Goal: Transaction & Acquisition: Purchase product/service

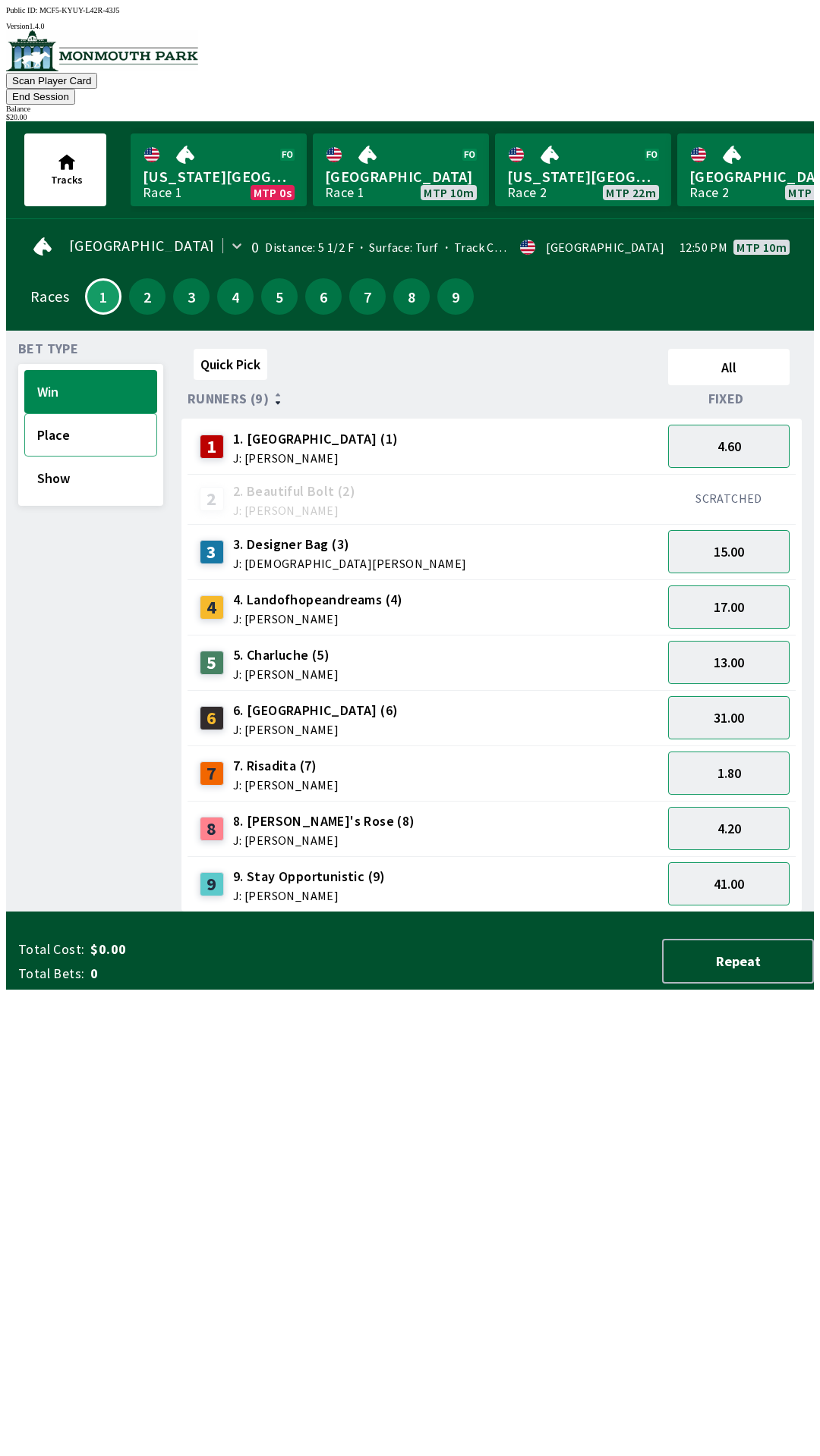
click at [57, 416] on button "Place" at bounding box center [91, 434] width 133 height 43
click at [46, 463] on button "Show" at bounding box center [91, 477] width 133 height 43
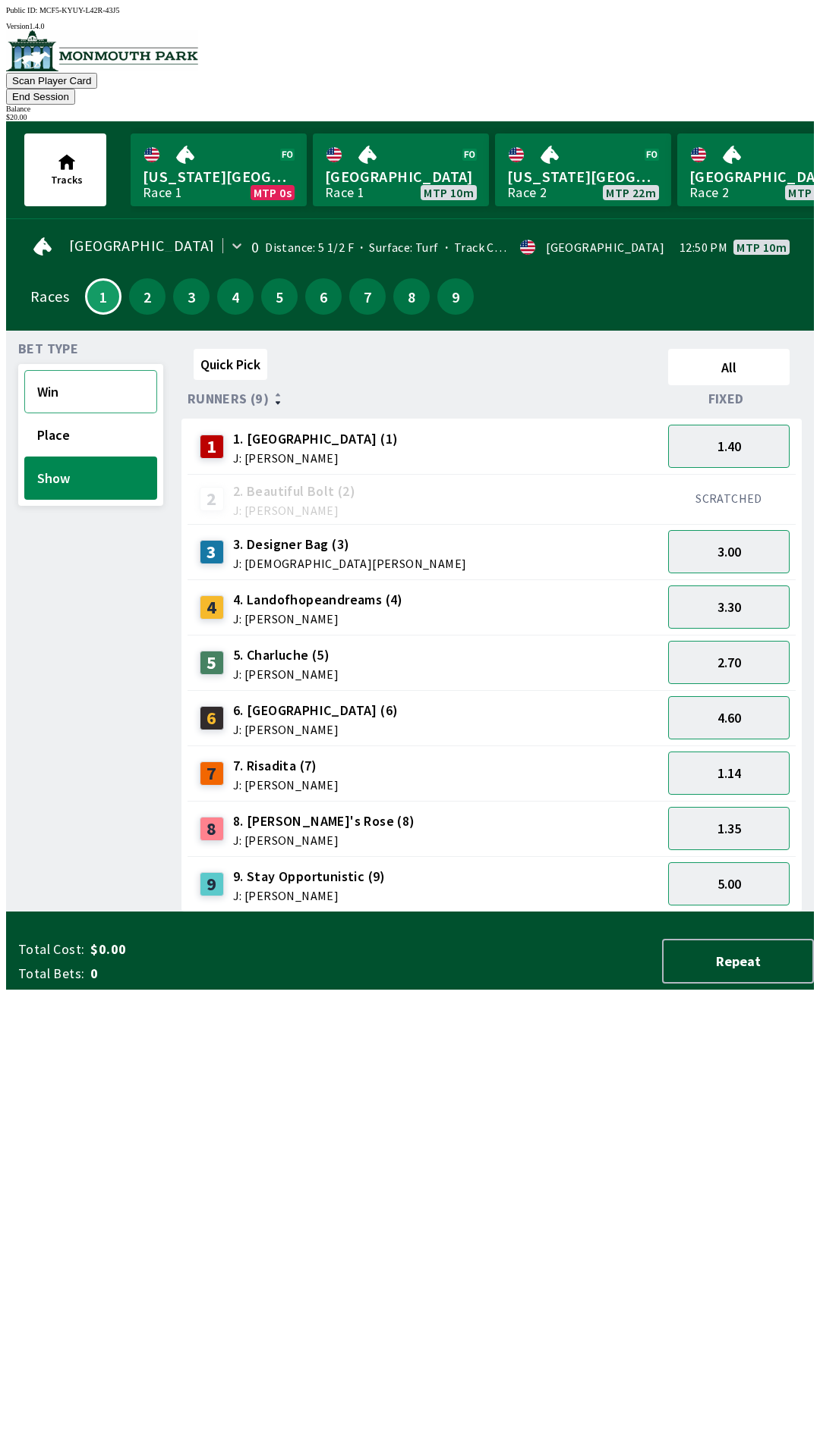
click at [62, 370] on button "Win" at bounding box center [91, 391] width 133 height 43
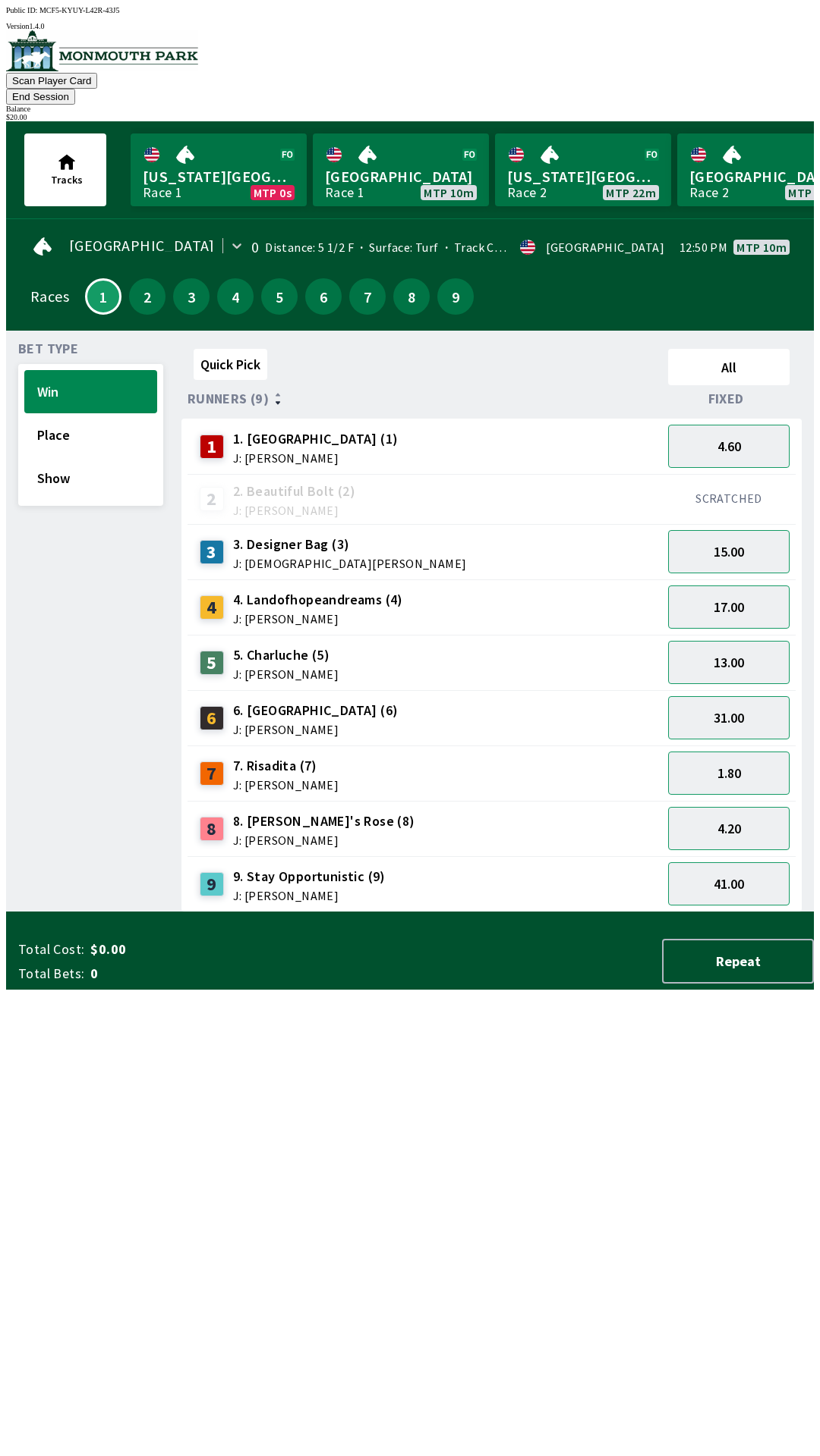
click at [559, 651] on div "5 5. Charluche (5) J: [PERSON_NAME]" at bounding box center [424, 663] width 462 height 38
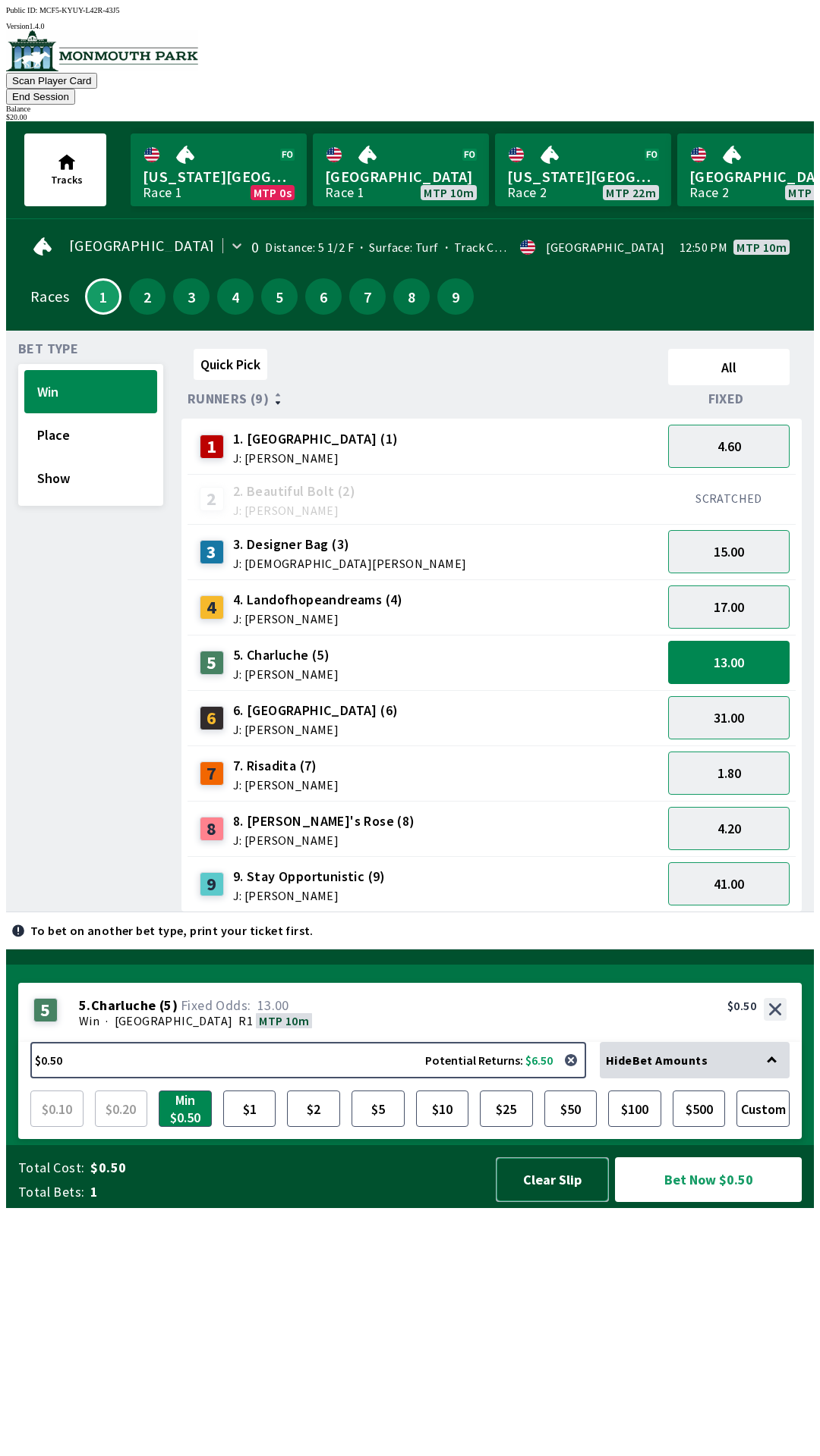
click at [574, 1202] on button "Clear Slip" at bounding box center [552, 1179] width 113 height 45
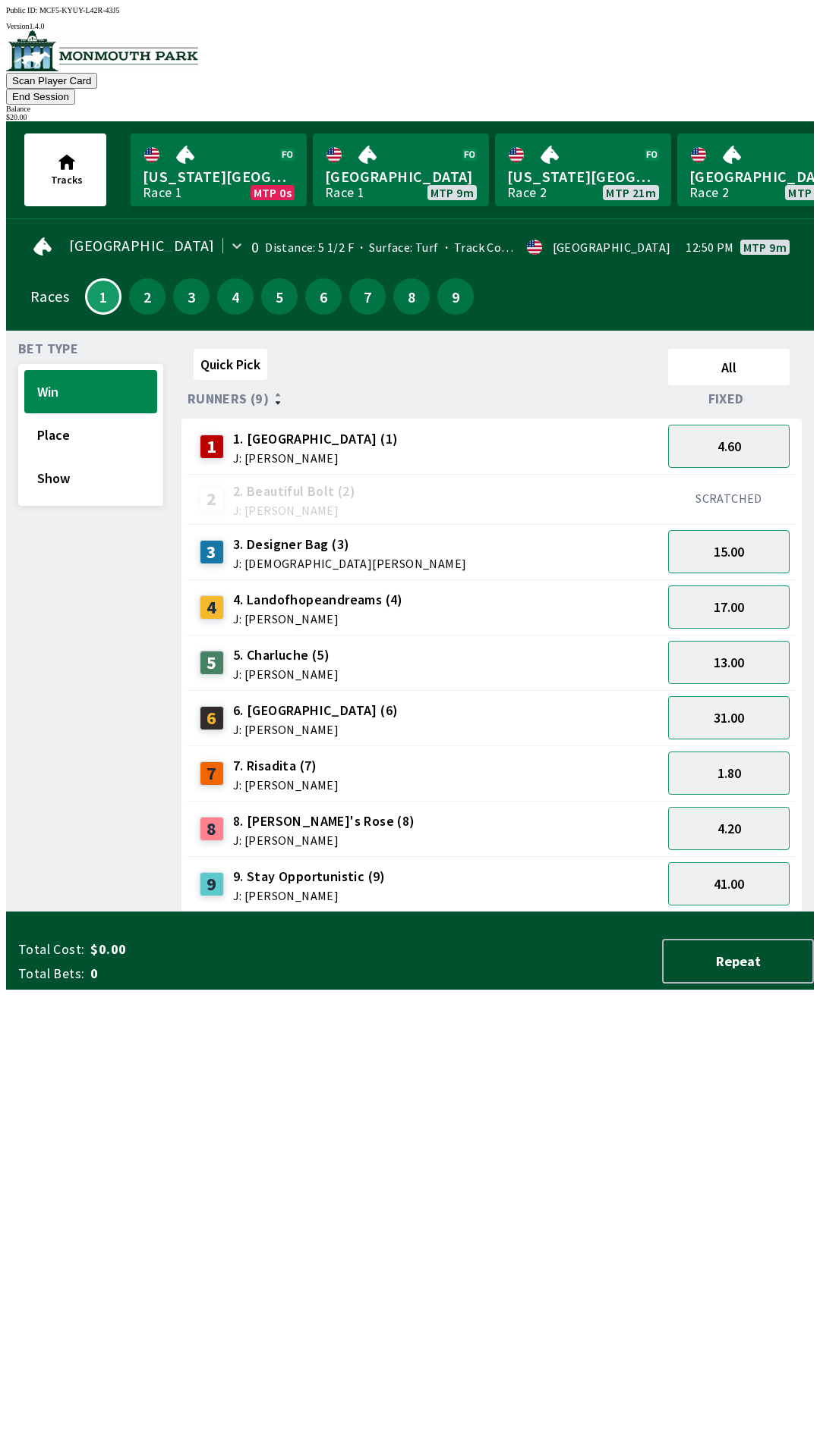
click at [75, 88] on button "End Session" at bounding box center [41, 96] width 69 height 15
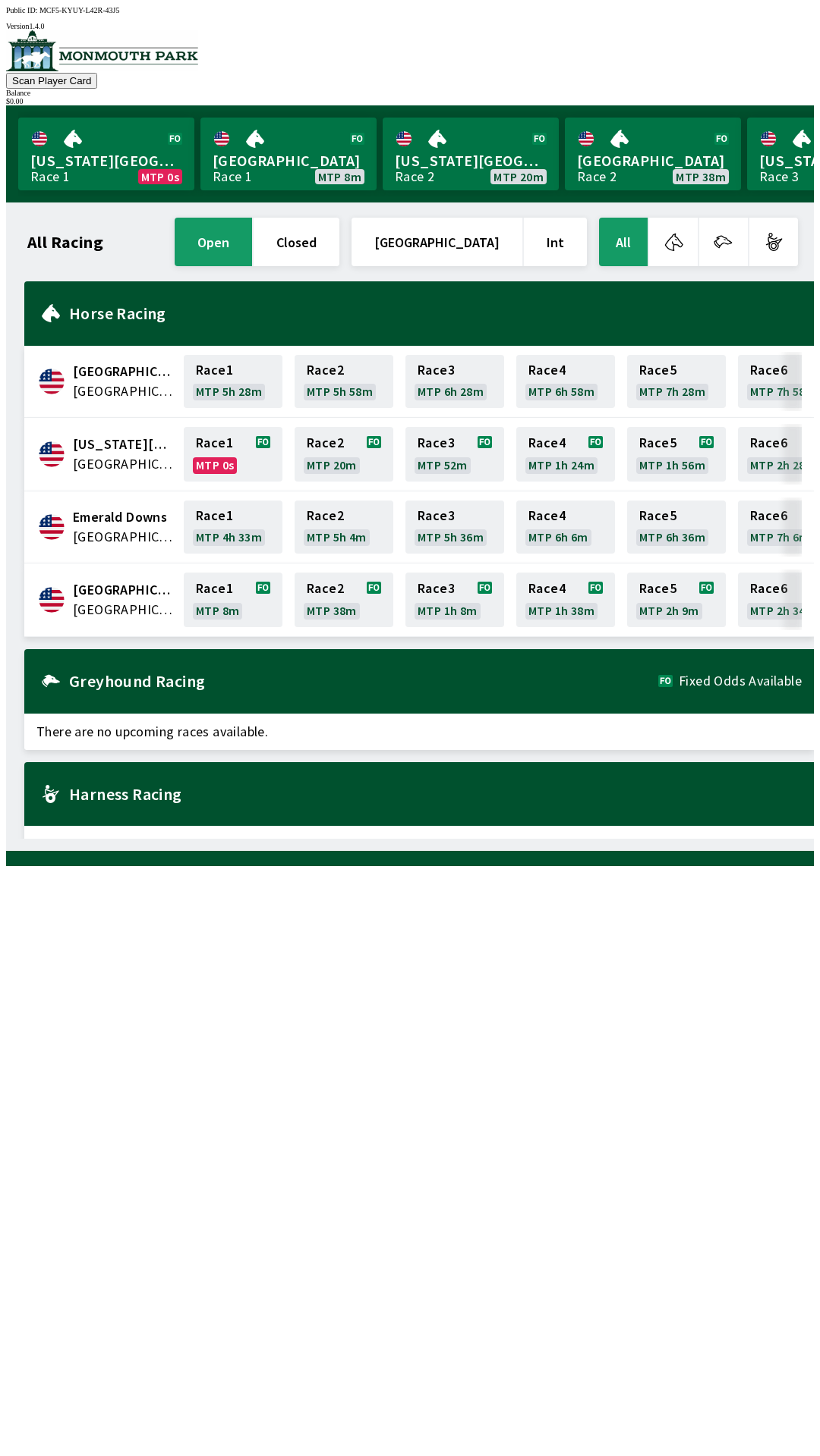
click at [567, 839] on div "All Racing open closed [GEOGRAPHIC_DATA] Int All [GEOGRAPHIC_DATA] [GEOGRAPHIC_…" at bounding box center [415, 526] width 795 height 624
click at [77, 62] on img at bounding box center [102, 50] width 192 height 41
click at [81, 64] on img at bounding box center [102, 50] width 192 height 41
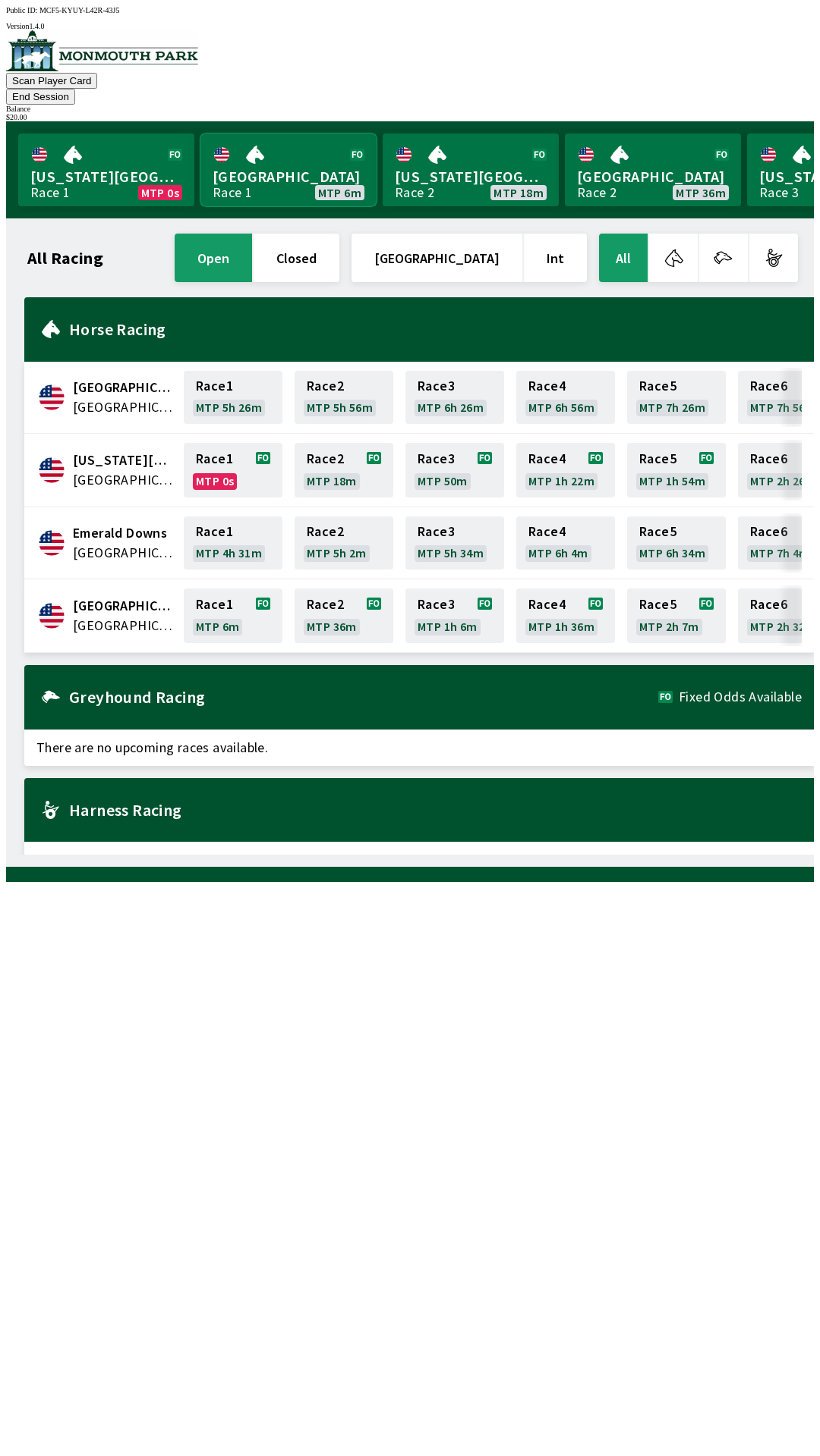
click at [258, 156] on link "[GEOGRAPHIC_DATA] Race 1 MTP 6m" at bounding box center [288, 170] width 176 height 73
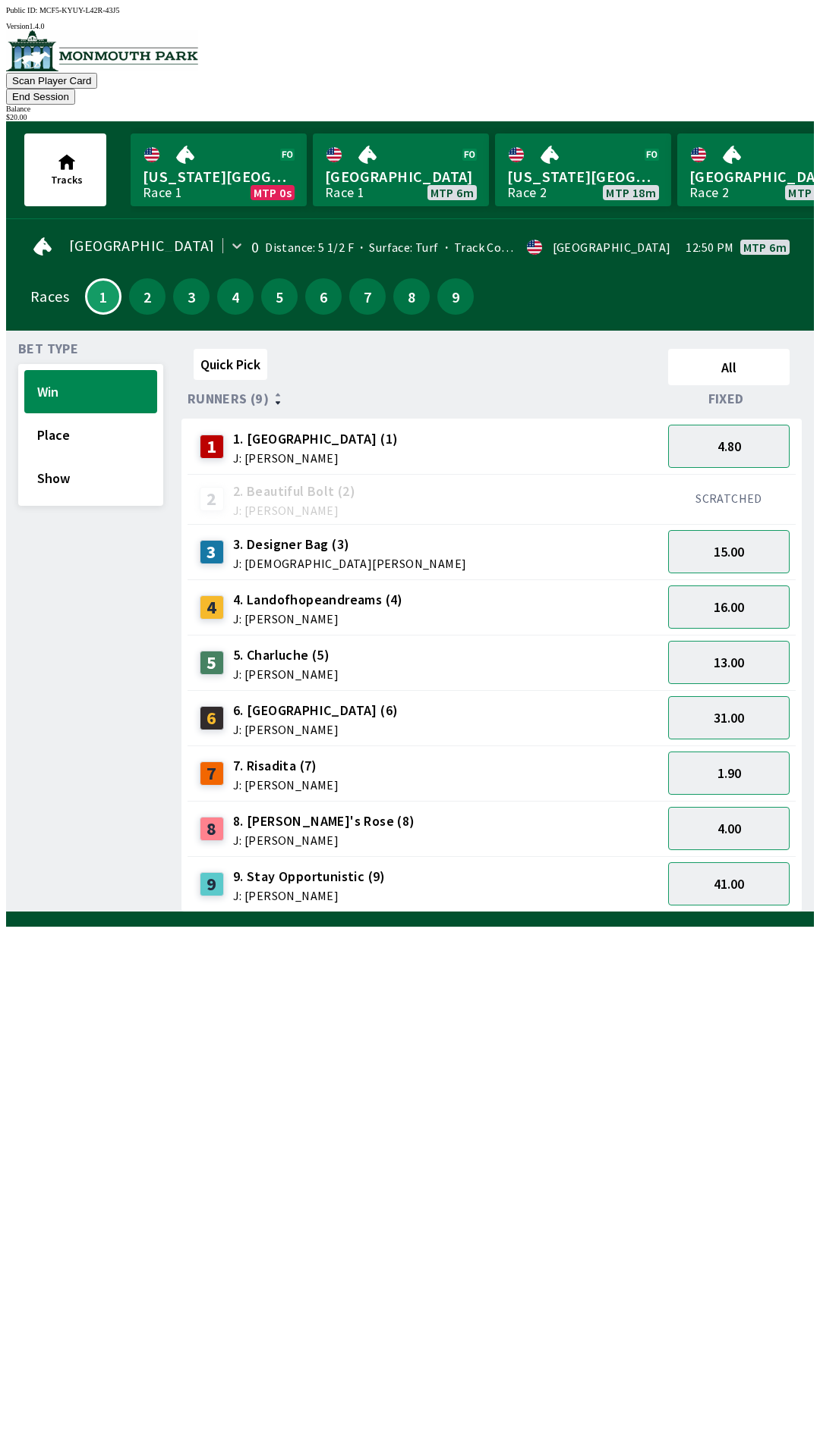
click at [239, 646] on div "5. Charluche (5) J: [PERSON_NAME]" at bounding box center [286, 663] width 106 height 35
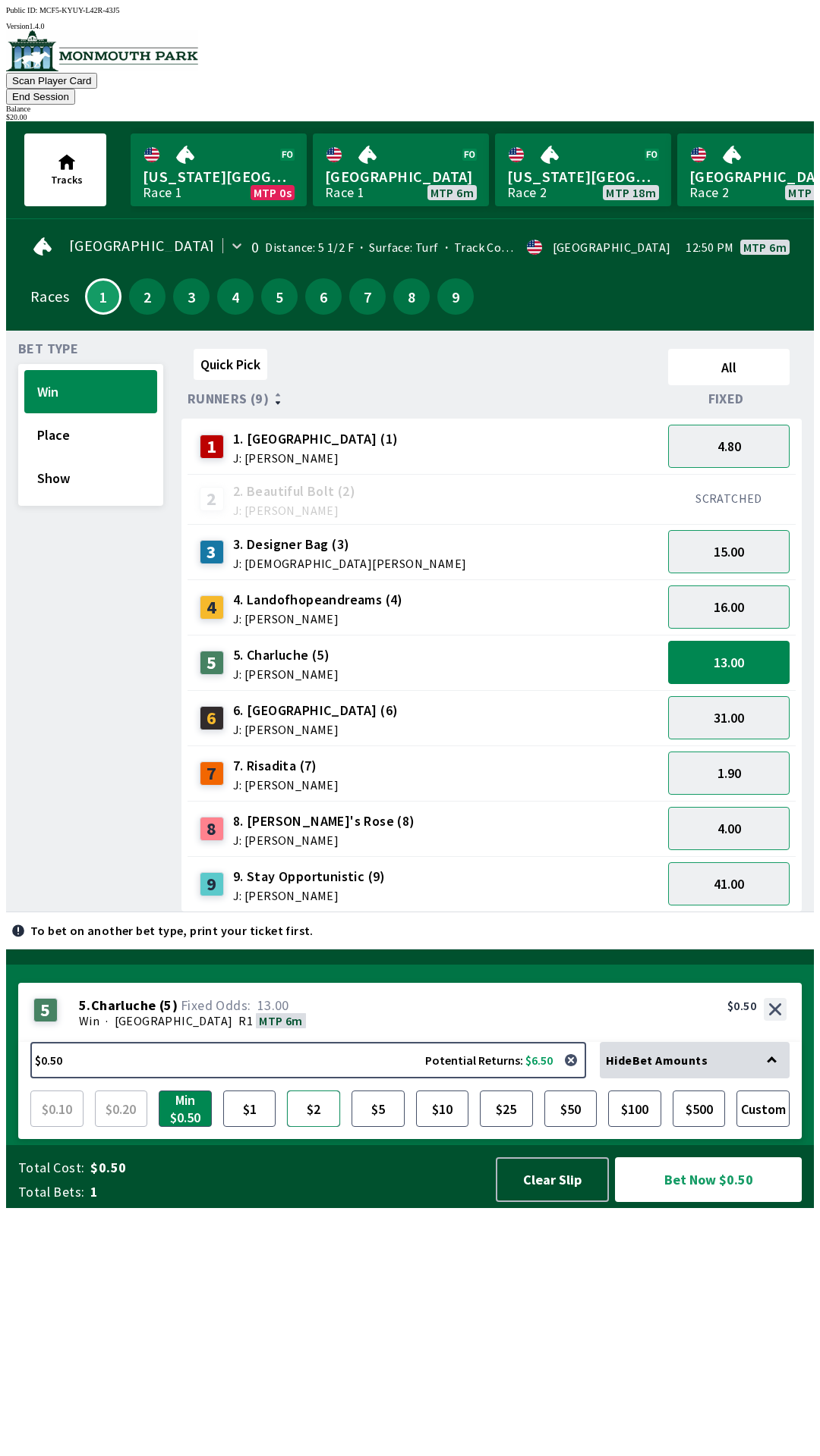
click at [324, 1127] on button "$2" at bounding box center [313, 1109] width 53 height 36
click at [383, 1127] on button "$5" at bounding box center [378, 1109] width 53 height 36
click at [438, 1127] on button "$10" at bounding box center [442, 1109] width 53 height 36
click at [507, 1127] on button "$25" at bounding box center [506, 1109] width 53 height 36
click at [443, 1127] on button "$10" at bounding box center [442, 1109] width 53 height 36
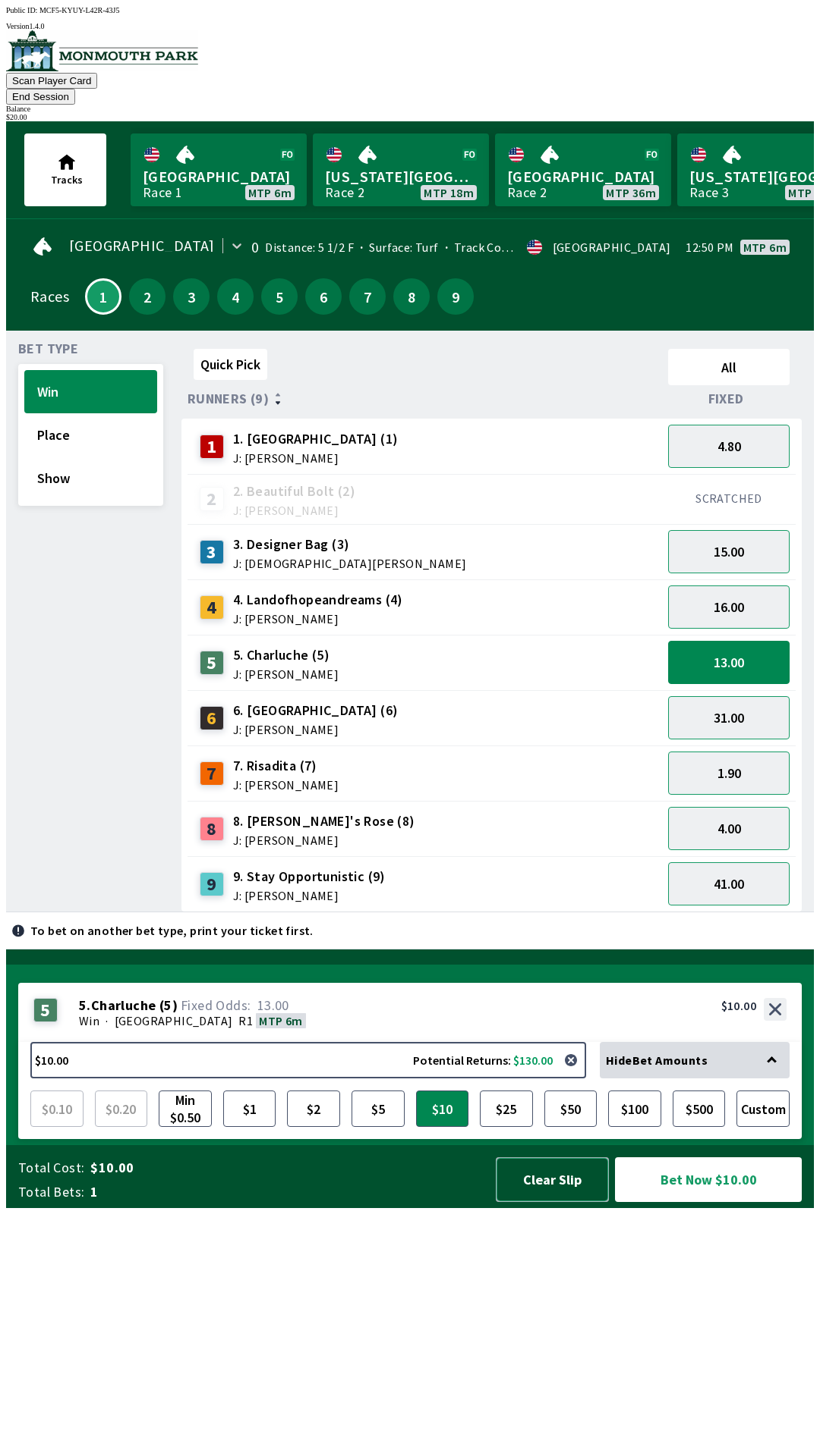
click at [573, 1202] on button "Clear Slip" at bounding box center [552, 1179] width 113 height 45
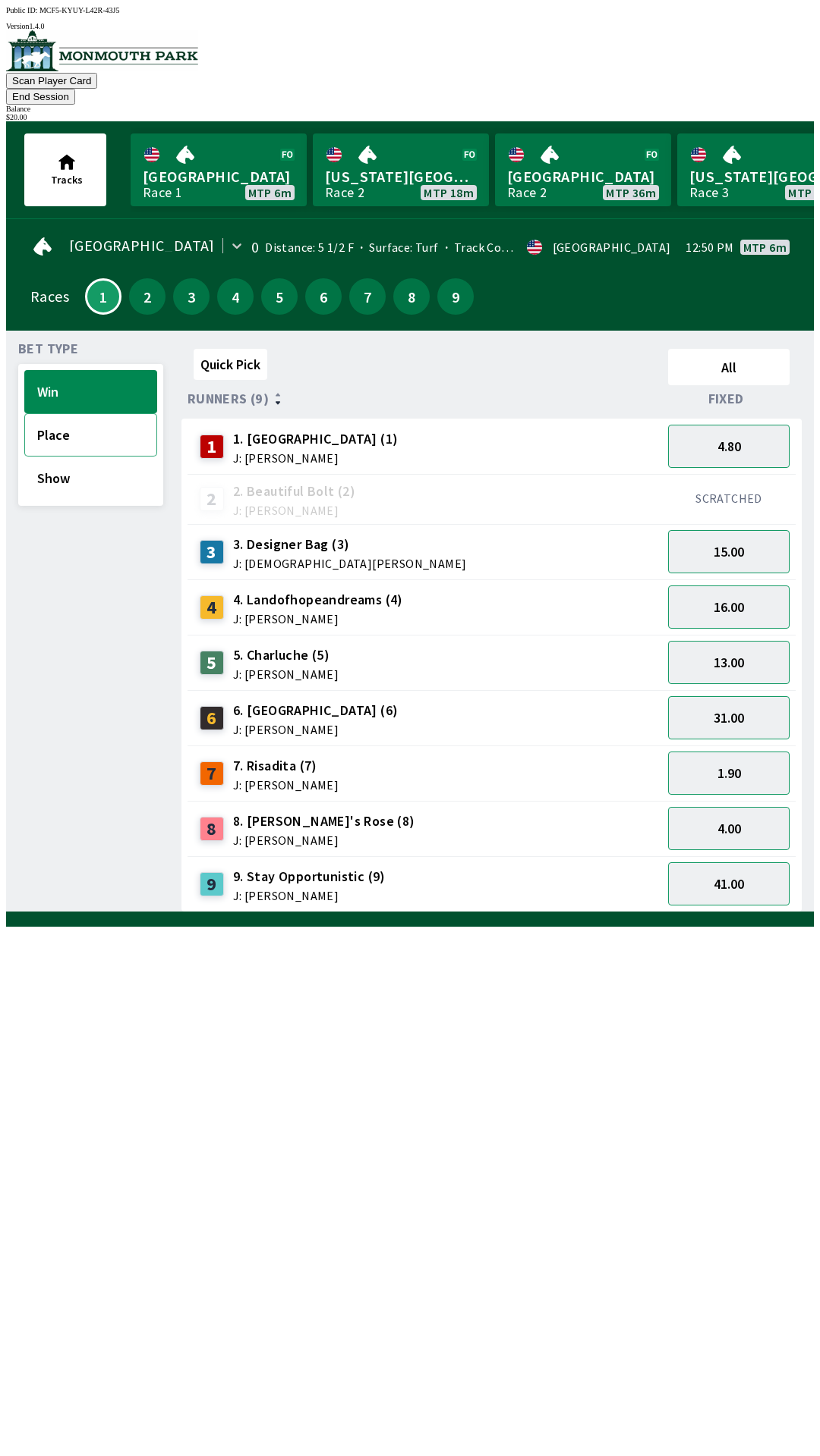
click at [58, 420] on button "Place" at bounding box center [91, 434] width 133 height 43
click at [56, 463] on button "Show" at bounding box center [91, 477] width 133 height 43
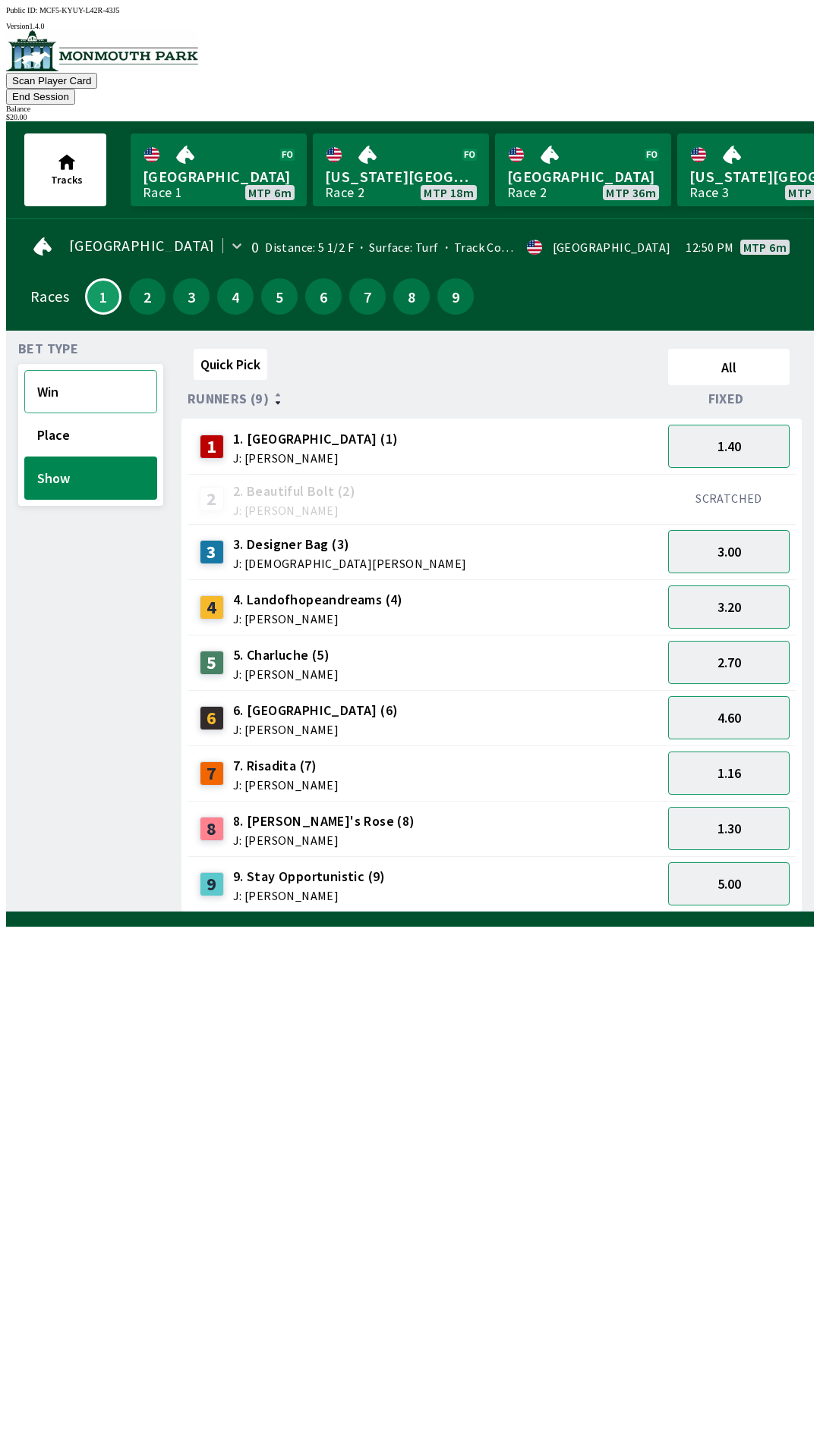
click at [60, 370] on button "Win" at bounding box center [91, 391] width 133 height 43
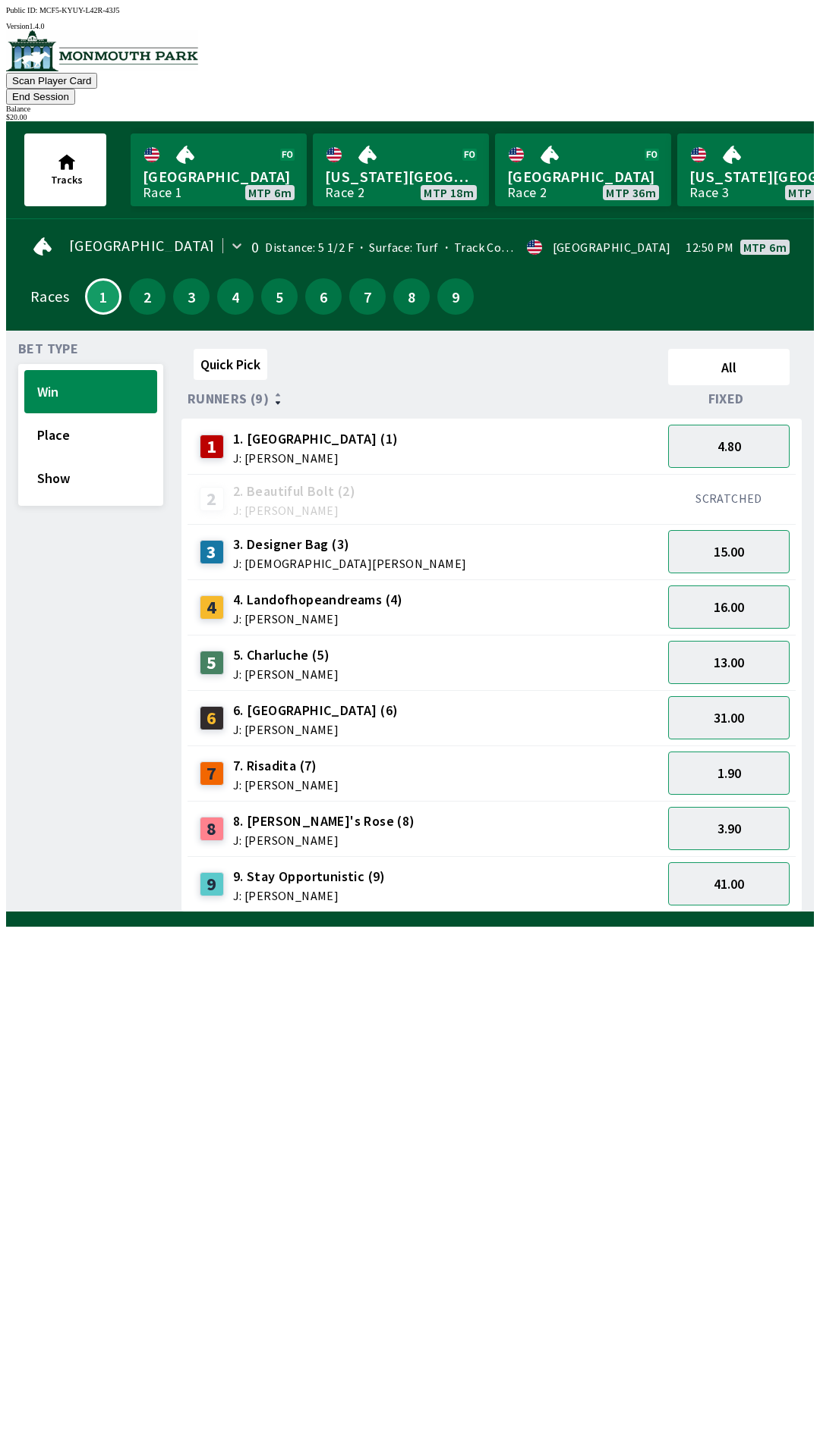
click at [701, 690] on div "31.00" at bounding box center [728, 718] width 134 height 56
click at [702, 641] on button "13.00" at bounding box center [728, 662] width 121 height 43
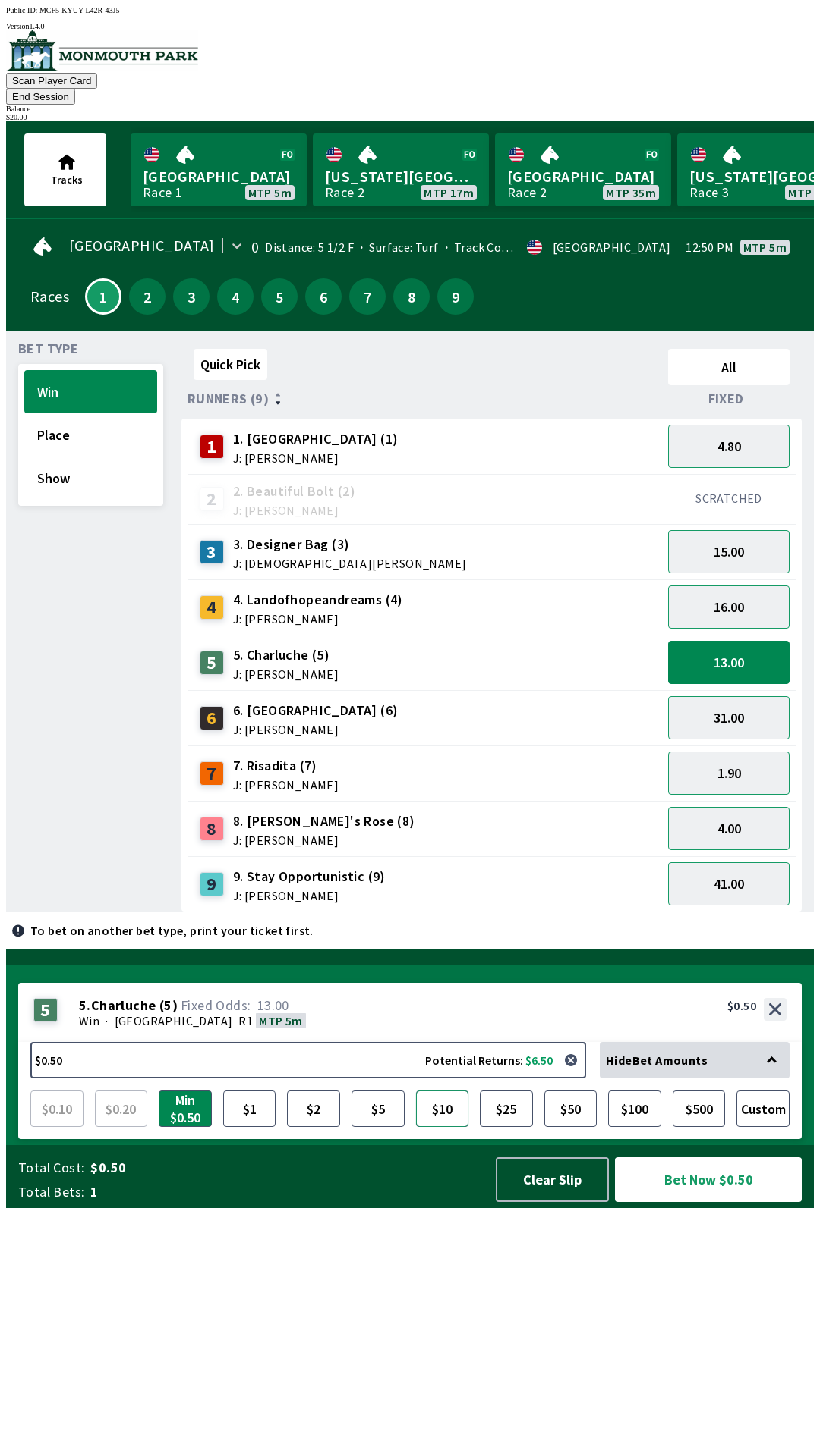
click at [439, 1127] on button "$10" at bounding box center [442, 1109] width 53 height 36
click at [311, 1127] on button "$2" at bounding box center [313, 1109] width 53 height 36
click at [479, 1078] on button "$2.00 Potential Returns: $26.00" at bounding box center [308, 1060] width 556 height 36
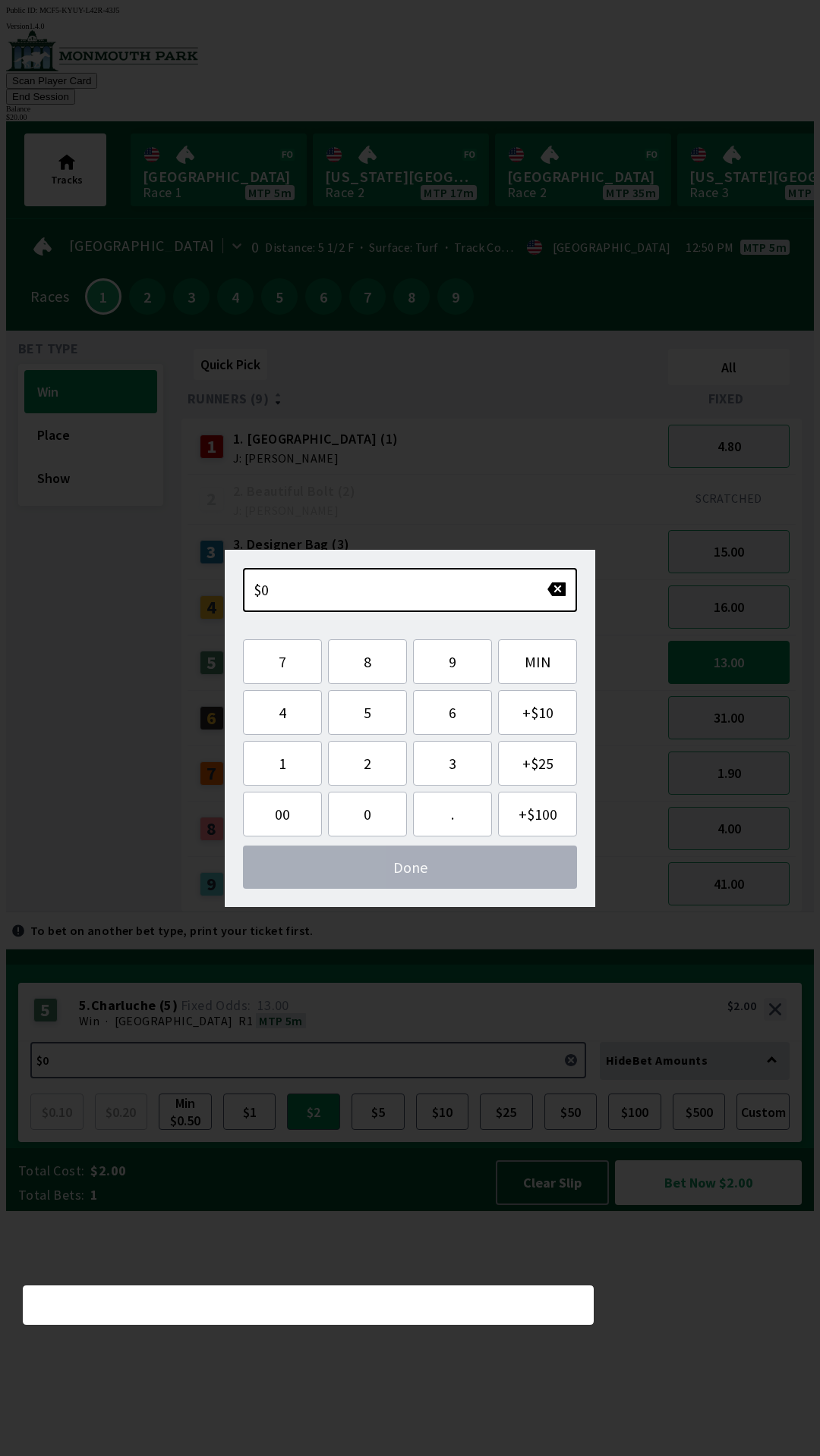
click at [559, 534] on div "3 3. Designer Bag (3) J: [DEMOGRAPHIC_DATA][PERSON_NAME]" at bounding box center [424, 553] width 462 height 38
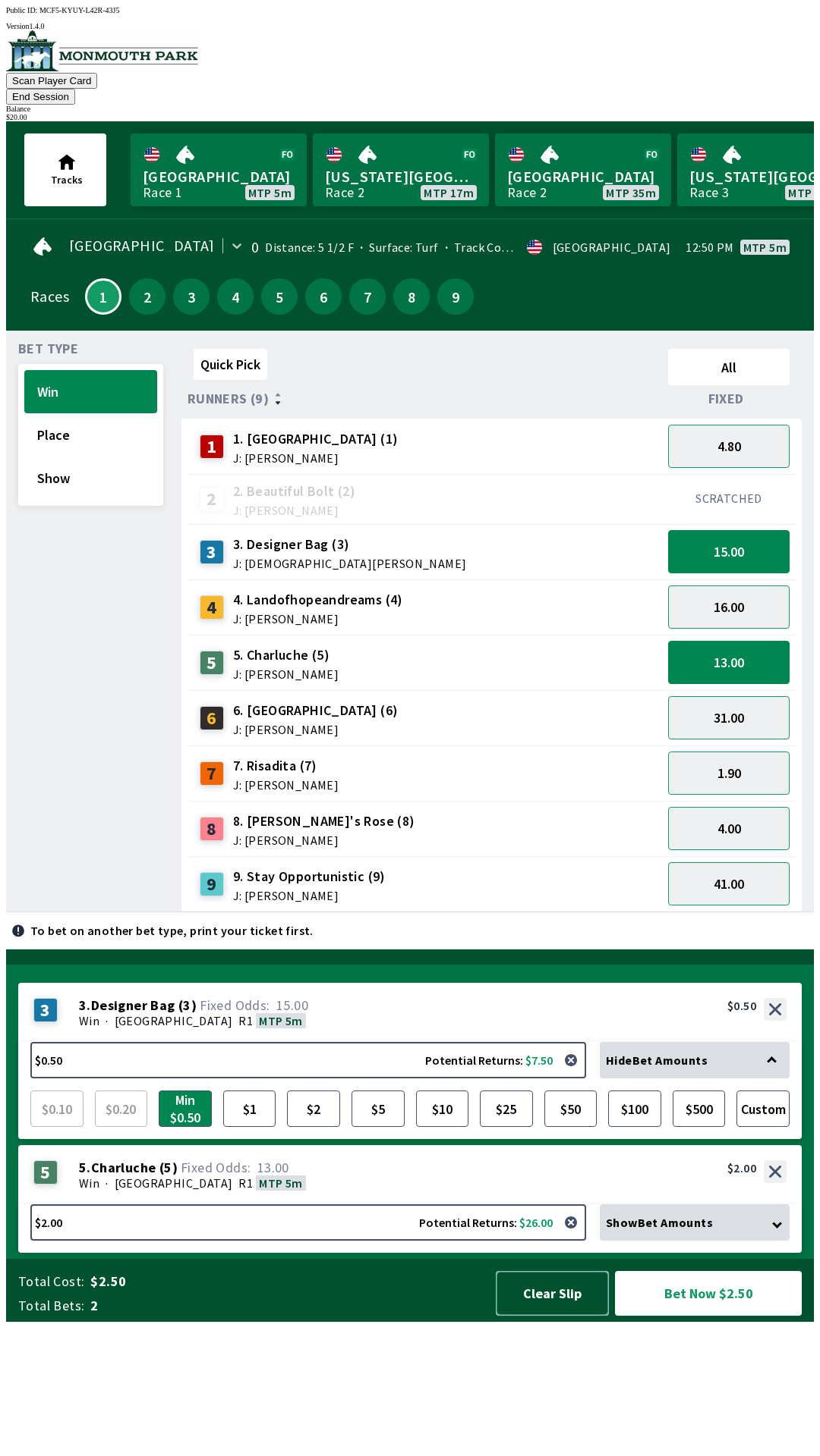
click at [556, 1316] on button "Clear Slip" at bounding box center [552, 1293] width 113 height 45
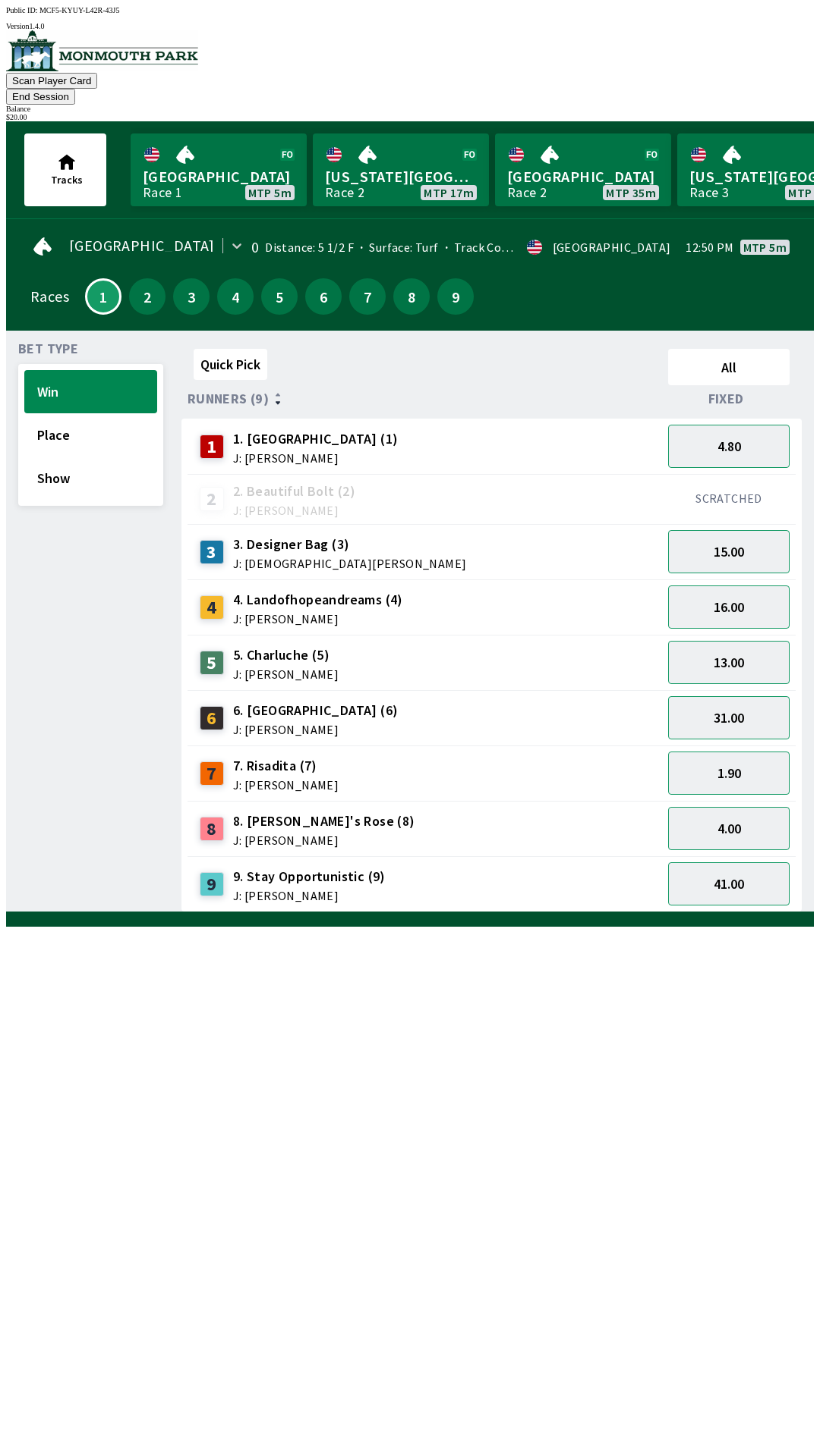
click at [758, 105] on div "Balance" at bounding box center [410, 108] width 807 height 8
click at [755, 113] on div "$ 20.00" at bounding box center [410, 117] width 807 height 8
click at [716, 647] on button "13.00" at bounding box center [728, 662] width 121 height 43
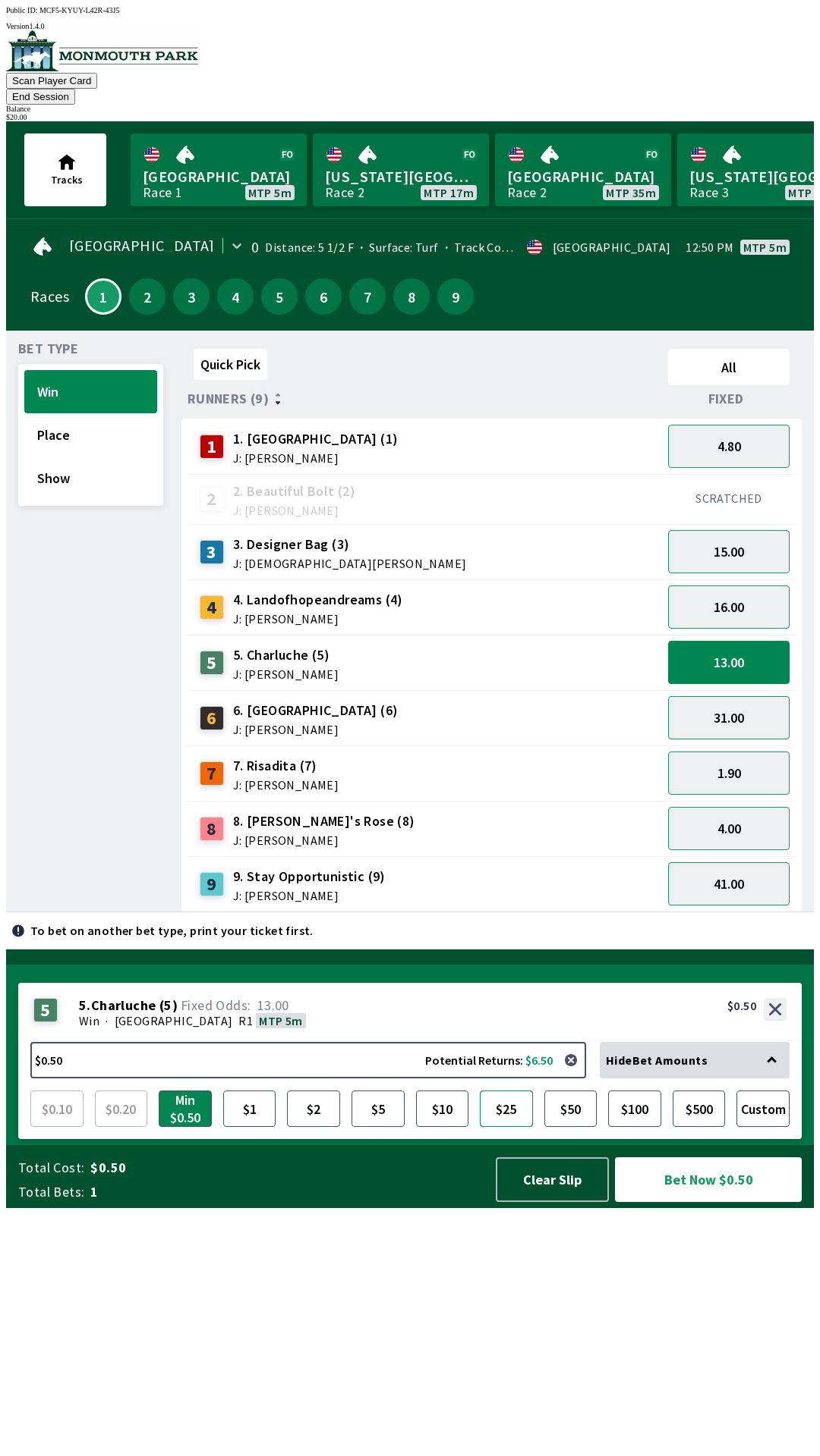
click at [507, 1127] on button "$25" at bounding box center [506, 1109] width 53 height 36
click at [455, 1127] on button "$10" at bounding box center [442, 1109] width 53 height 36
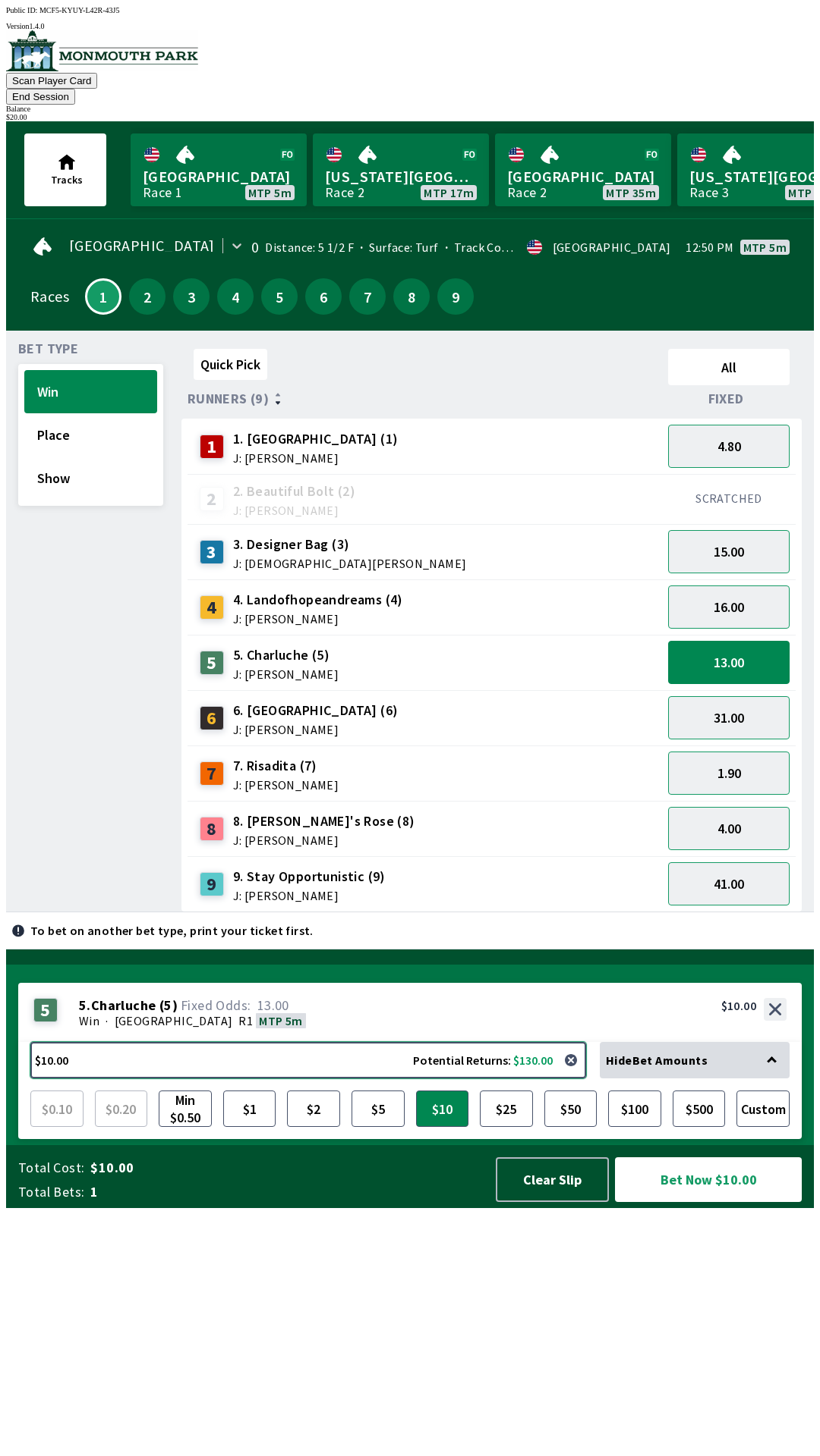
click at [373, 1078] on button "$10.00 Potential Returns: $130.00" at bounding box center [308, 1060] width 556 height 36
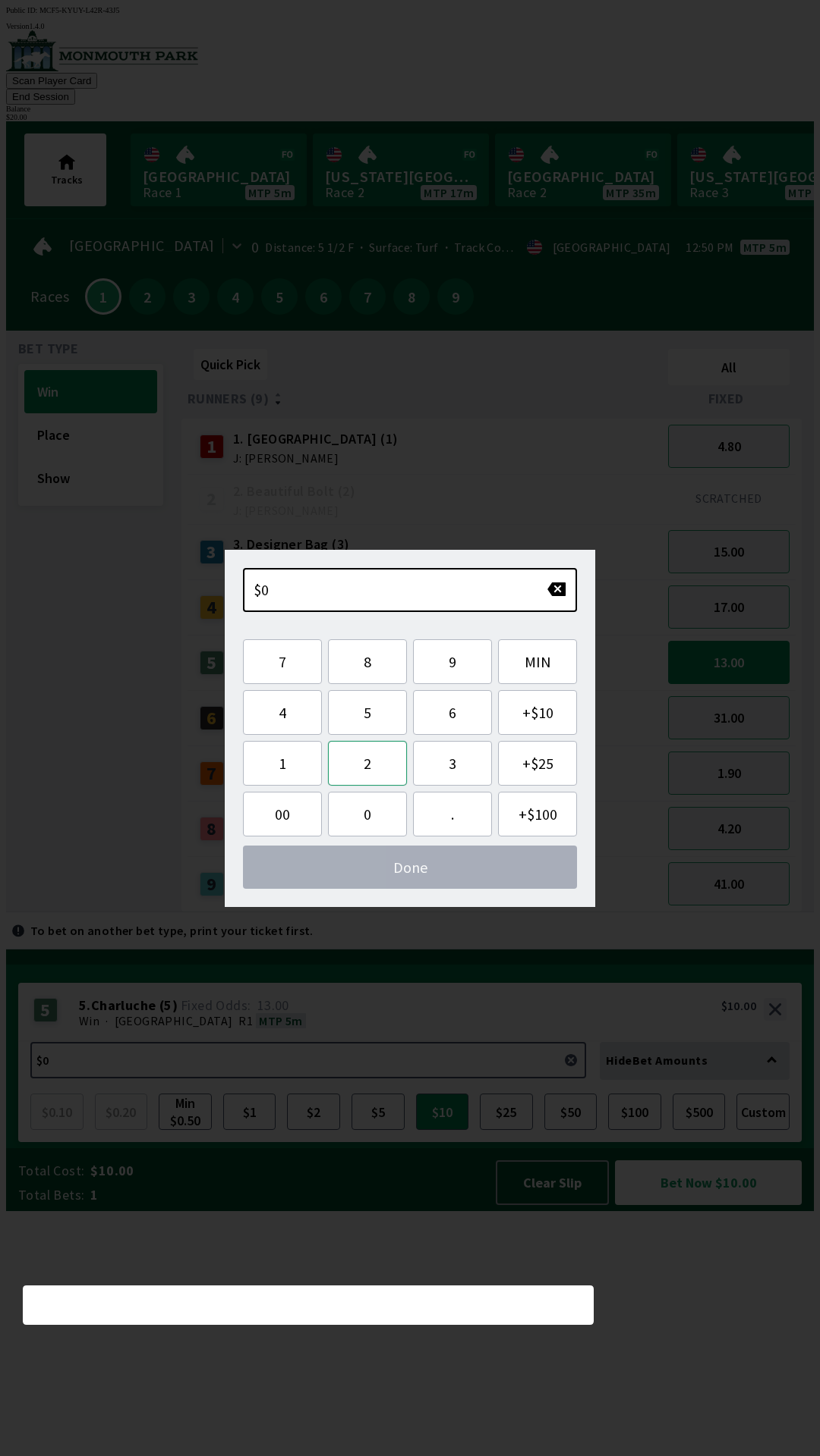
click at [373, 763] on button "2" at bounding box center [367, 763] width 79 height 45
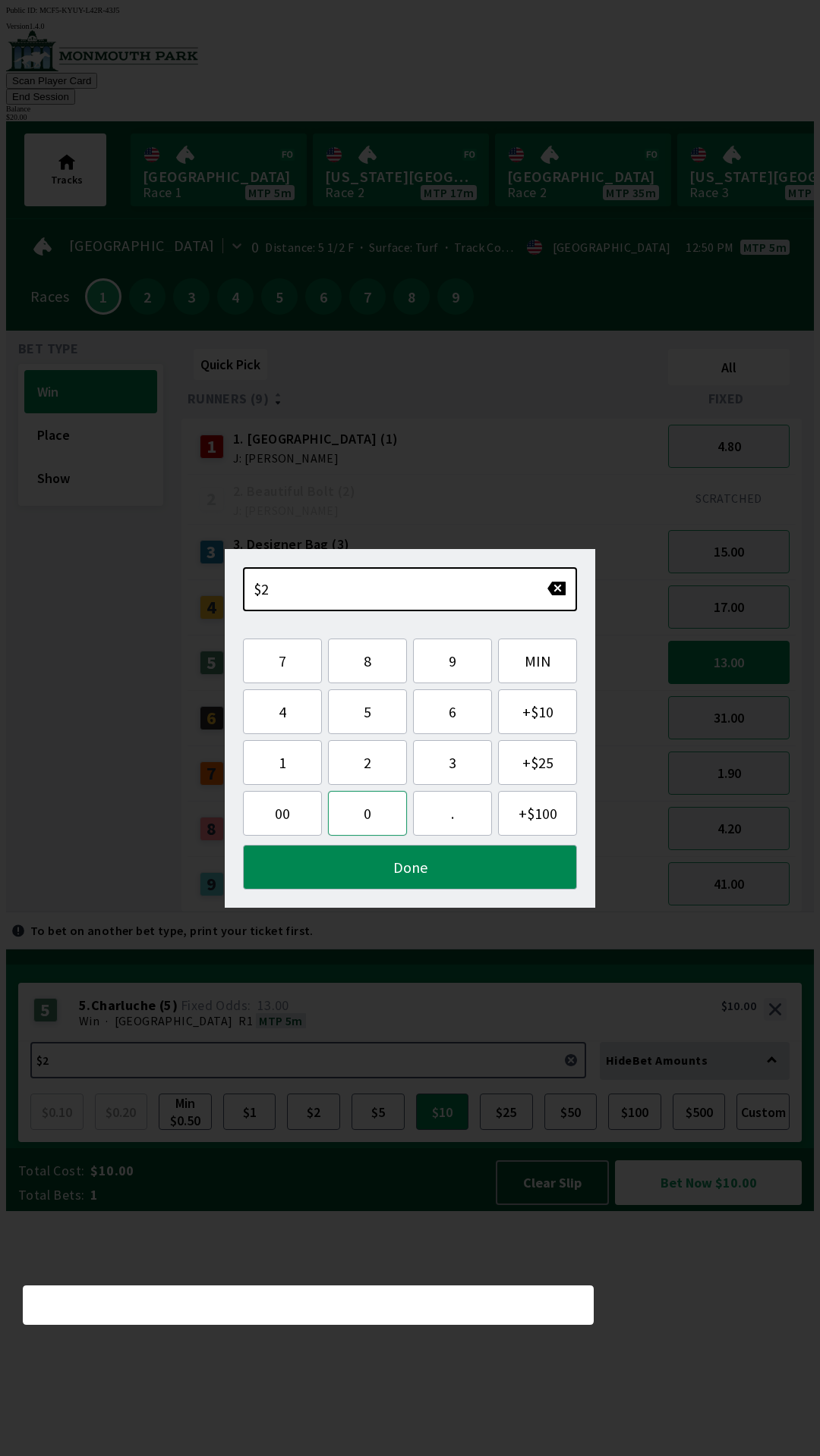
click at [365, 816] on button "0" at bounding box center [367, 813] width 79 height 45
click at [454, 866] on button "Done" at bounding box center [410, 867] width 333 height 45
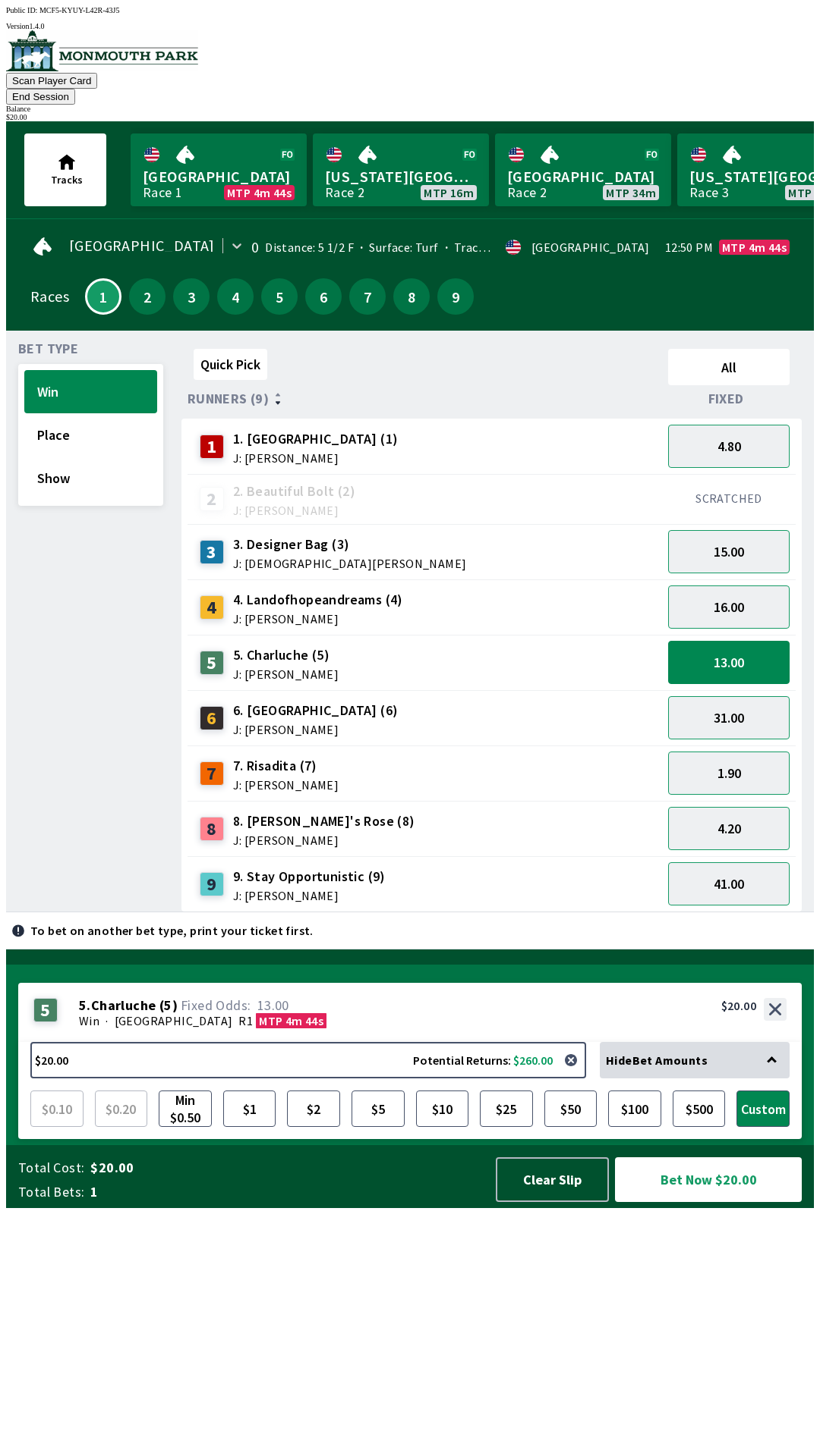
click at [75, 88] on button "End Session" at bounding box center [41, 96] width 69 height 15
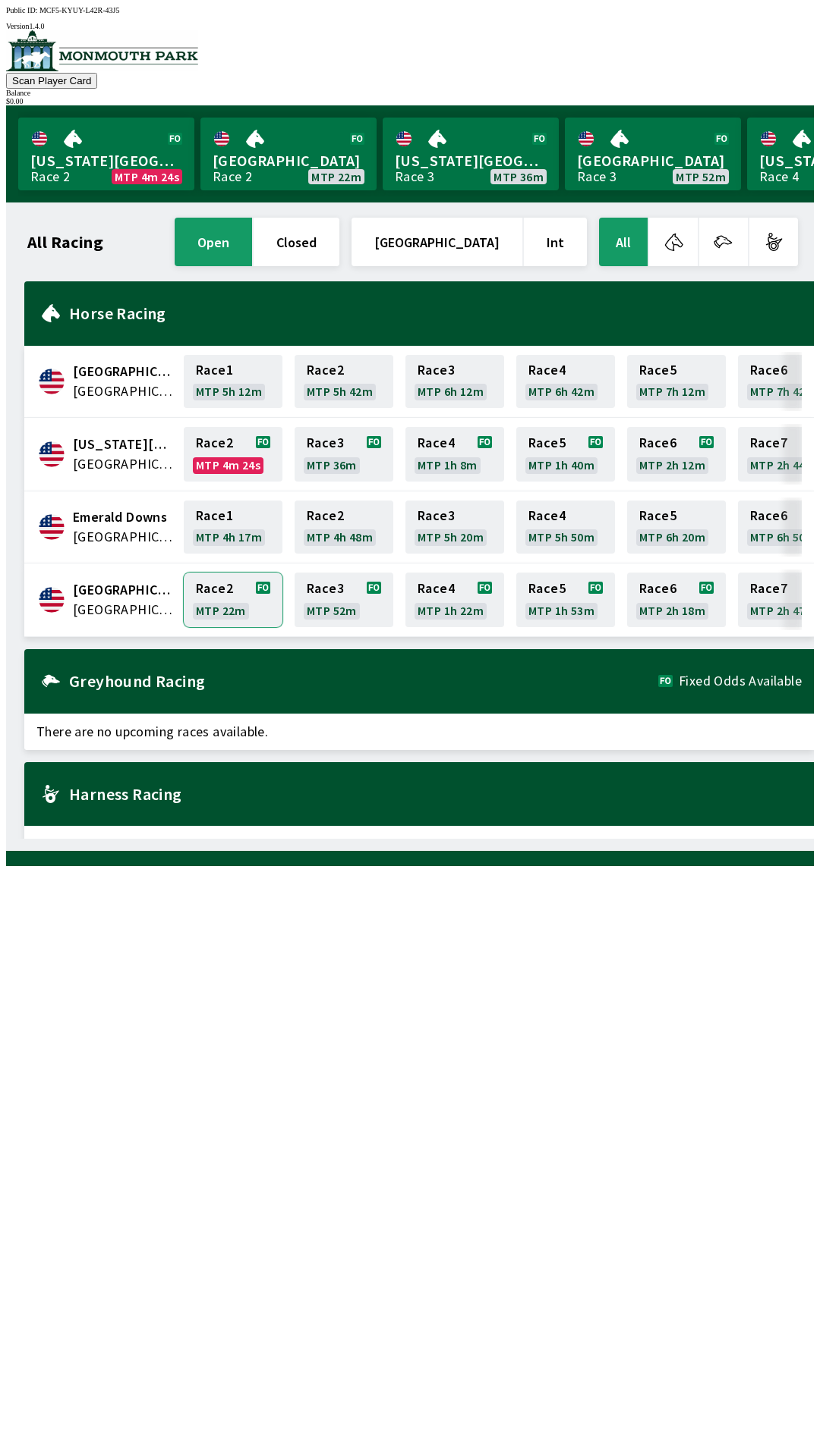
click at [210, 602] on link "Race 2 MTP 22m" at bounding box center [233, 600] width 98 height 55
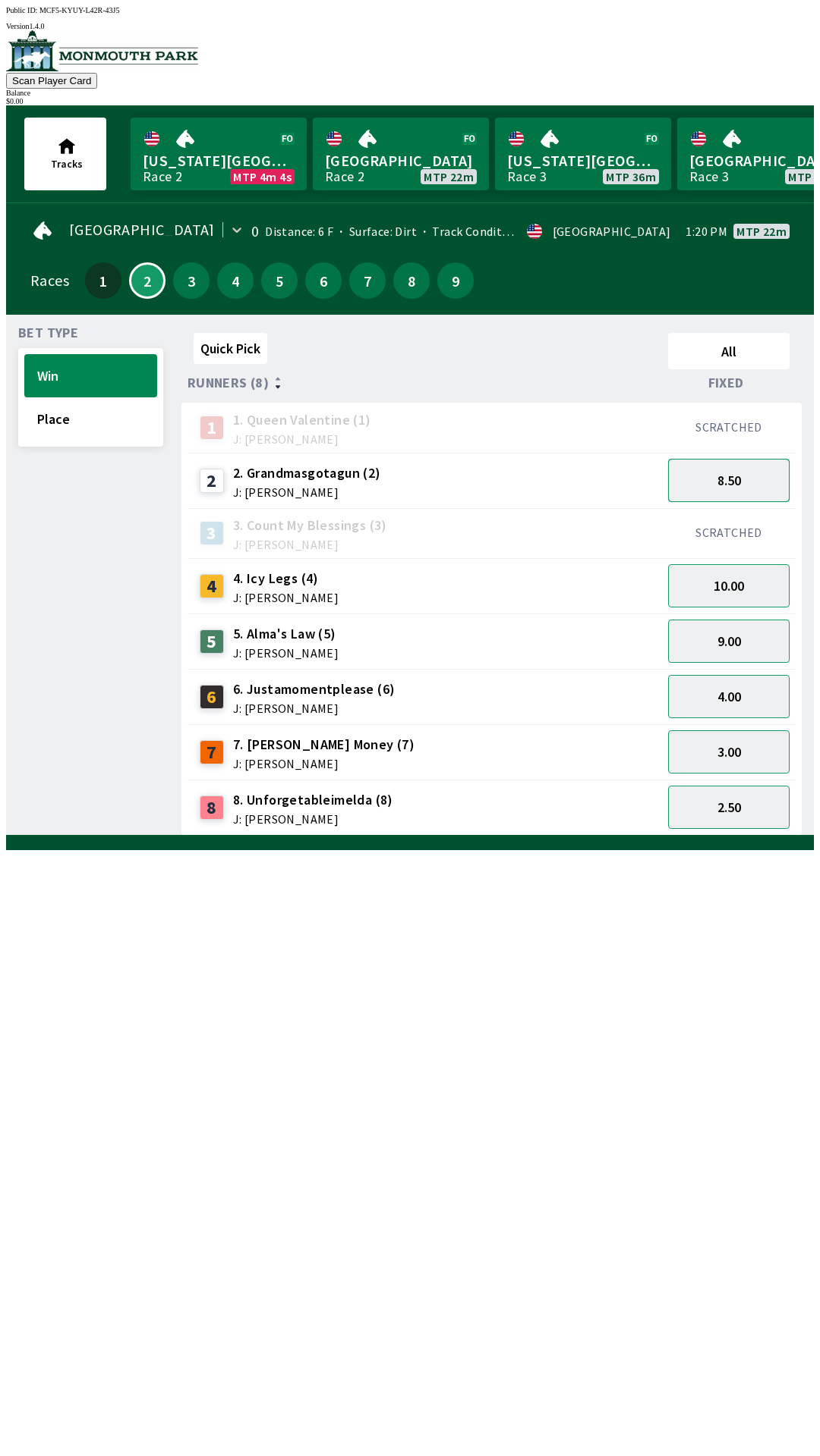
click at [743, 483] on button "8.50" at bounding box center [728, 480] width 121 height 43
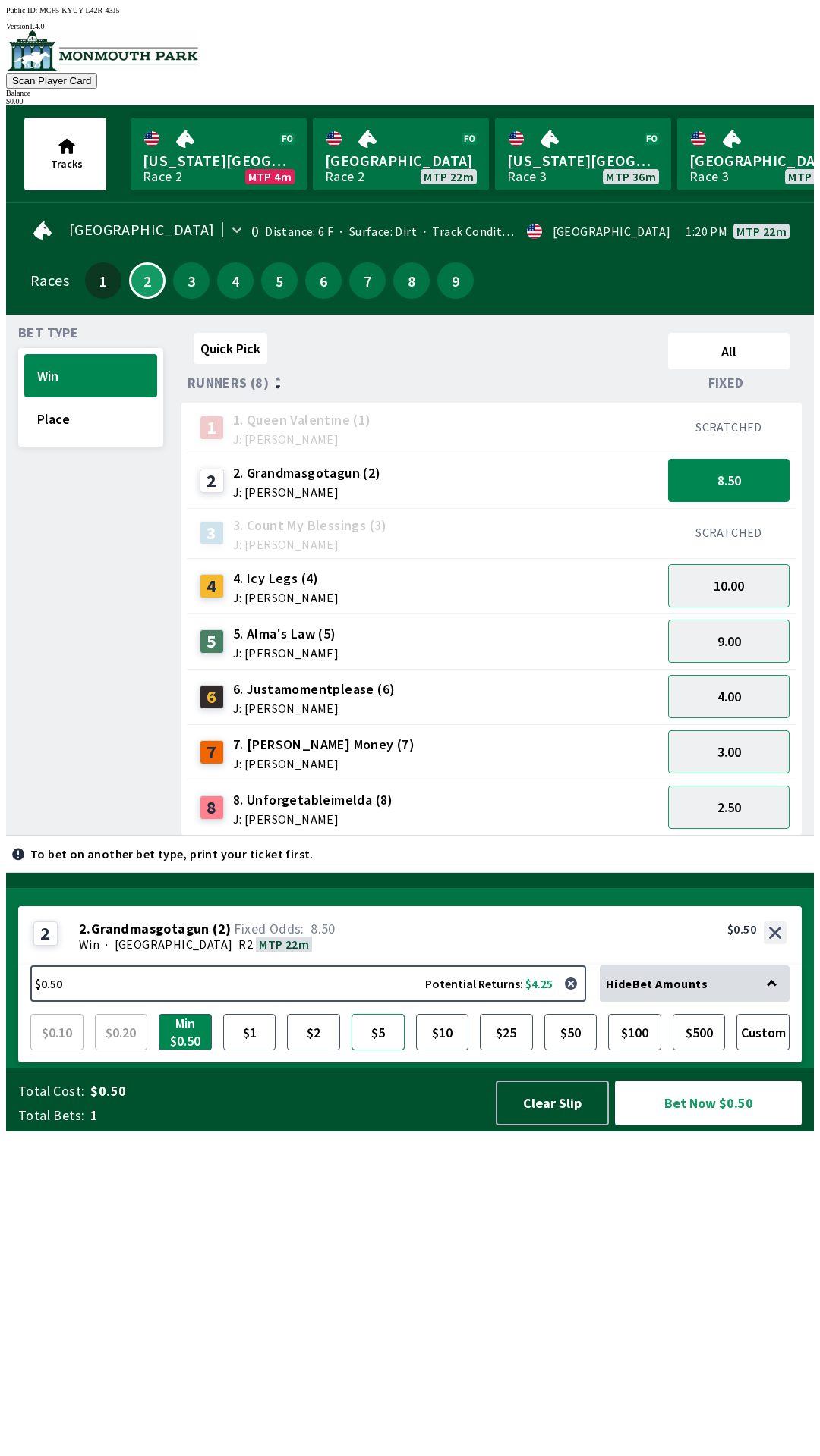
click at [379, 1051] on button "$5" at bounding box center [378, 1033] width 53 height 36
click at [721, 1125] on button "Bet Now $5.00" at bounding box center [708, 1103] width 187 height 45
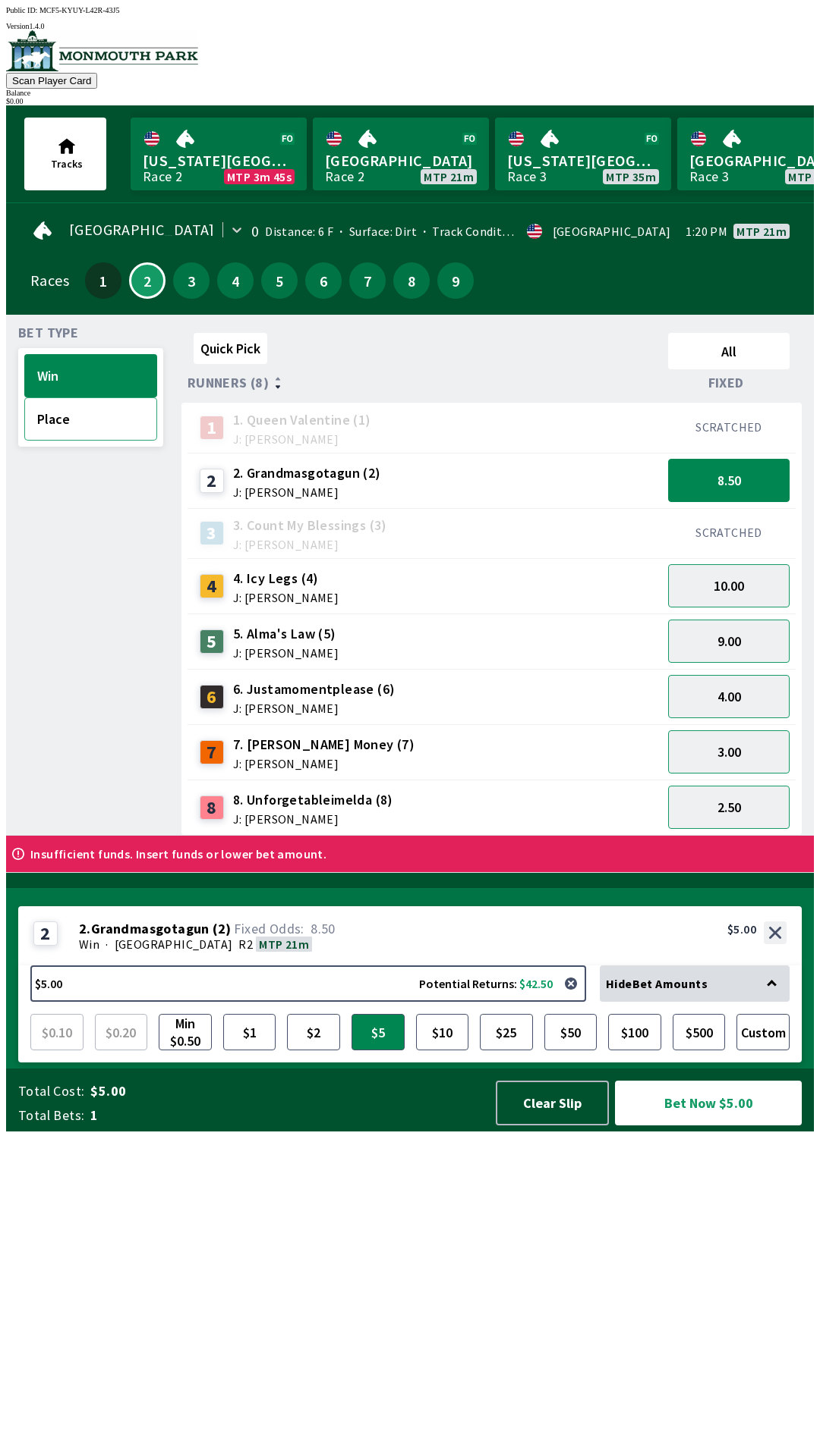
click at [59, 413] on button "Place" at bounding box center [91, 418] width 133 height 43
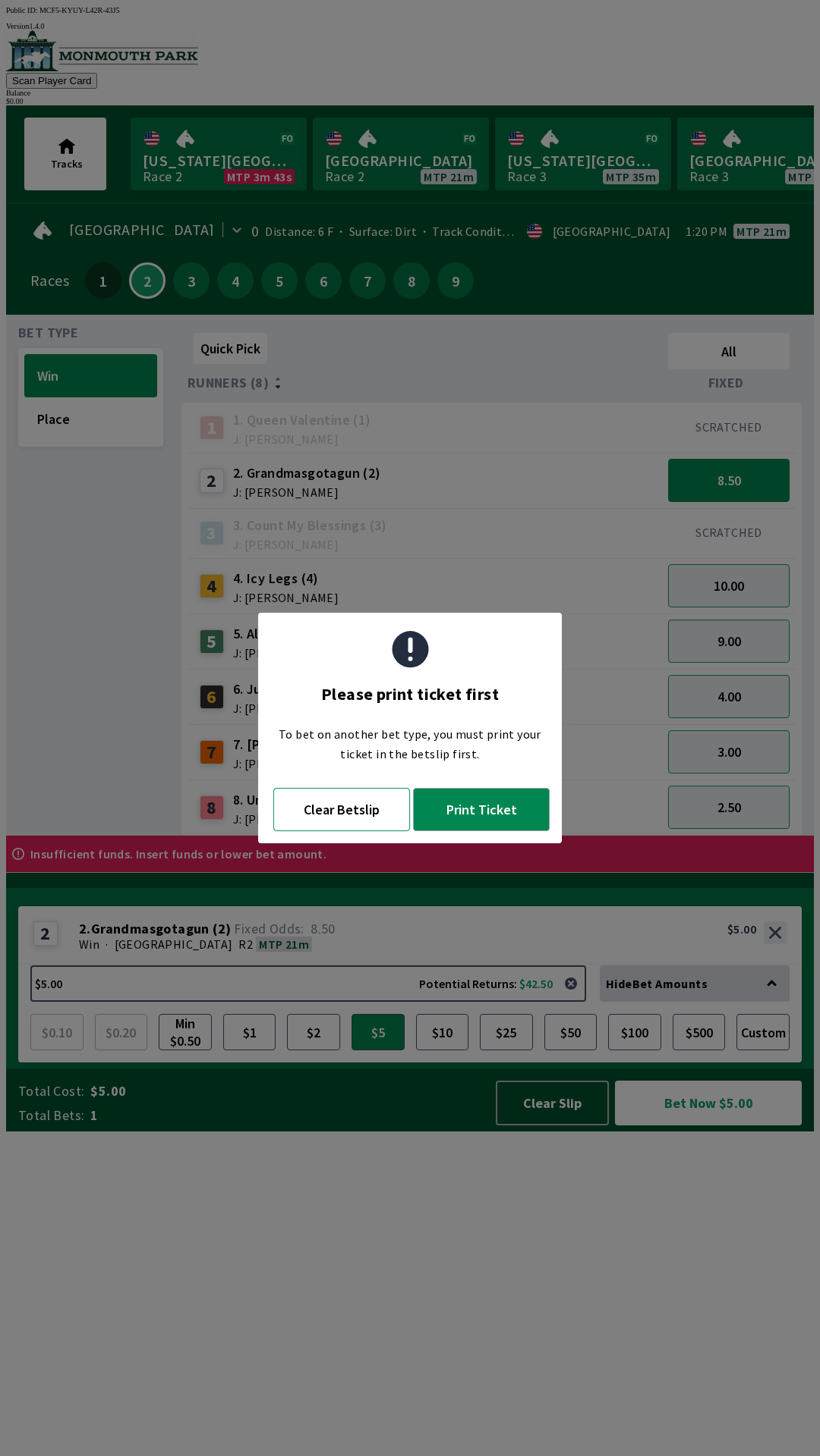
click at [358, 810] on button "Clear Betslip" at bounding box center [342, 809] width 137 height 43
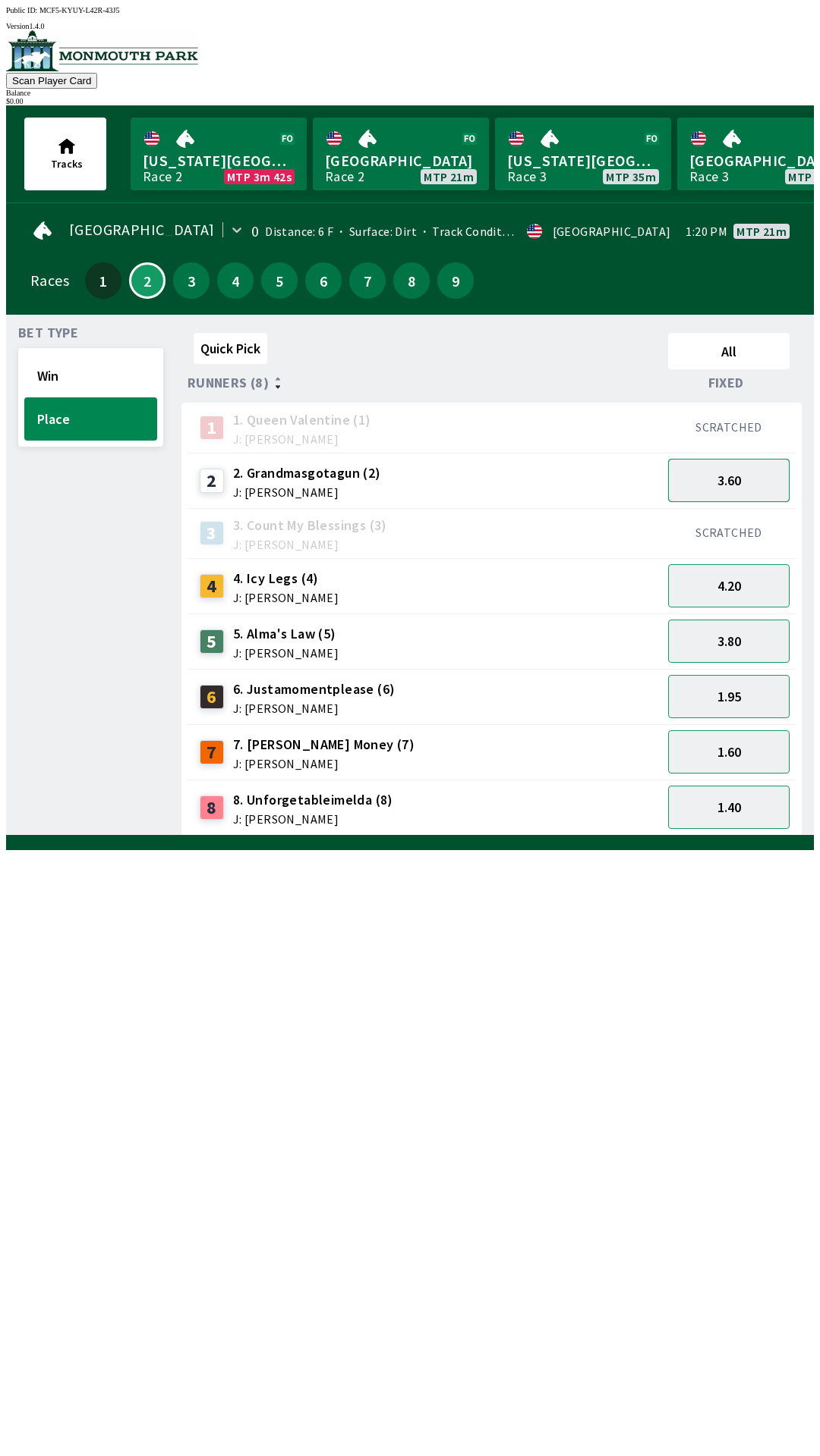
click at [711, 475] on button "3.60" at bounding box center [728, 480] width 121 height 43
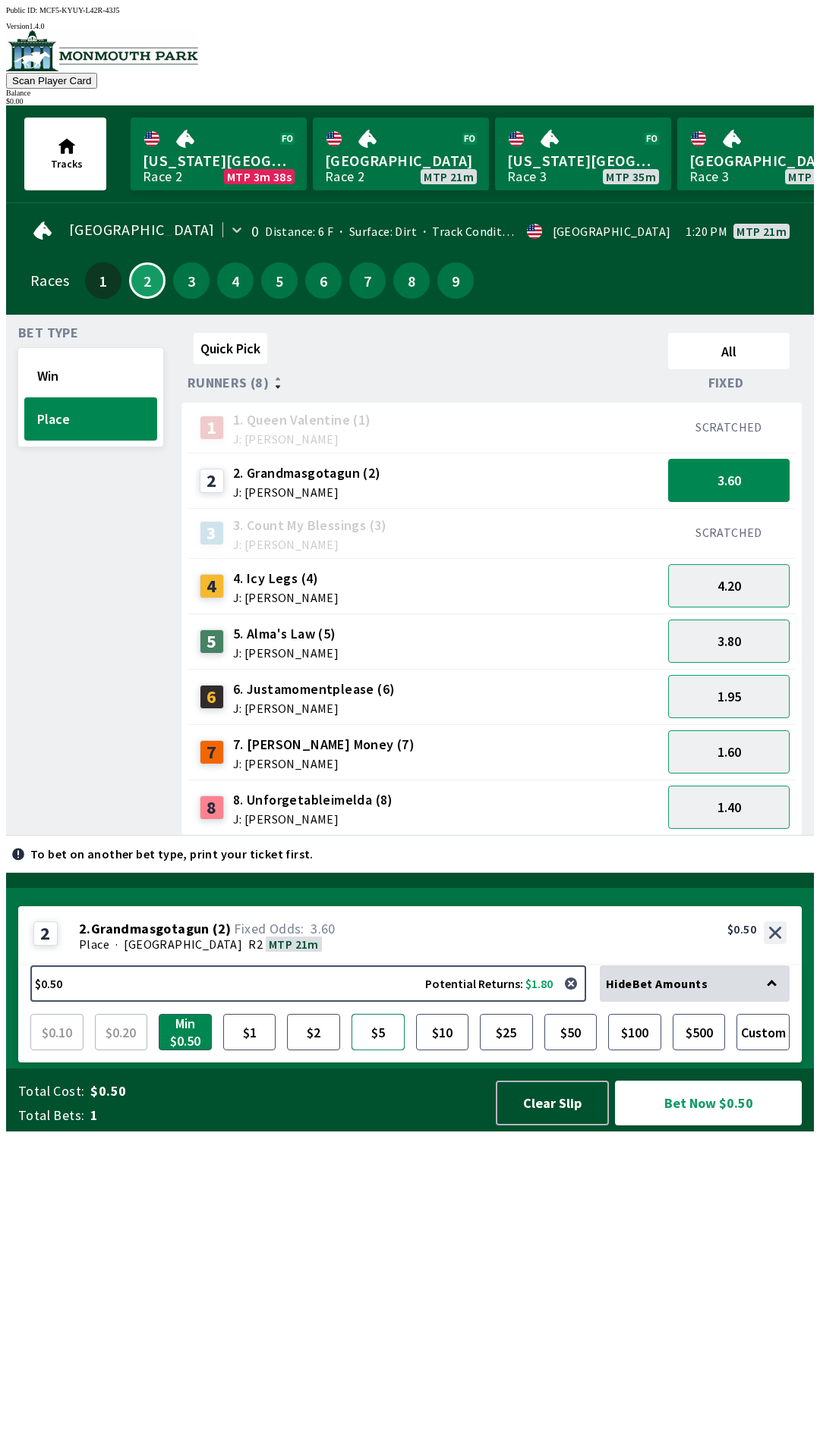
click at [367, 1051] on button "$5" at bounding box center [378, 1033] width 53 height 36
click at [77, 368] on button "Win" at bounding box center [91, 375] width 133 height 43
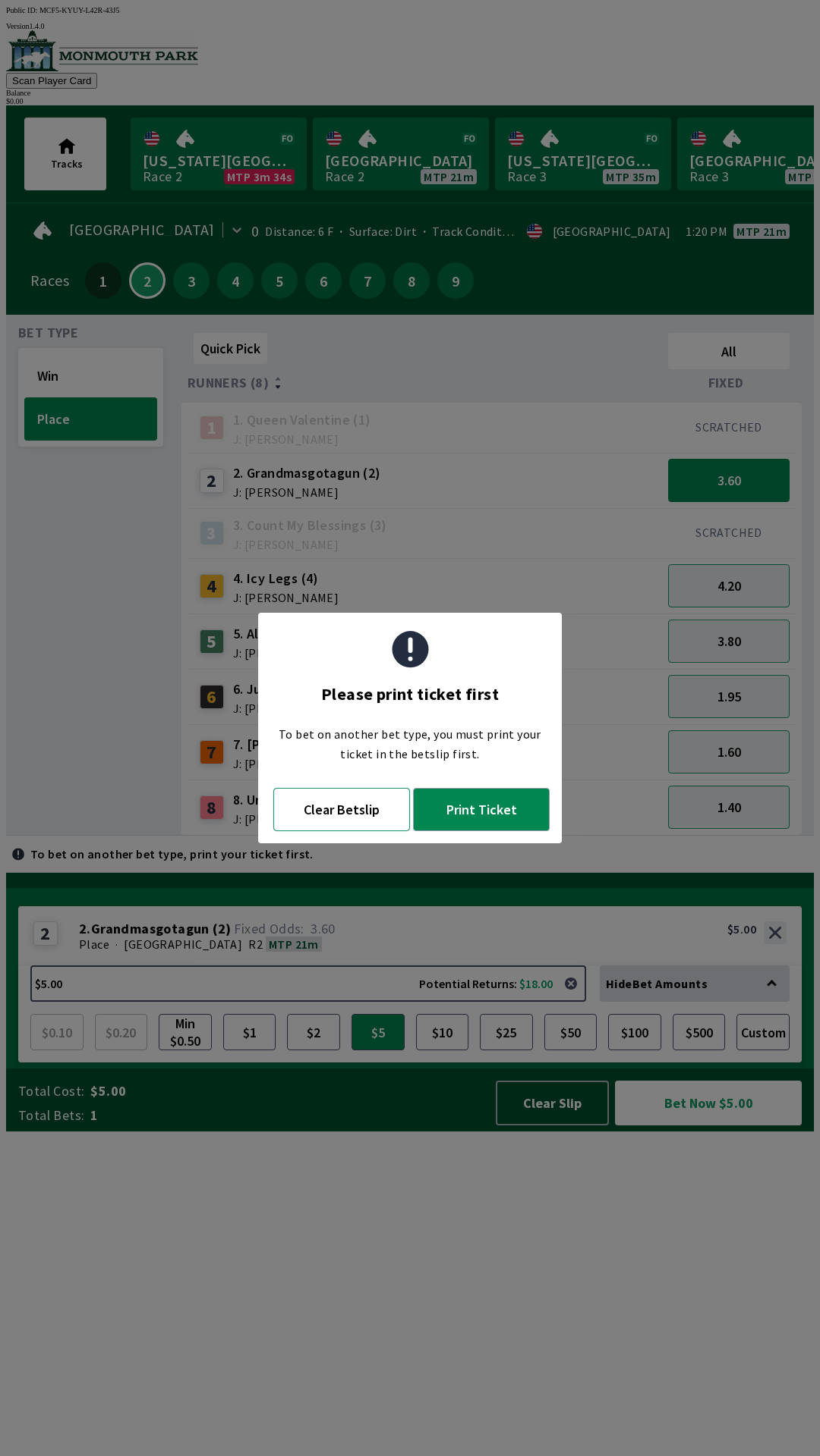
click at [353, 799] on button "Clear Betslip" at bounding box center [342, 809] width 137 height 43
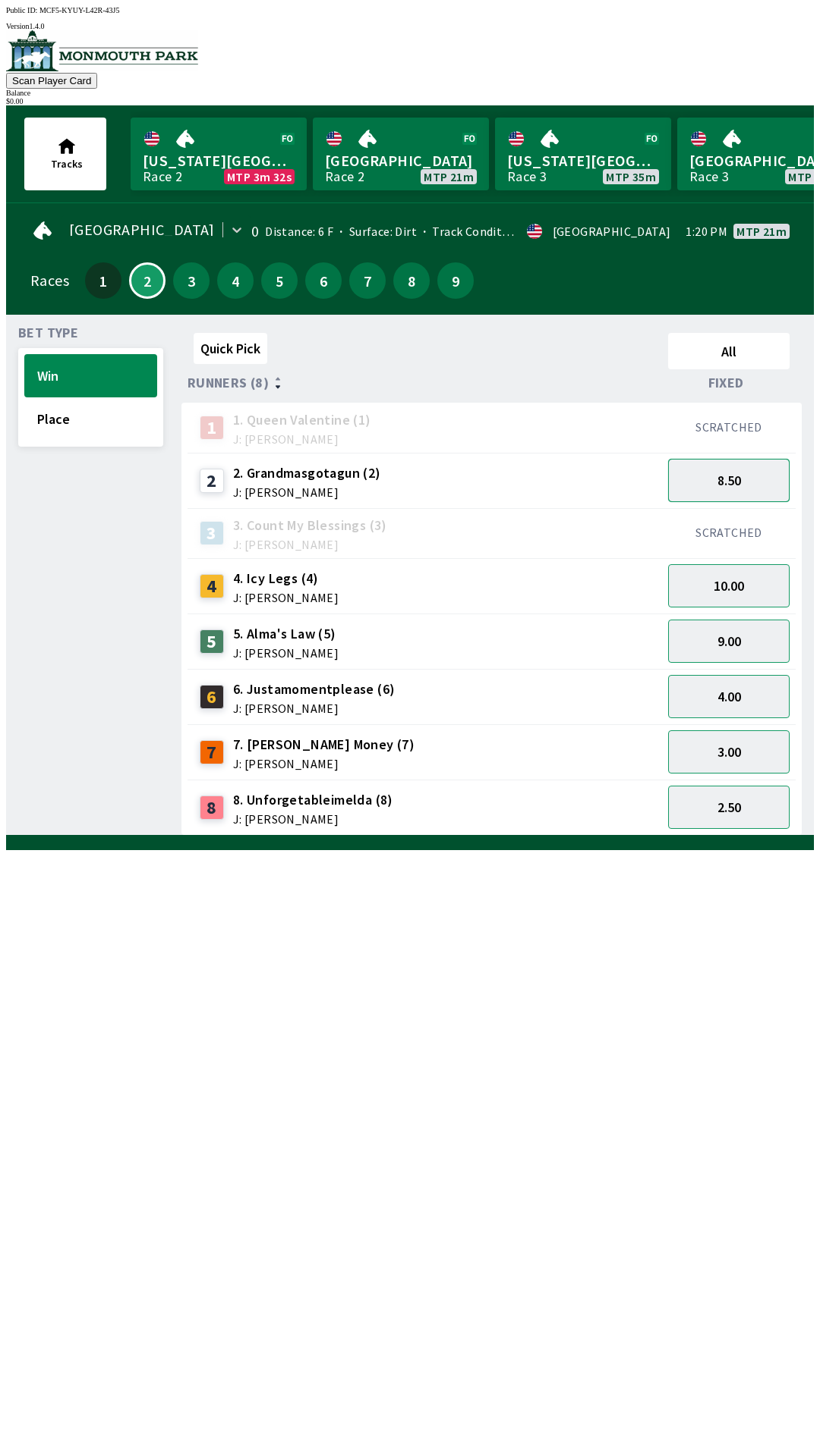
click at [726, 484] on button "8.50" at bounding box center [728, 480] width 121 height 43
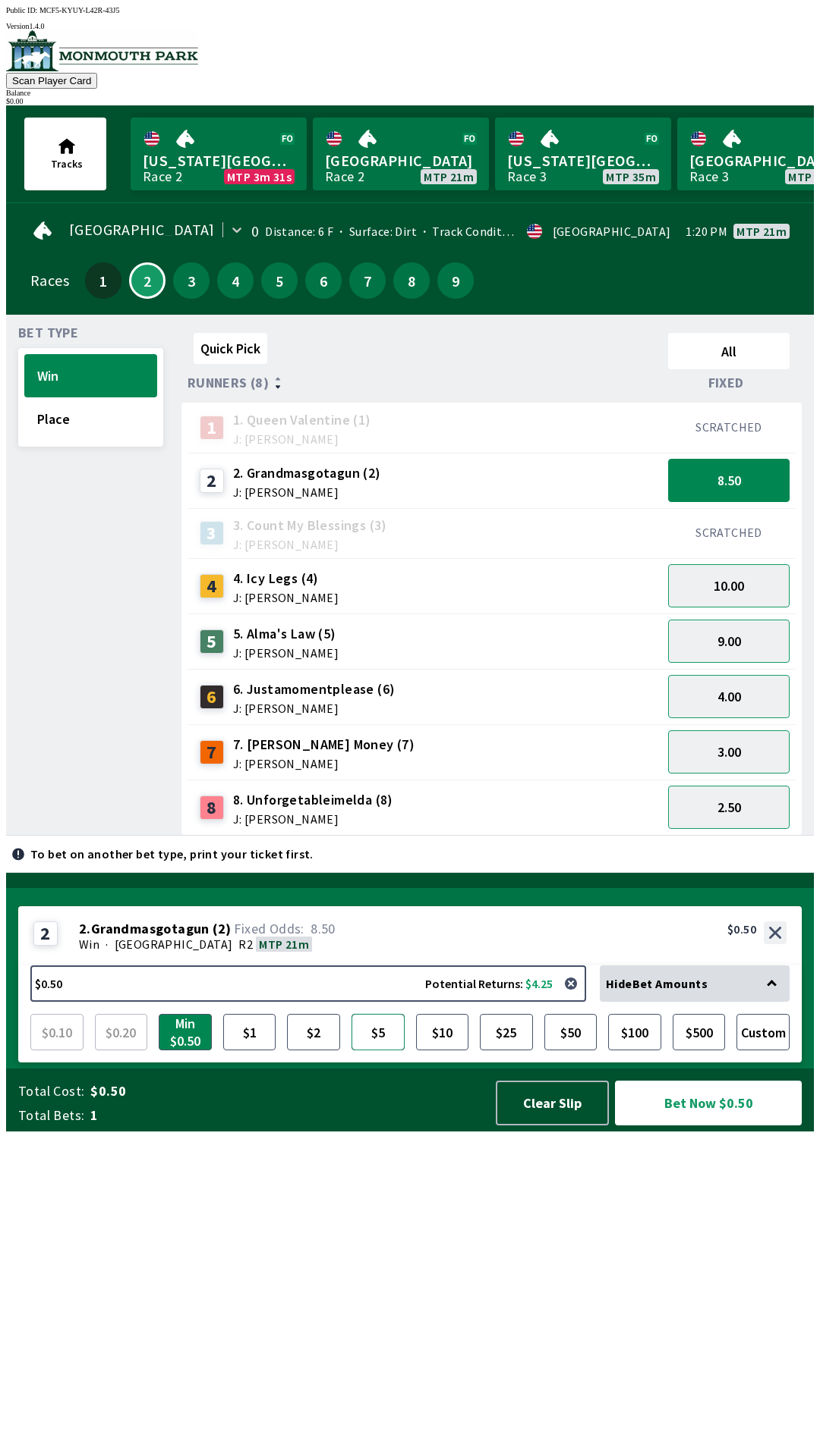
click at [379, 1051] on button "$5" at bounding box center [378, 1033] width 53 height 36
click at [63, 1002] on button "$5.00 Potential Returns: $42.50" at bounding box center [308, 983] width 556 height 36
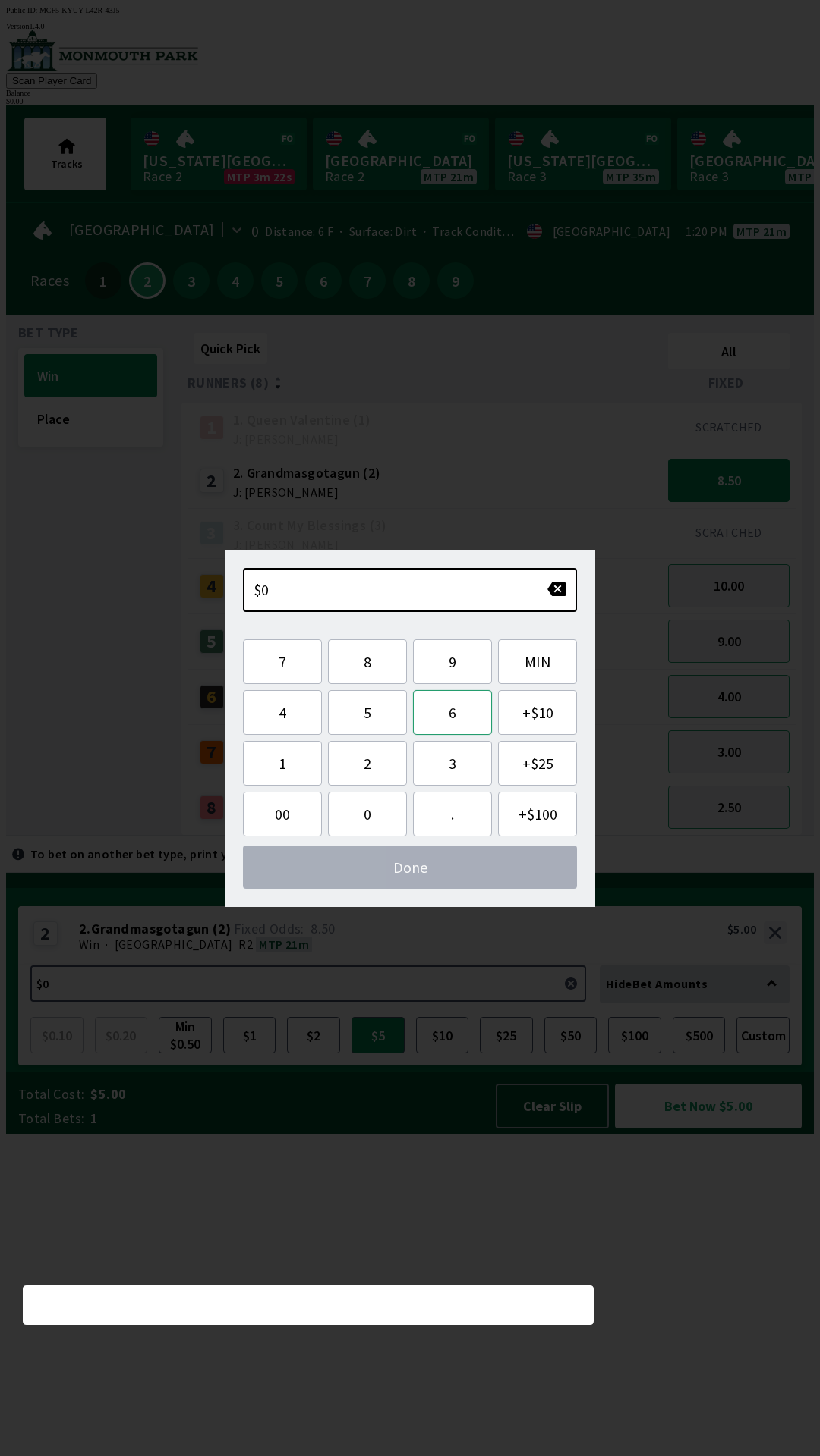
click at [460, 710] on button "6" at bounding box center [452, 712] width 79 height 45
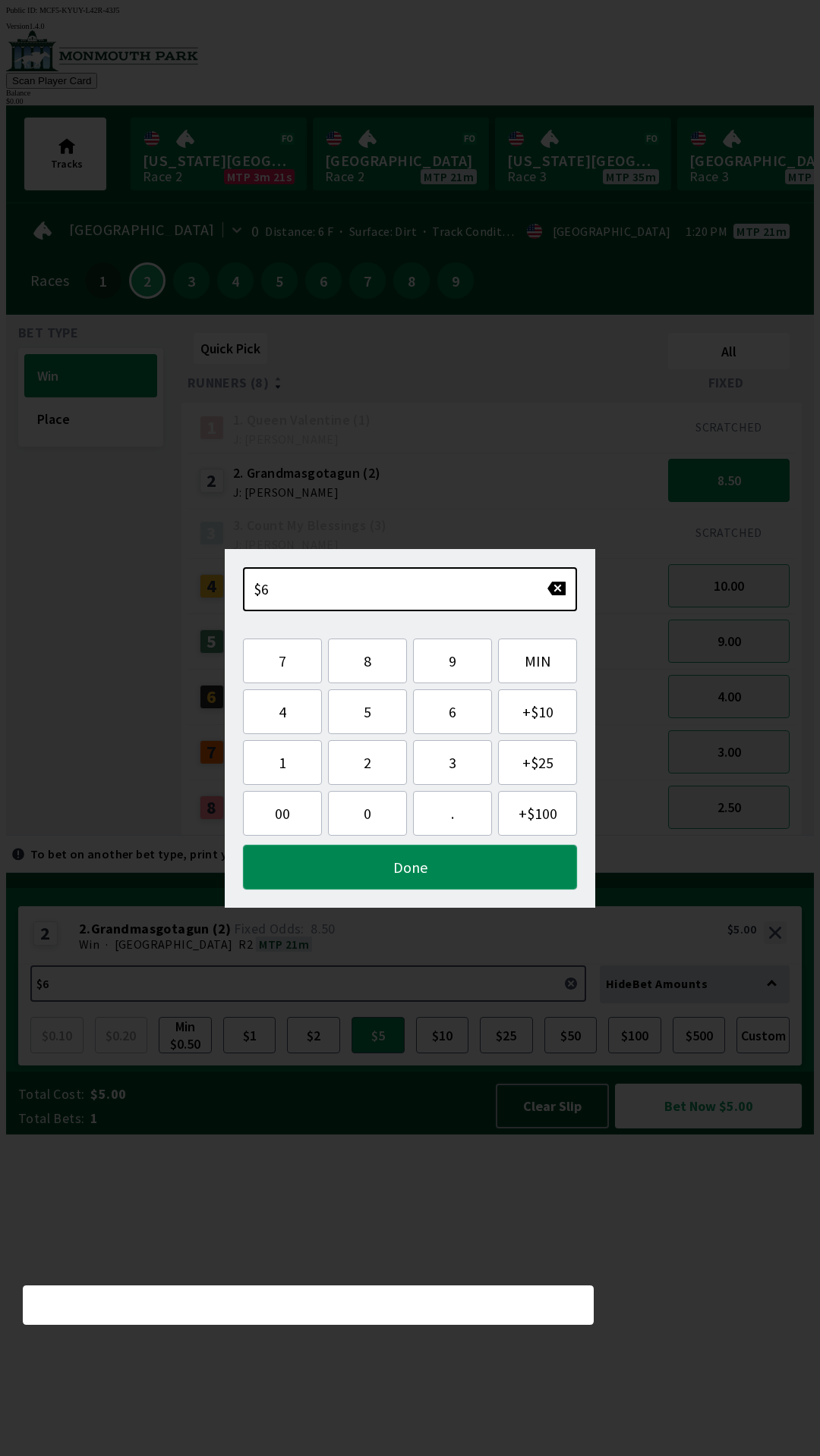
click at [456, 871] on button "Done" at bounding box center [410, 867] width 333 height 45
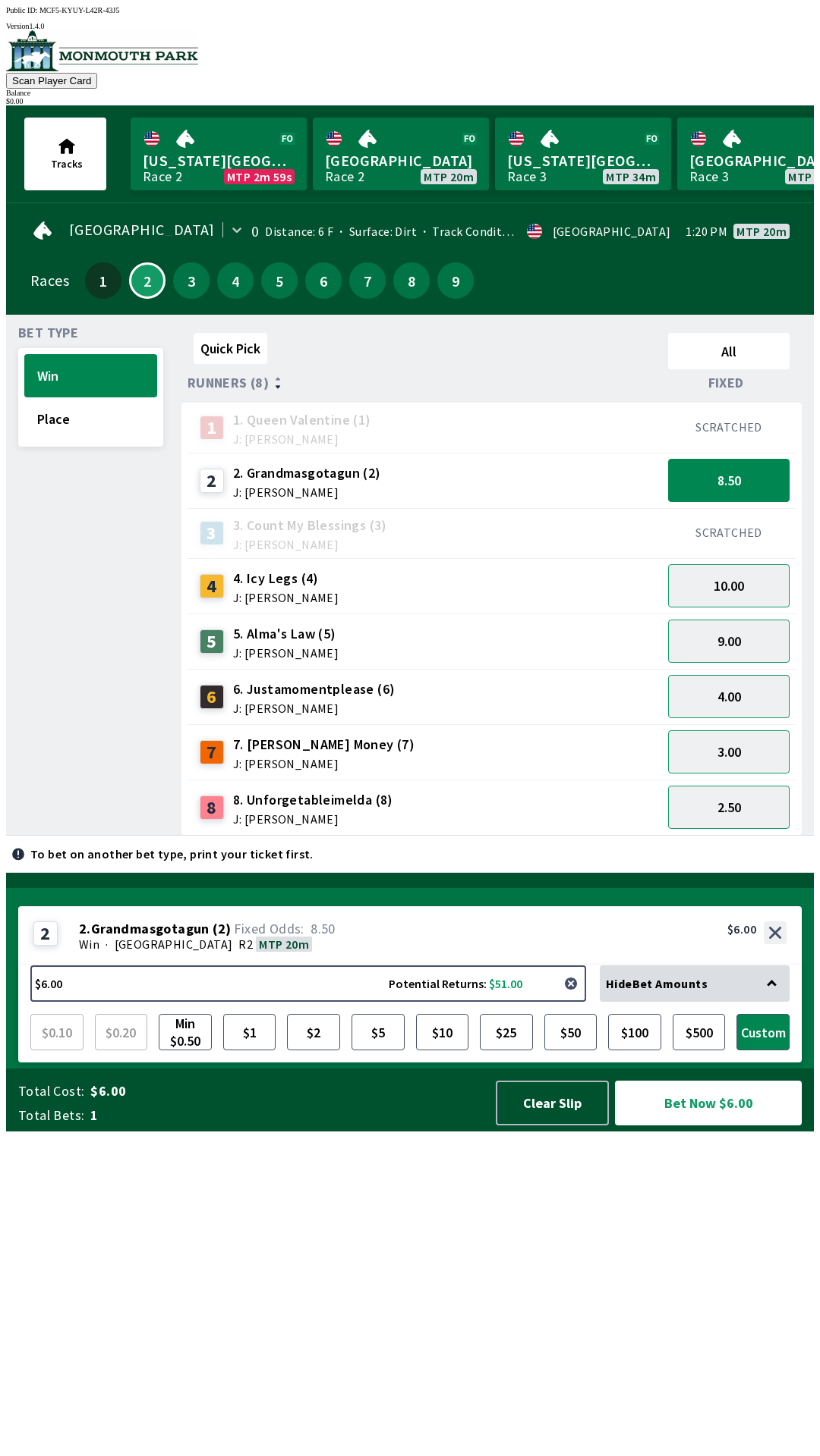
click at [573, 999] on button "button" at bounding box center [570, 983] width 30 height 30
click at [442, 1051] on button "$10" at bounding box center [442, 1033] width 53 height 36
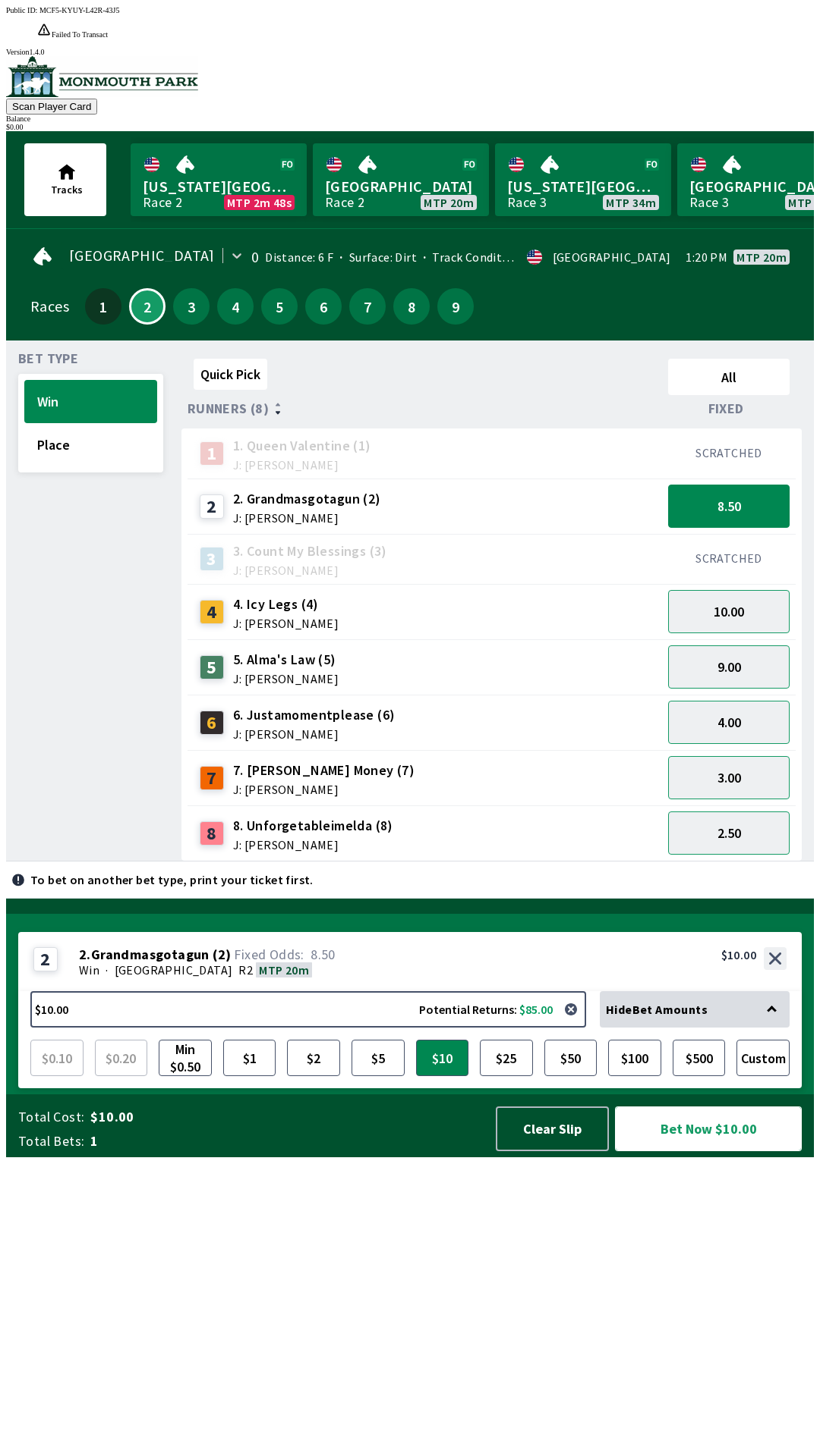
click at [739, 1151] on button "Bet Now $10.00" at bounding box center [708, 1128] width 187 height 45
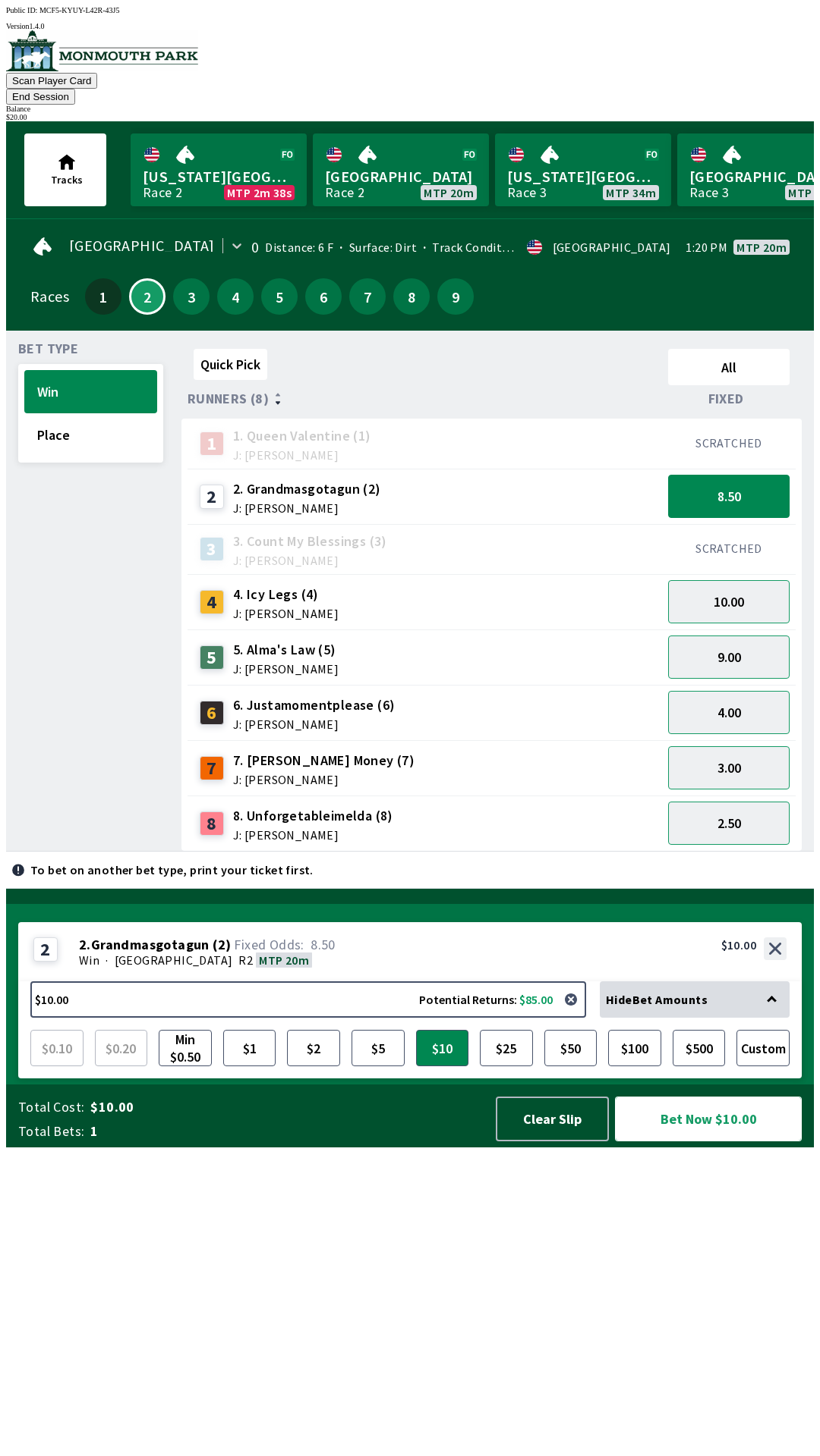
click at [782, 1142] on button "Bet Now $10.00" at bounding box center [708, 1118] width 187 height 45
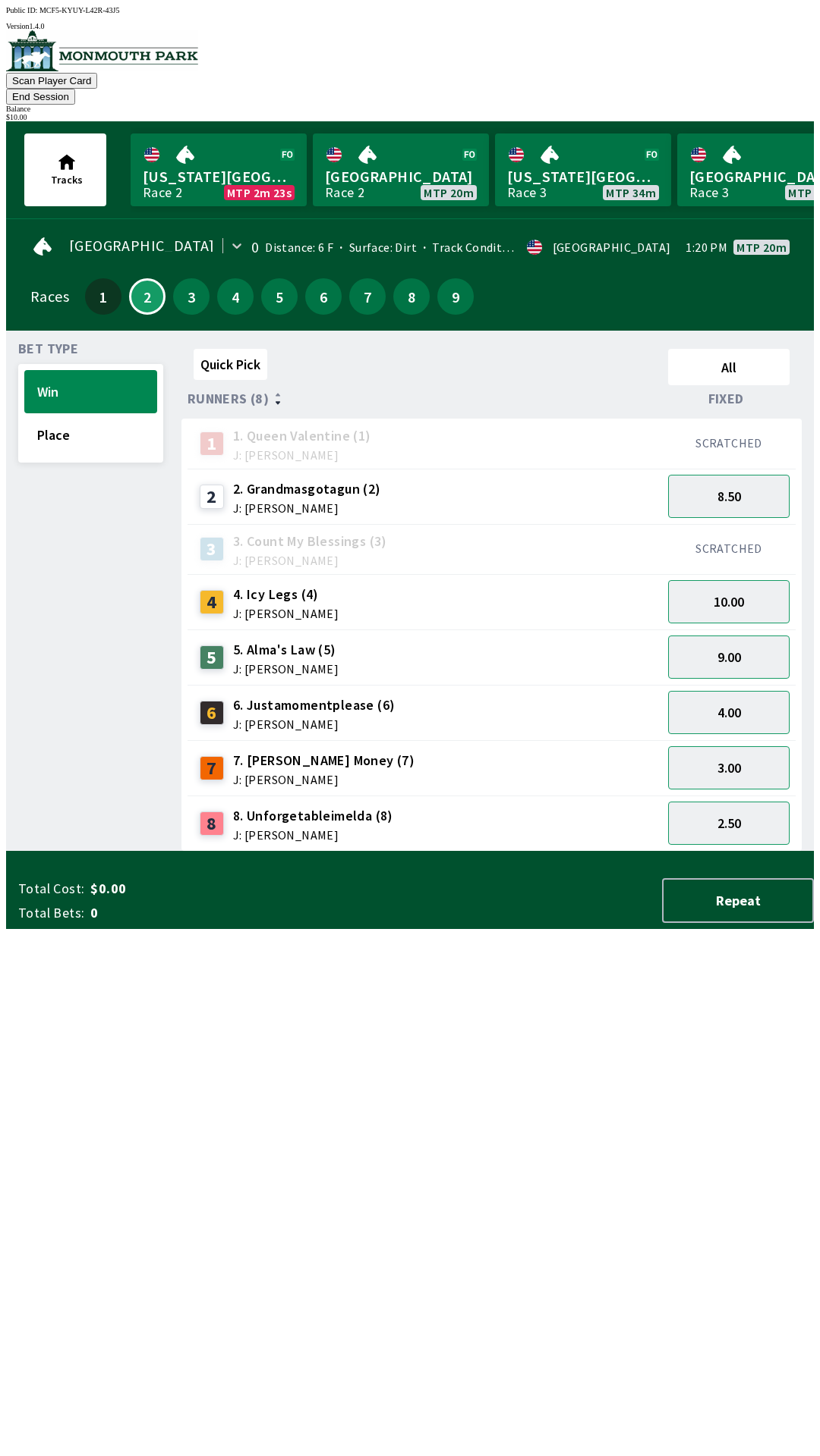
click at [586, 851] on div "Quick Pick All Runners (8) Fixed 1 1. Queen Valentine (1) J: [PERSON_NAME] SCRA…" at bounding box center [497, 596] width 632 height 509
click at [78, 415] on button "Place" at bounding box center [91, 434] width 133 height 43
click at [765, 581] on button "4.20" at bounding box center [728, 601] width 121 height 43
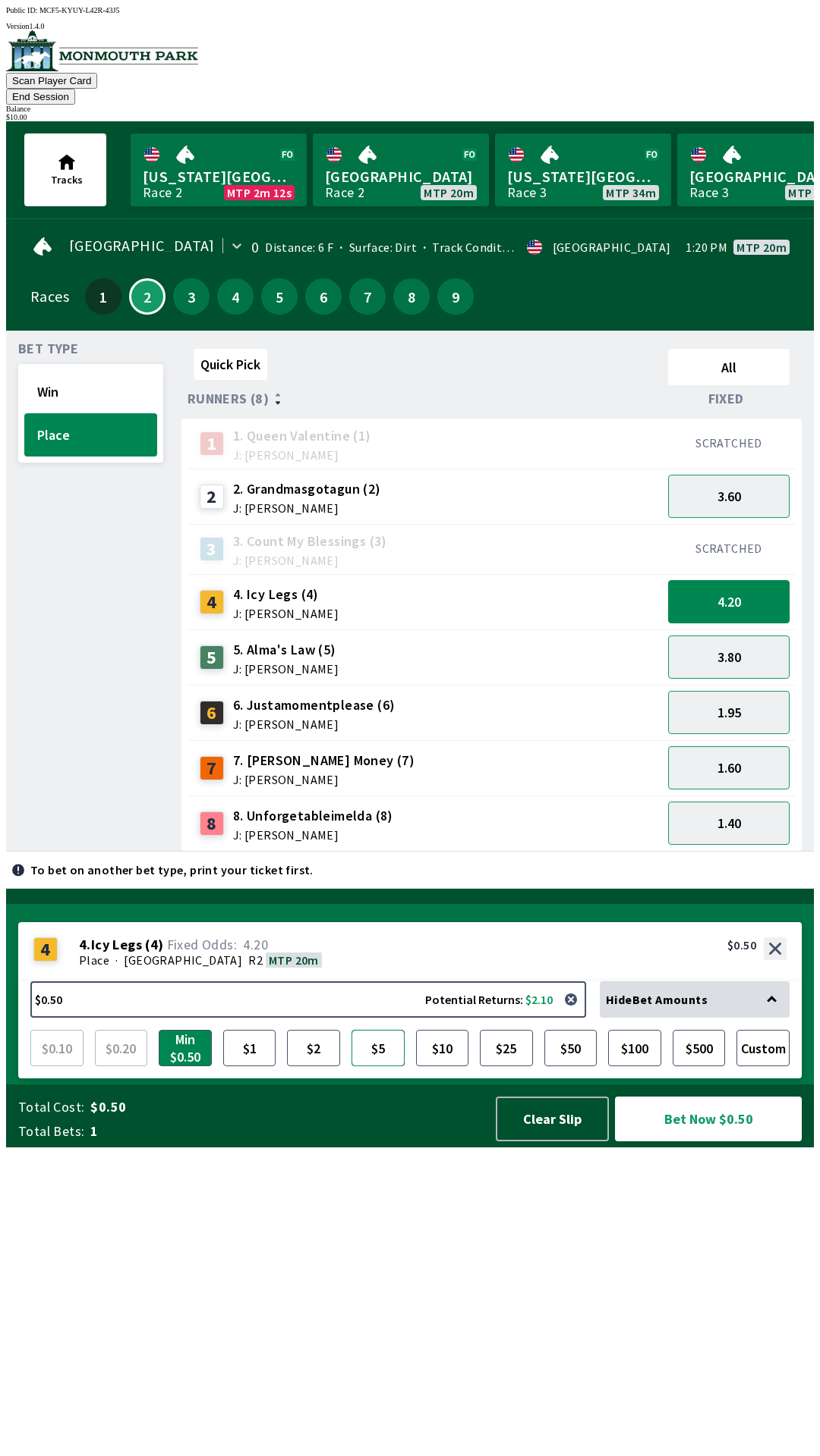
click at [387, 1066] on button "$5" at bounding box center [378, 1048] width 53 height 36
click at [309, 1066] on button "$2" at bounding box center [313, 1048] width 53 height 36
click at [729, 1142] on button "Bet Now $2.00" at bounding box center [708, 1118] width 187 height 45
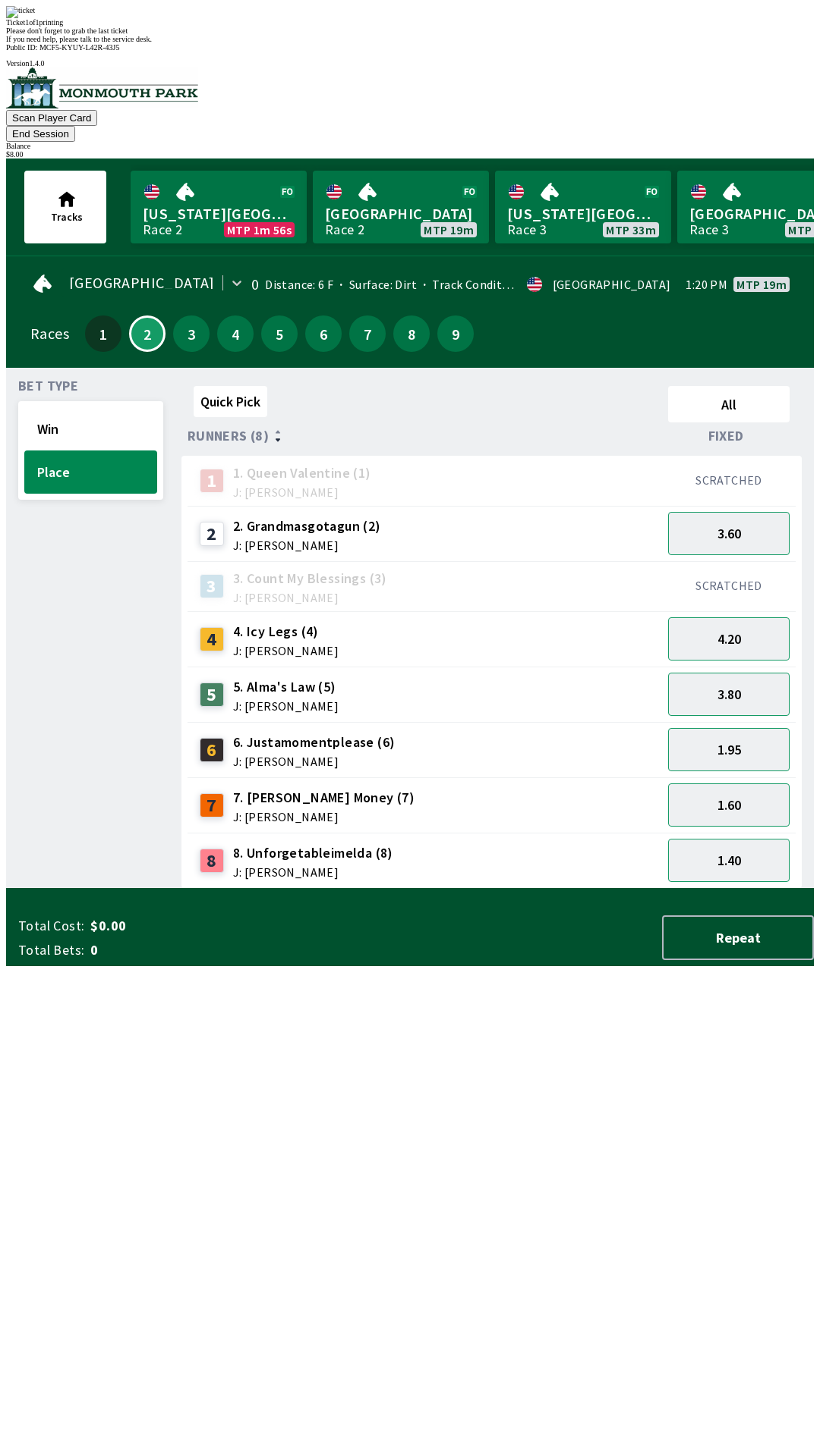
click at [642, 889] on div "Quick Pick All Runners (8) Fixed 1 1. Queen Valentine (1) J: [PERSON_NAME] SCRA…" at bounding box center [497, 634] width 632 height 509
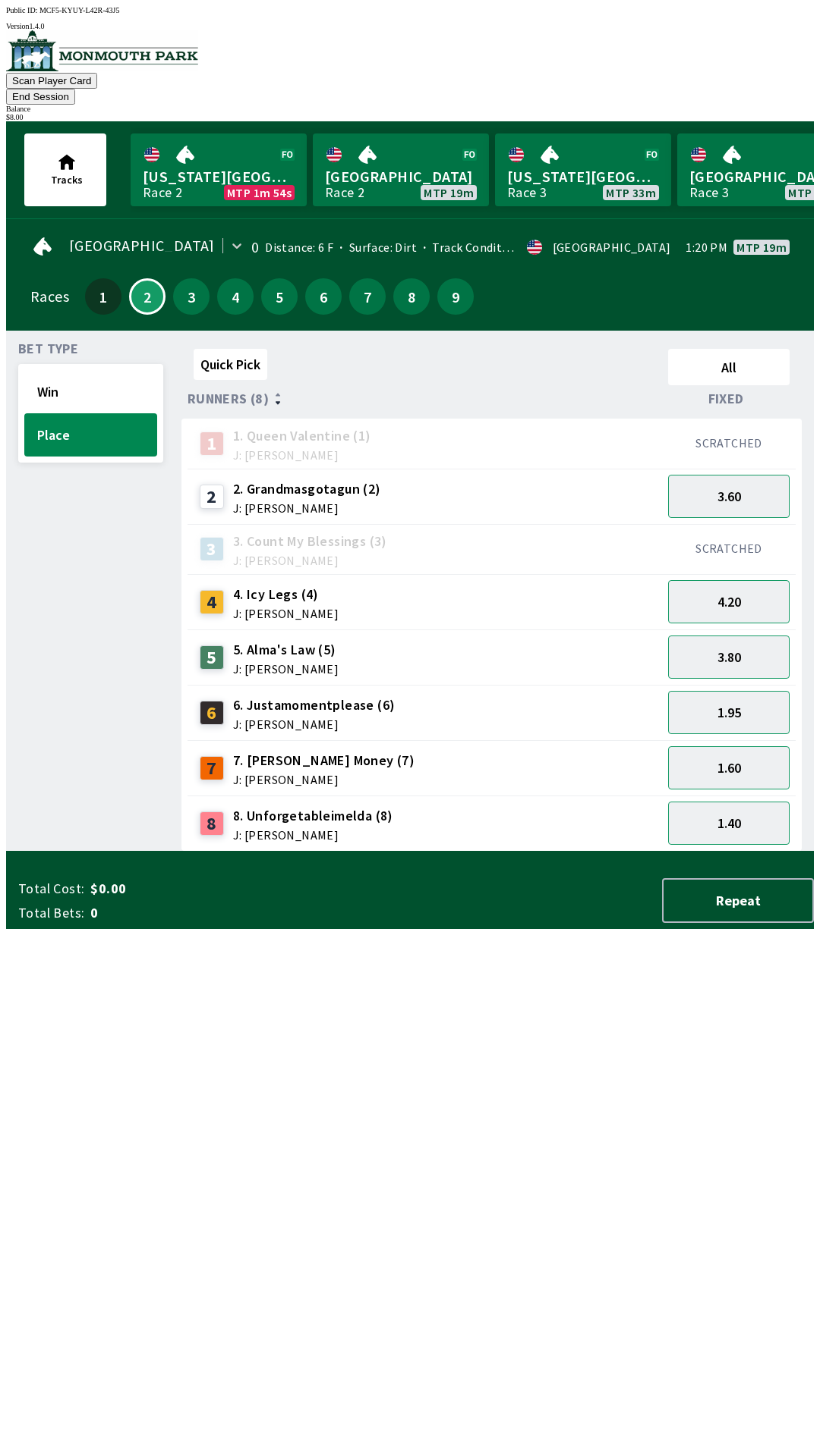
click at [75, 88] on button "End Session" at bounding box center [41, 96] width 69 height 15
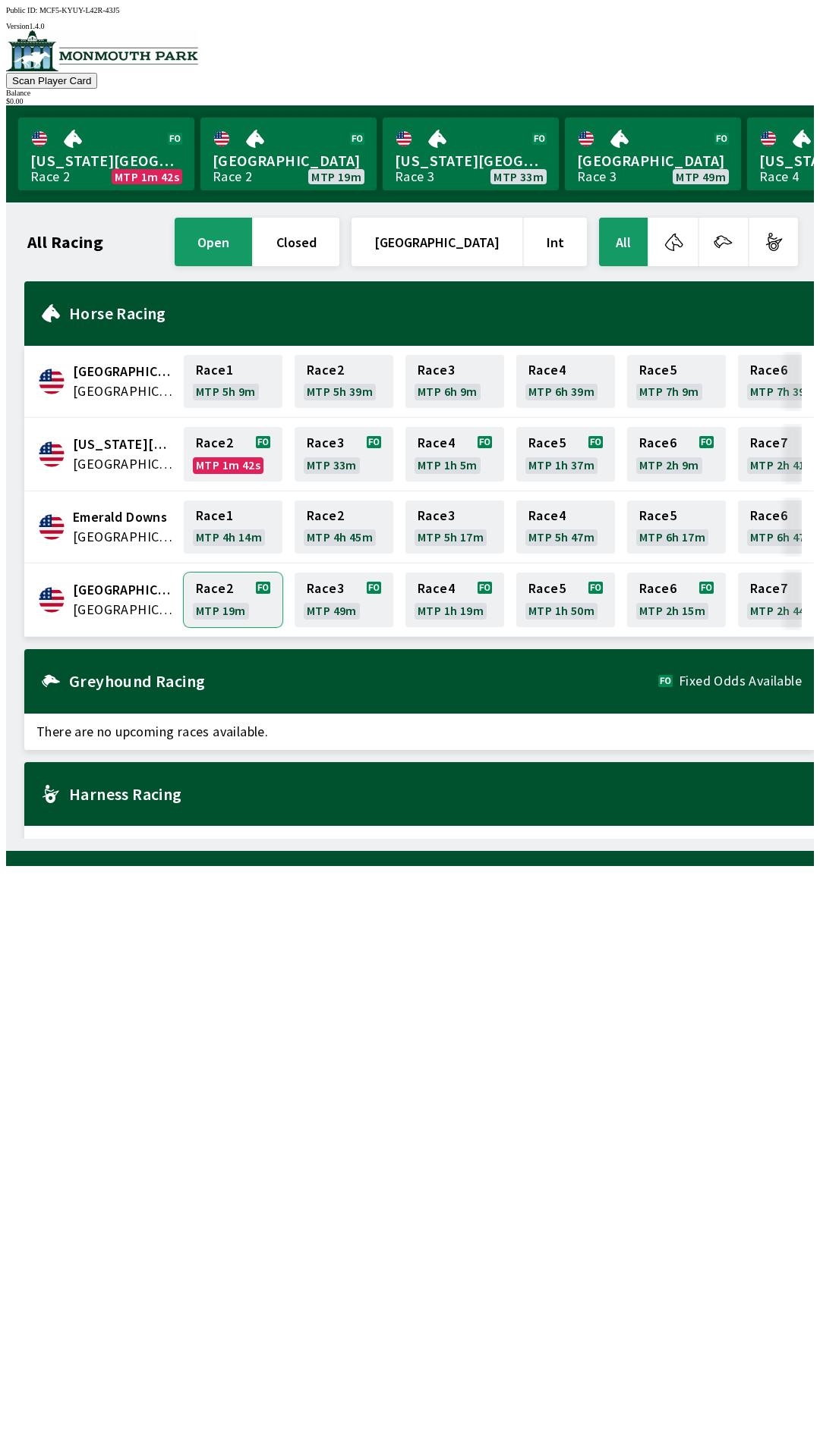
click at [230, 585] on link "Race 2 MTP 19m" at bounding box center [233, 600] width 98 height 55
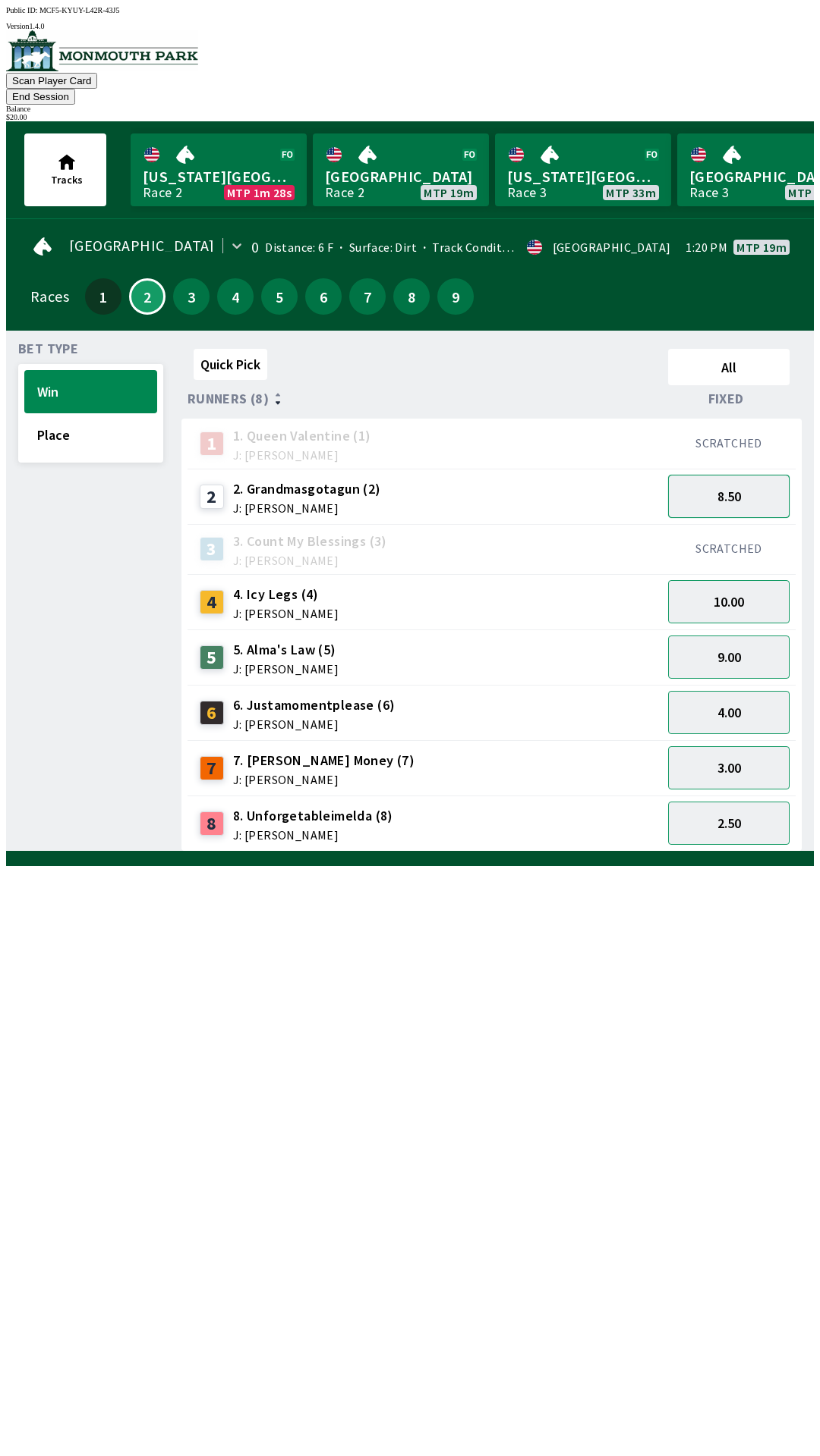
click at [750, 474] on button "8.50" at bounding box center [728, 495] width 121 height 43
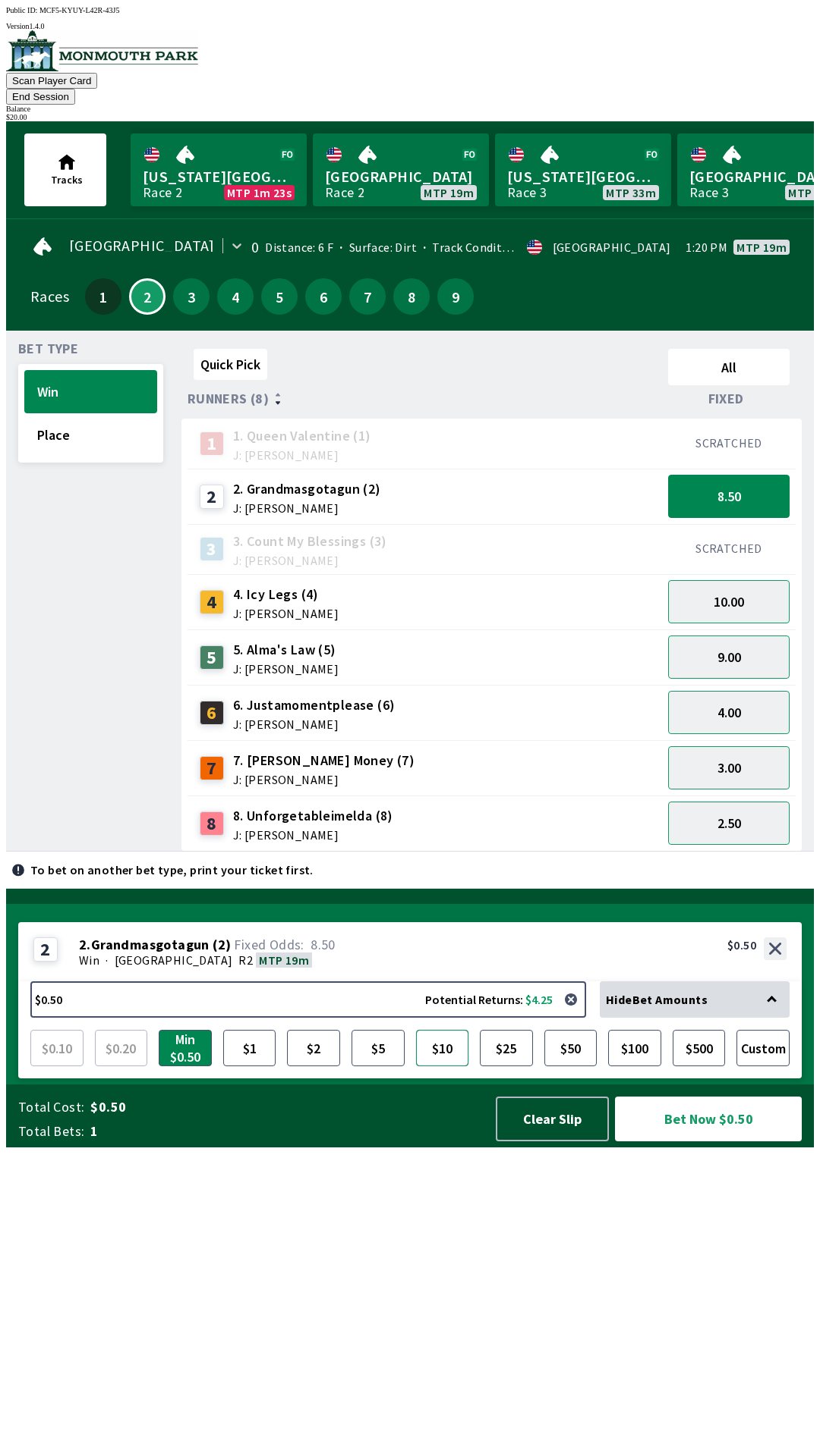
click at [438, 1066] on button "$10" at bounding box center [442, 1048] width 53 height 36
click at [678, 1142] on button "Bet Now $10.00" at bounding box center [708, 1118] width 187 height 45
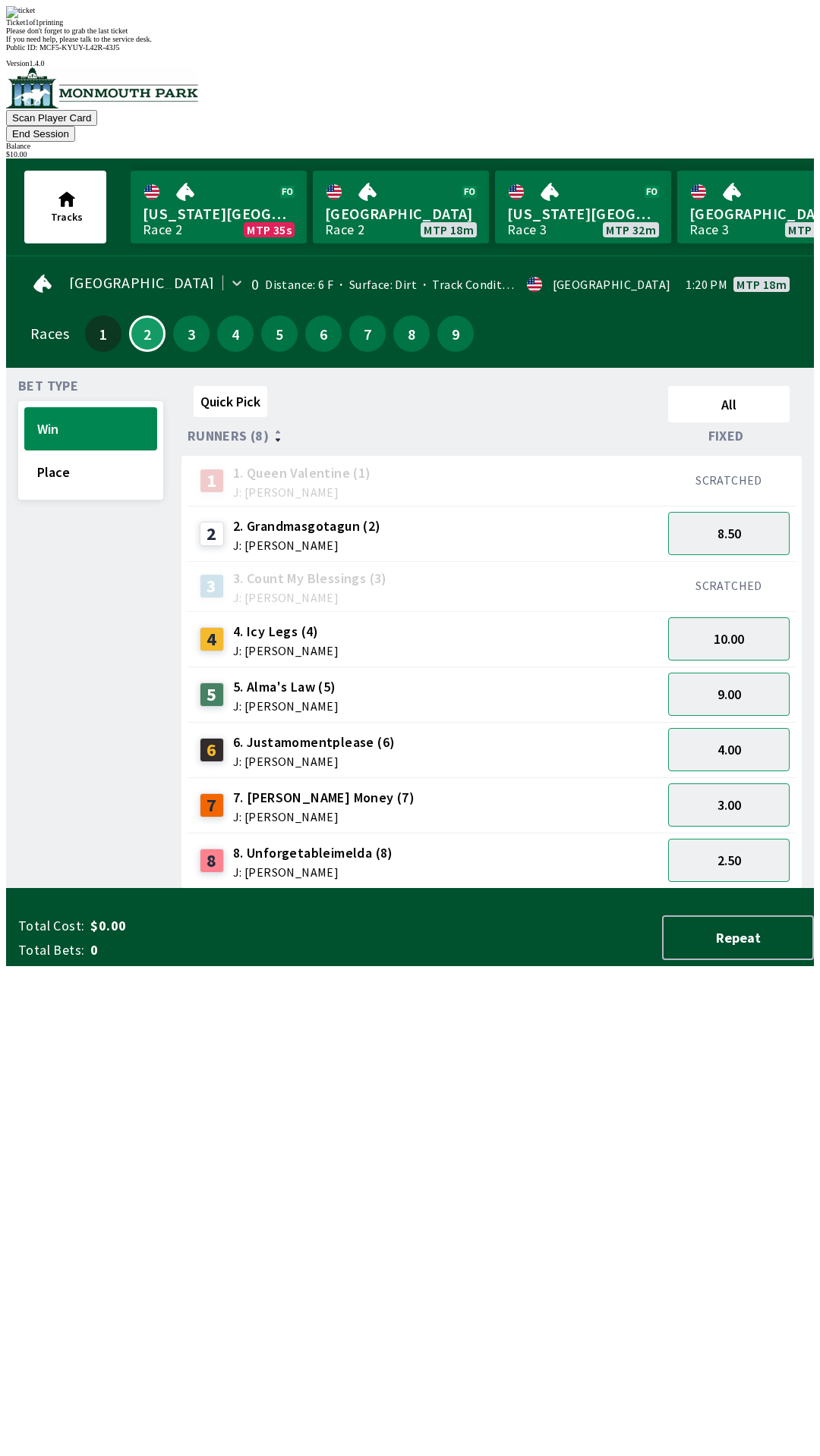
click at [481, 889] on div "Quick Pick All Runners (8) Fixed 1 1. Queen Valentine (1) J: [PERSON_NAME] SCRA…" at bounding box center [497, 634] width 632 height 509
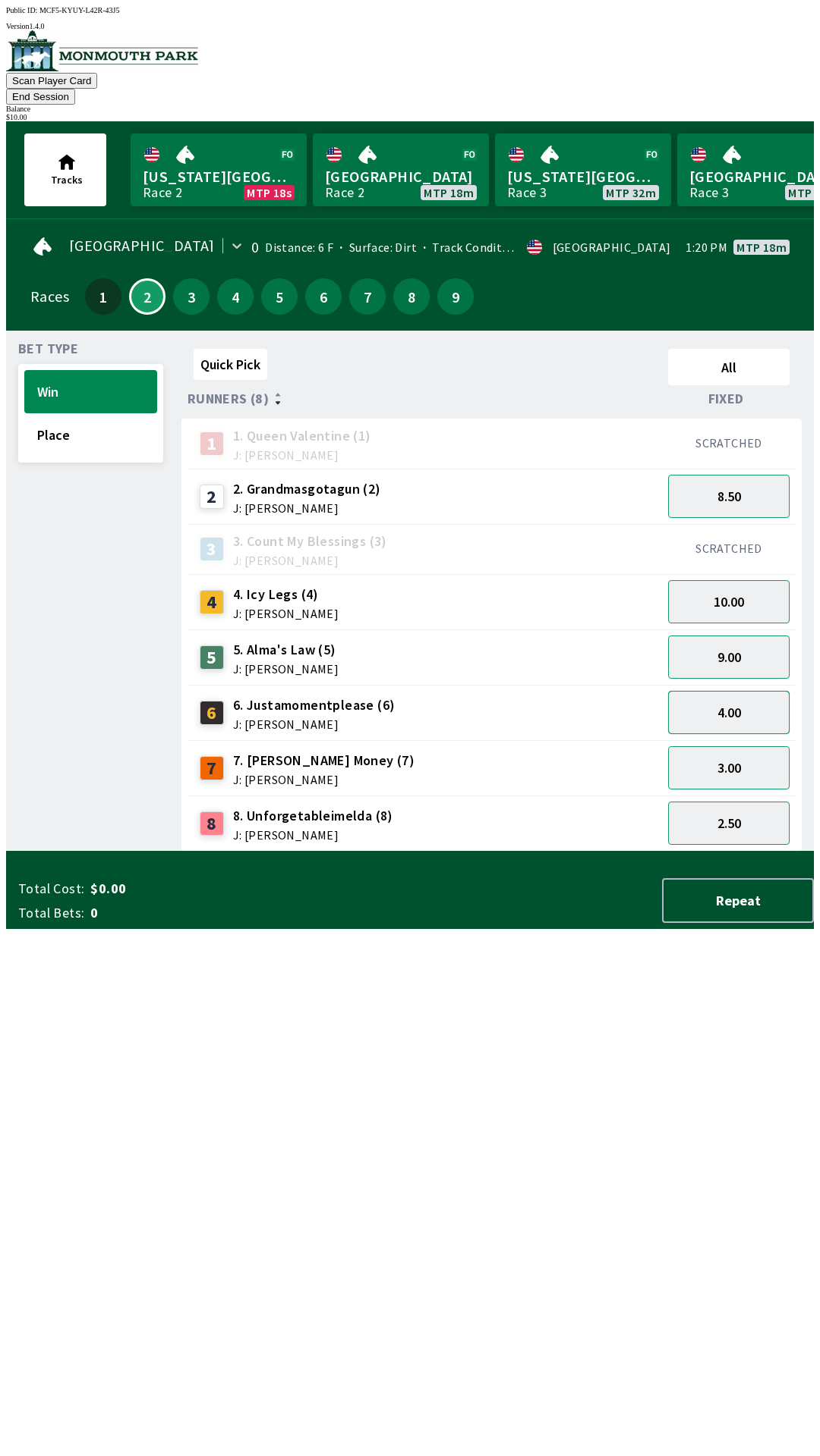
click at [729, 691] on button "4.00" at bounding box center [728, 712] width 121 height 43
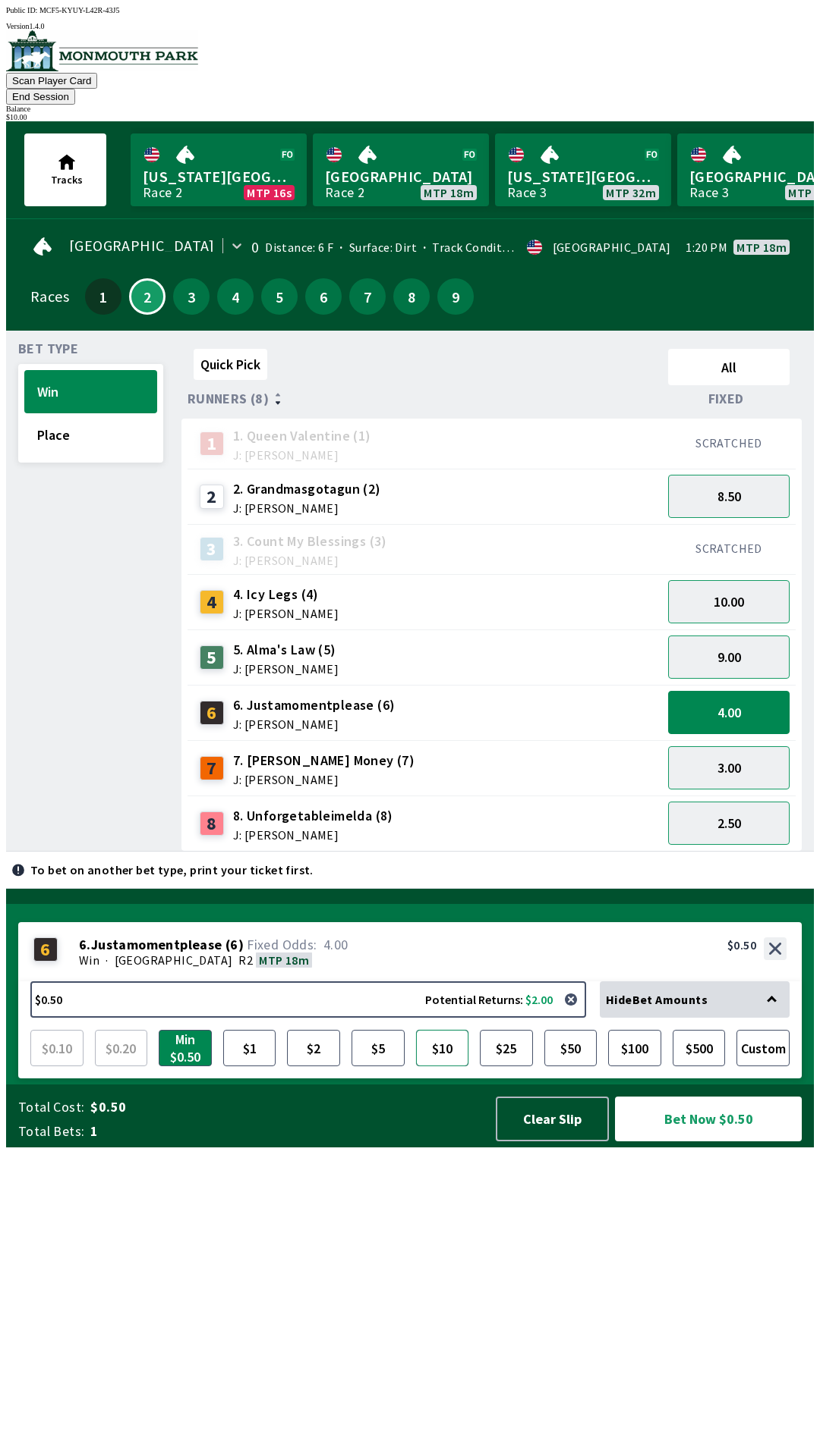
click at [452, 1066] on button "$10" at bounding box center [442, 1048] width 53 height 36
click at [693, 1142] on button "Bet Now $10.00" at bounding box center [708, 1118] width 187 height 45
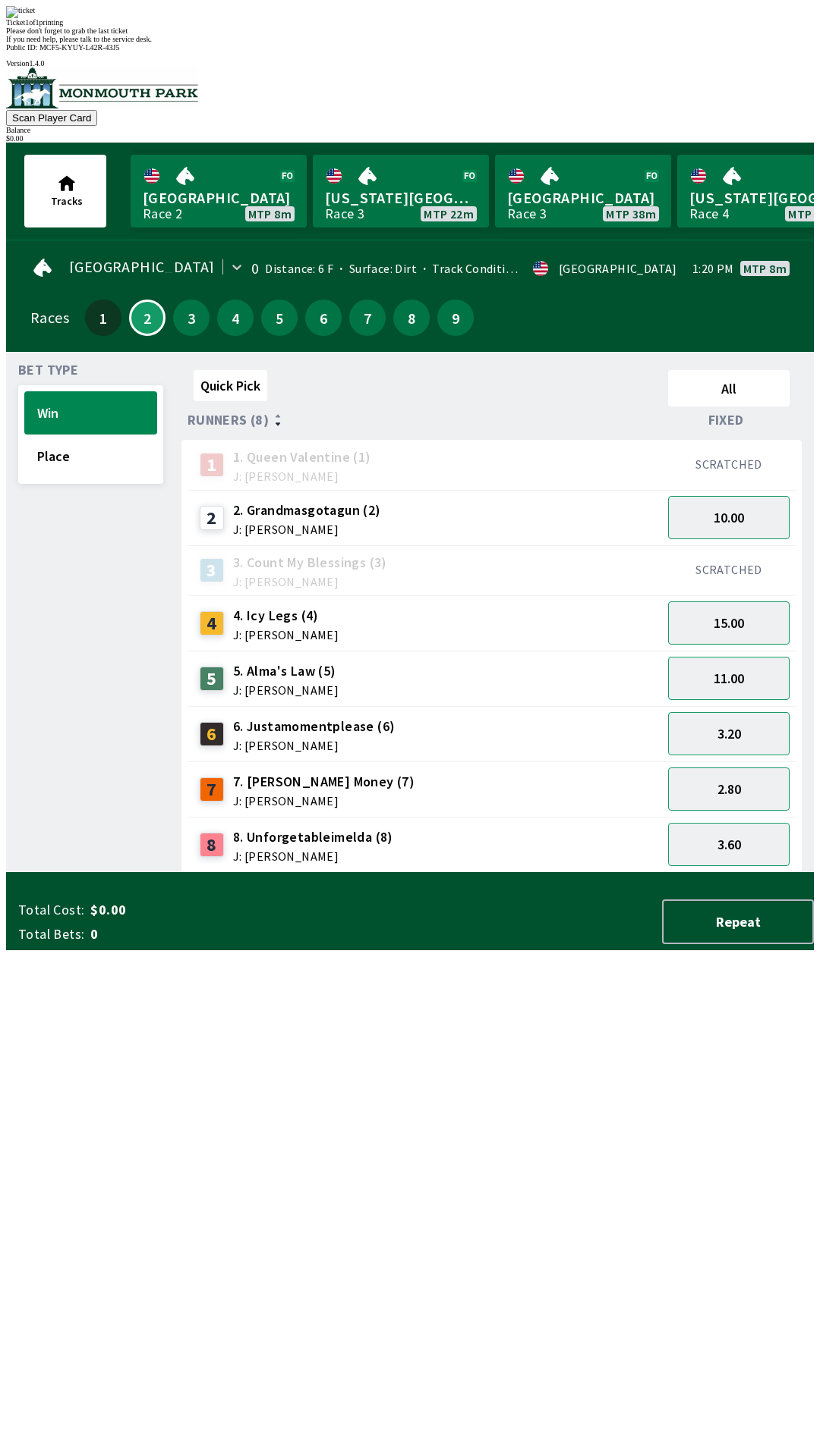
click at [473, 43] on div "Ticket 1 of 1 printing Please don't forget to grab the last ticket If you need …" at bounding box center [410, 25] width 807 height 37
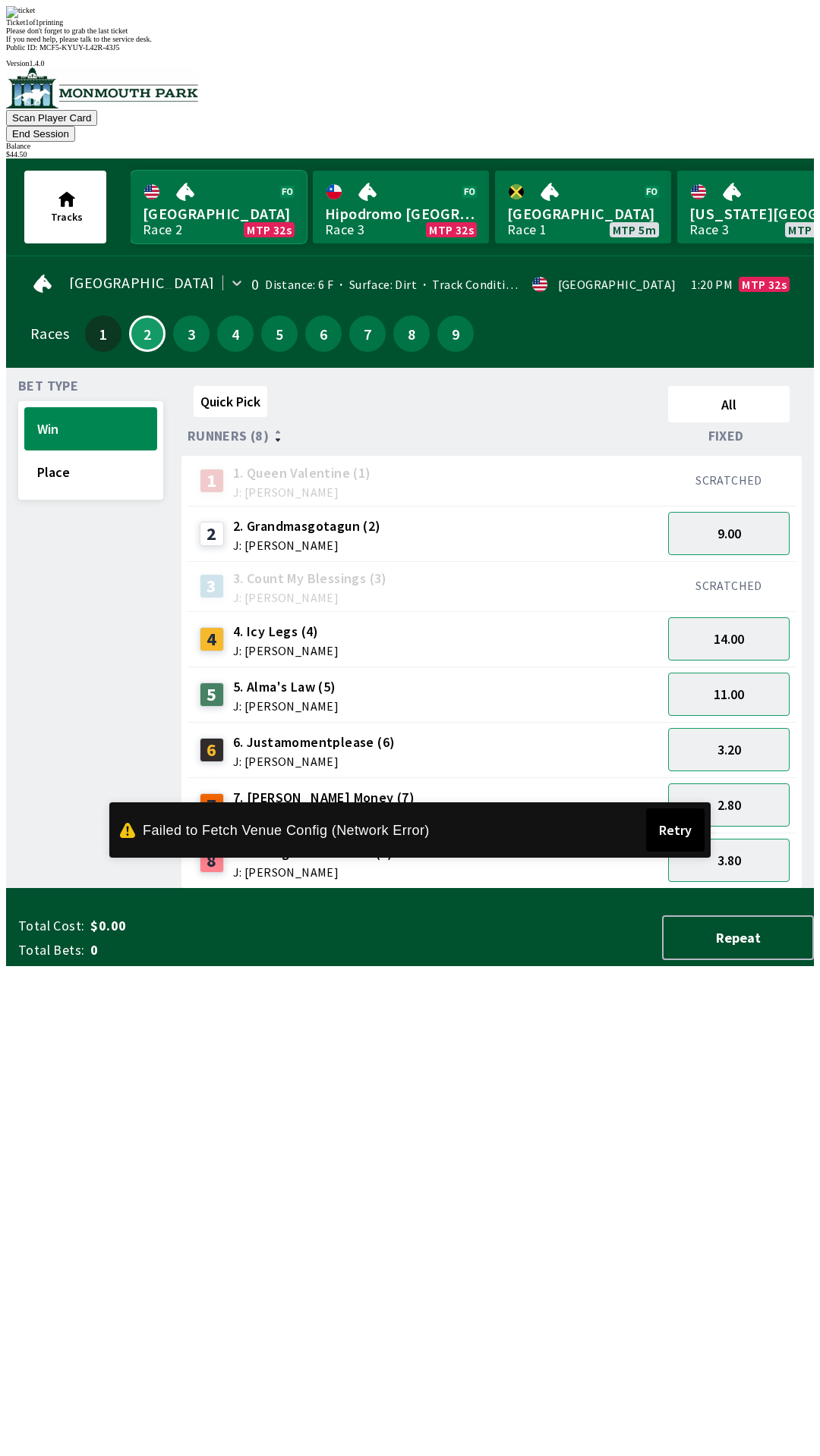
click at [235, 170] on link "Monmouth Park Race 2 MTP 32s" at bounding box center [218, 207] width 176 height 73
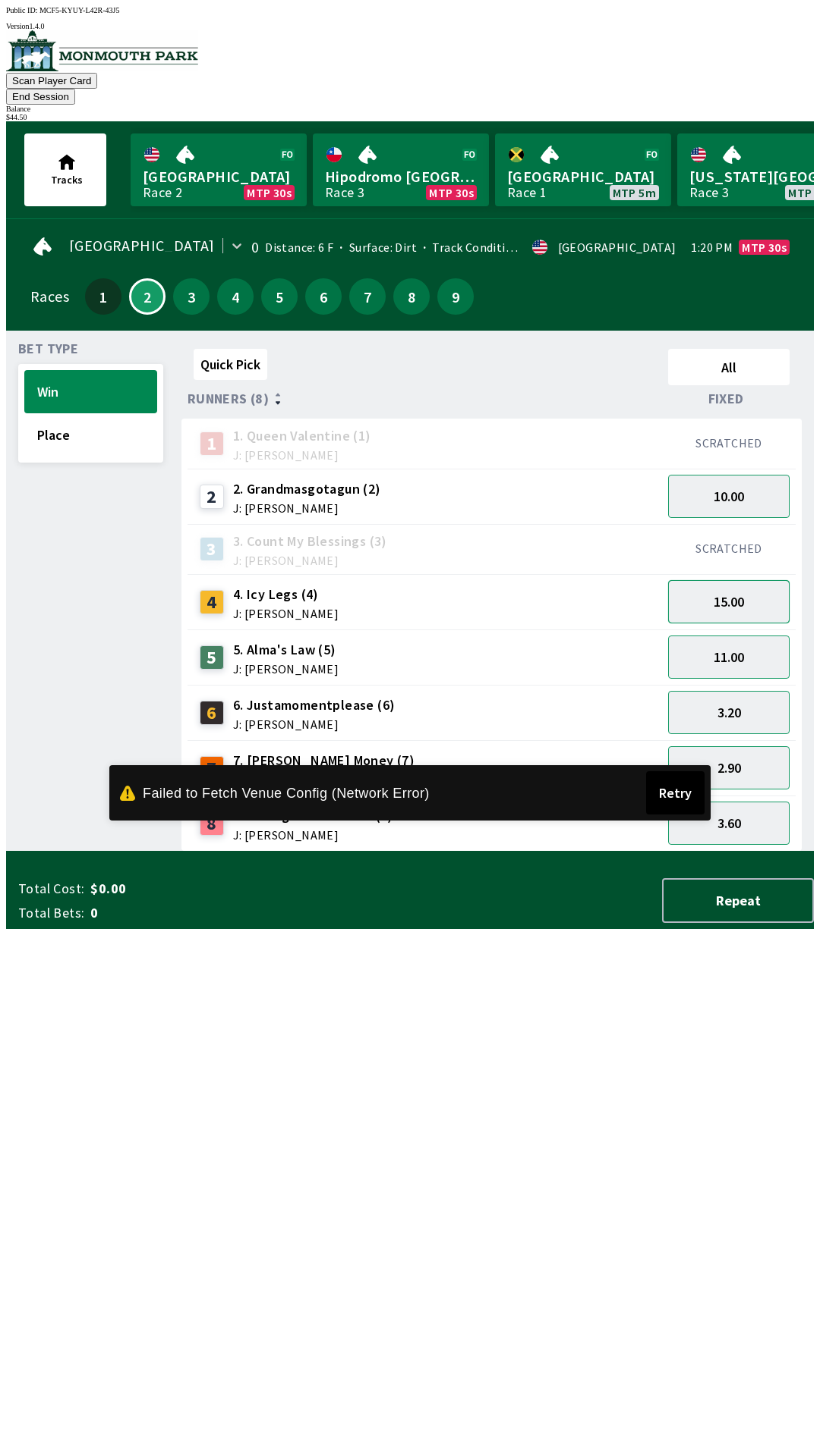
click at [758, 587] on button "15.00" at bounding box center [728, 601] width 121 height 43
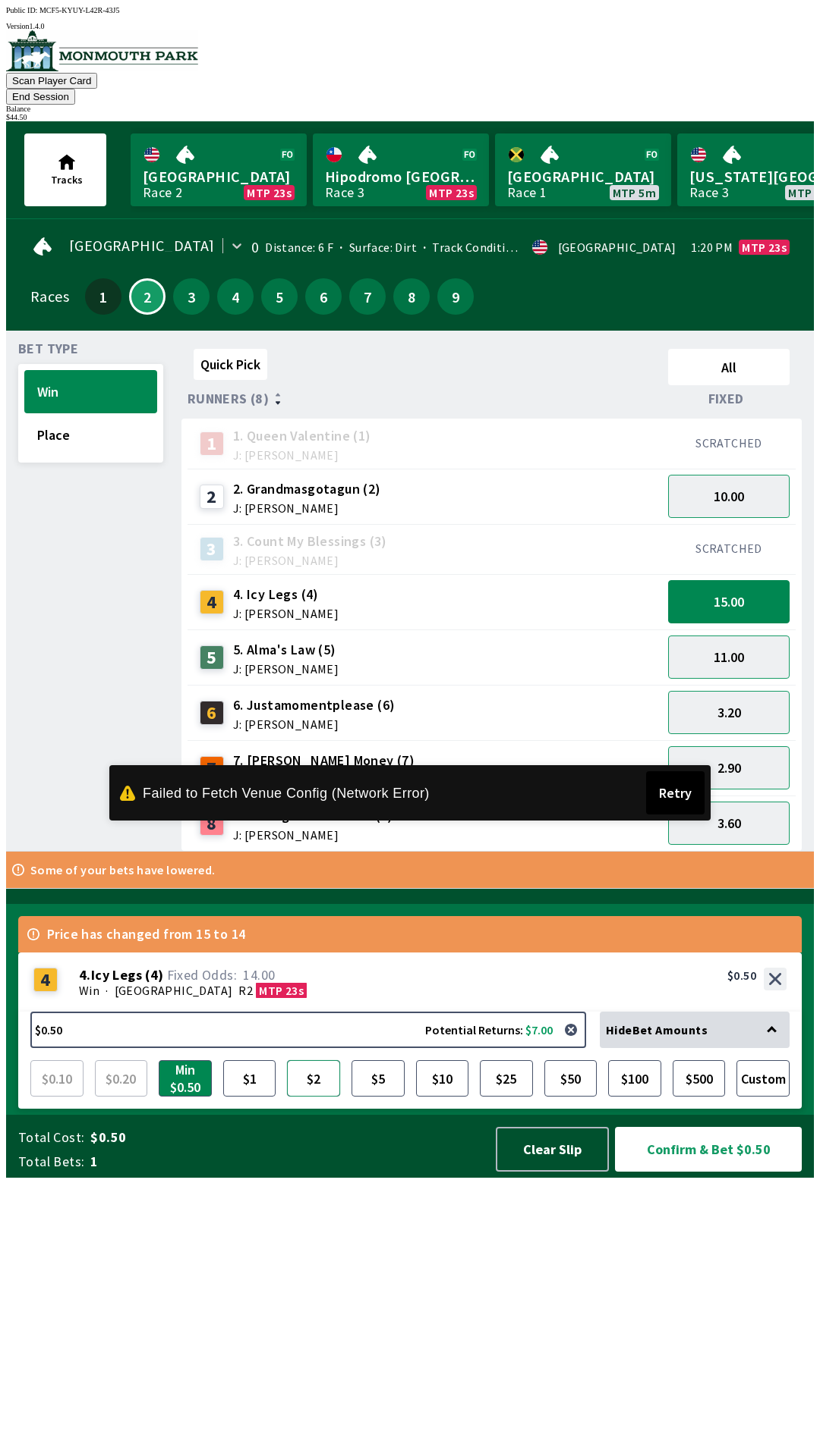
click at [329, 1096] on button "$2" at bounding box center [313, 1078] width 53 height 36
click at [702, 1172] on button "Confirm & Bet $2.00" at bounding box center [708, 1149] width 187 height 45
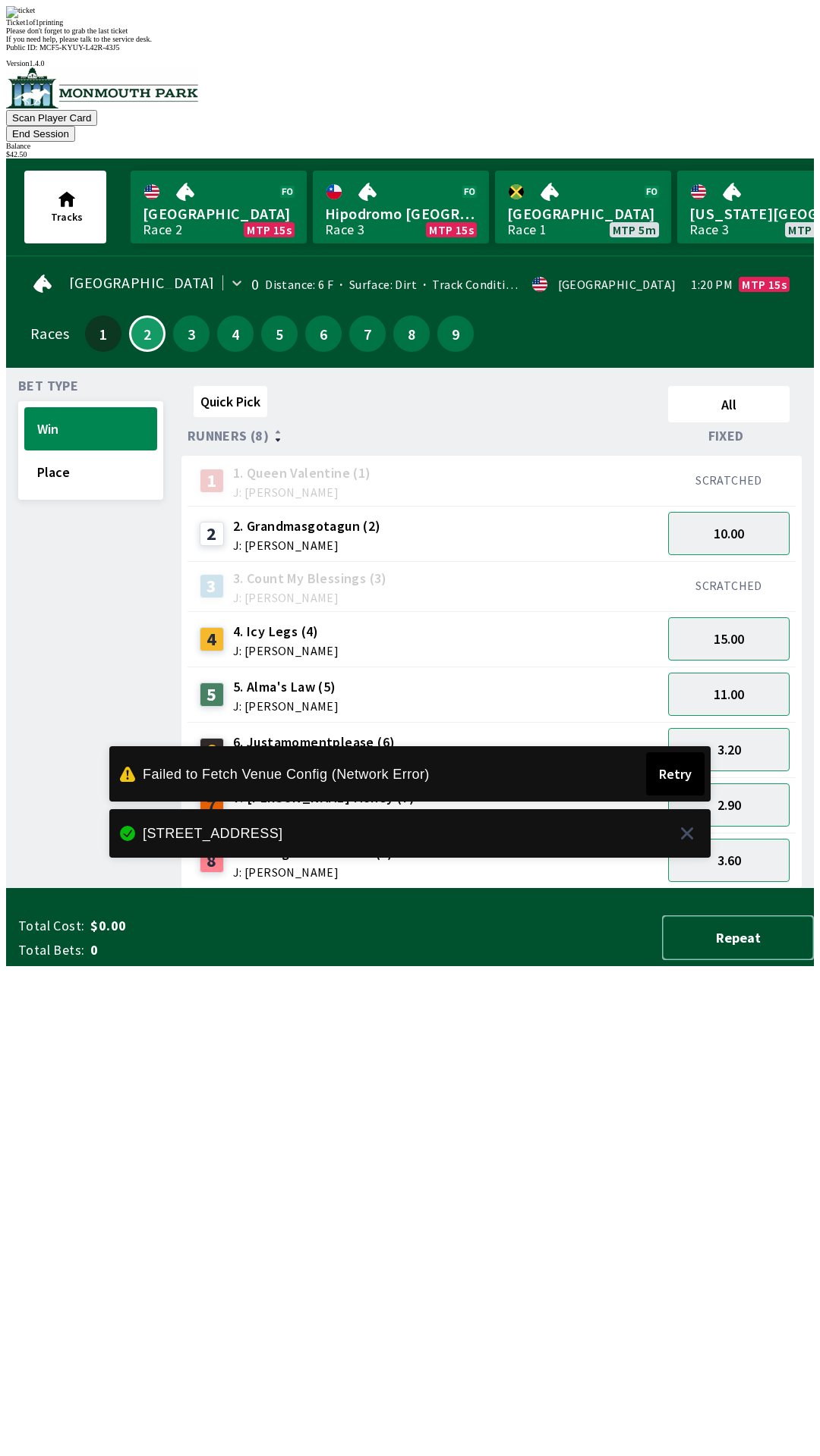
click at [734, 960] on button "Repeat" at bounding box center [737, 937] width 152 height 45
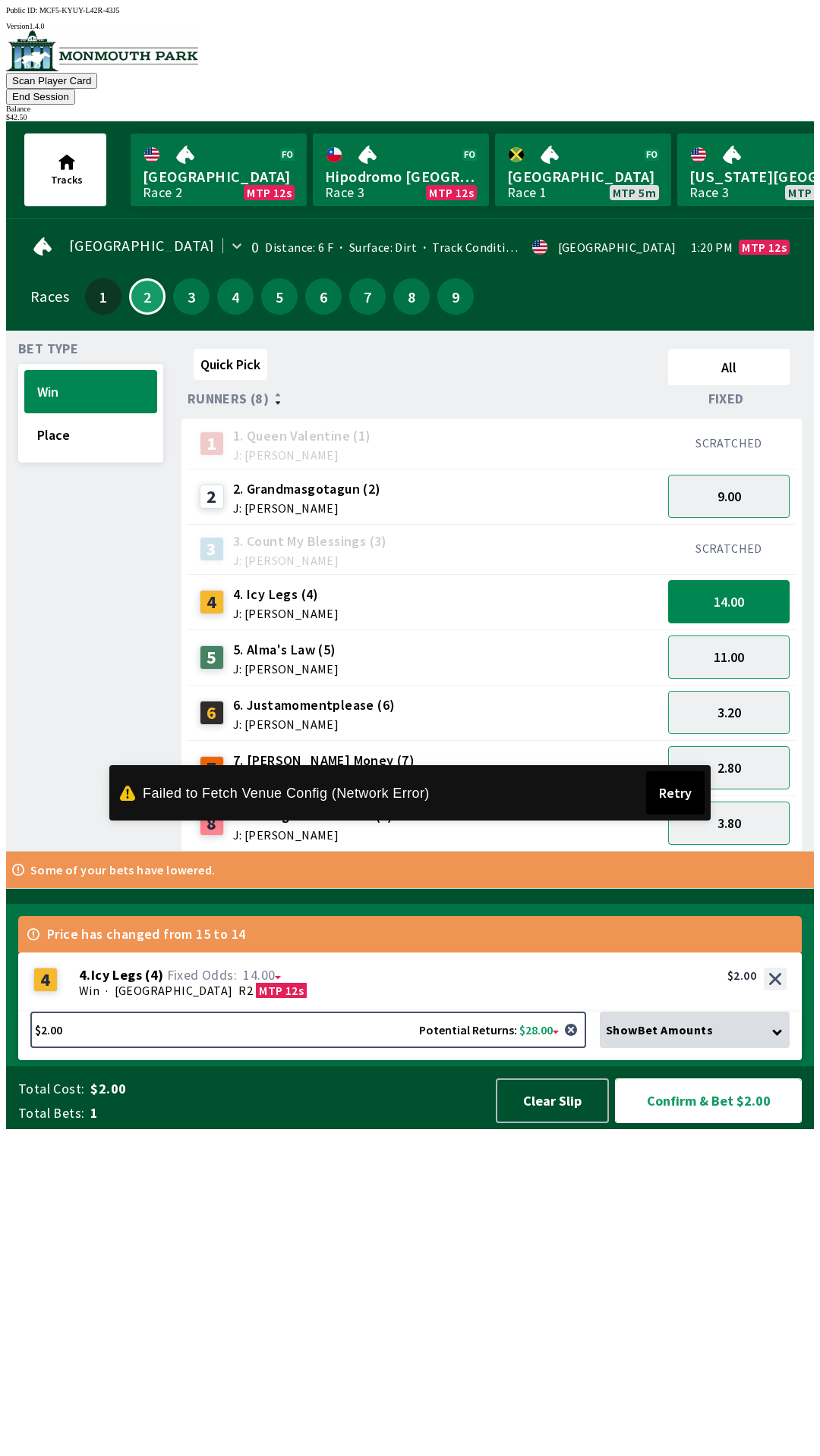
click at [704, 1124] on button "Confirm & Bet $2.00" at bounding box center [708, 1100] width 187 height 45
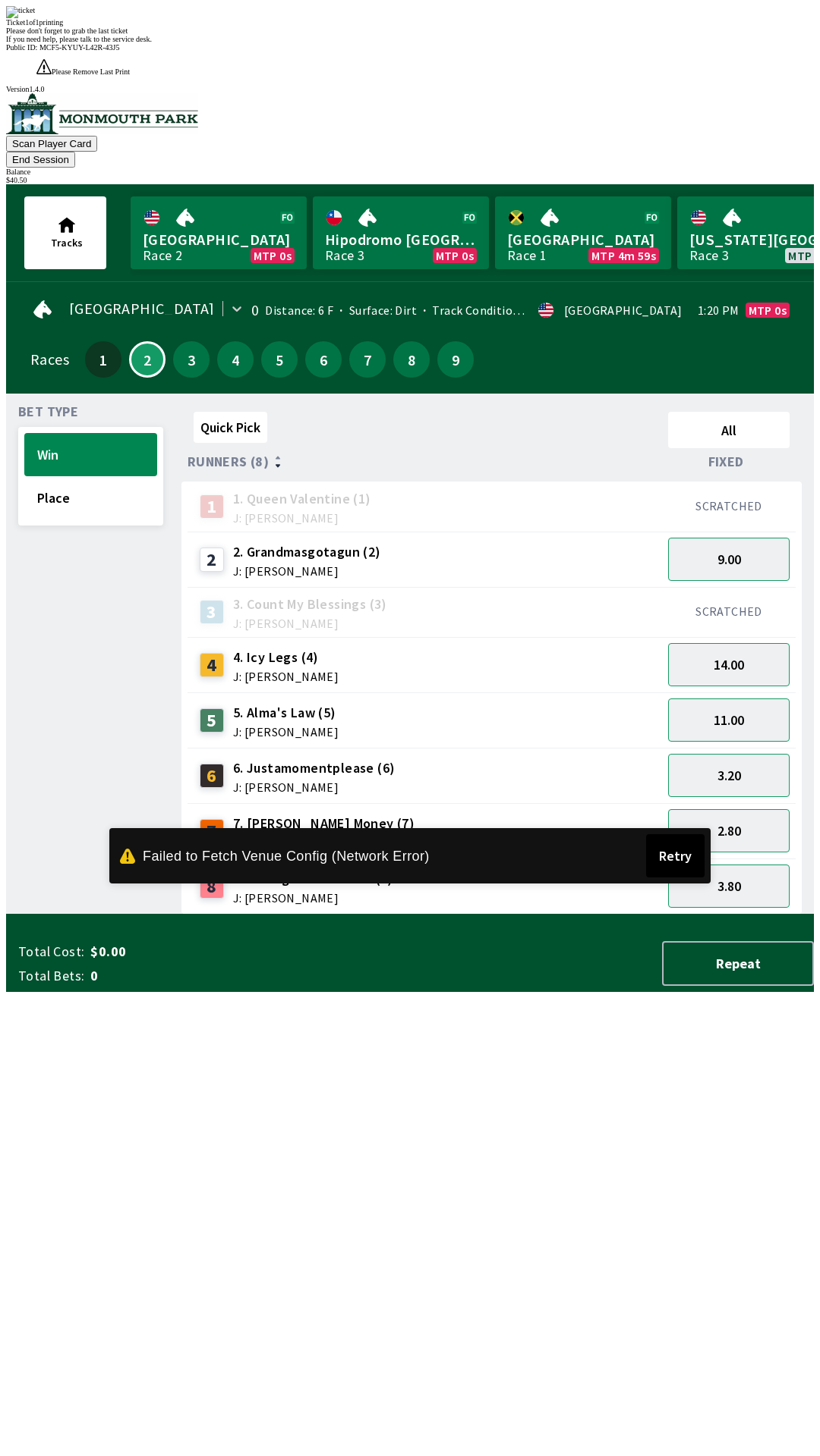
click at [75, 152] on button "End Session" at bounding box center [41, 159] width 69 height 15
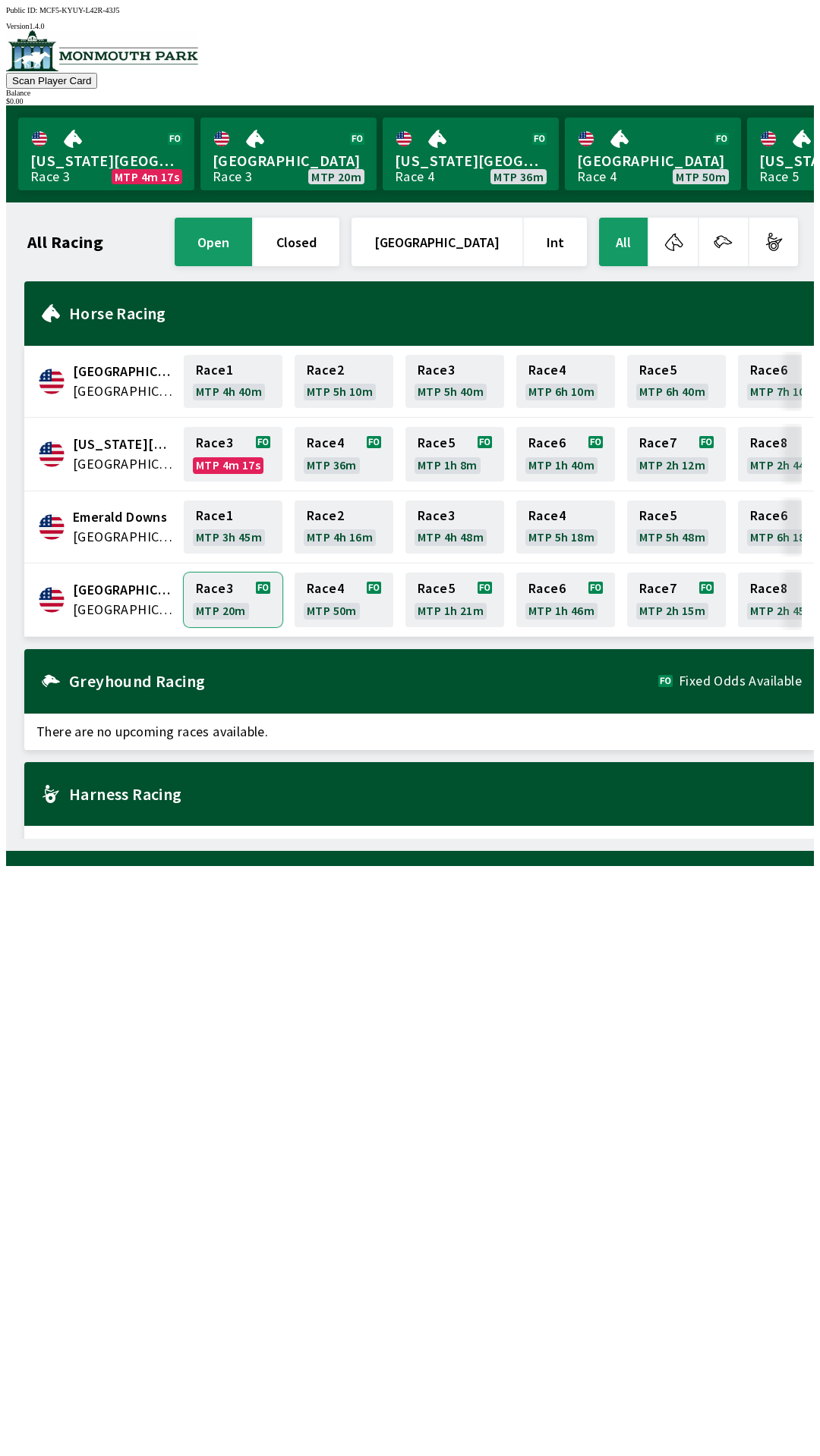
click at [225, 587] on link "Race 3 MTP 20m" at bounding box center [233, 600] width 98 height 55
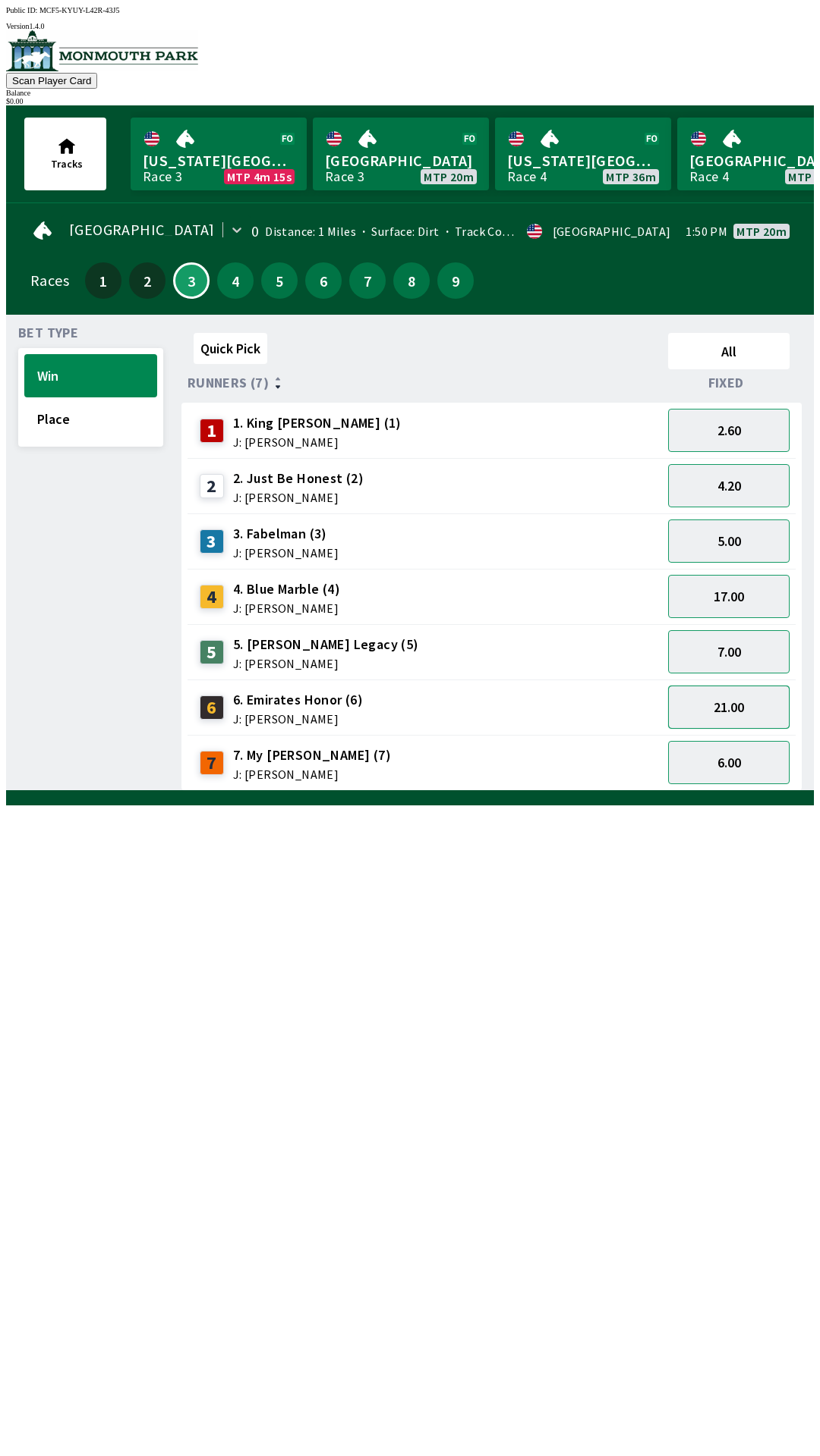
click at [745, 706] on button "21.00" at bounding box center [728, 707] width 121 height 43
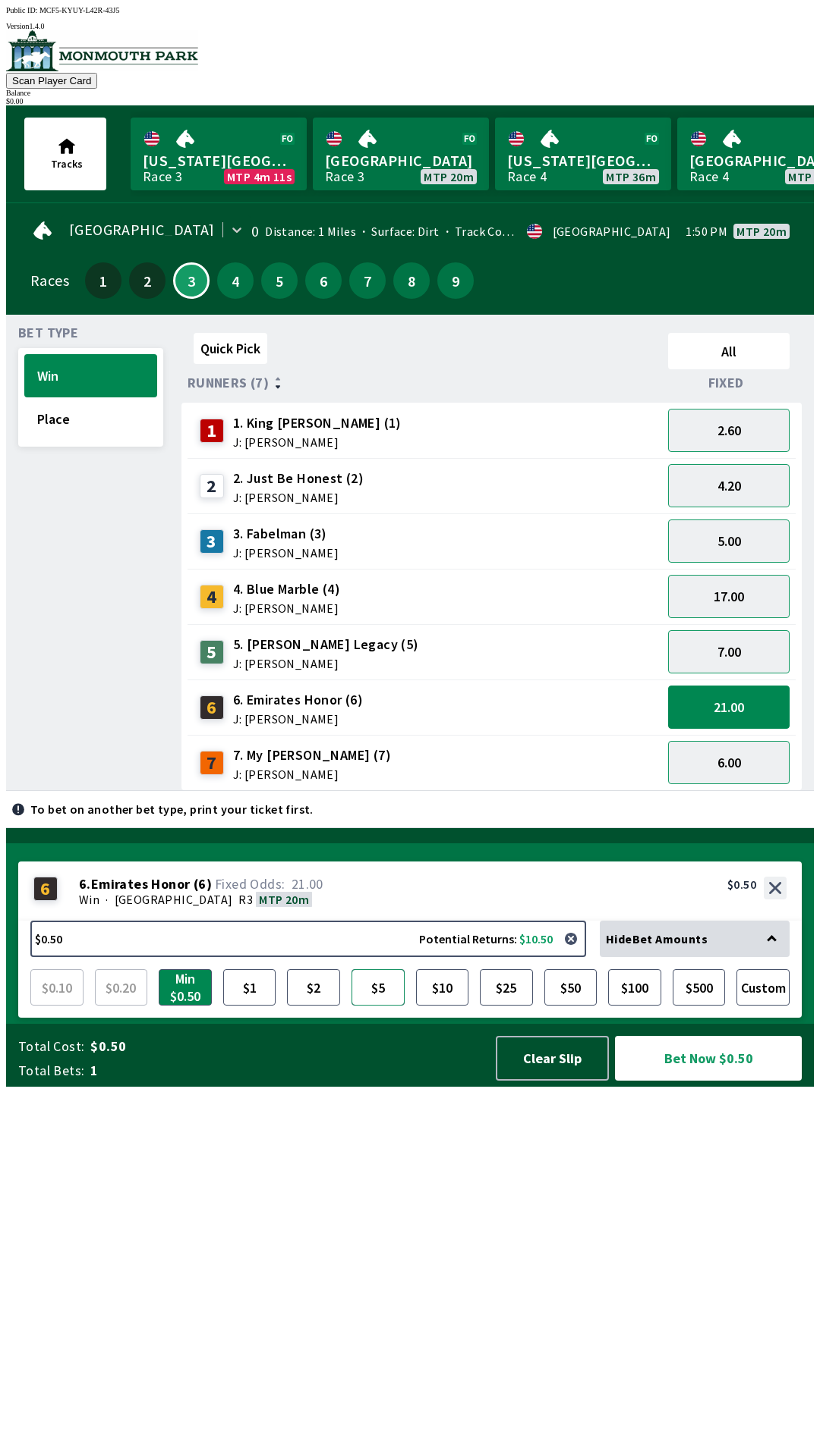
click at [374, 1005] on button "$5" at bounding box center [378, 987] width 53 height 36
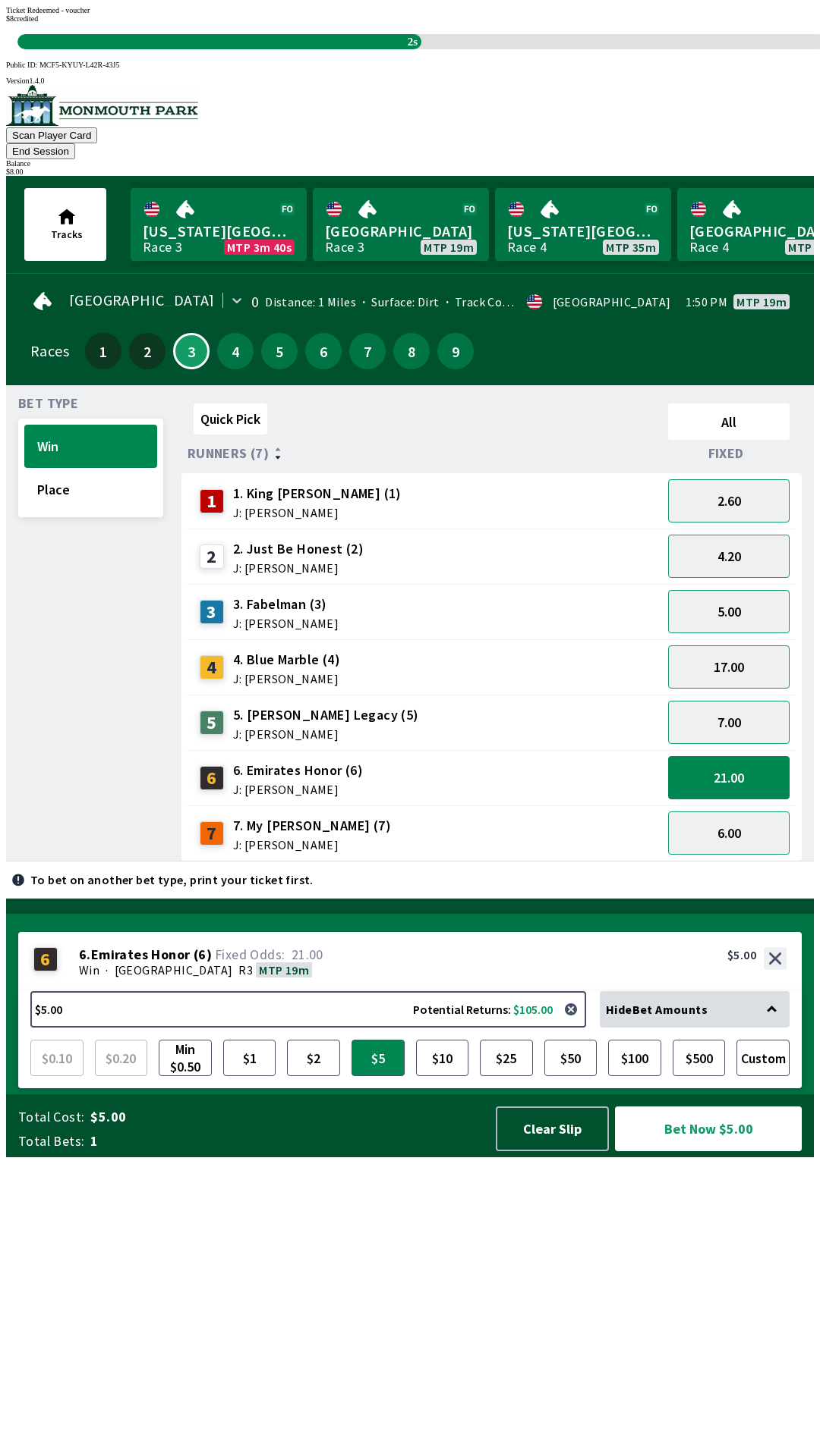
click at [635, 861] on div "Quick Pick All Runners (7) Fixed 1 1. King [PERSON_NAME] (1) J: [PERSON_NAME] 2…" at bounding box center [497, 629] width 632 height 464
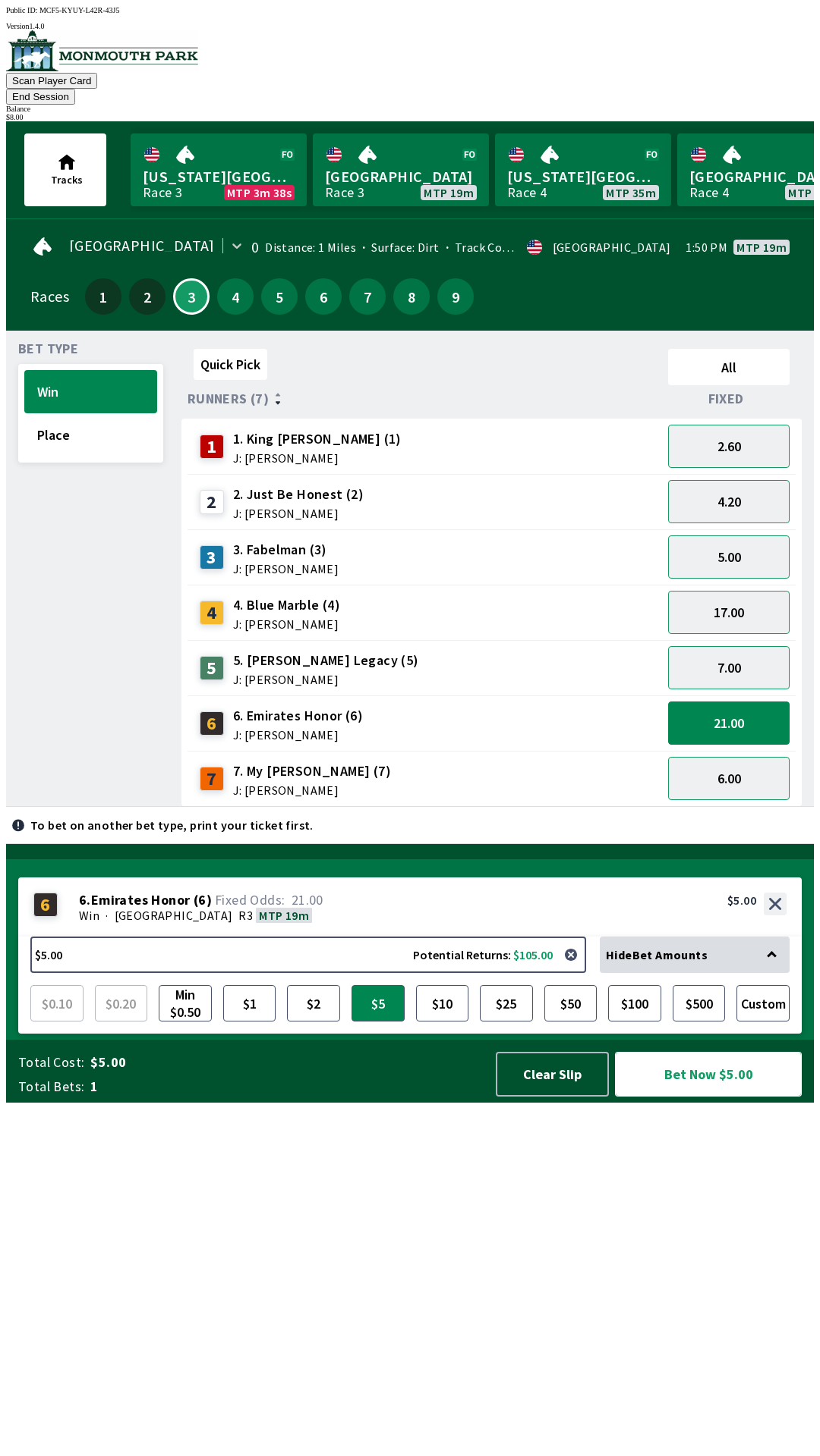
click at [727, 1096] on button "Bet Now $5.00" at bounding box center [708, 1074] width 187 height 45
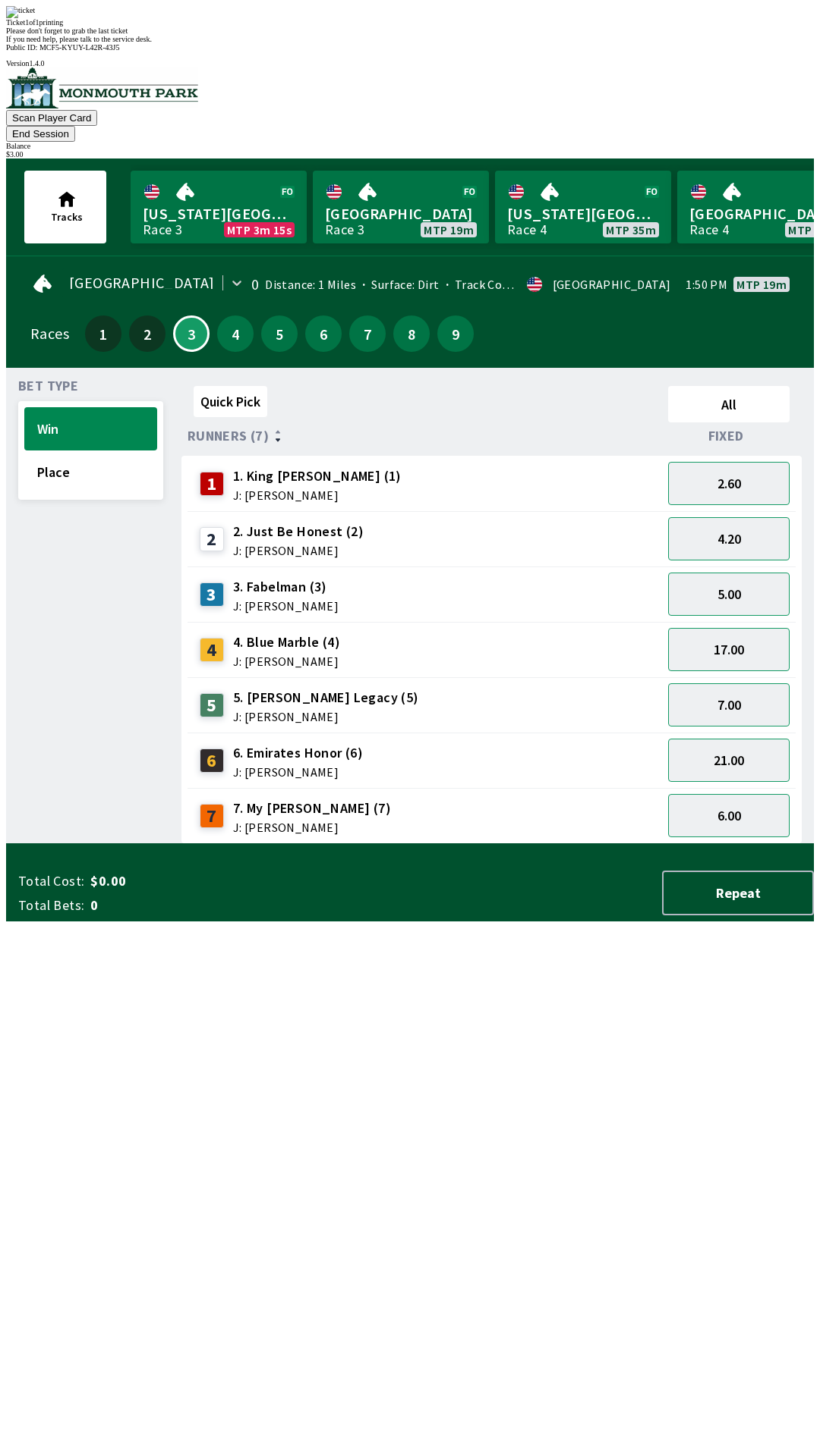
click at [497, 844] on div "Quick Pick All Runners (7) Fixed 1 1. King [PERSON_NAME] (1) J: [PERSON_NAME] 2…" at bounding box center [497, 612] width 632 height 464
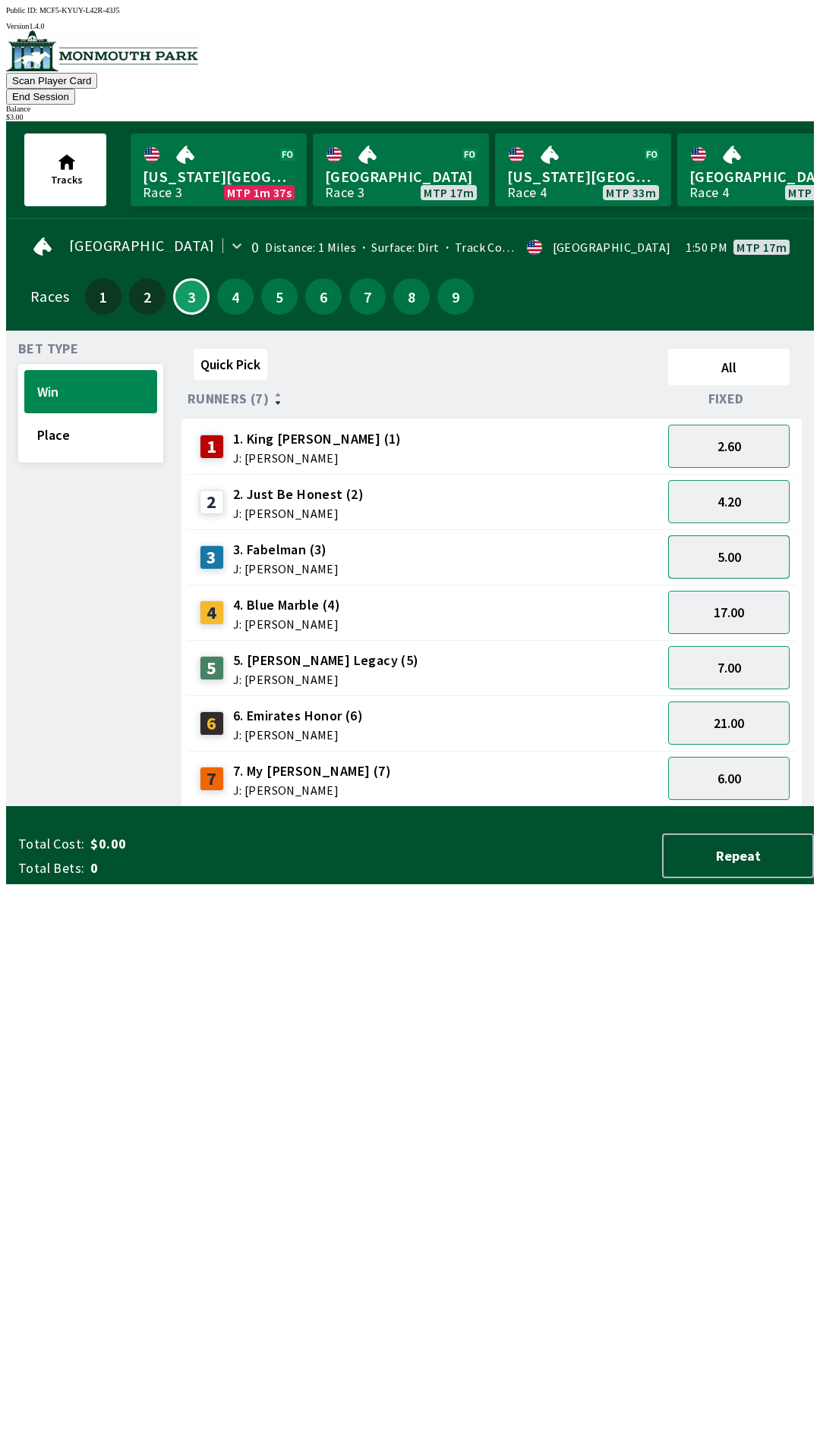
click at [709, 535] on button "5.00" at bounding box center [728, 556] width 121 height 43
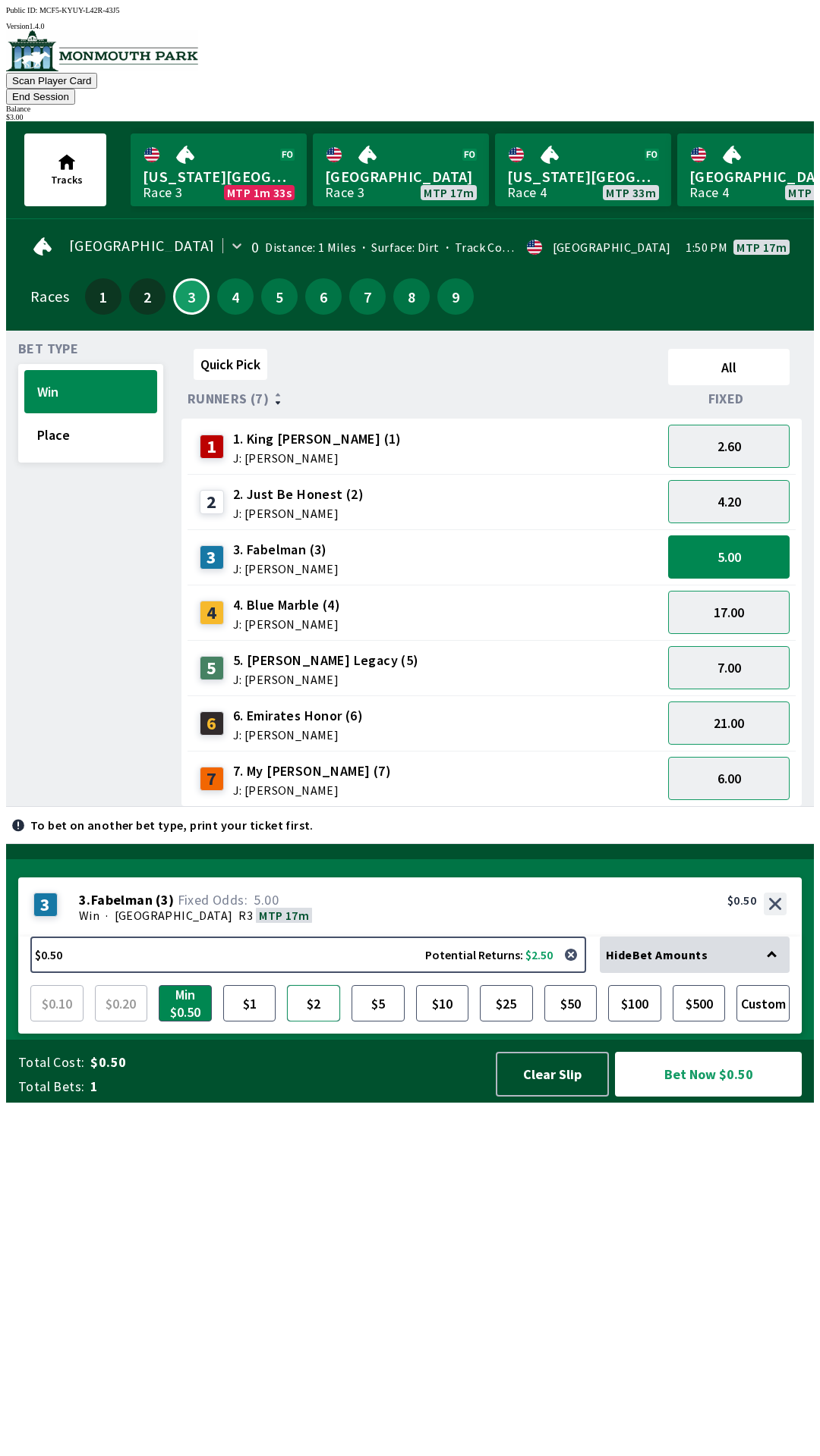
click at [316, 1022] on button "$2" at bounding box center [313, 1003] width 53 height 36
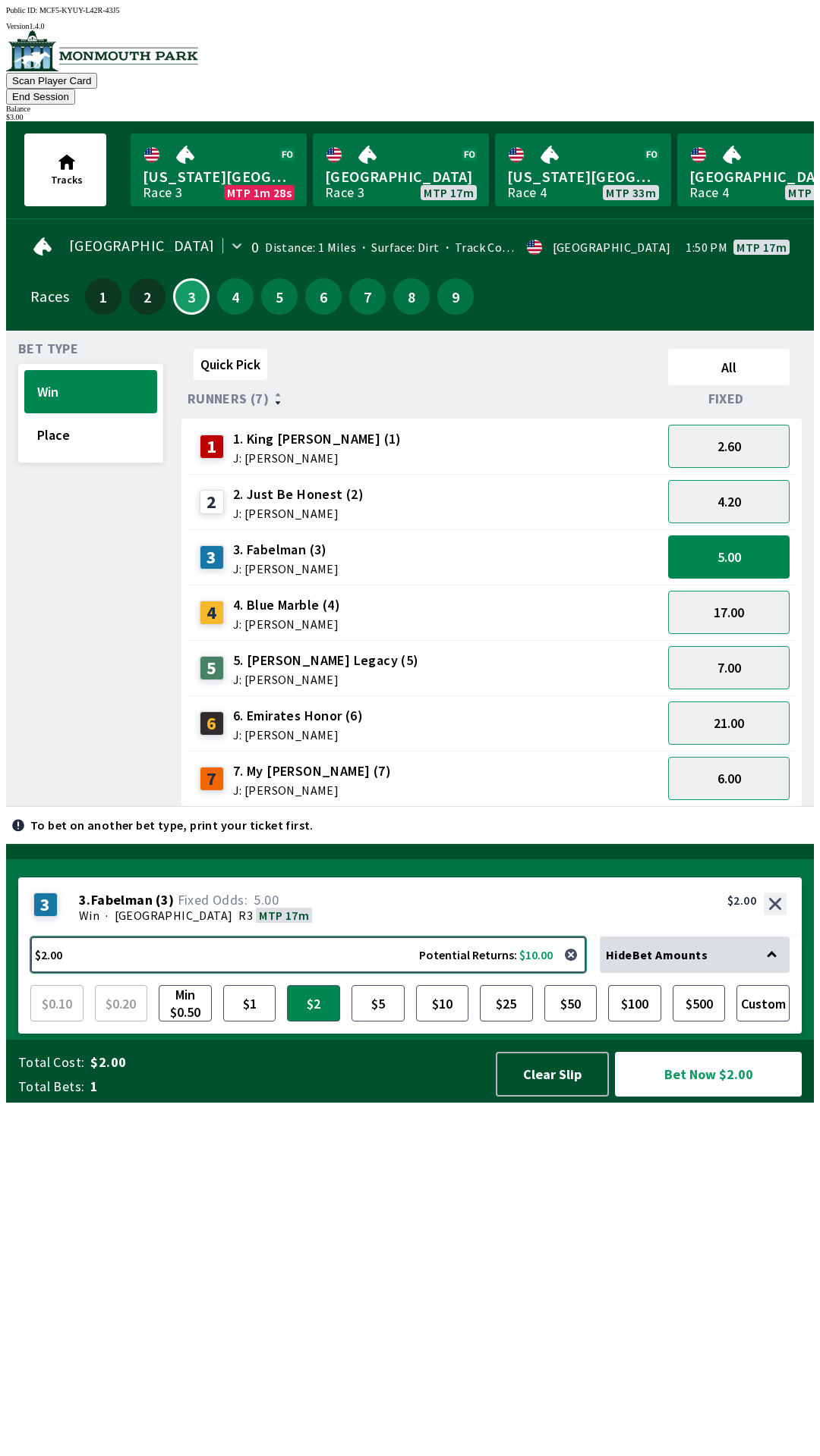
click at [426, 973] on button "$2.00 Potential Returns: $10.00" at bounding box center [308, 955] width 556 height 36
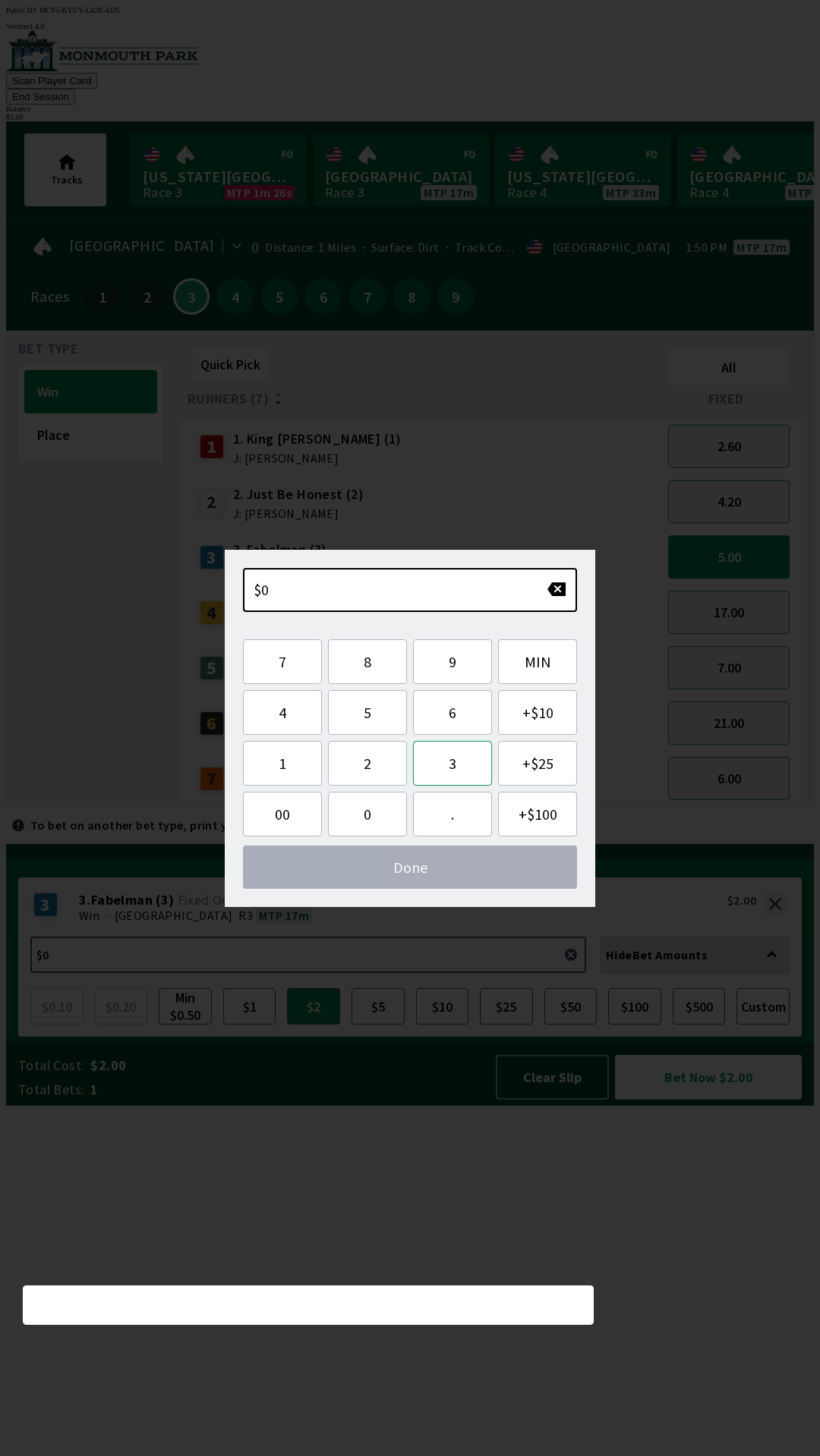
click at [461, 762] on button "3" at bounding box center [452, 763] width 79 height 45
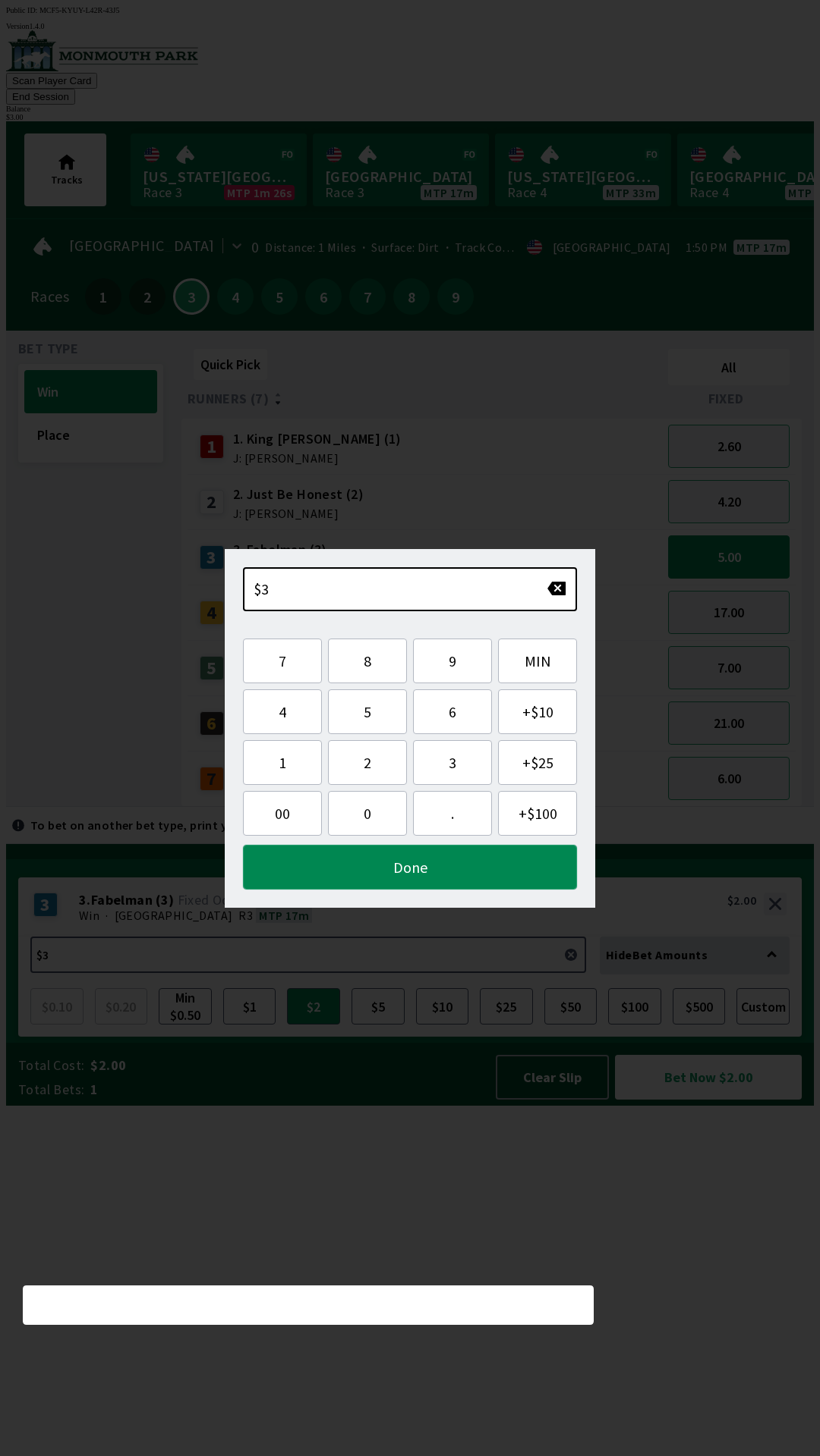
click at [449, 876] on button "Done" at bounding box center [410, 867] width 333 height 45
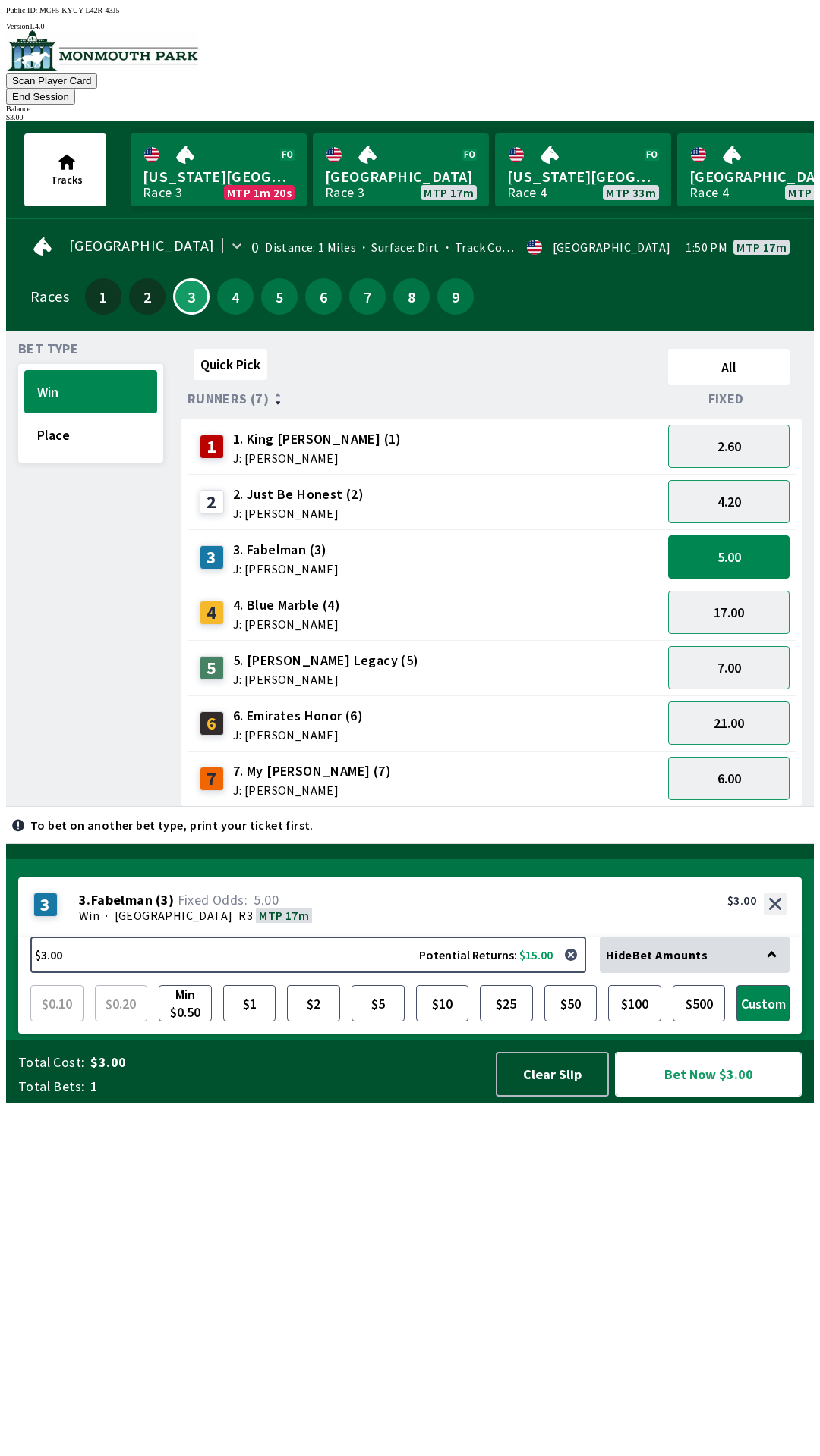
click at [720, 1096] on button "Bet Now $3.00" at bounding box center [708, 1074] width 187 height 45
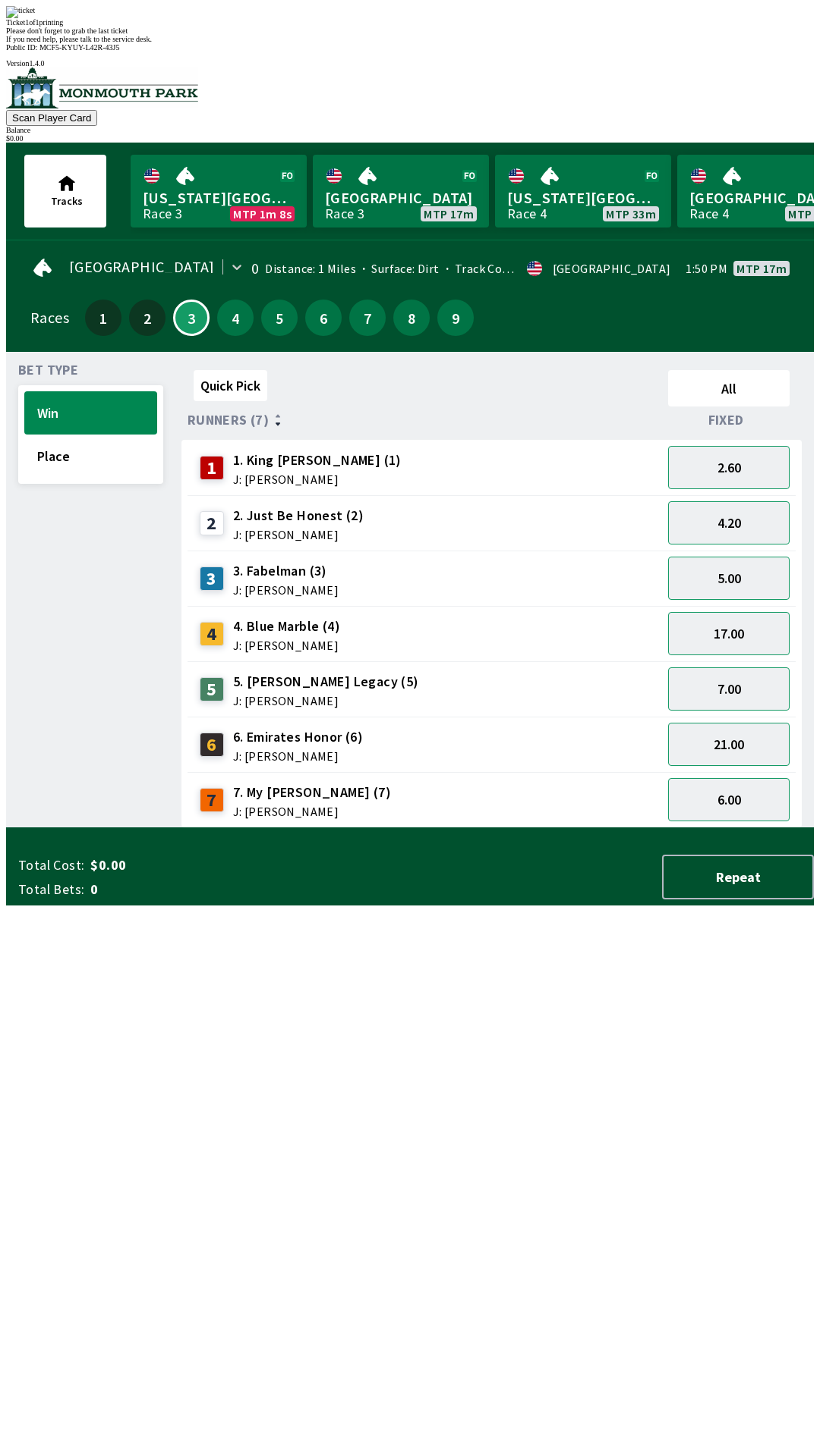
click at [585, 829] on div "Quick Pick All Runners (7) Fixed 1 1. King [PERSON_NAME] (1) J: [PERSON_NAME] 2…" at bounding box center [497, 596] width 632 height 464
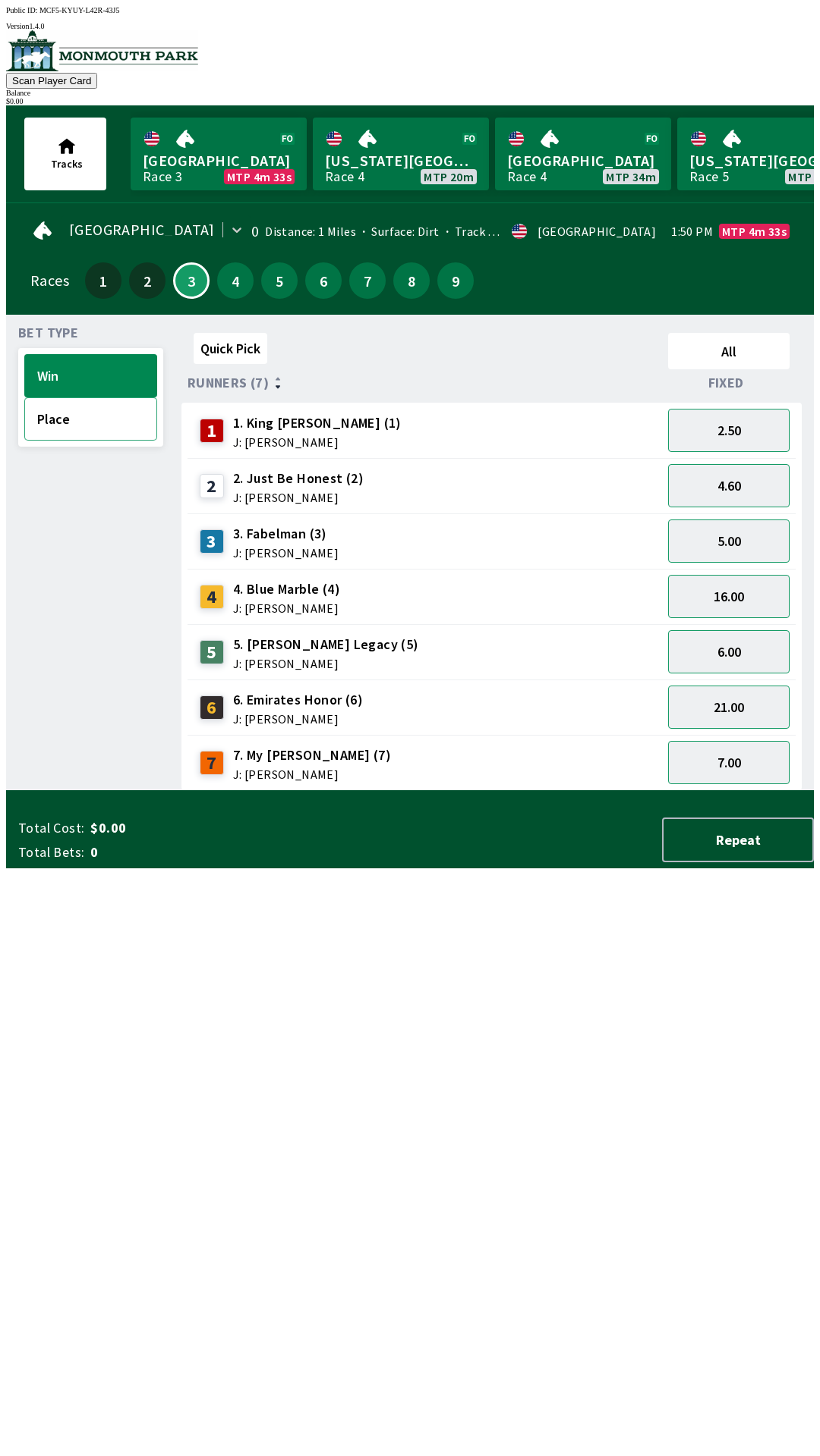
click at [84, 411] on button "Place" at bounding box center [91, 418] width 133 height 43
click at [74, 354] on button "Win" at bounding box center [91, 375] width 133 height 43
click at [241, 333] on button "Quick Pick" at bounding box center [230, 349] width 74 height 31
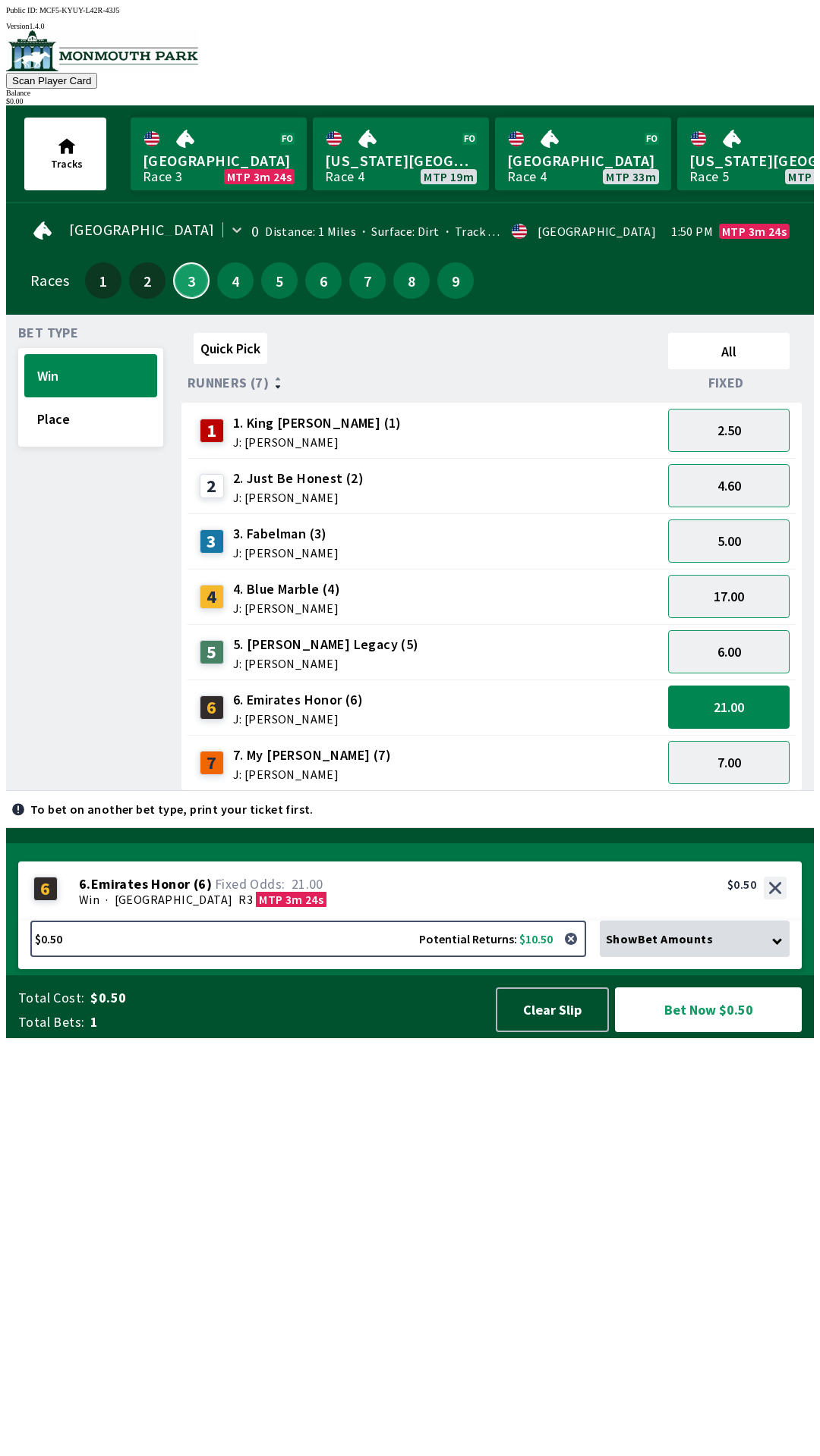
click at [180, 270] on button "3" at bounding box center [191, 280] width 36 height 36
click at [196, 280] on button "3" at bounding box center [191, 280] width 36 height 36
click at [723, 345] on button "All" at bounding box center [728, 351] width 121 height 36
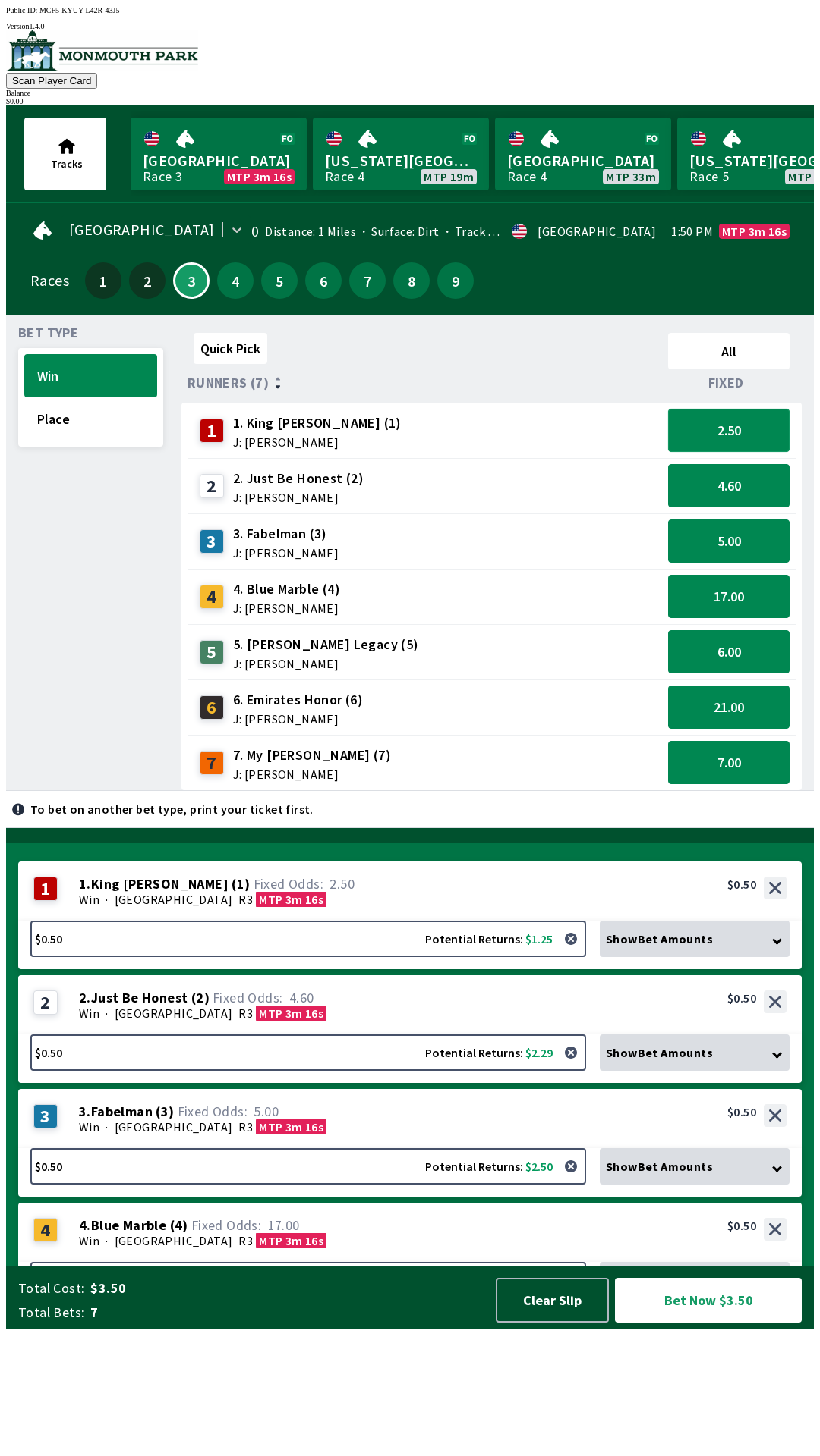
click at [723, 433] on button "2.50" at bounding box center [728, 430] width 121 height 43
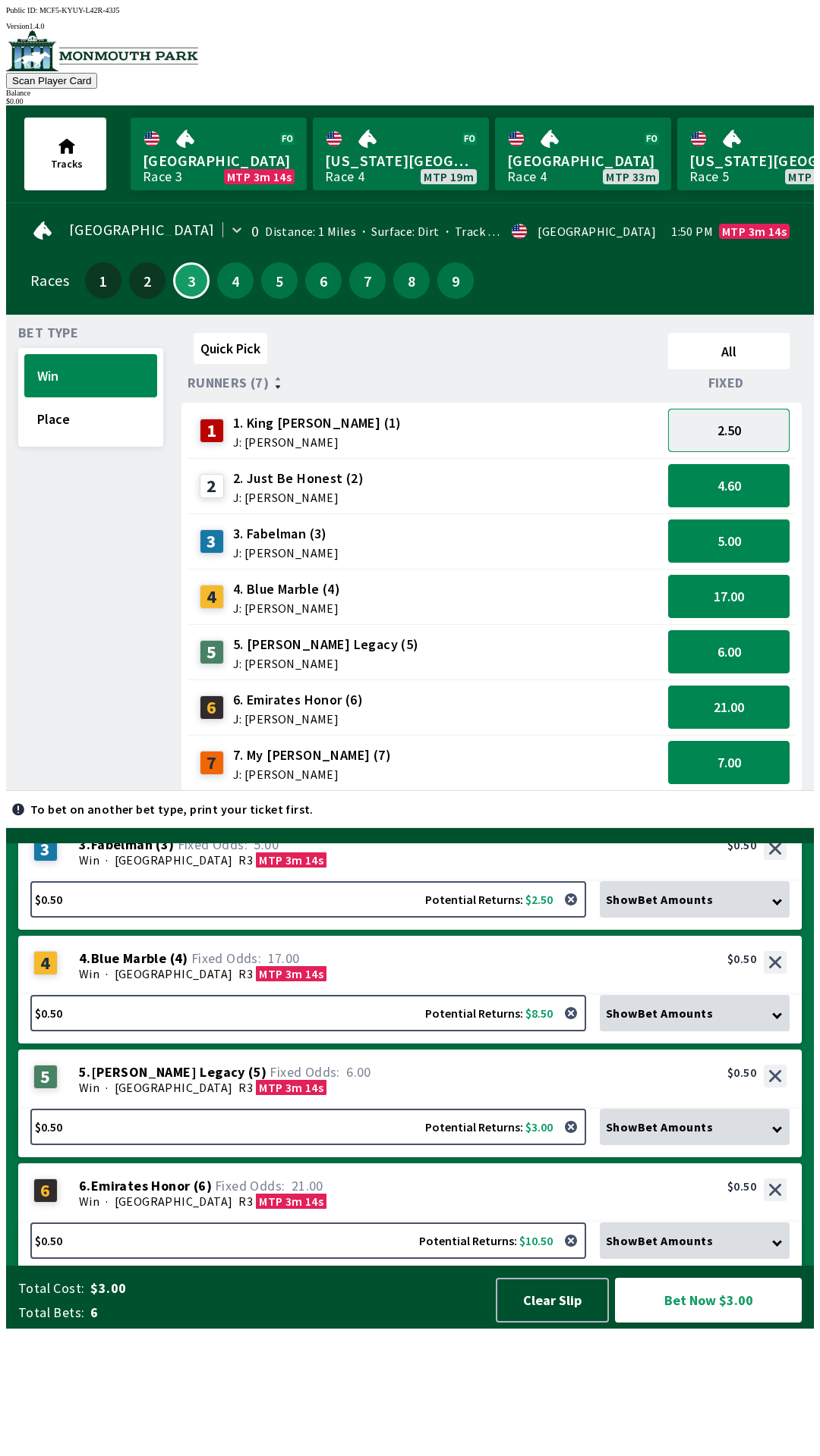
scroll to position [309, 0]
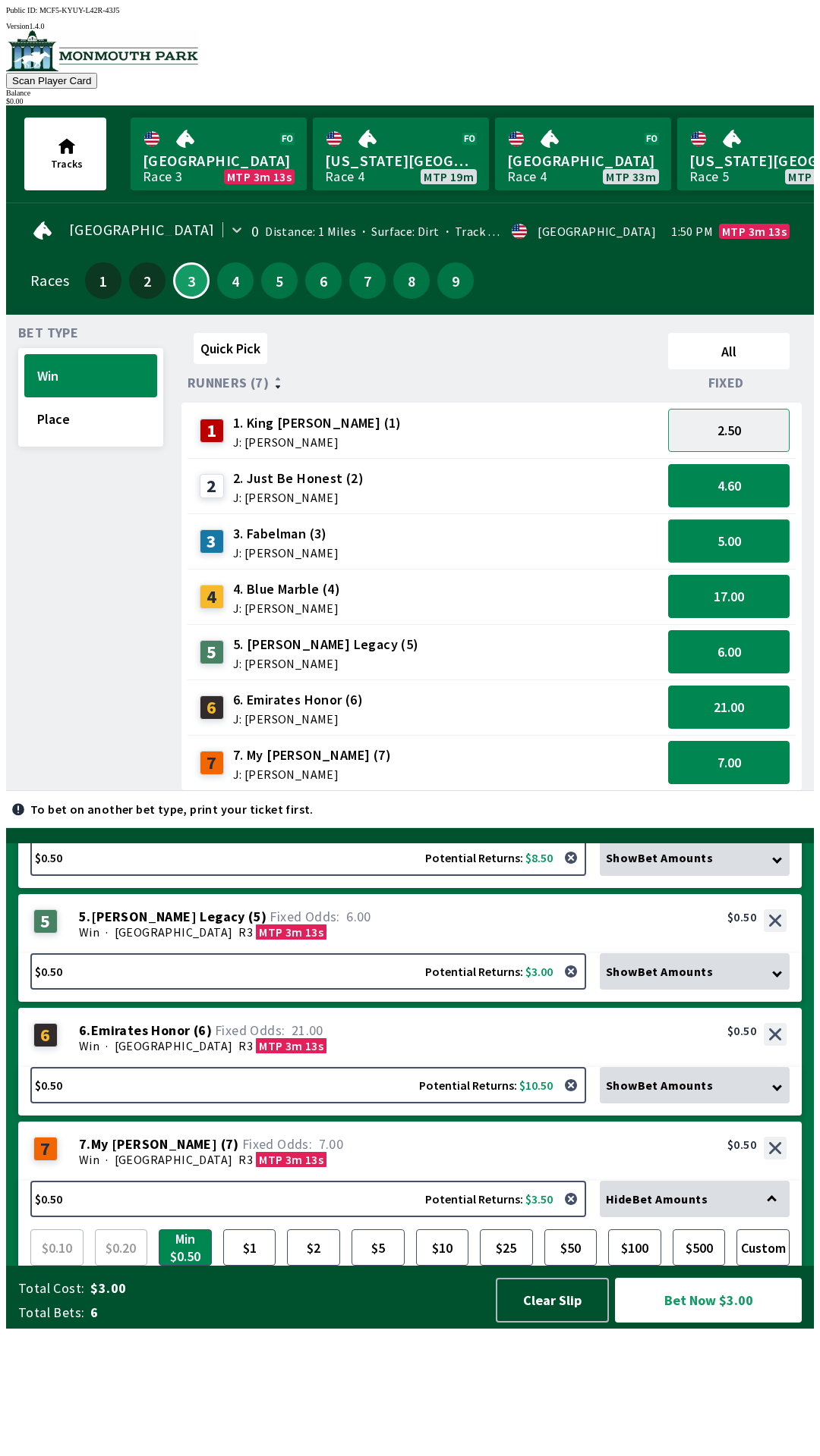
click at [732, 535] on button "5.00" at bounding box center [728, 541] width 121 height 43
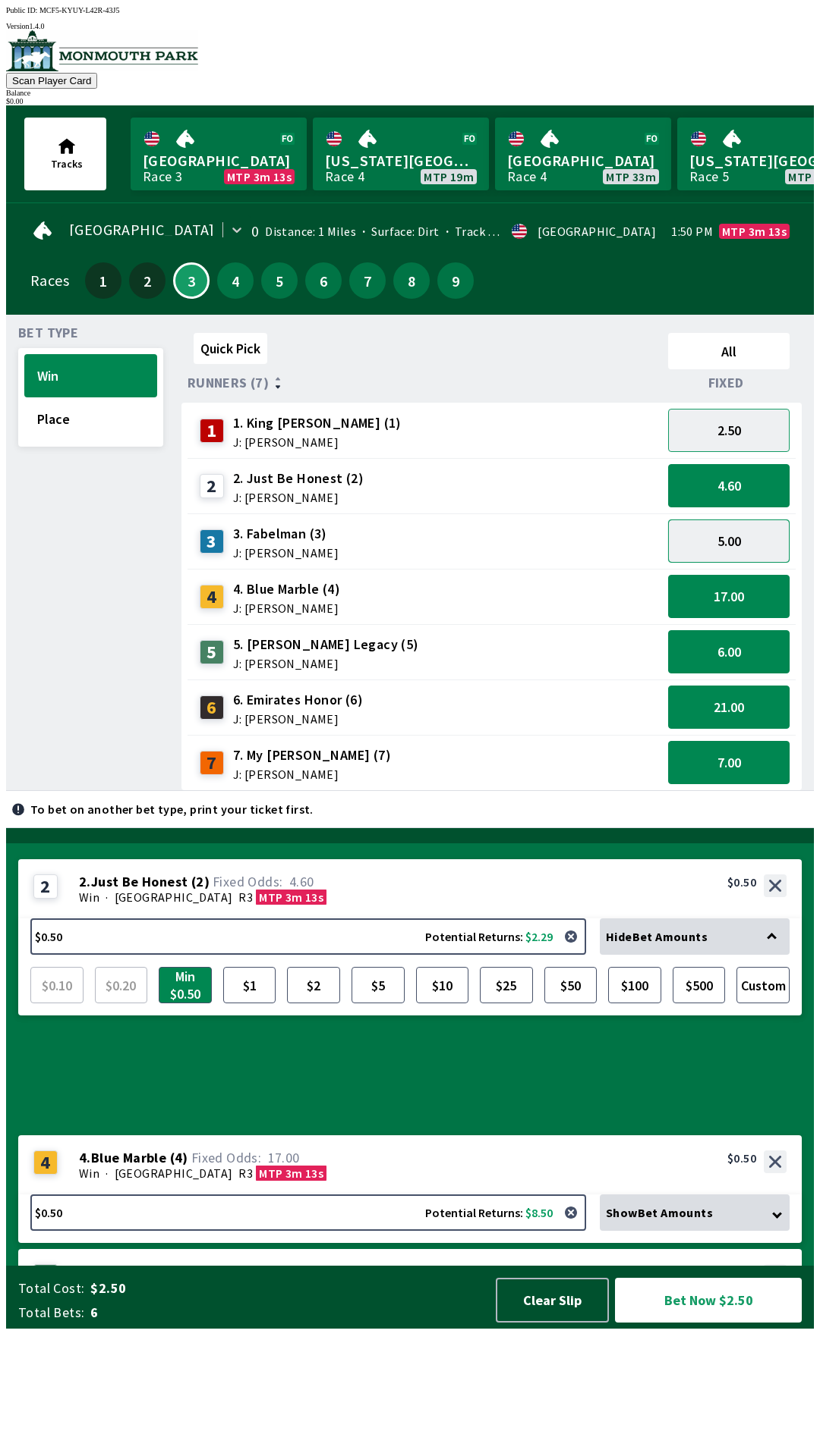
scroll to position [0, 0]
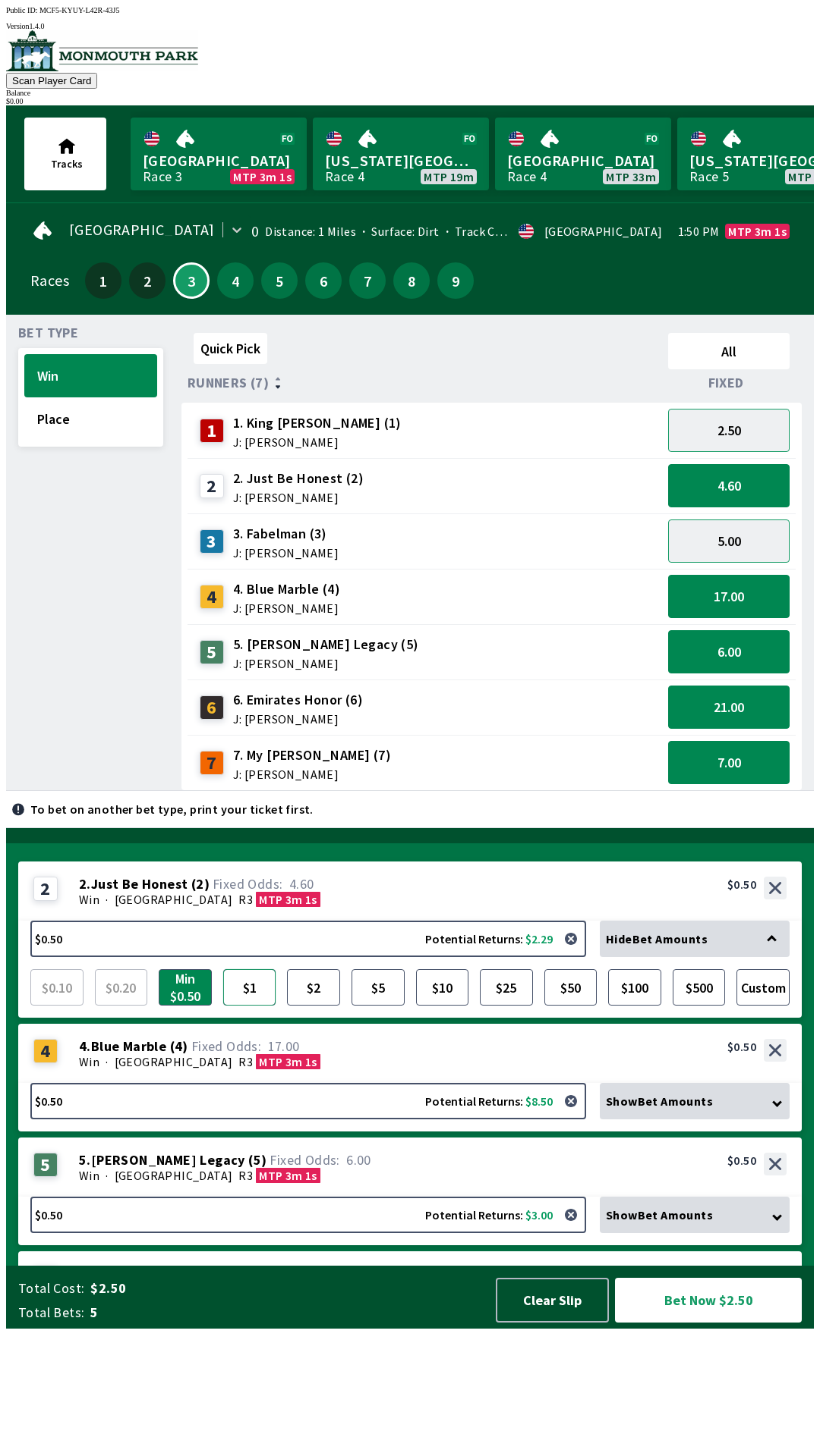
click at [251, 1005] on button "$1" at bounding box center [250, 987] width 53 height 36
click at [333, 1083] on div "4 4 . Blue Marble ( 4 ) Win · [STREET_ADDRESS]. Blue Marble (4) 17.00 $0.50" at bounding box center [410, 1053] width 784 height 59
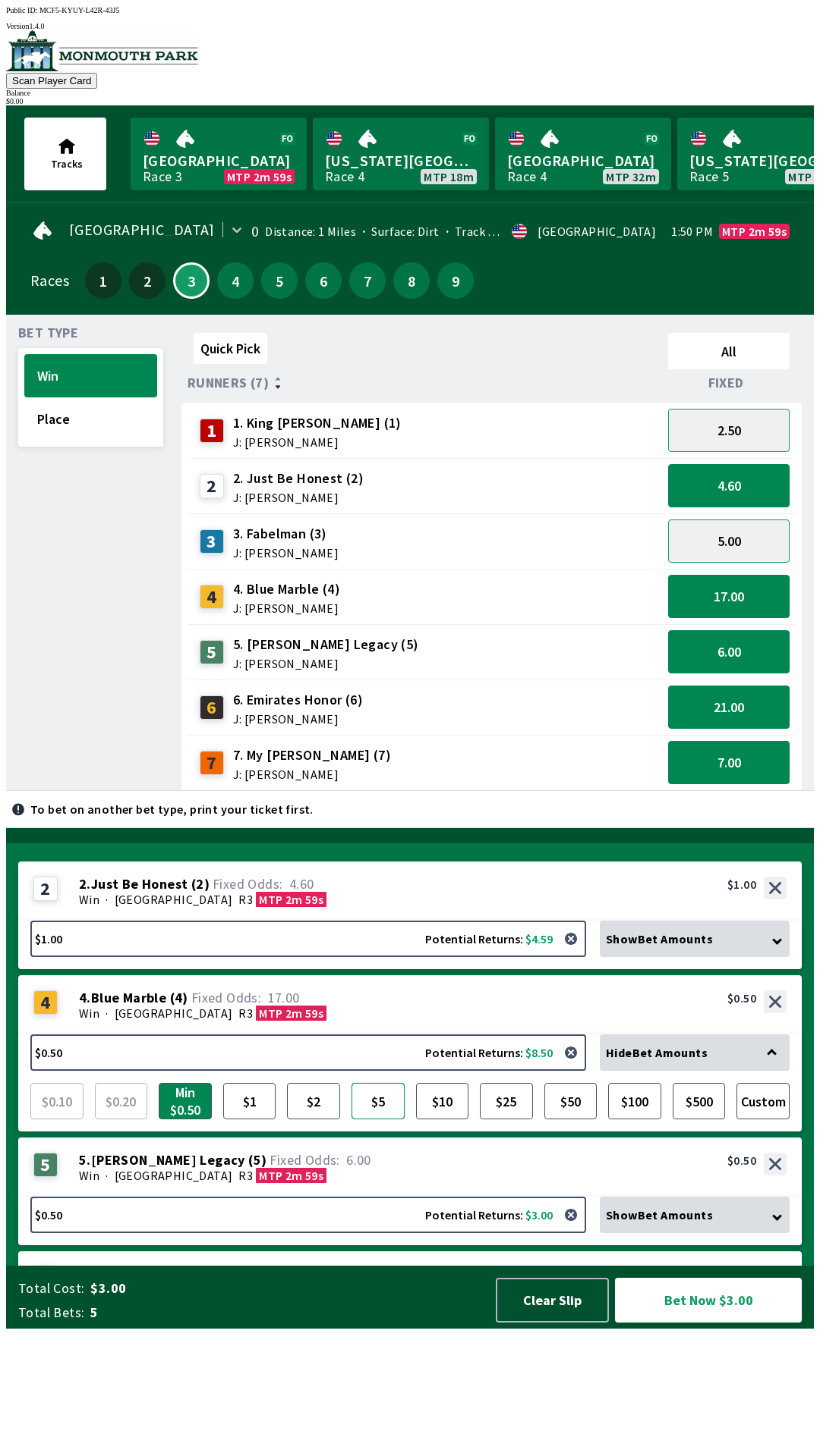
click at [380, 1119] on button "$5" at bounding box center [378, 1101] width 53 height 36
click at [320, 1119] on button "$2" at bounding box center [313, 1101] width 53 height 36
click at [179, 1119] on button "Min $0.50" at bounding box center [185, 1101] width 53 height 36
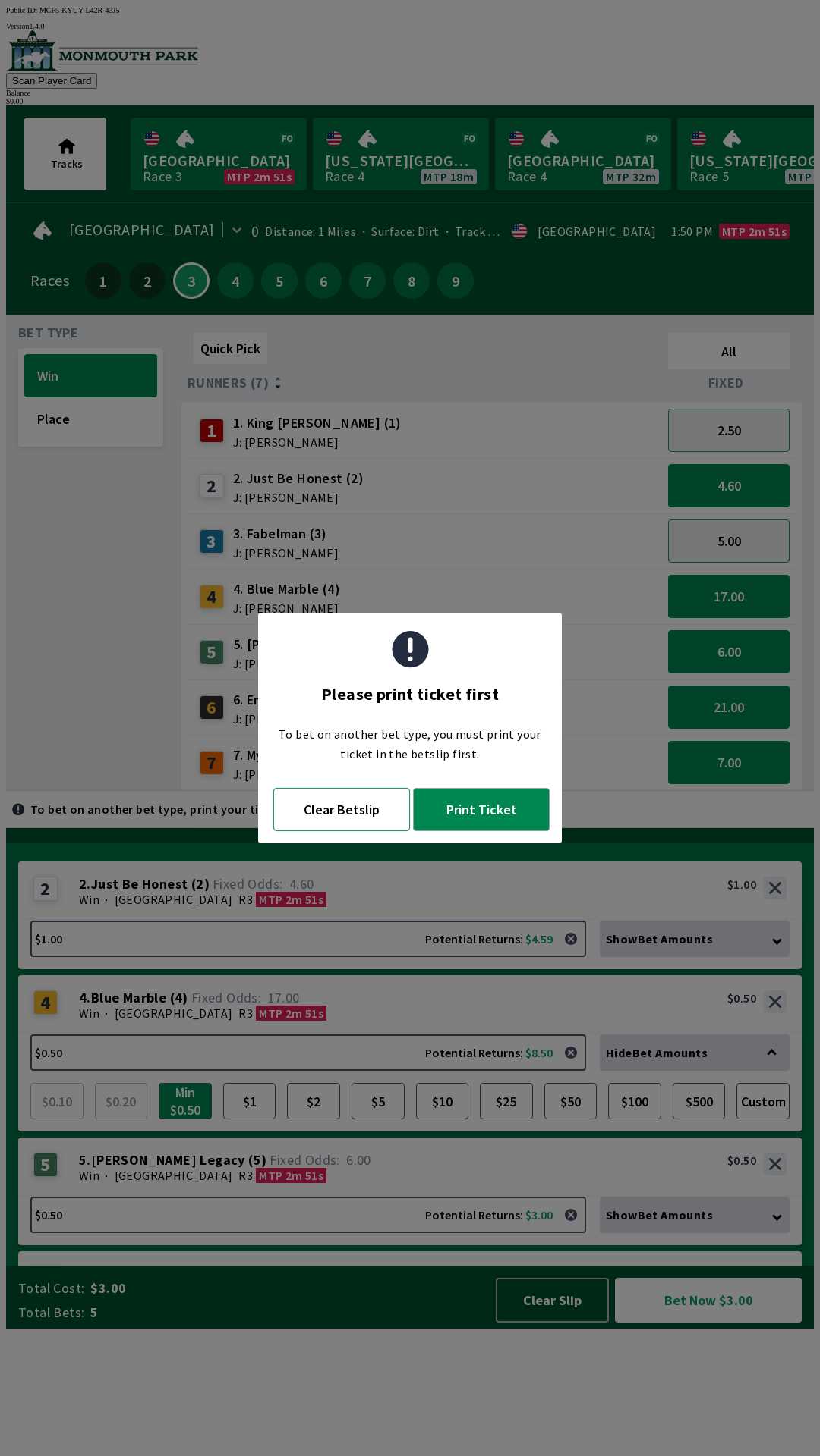
click at [342, 813] on button "Clear Betslip" at bounding box center [342, 809] width 137 height 43
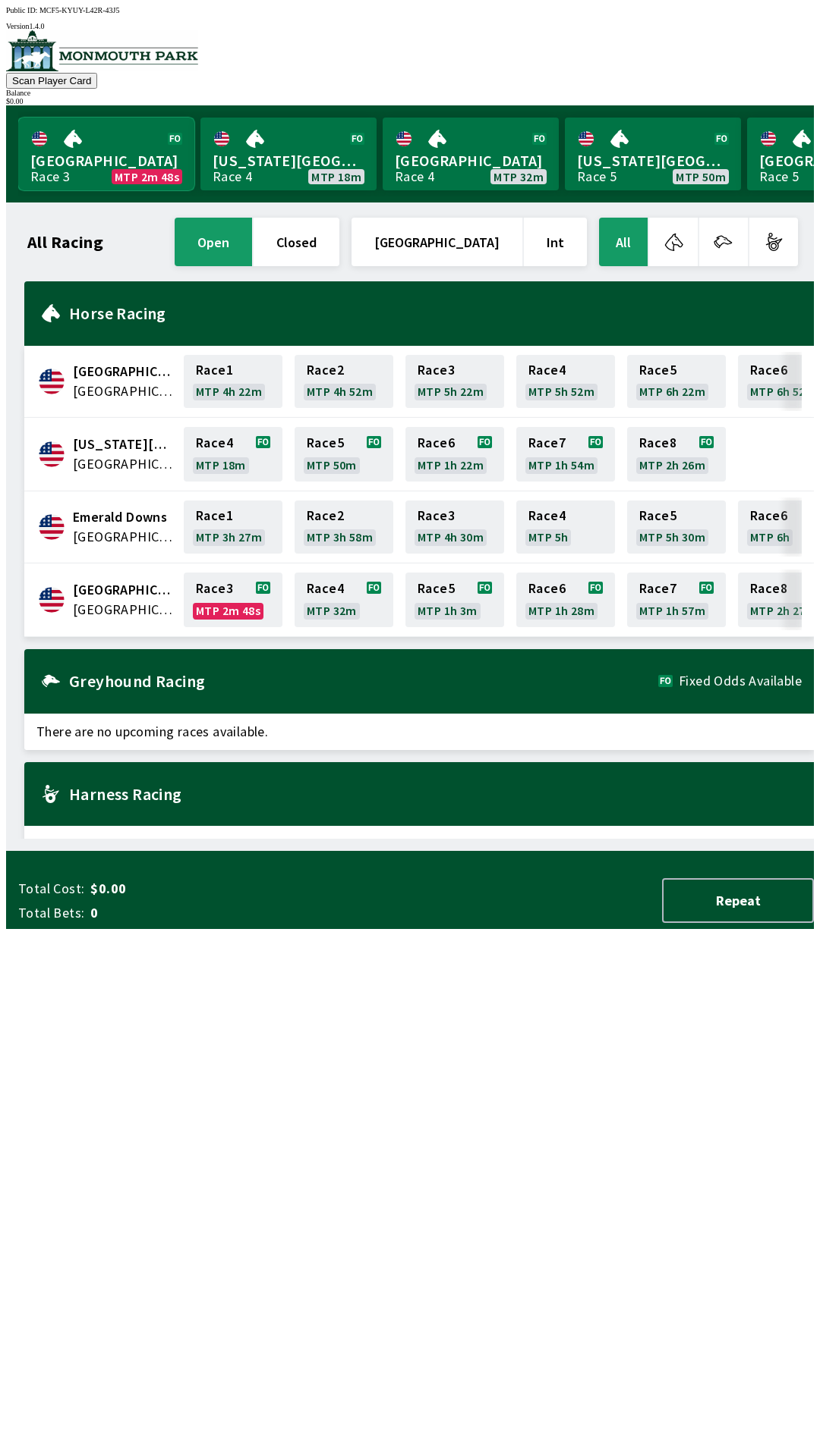
click at [93, 144] on link "Monmouth Park Race 3 MTP 2m 48s" at bounding box center [106, 154] width 176 height 73
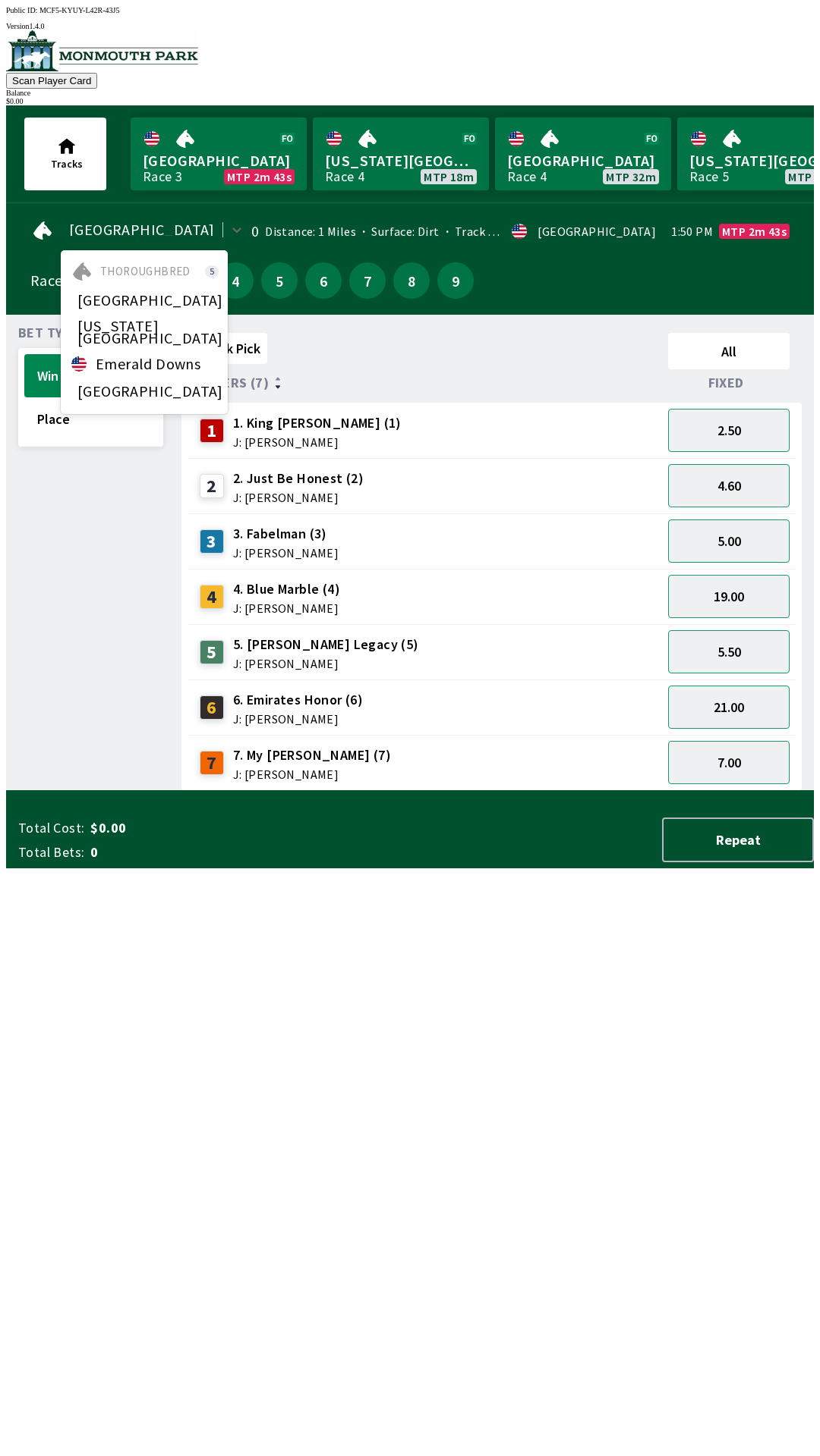
click at [130, 791] on div "Bet Type Win Place" at bounding box center [90, 559] width 145 height 464
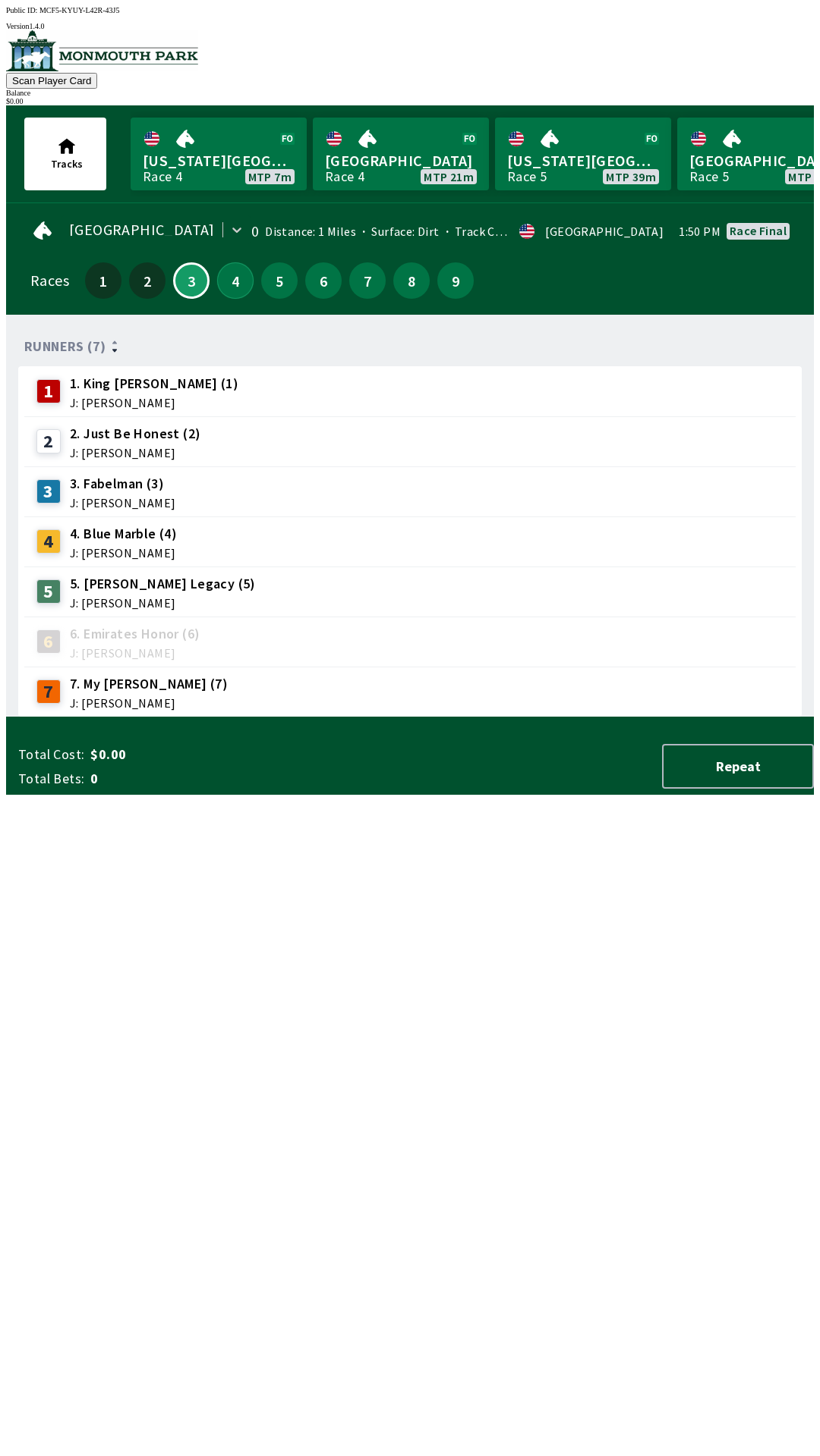
click at [217, 269] on button "4" at bounding box center [235, 280] width 36 height 36
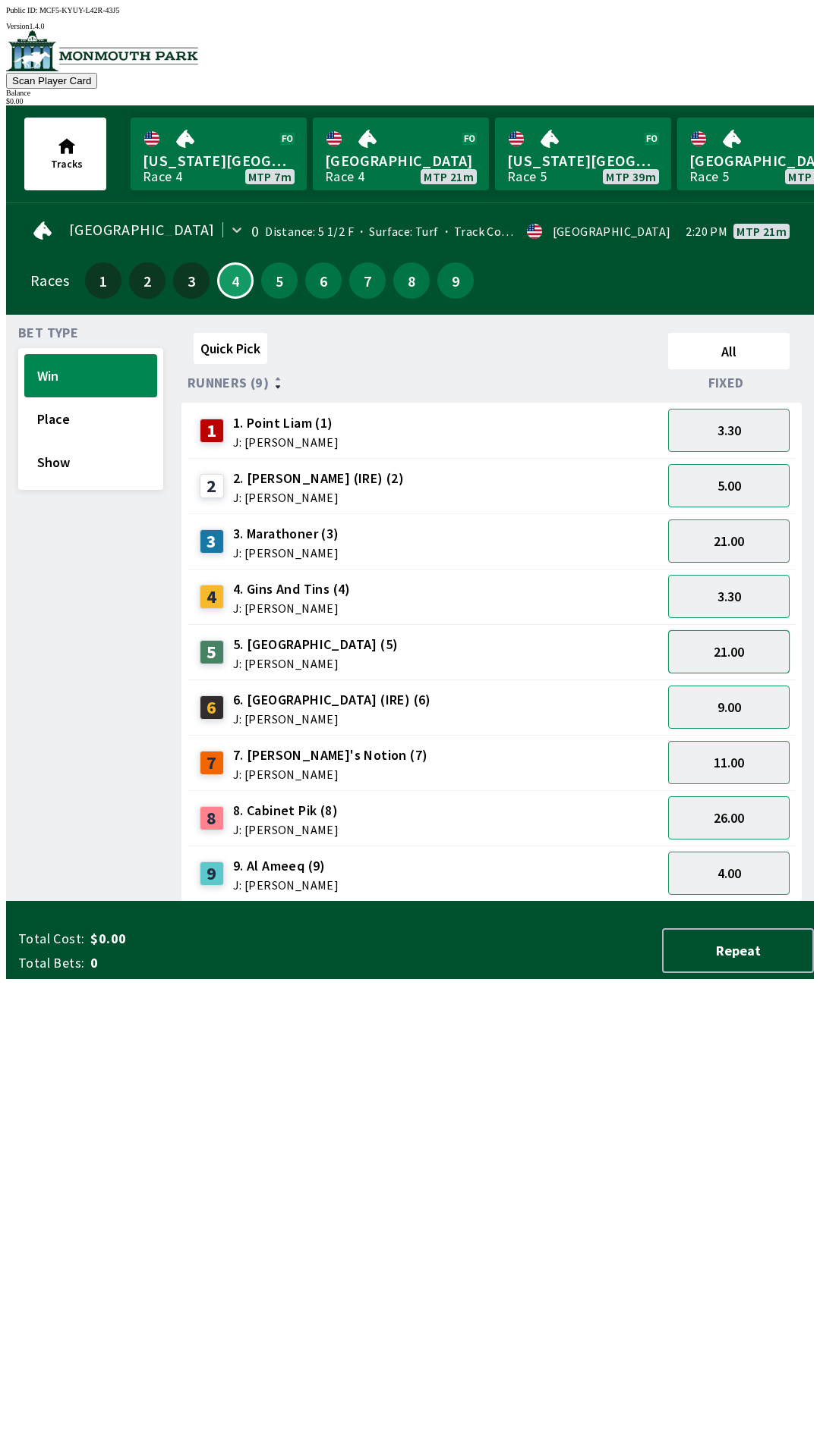
click at [689, 660] on button "21.00" at bounding box center [728, 651] width 121 height 43
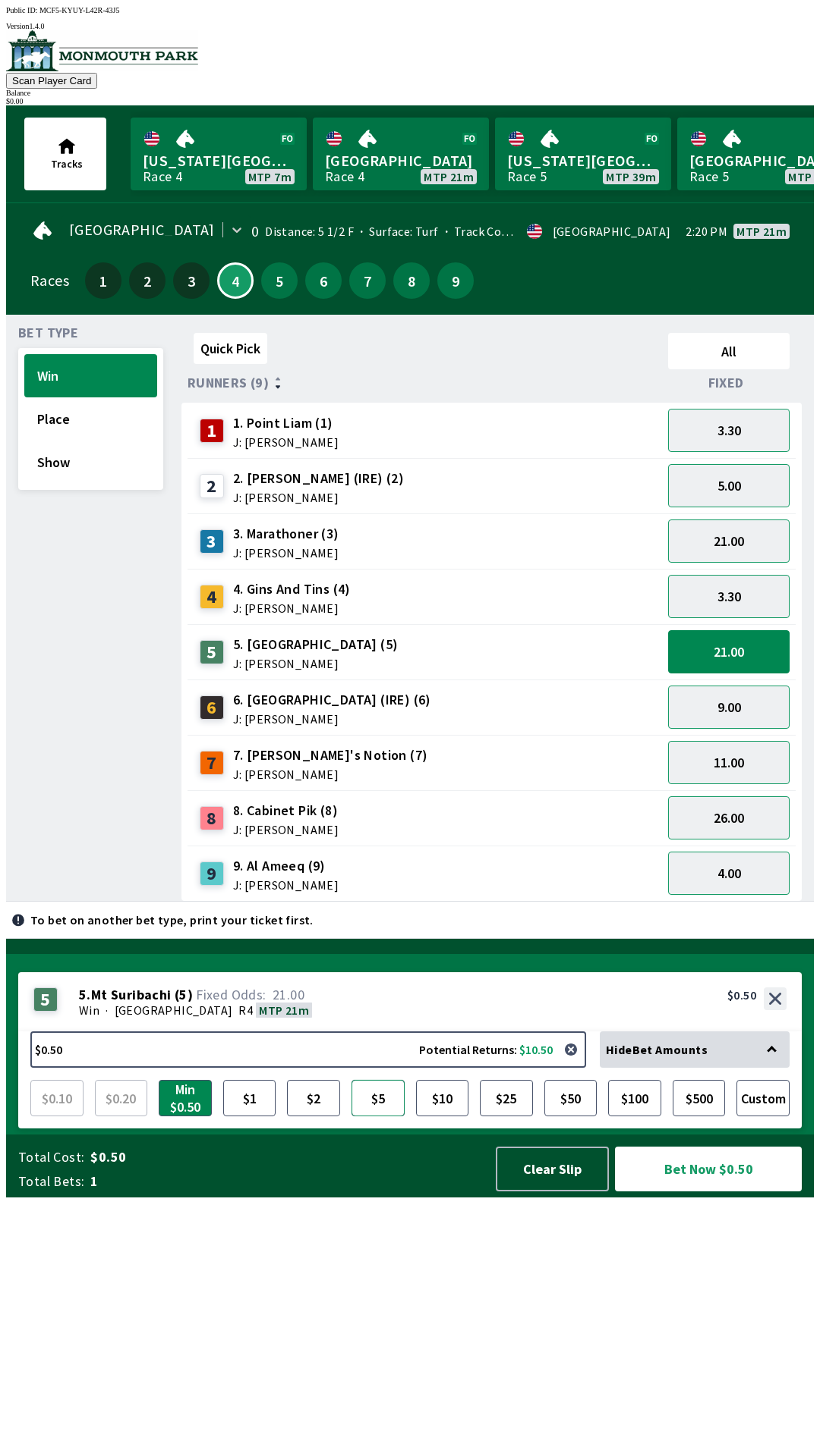
click at [387, 1116] on button "$5" at bounding box center [378, 1098] width 53 height 36
click at [440, 1116] on button "$10" at bounding box center [442, 1098] width 53 height 36
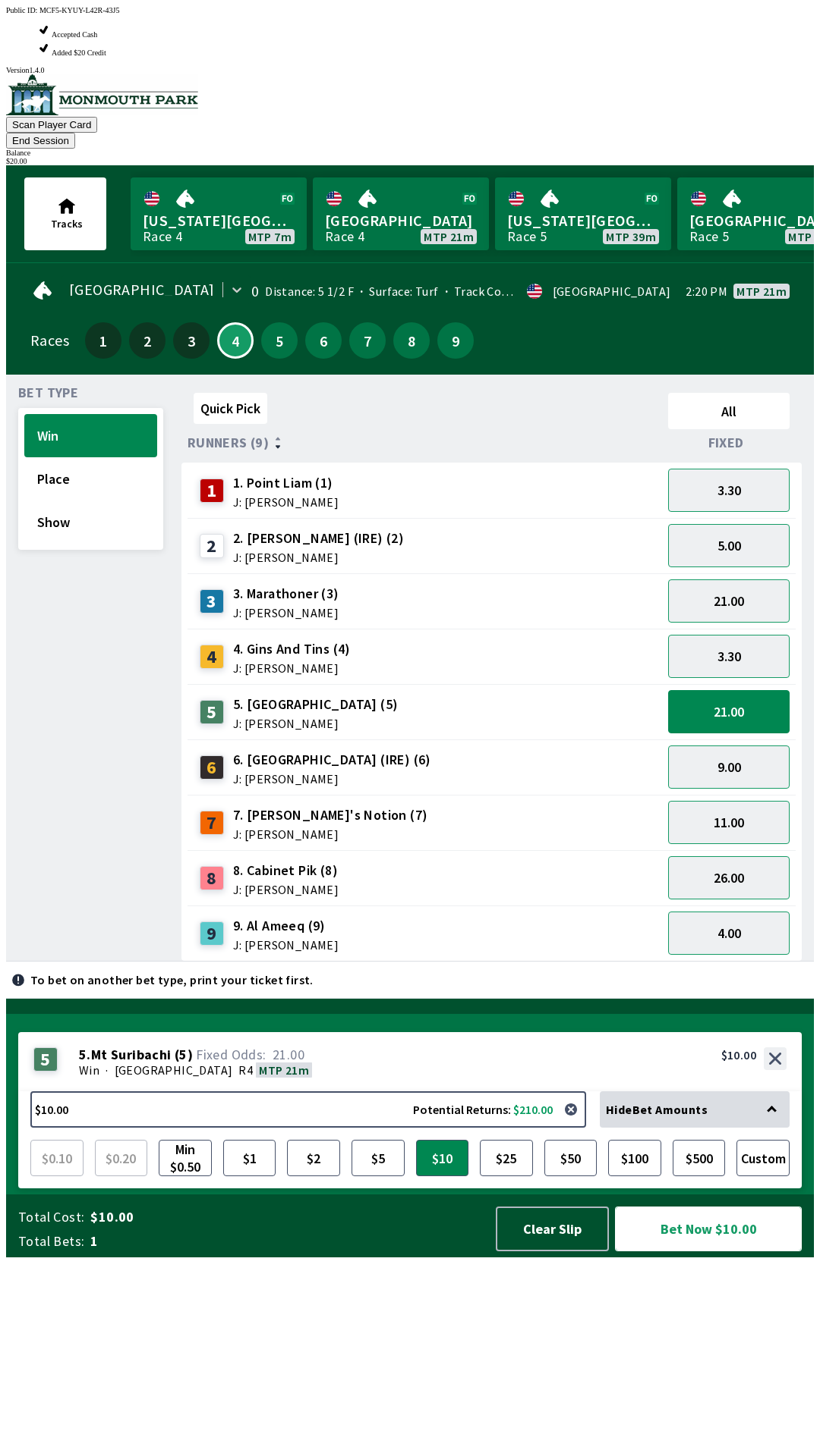
click at [743, 1251] on button "Bet Now $10.00" at bounding box center [708, 1228] width 187 height 45
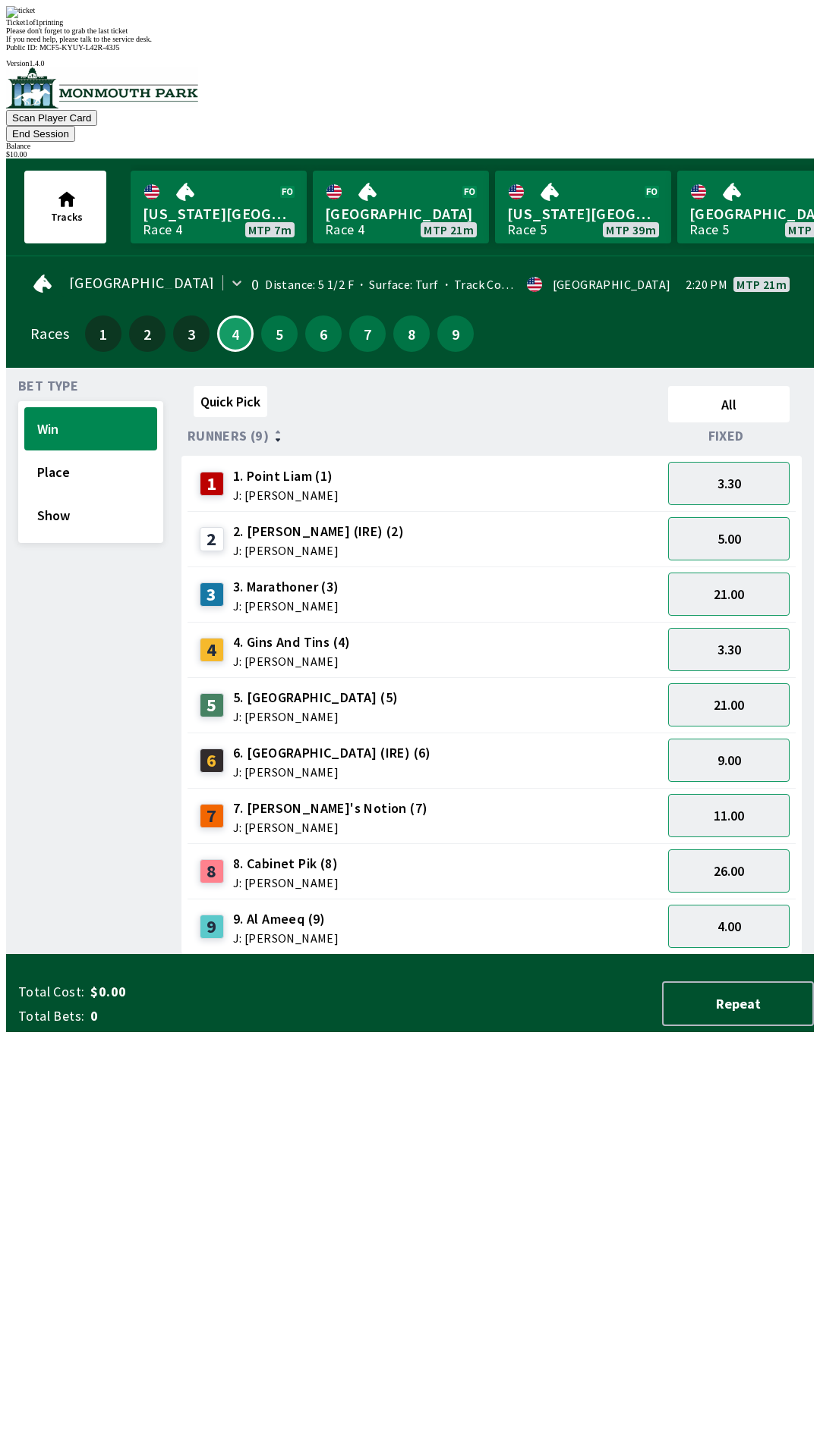
click at [559, 955] on div "Quick Pick All Runners (9) Fixed 1 1. Point [PERSON_NAME] (1) J: [PERSON_NAME] …" at bounding box center [497, 667] width 632 height 575
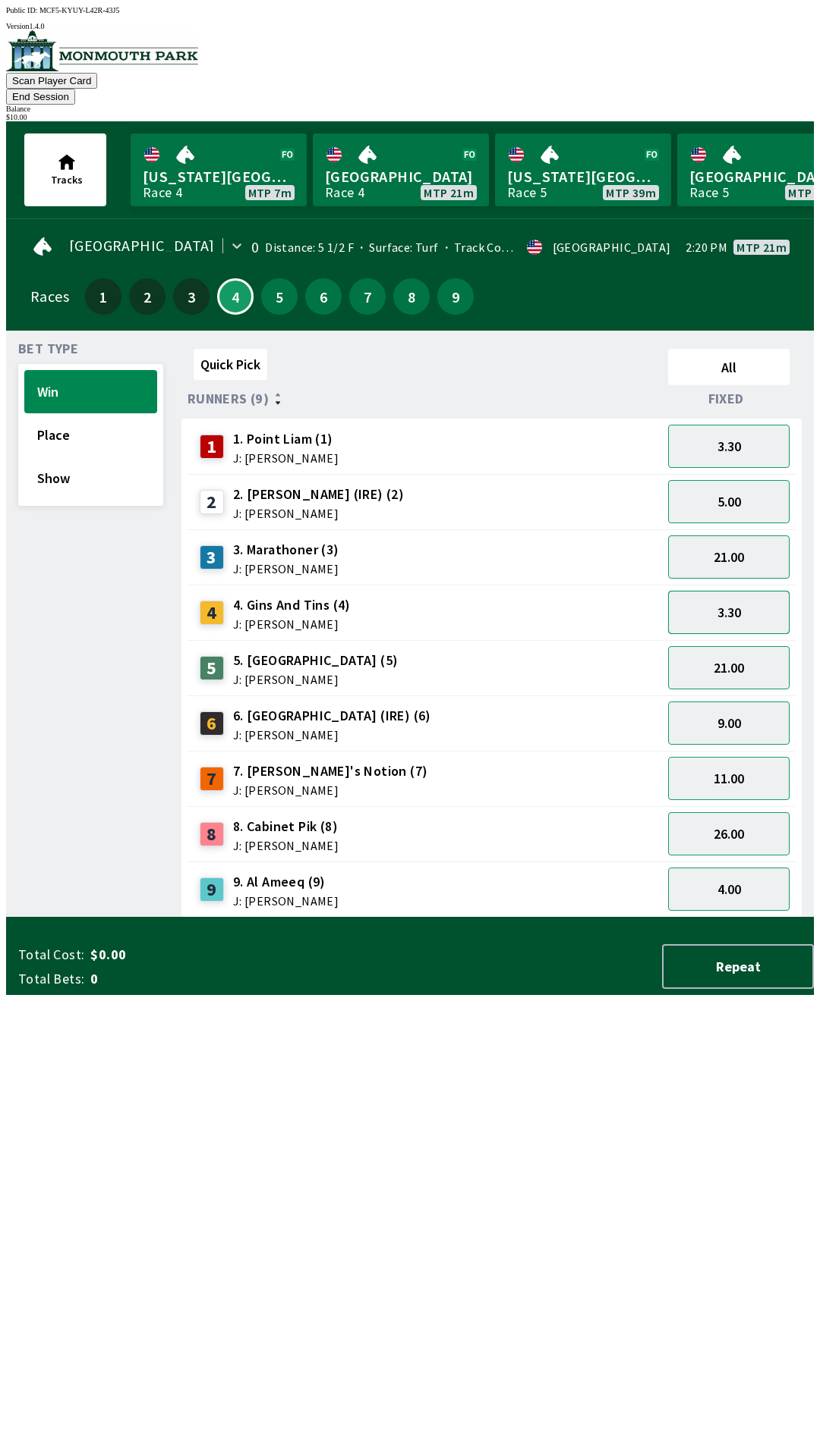
click at [711, 593] on button "3.30" at bounding box center [728, 612] width 121 height 43
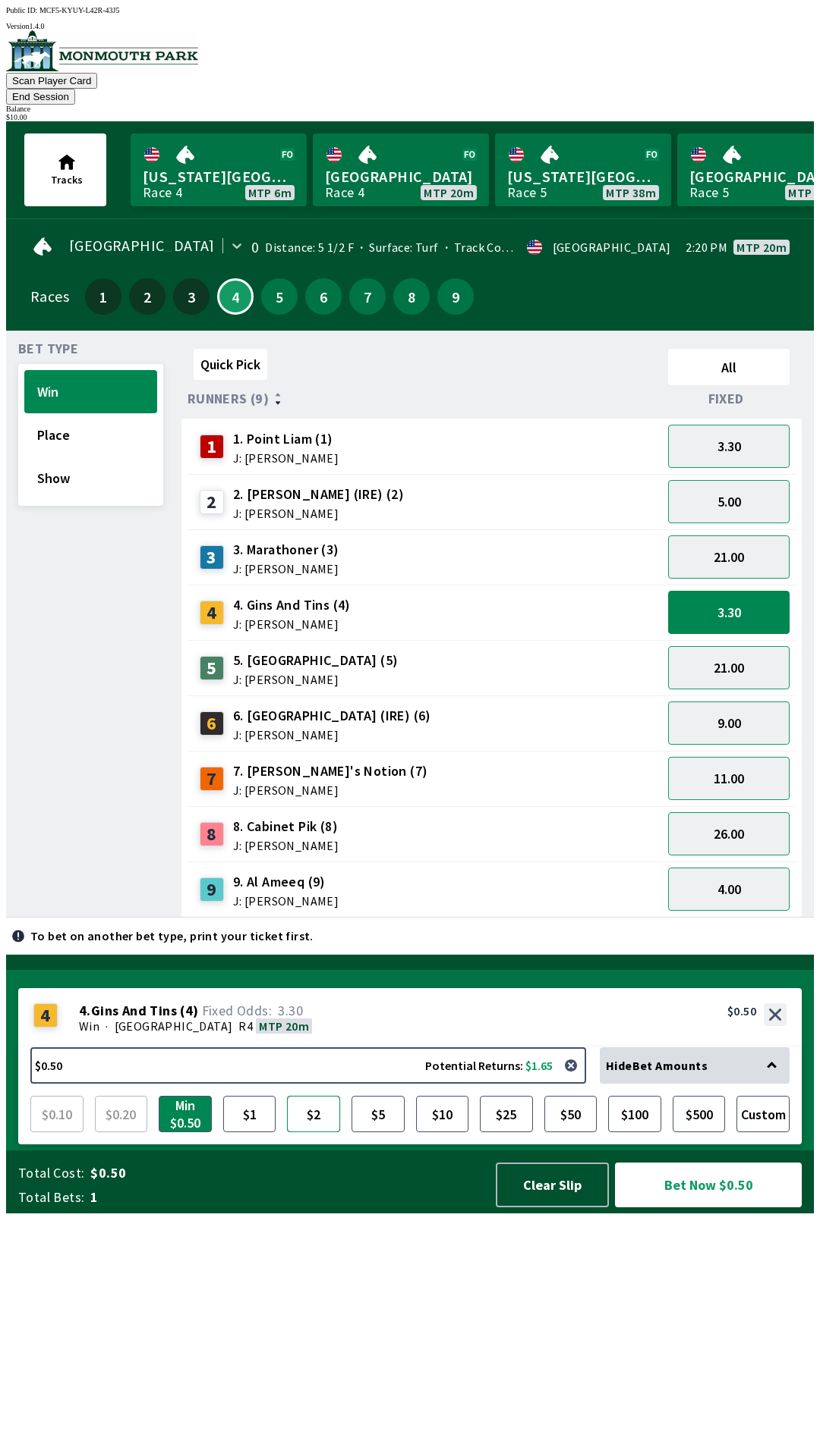
click at [319, 1133] on button "$2" at bounding box center [313, 1115] width 53 height 36
click at [84, 413] on button "Place" at bounding box center [91, 434] width 133 height 43
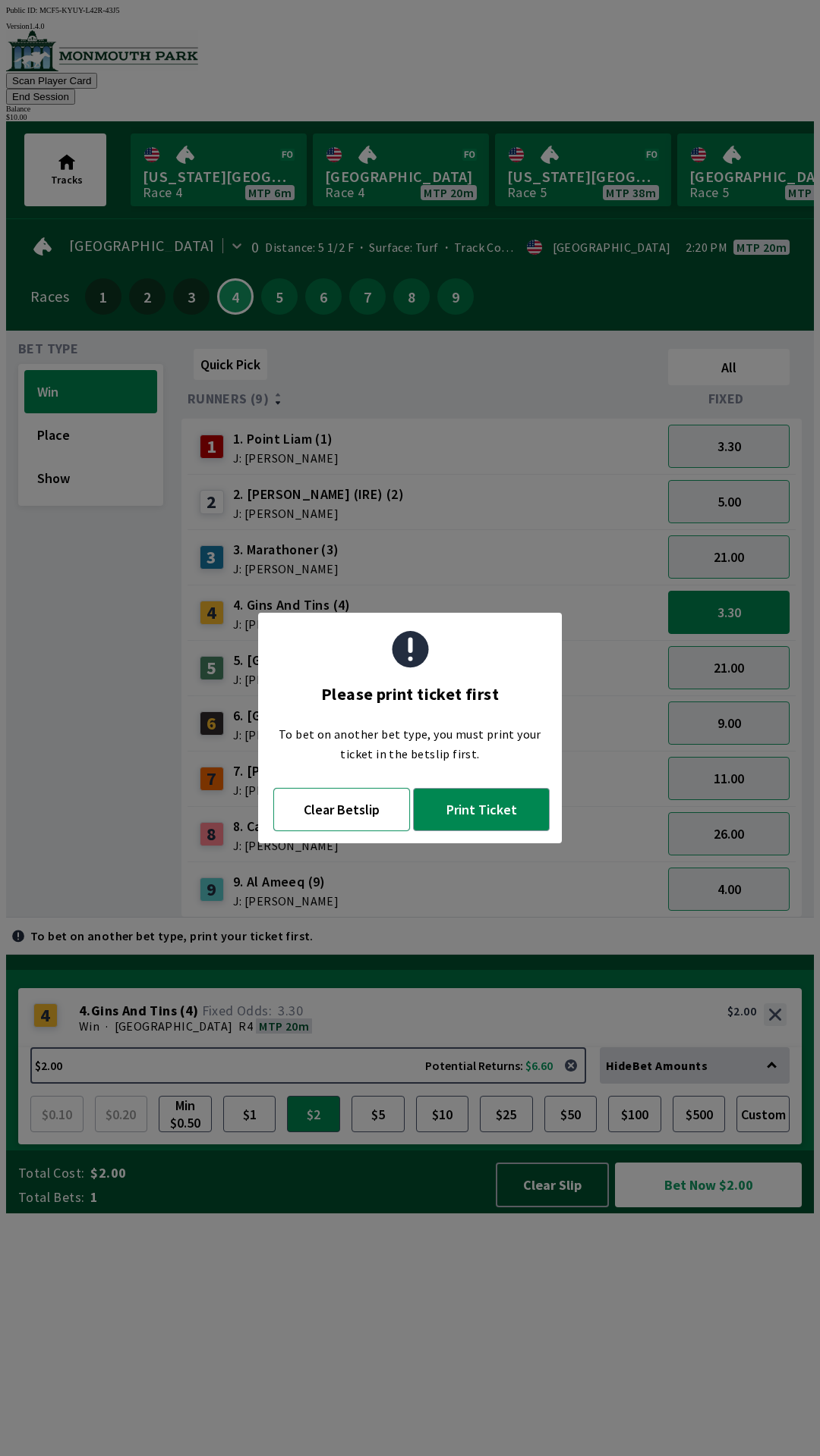
click at [342, 806] on button "Clear Betslip" at bounding box center [342, 809] width 137 height 43
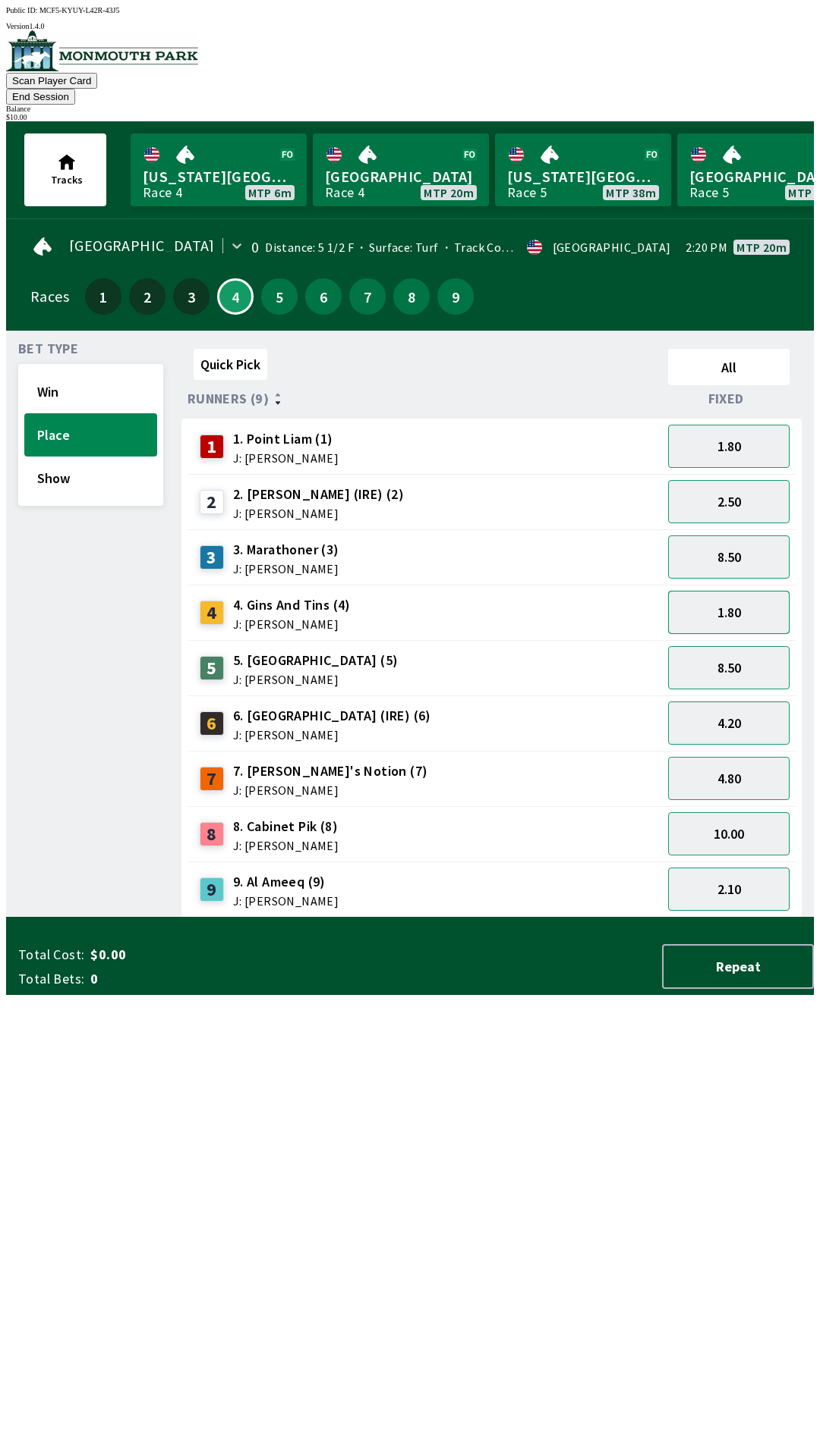
click at [714, 592] on button "1.80" at bounding box center [728, 612] width 121 height 43
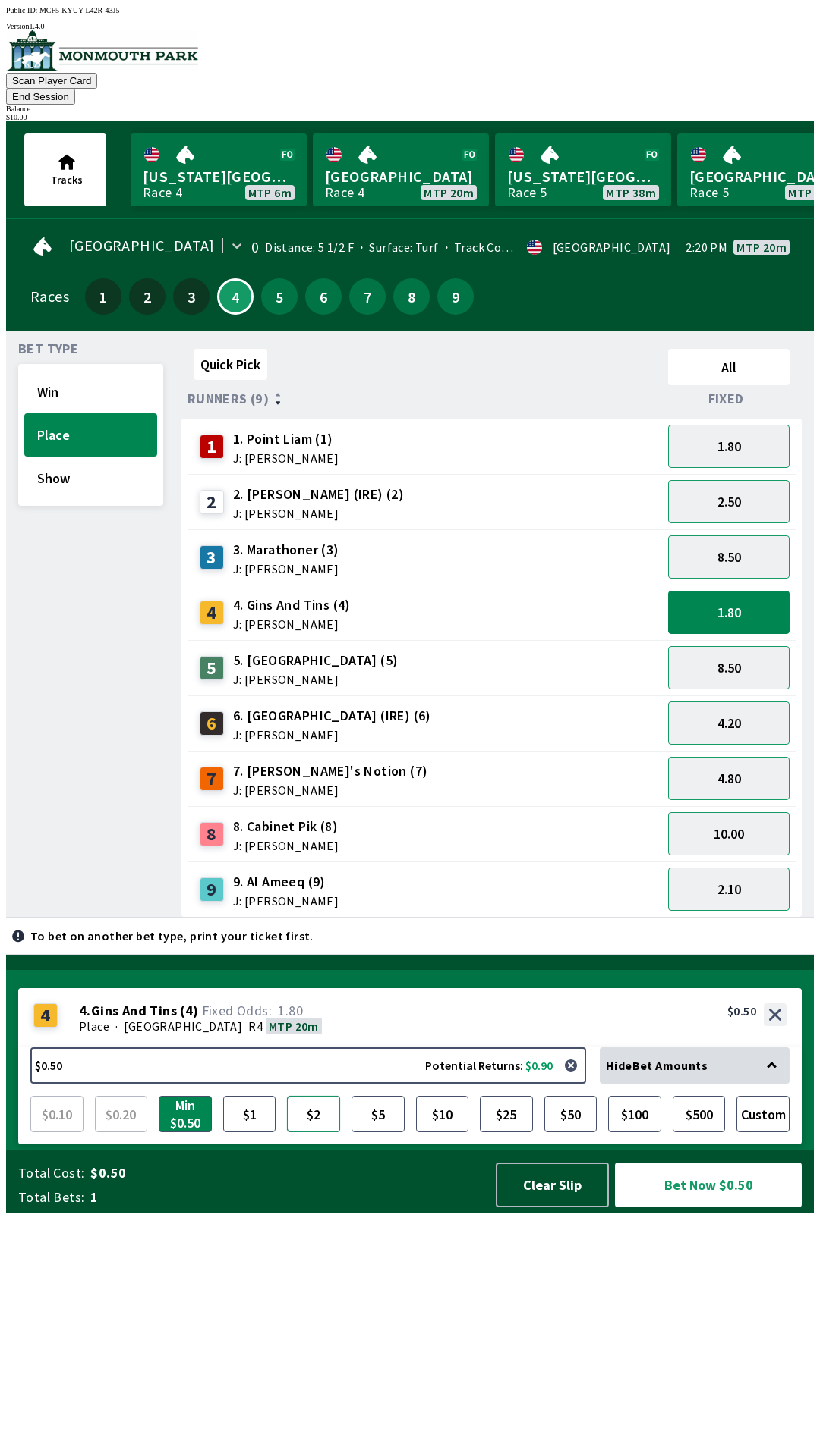
click at [315, 1133] on button "$2" at bounding box center [313, 1115] width 53 height 36
click at [54, 470] on button "Show" at bounding box center [91, 477] width 133 height 43
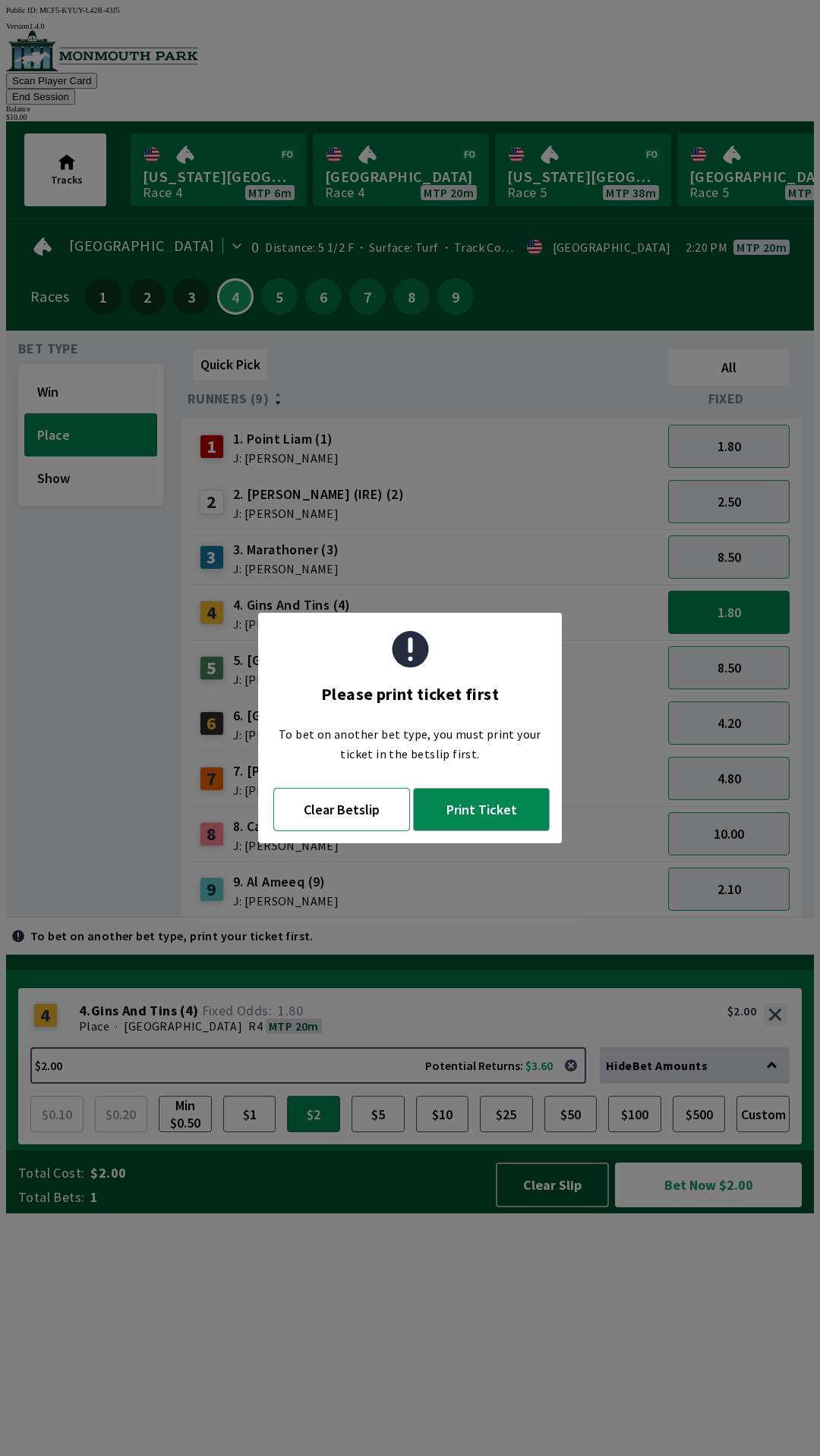
click at [374, 830] on button "Clear Betslip" at bounding box center [342, 809] width 137 height 43
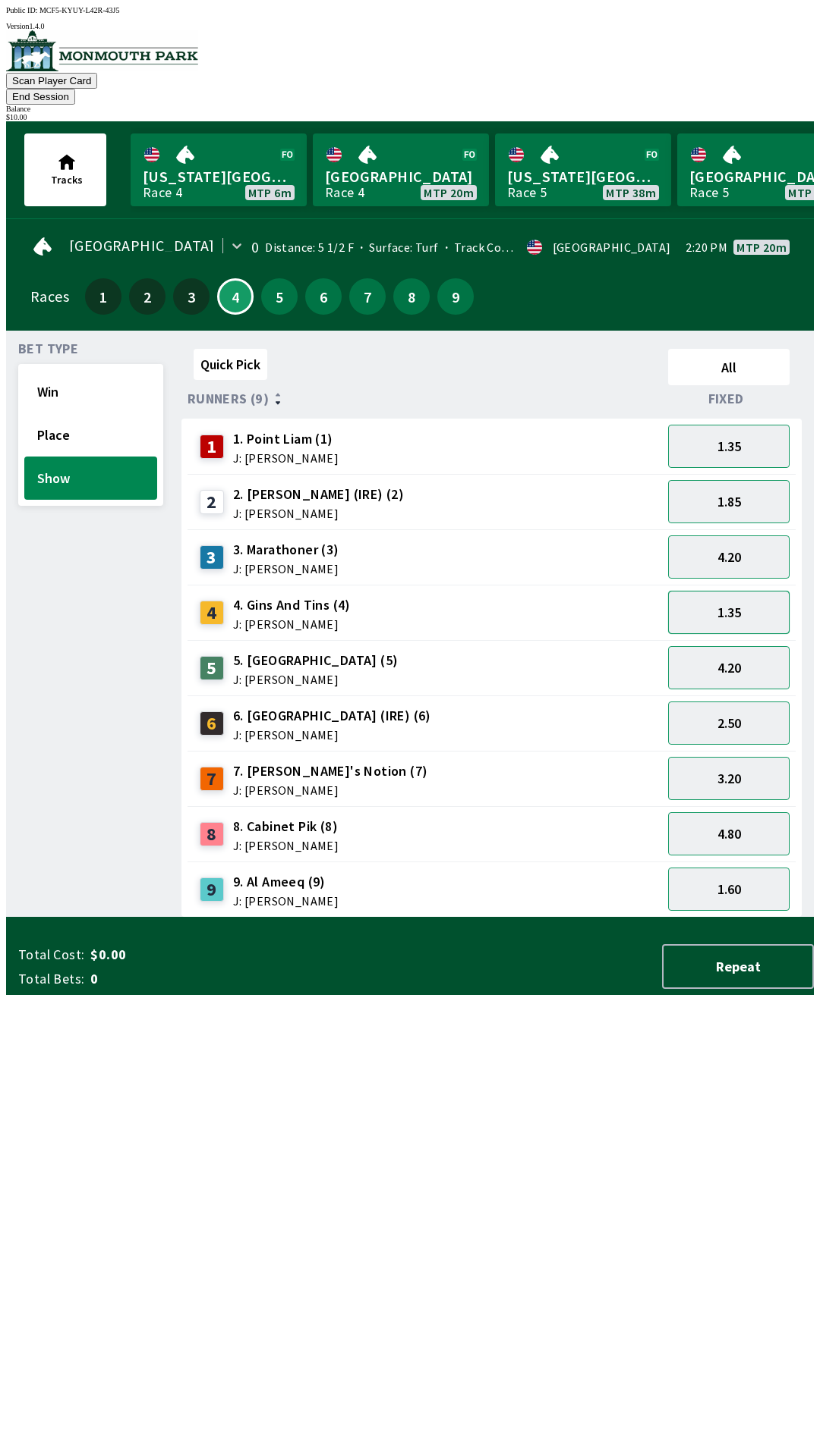
click at [723, 601] on button "1.35" at bounding box center [728, 612] width 121 height 43
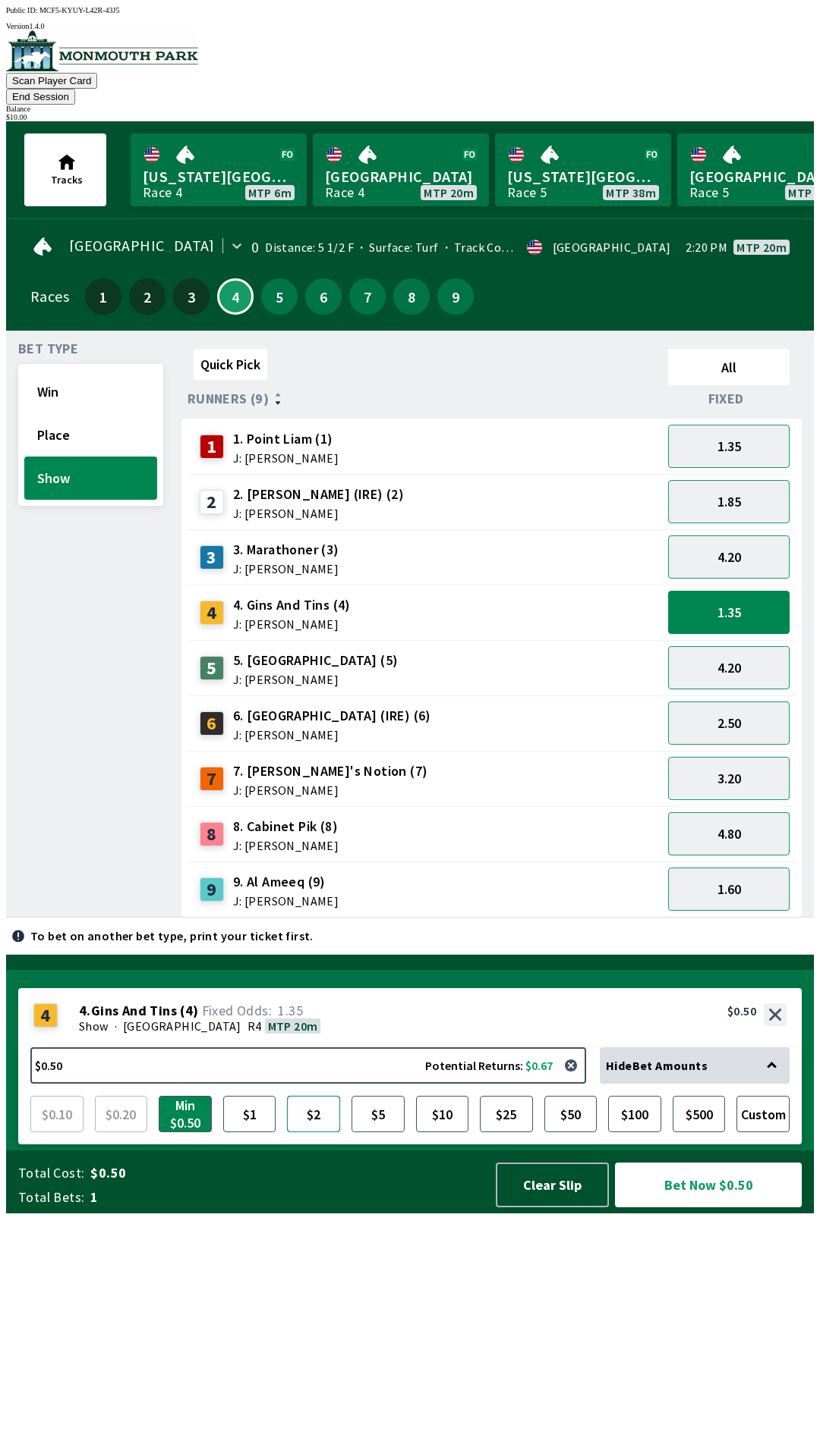
click at [308, 1133] on button "$2" at bounding box center [313, 1115] width 53 height 36
click at [522, 1207] on button "Clear Slip" at bounding box center [552, 1185] width 113 height 45
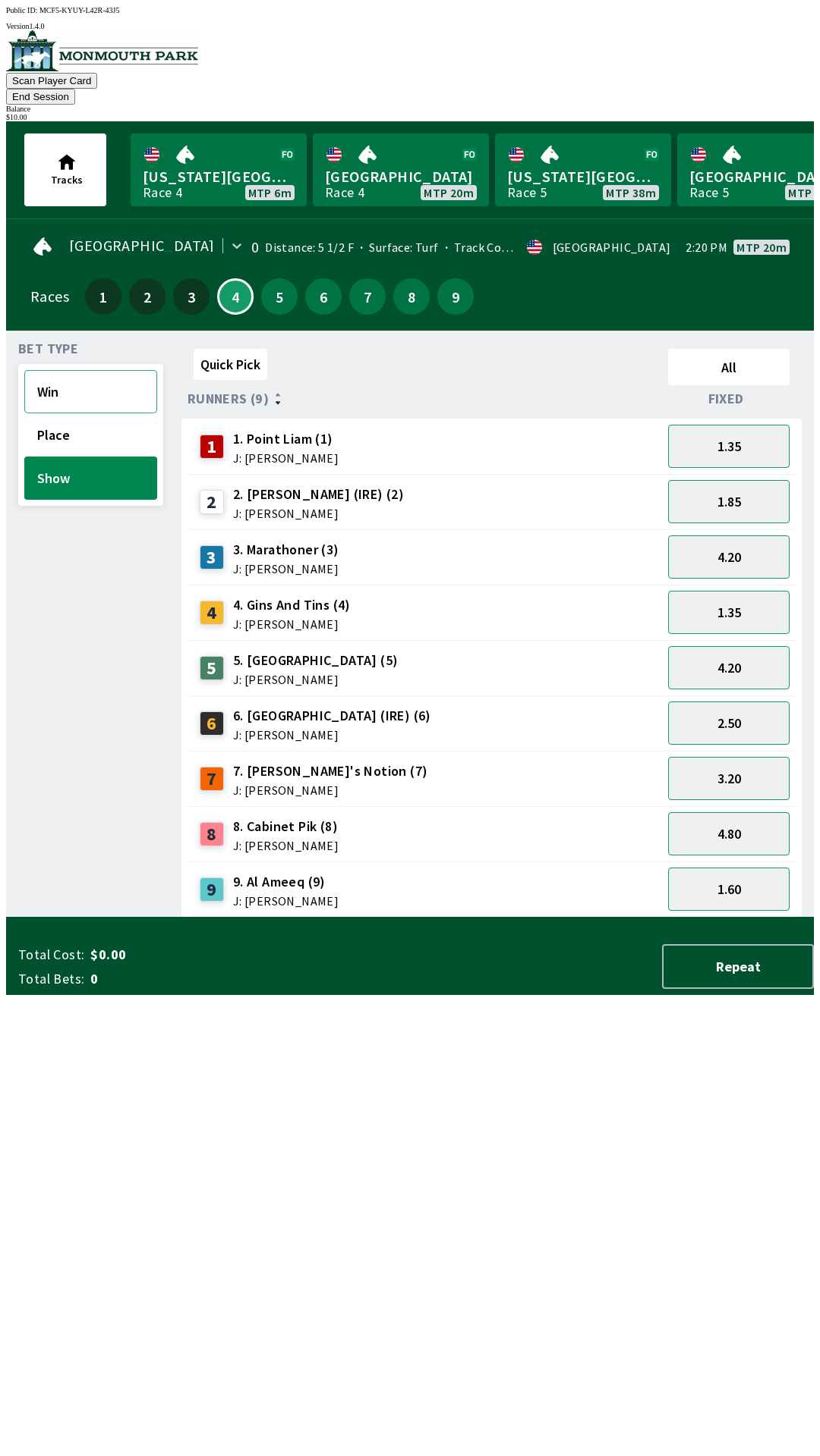
click at [42, 383] on button "Win" at bounding box center [91, 391] width 133 height 43
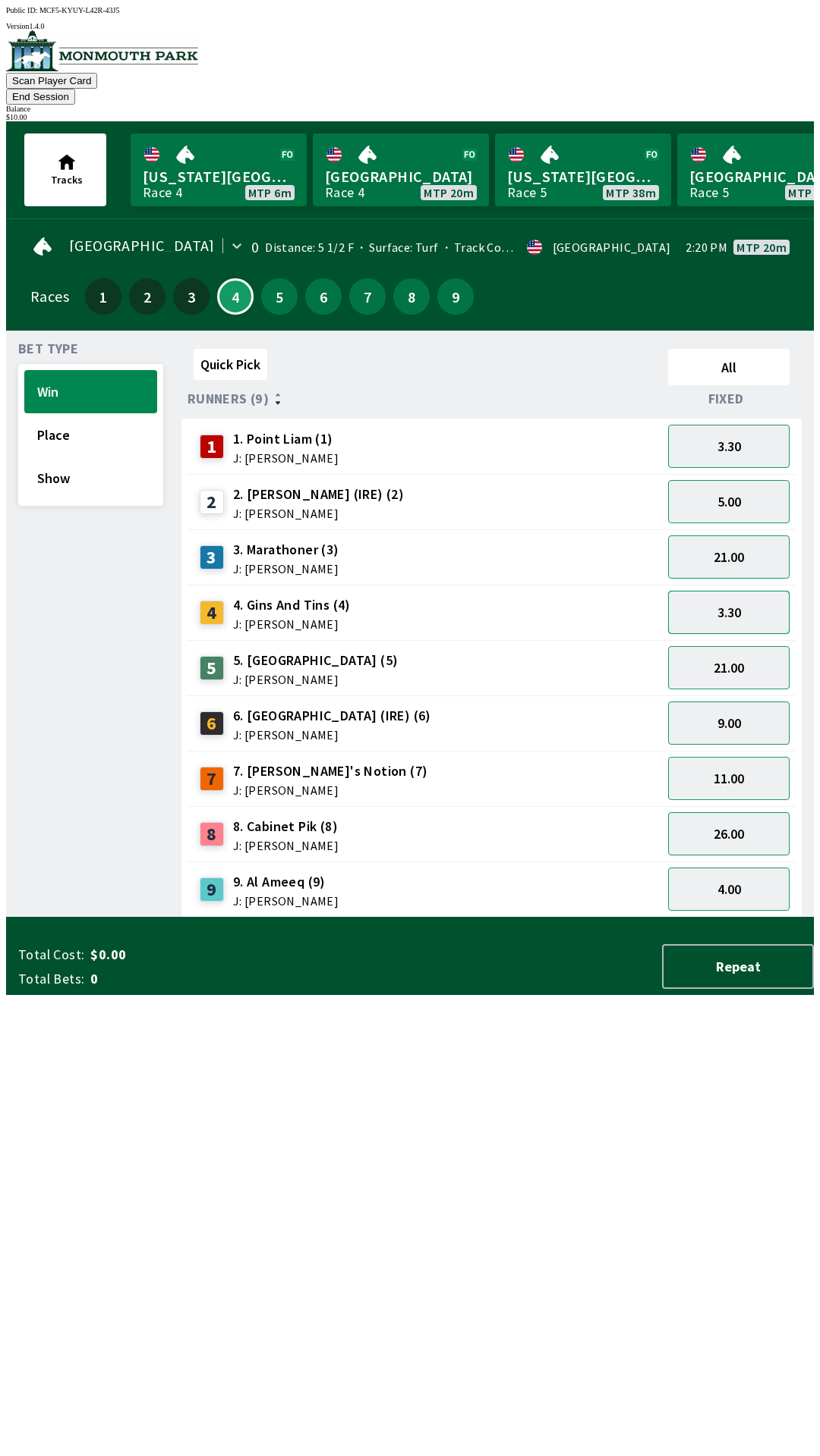
click at [719, 592] on button "3.30" at bounding box center [728, 612] width 121 height 43
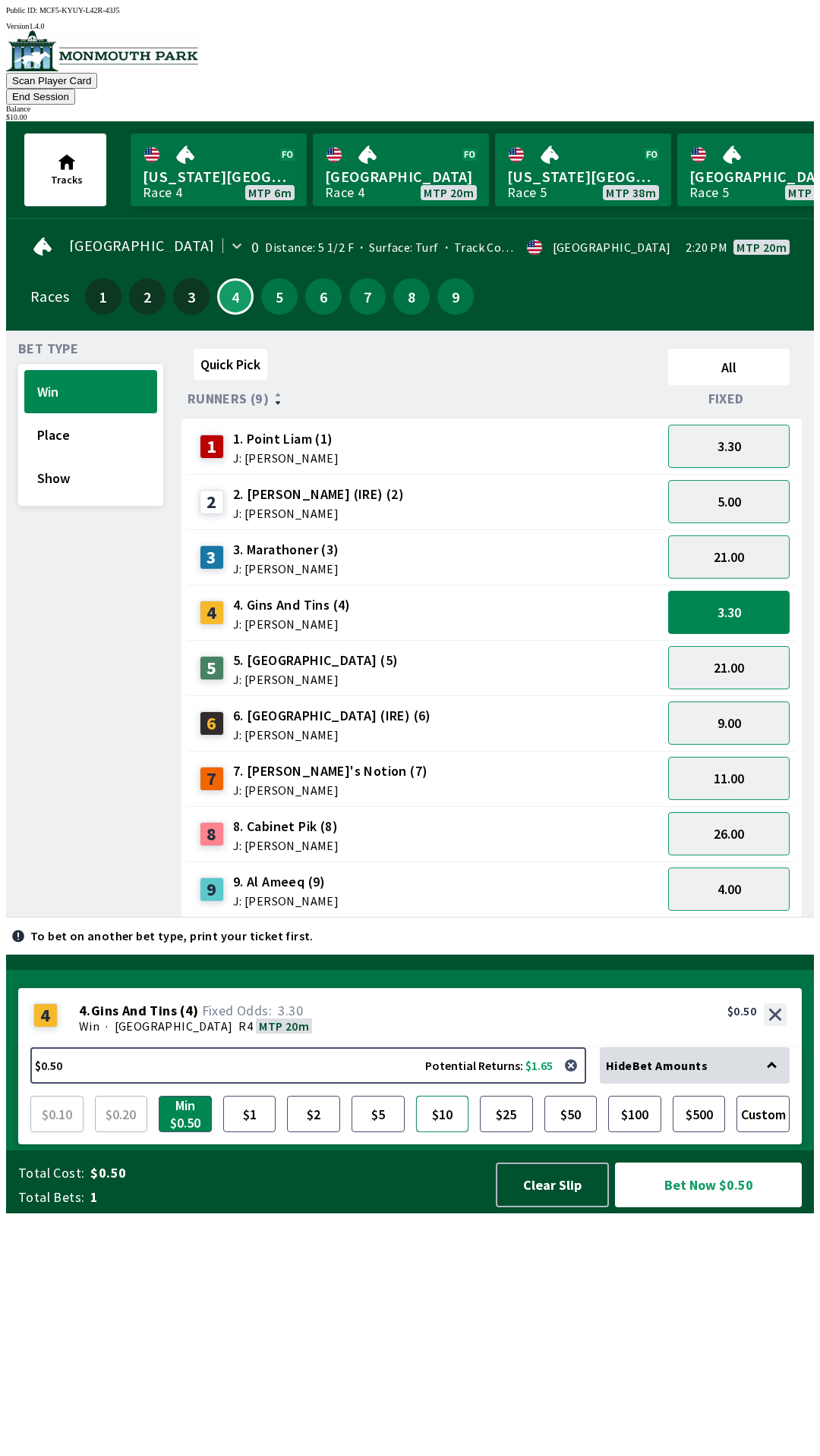
click at [428, 1133] on button "$10" at bounding box center [442, 1115] width 53 height 36
click at [308, 1133] on button "$2" at bounding box center [313, 1115] width 53 height 36
click at [452, 1133] on button "$10" at bounding box center [442, 1115] width 53 height 36
click at [315, 1133] on button "$2" at bounding box center [313, 1115] width 53 height 36
click at [436, 1133] on button "$10" at bounding box center [442, 1115] width 53 height 36
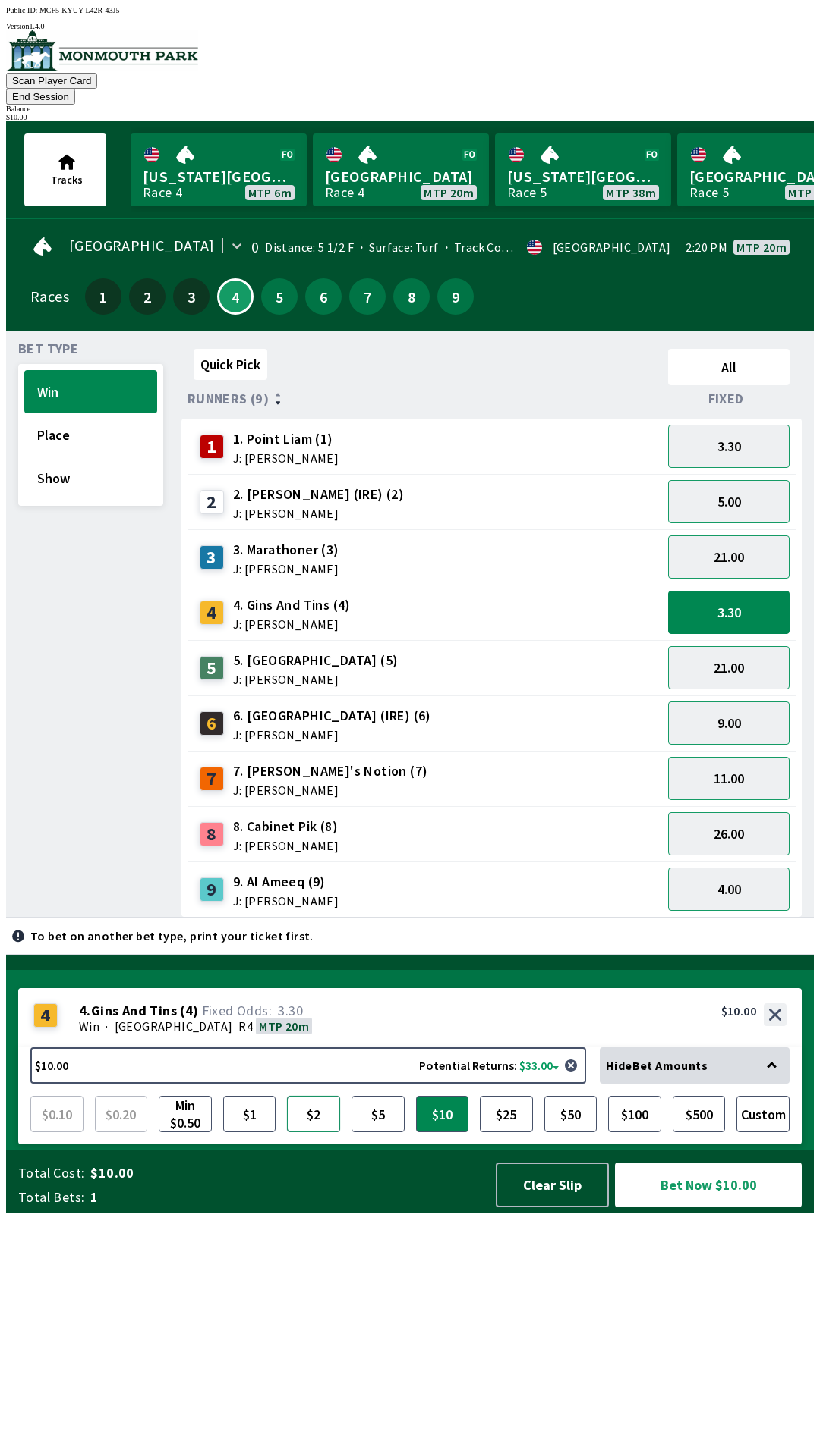
click at [315, 1133] on button "$2" at bounding box center [313, 1115] width 53 height 36
click at [251, 1133] on button "$1" at bounding box center [250, 1115] width 53 height 36
click at [311, 1133] on button "$2" at bounding box center [313, 1115] width 53 height 36
click at [744, 1207] on button "Bet Now $2.00" at bounding box center [708, 1185] width 187 height 45
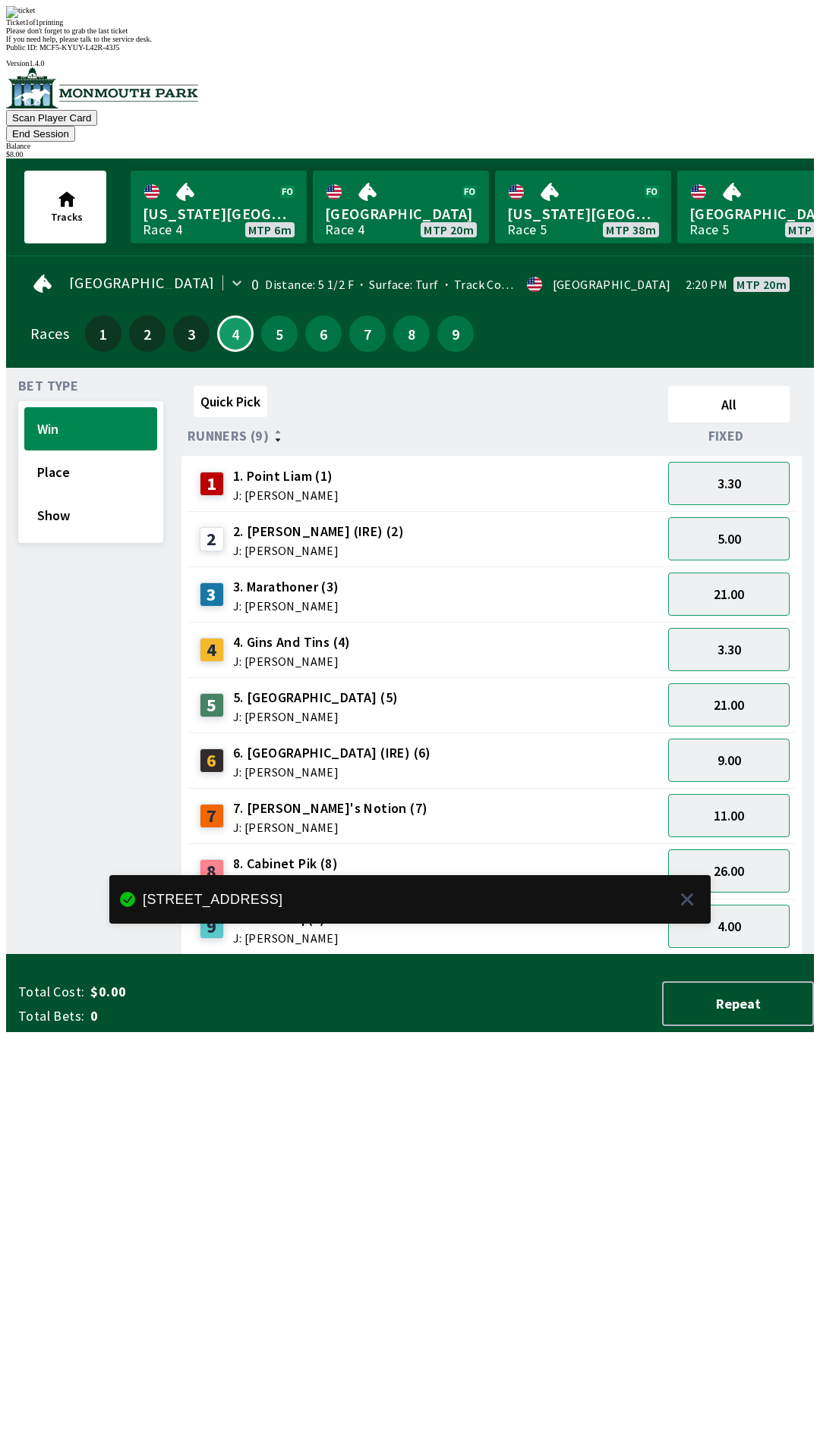
click at [395, 955] on div "Quick Pick All Runners (9) Fixed 1 1. Point [PERSON_NAME] (1) J: [PERSON_NAME] …" at bounding box center [497, 667] width 632 height 575
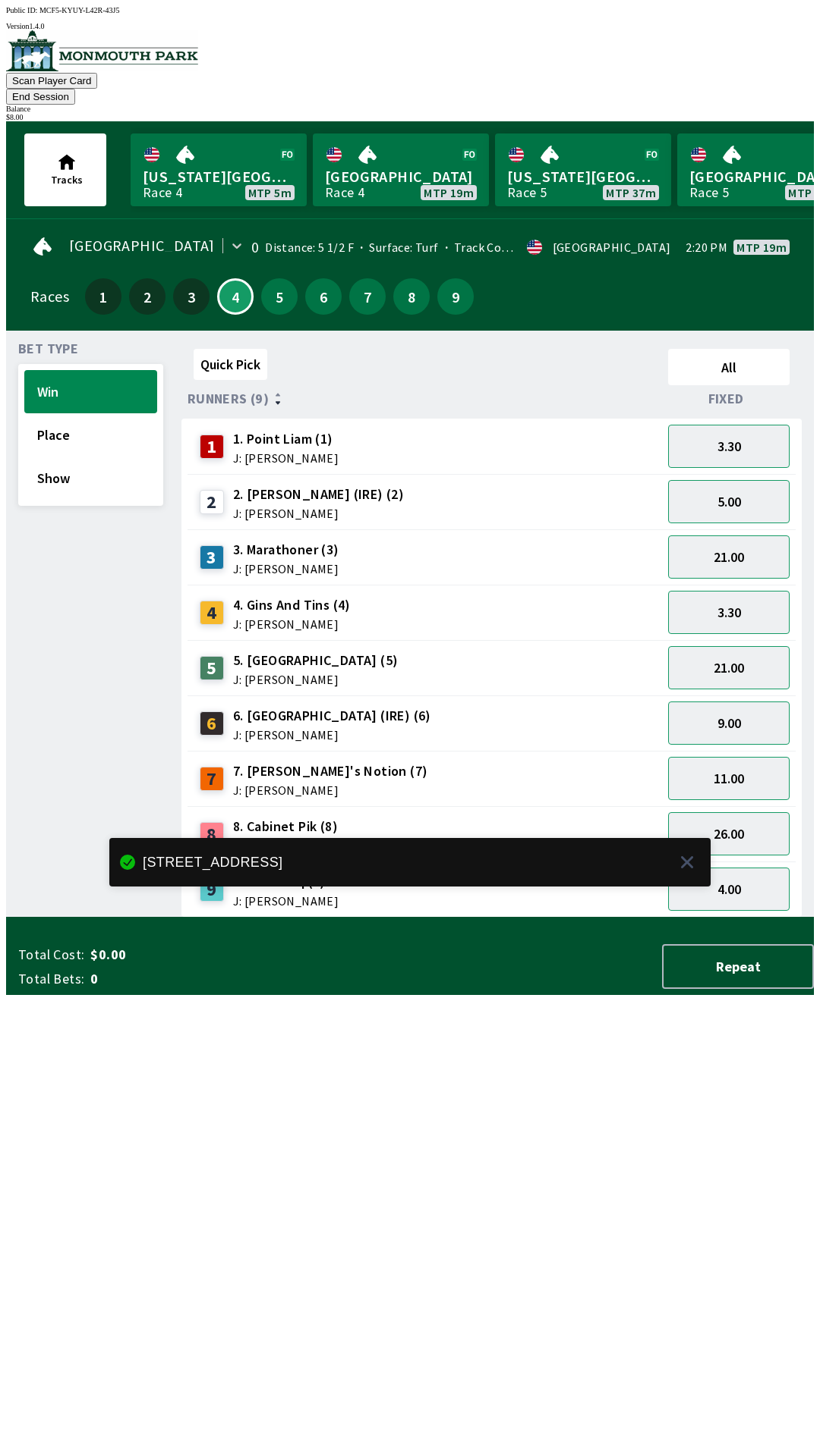
click at [75, 88] on button "End Session" at bounding box center [41, 96] width 69 height 15
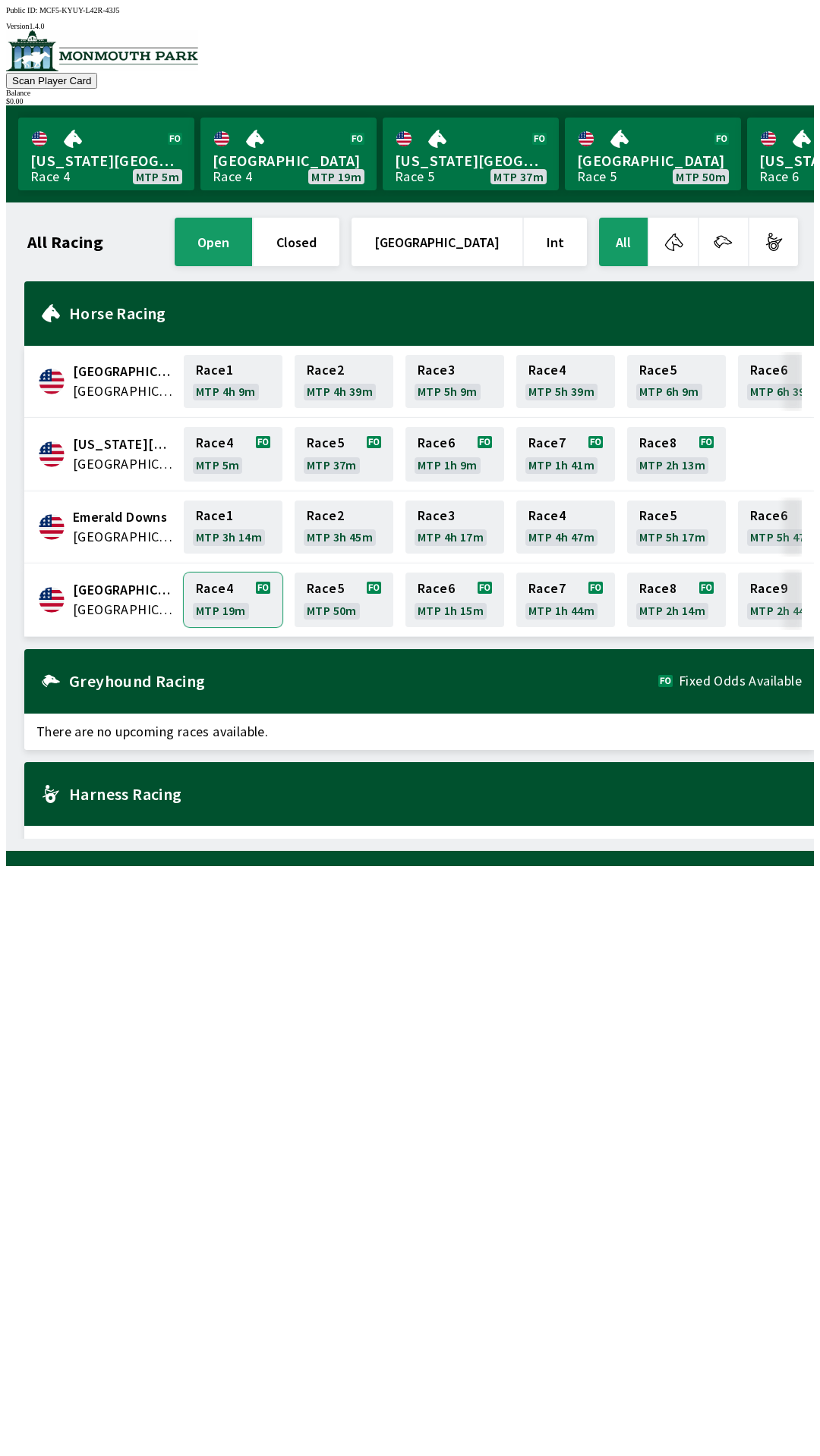
click at [211, 593] on link "Race 4 MTP 19m" at bounding box center [233, 600] width 98 height 55
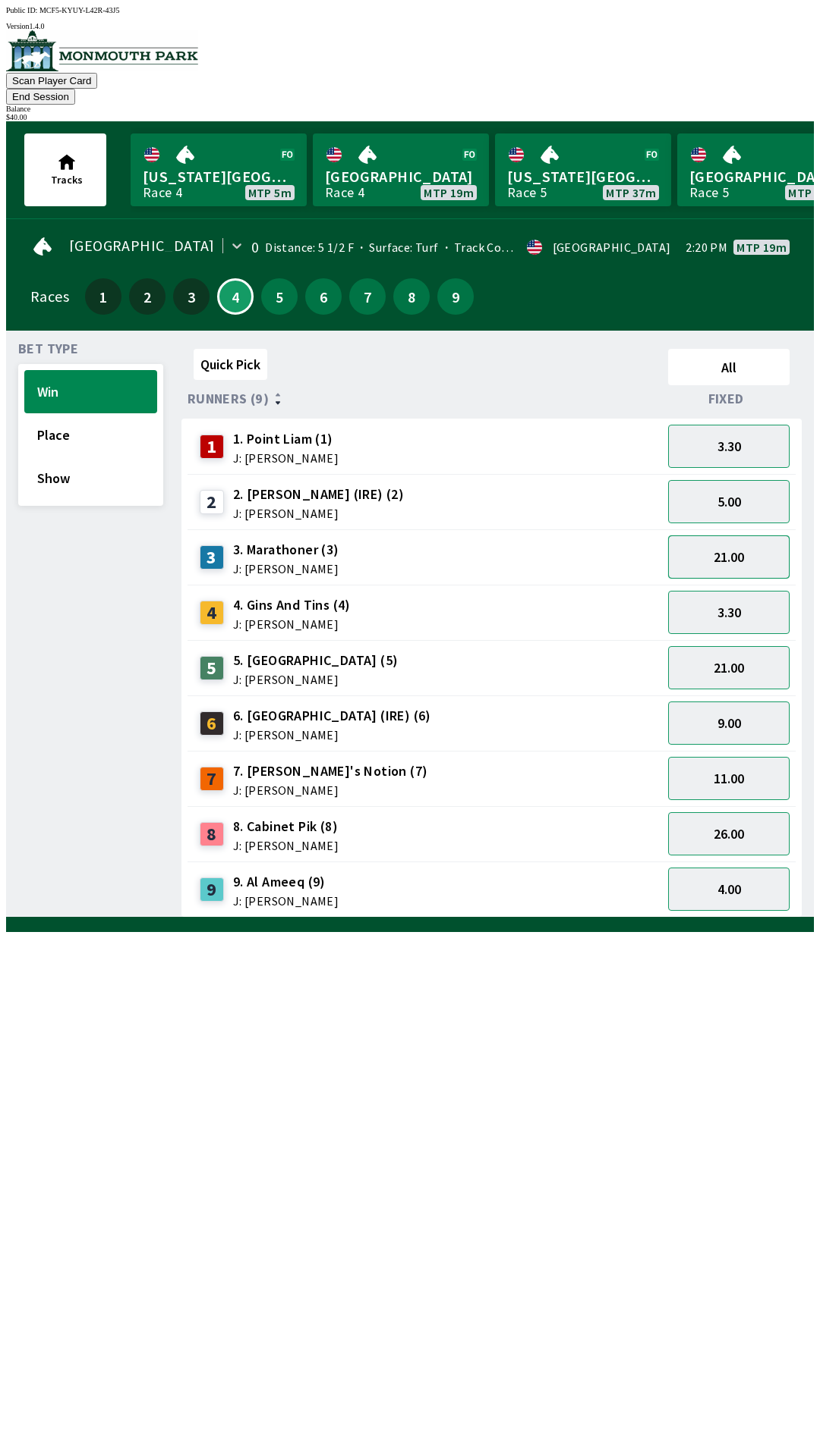
click at [740, 537] on button "21.00" at bounding box center [728, 556] width 121 height 43
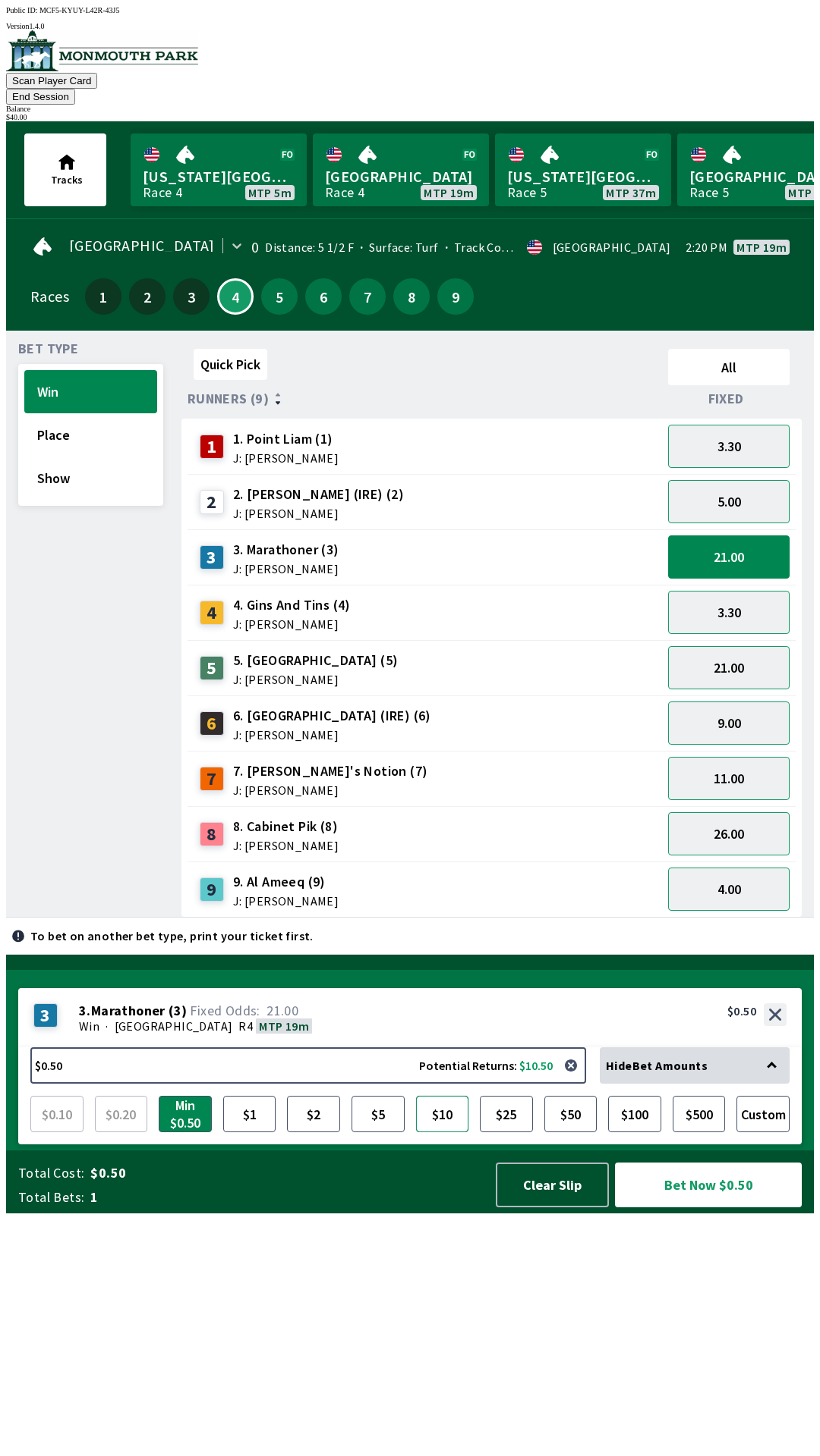
click at [445, 1133] on button "$10" at bounding box center [442, 1115] width 53 height 36
click at [688, 1207] on button "Bet Now $10.00" at bounding box center [708, 1185] width 187 height 45
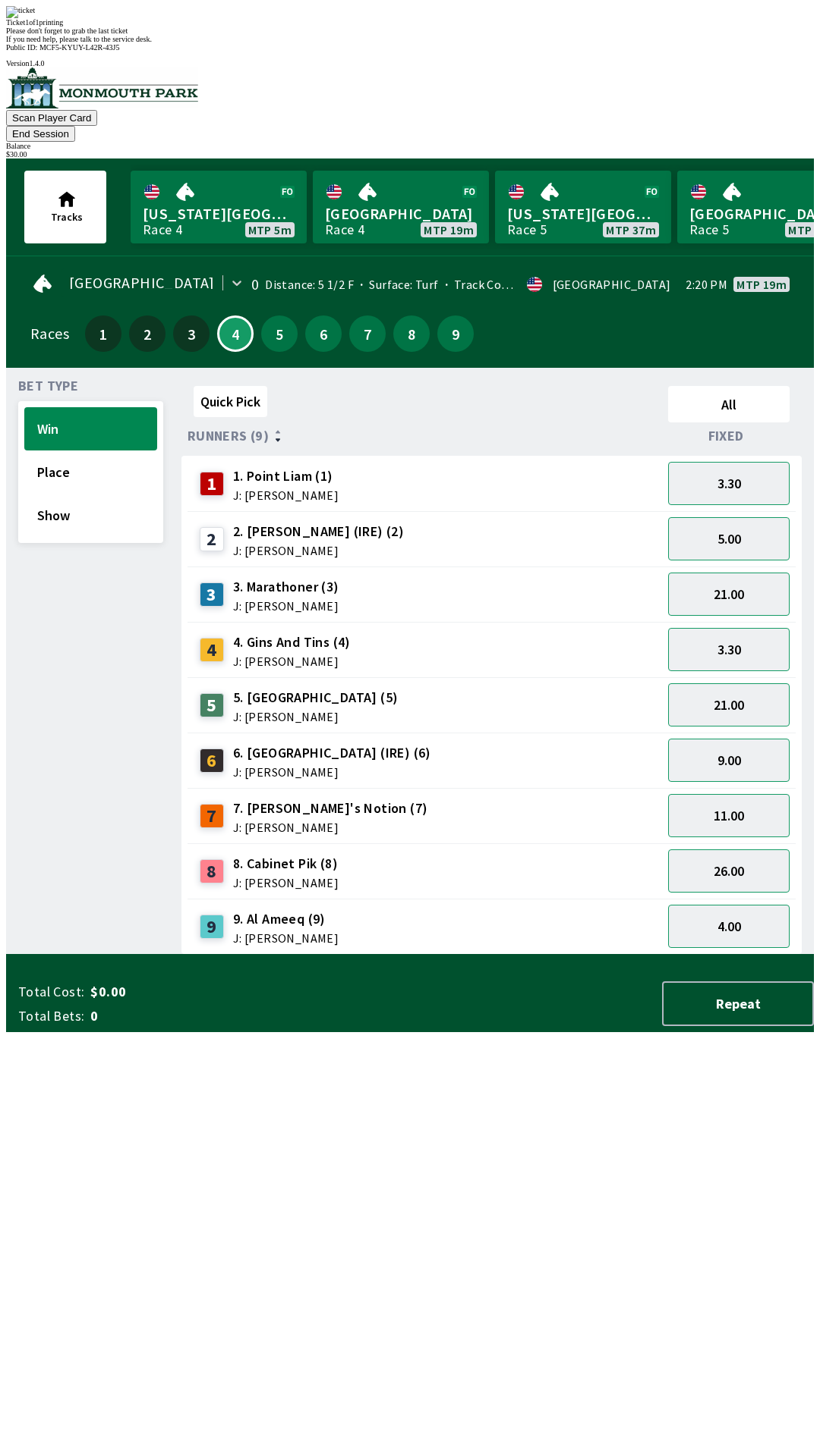
click at [561, 955] on div "Quick Pick All Runners (9) Fixed 1 1. Point [PERSON_NAME] (1) J: [PERSON_NAME] …" at bounding box center [497, 667] width 632 height 575
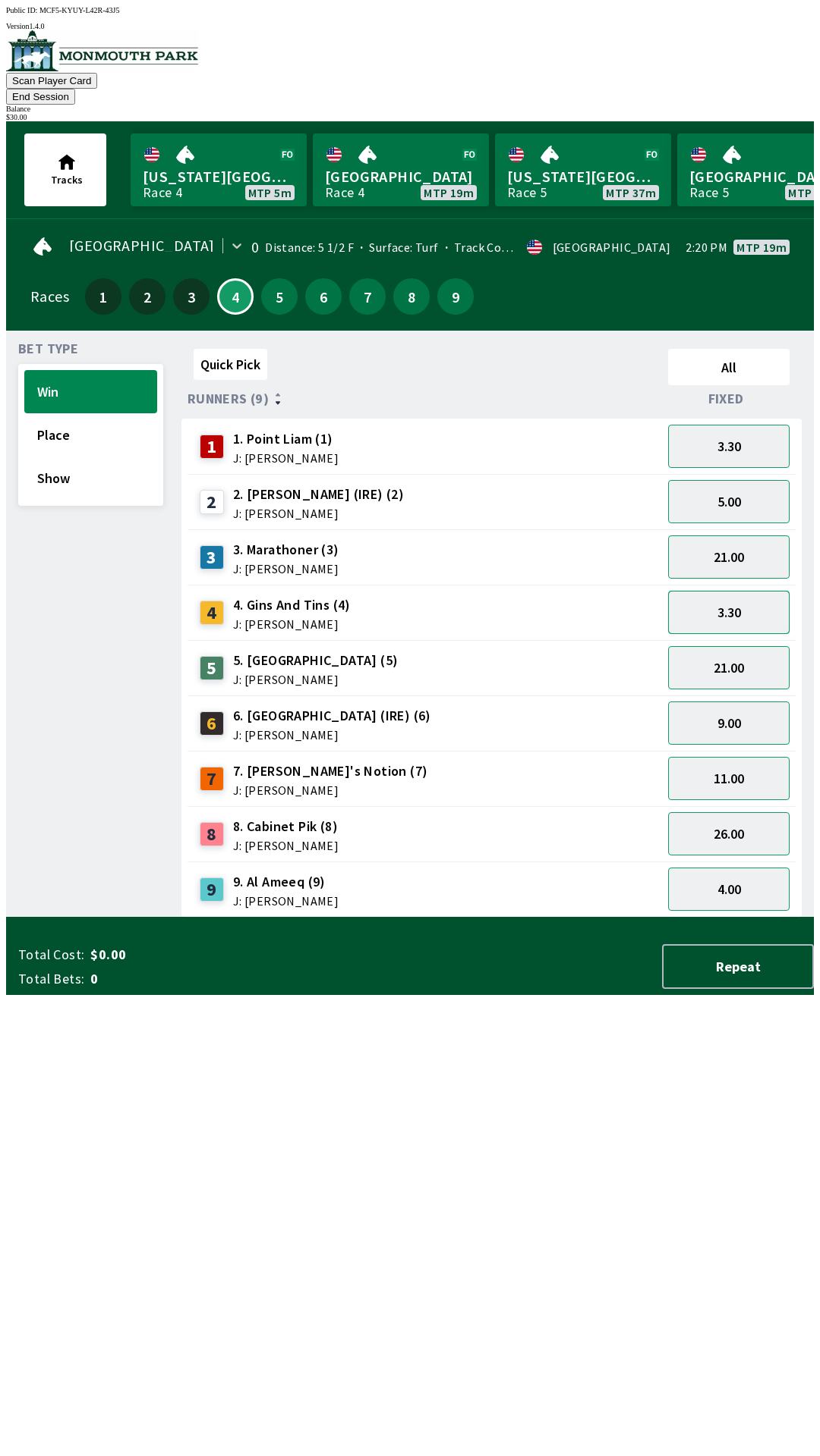
click at [747, 591] on button "3.30" at bounding box center [728, 612] width 121 height 43
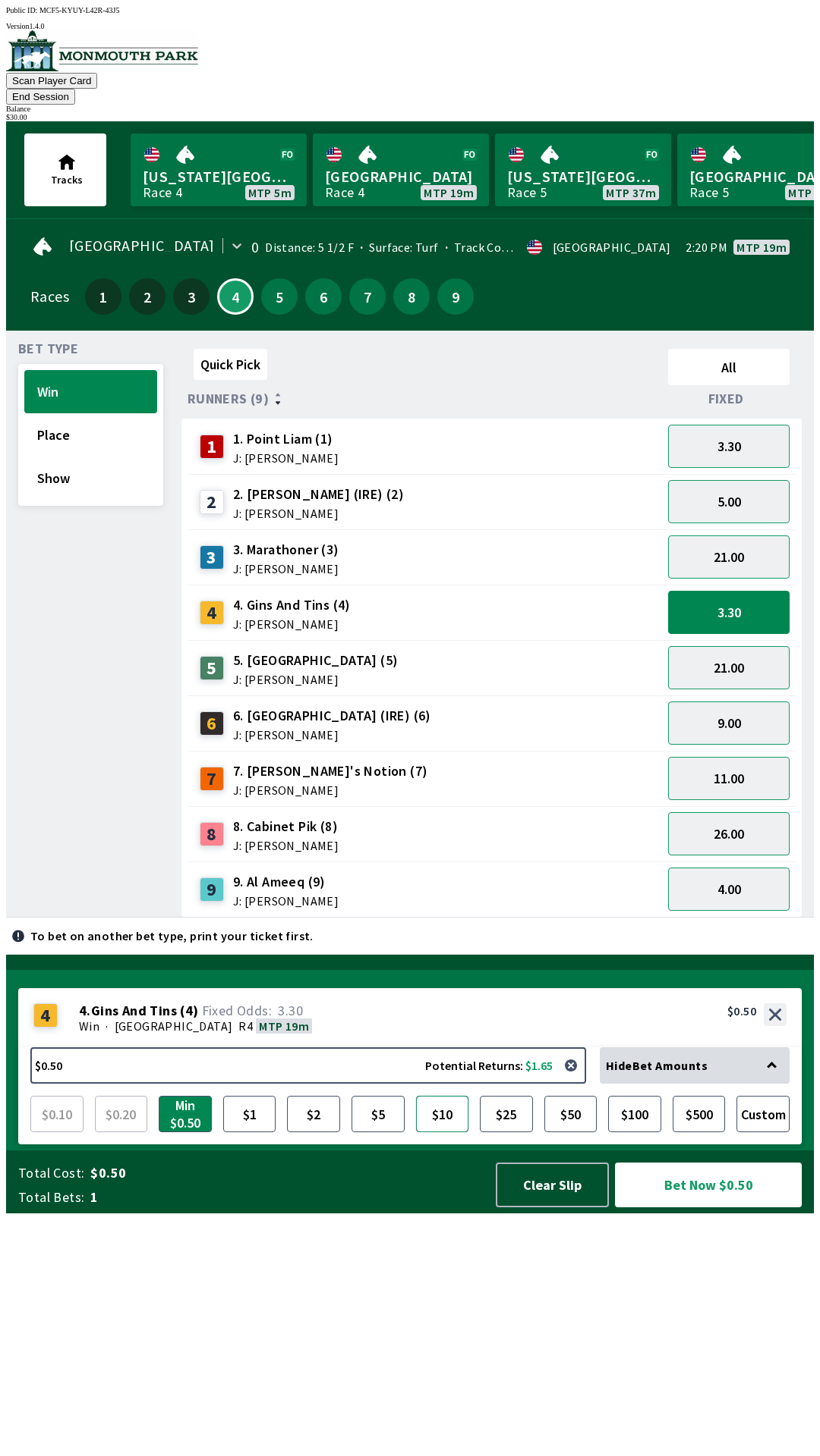
click at [456, 1133] on button "$10" at bounding box center [442, 1115] width 53 height 36
click at [68, 415] on button "Place" at bounding box center [91, 434] width 133 height 43
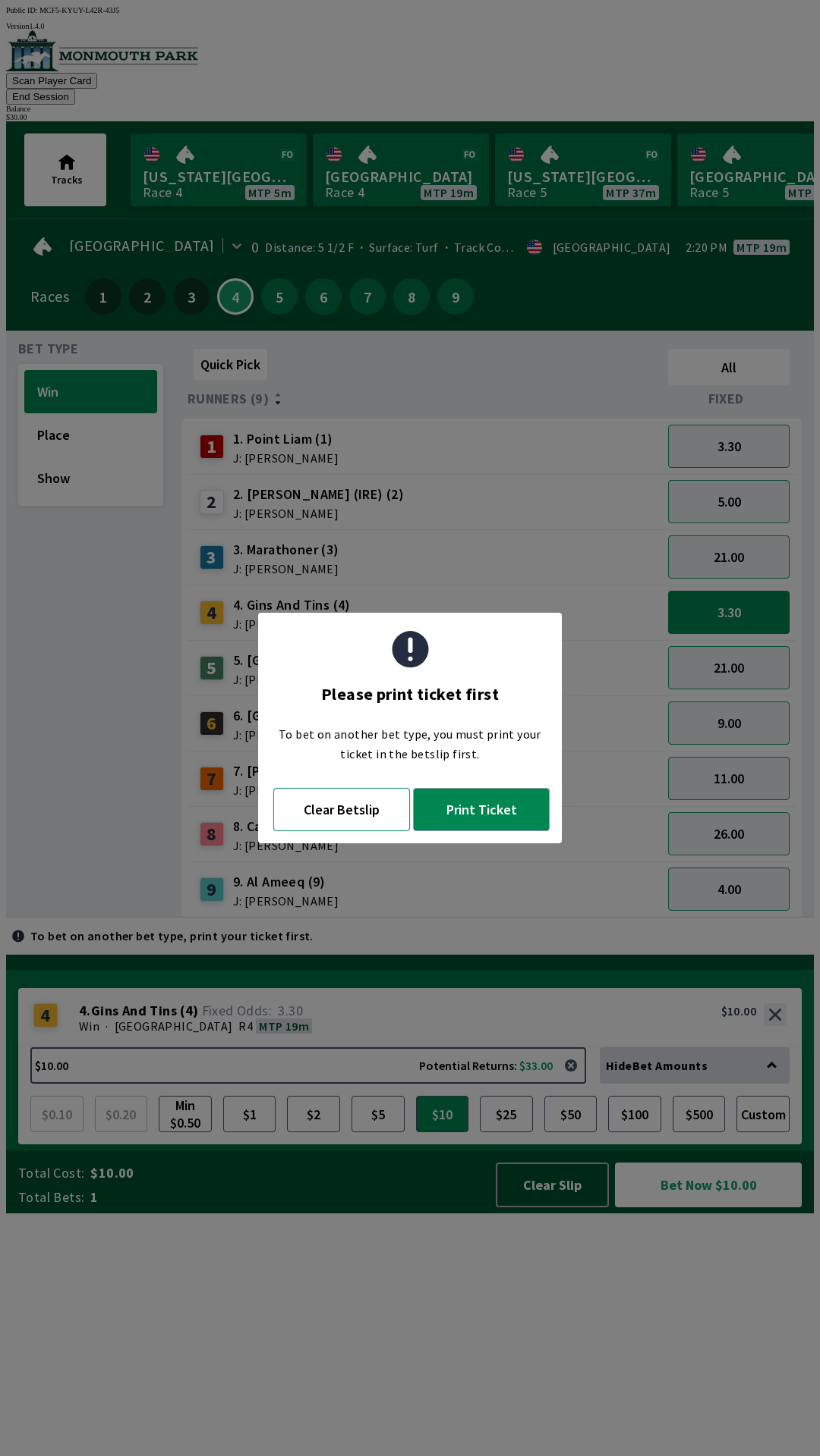
click at [343, 810] on button "Clear Betslip" at bounding box center [342, 809] width 137 height 43
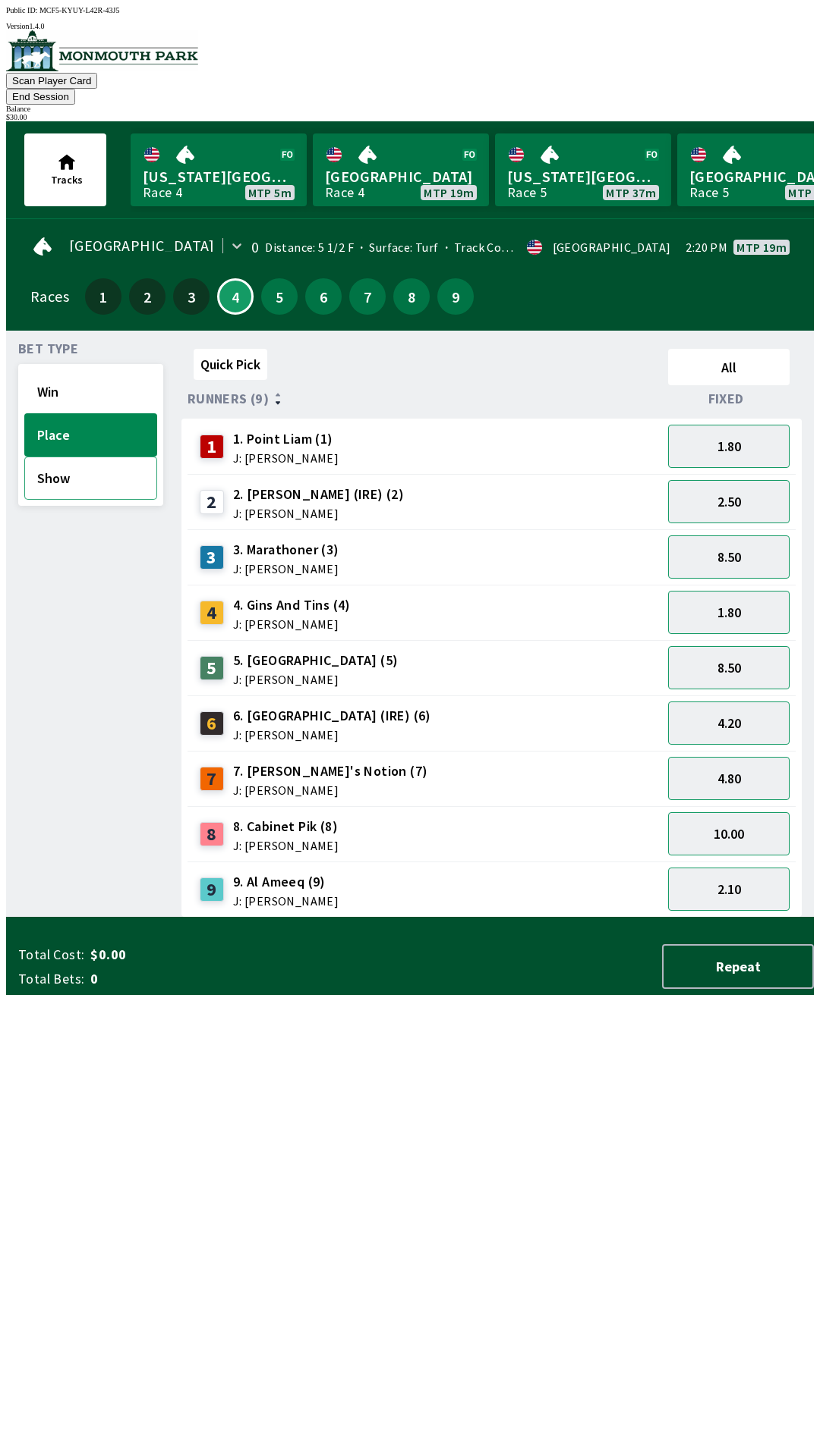
click at [79, 467] on button "Show" at bounding box center [91, 477] width 133 height 43
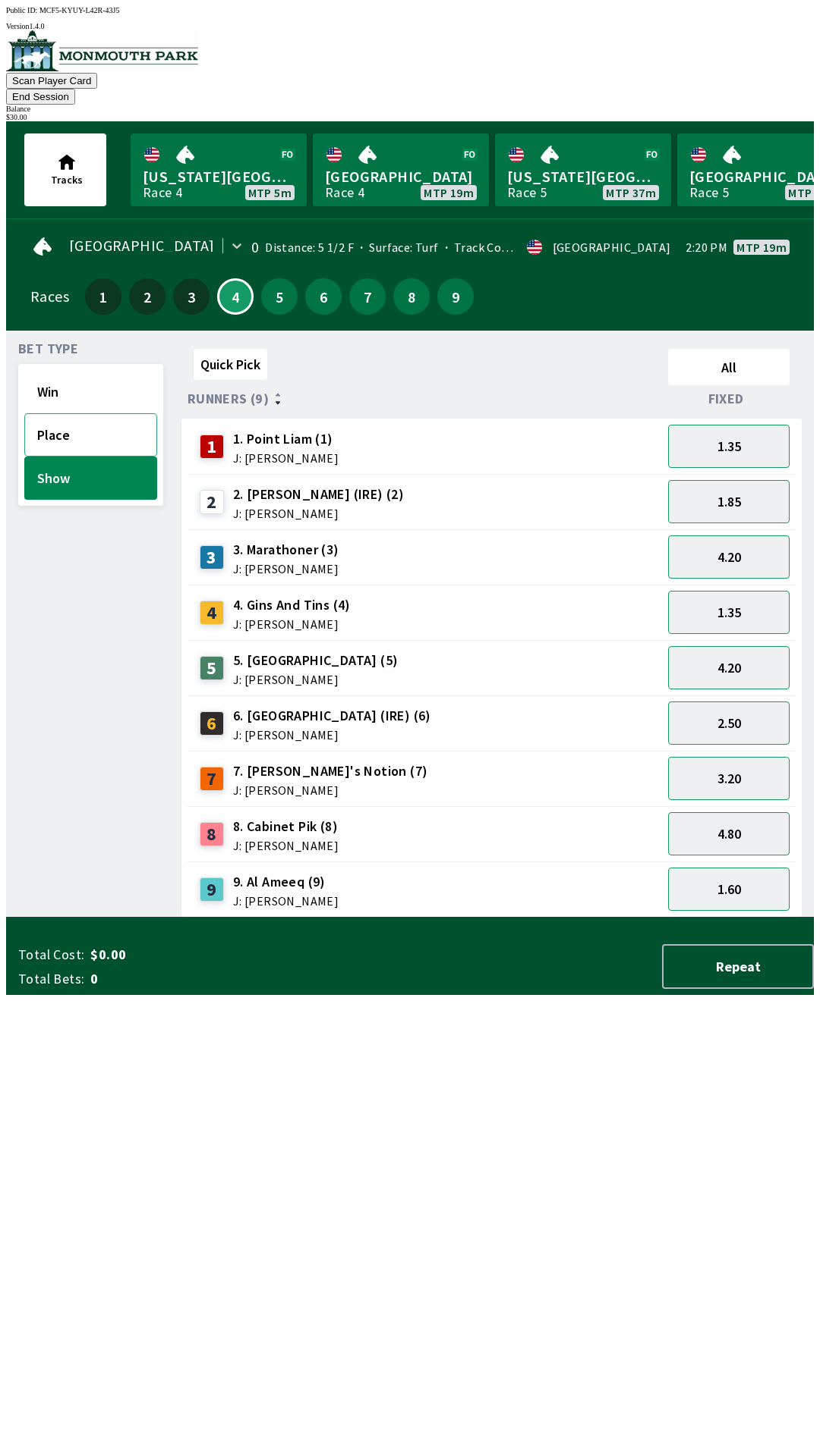
click at [93, 413] on button "Place" at bounding box center [91, 434] width 133 height 43
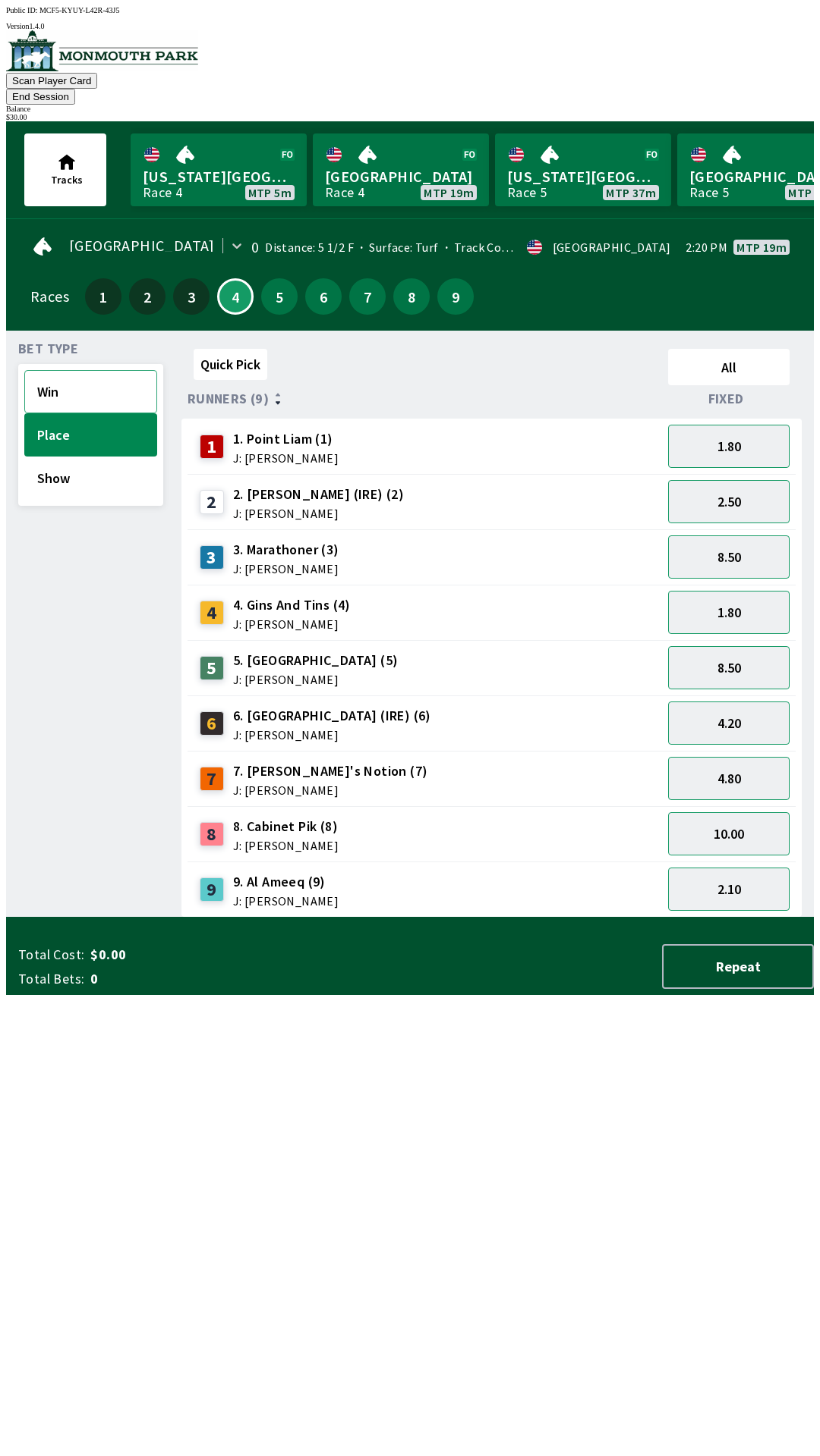
click at [58, 373] on button "Win" at bounding box center [91, 391] width 133 height 43
click at [741, 591] on button "3.30" at bounding box center [728, 612] width 121 height 43
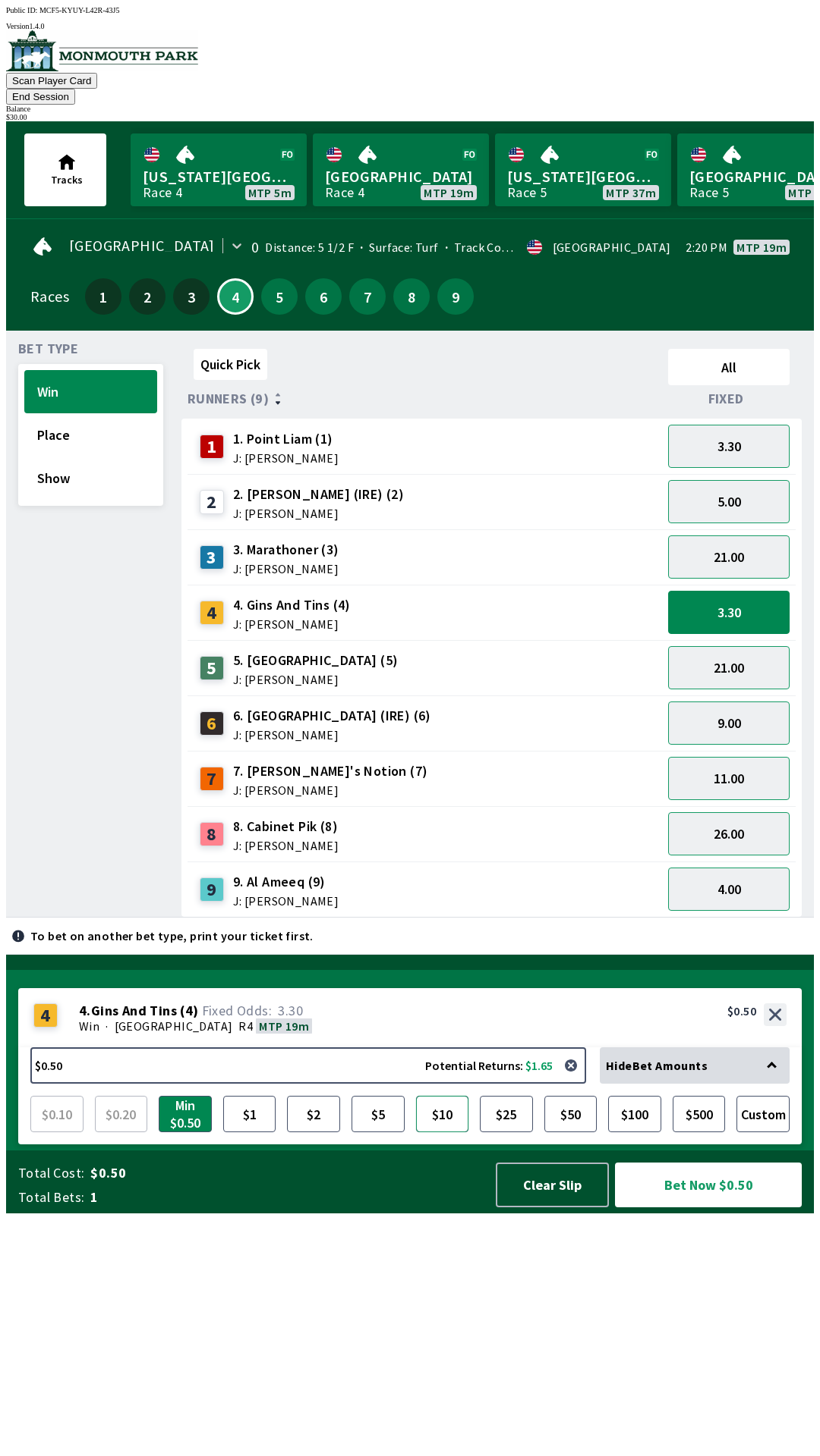
click at [459, 1133] on button "$10" at bounding box center [442, 1115] width 53 height 36
click at [679, 1207] on button "Bet Now $10.00" at bounding box center [708, 1185] width 187 height 45
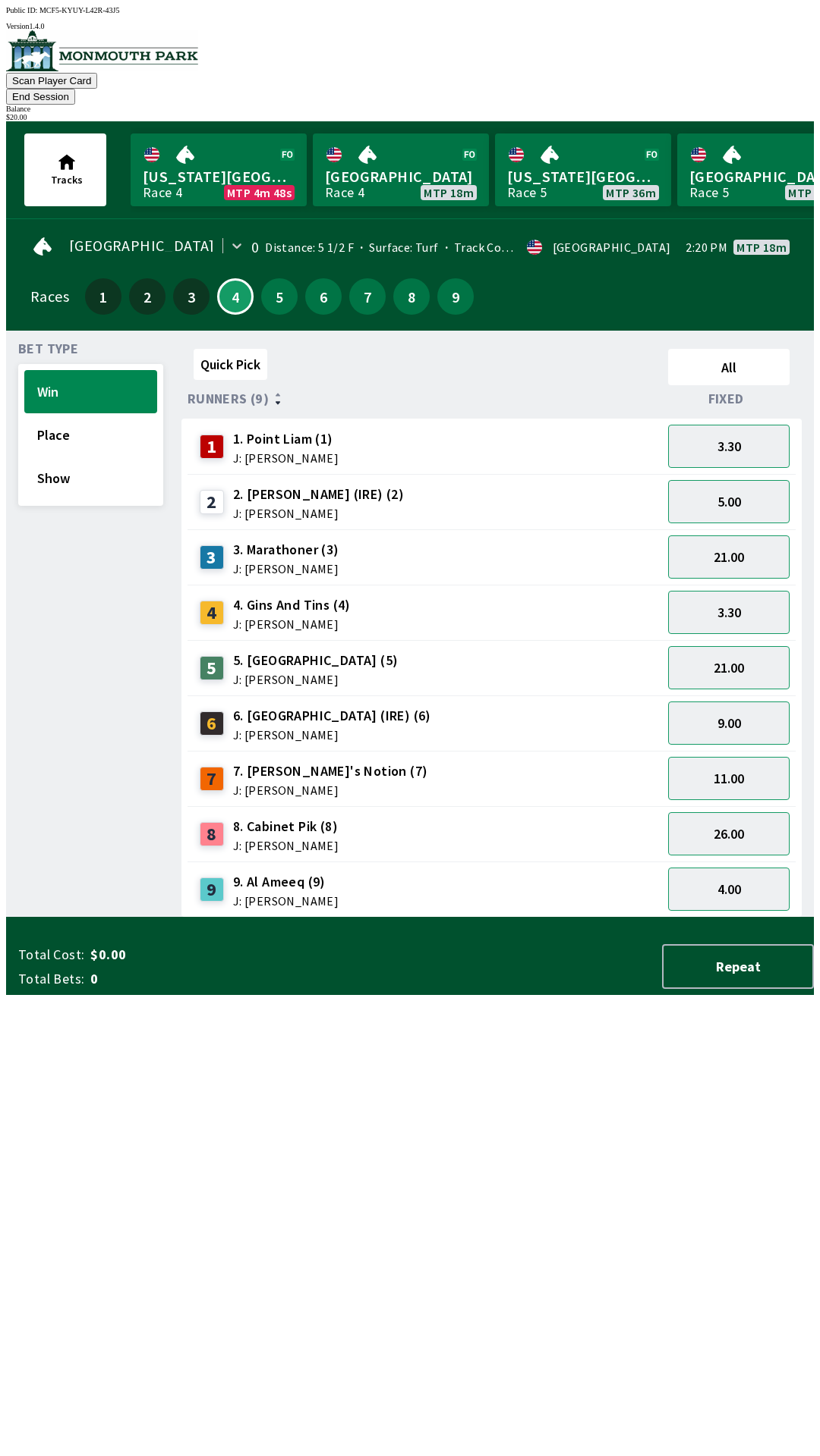
click at [479, 918] on div "Quick Pick All Runners (9) Fixed 1 1. Point [PERSON_NAME] (1) J: [PERSON_NAME] …" at bounding box center [497, 629] width 632 height 575
click at [75, 414] on button "Place" at bounding box center [91, 434] width 133 height 43
click at [89, 461] on button "Show" at bounding box center [91, 477] width 133 height 43
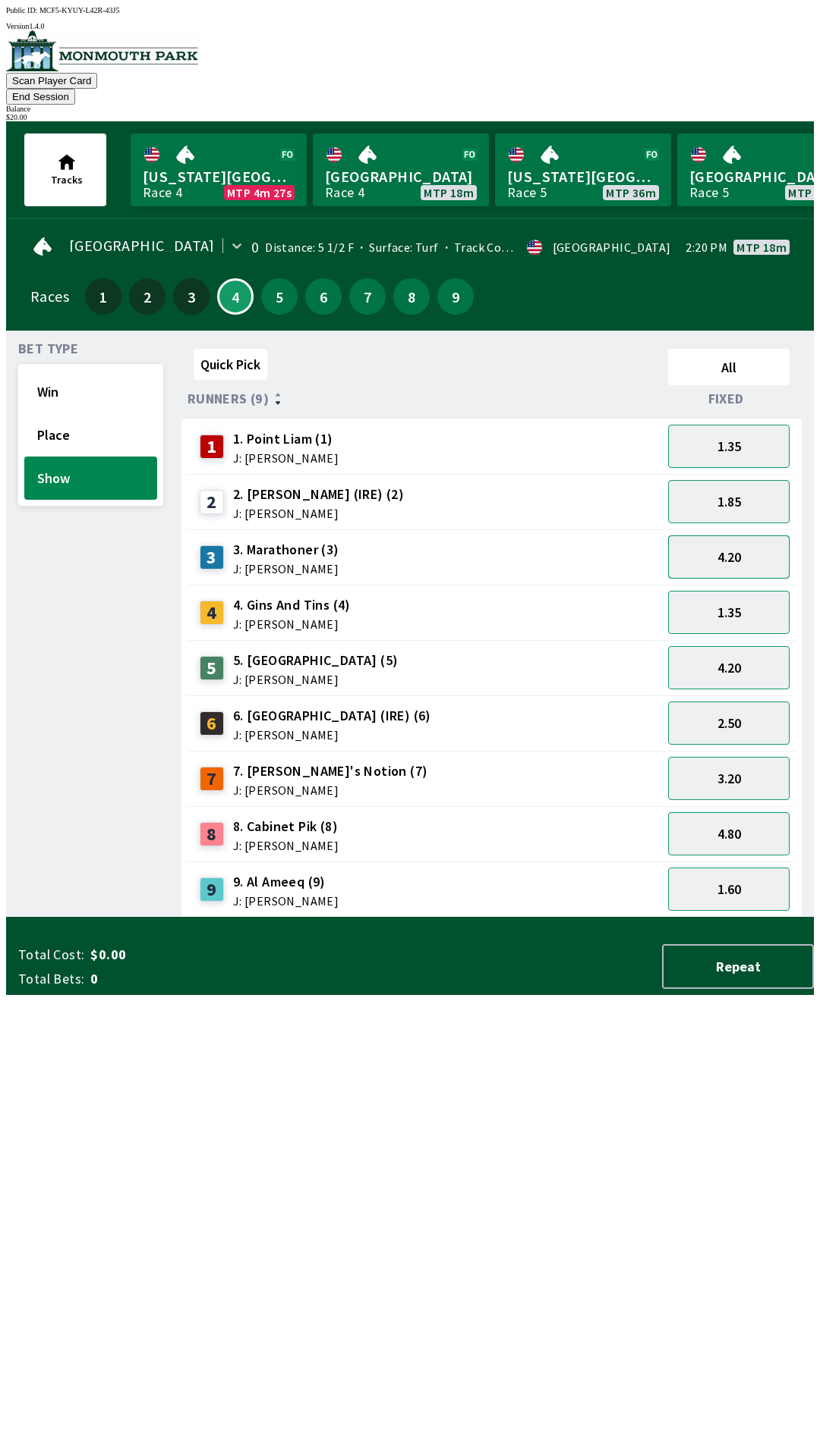
click at [746, 542] on button "4.20" at bounding box center [728, 556] width 121 height 43
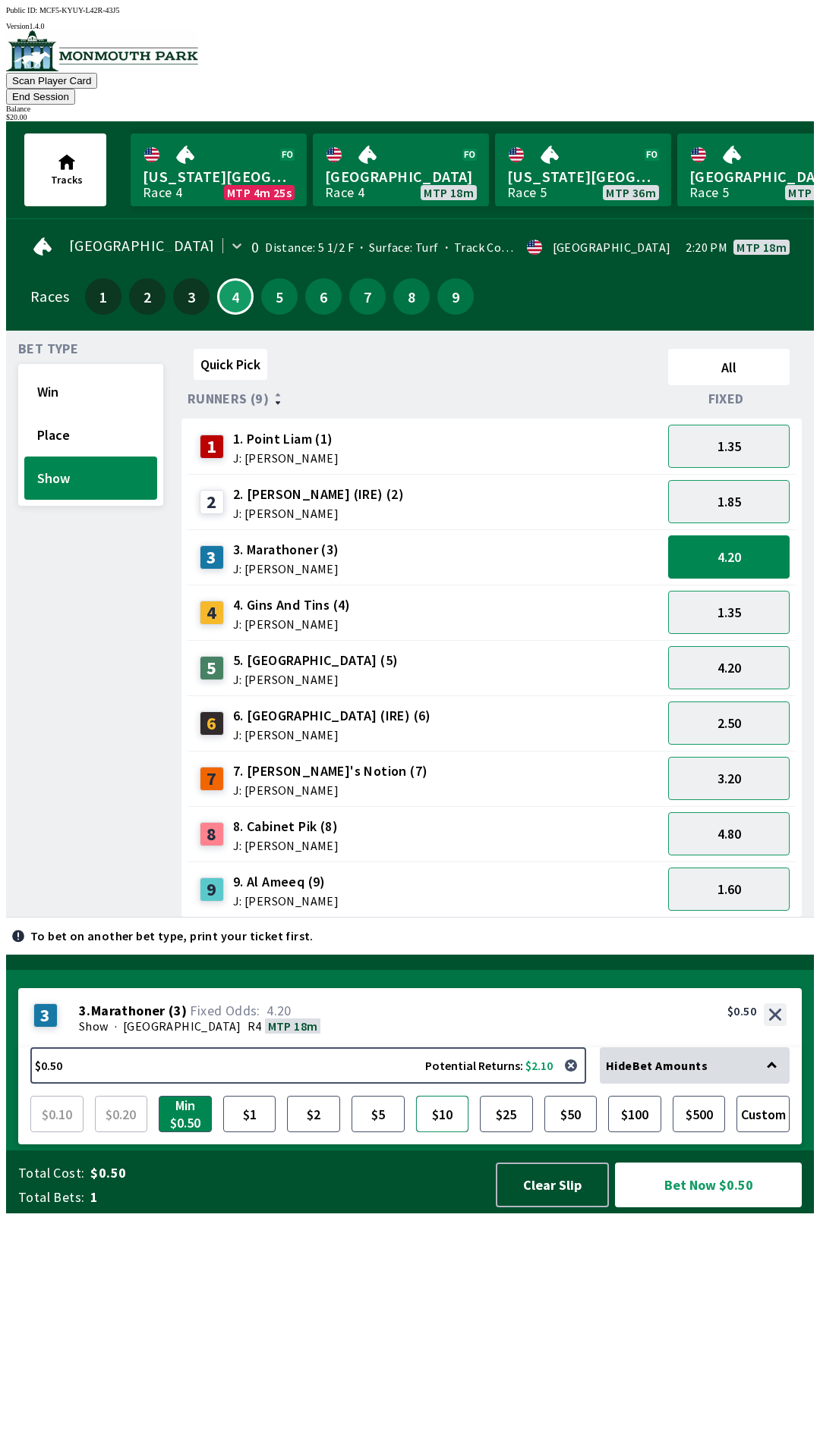
click at [449, 1133] on button "$10" at bounding box center [442, 1115] width 53 height 36
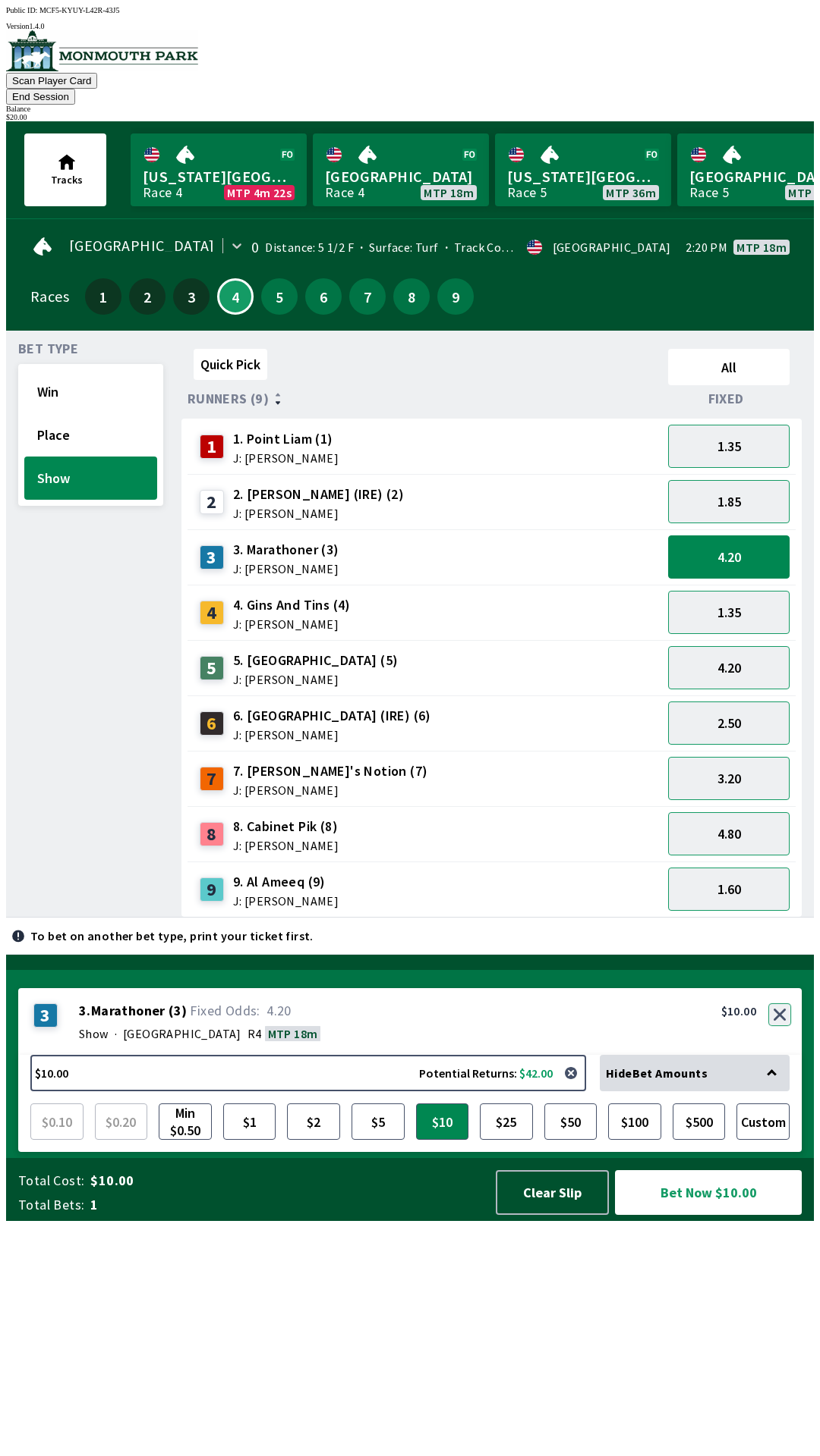
click at [780, 1026] on button "button" at bounding box center [779, 1014] width 23 height 23
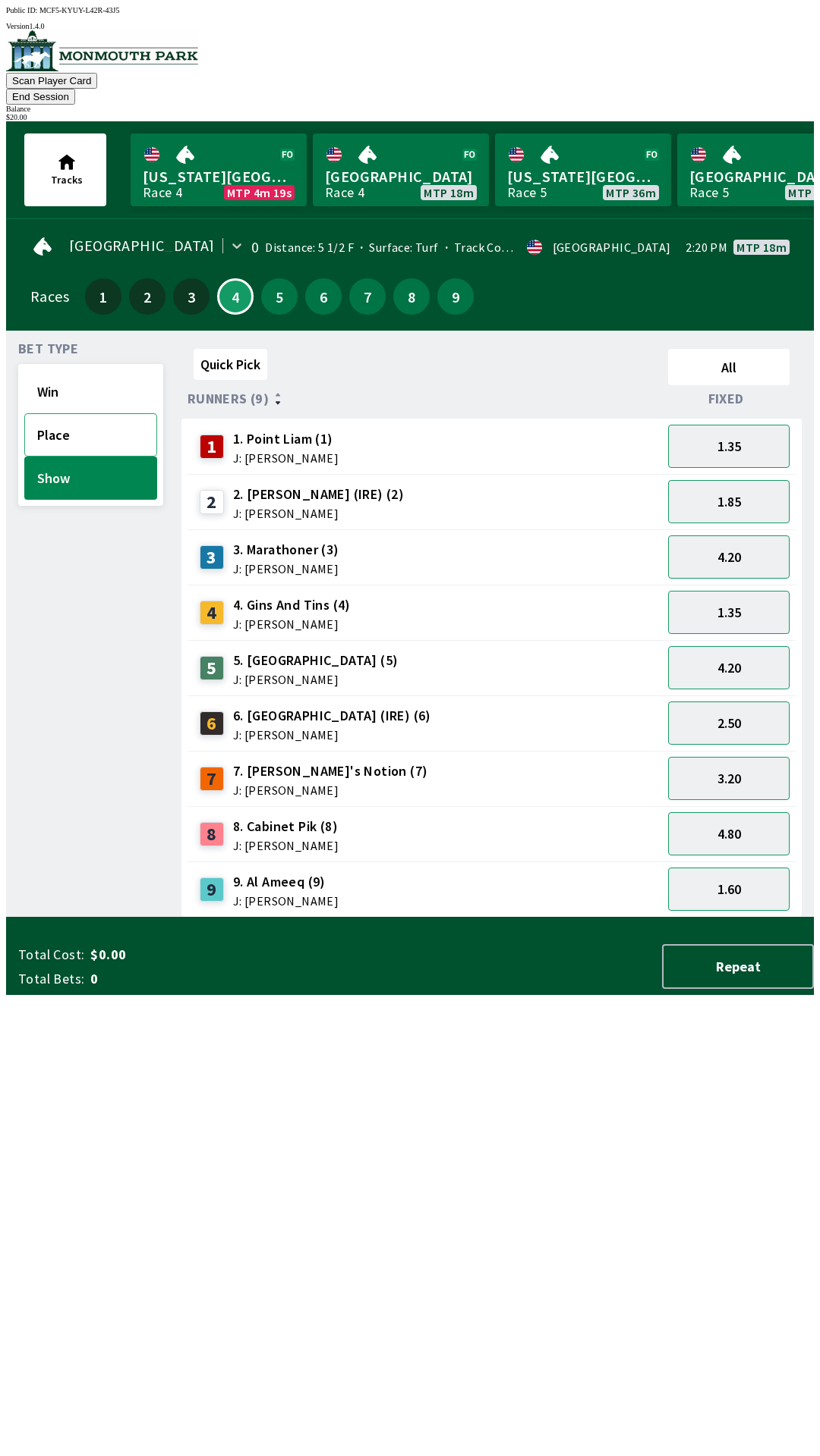
click at [77, 413] on button "Place" at bounding box center [91, 434] width 133 height 43
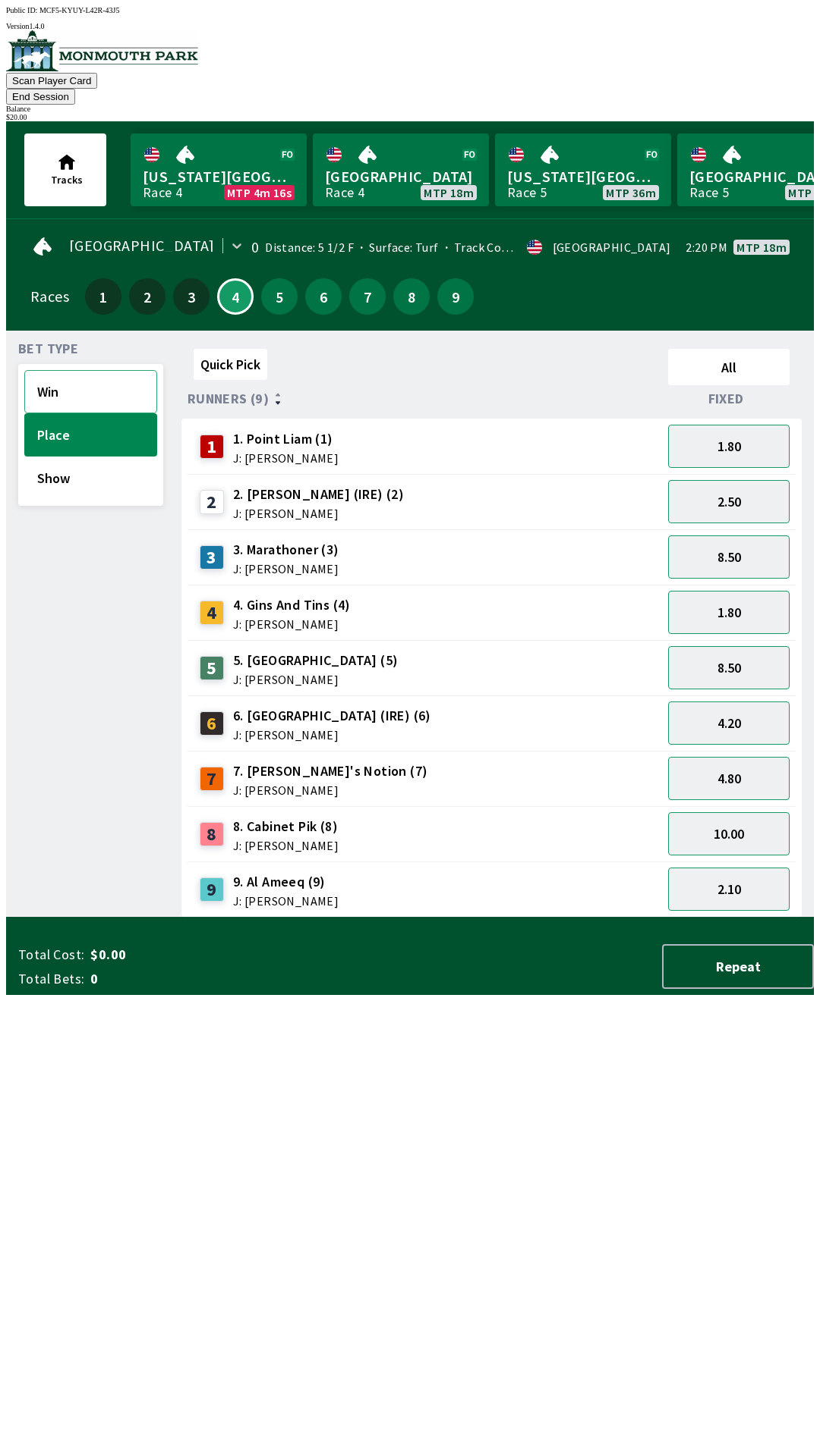
click at [65, 370] on button "Win" at bounding box center [91, 391] width 133 height 43
click at [742, 757] on button "11.00" at bounding box center [728, 778] width 121 height 43
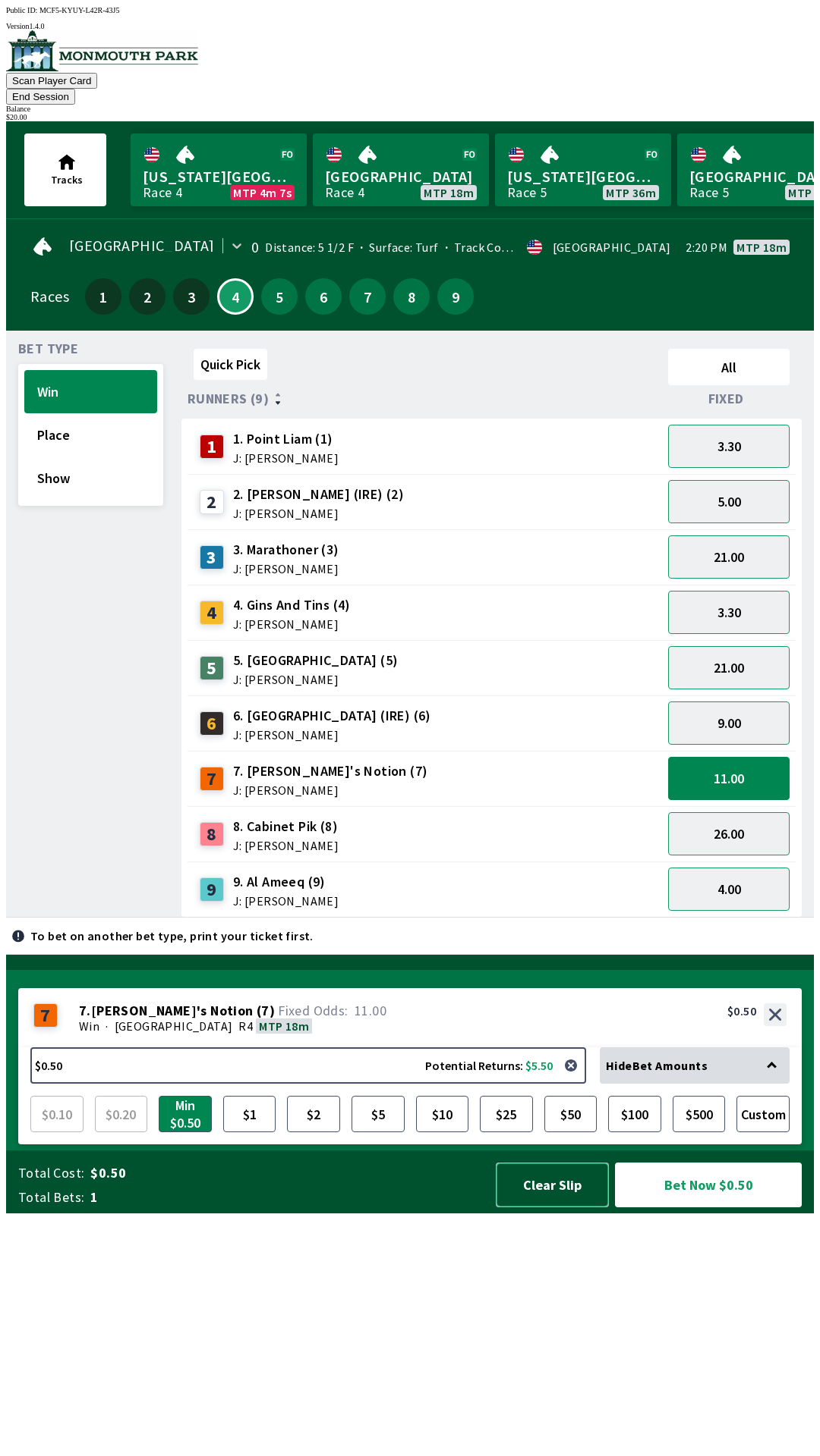
click at [547, 1207] on button "Clear Slip" at bounding box center [552, 1185] width 113 height 45
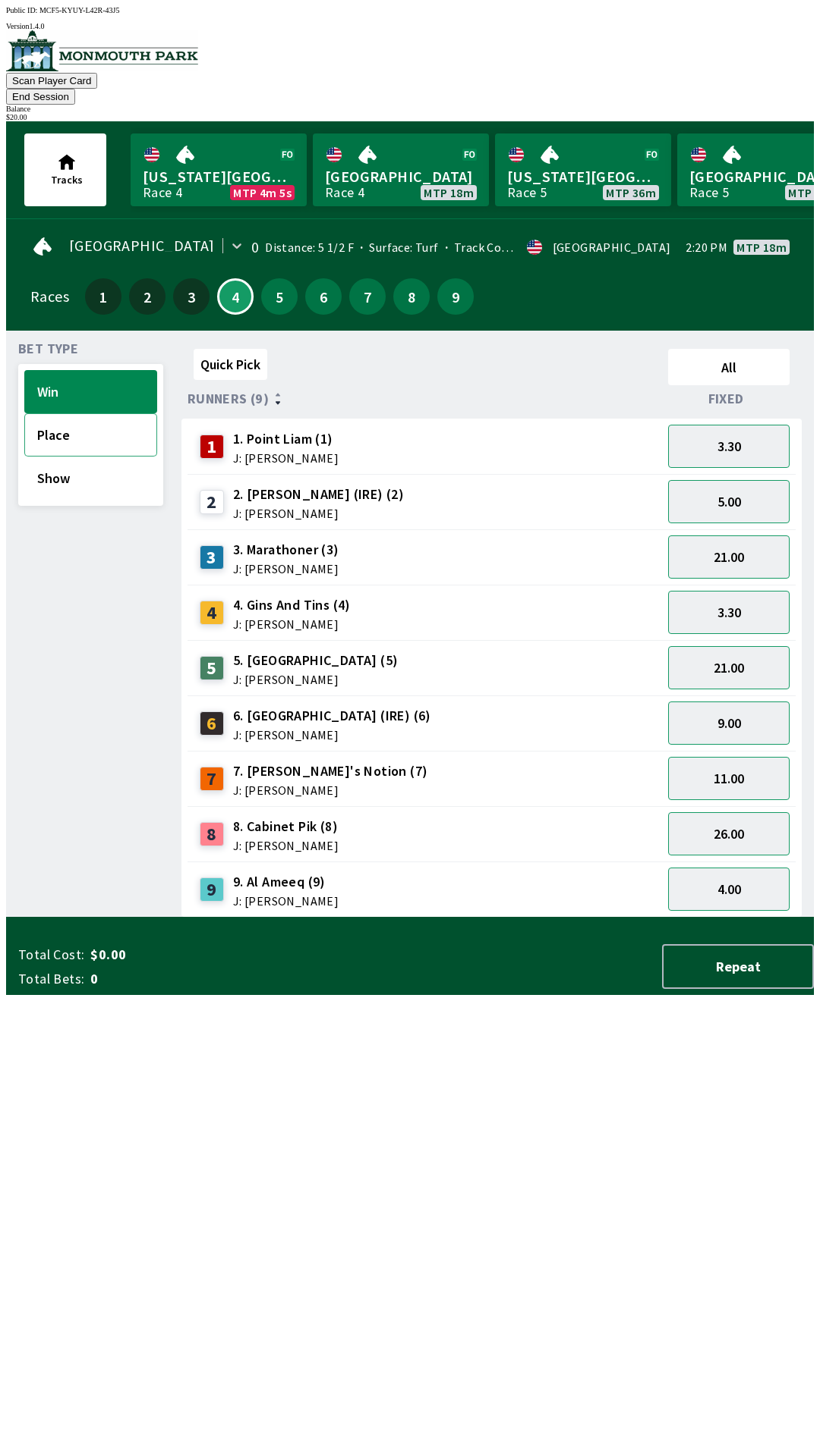
click at [79, 413] on button "Place" at bounding box center [91, 434] width 133 height 43
click at [63, 456] on button "Show" at bounding box center [91, 477] width 133 height 43
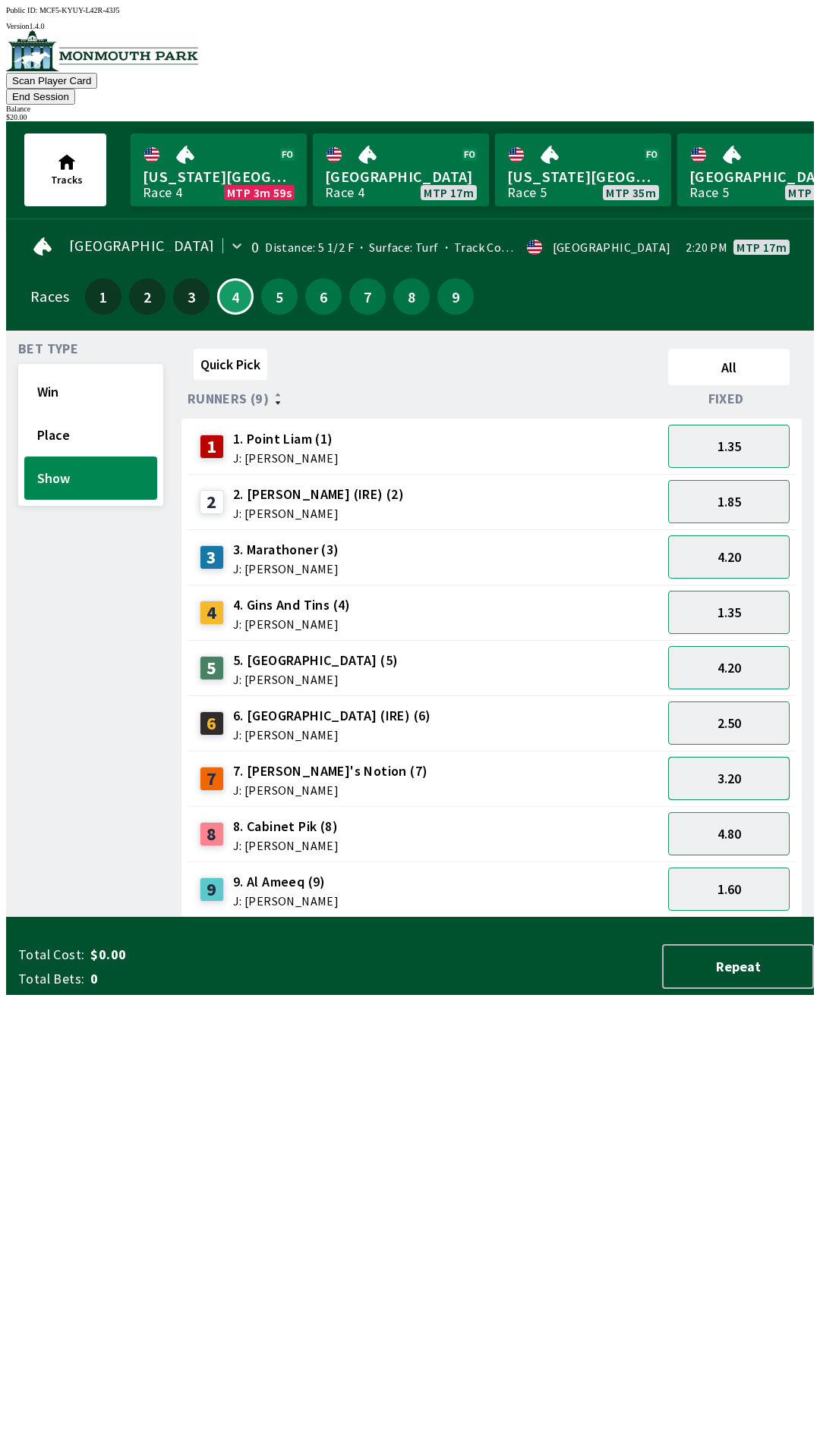
click at [735, 757] on button "3.20" at bounding box center [728, 778] width 121 height 43
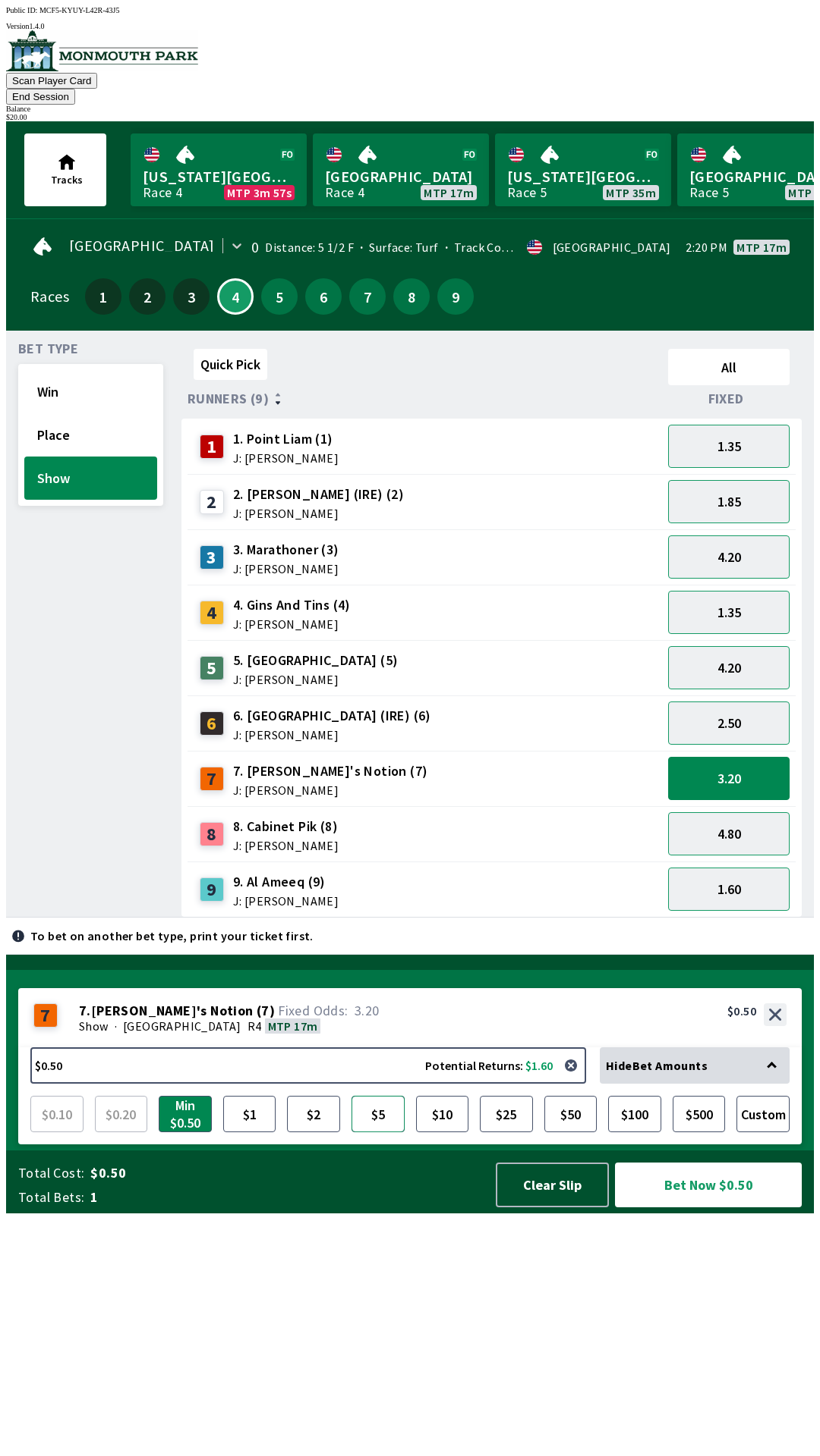
click at [383, 1133] on button "$5" at bounding box center [378, 1115] width 53 height 36
click at [436, 1133] on button "$10" at bounding box center [442, 1115] width 53 height 36
click at [669, 1207] on button "Bet Now $10.00" at bounding box center [708, 1185] width 187 height 45
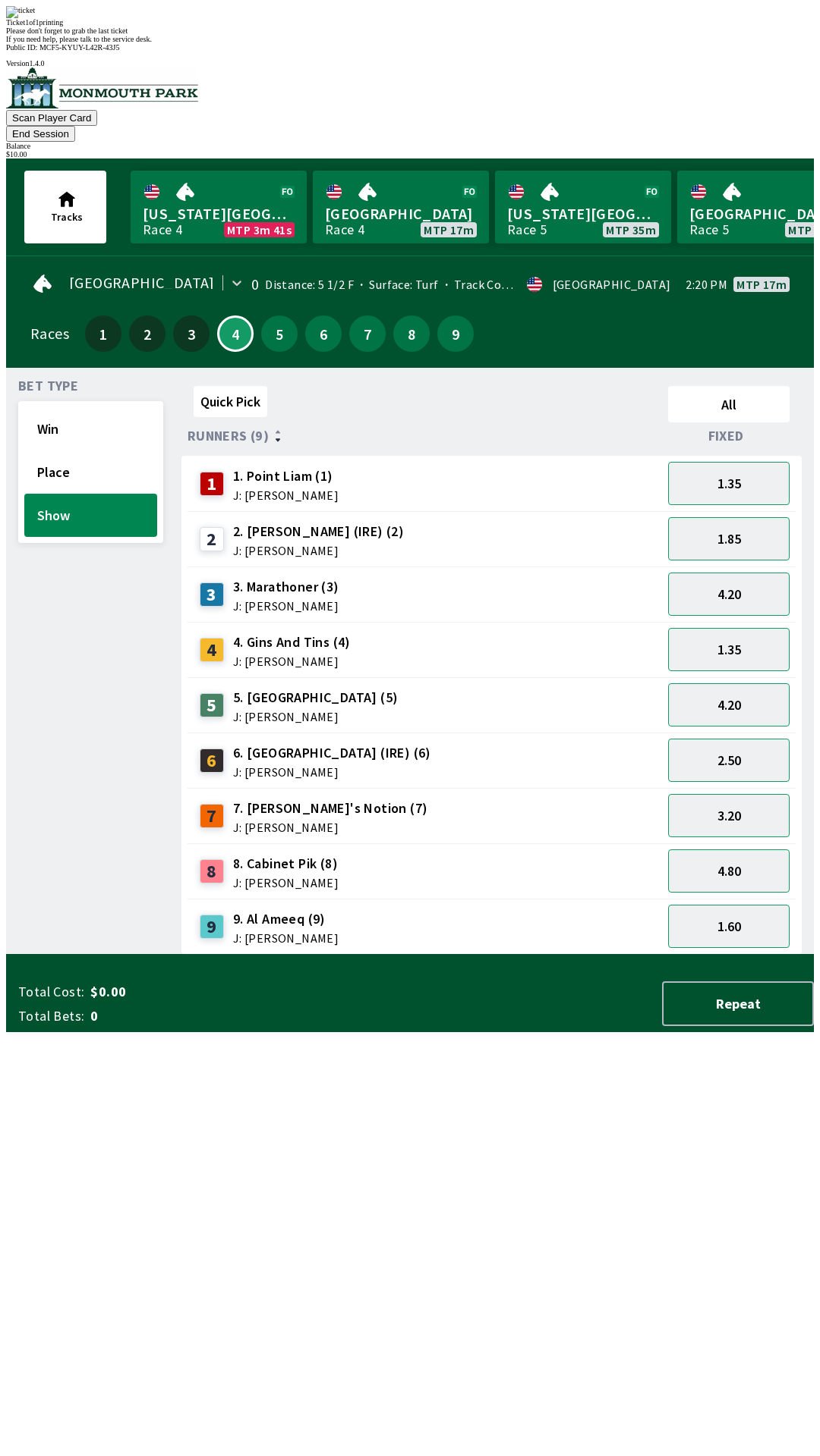
click at [546, 575] on div "3 3. Marathoner (3) J: [PERSON_NAME]" at bounding box center [424, 595] width 462 height 38
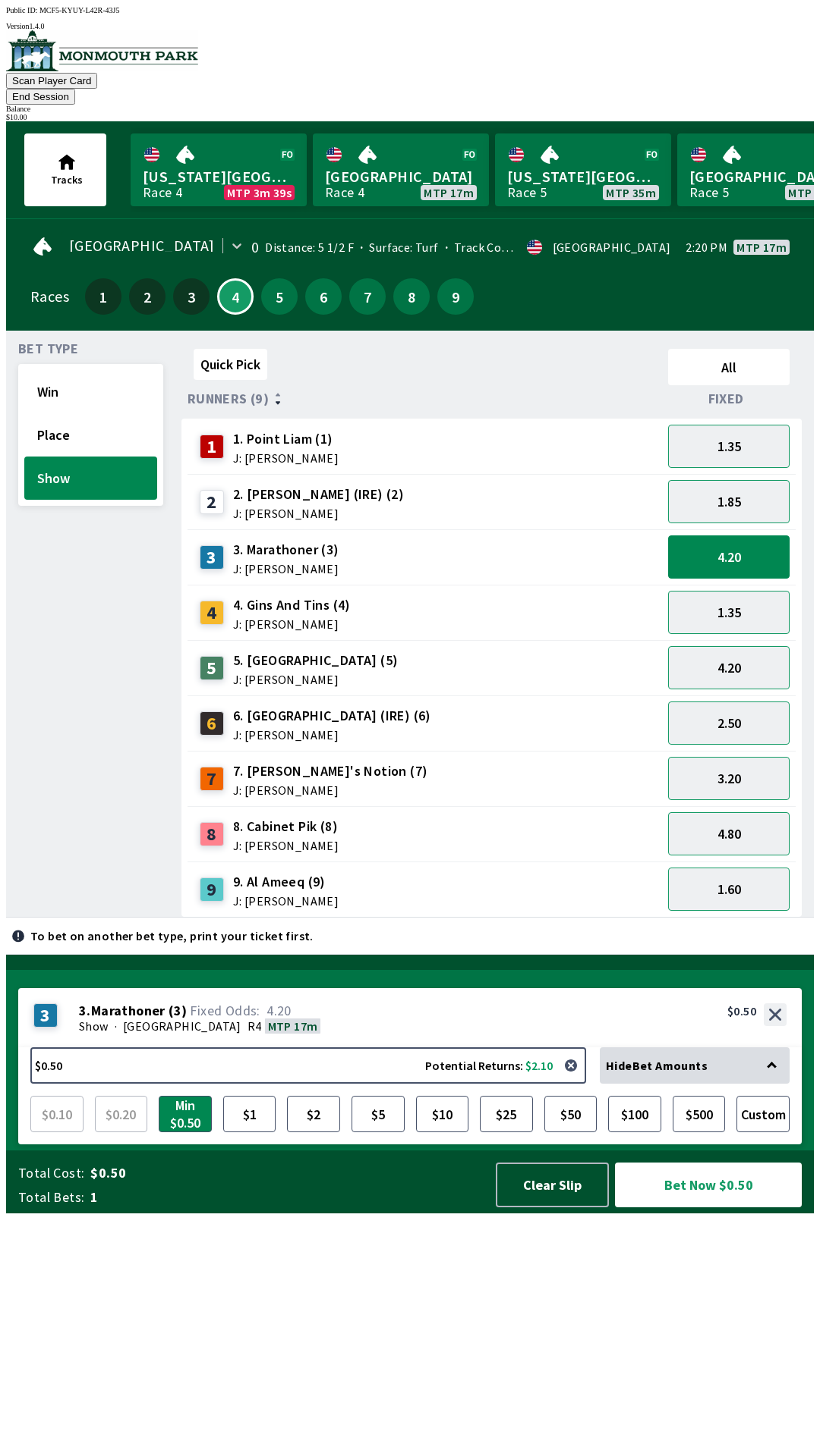
click at [75, 88] on button "End Session" at bounding box center [41, 96] width 69 height 15
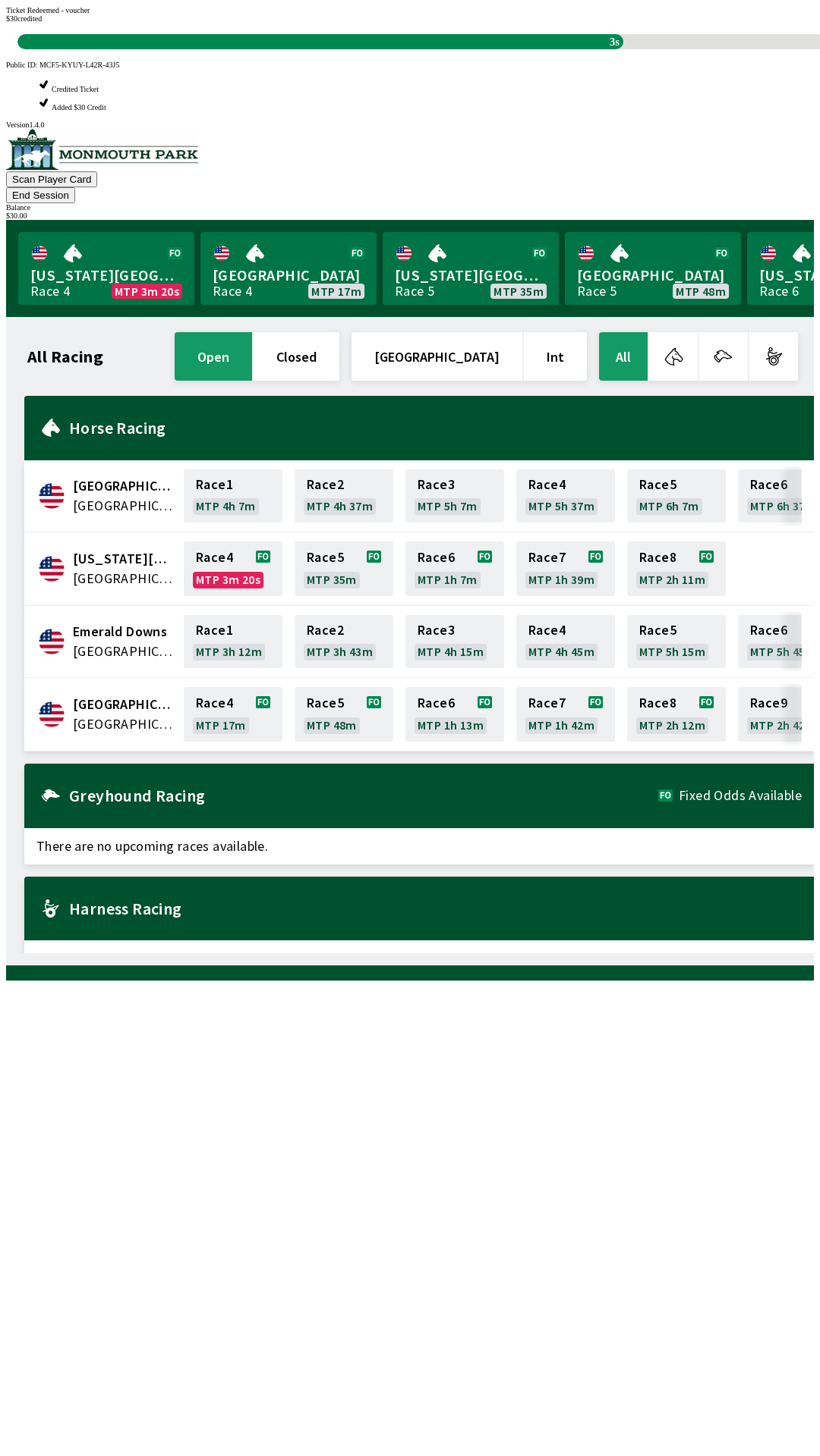
click at [414, 953] on div "All Racing open closed [GEOGRAPHIC_DATA] Int All [GEOGRAPHIC_DATA] [GEOGRAPHIC_…" at bounding box center [415, 640] width 795 height 624
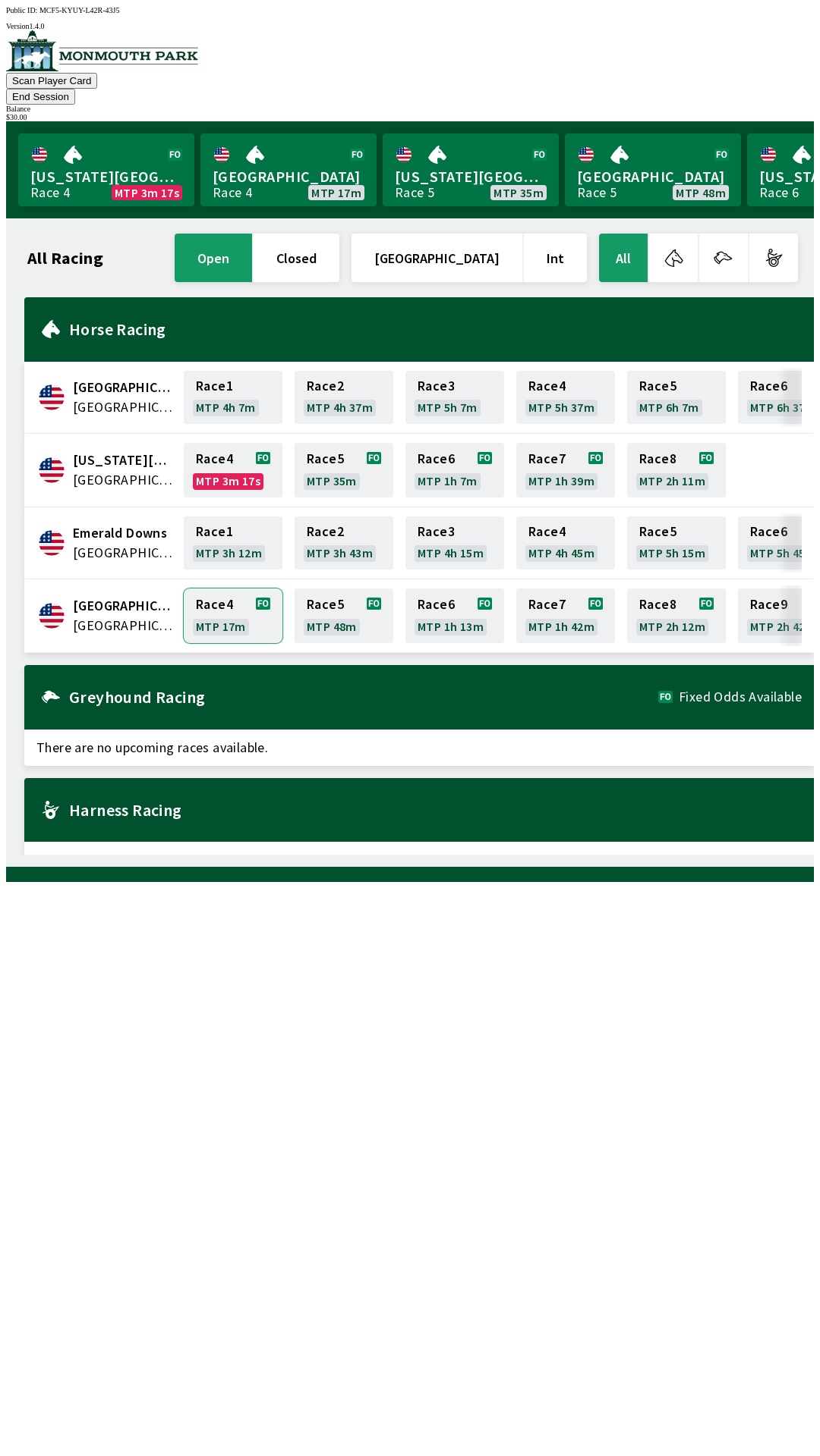
click at [218, 588] on link "Race 4 MTP 17m" at bounding box center [233, 616] width 98 height 55
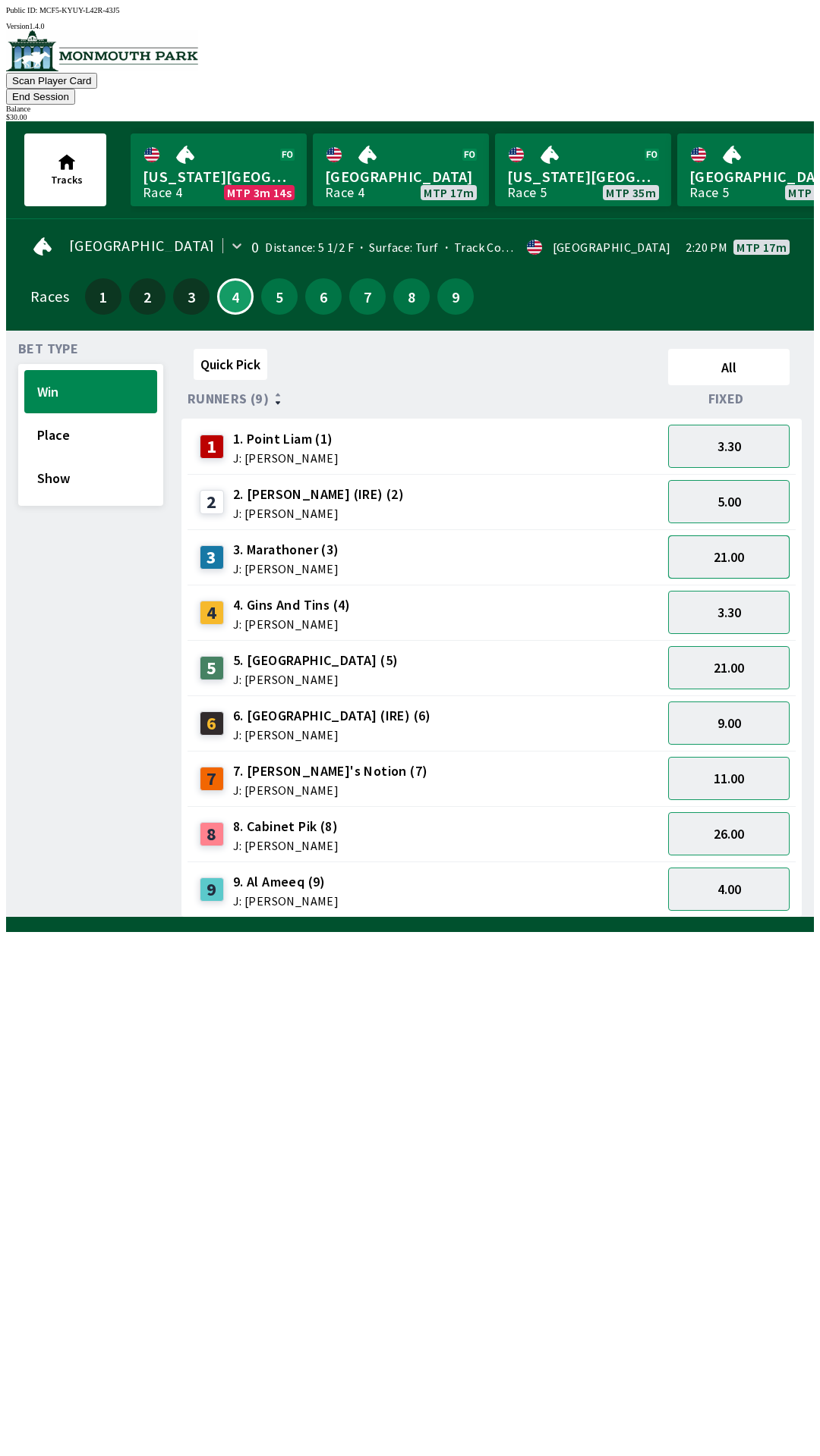
click at [731, 535] on button "21.00" at bounding box center [728, 556] width 121 height 43
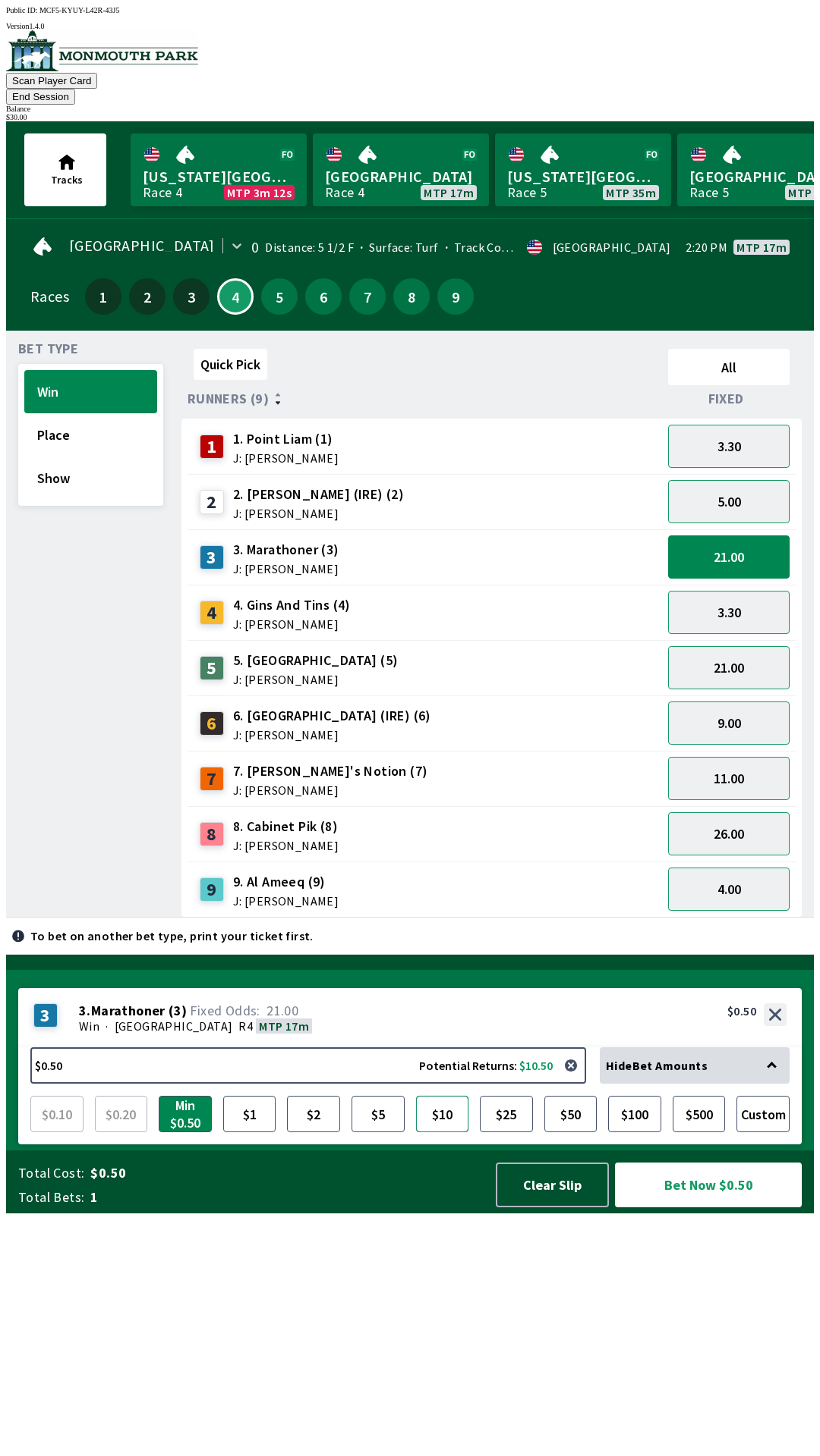
click at [451, 1133] on button "$10" at bounding box center [442, 1115] width 53 height 36
click at [672, 1207] on button "Bet Now $10.00" at bounding box center [708, 1185] width 187 height 45
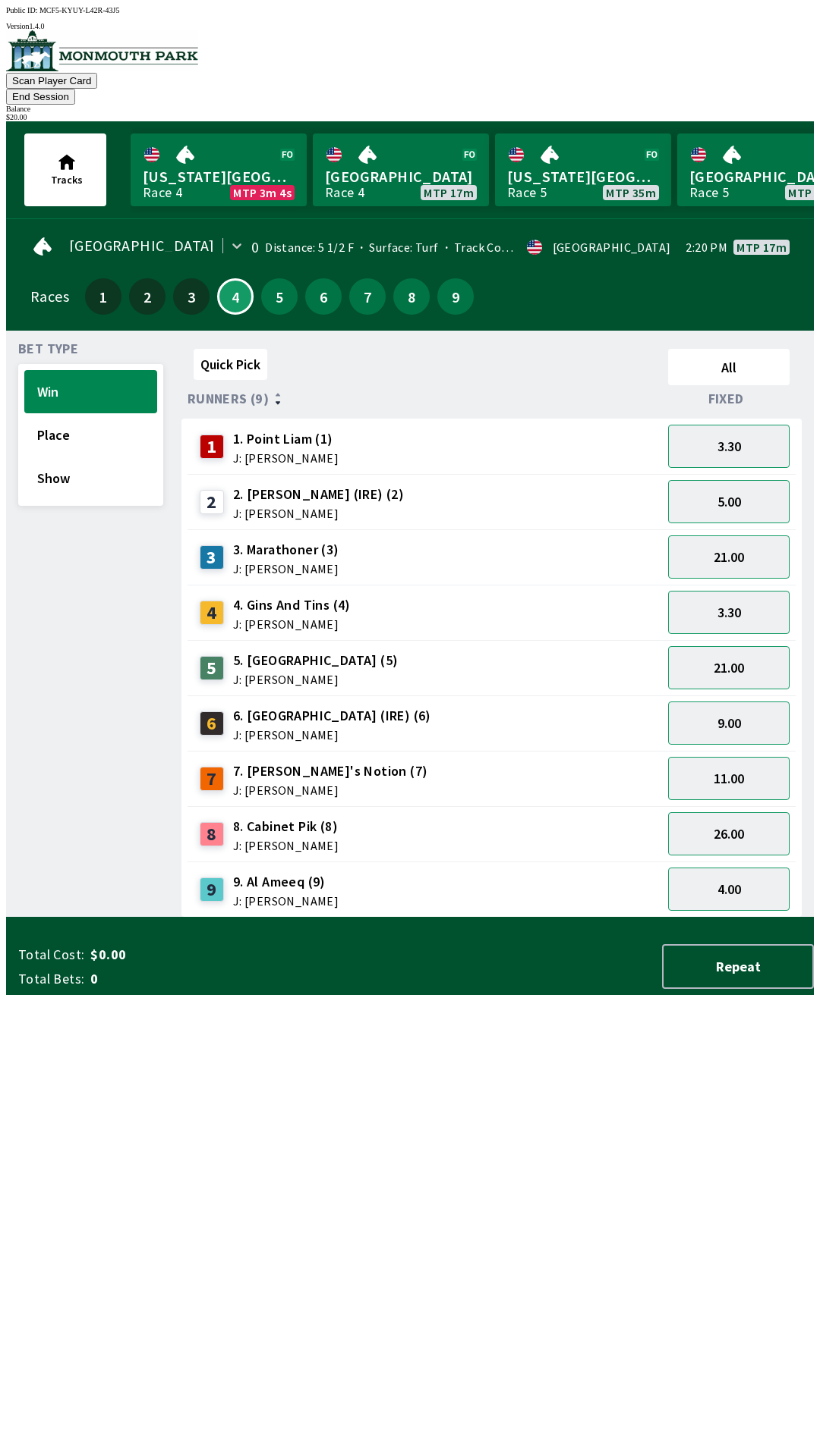
click at [391, 918] on div "Quick Pick All Runners (9) Fixed 1 1. Point [PERSON_NAME] (1) J: [PERSON_NAME] …" at bounding box center [497, 629] width 632 height 575
click at [66, 415] on button "Place" at bounding box center [91, 434] width 133 height 43
click at [538, 428] on div "1 1. Point [PERSON_NAME] (1) J: [PERSON_NAME]" at bounding box center [424, 447] width 462 height 38
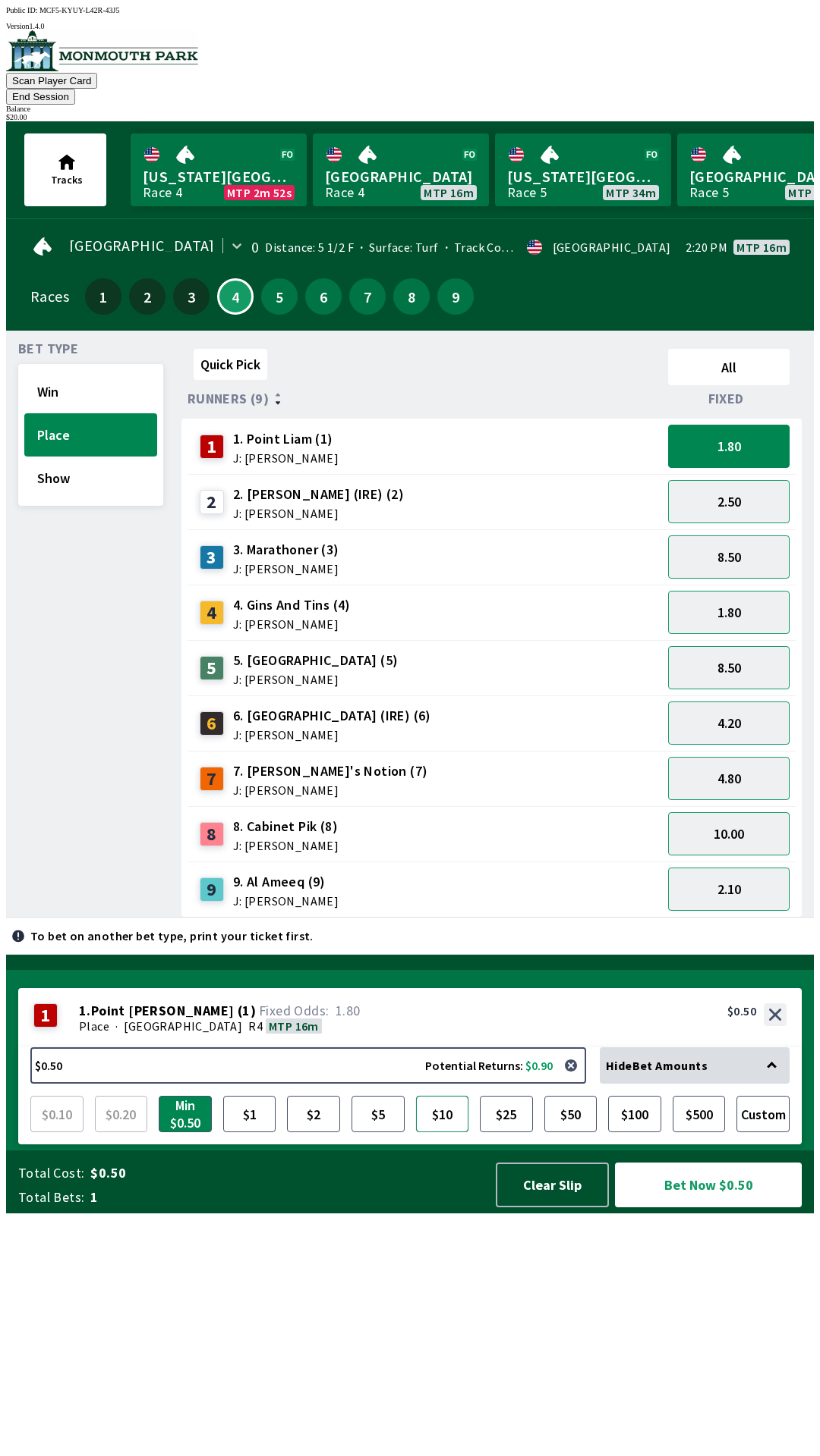
click at [444, 1133] on button "$10" at bounding box center [442, 1115] width 53 height 36
click at [676, 1207] on button "Bet Now $10.00" at bounding box center [708, 1185] width 187 height 45
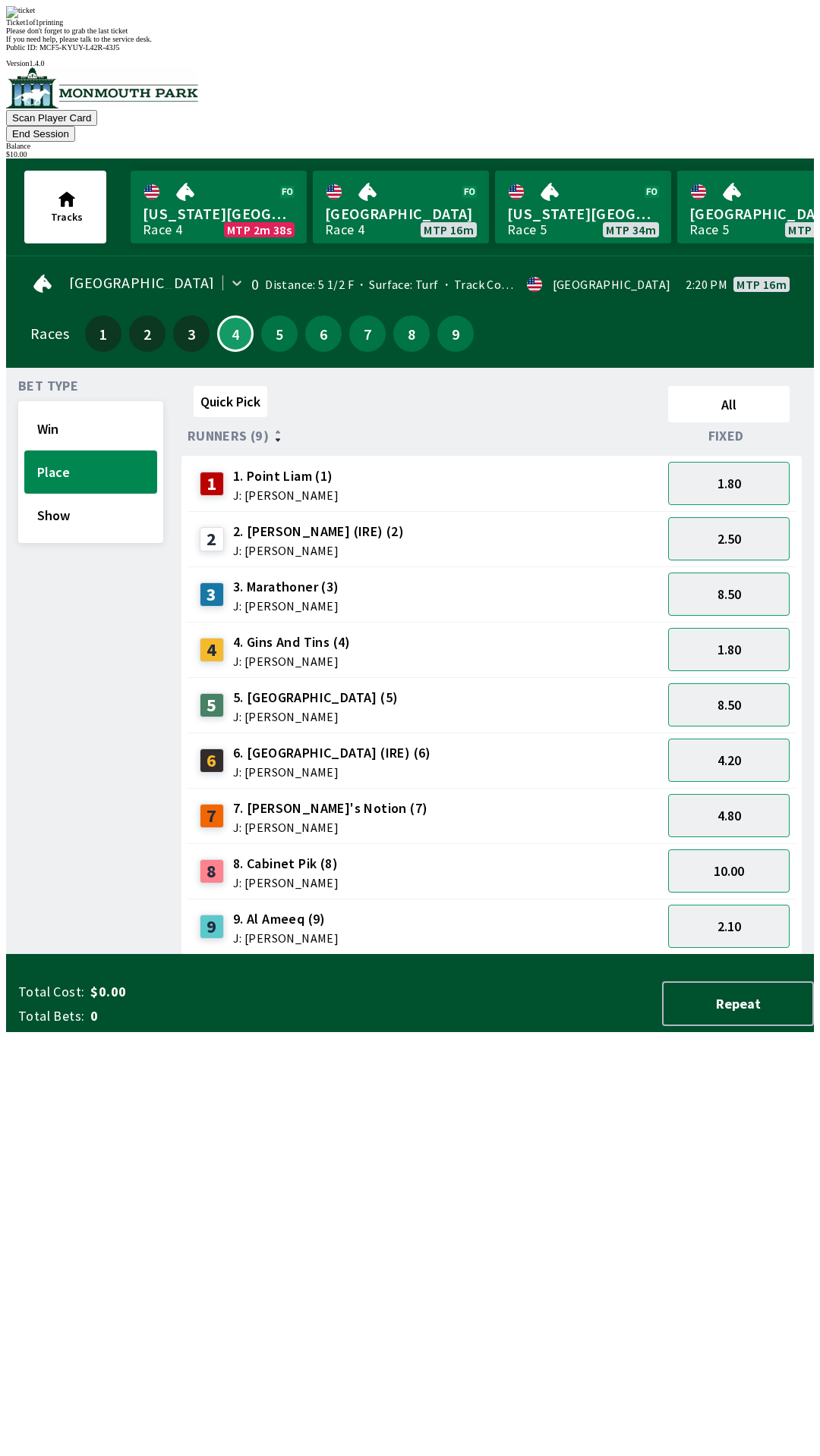
click at [503, 955] on div "Quick Pick All Runners (9) Fixed 1 1. Point [PERSON_NAME] (1) J: [PERSON_NAME] …" at bounding box center [497, 667] width 632 height 575
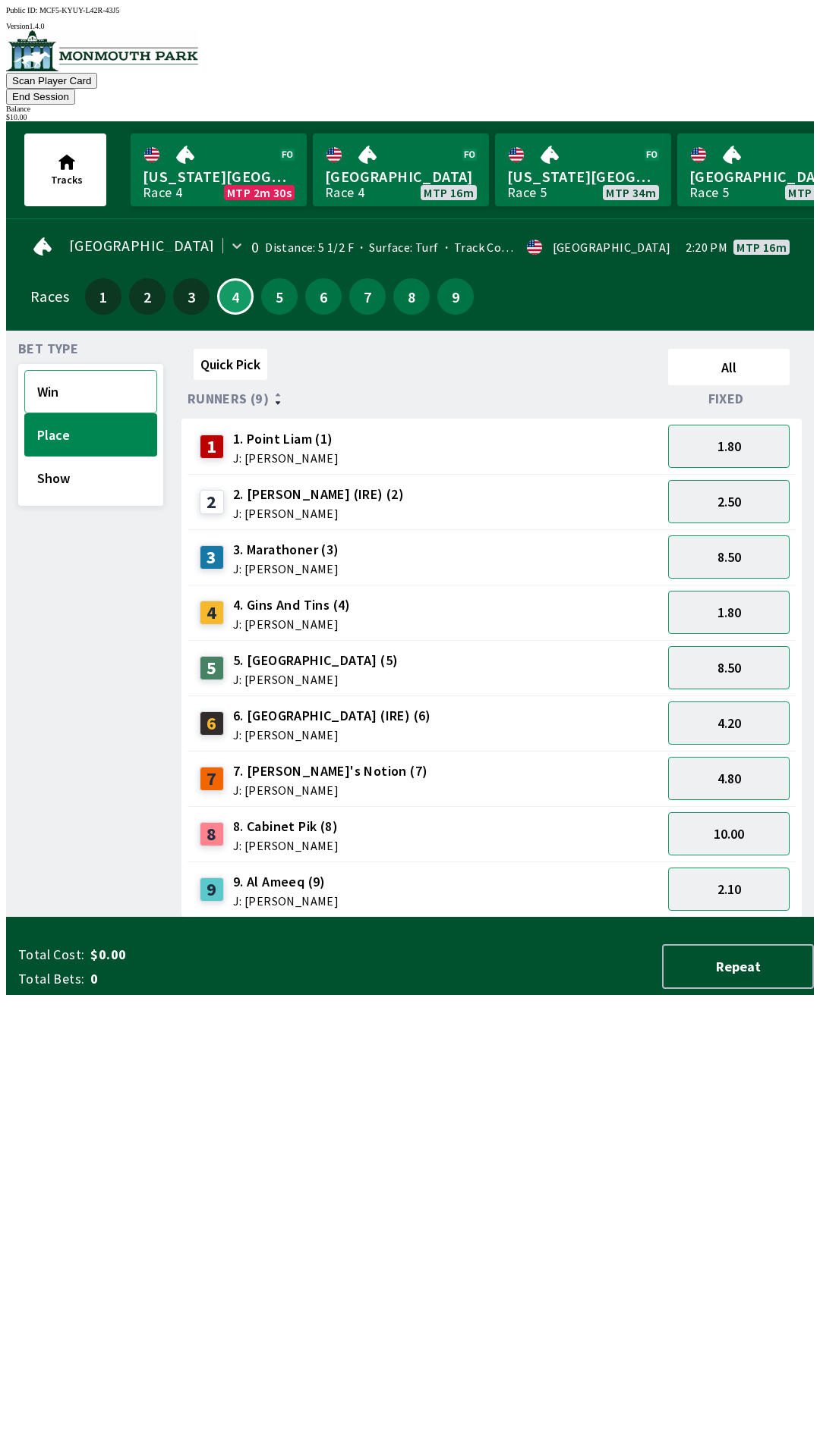
click at [56, 370] on button "Win" at bounding box center [91, 391] width 133 height 43
click at [733, 480] on button "5.00" at bounding box center [728, 501] width 121 height 43
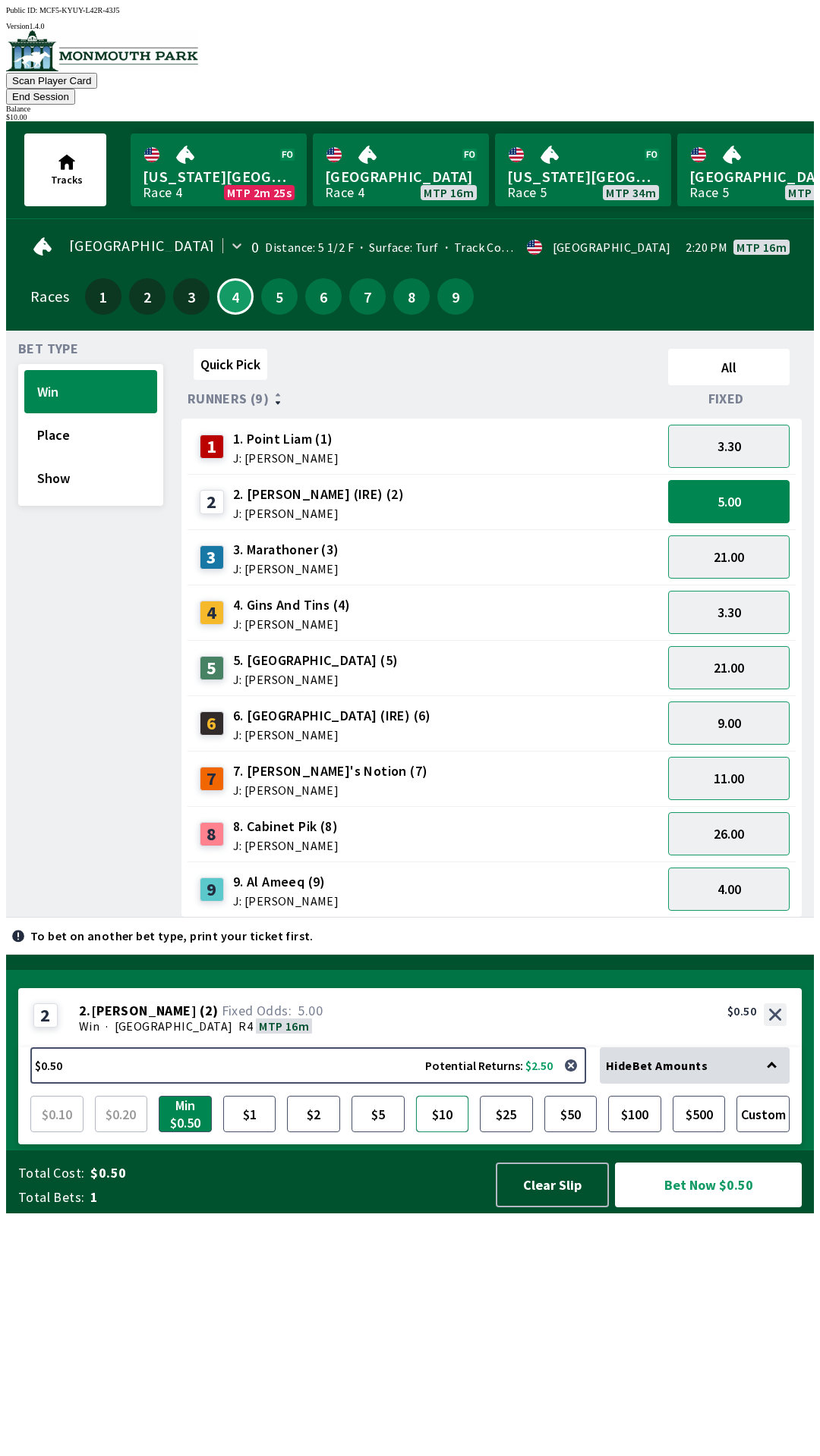
click at [438, 1133] on button "$10" at bounding box center [442, 1115] width 53 height 36
click at [692, 1207] on button "Bet Now $10.00" at bounding box center [708, 1185] width 187 height 45
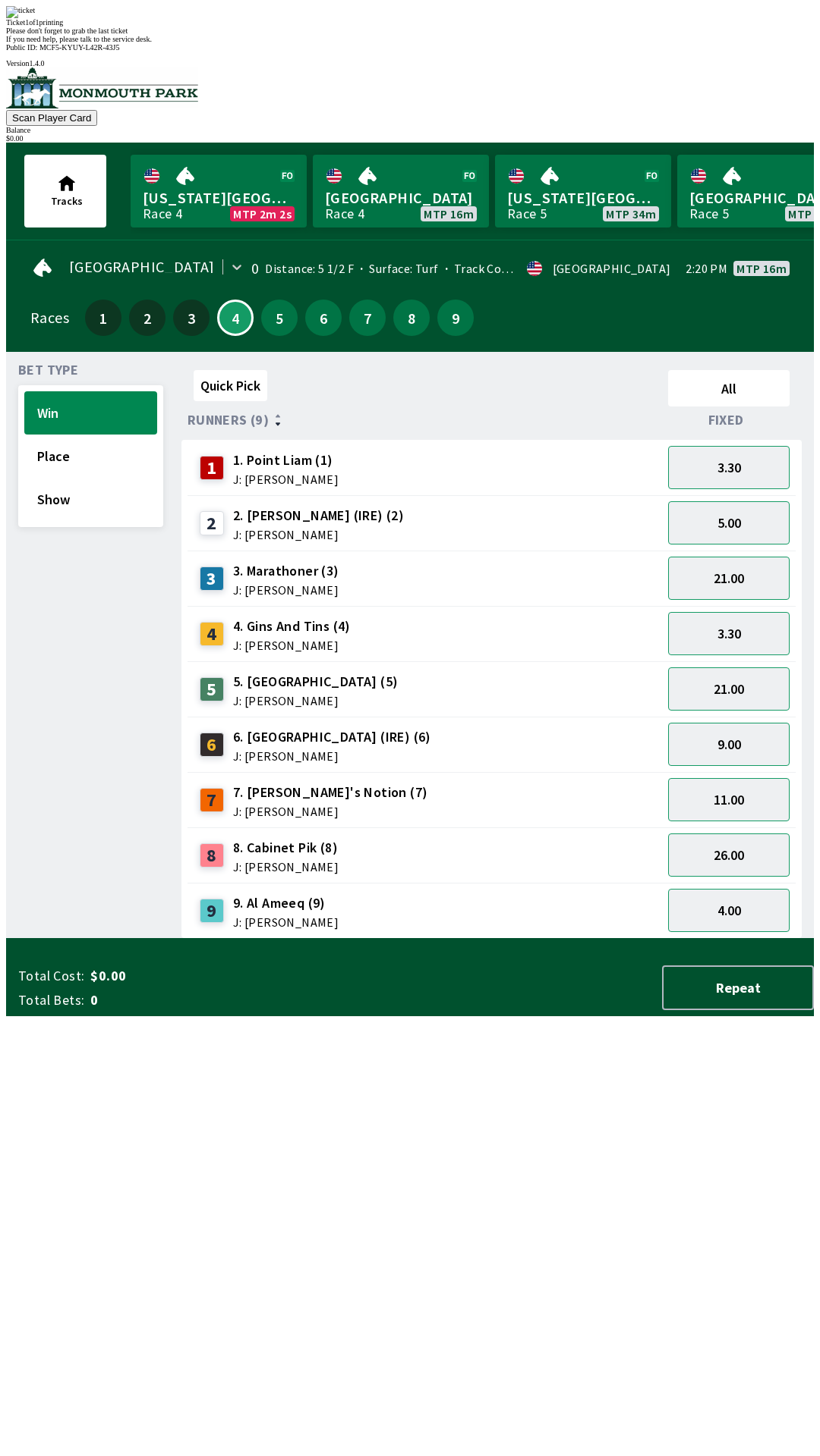
click at [514, 939] on div "Quick Pick All Runners (9) Fixed 1 1. Point [PERSON_NAME] (1) J: [PERSON_NAME] …" at bounding box center [497, 651] width 632 height 575
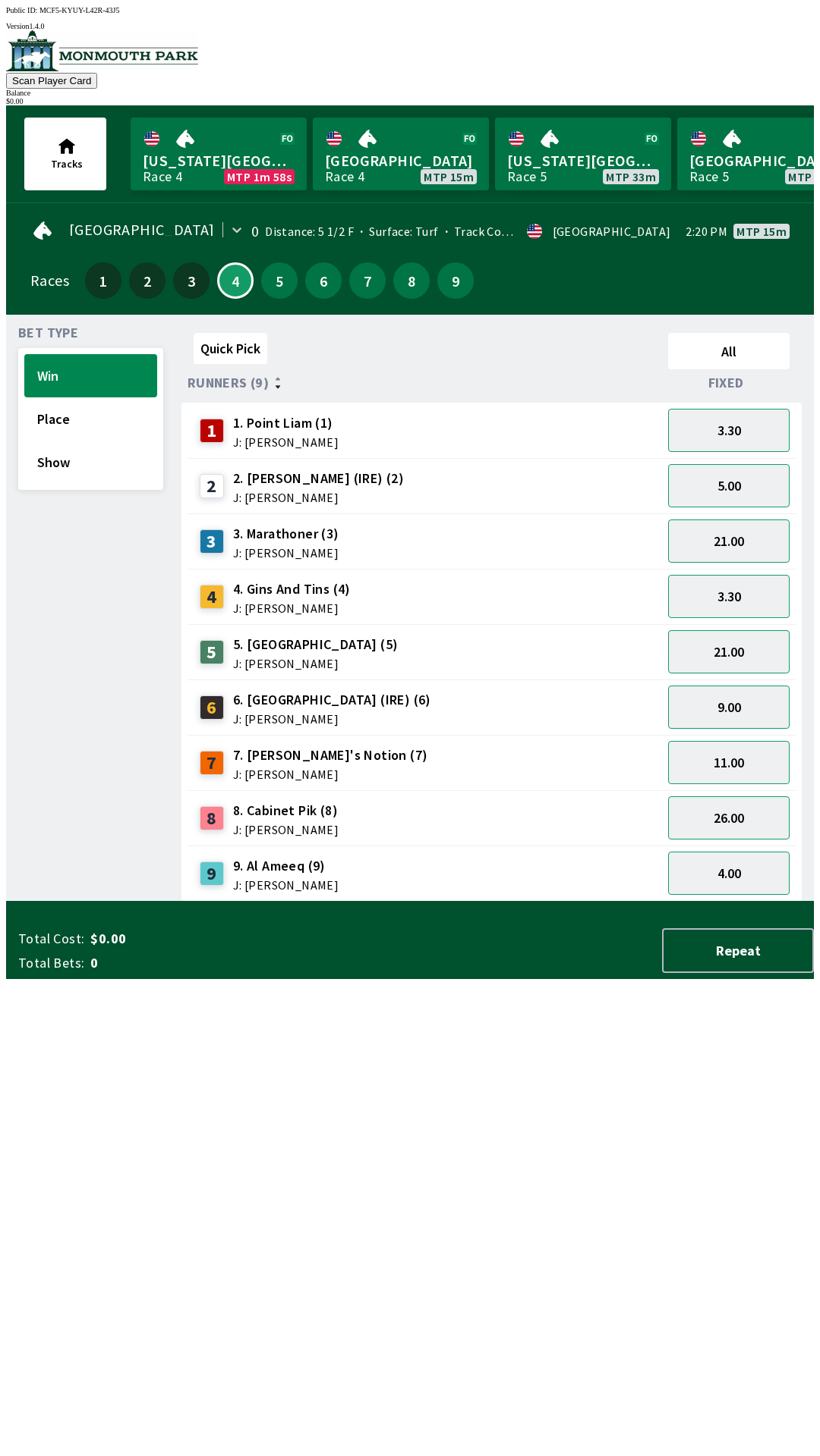
click at [158, 760] on div "Bet Type Win Place Show Quick Pick All Runners (9) Fixed 1 1. Point [PERSON_NAM…" at bounding box center [415, 611] width 795 height 581
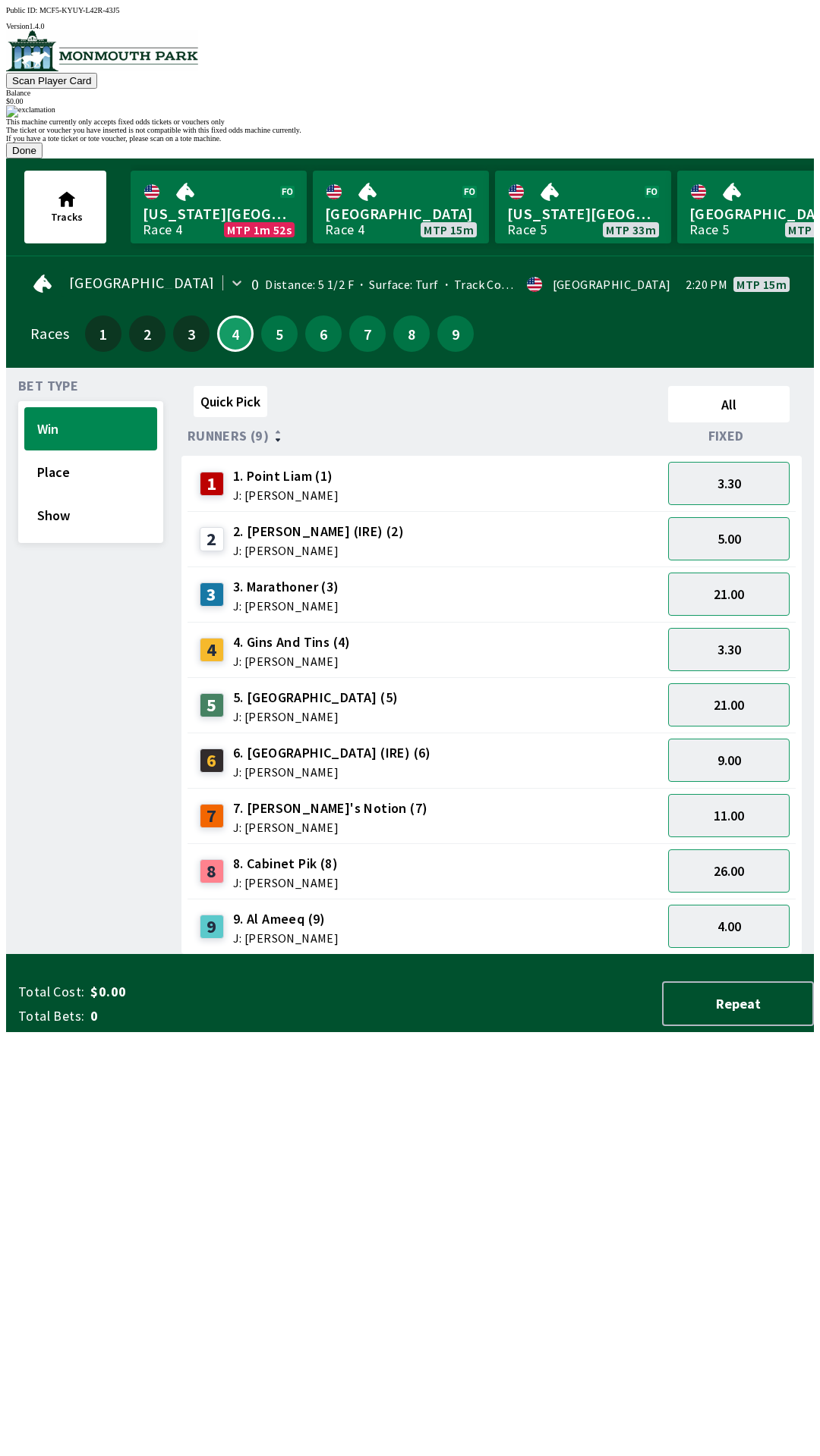
click at [43, 158] on button "Done" at bounding box center [25, 150] width 36 height 15
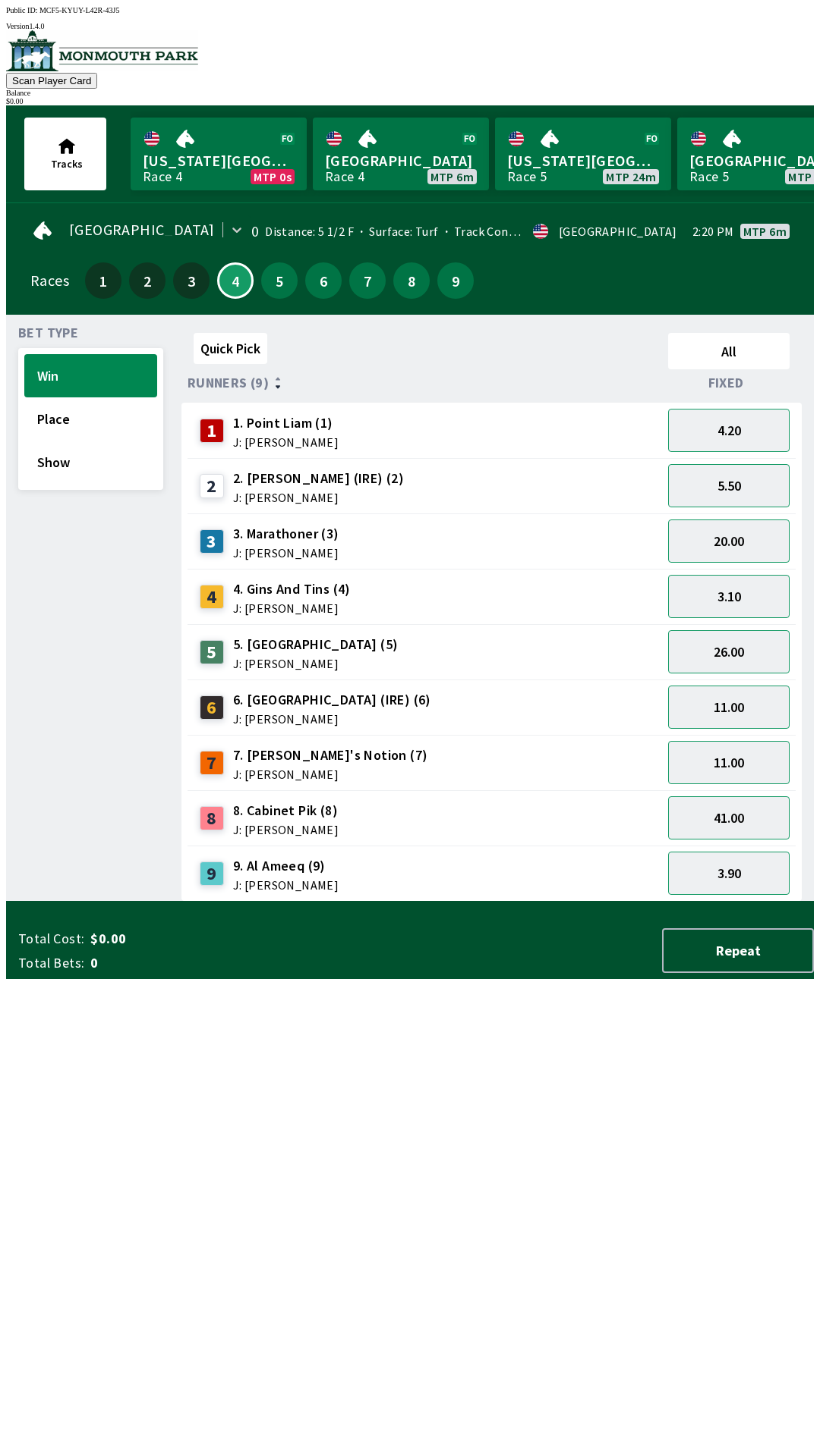
click at [297, 868] on div "9. Al Ameeq (9) J: [PERSON_NAME]" at bounding box center [286, 873] width 106 height 35
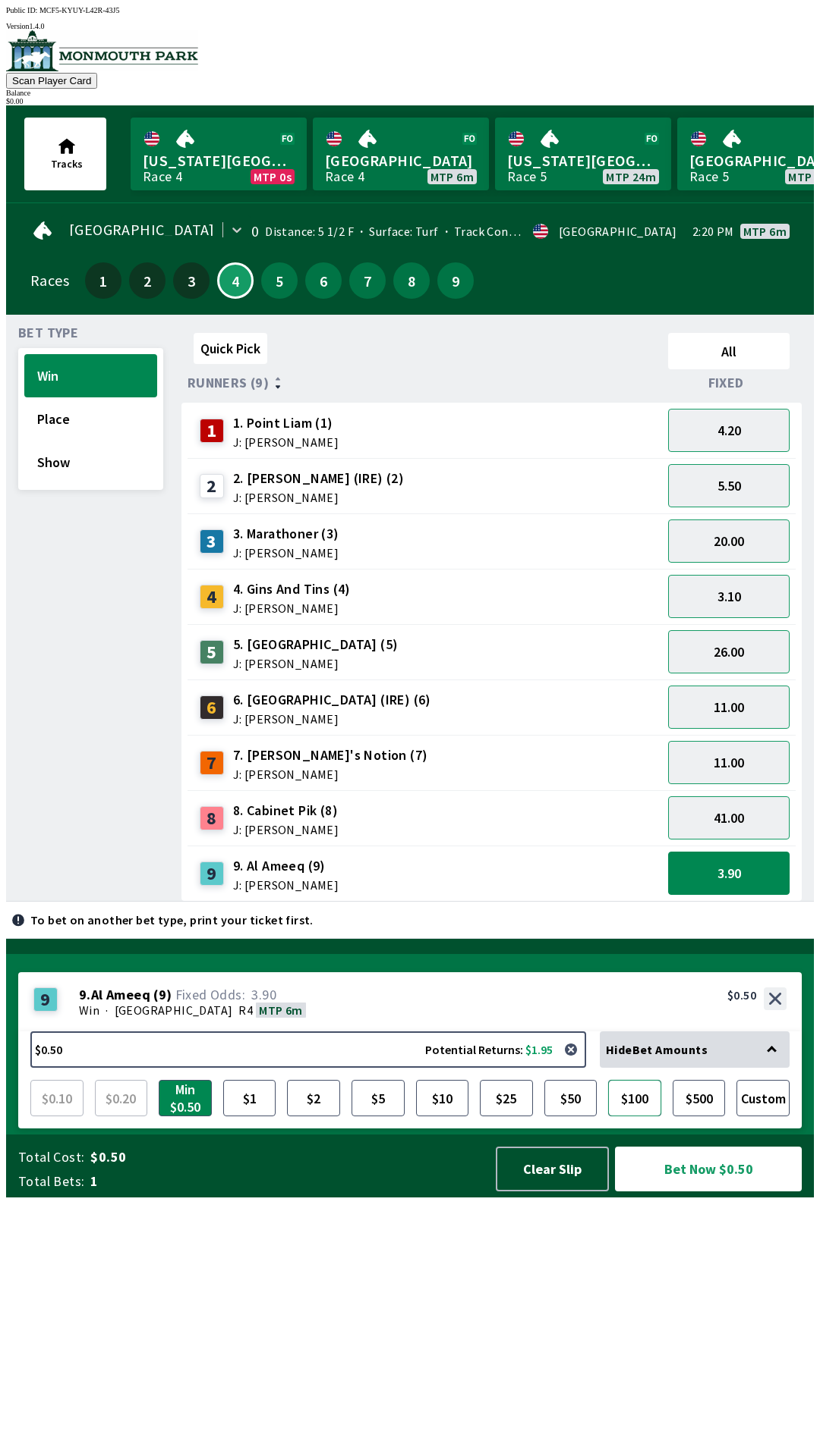
click at [638, 1116] on button "$100" at bounding box center [634, 1098] width 53 height 36
click at [703, 1191] on button "Bet Now $100.00" at bounding box center [708, 1168] width 187 height 45
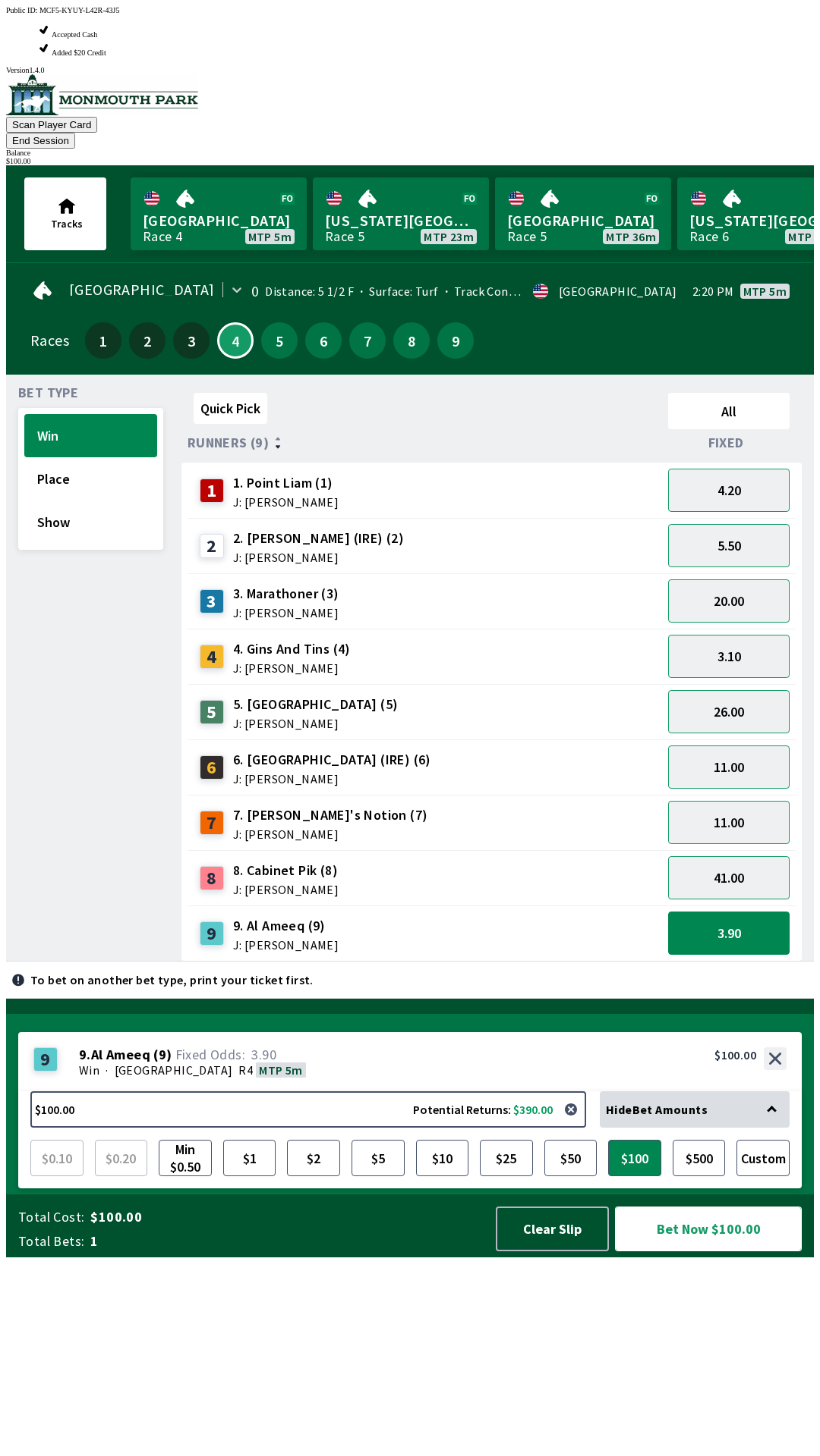
click at [704, 1251] on button "Bet Now $100.00" at bounding box center [708, 1228] width 187 height 45
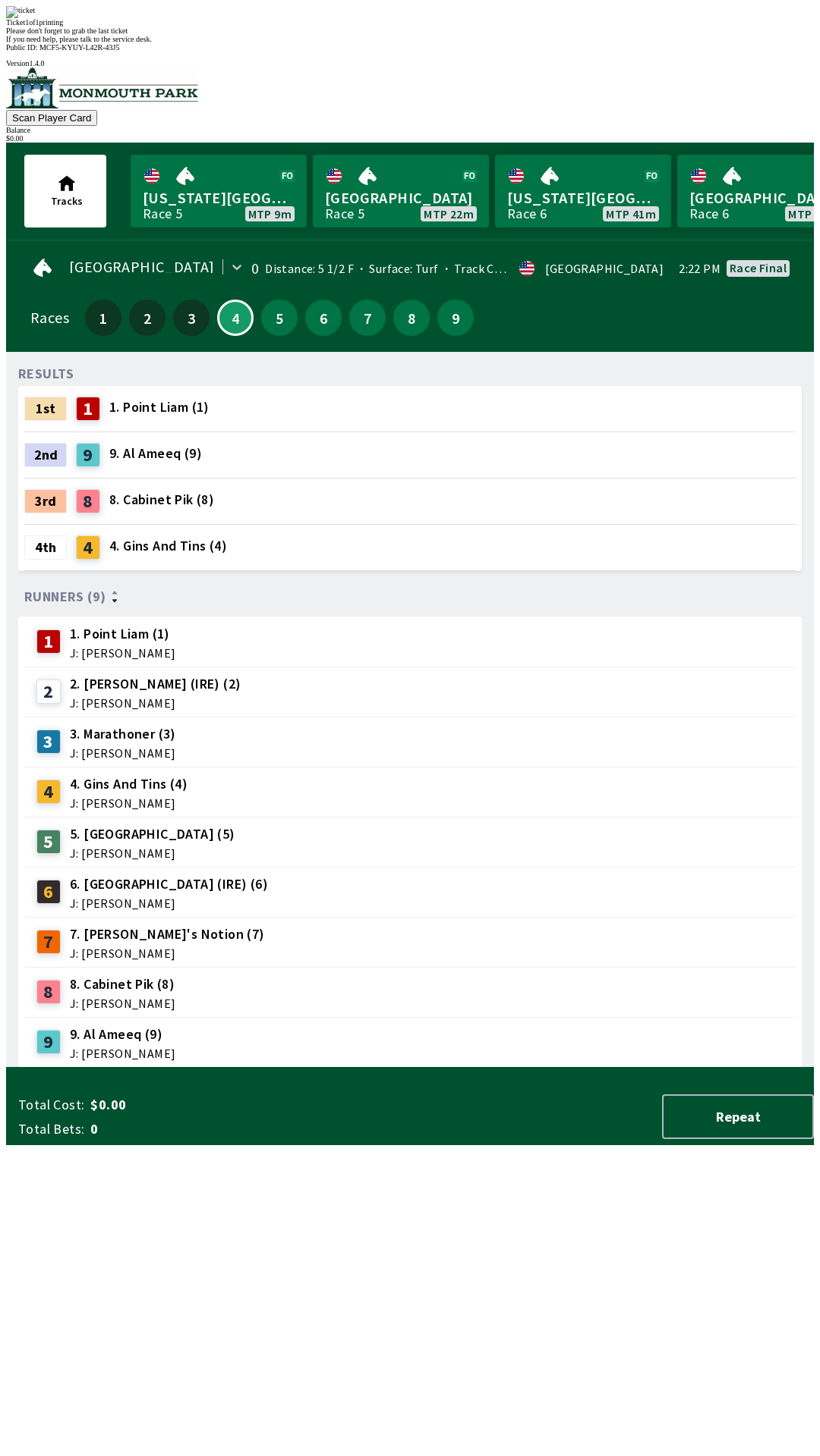
click at [615, 1068] on div "RESULTS 1st 1 1. Point [PERSON_NAME] (1) 2nd 9 9. Al Ameeq (9) 3rd 8 8. Cabinet…" at bounding box center [415, 716] width 795 height 704
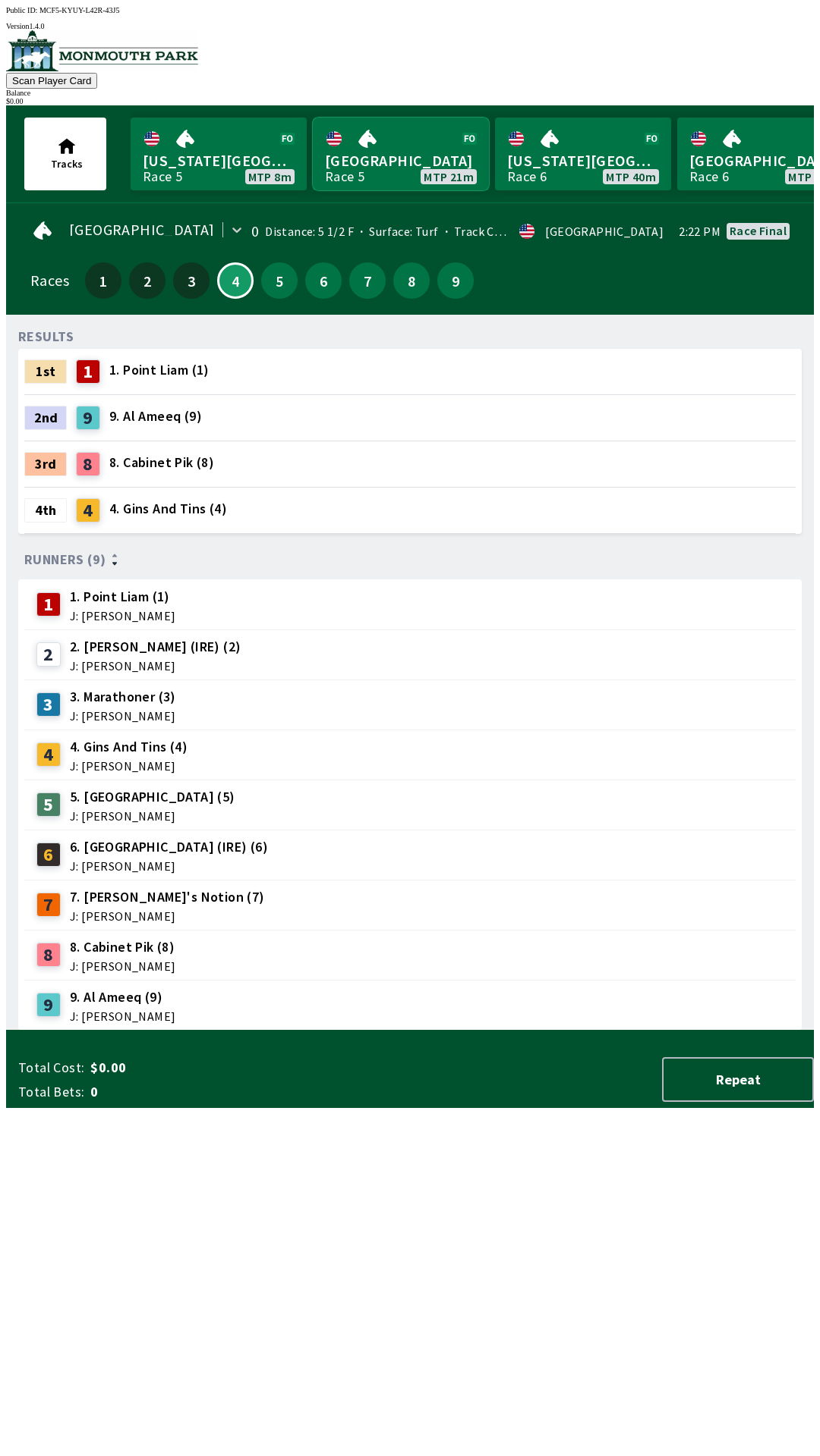
click at [405, 143] on link "[GEOGRAPHIC_DATA] Race 5 MTP 21m" at bounding box center [400, 154] width 176 height 73
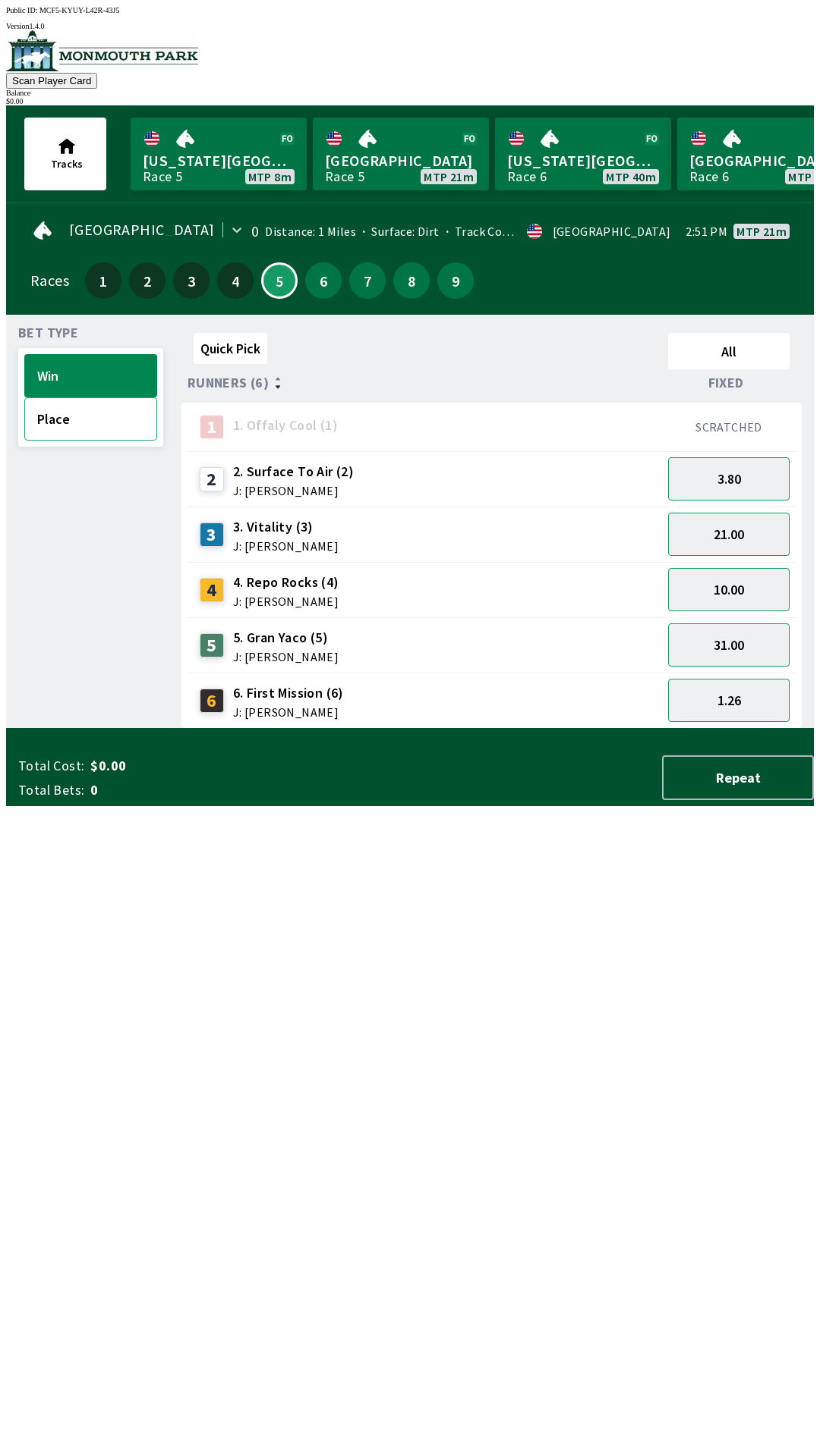
click at [99, 429] on button "Place" at bounding box center [91, 418] width 133 height 43
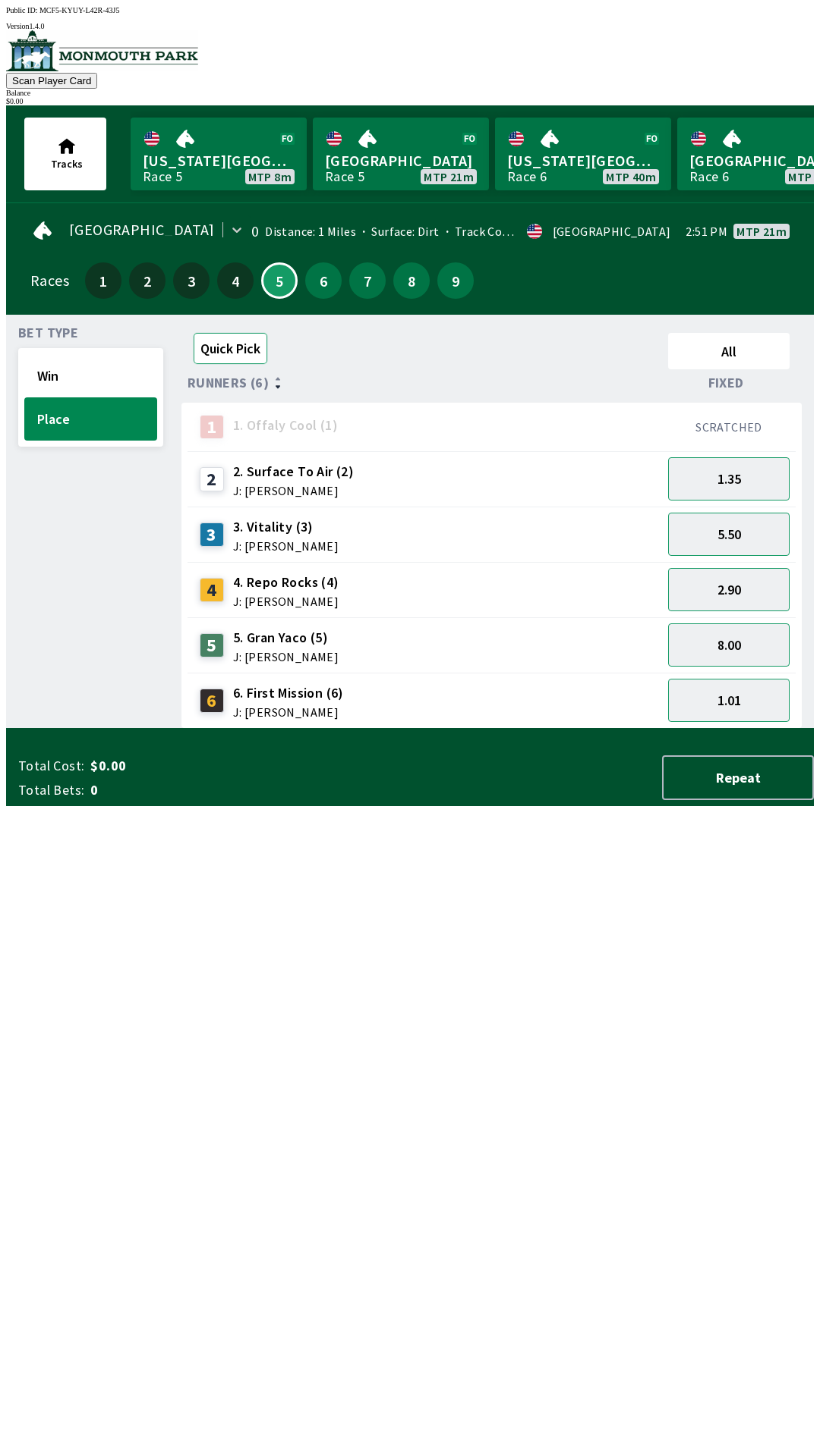
click at [245, 342] on button "Quick Pick" at bounding box center [230, 349] width 74 height 31
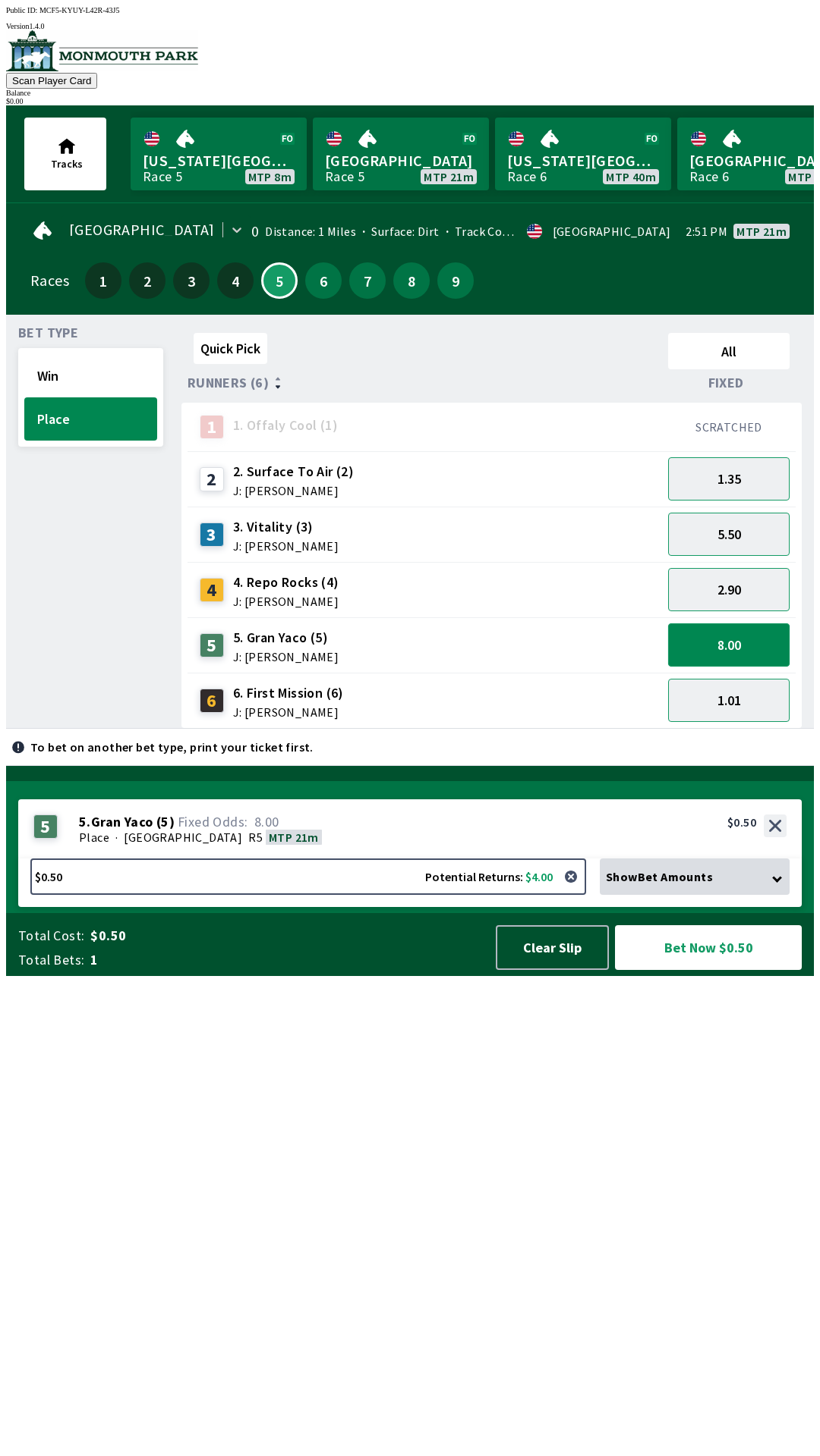
click at [754, 642] on button "8.00" at bounding box center [728, 645] width 121 height 43
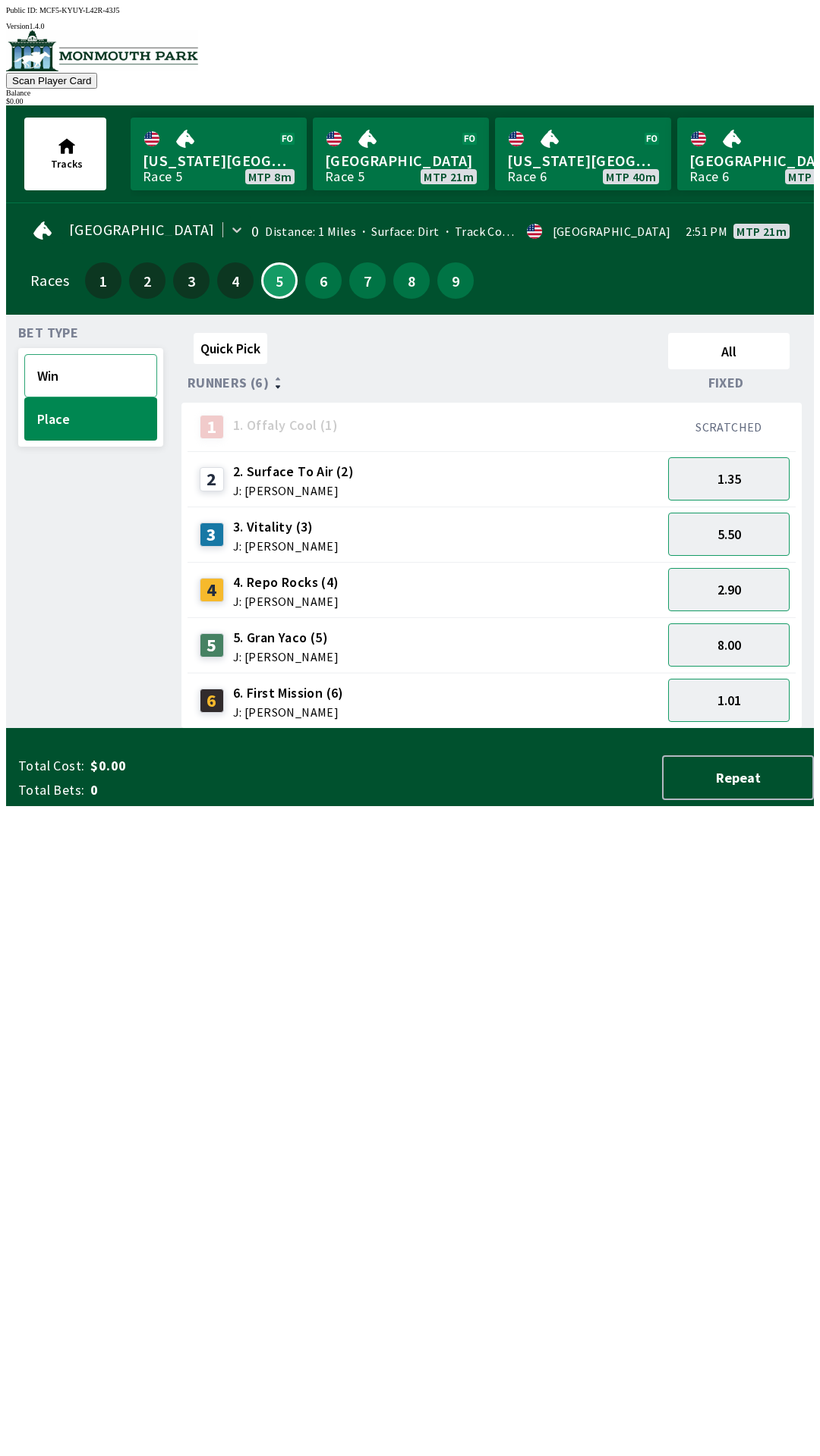
click at [72, 363] on button "Win" at bounding box center [91, 375] width 133 height 43
click at [742, 581] on button "10.00" at bounding box center [728, 589] width 121 height 43
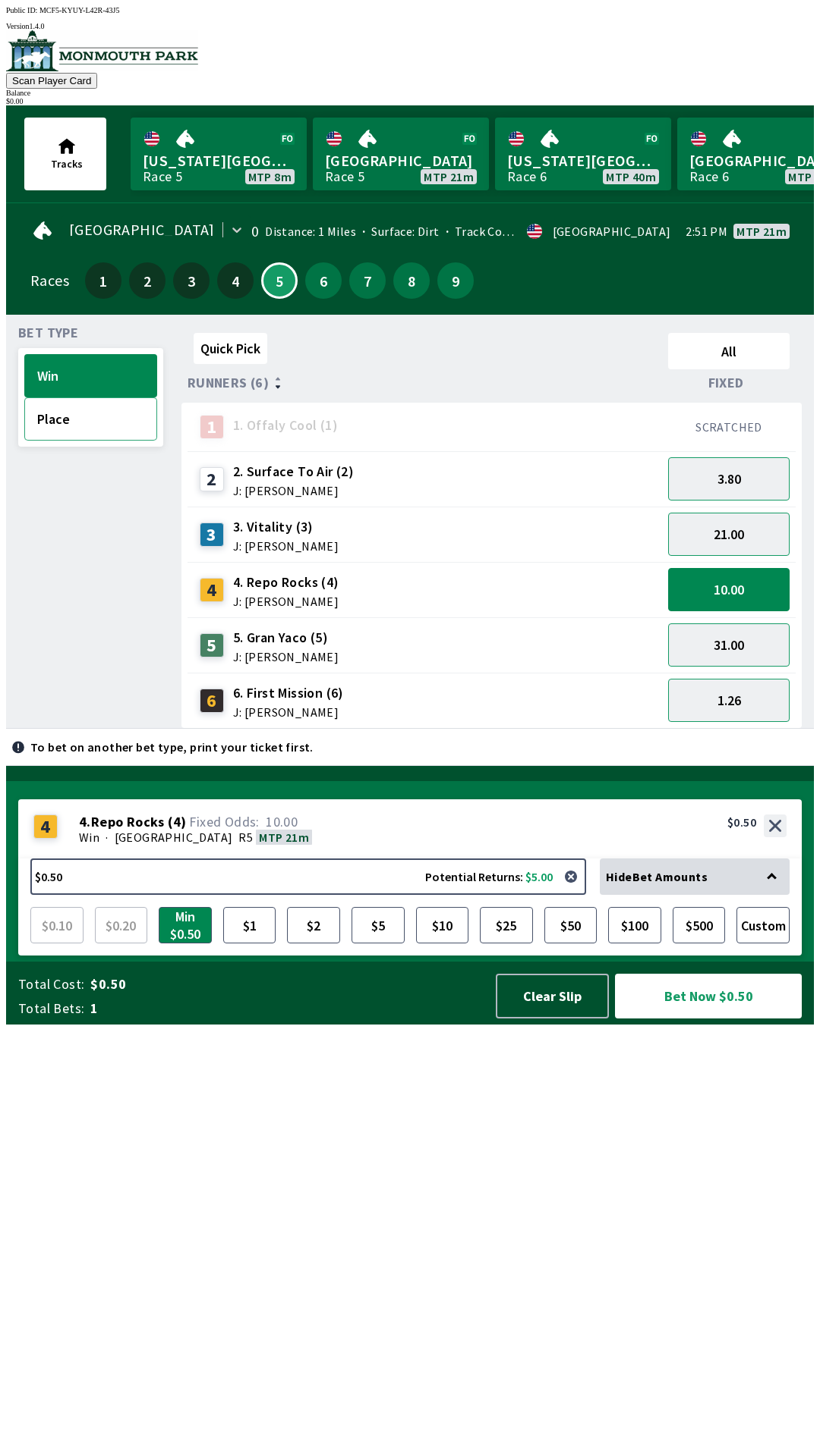
click at [76, 421] on button "Place" at bounding box center [91, 418] width 133 height 43
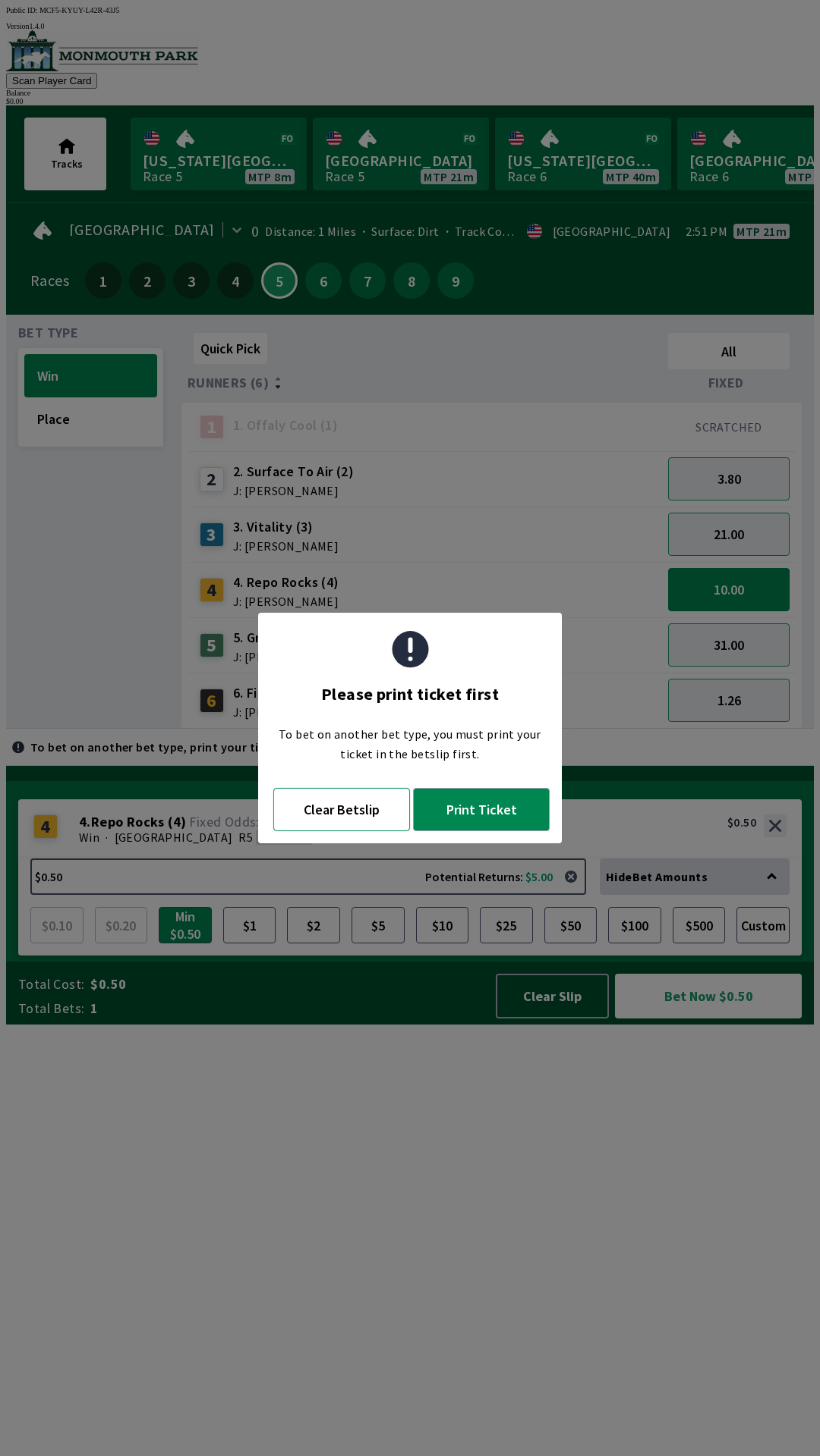
click at [332, 810] on button "Clear Betslip" at bounding box center [342, 809] width 137 height 43
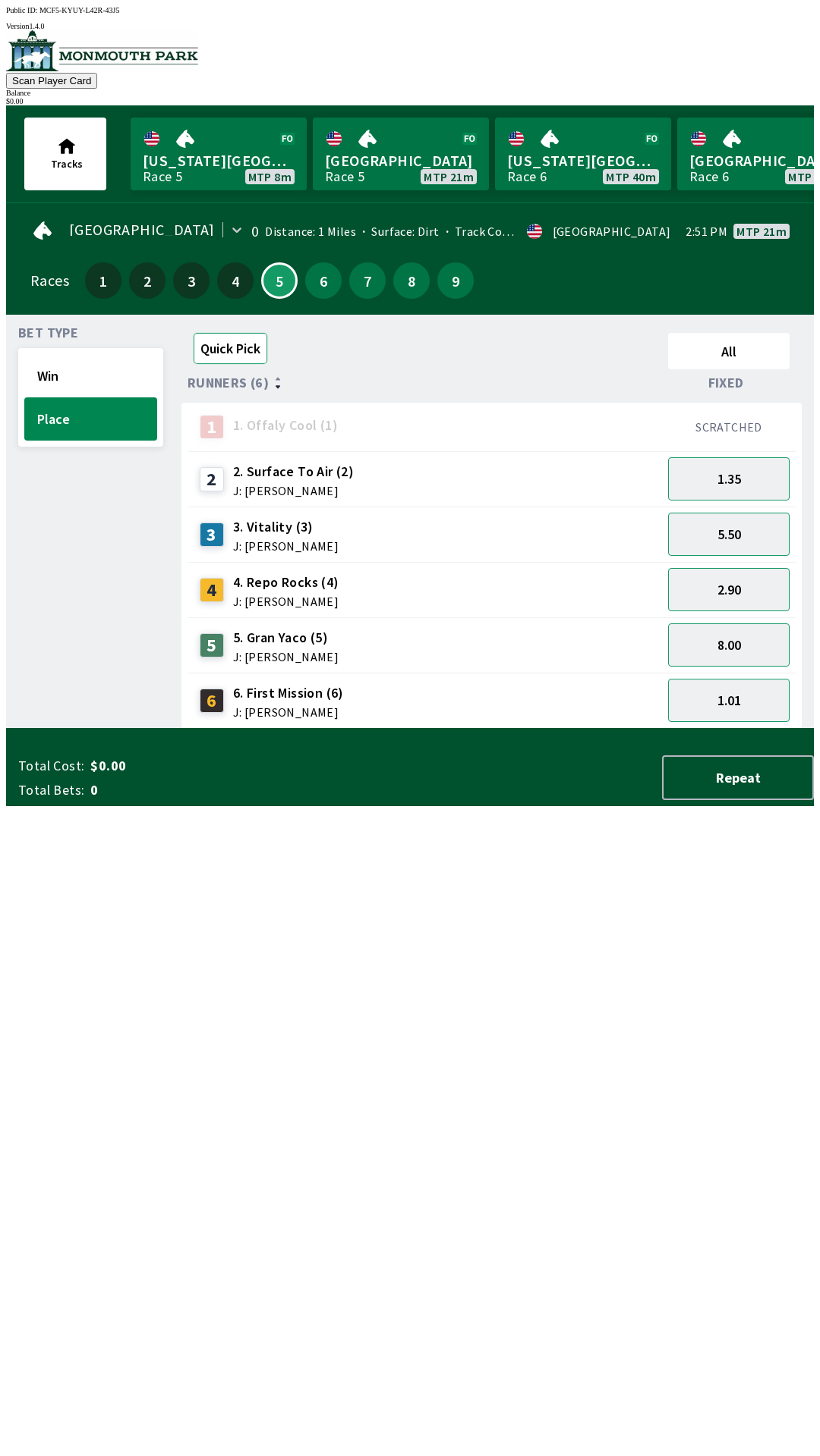
click at [231, 344] on button "Quick Pick" at bounding box center [230, 349] width 74 height 31
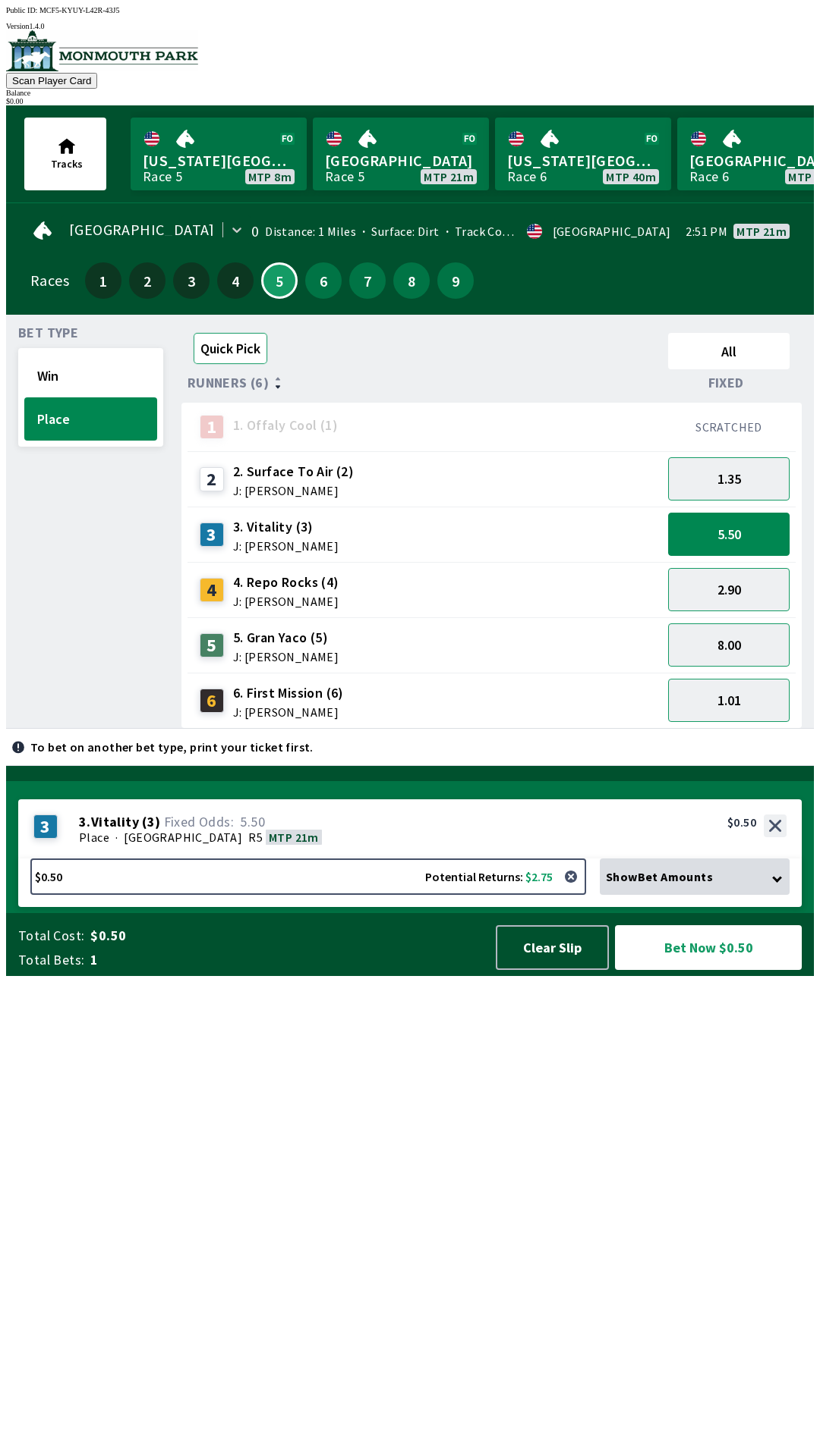
click at [251, 341] on button "Quick Pick" at bounding box center [230, 349] width 74 height 31
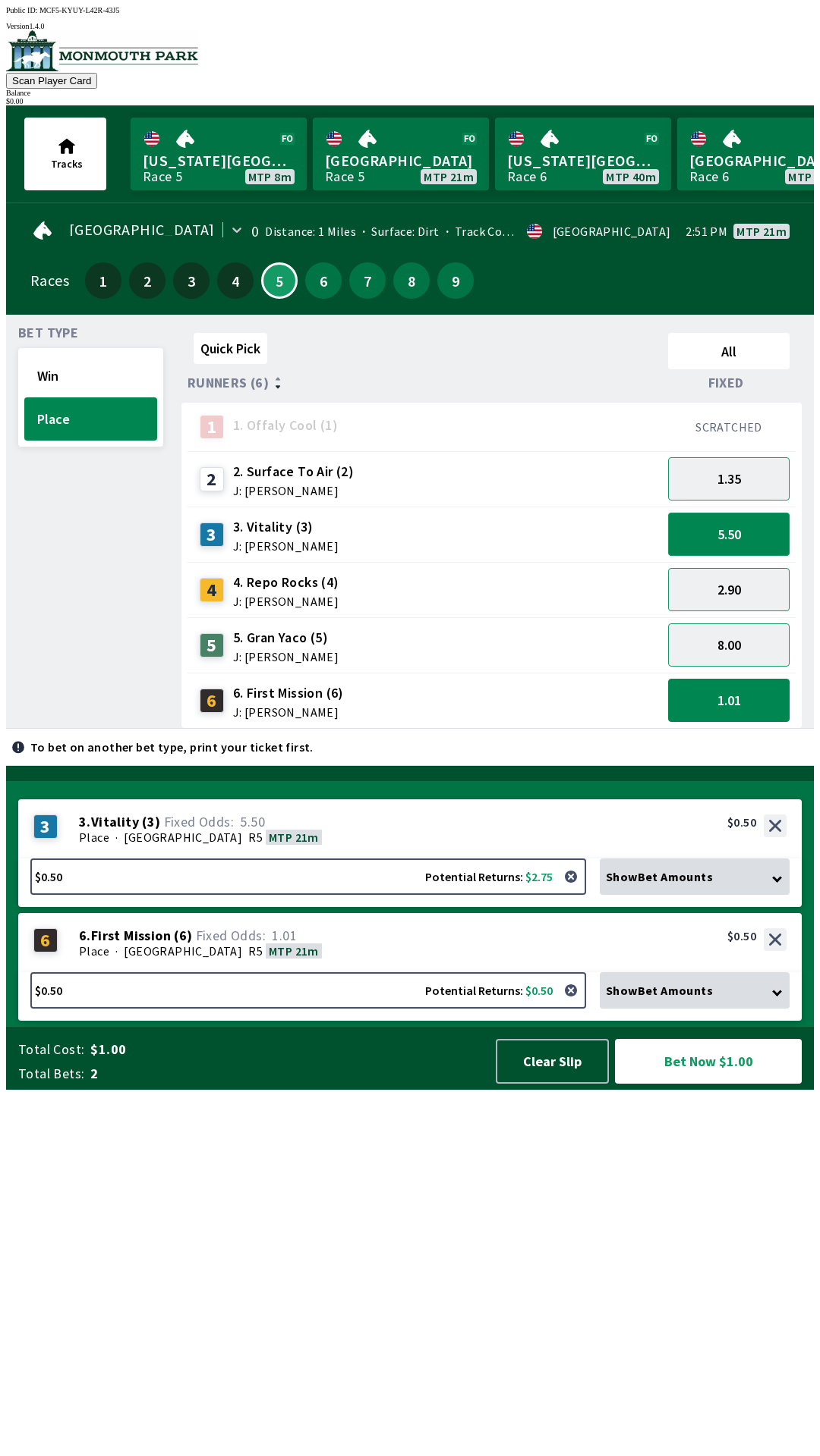
click at [770, 523] on button "5.50" at bounding box center [728, 534] width 121 height 43
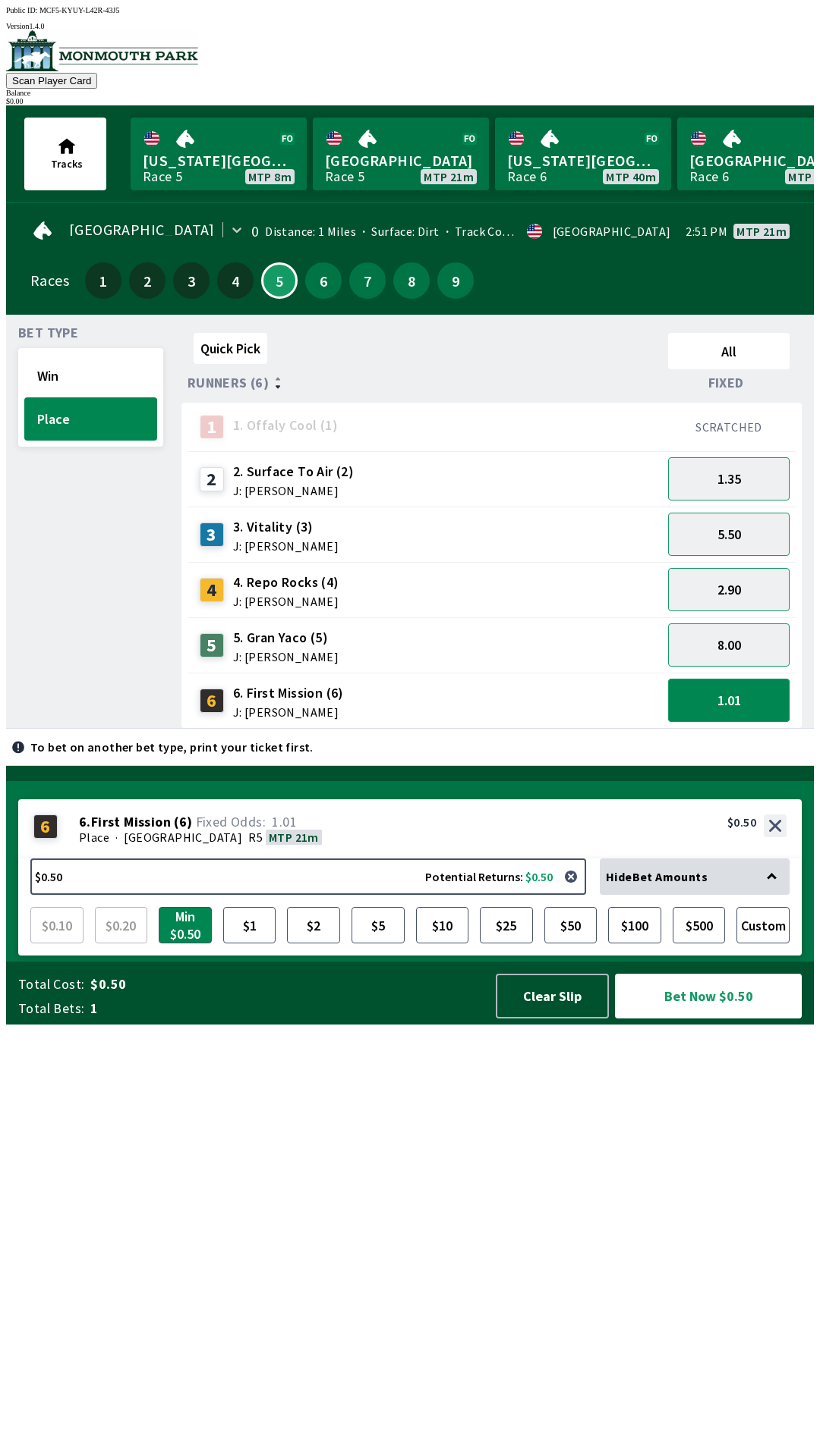
click at [760, 697] on button "1.01" at bounding box center [728, 699] width 121 height 43
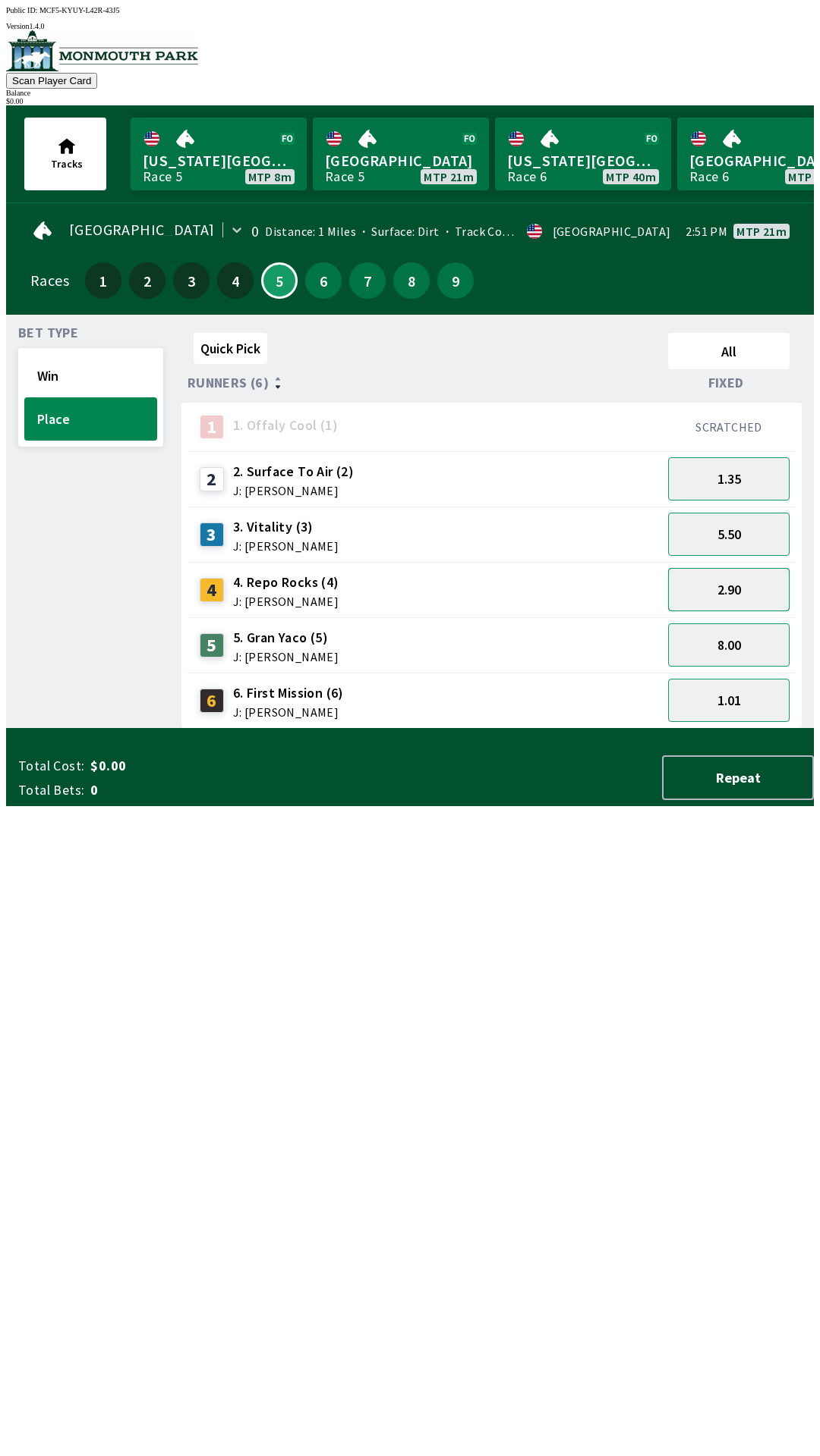
click at [769, 585] on button "2.90" at bounding box center [728, 589] width 121 height 43
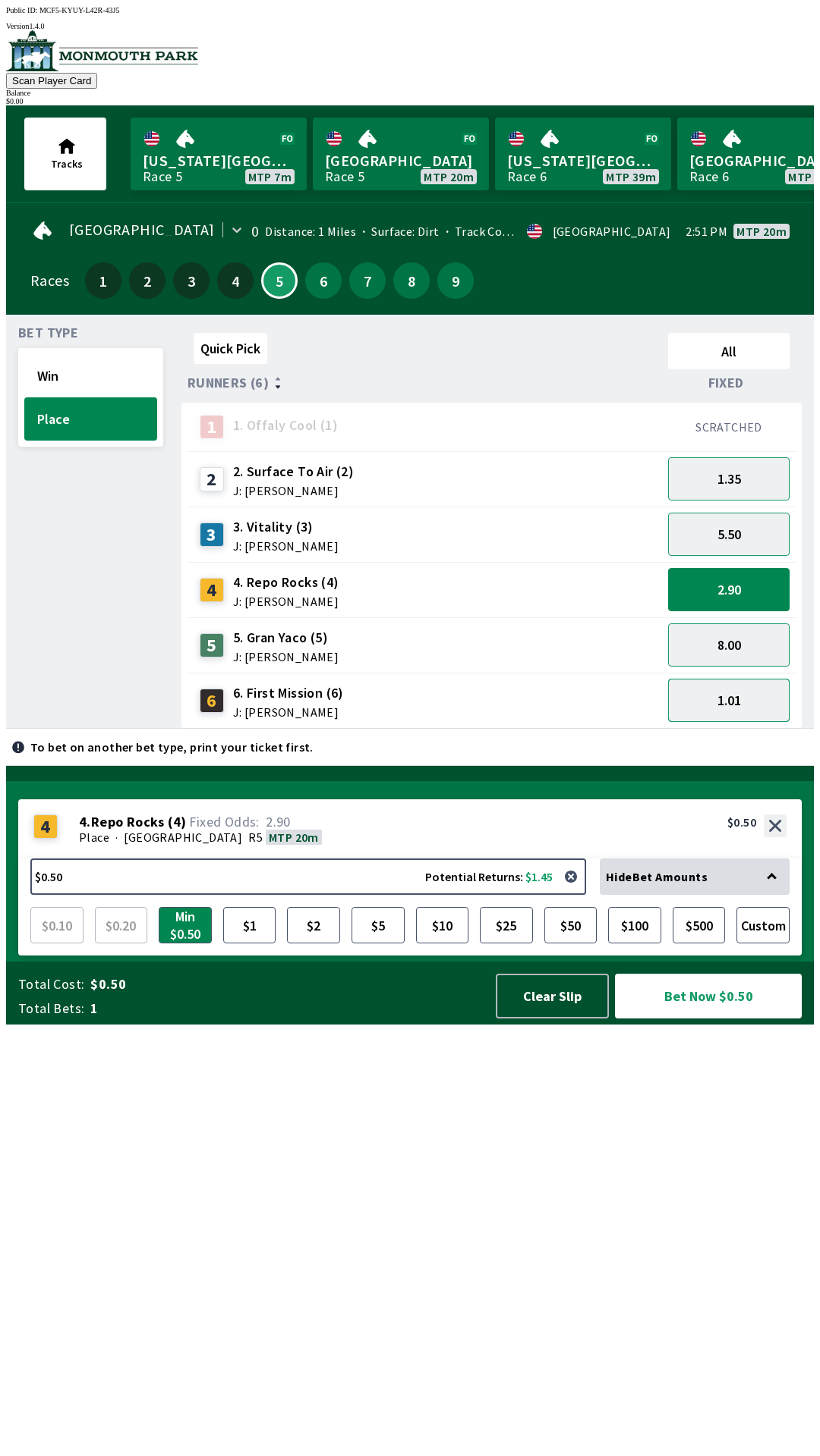
click at [748, 692] on button "1.01" at bounding box center [728, 699] width 121 height 43
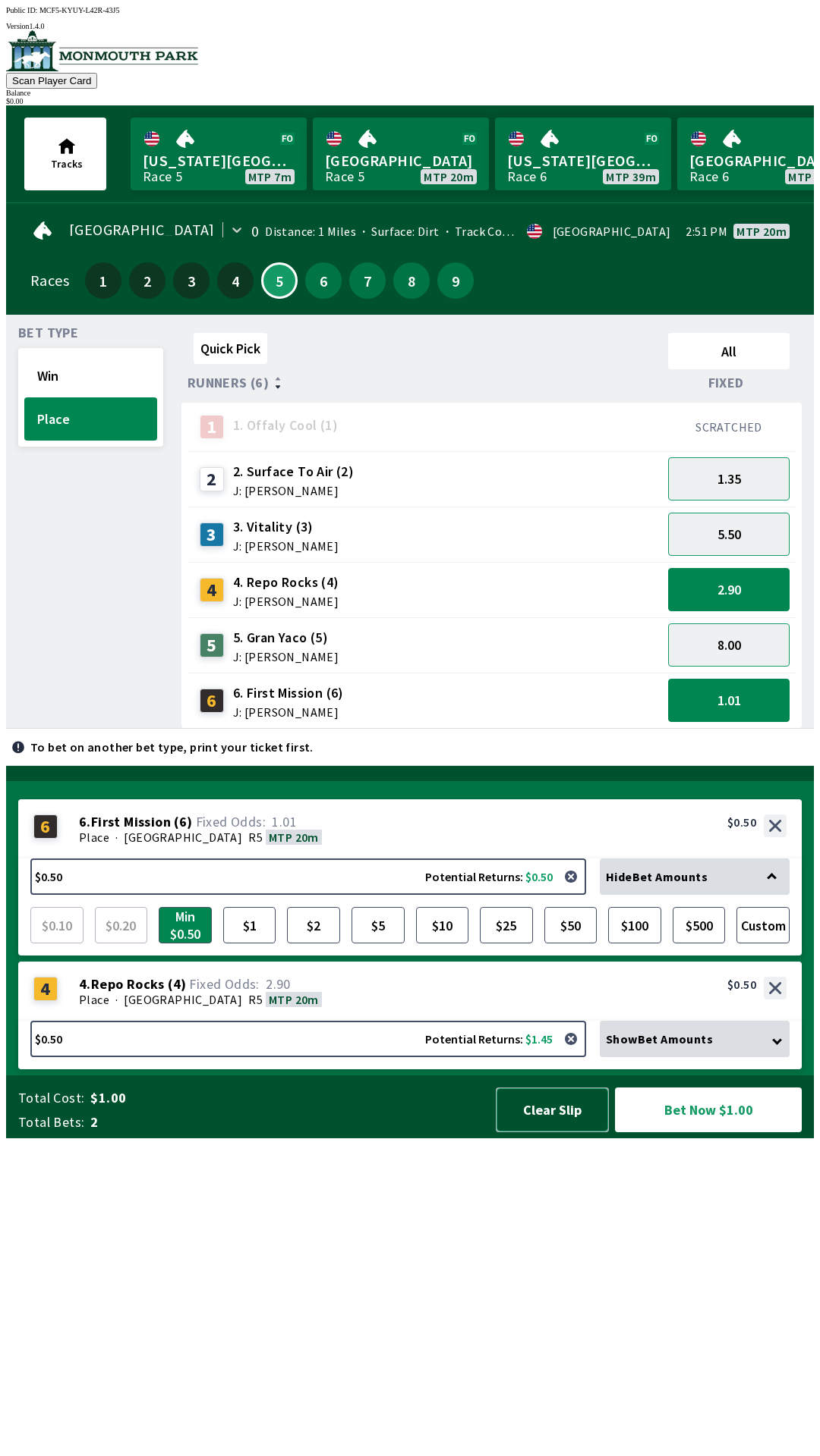
click at [531, 1133] on button "Clear Slip" at bounding box center [552, 1109] width 113 height 45
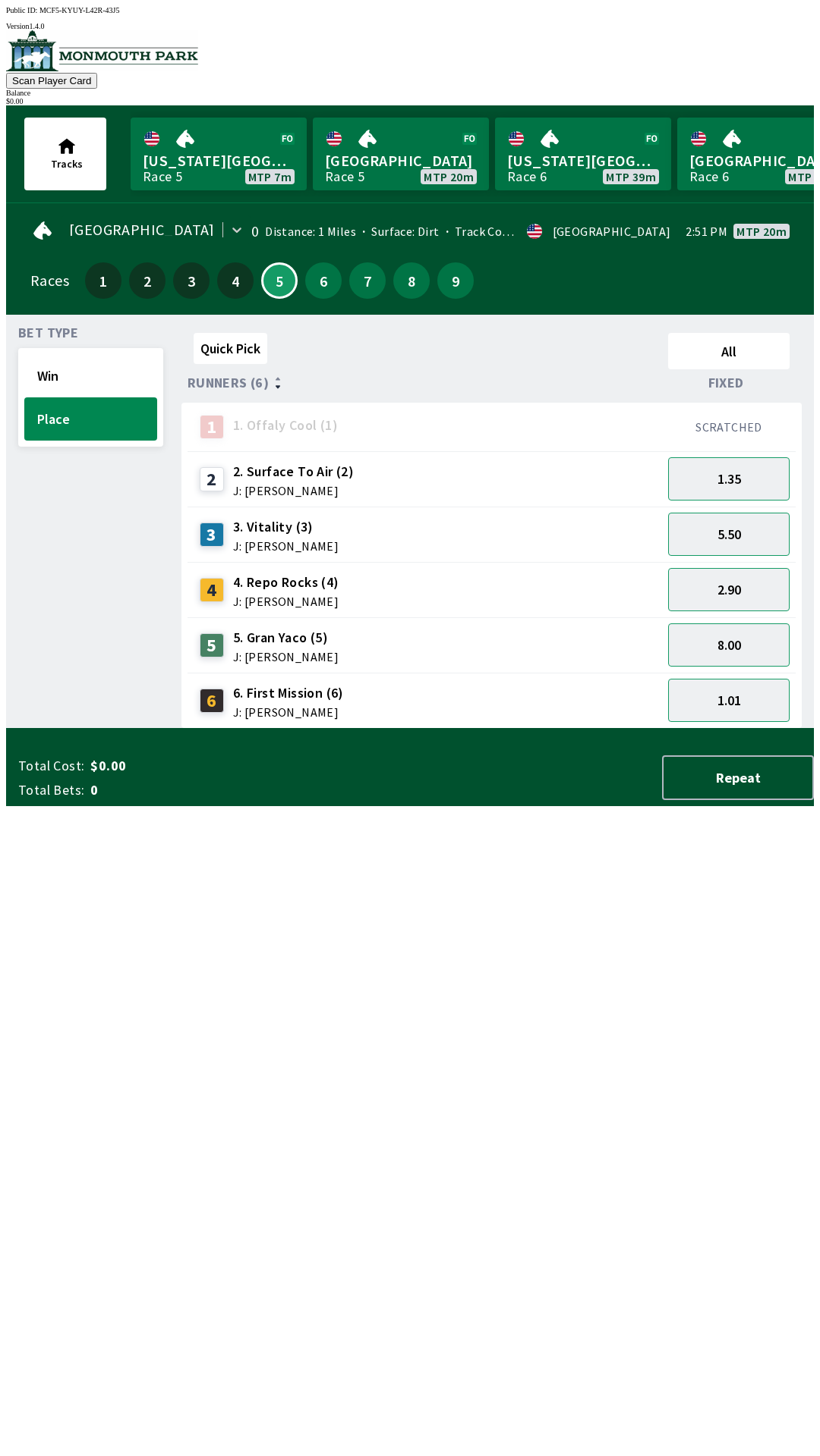
click at [251, 377] on span "Runners (6)" at bounding box center [228, 382] width 81 height 12
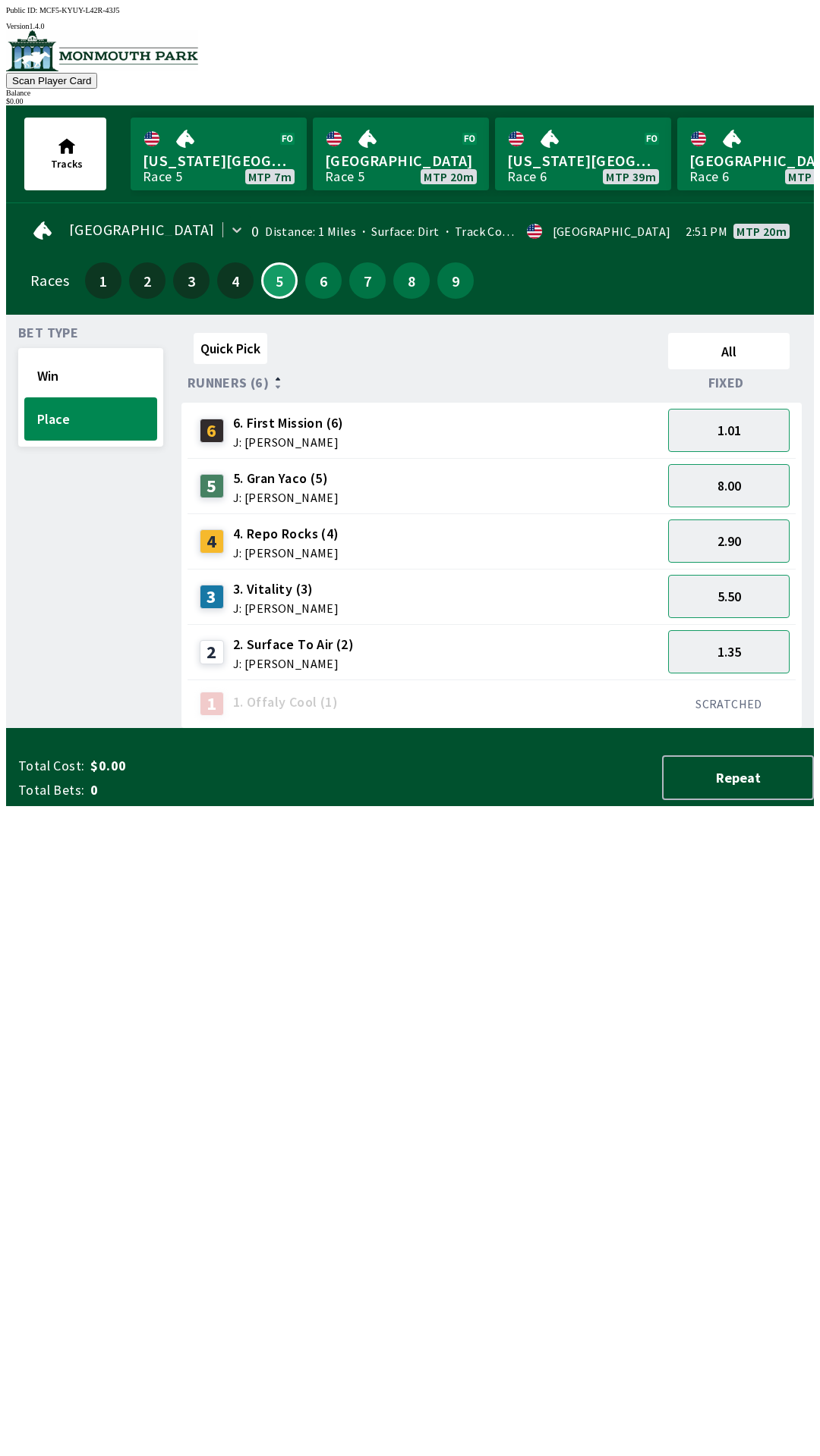
click at [265, 375] on div "Runners (6)" at bounding box center [425, 382] width 475 height 15
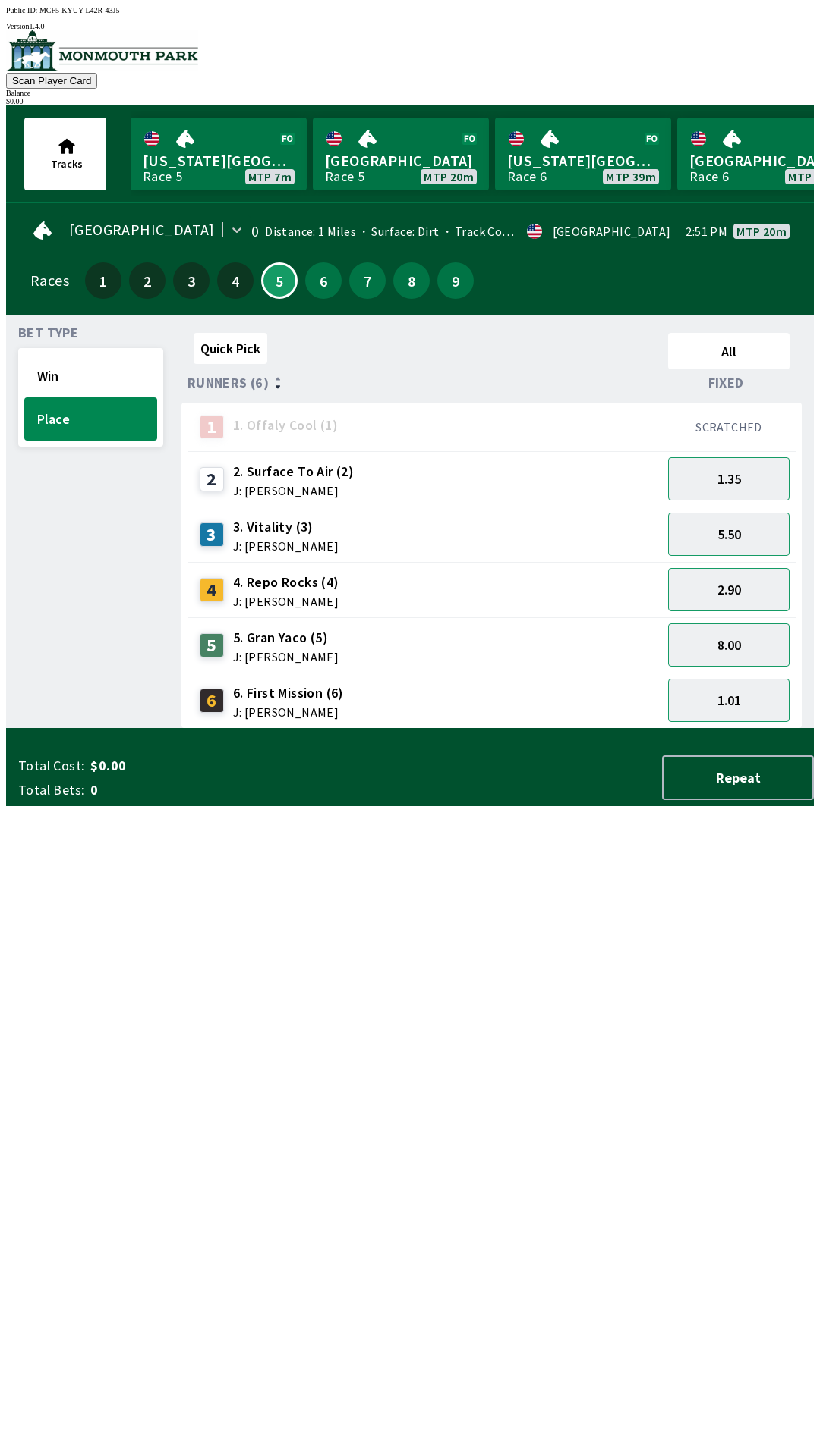
click at [275, 385] on icon at bounding box center [277, 386] width 5 height 3
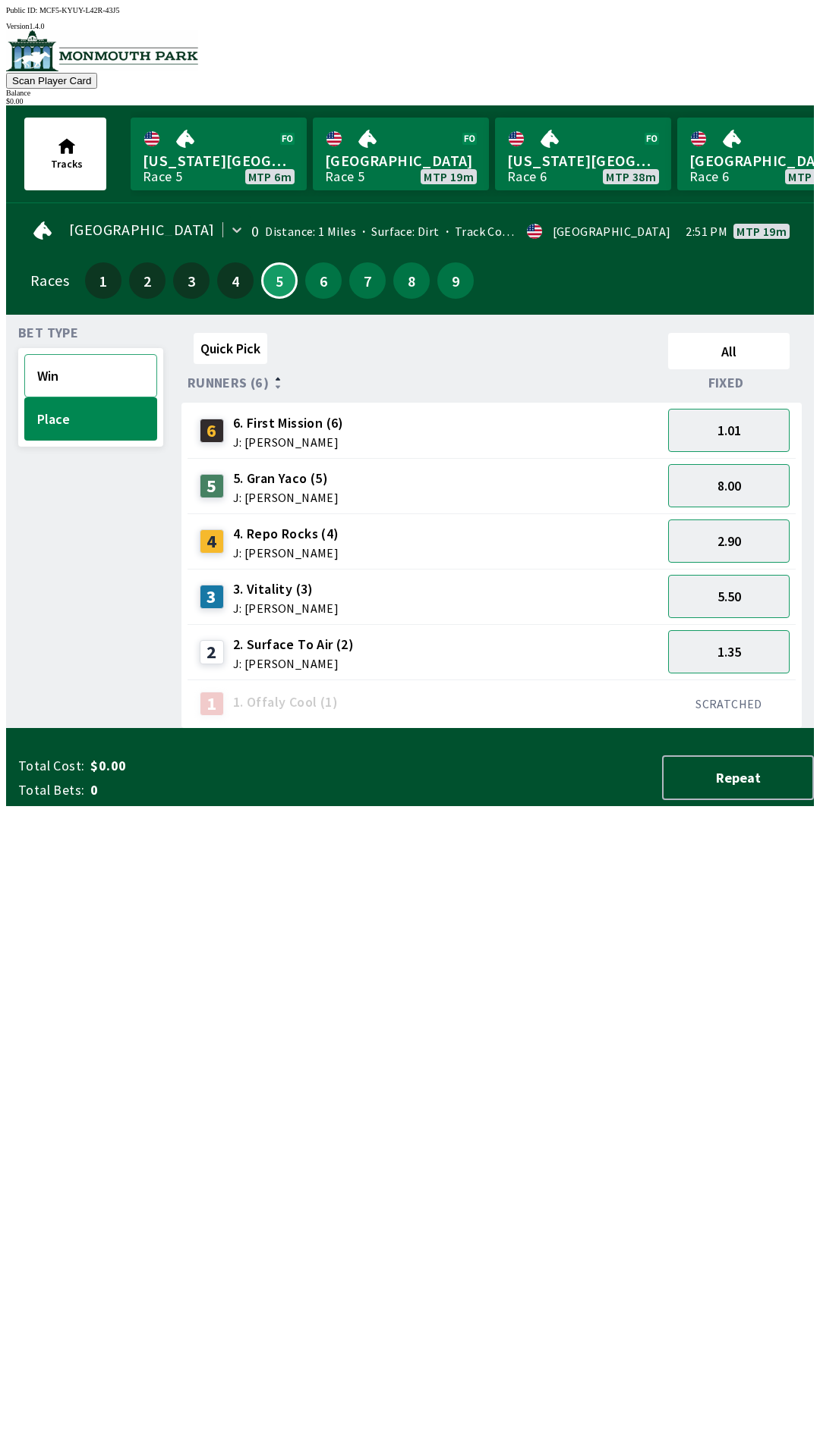
click at [67, 364] on button "Win" at bounding box center [91, 375] width 133 height 43
click at [47, 52] on img at bounding box center [102, 50] width 192 height 41
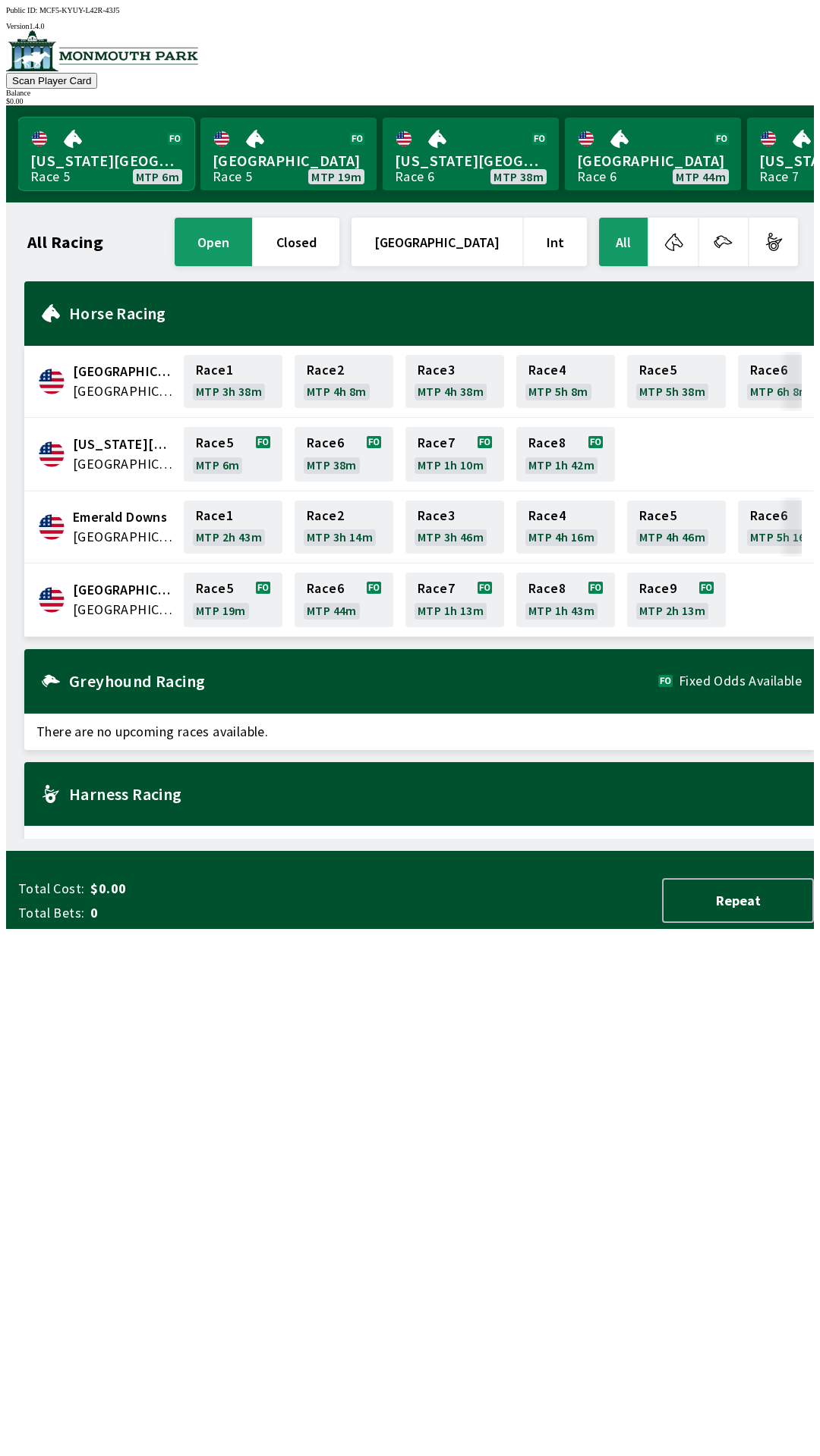
click at [53, 161] on link "[US_STATE] Park Race 5 MTP 6m" at bounding box center [106, 154] width 176 height 73
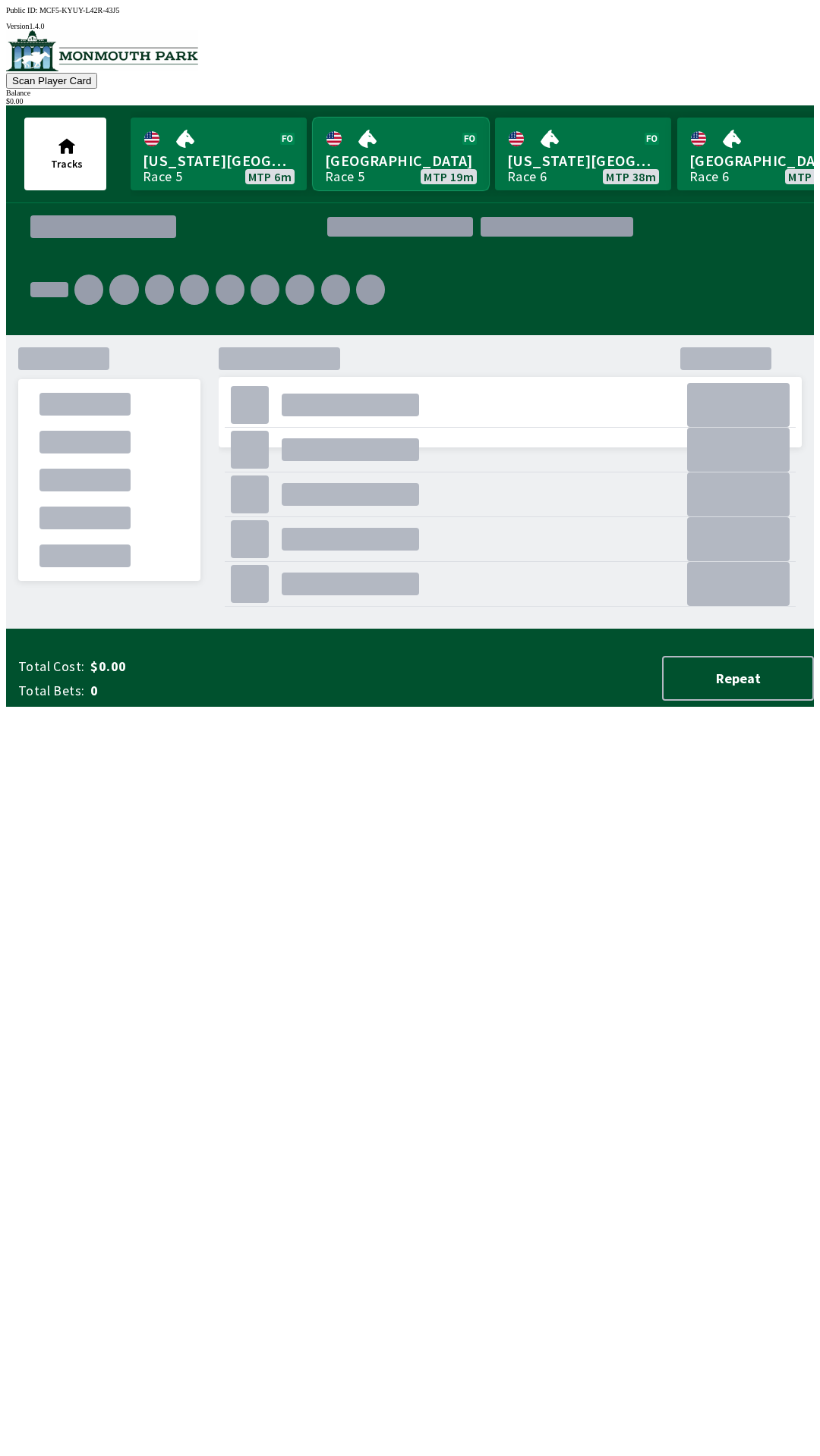
click at [381, 141] on link "[GEOGRAPHIC_DATA] Race 5 MTP 19m" at bounding box center [400, 154] width 176 height 73
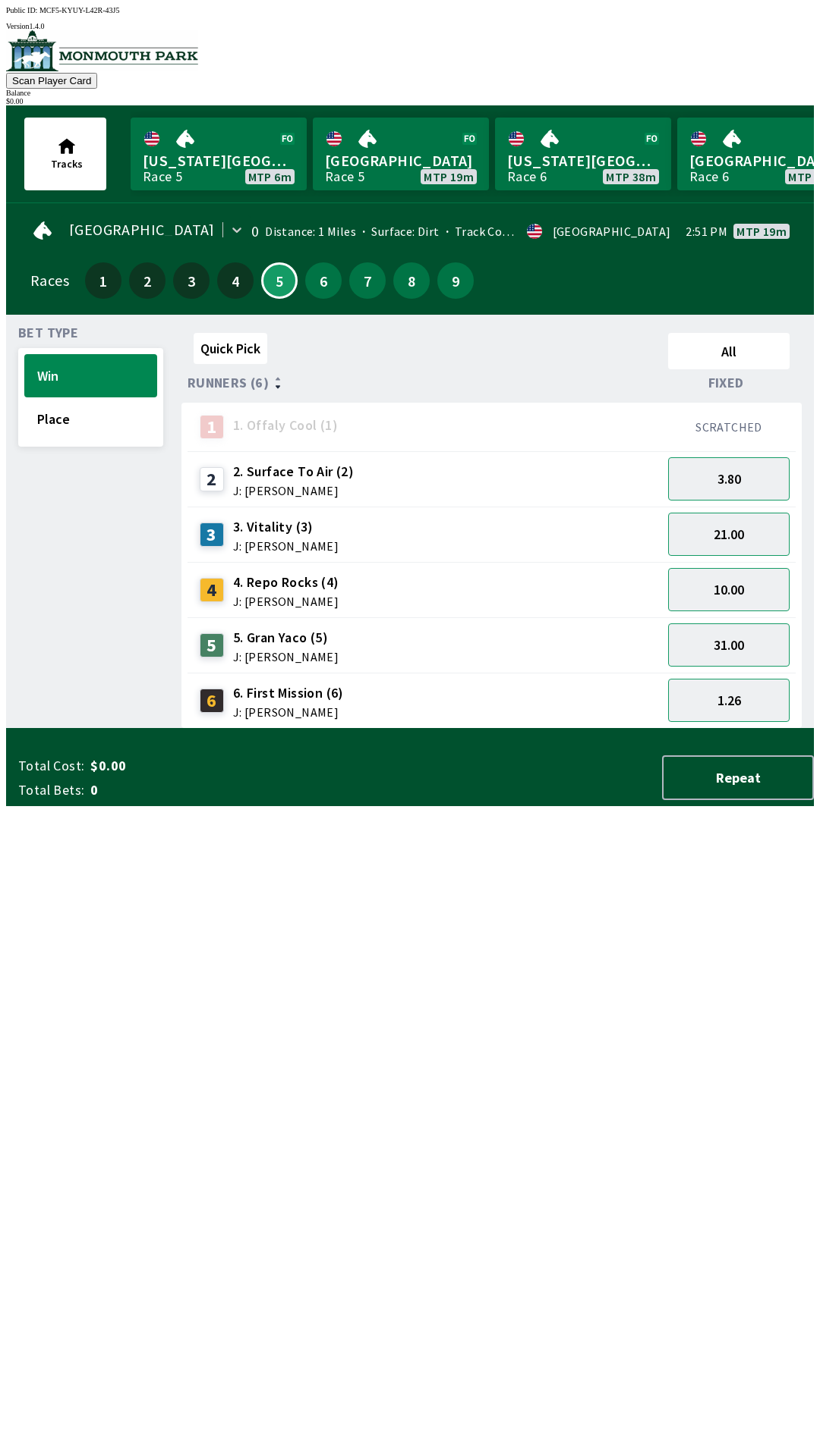
click at [738, 379] on span "Fixed" at bounding box center [725, 382] width 36 height 12
click at [739, 340] on button "All" at bounding box center [728, 351] width 121 height 36
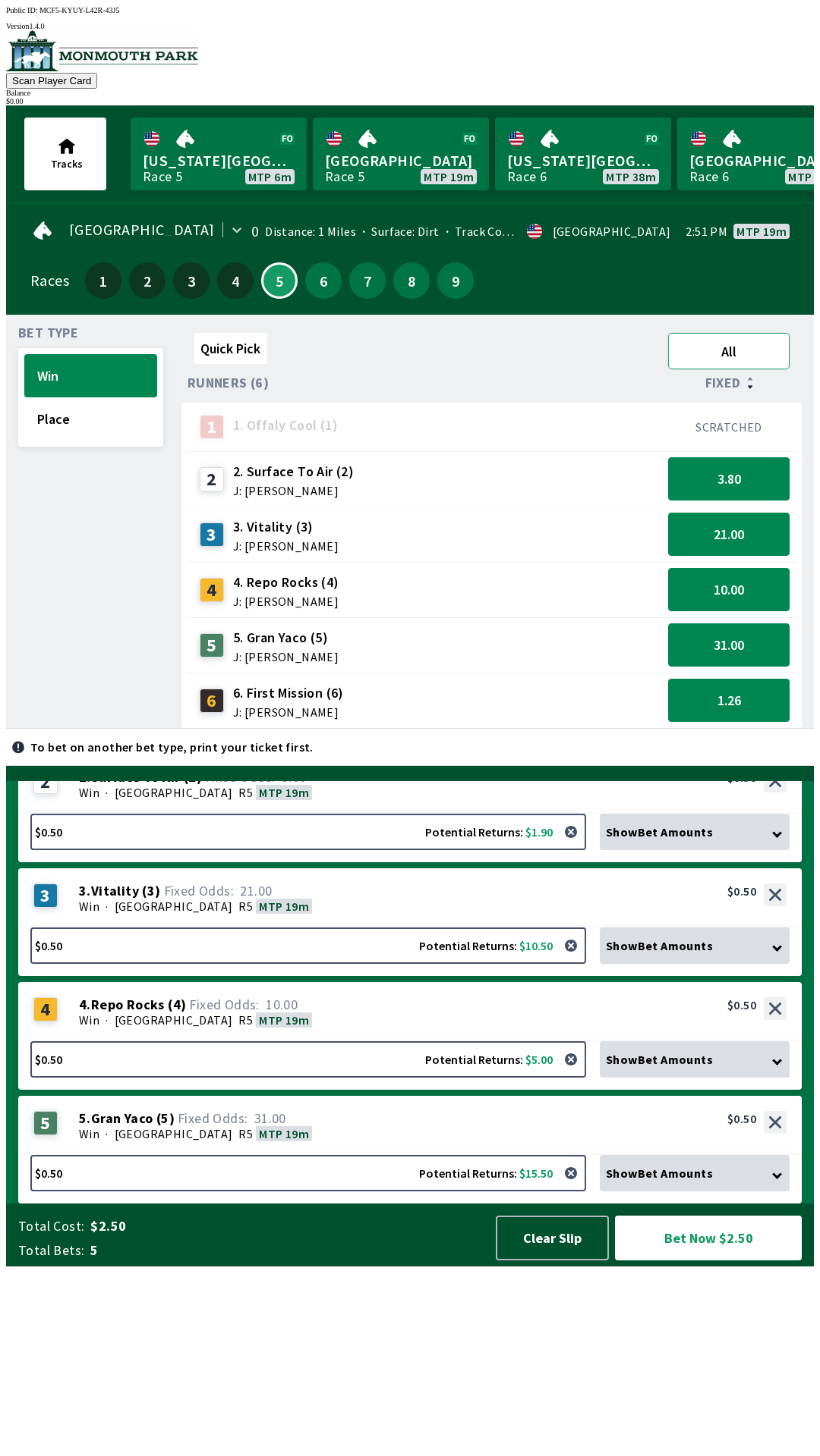
scroll to position [10, 0]
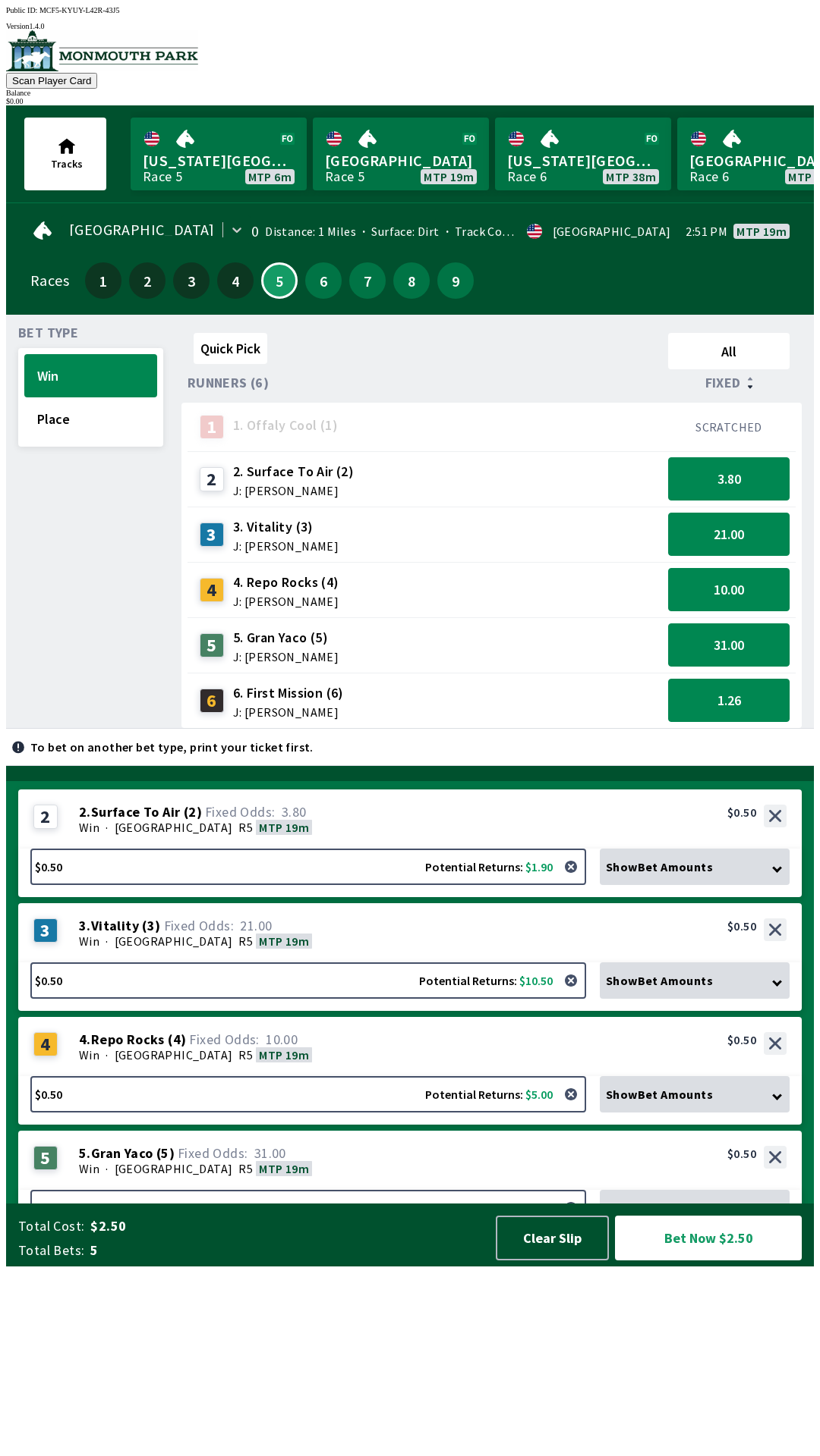
click at [753, 885] on div "Show Bet Amounts" at bounding box center [694, 867] width 190 height 36
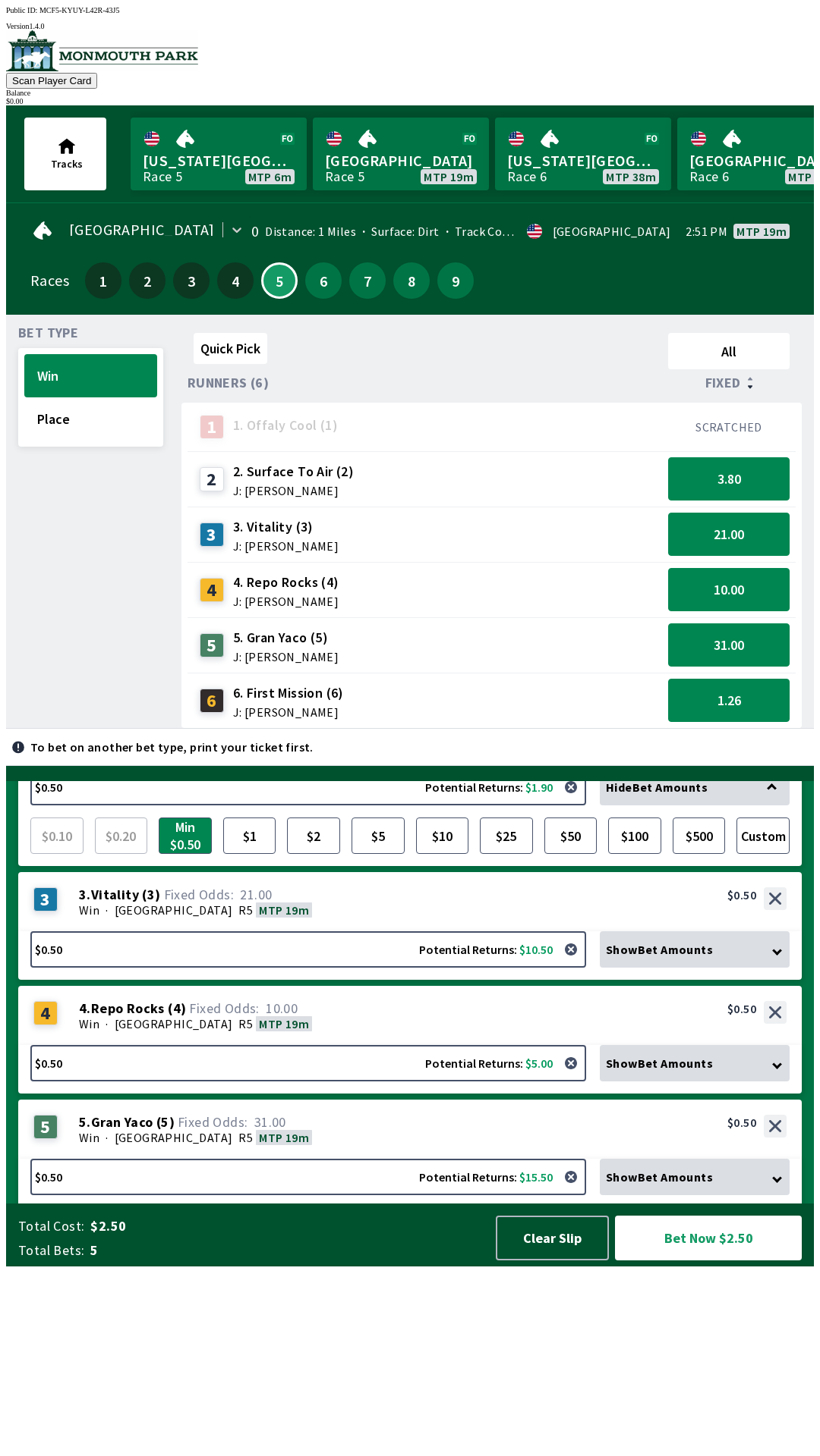
scroll to position [106, 0]
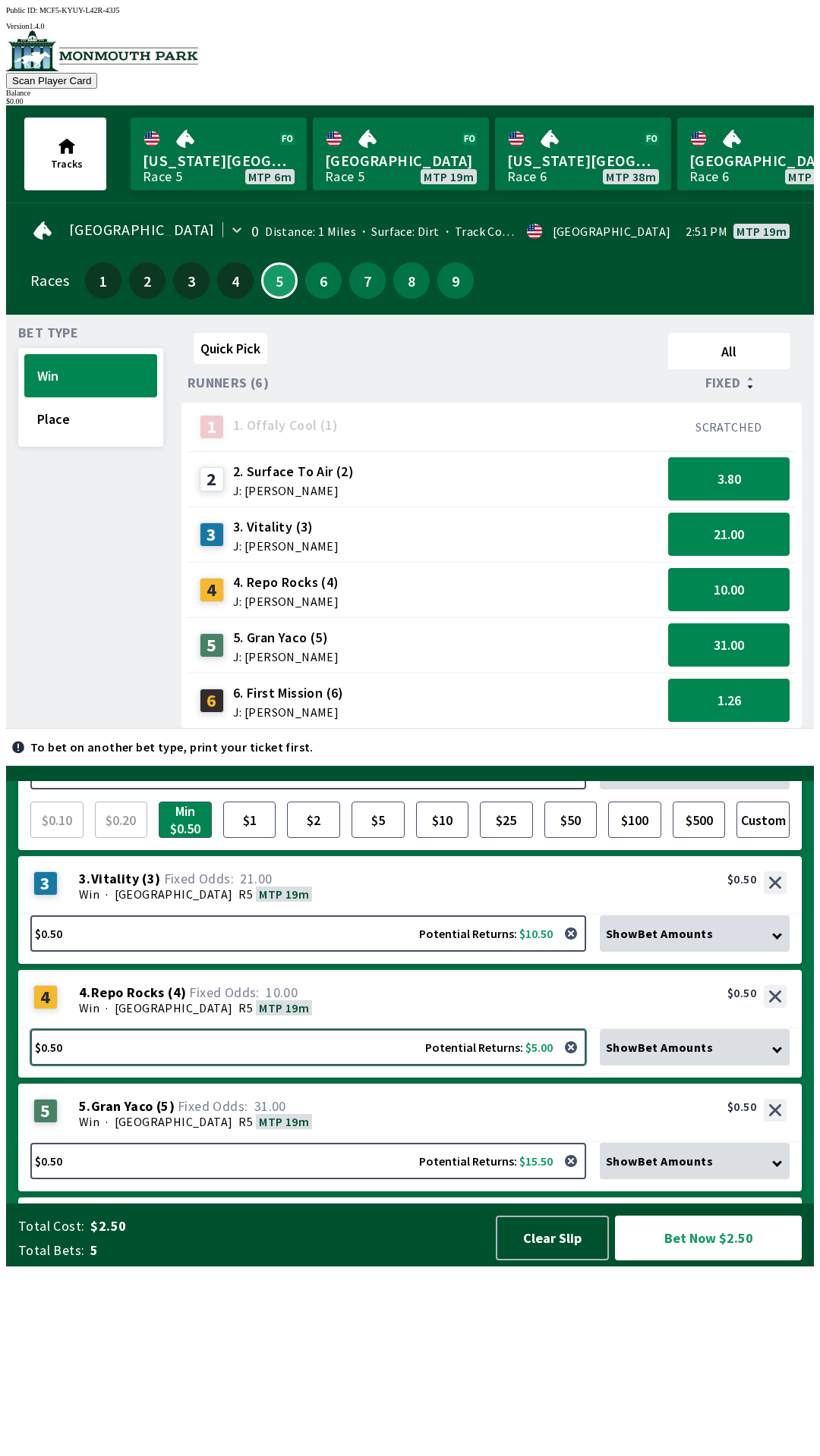
click at [414, 1065] on button "$0.50 Potential Returns: $5.00" at bounding box center [308, 1047] width 556 height 36
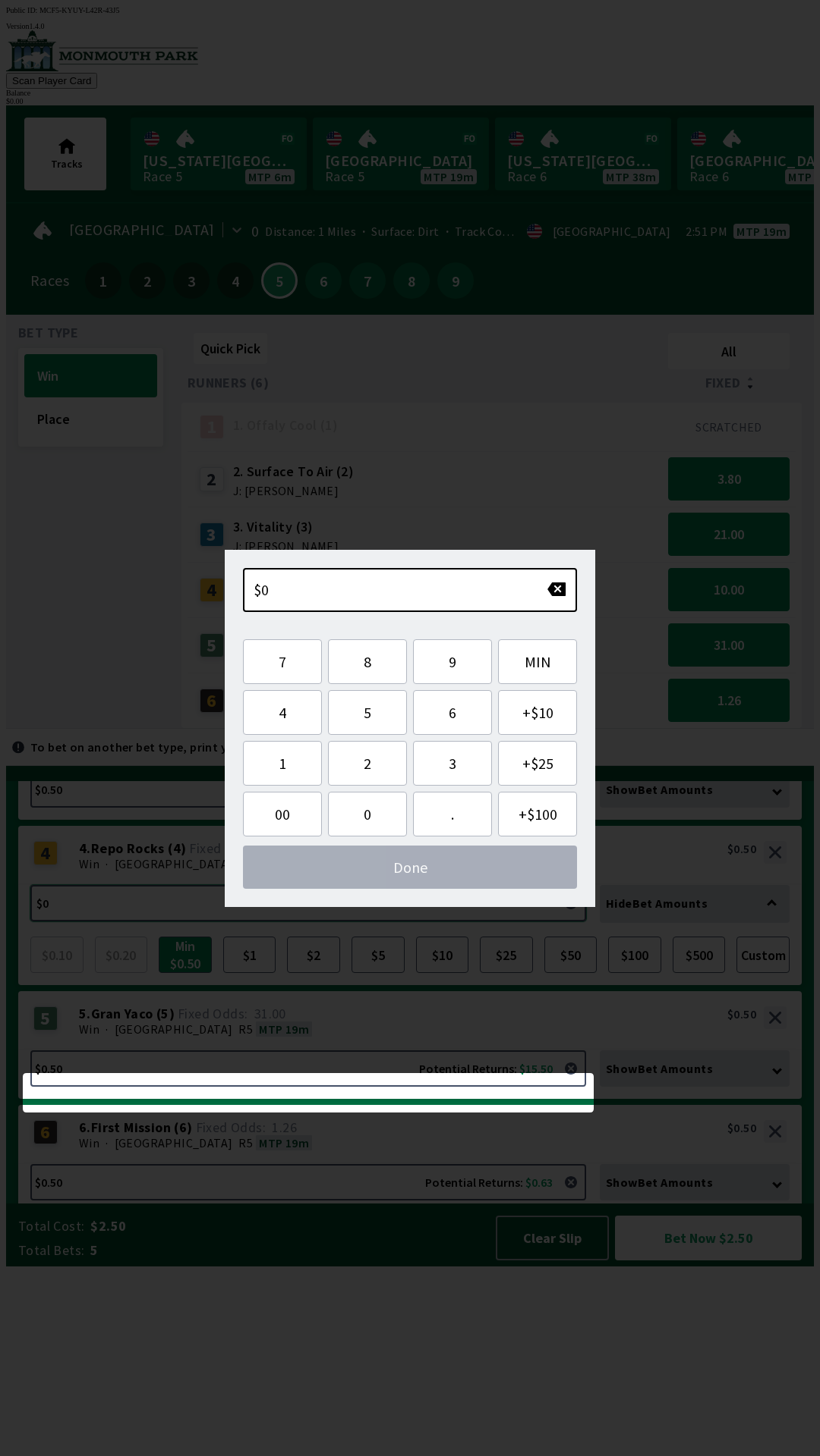
scroll to position [0, 0]
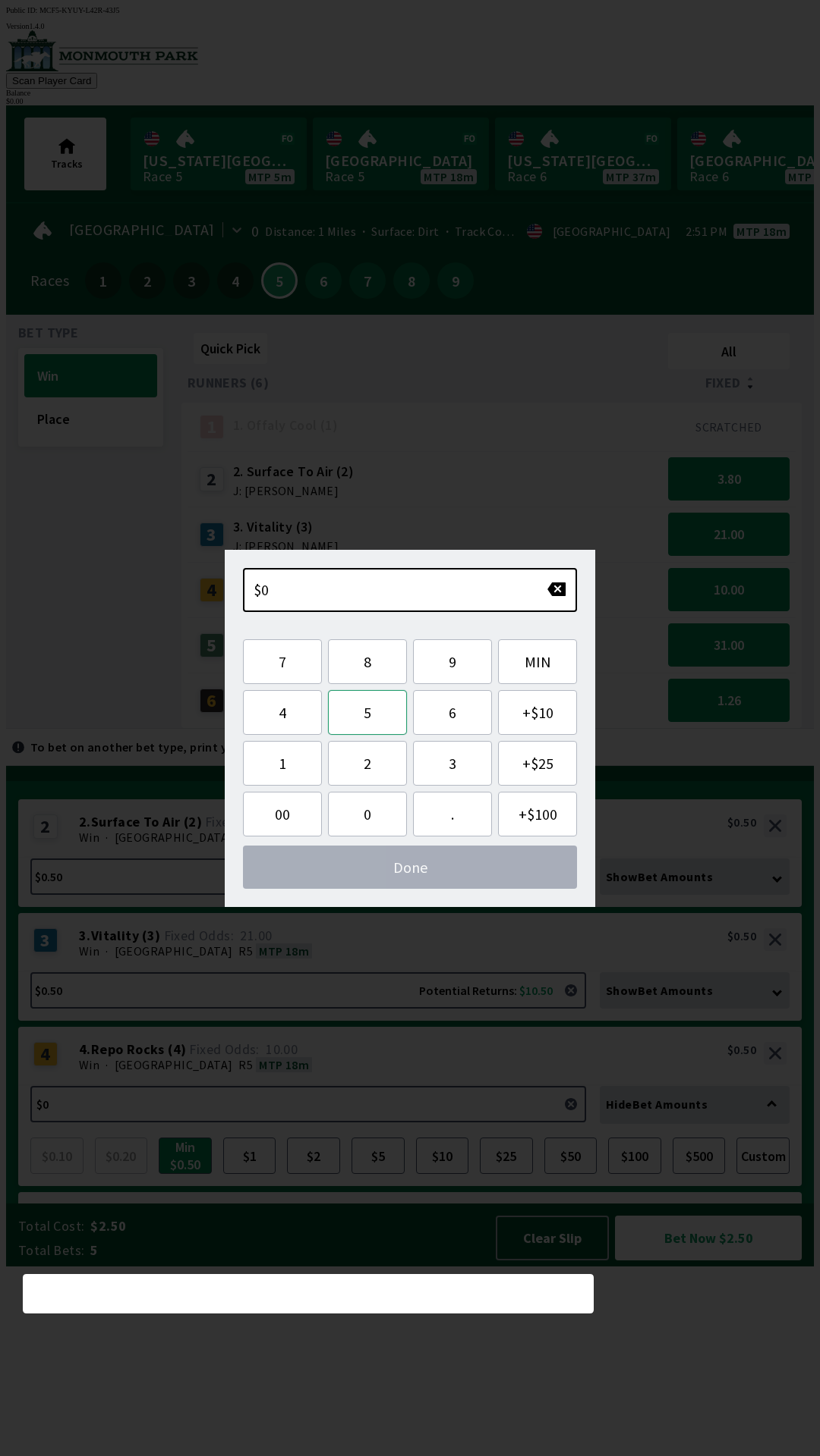
click at [368, 721] on button "5" at bounding box center [367, 712] width 79 height 45
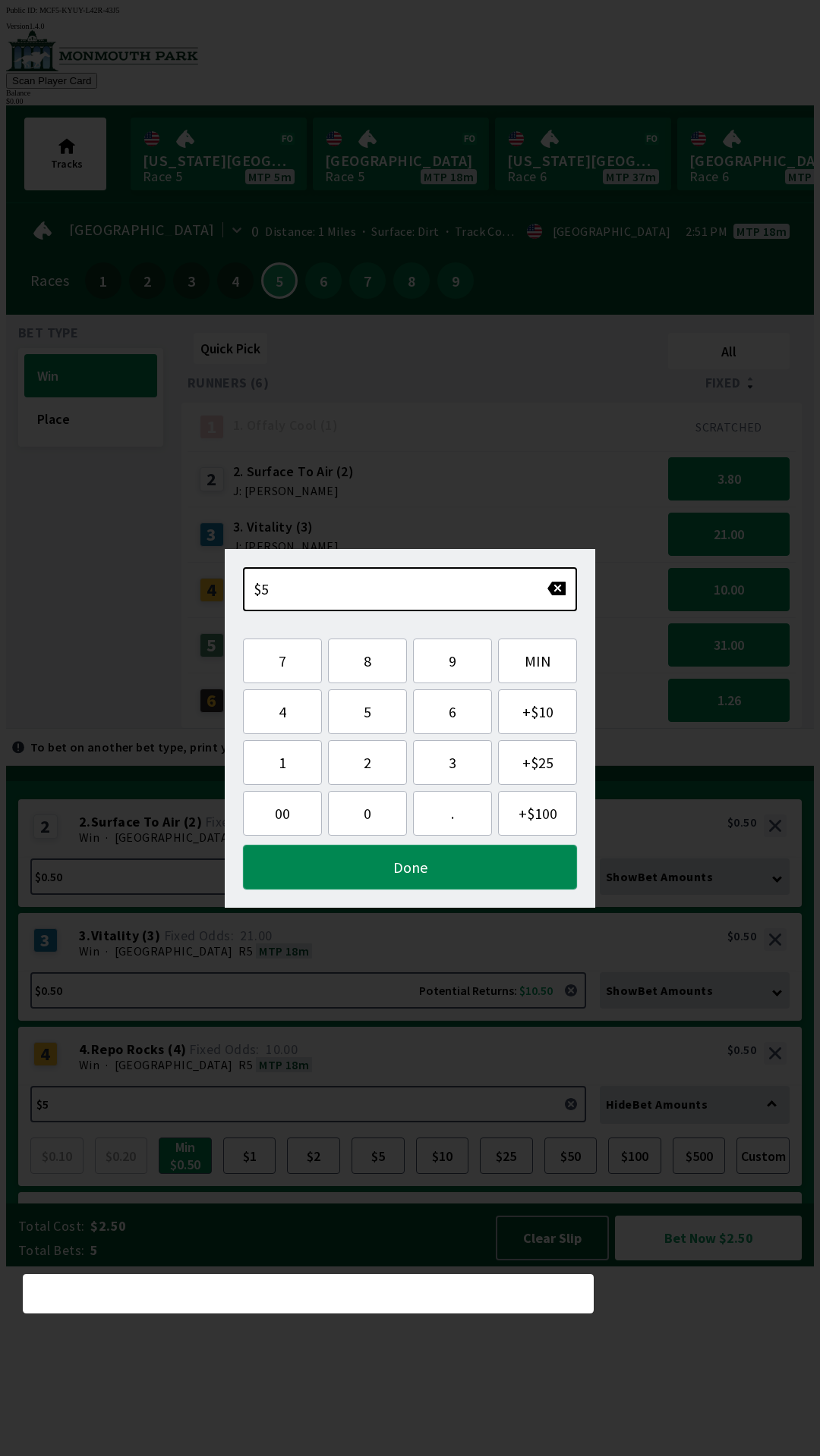
click at [403, 866] on button "Done" at bounding box center [410, 867] width 333 height 45
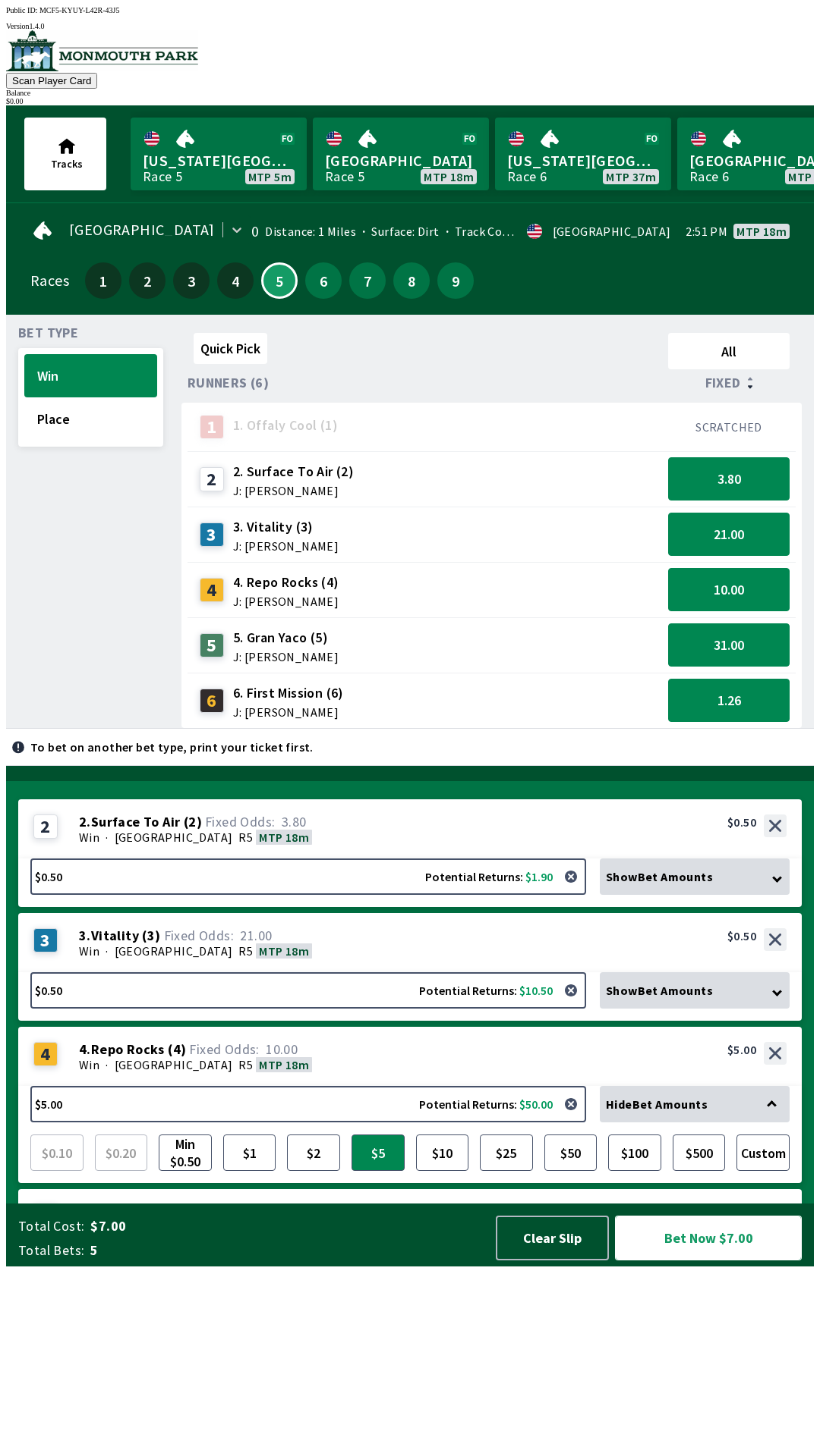
click at [702, 1260] on button "Bet Now $7.00" at bounding box center [708, 1237] width 187 height 45
click at [746, 88] on div "Balance" at bounding box center [410, 92] width 807 height 8
click at [97, 73] on button "Scan Player Card" at bounding box center [52, 80] width 91 height 15
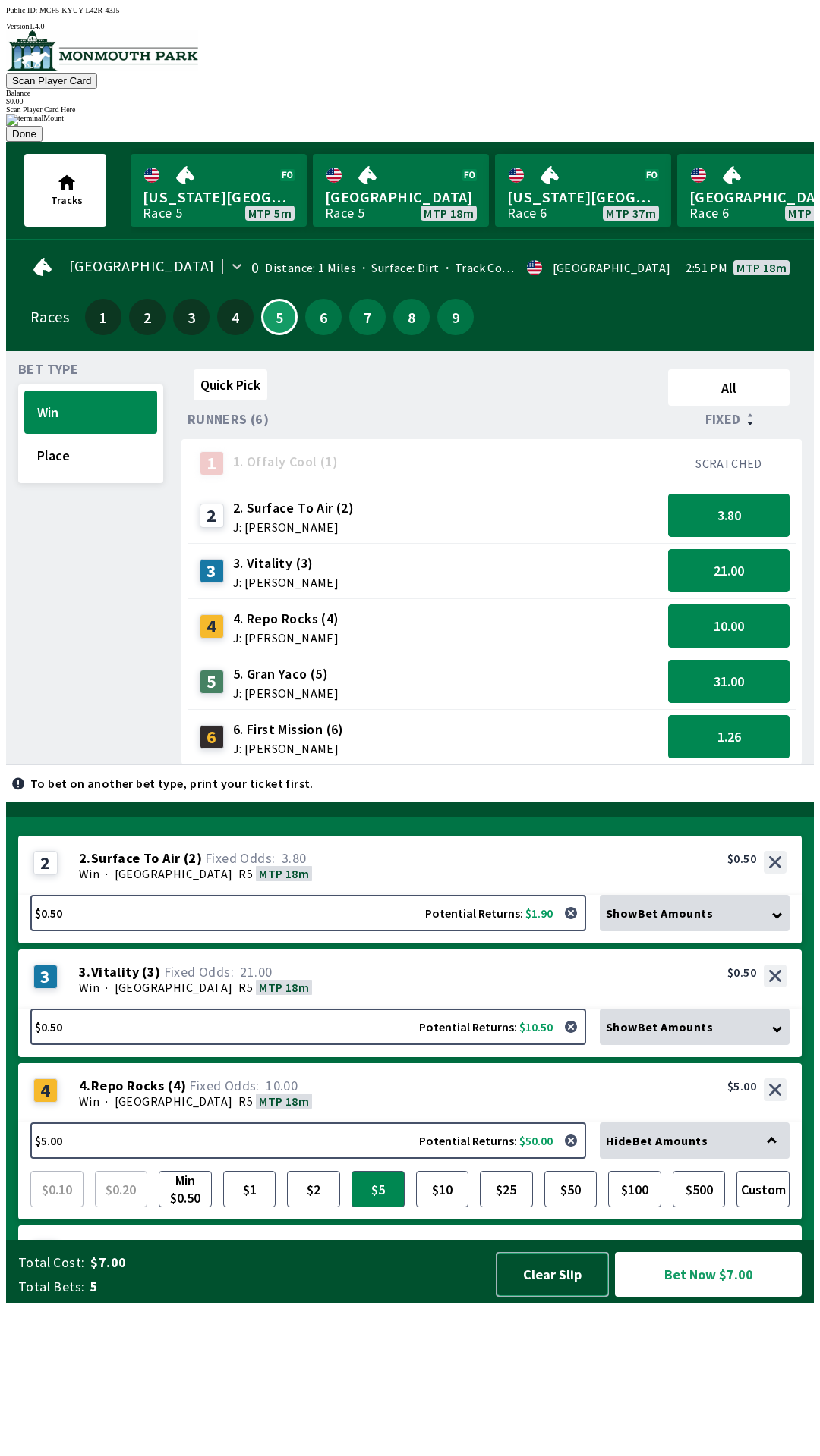
click at [563, 1297] on button "Clear Slip" at bounding box center [552, 1274] width 113 height 45
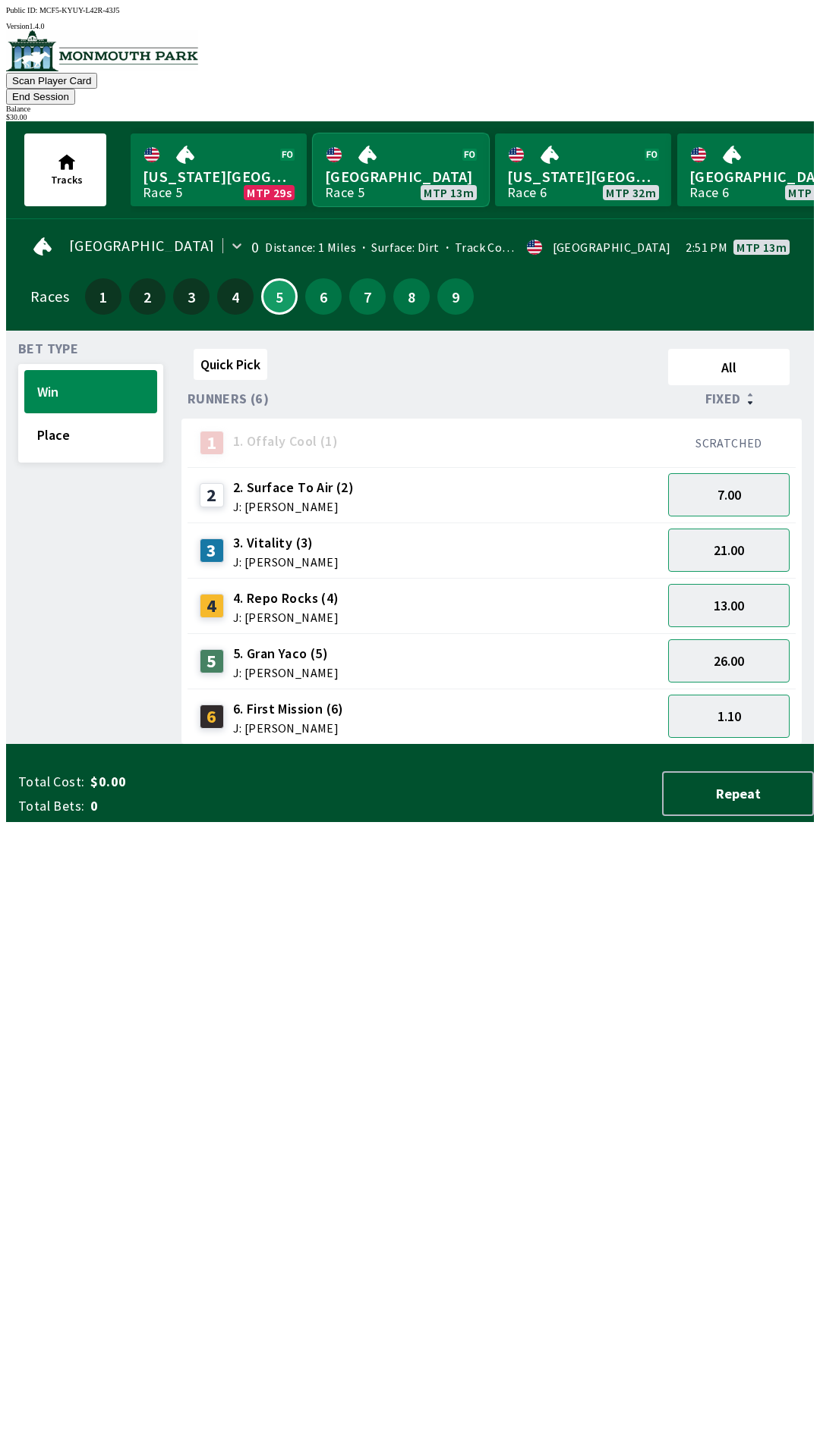
click at [387, 134] on link "[GEOGRAPHIC_DATA] Race 5 MTP 13m" at bounding box center [400, 170] width 176 height 73
click at [733, 639] on button "26.00" at bounding box center [728, 660] width 121 height 43
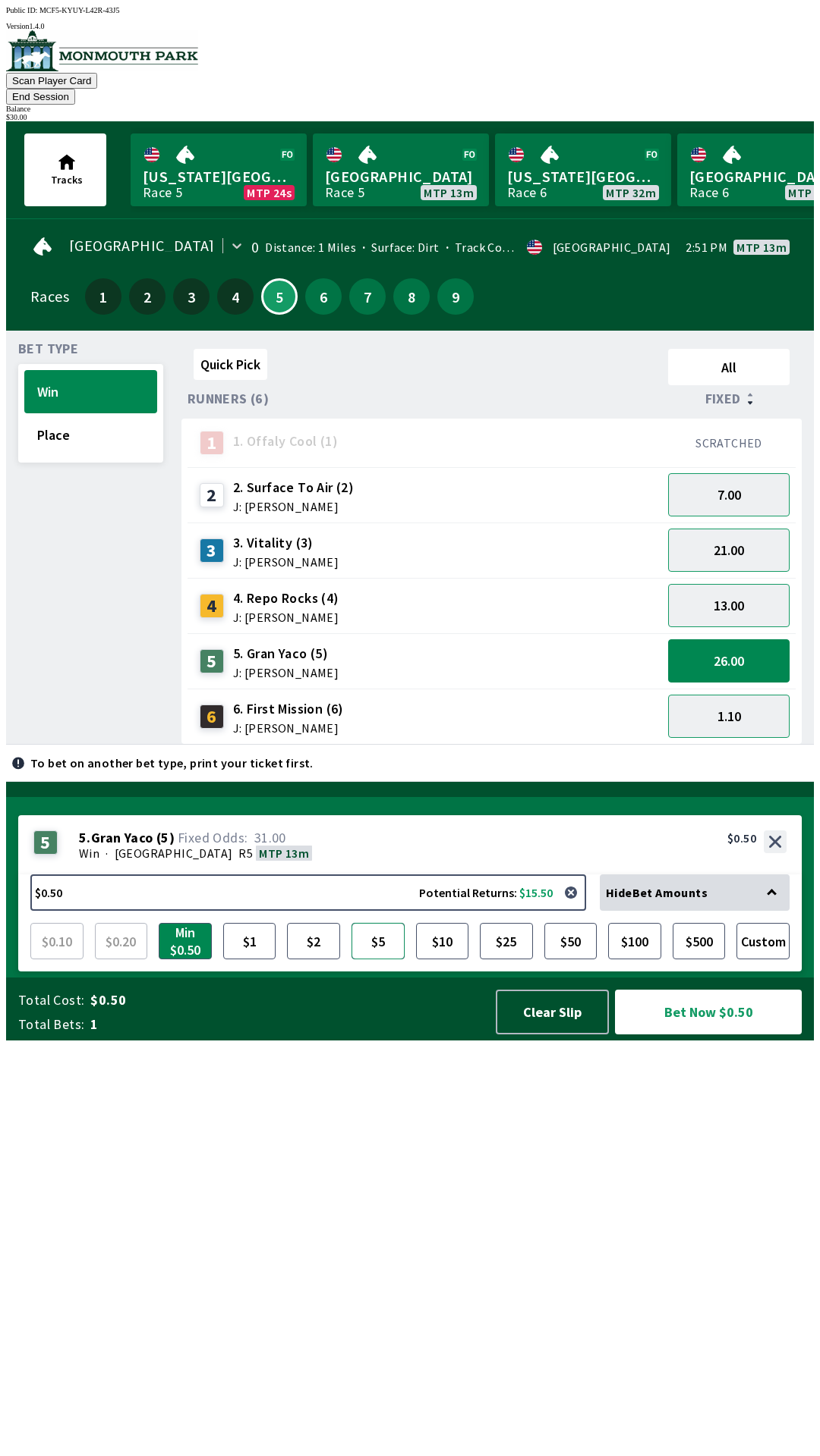
click at [380, 960] on button "$5" at bounding box center [378, 942] width 53 height 36
click at [693, 1034] on button "Bet Now $5.00" at bounding box center [708, 1012] width 187 height 45
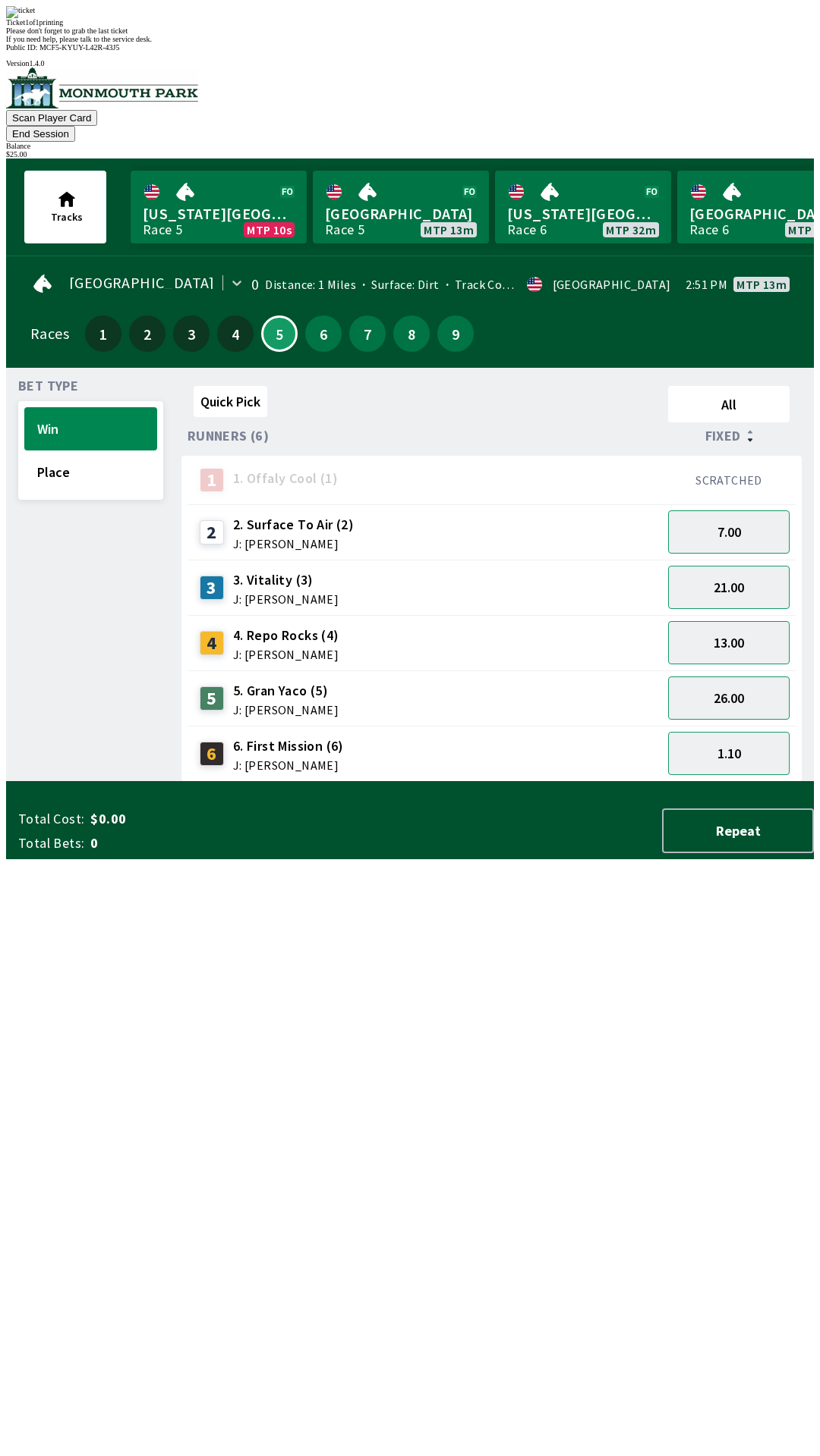
click at [75, 126] on button "End Session" at bounding box center [41, 133] width 69 height 15
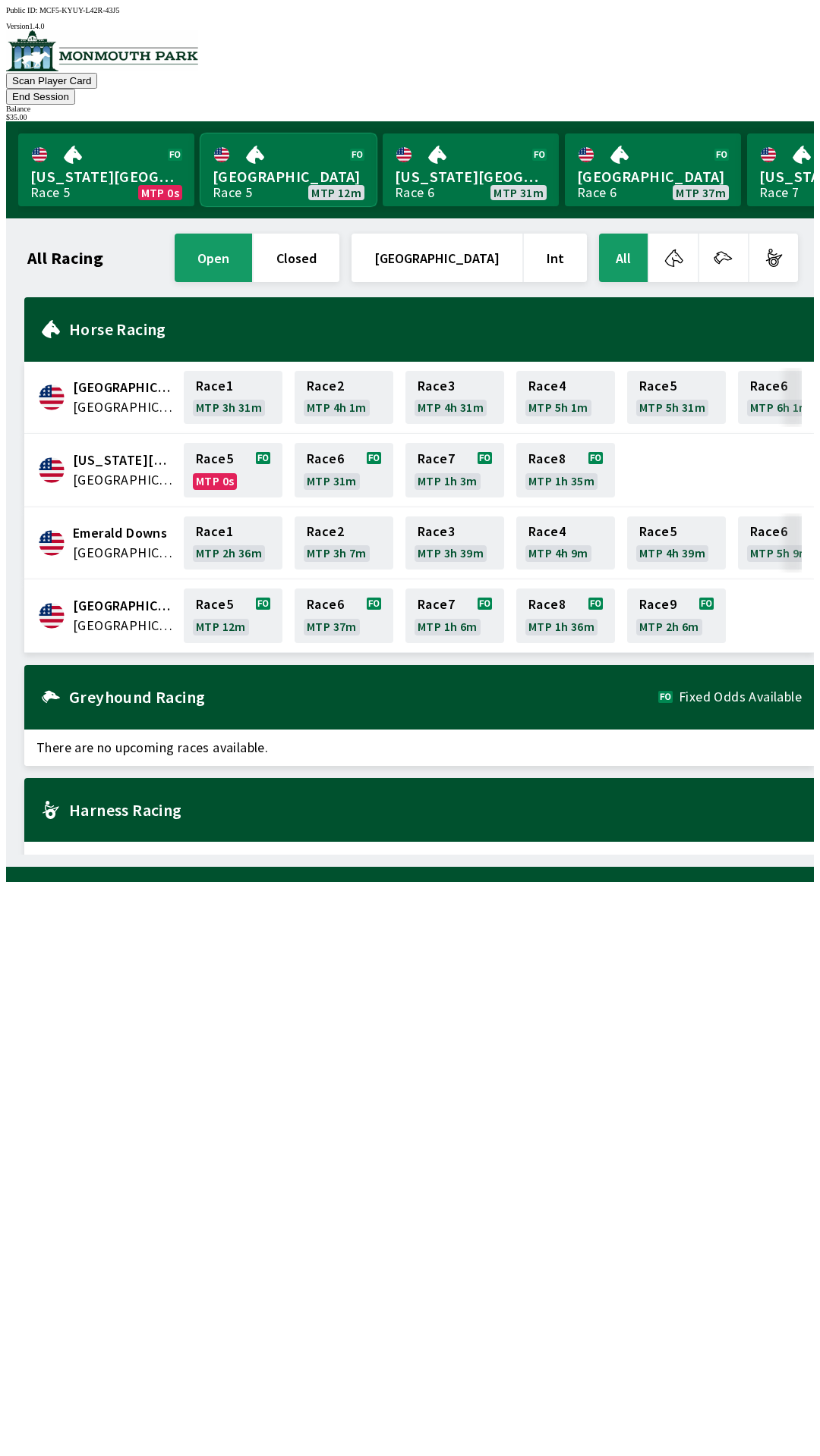
click at [261, 155] on link "Monmouth Park Race 5 MTP 12m" at bounding box center [288, 170] width 176 height 73
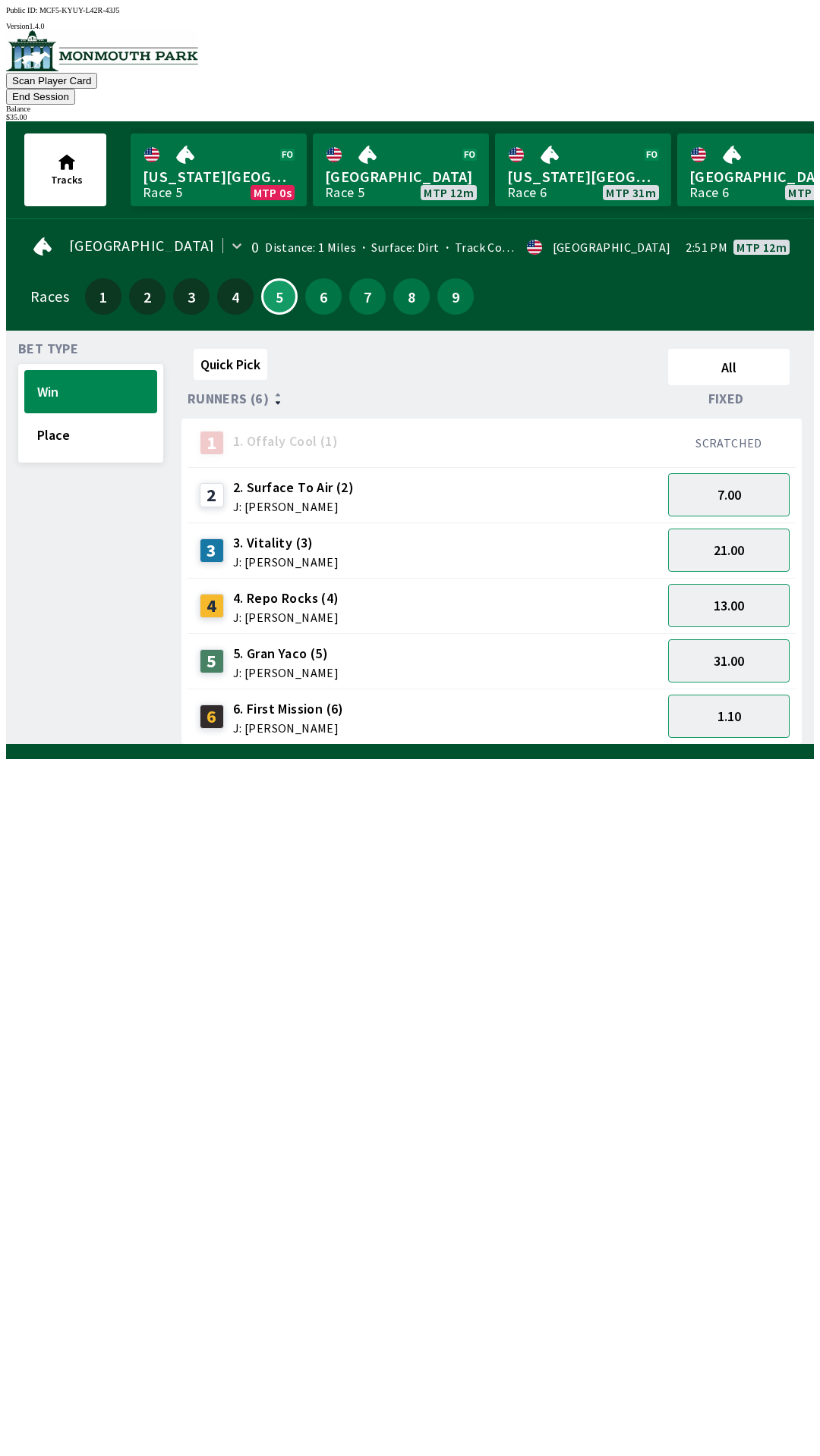
click at [266, 501] on span "J: [PERSON_NAME]" at bounding box center [293, 506] width 120 height 12
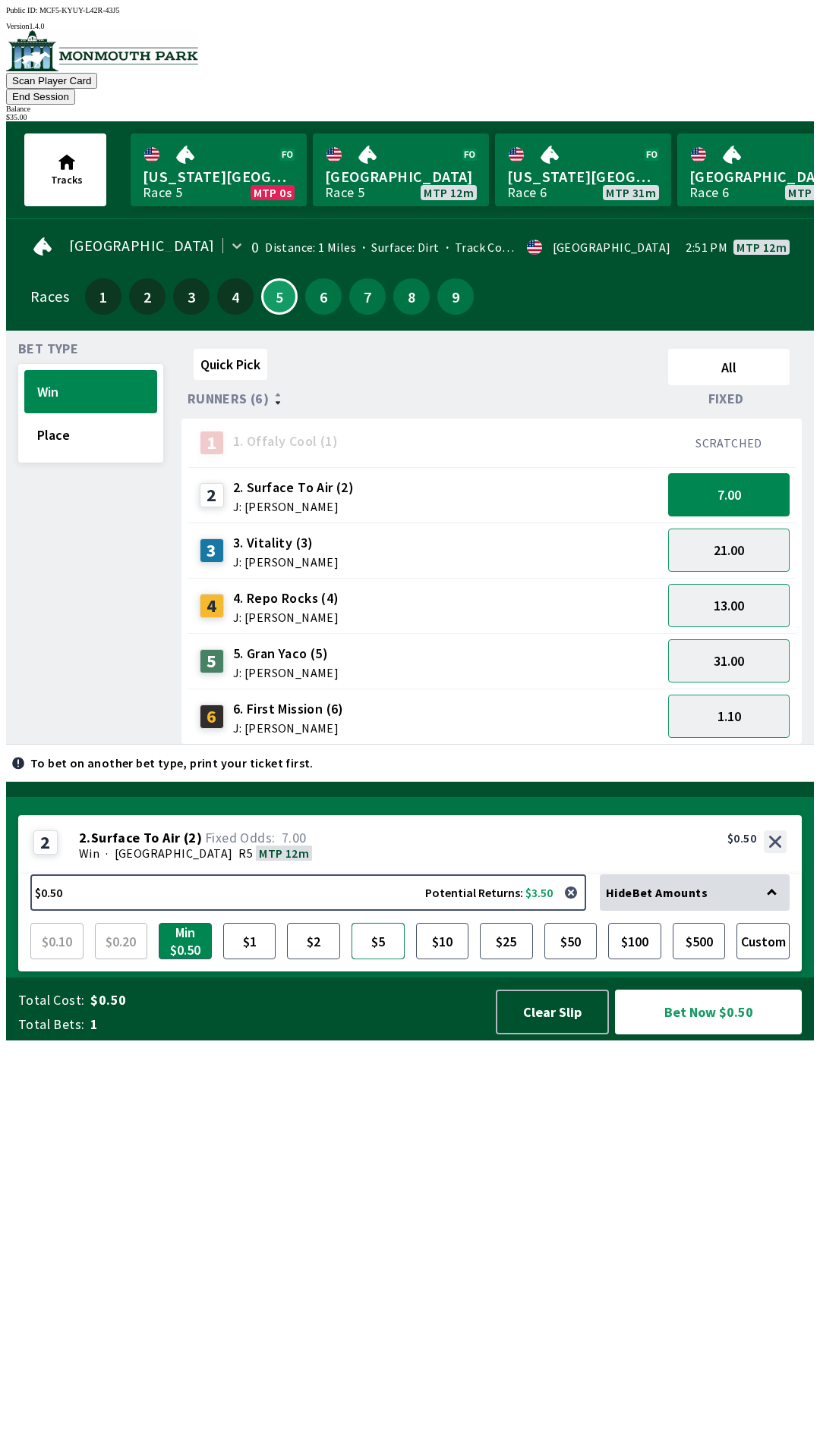
click at [386, 960] on button "$5" at bounding box center [378, 942] width 53 height 36
click at [699, 1034] on button "Bet Now $5.00" at bounding box center [708, 1012] width 187 height 45
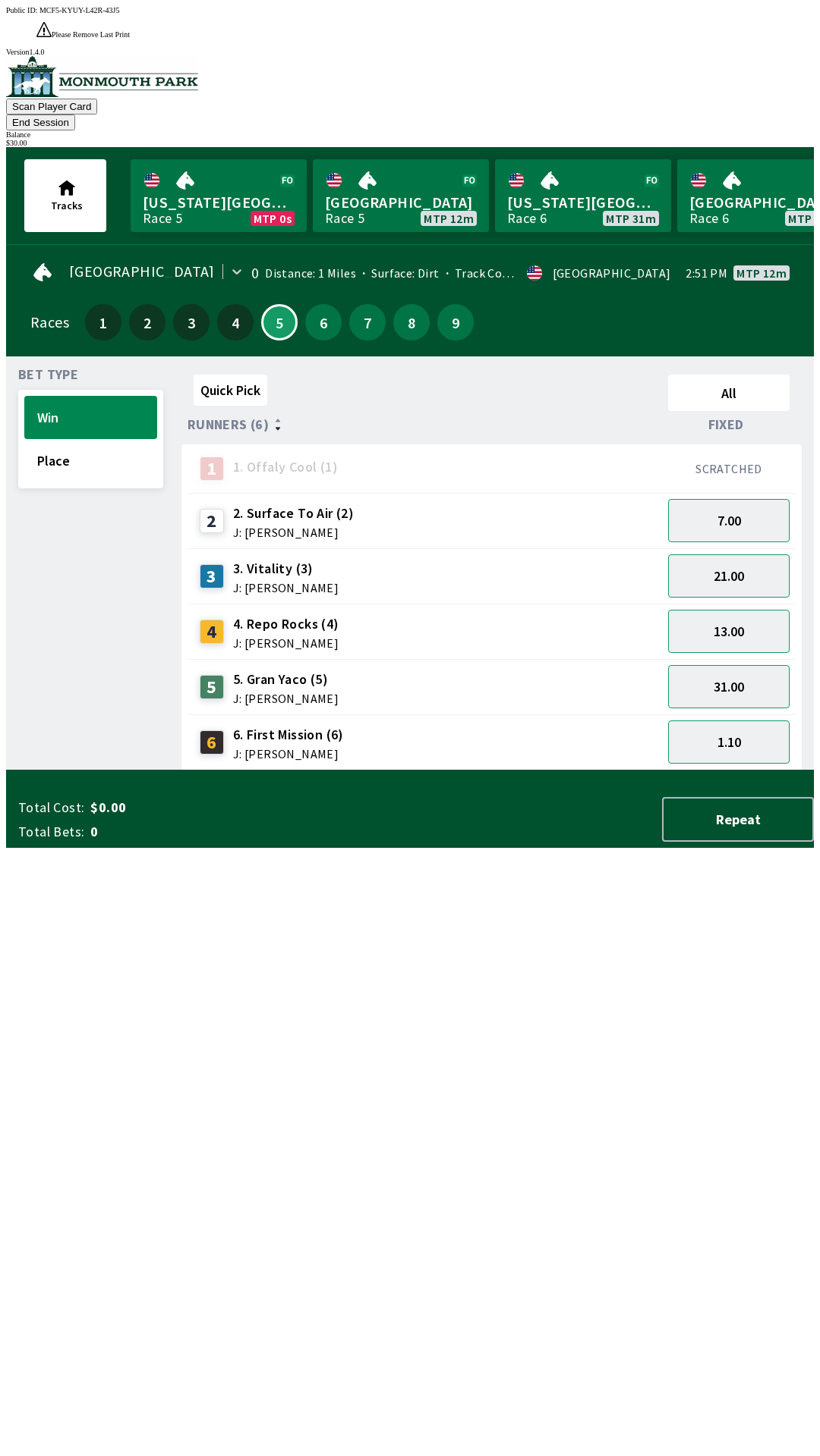
click at [75, 115] on button "End Session" at bounding box center [41, 122] width 69 height 15
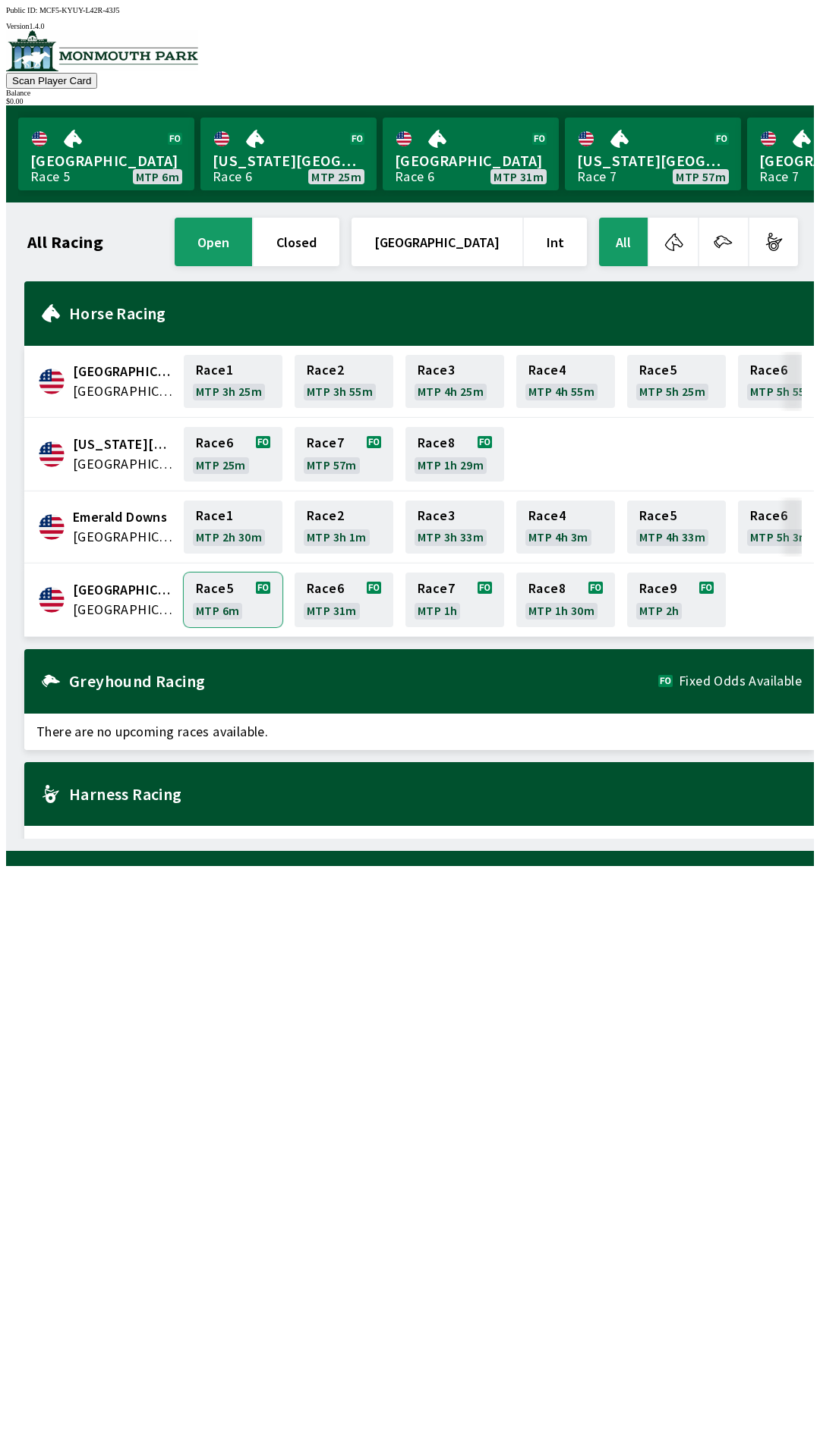
click at [218, 586] on link "Race 5 MTP 6m" at bounding box center [233, 600] width 98 height 55
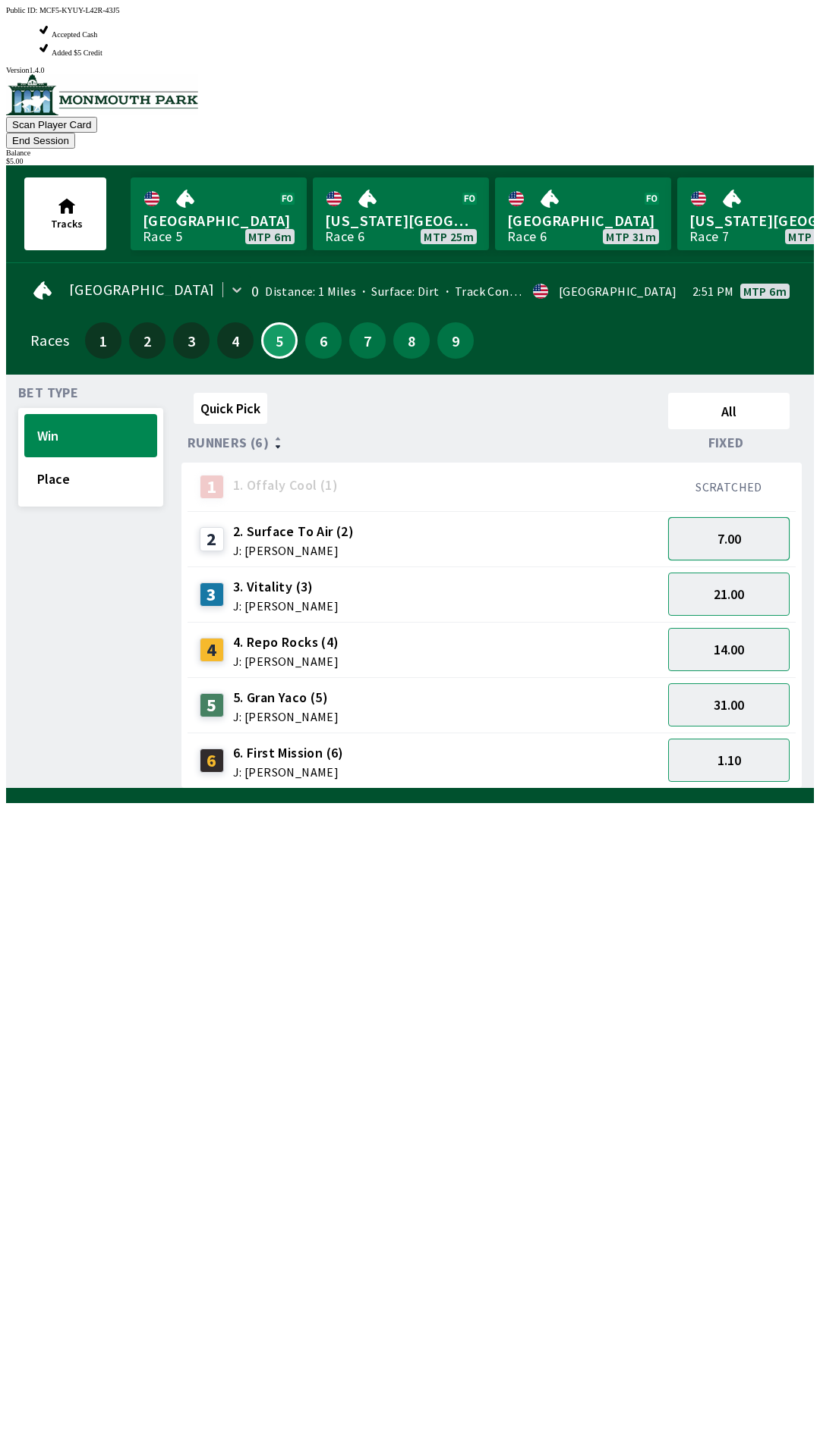
click at [733, 517] on button "7.00" at bounding box center [728, 538] width 121 height 43
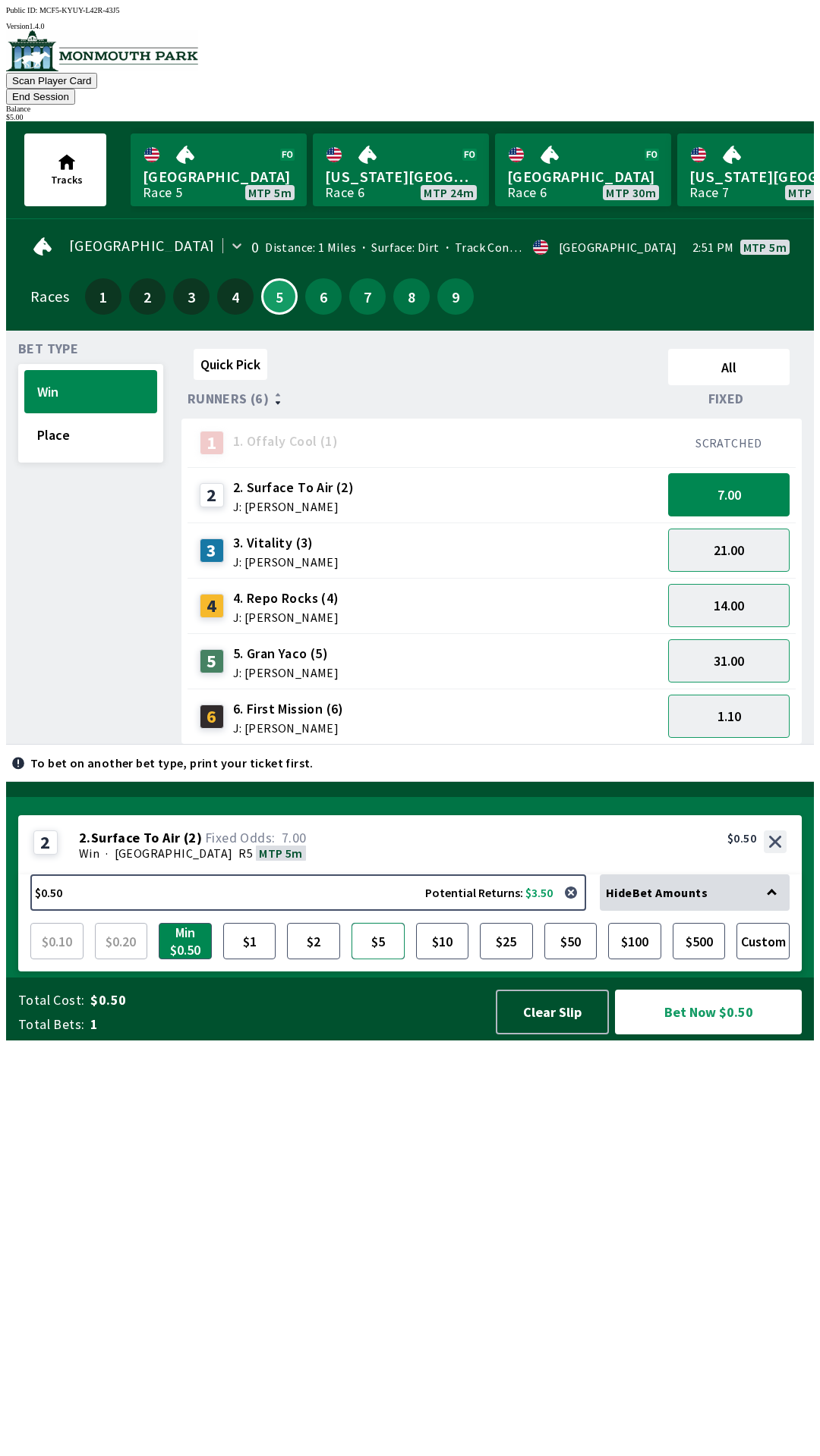
click at [379, 960] on button "$5" at bounding box center [378, 942] width 53 height 36
click at [715, 1034] on button "Bet Now $5.00" at bounding box center [708, 1012] width 187 height 45
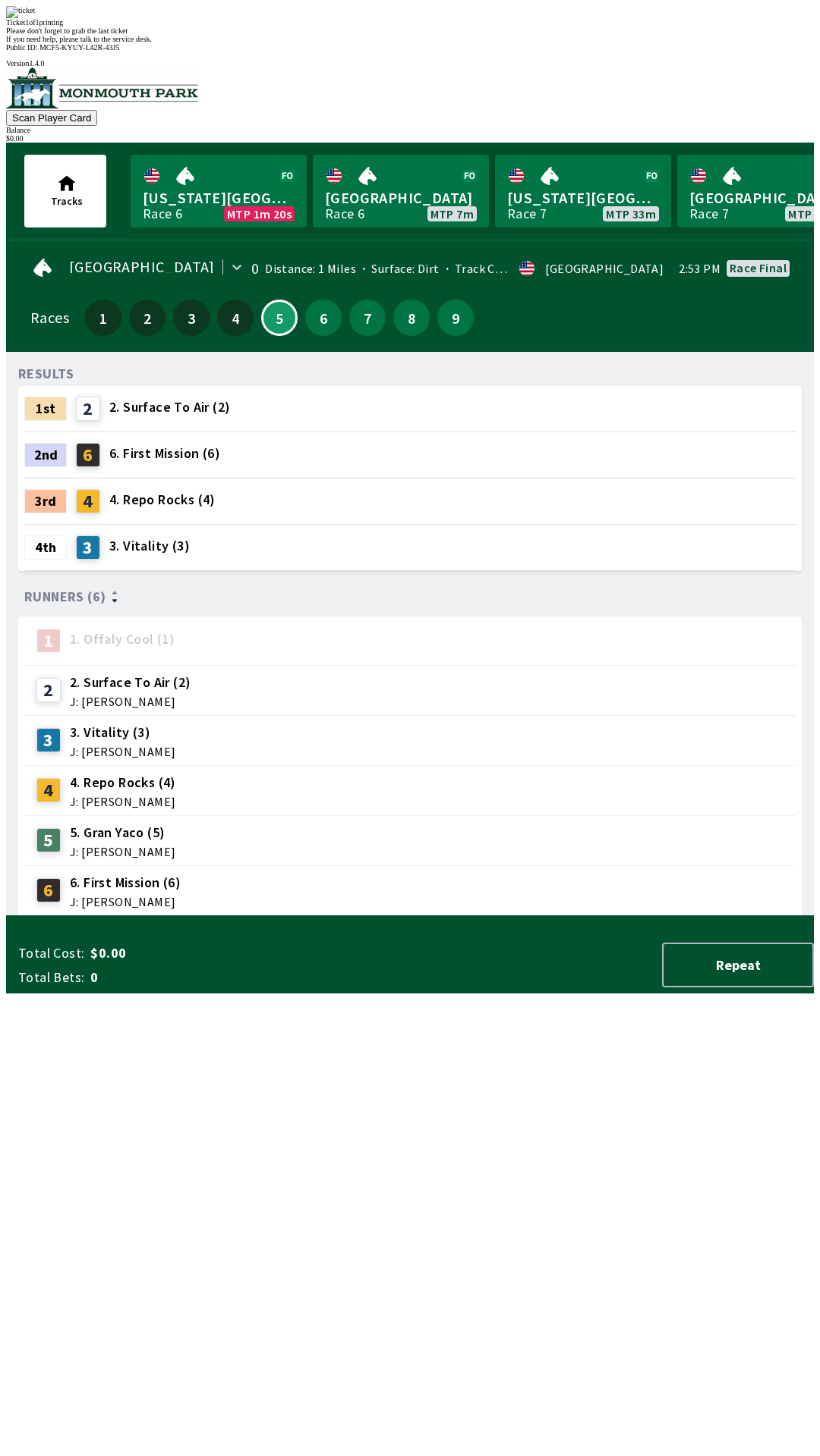
click at [488, 916] on div "RESULTS 1st 2 2. Surface To Air (2) 2nd 6 6. First Mission (6) 3rd 4 4. Repo Ro…" at bounding box center [415, 640] width 795 height 552
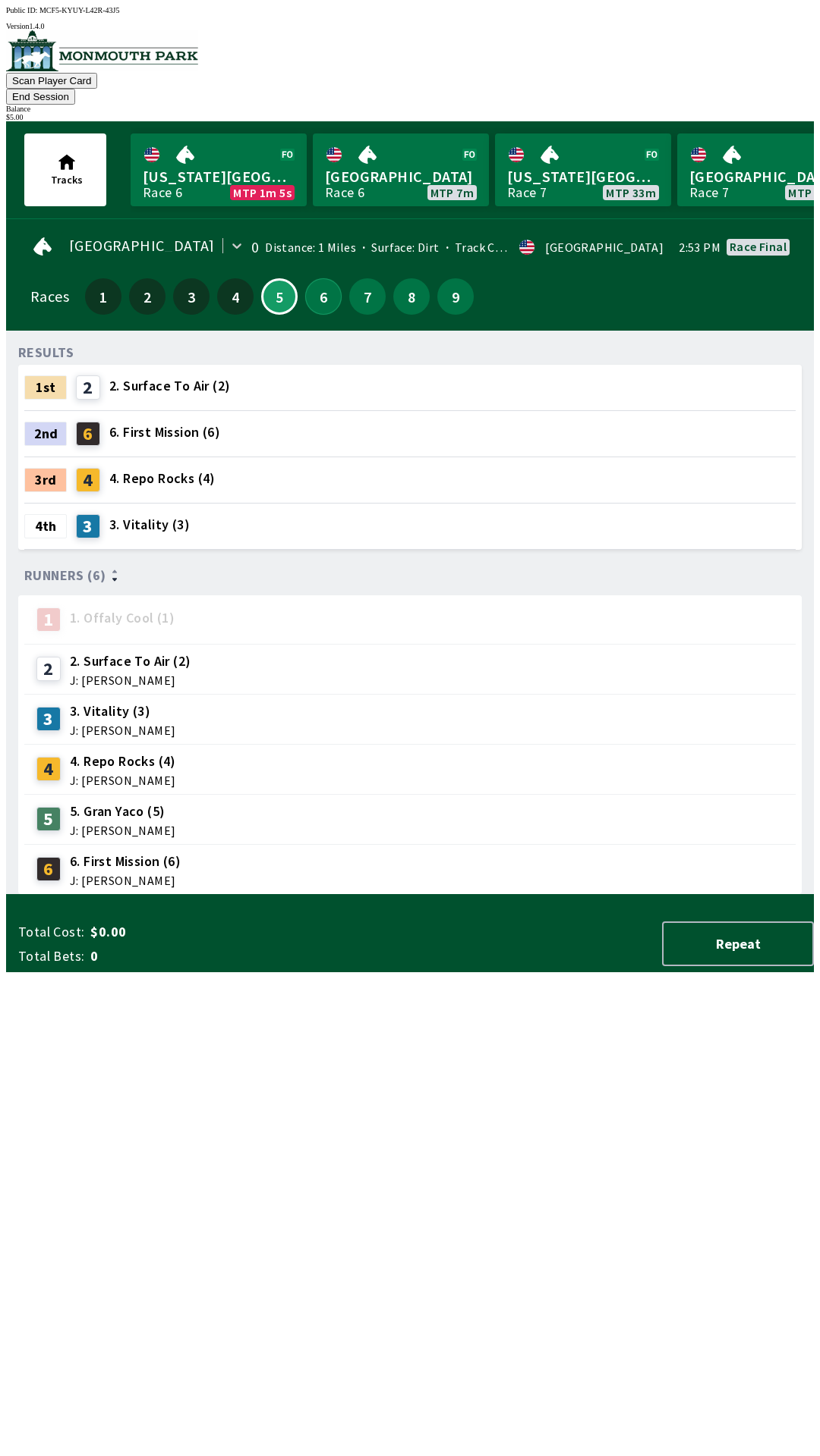
click at [319, 286] on button "6" at bounding box center [323, 297] width 36 height 36
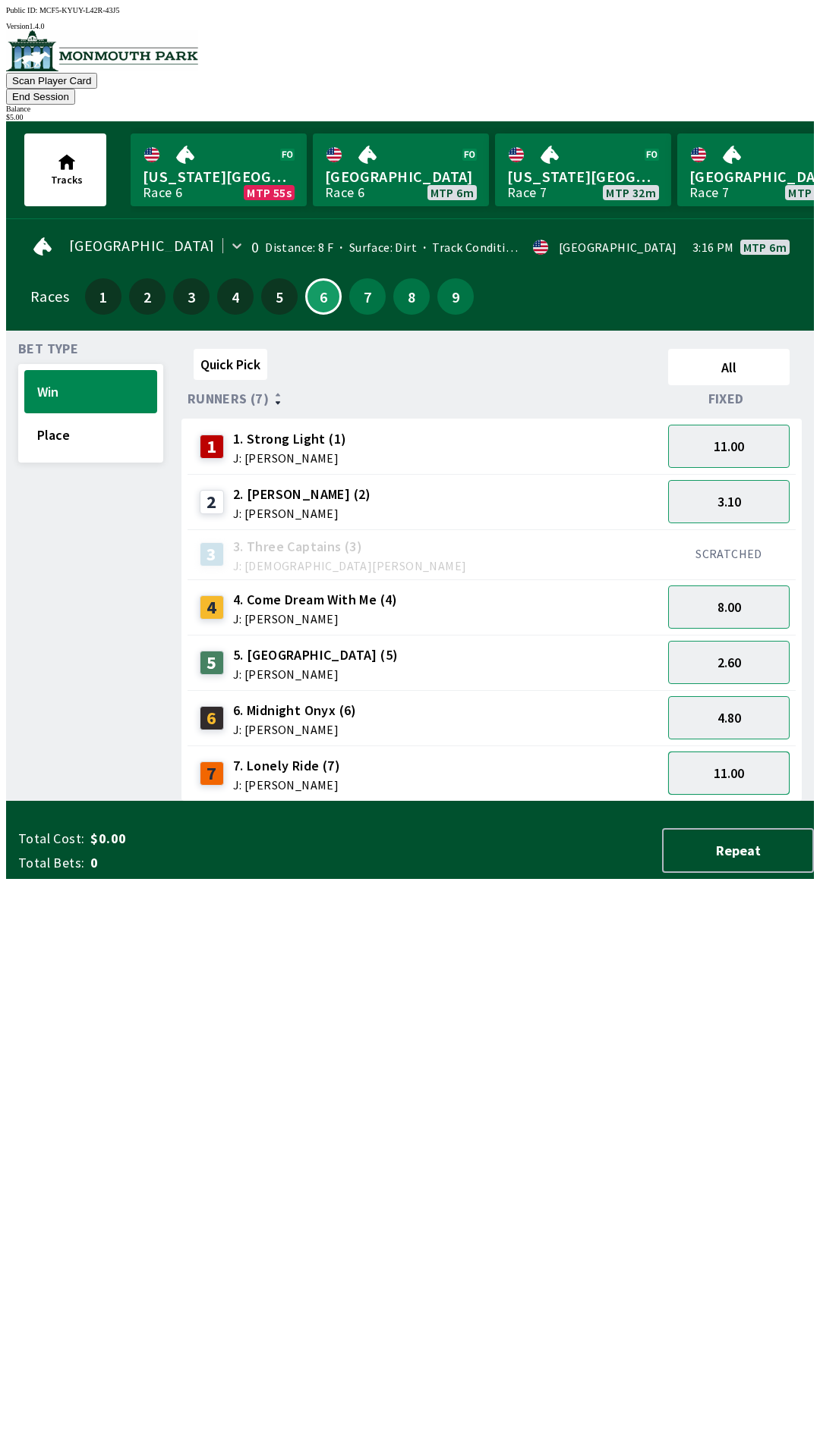
click at [714, 760] on button "11.00" at bounding box center [728, 772] width 121 height 43
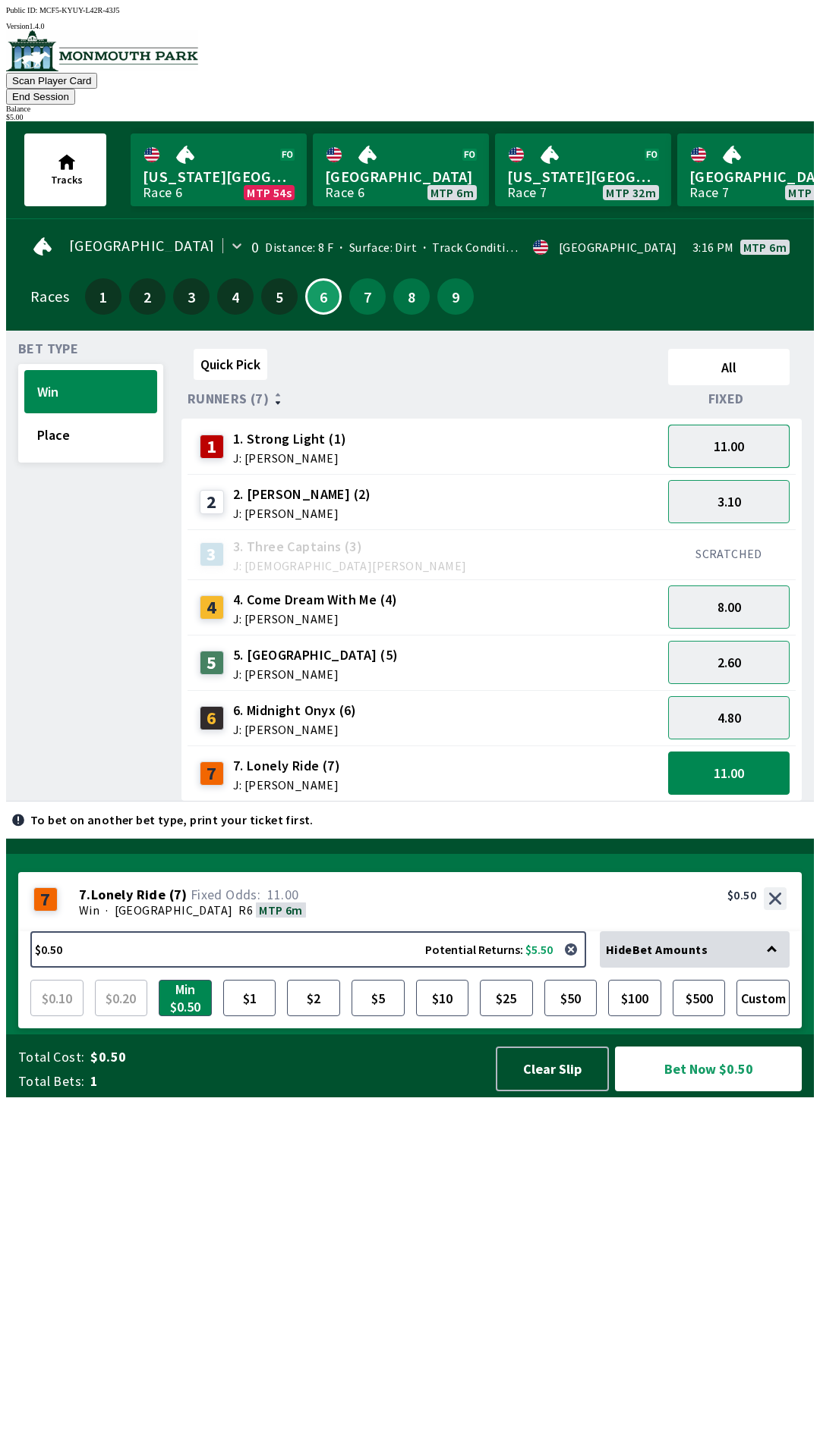
click at [710, 424] on button "11.00" at bounding box center [728, 445] width 121 height 43
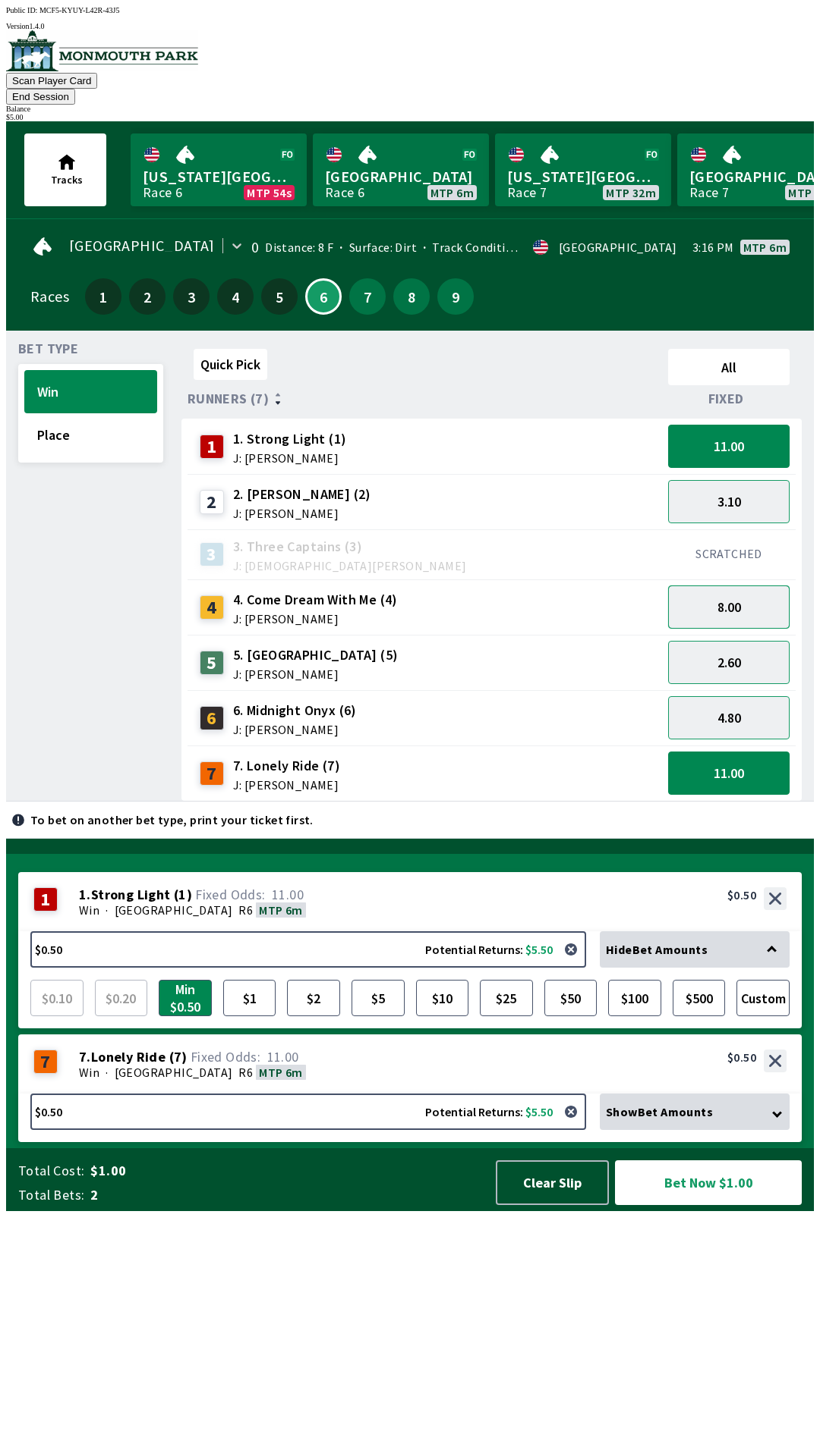
click at [706, 596] on button "8.00" at bounding box center [728, 606] width 121 height 43
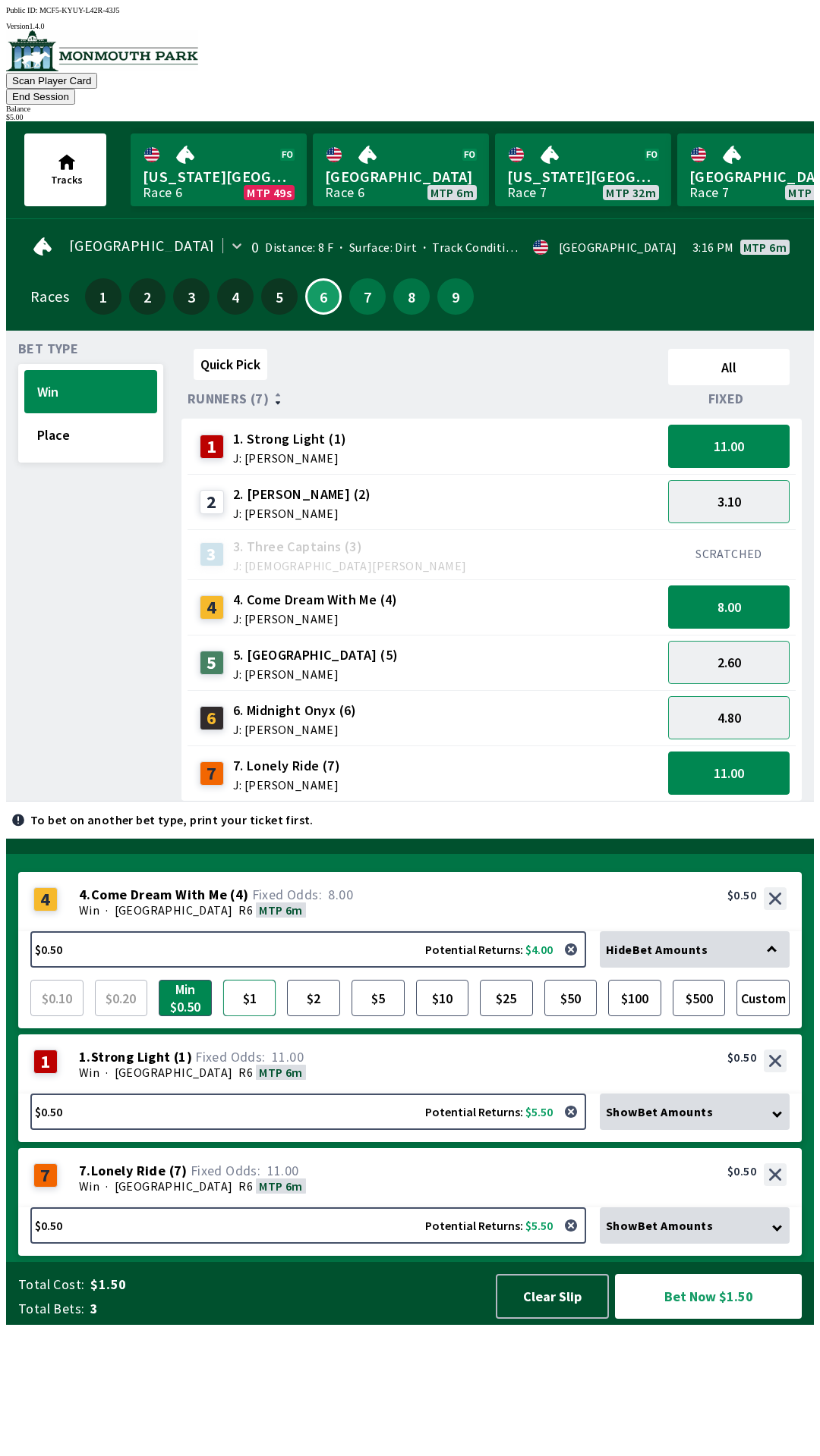
click at [249, 1016] on button "$1" at bounding box center [250, 998] width 53 height 36
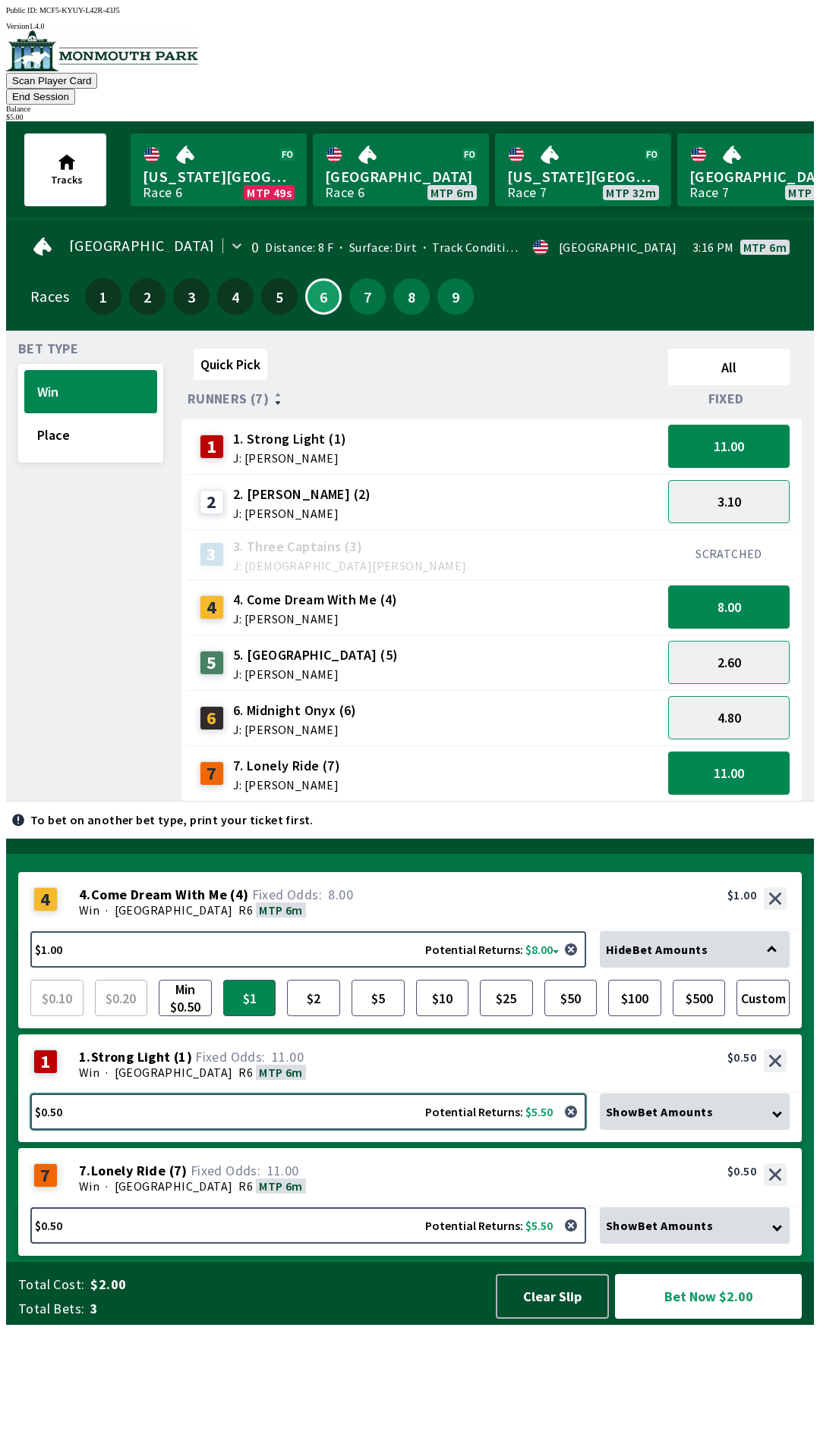
click at [320, 1130] on button "$0.50 Potential Returns: $5.50" at bounding box center [308, 1112] width 556 height 36
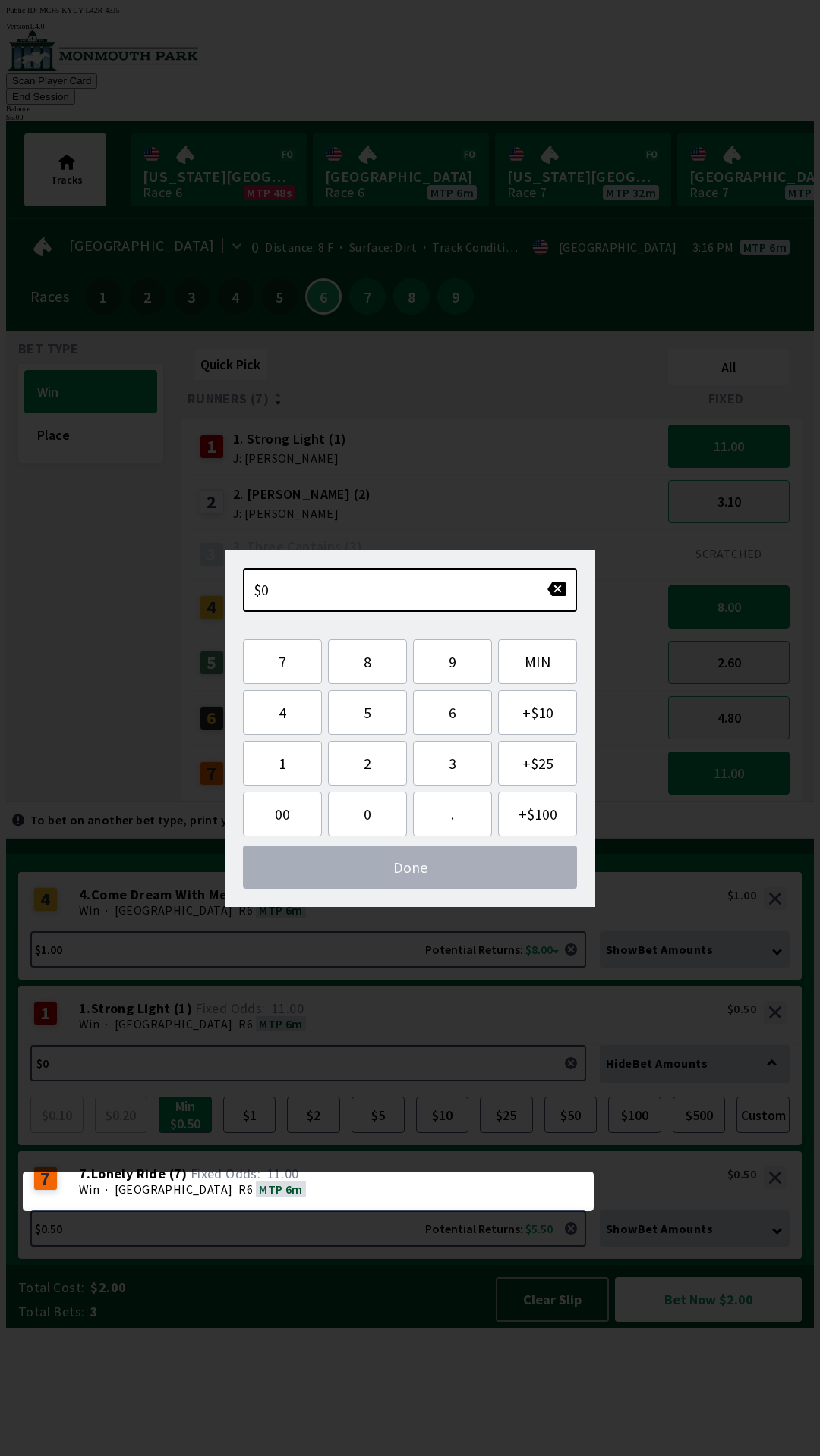
click at [329, 1045] on div "1 1 . Strong Light ( 1 ) Win · [STREET_ADDRESS]. Strong Light (1) 11.00 $0.50" at bounding box center [410, 1015] width 784 height 59
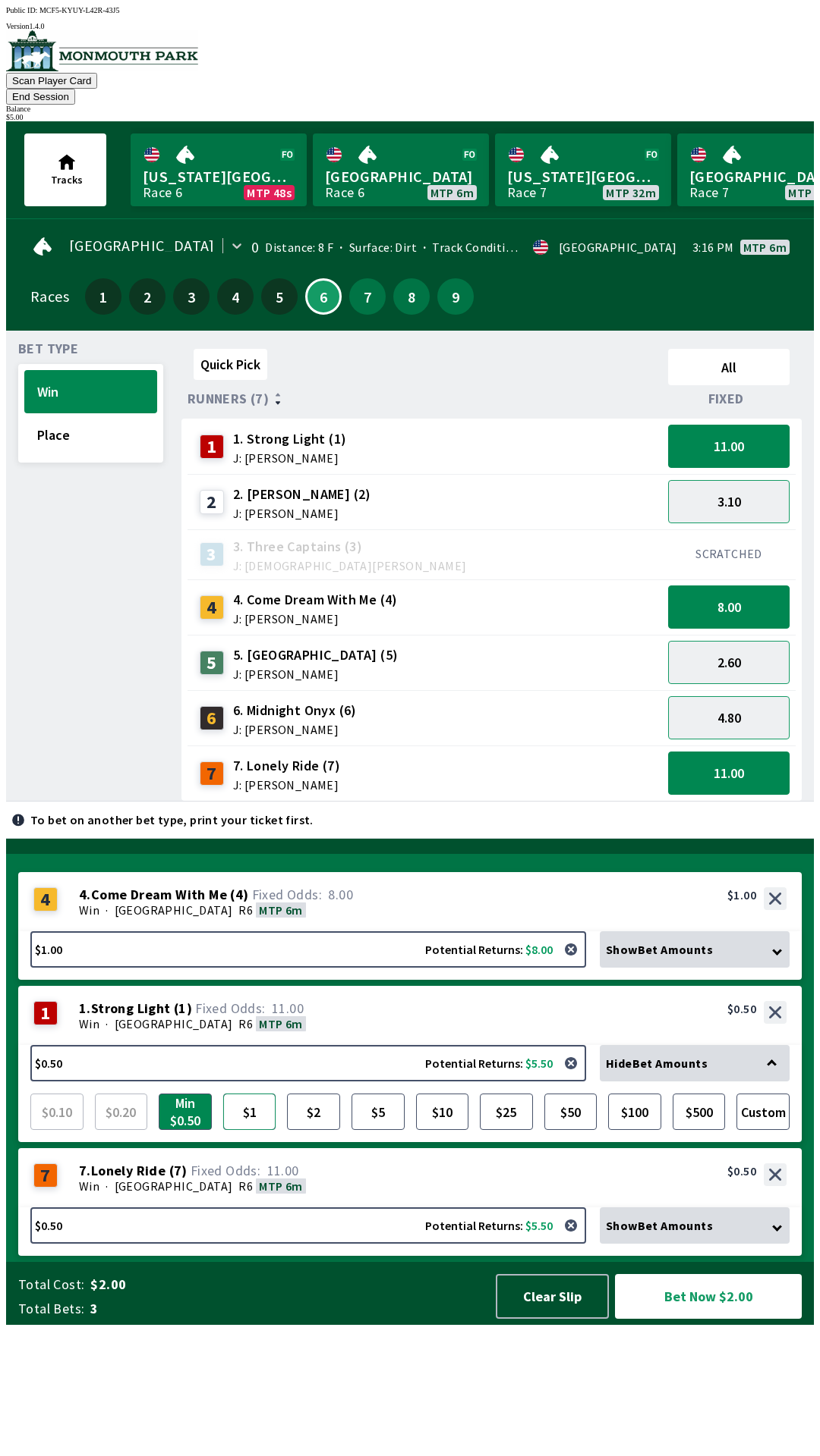
click at [261, 1130] on button "$1" at bounding box center [250, 1112] width 53 height 36
click at [308, 1207] on div "7 7 . Lonely Ride ( 7 ) Win · [STREET_ADDRESS]. Lonely Ride (7) 11.00 $0.50" at bounding box center [410, 1177] width 784 height 59
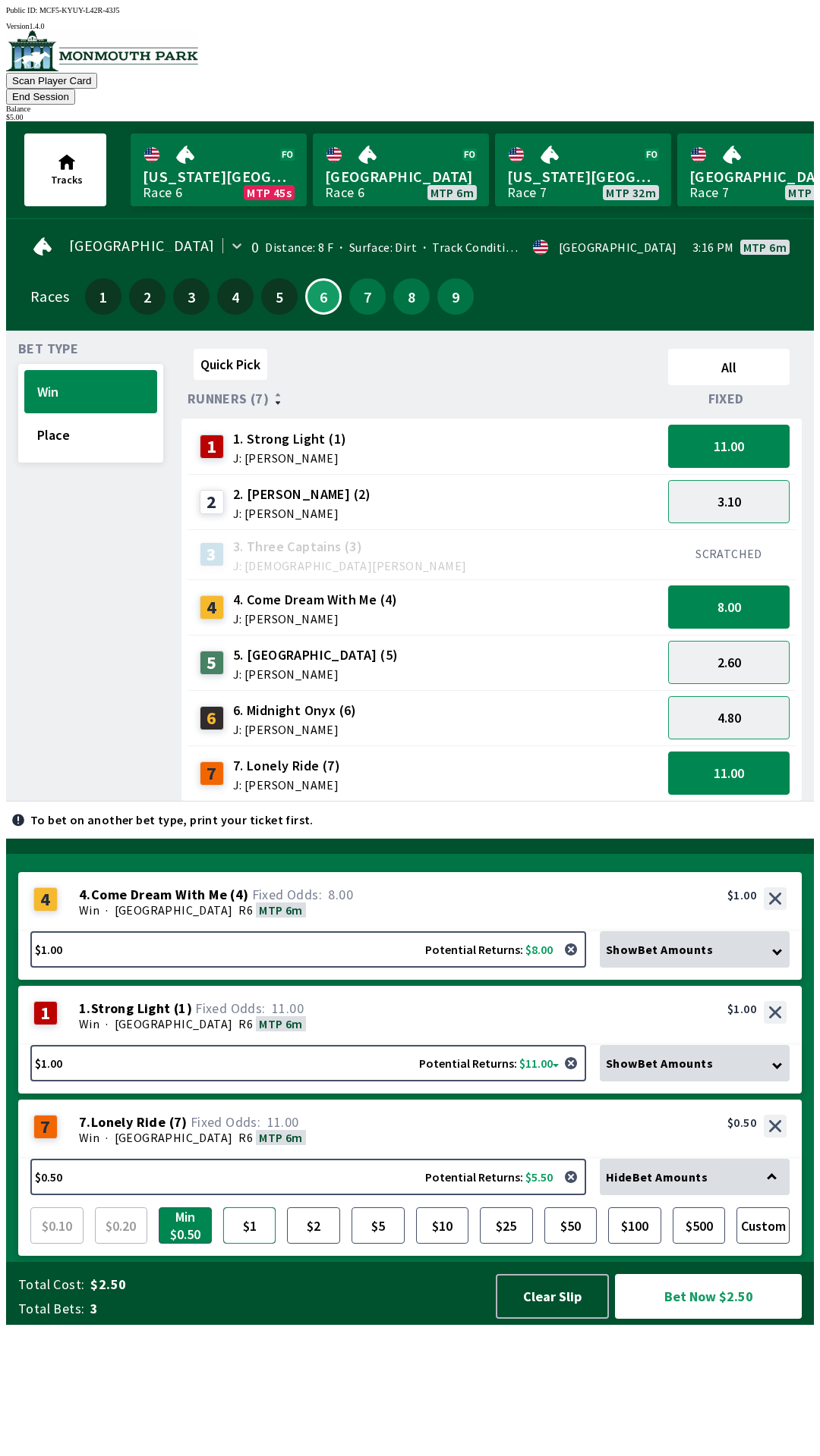
click at [266, 1244] on button "$1" at bounding box center [250, 1226] width 53 height 36
click at [190, 1244] on button "Min $0.50" at bounding box center [185, 1226] width 53 height 36
click at [280, 1032] on div "Win · [STREET_ADDRESS]" at bounding box center [433, 1023] width 707 height 15
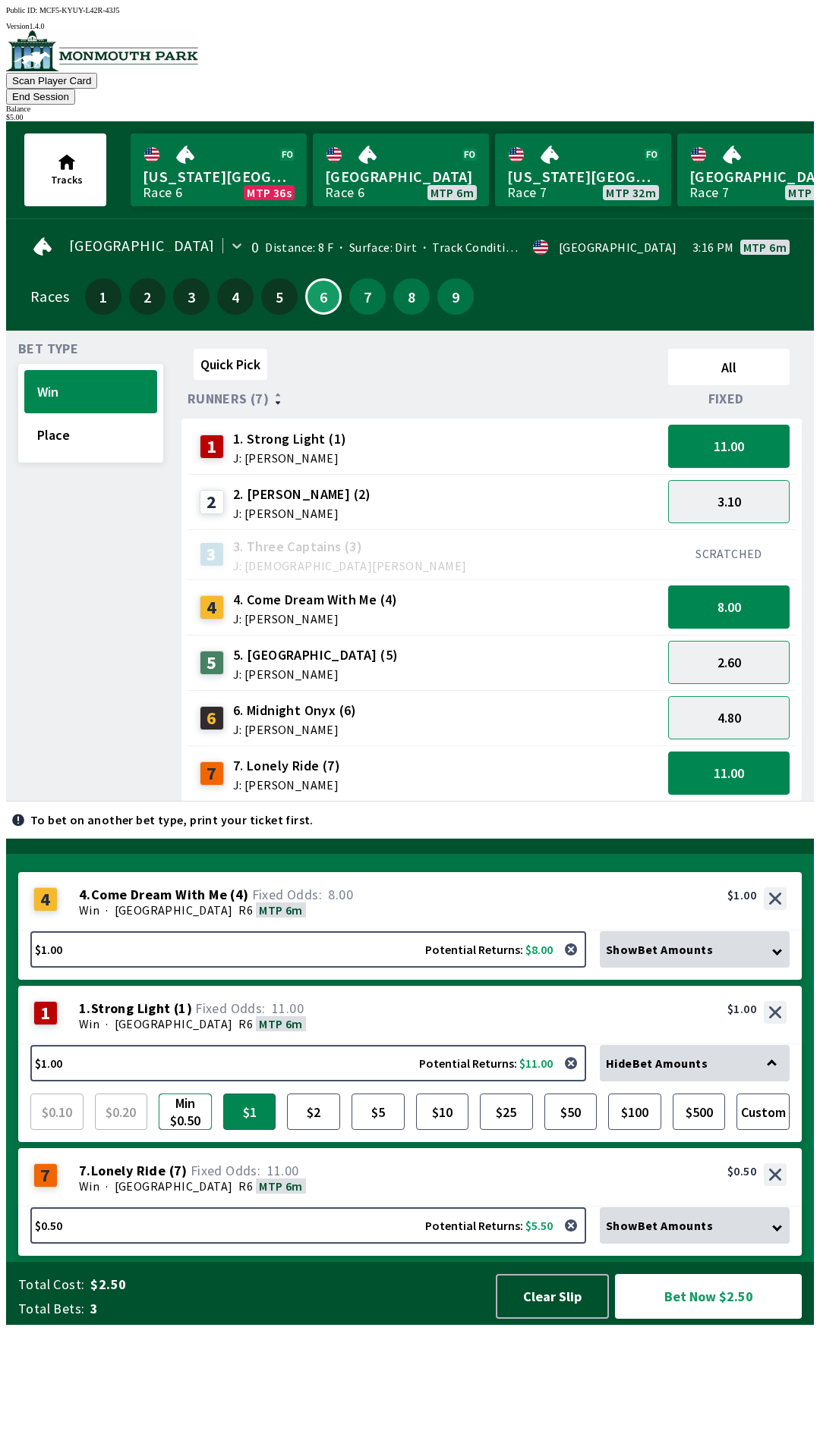
click at [195, 1130] on button "Min $0.50" at bounding box center [185, 1112] width 53 height 36
click at [716, 698] on button "4.80" at bounding box center [728, 718] width 121 height 43
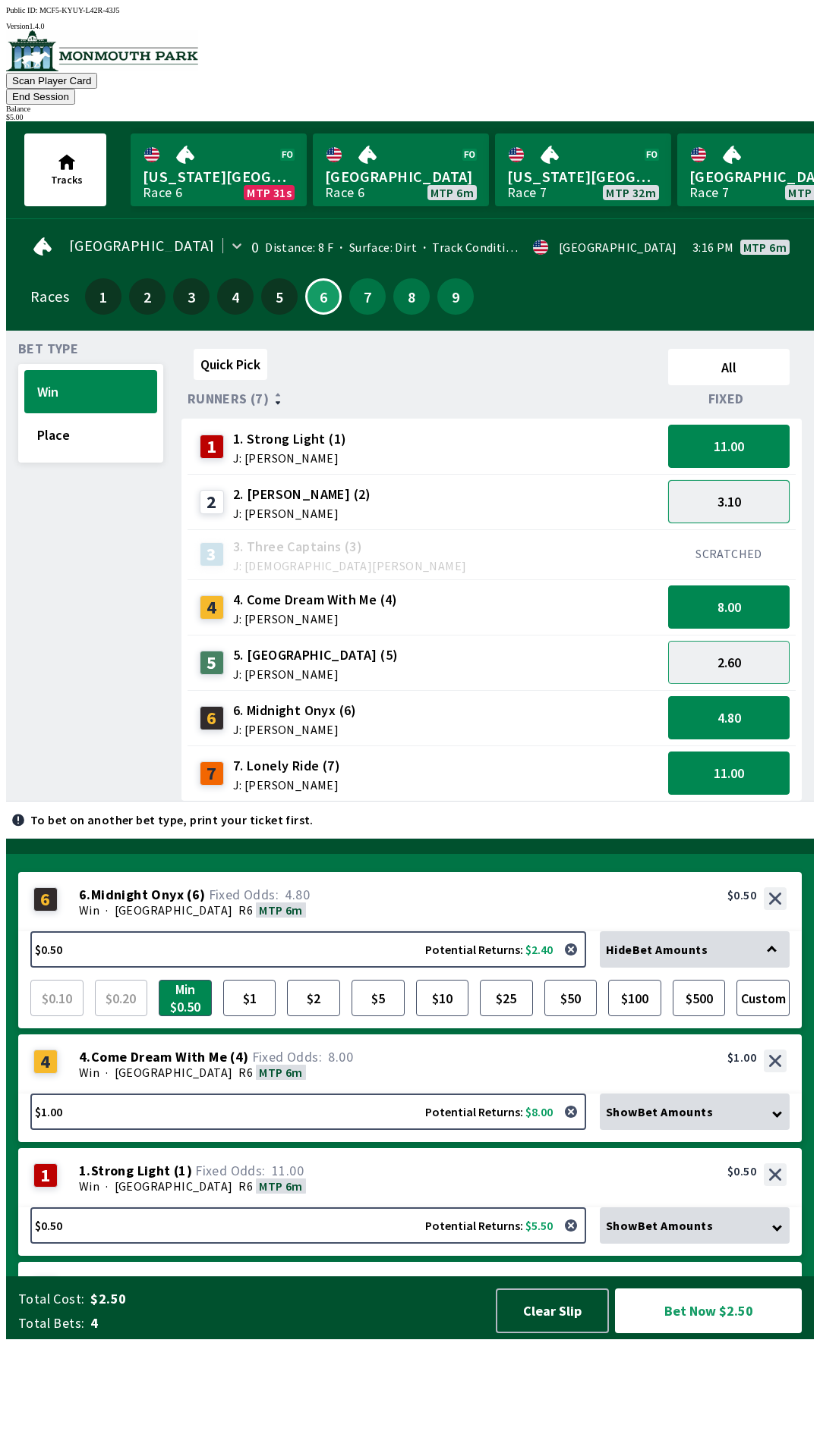
click at [711, 486] on button "3.10" at bounding box center [728, 501] width 121 height 43
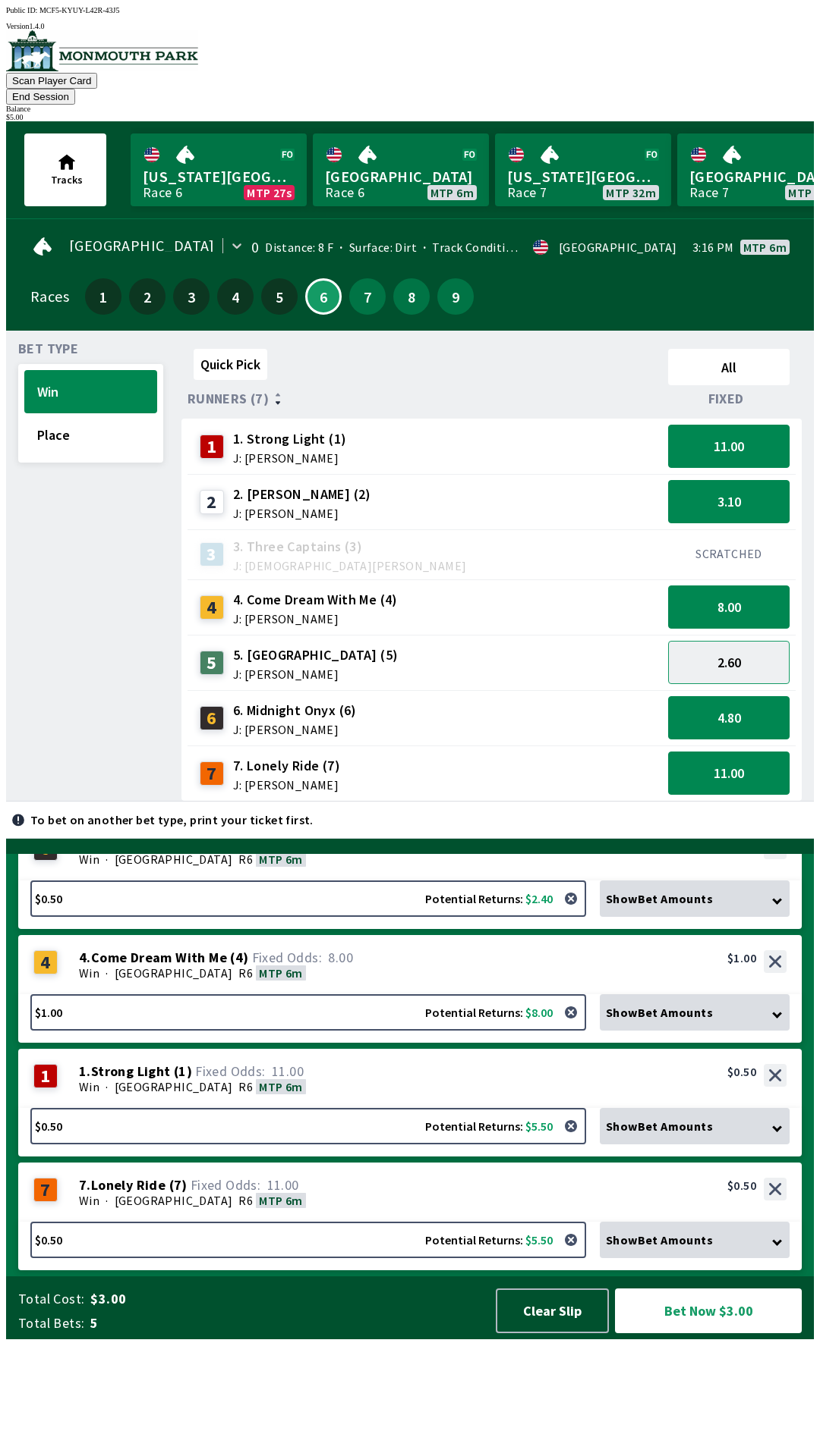
click at [320, 1108] on div "1 1 . Strong Light ( 1 ) Win · [STREET_ADDRESS]. Strong Light (1) 11.00 $0.50" at bounding box center [410, 1078] width 784 height 59
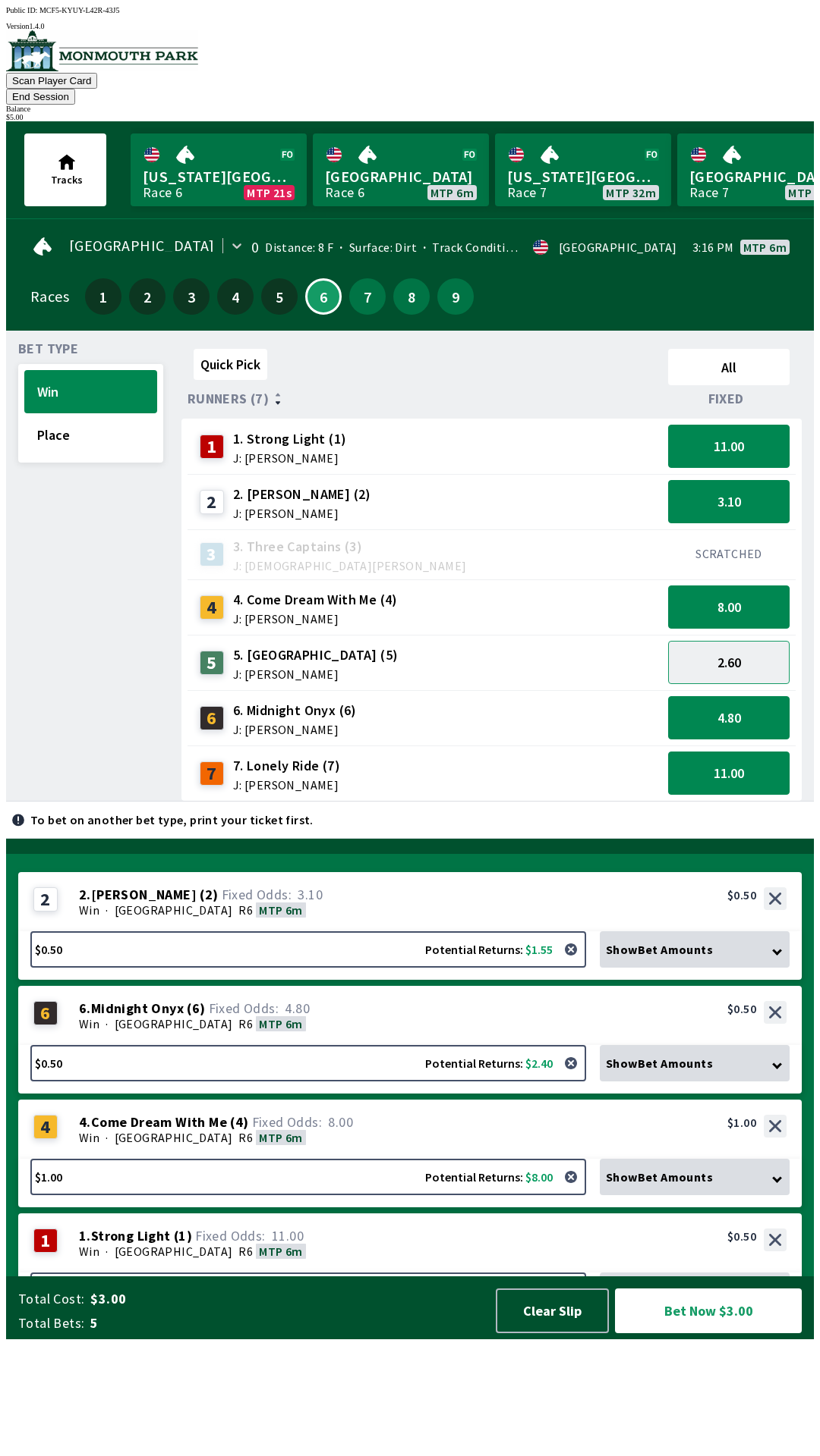
click at [343, 1032] on div "Win · [STREET_ADDRESS]" at bounding box center [433, 1023] width 707 height 15
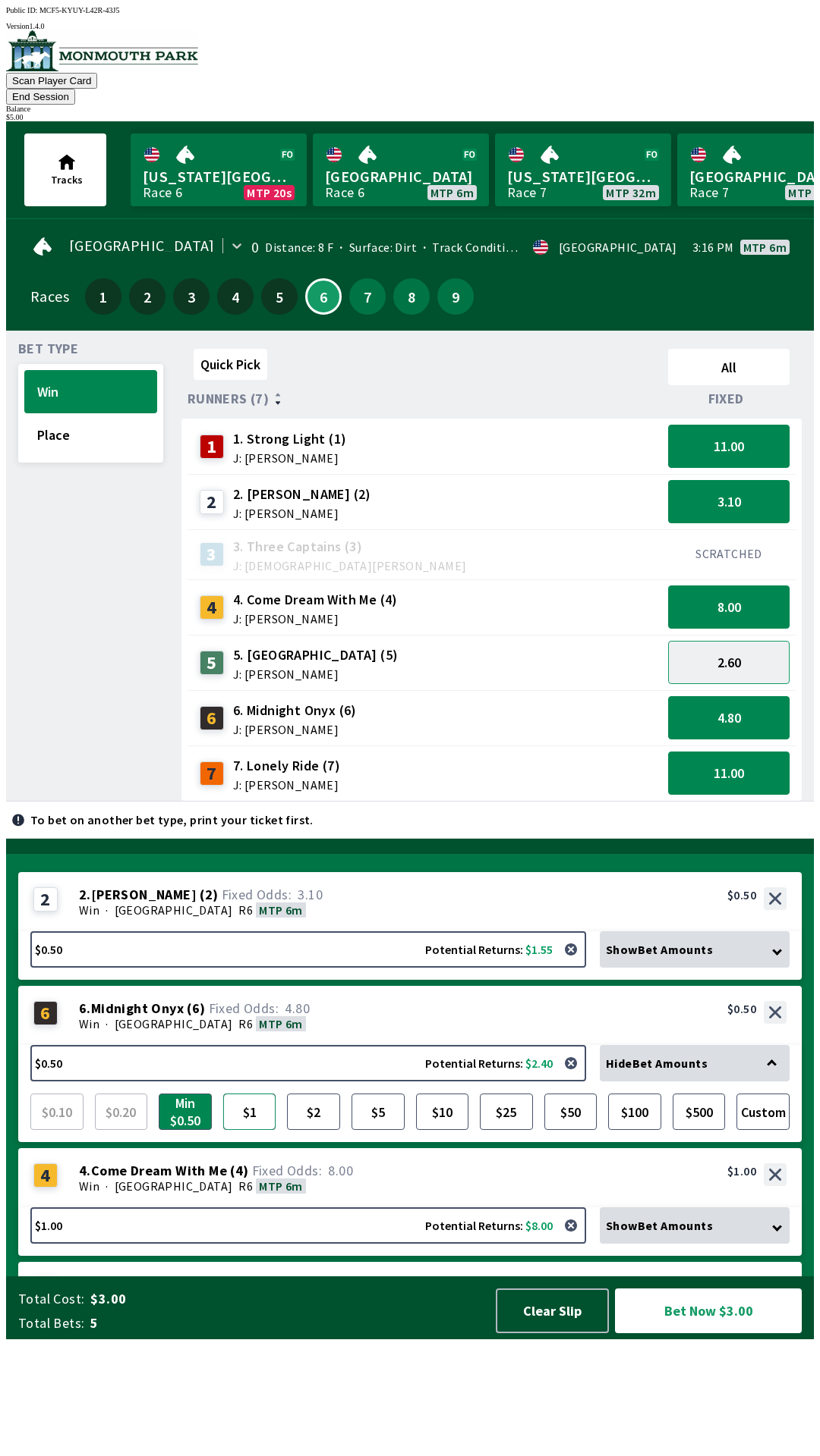
click at [247, 1130] on button "$1" at bounding box center [250, 1112] width 53 height 36
click at [302, 918] on div "Win · [STREET_ADDRESS]" at bounding box center [433, 910] width 707 height 15
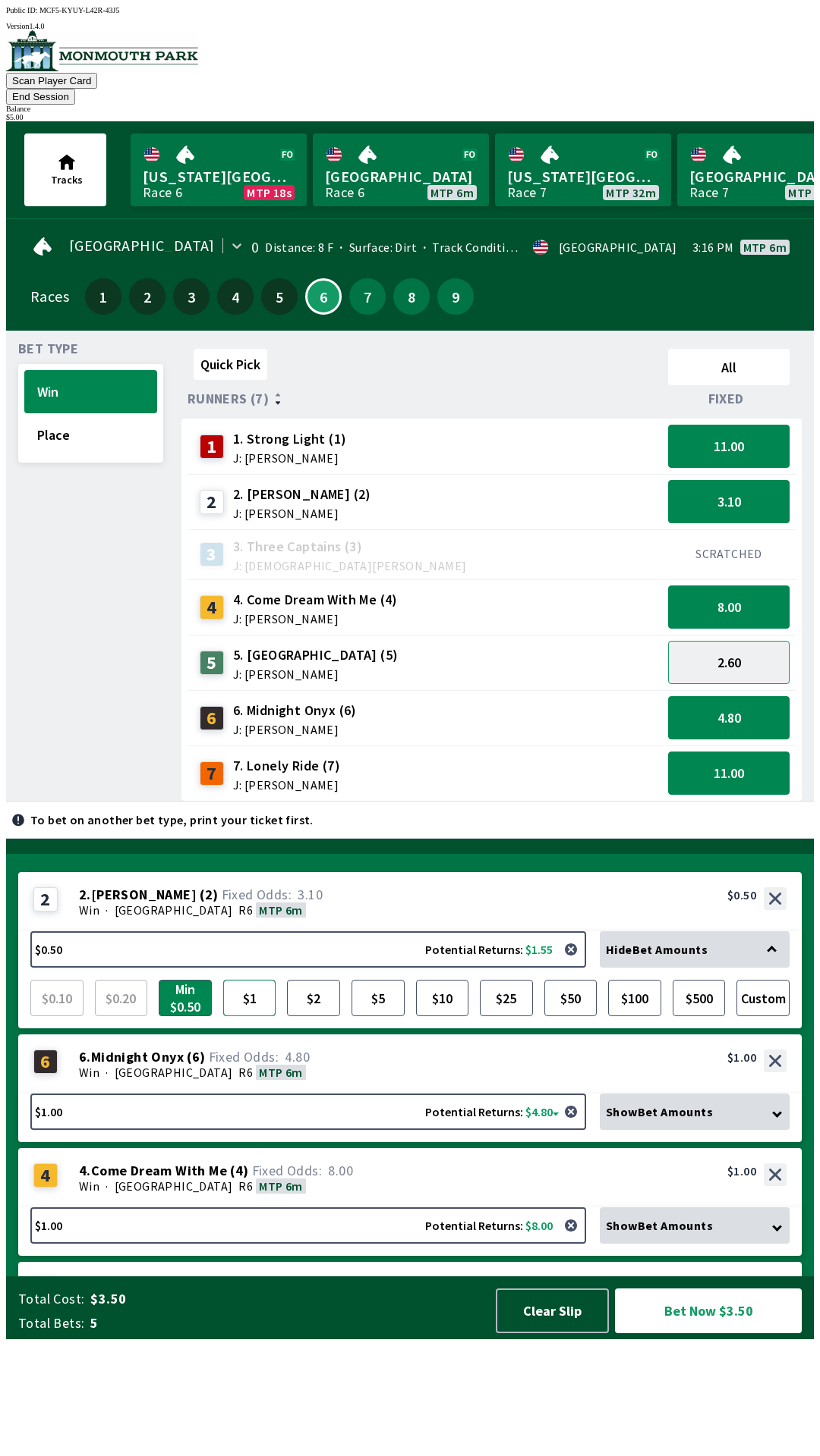
click at [251, 1016] on button "$1" at bounding box center [250, 998] width 53 height 36
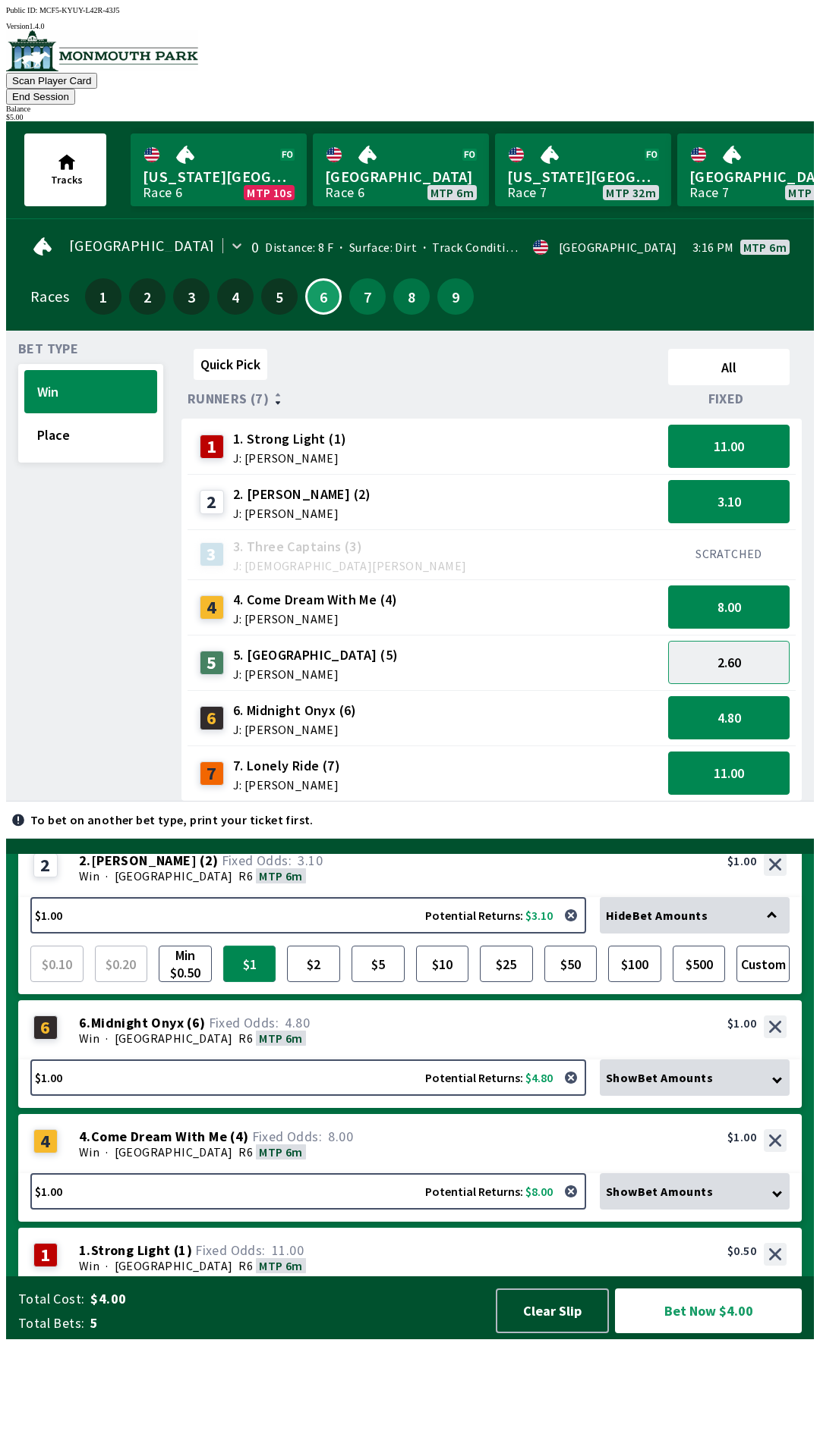
scroll to position [42, 0]
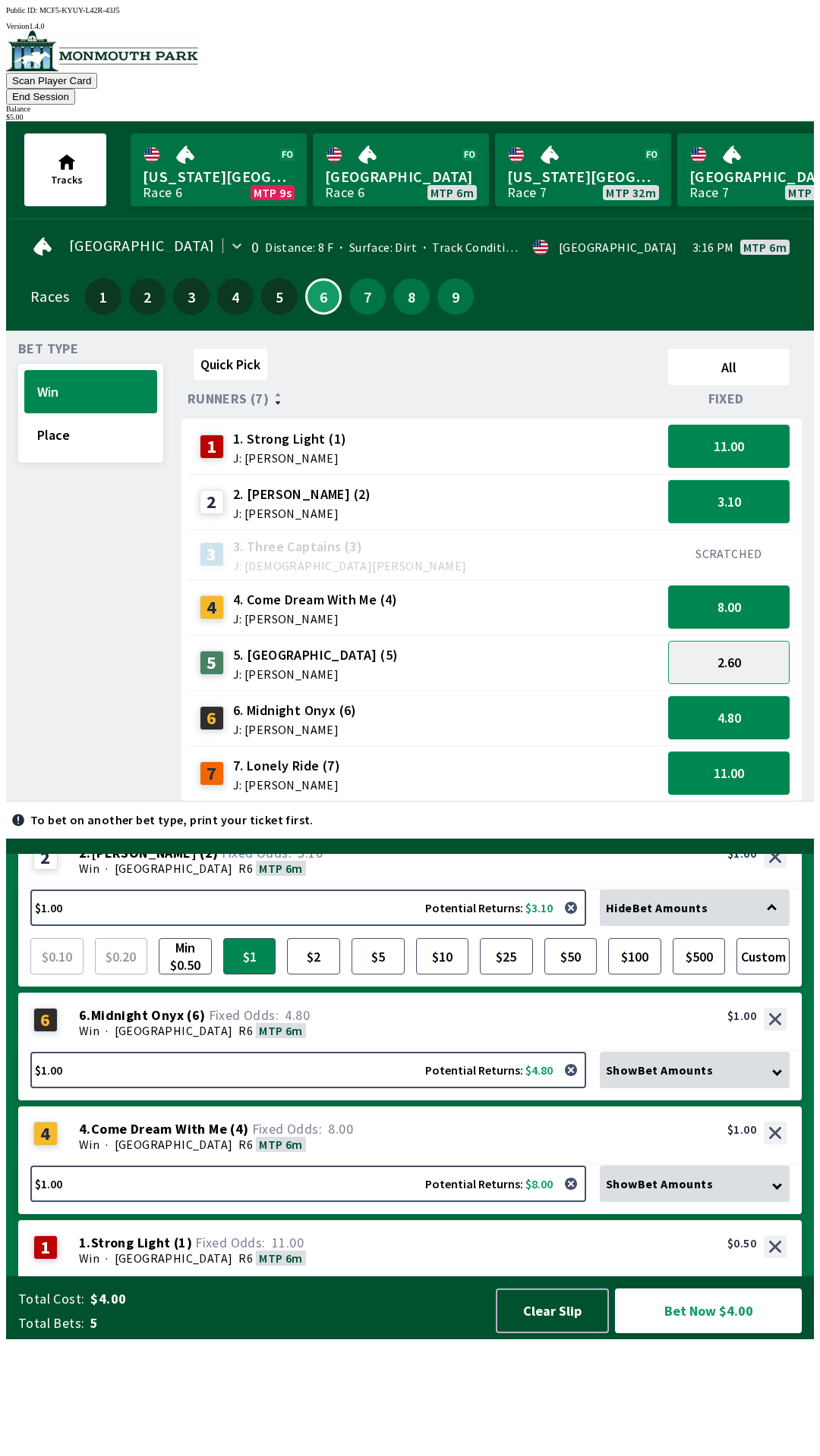
click at [705, 491] on button "3.10" at bounding box center [728, 501] width 121 height 43
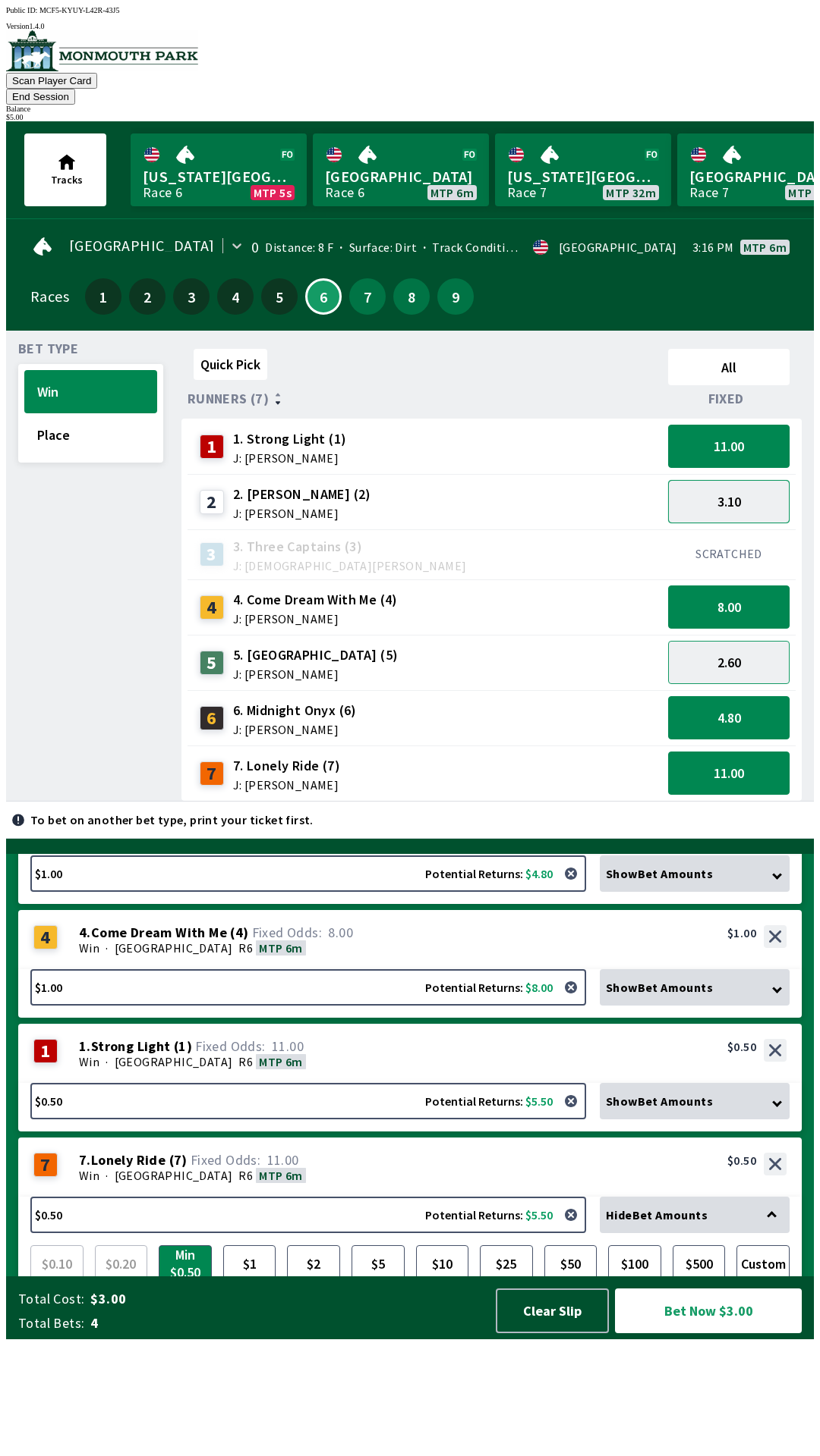
scroll to position [99, 0]
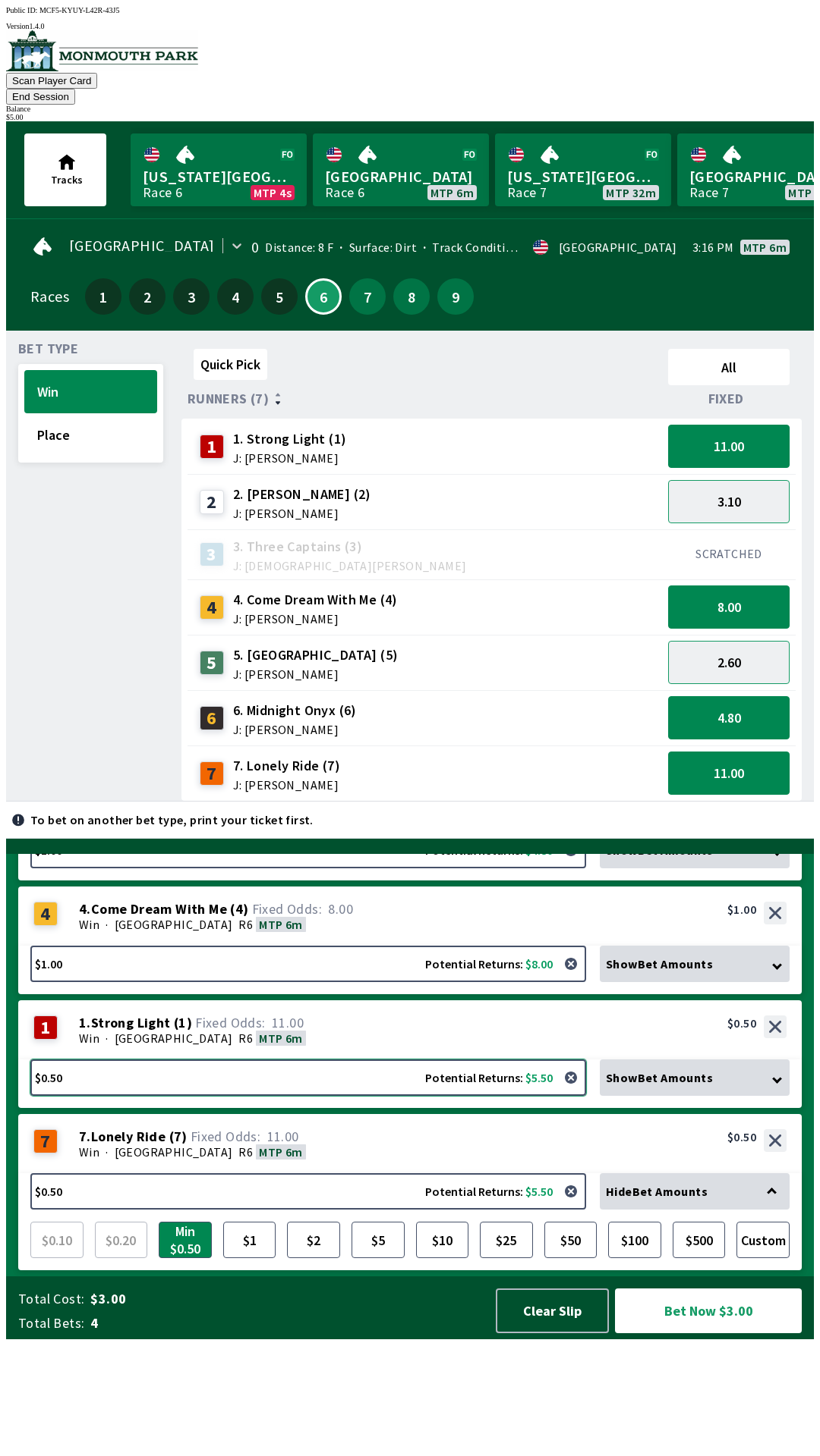
click at [328, 1096] on button "$0.50 Potential Returns: $5.50" at bounding box center [308, 1078] width 556 height 36
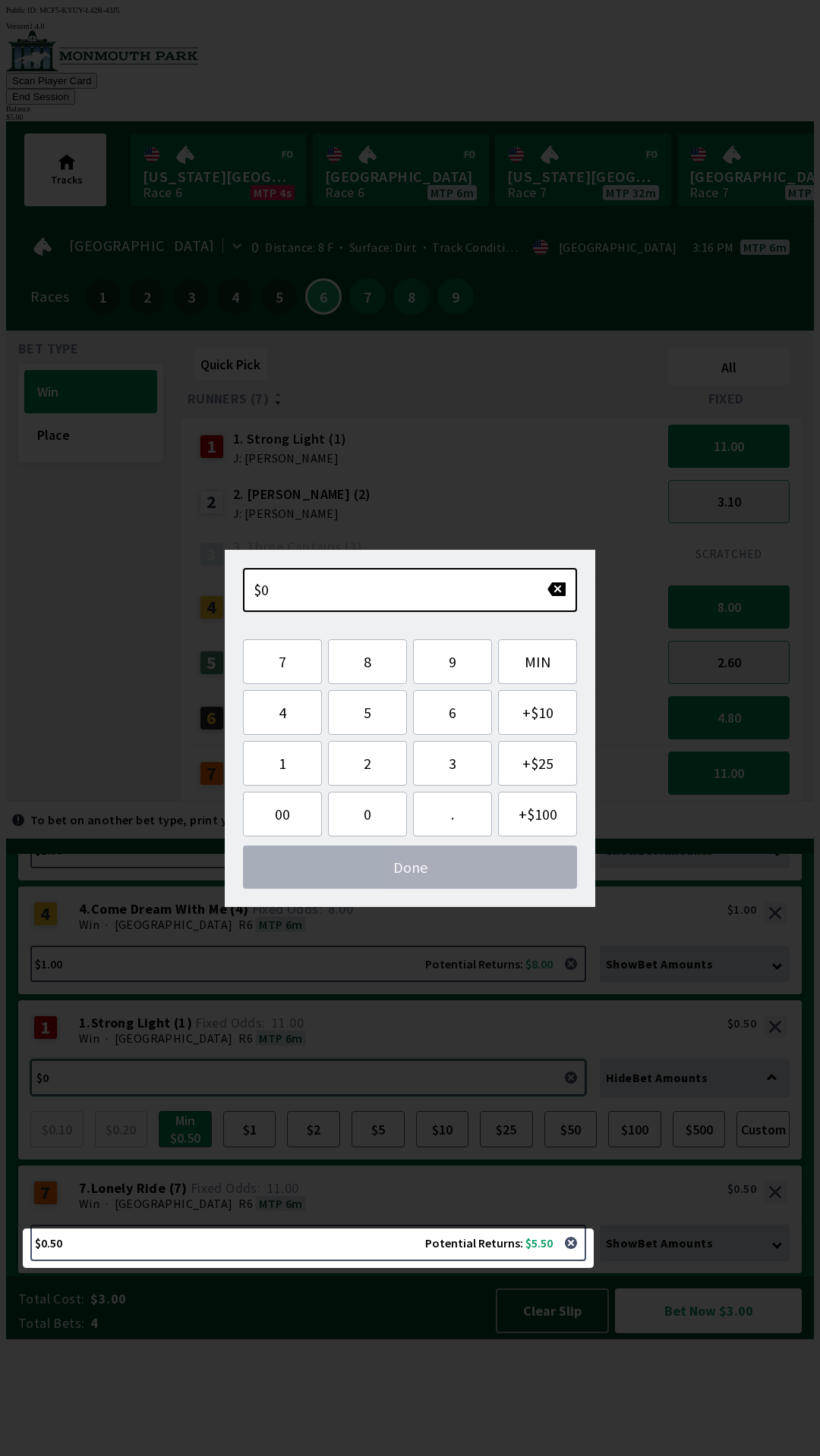
scroll to position [0, 0]
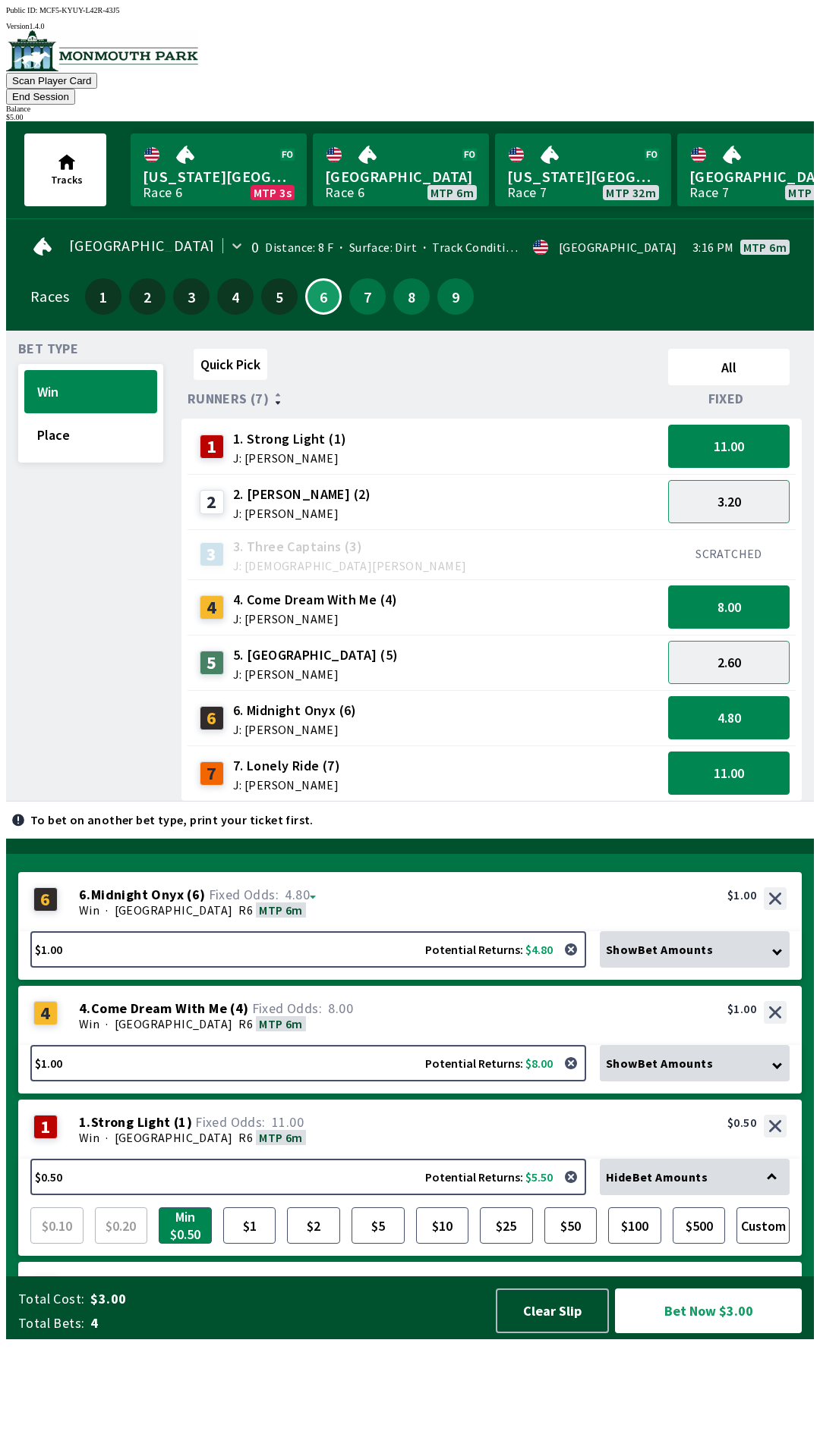
click at [296, 1130] on span "11.00" at bounding box center [251, 1122] width 118 height 15
click at [252, 1244] on button "$1" at bounding box center [250, 1226] width 53 height 36
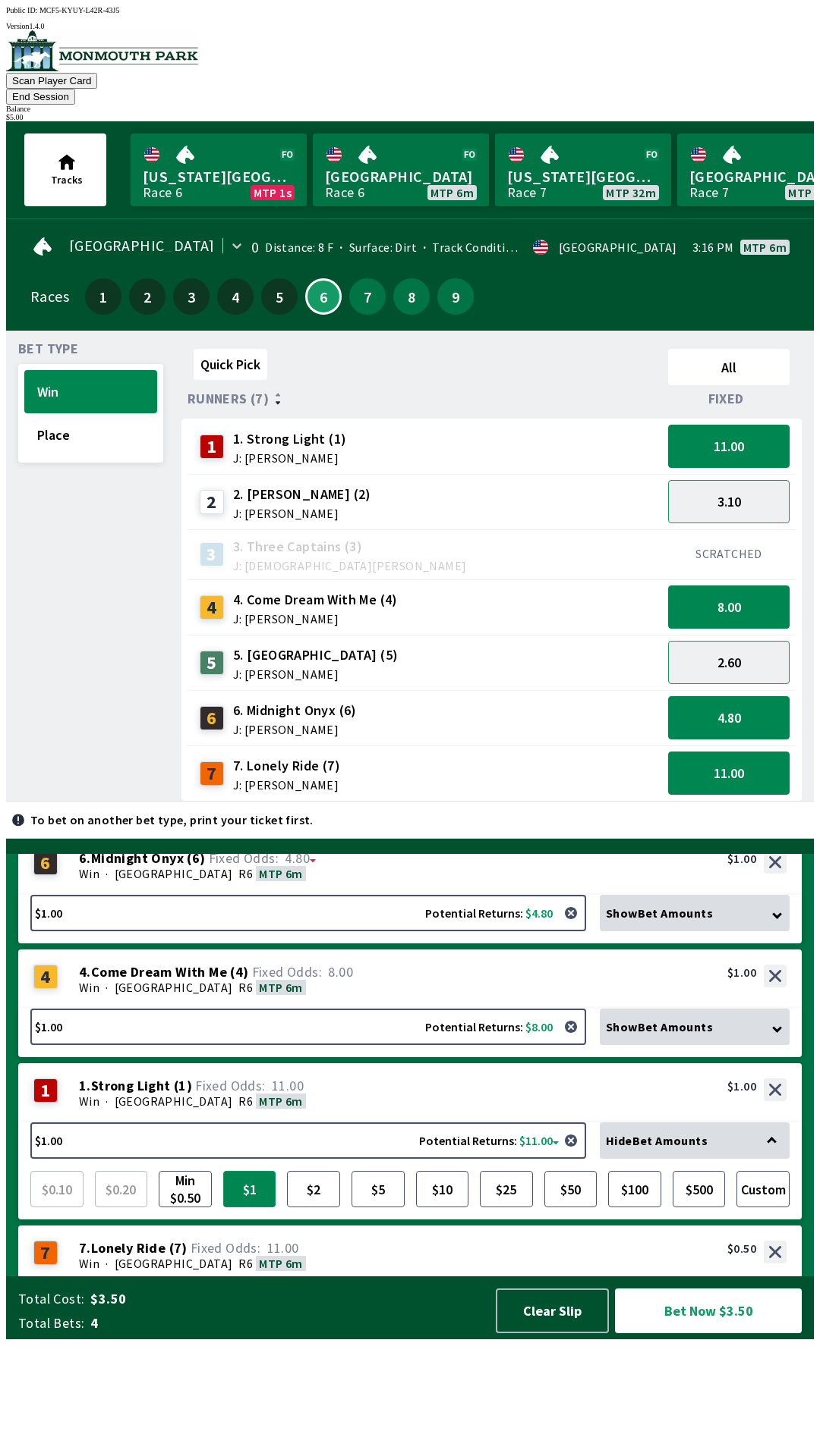
scroll to position [99, 0]
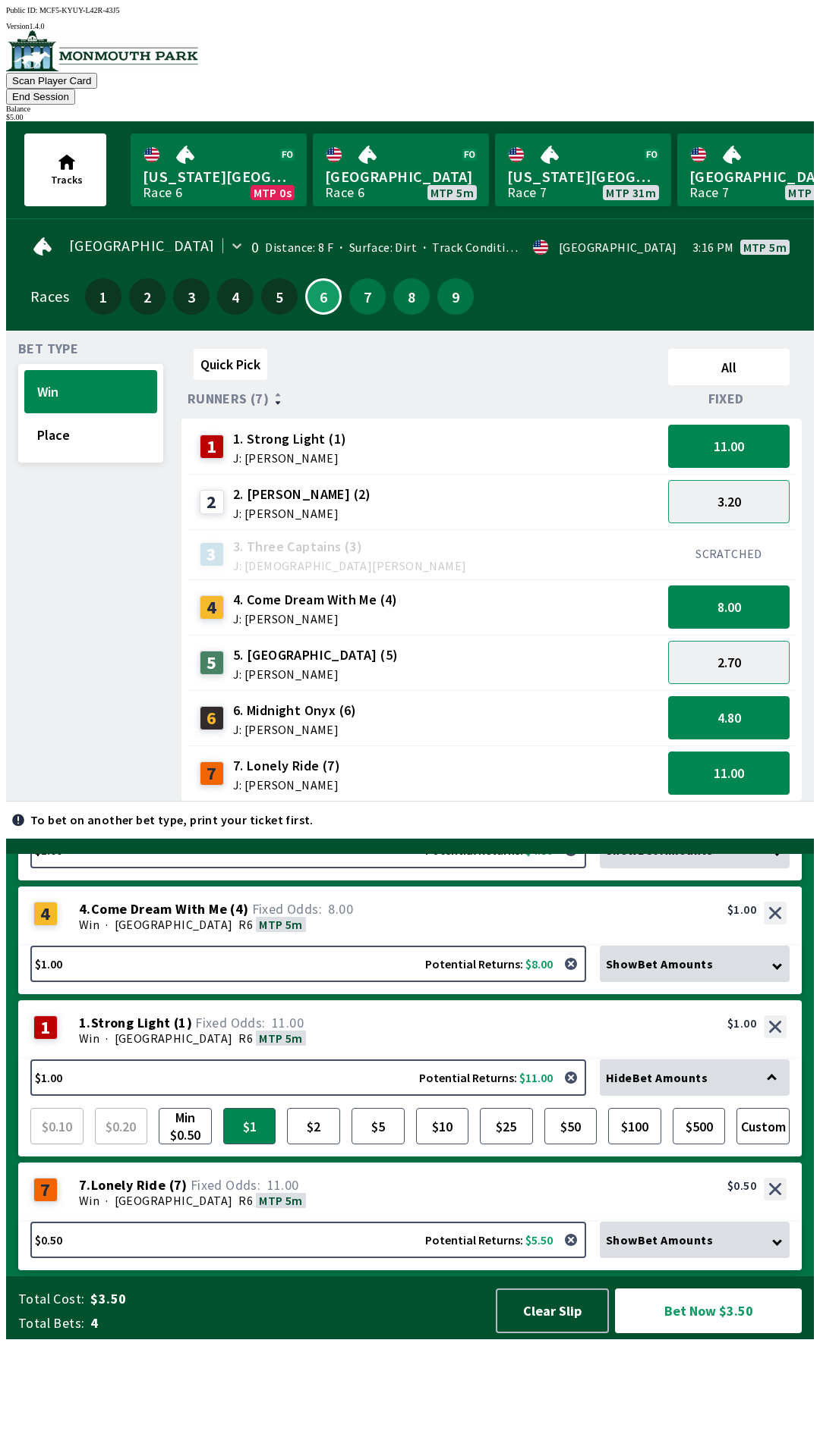
click at [311, 1222] on div "7 7 . Lonely Ride ( 7 ) Win · [GEOGRAPHIC_DATA] R6 MTP 5m 7. Lonely Ride (7) 11…" at bounding box center [410, 1192] width 784 height 59
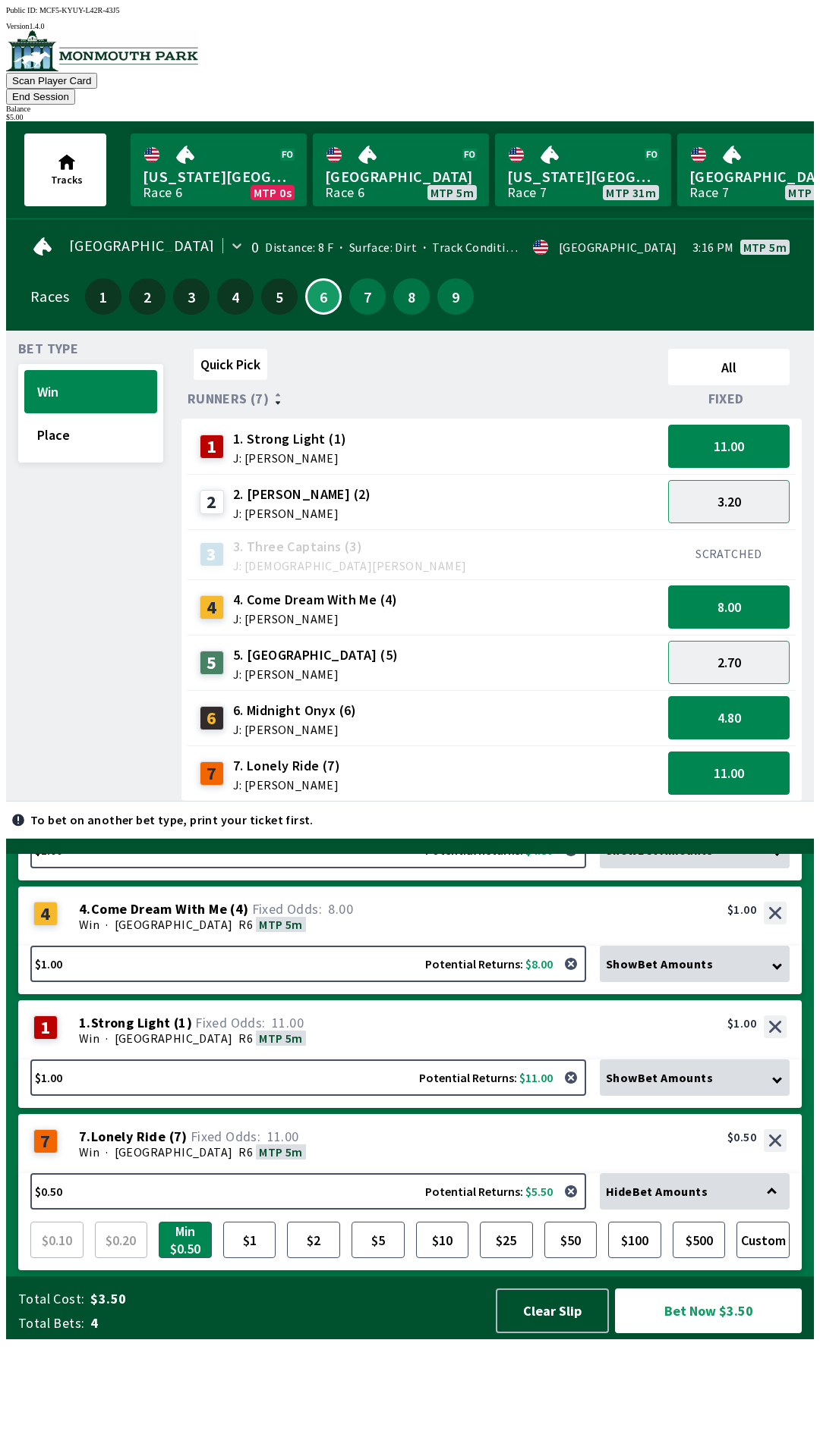
scroll to position [81, 0]
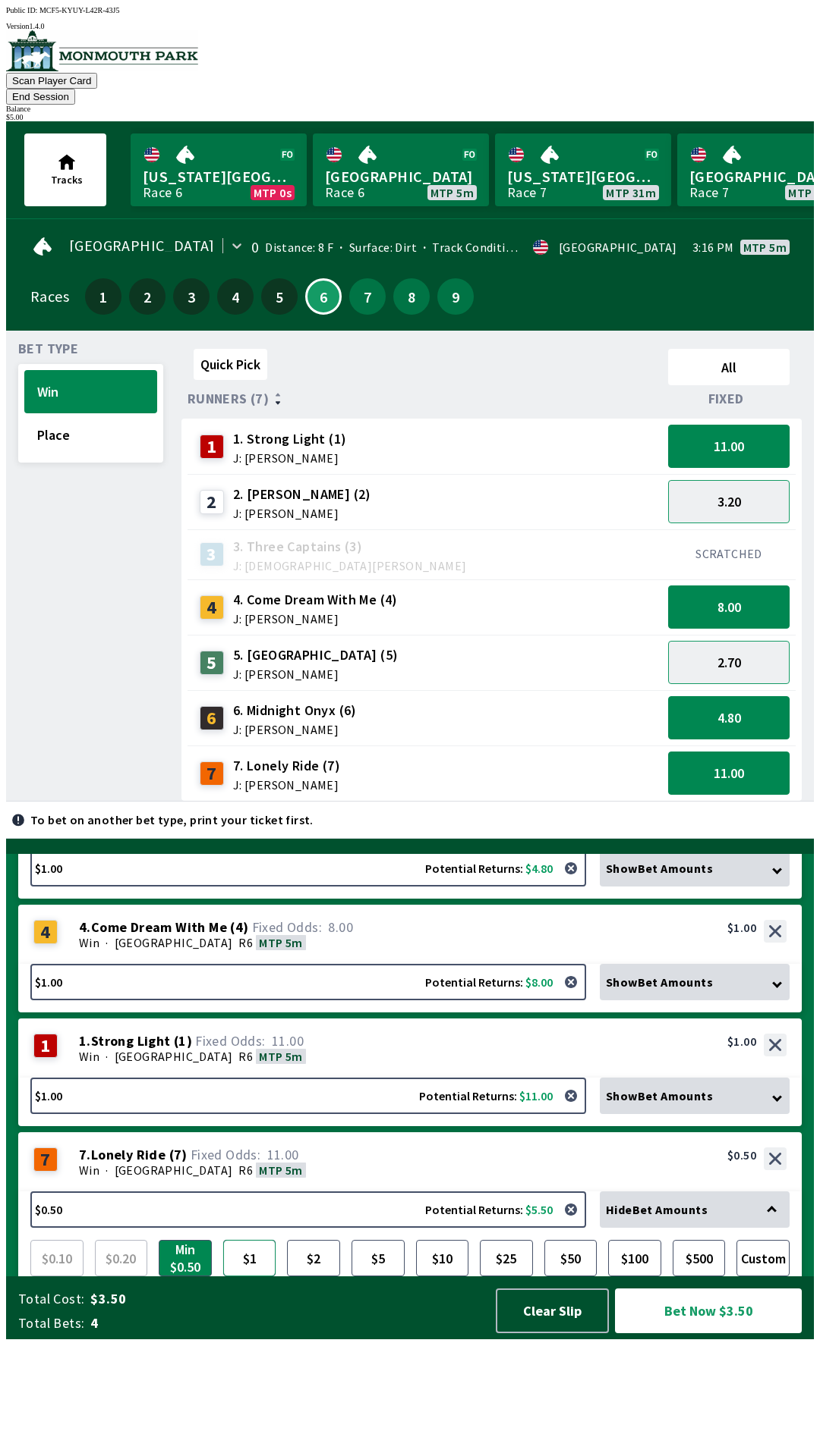
click at [257, 1277] on button "$1" at bounding box center [250, 1258] width 53 height 36
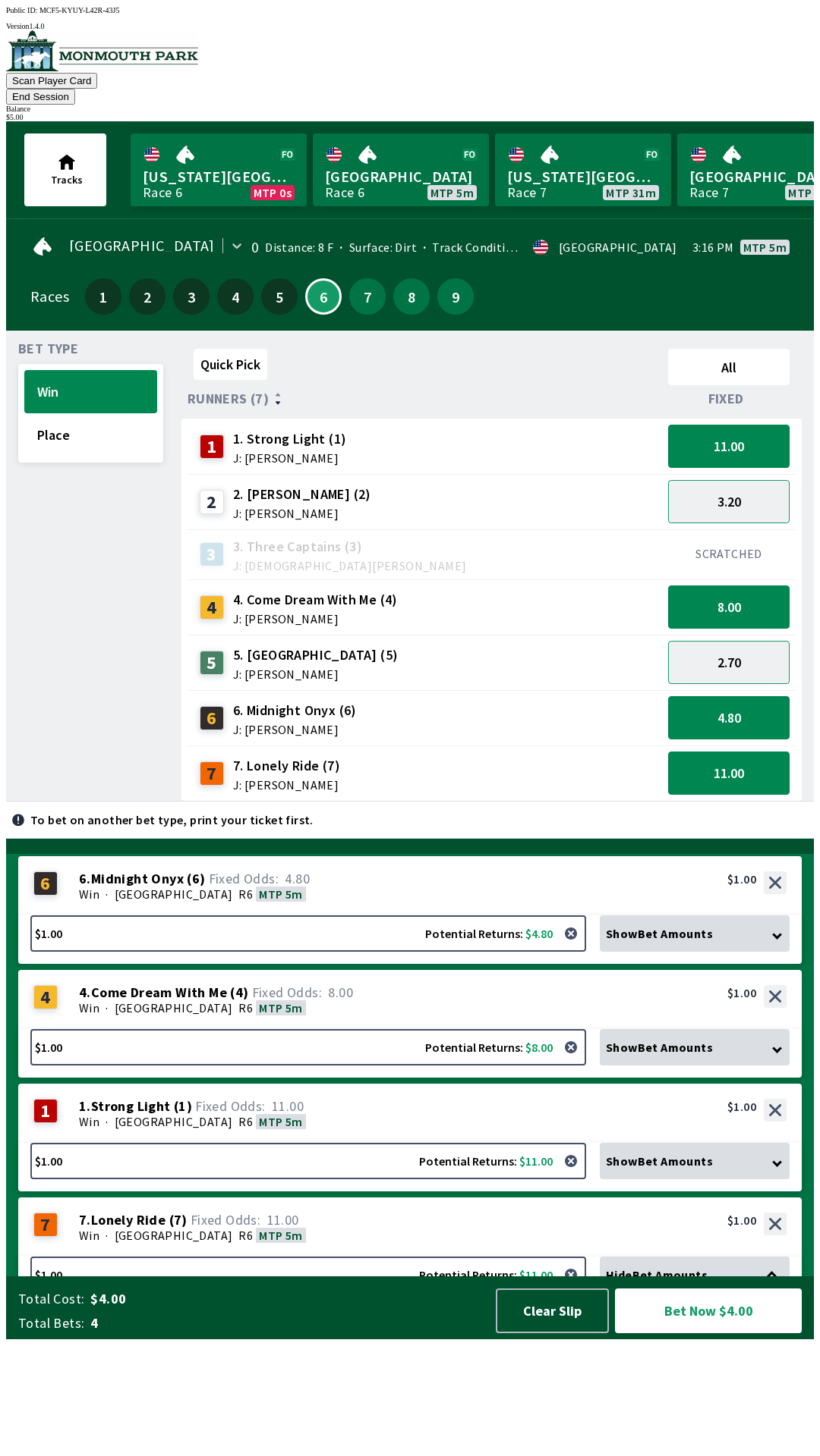
scroll to position [0, 0]
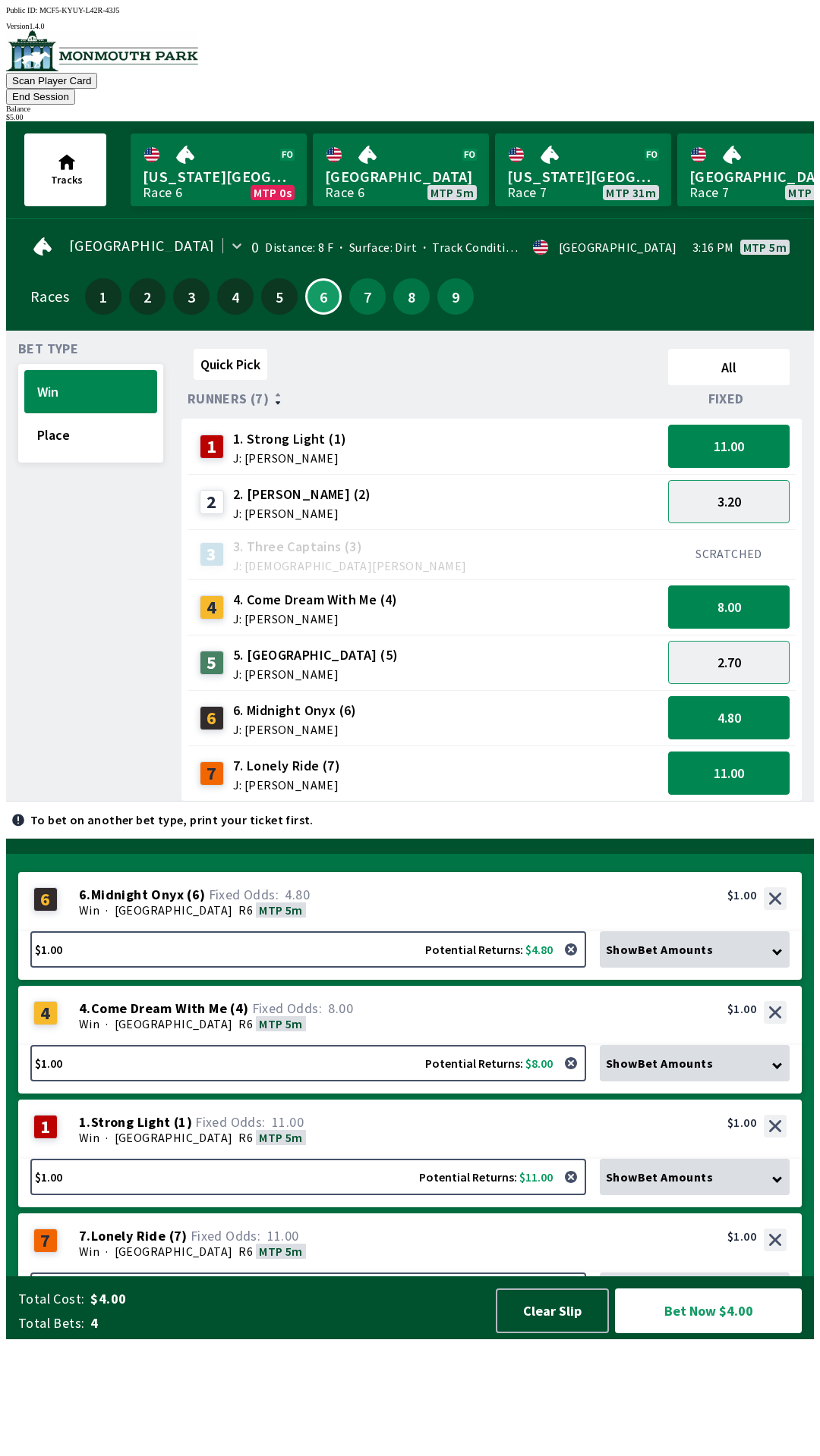
click at [306, 918] on div "Win · [GEOGRAPHIC_DATA] R6 MTP 5m" at bounding box center [433, 910] width 707 height 15
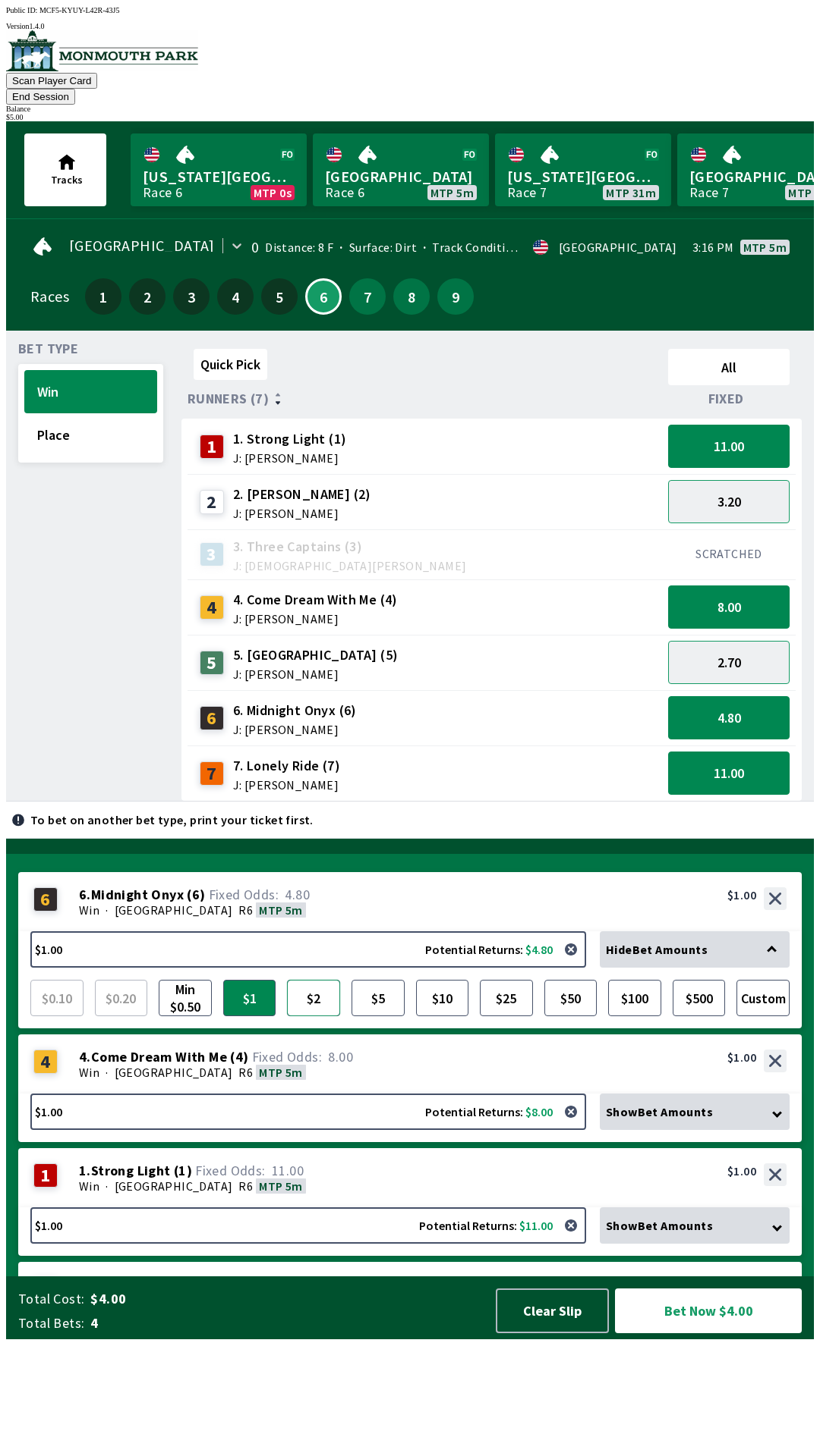
click at [312, 1016] on button "$2" at bounding box center [313, 998] width 53 height 36
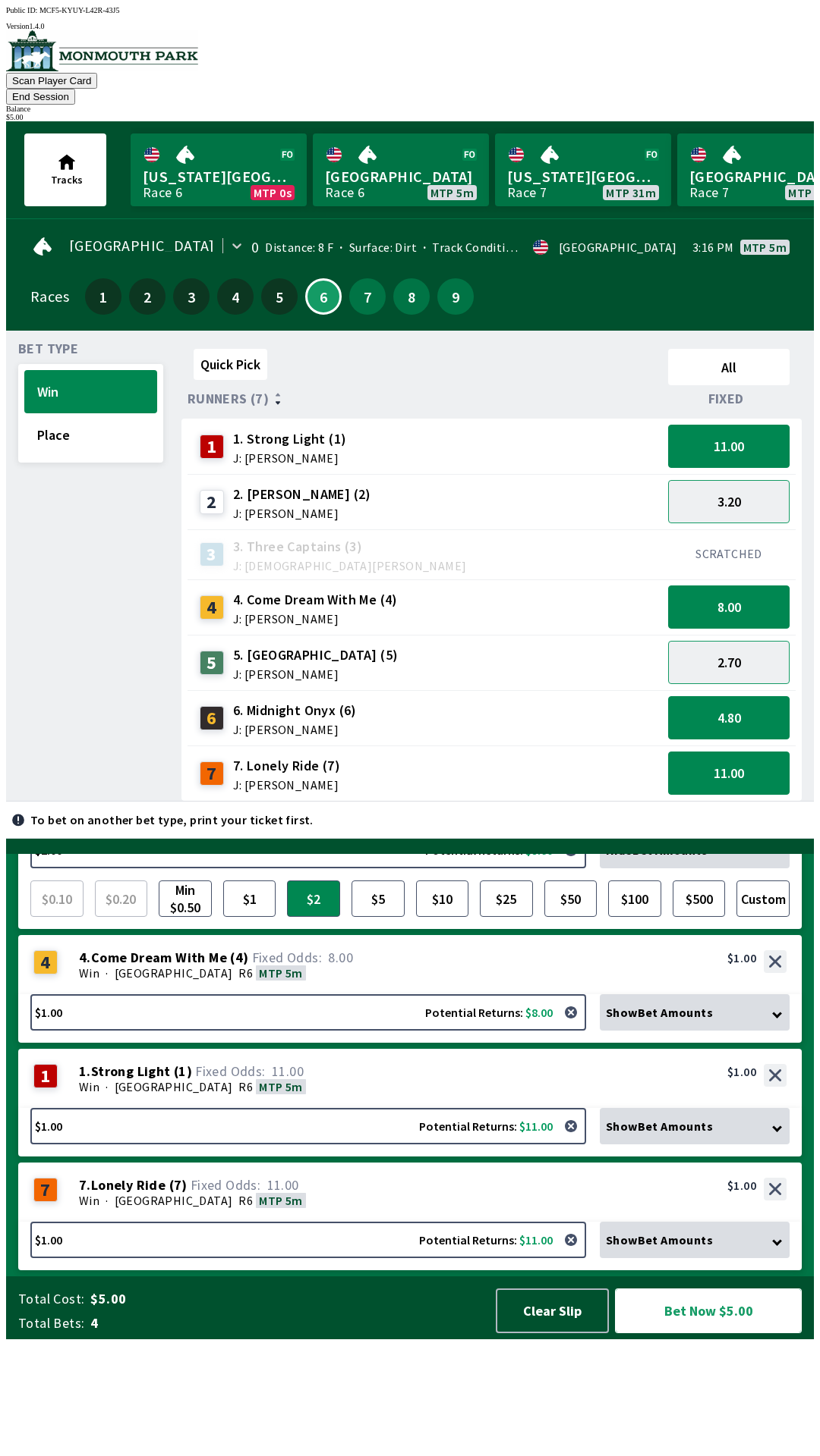
click at [680, 1333] on button "Bet Now $5.00" at bounding box center [708, 1310] width 187 height 45
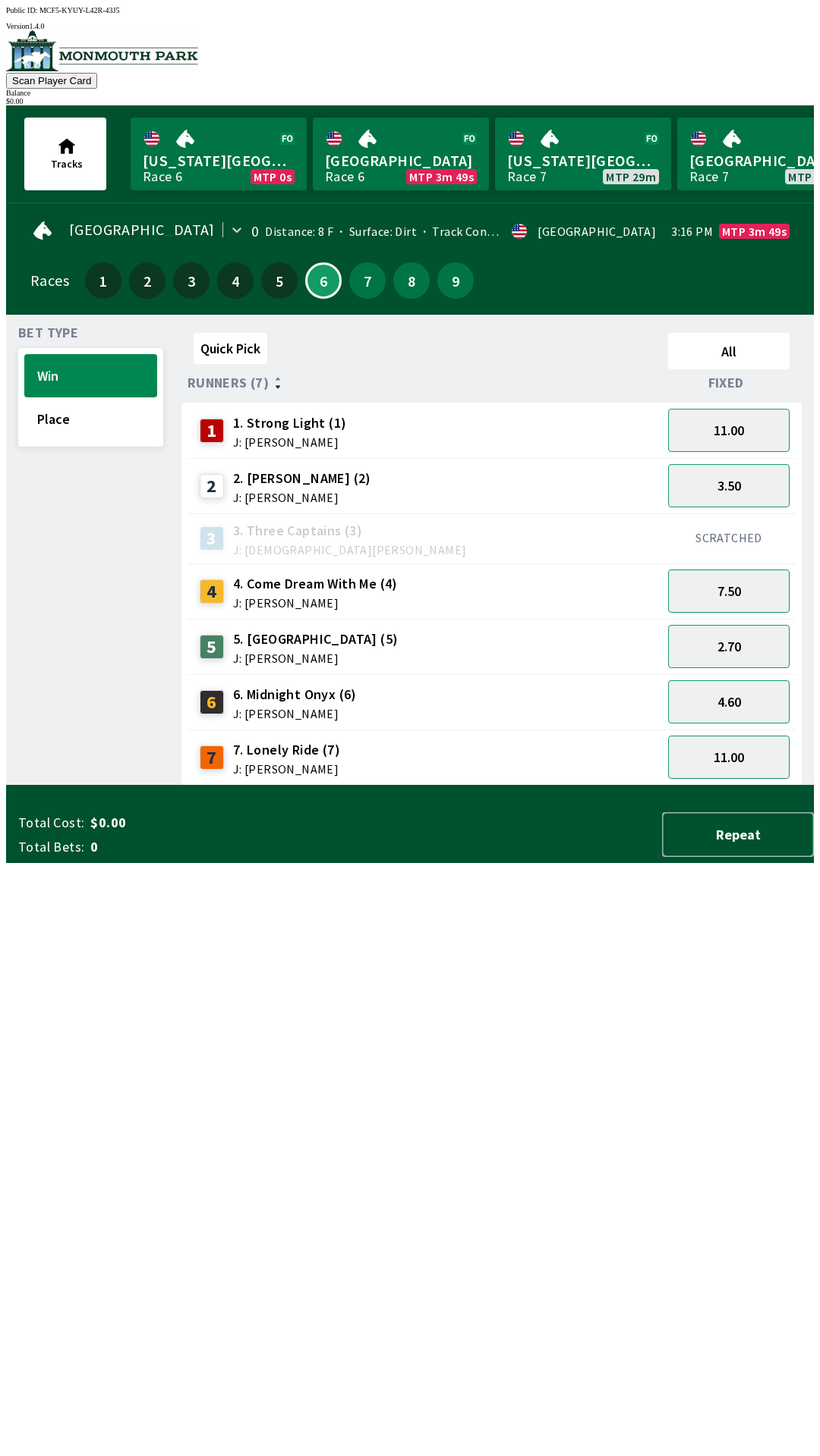
click at [774, 857] on button "Repeat" at bounding box center [737, 834] width 152 height 45
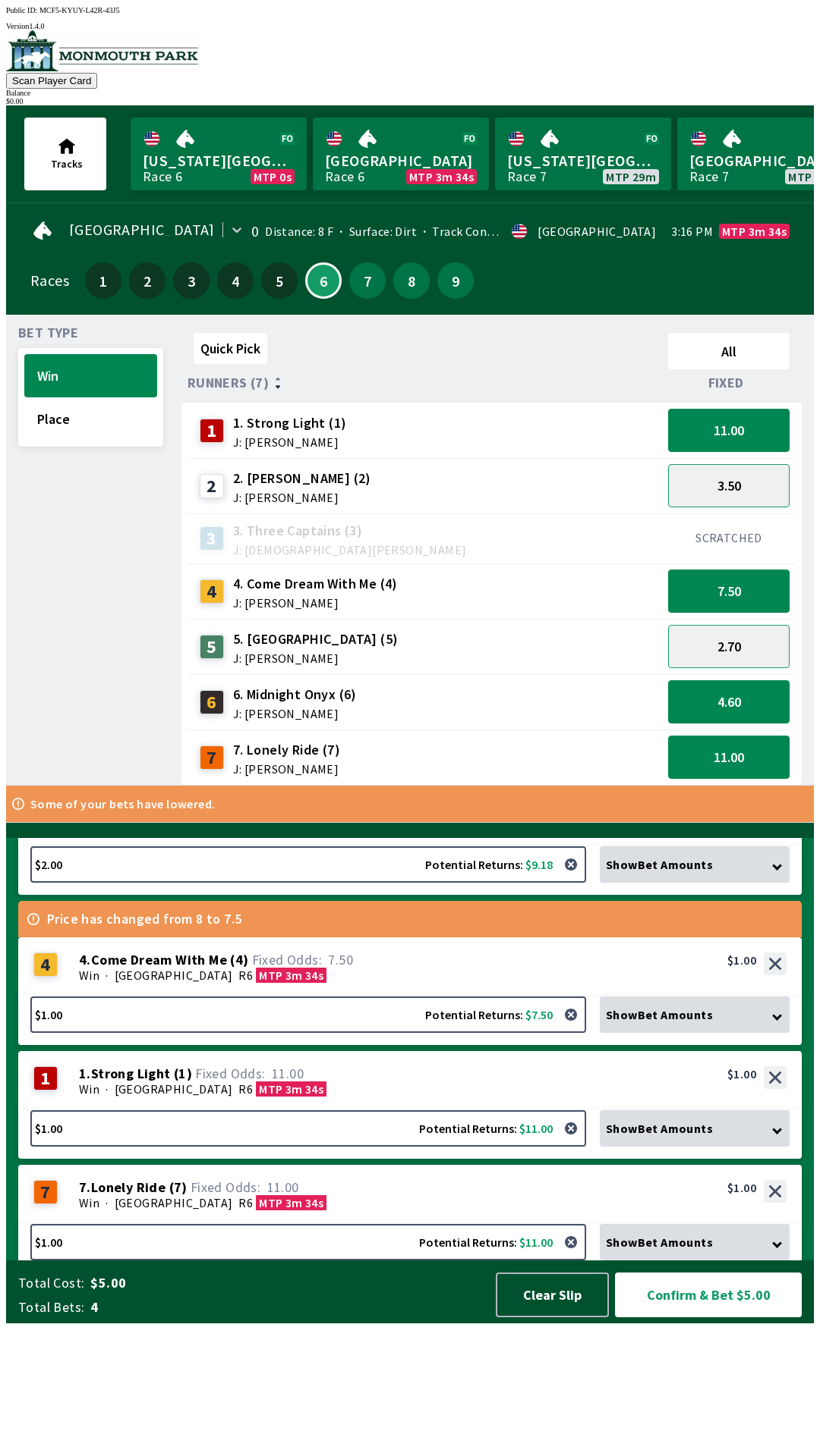
scroll to position [1, 0]
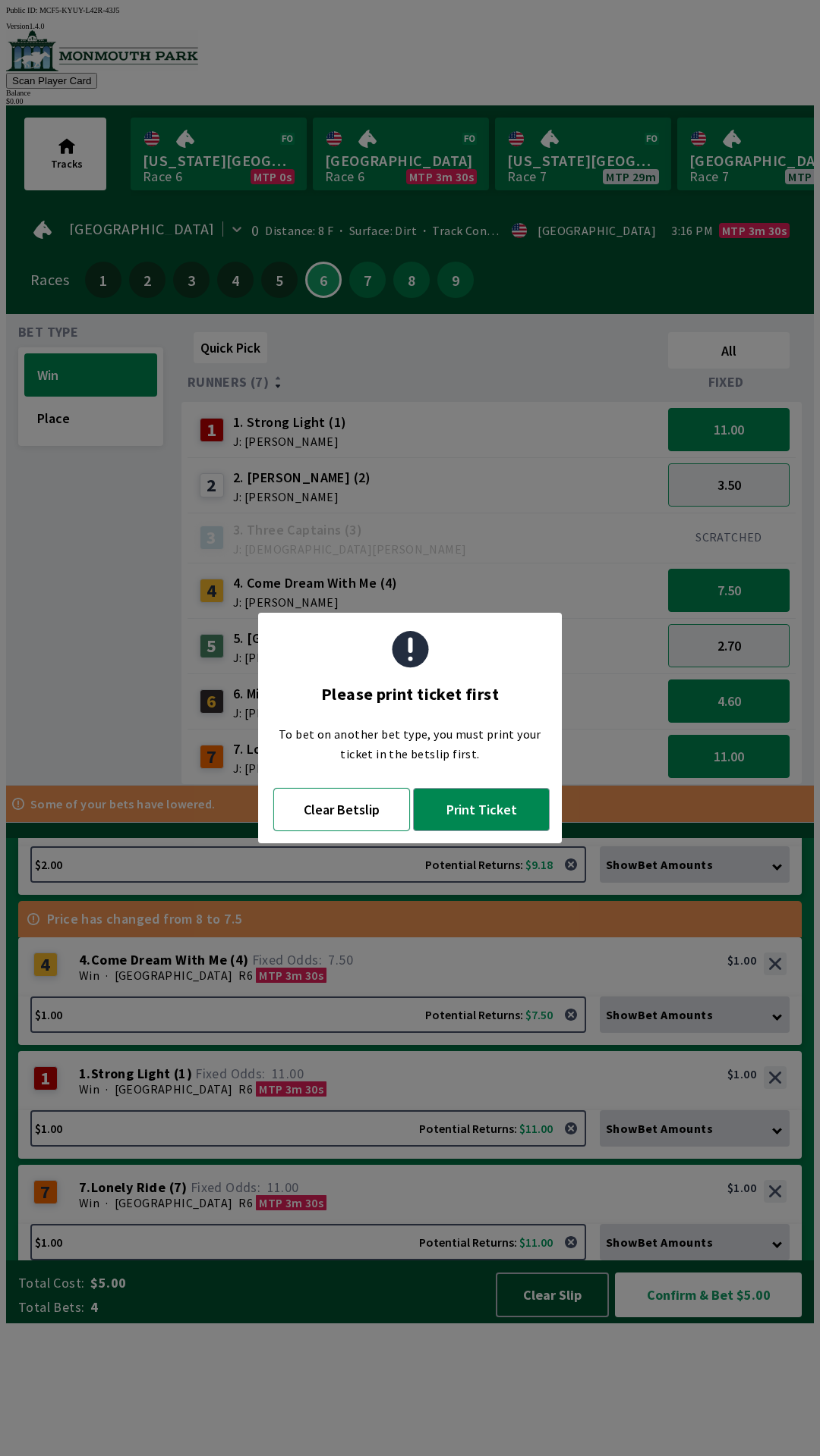
click at [324, 819] on button "Clear Betslip" at bounding box center [342, 809] width 137 height 43
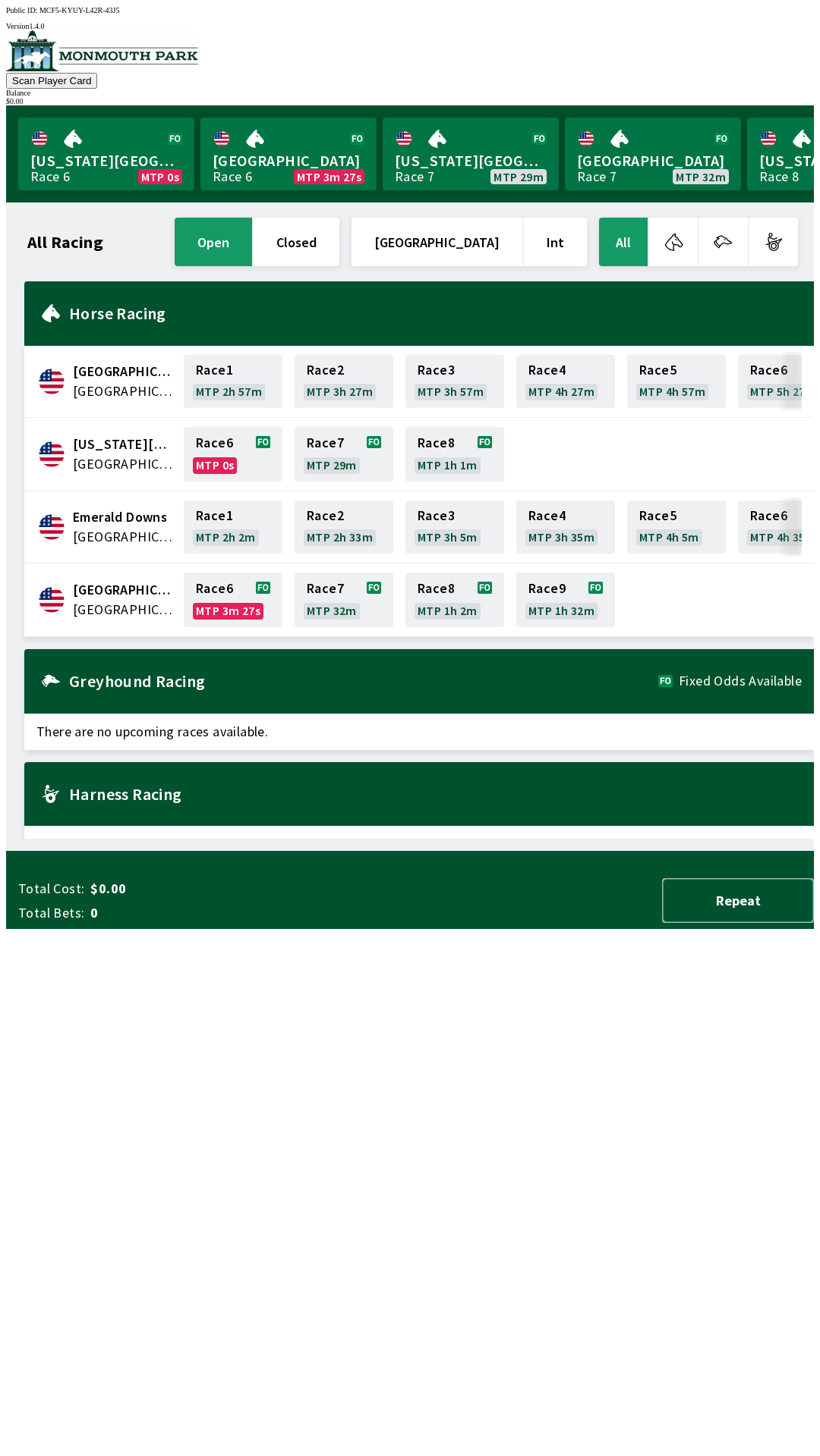
click at [738, 923] on button "Repeat" at bounding box center [737, 900] width 152 height 45
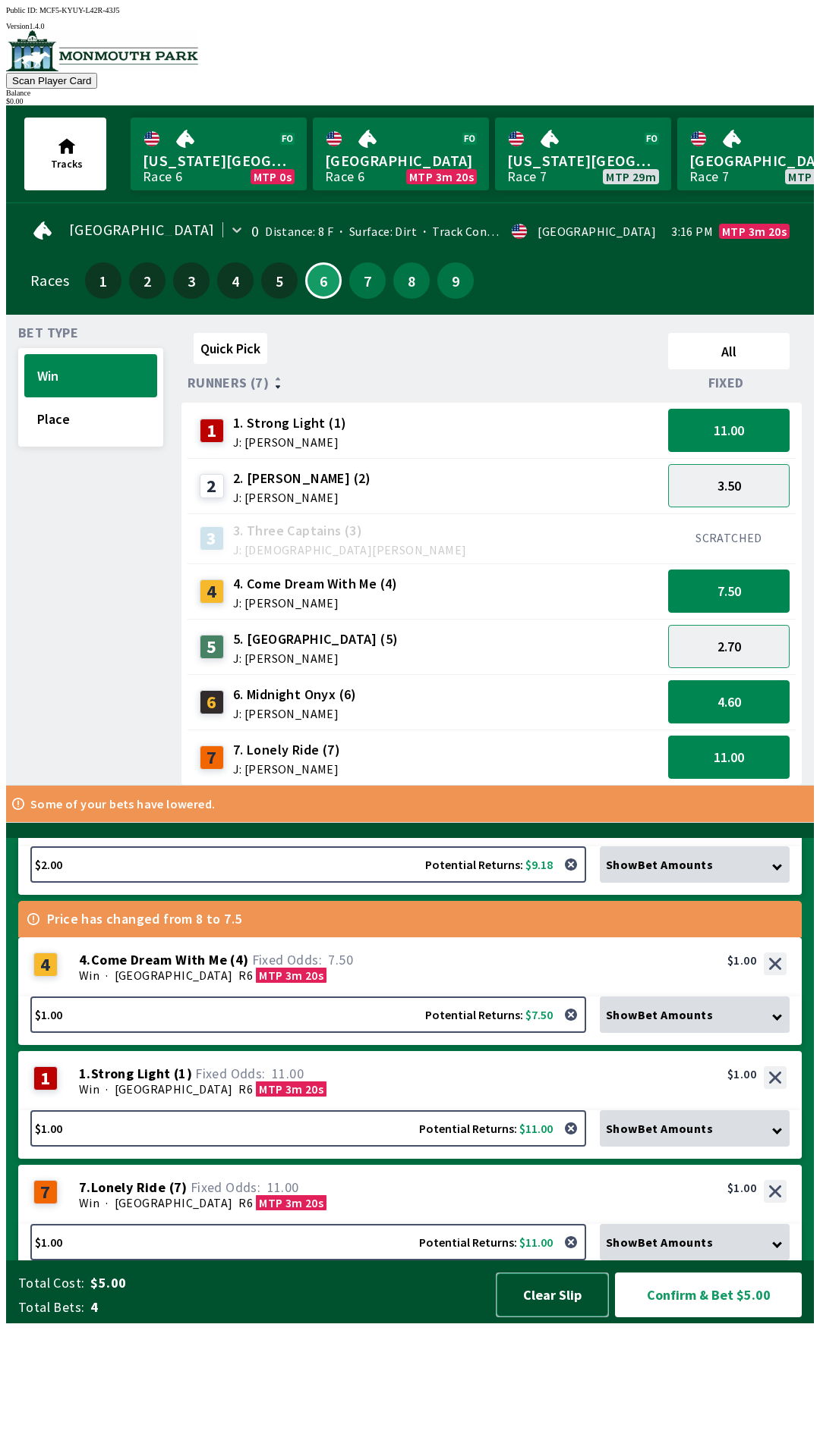
click at [539, 1318] on button "Clear Slip" at bounding box center [552, 1295] width 113 height 45
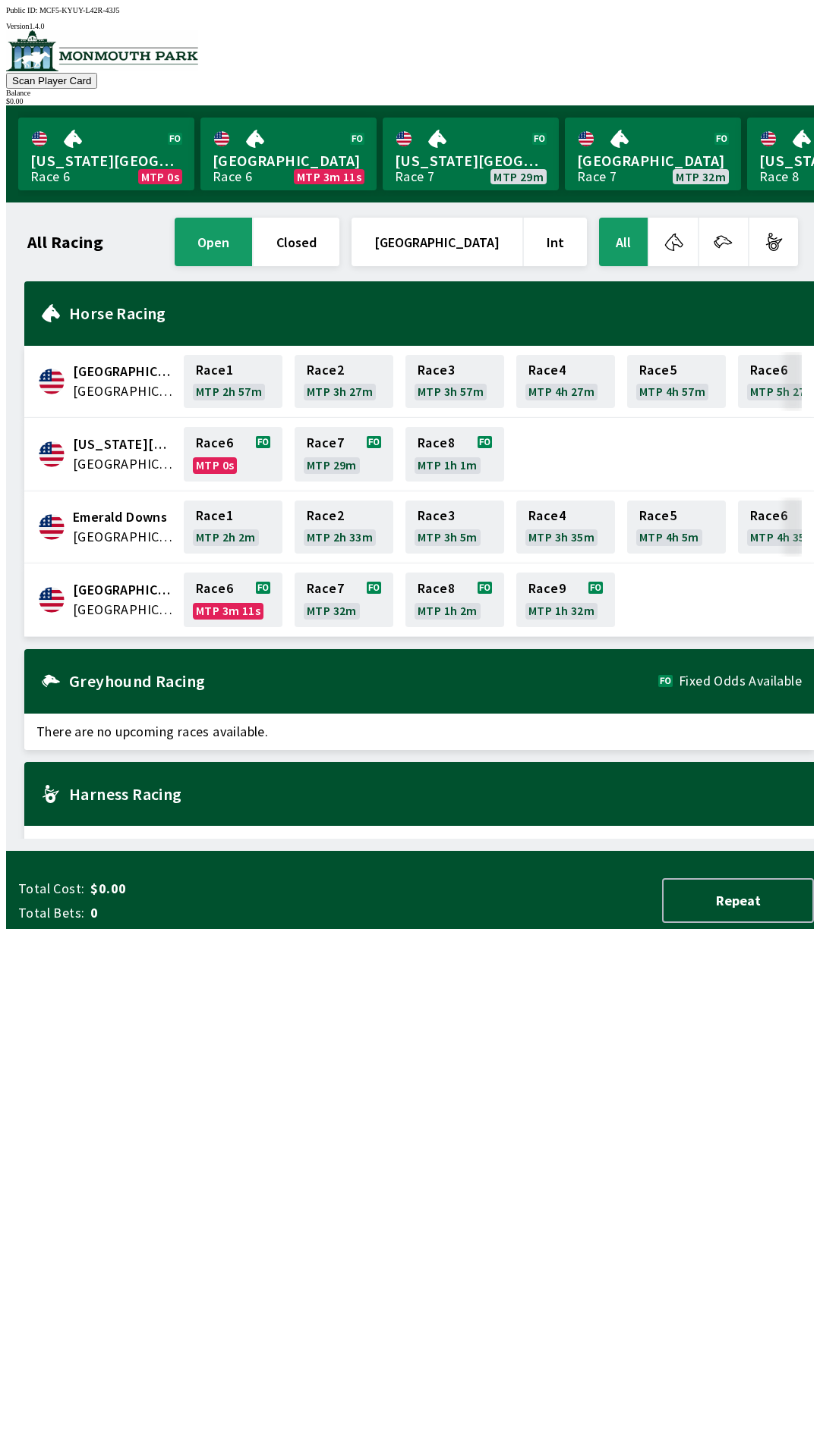
click at [626, 240] on button "All" at bounding box center [622, 241] width 48 height 48
click at [785, 88] on div "Balance" at bounding box center [410, 92] width 807 height 8
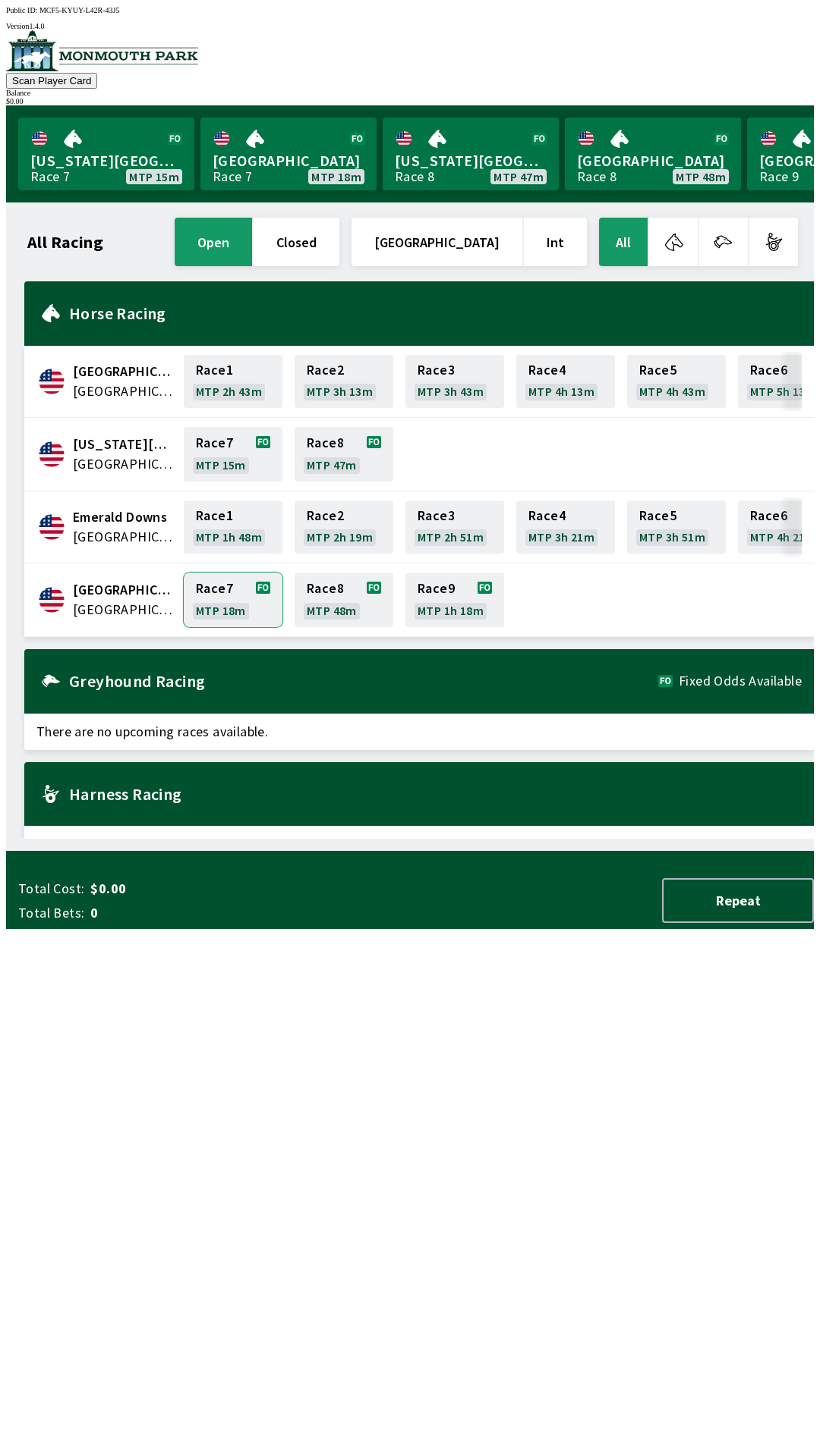
click at [220, 575] on link "Race 7 MTP 18m" at bounding box center [233, 600] width 98 height 55
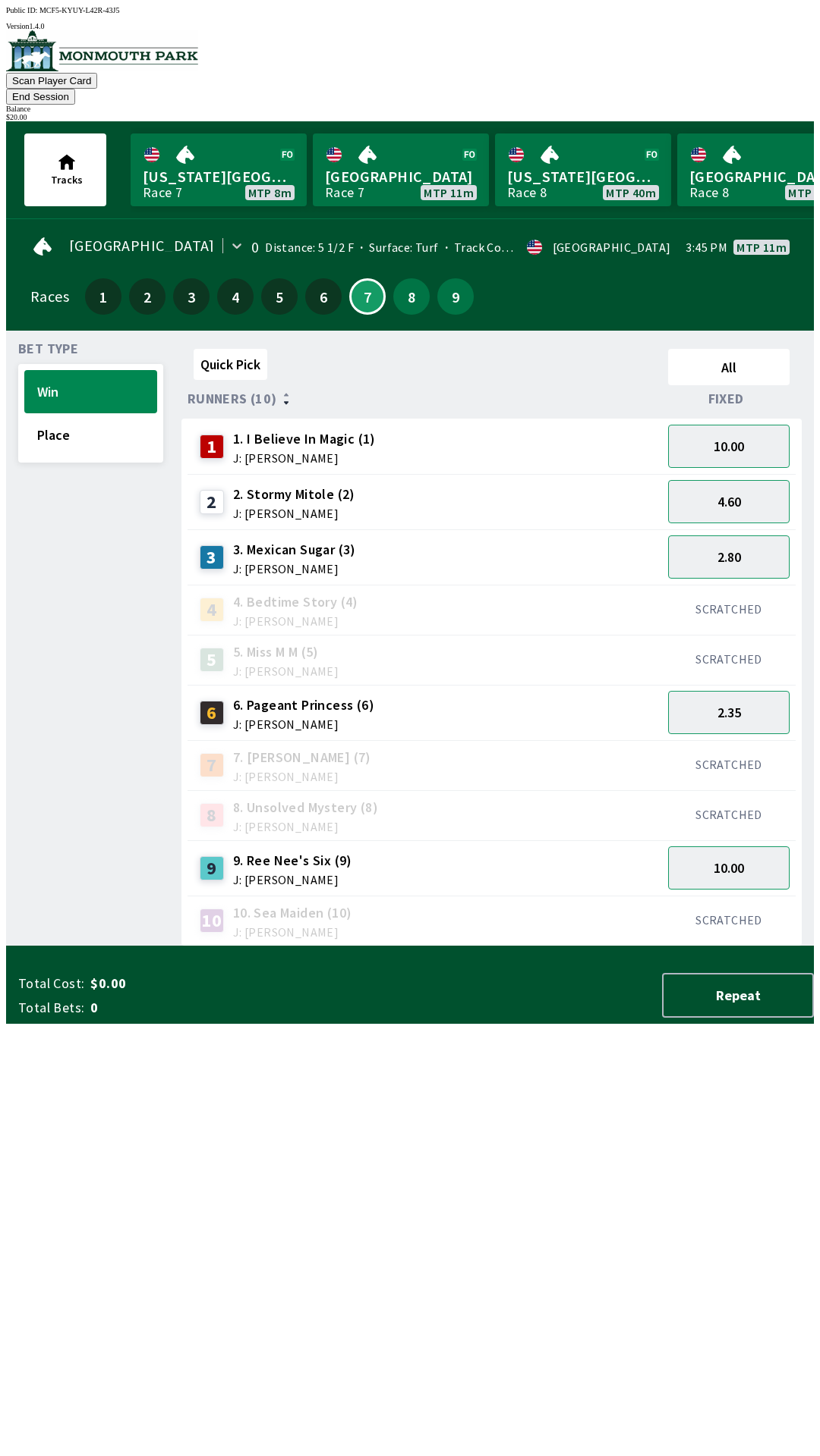
click at [75, 88] on button "End Session" at bounding box center [41, 96] width 69 height 15
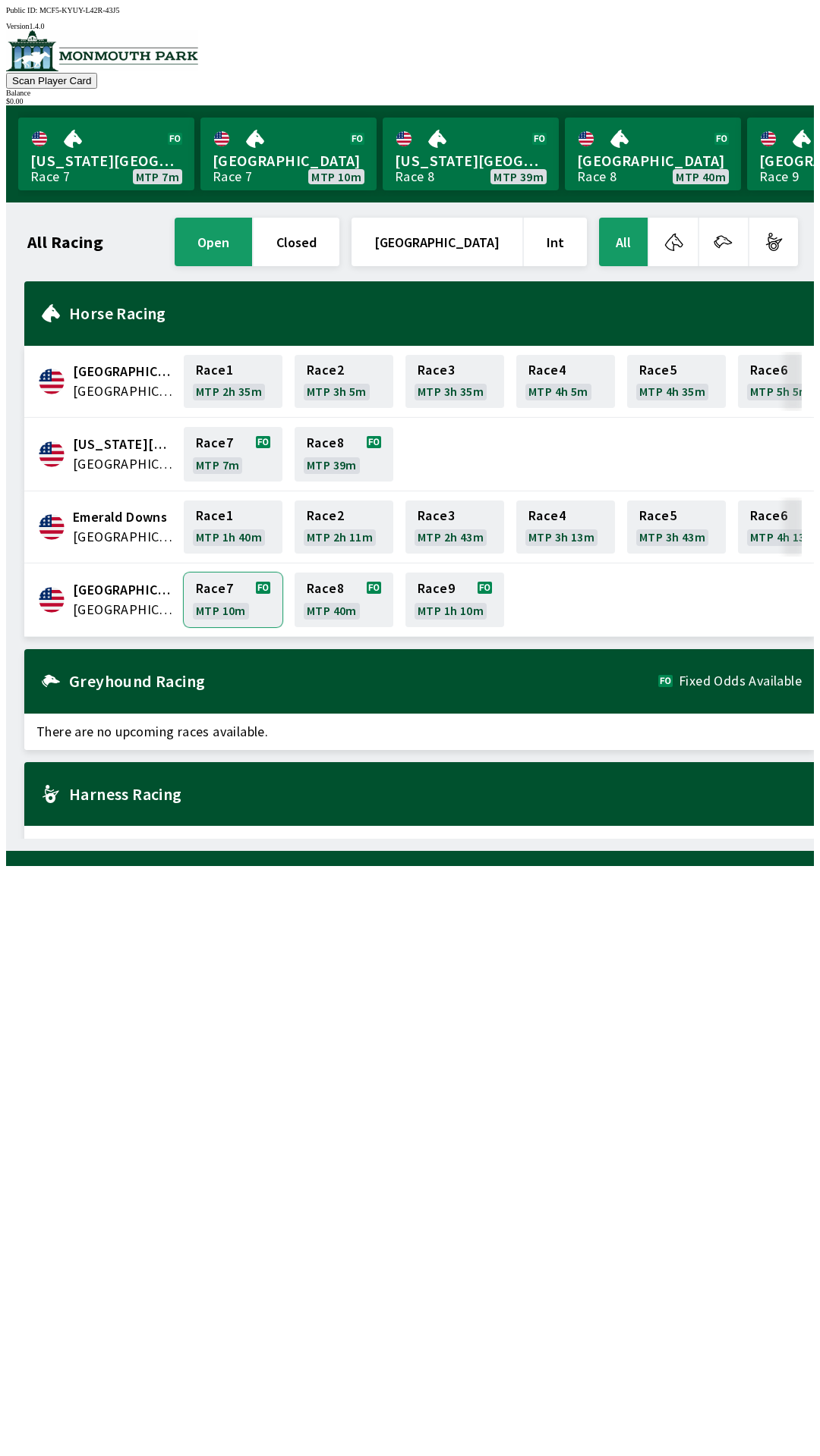
click at [234, 584] on link "Race 7 MTP 10m" at bounding box center [233, 600] width 98 height 55
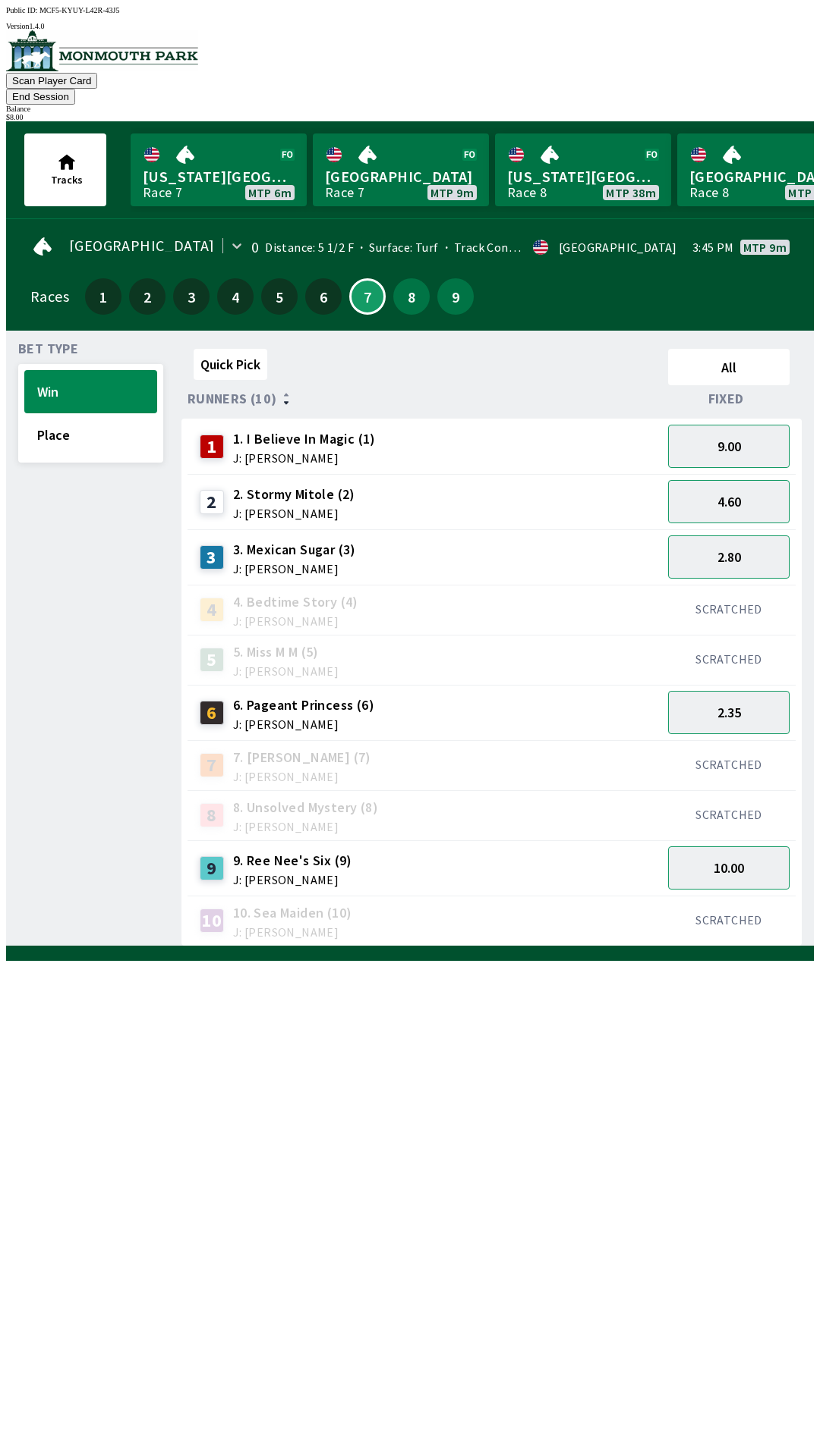
click at [487, 850] on div "9 9. [PERSON_NAME] Six (9) J: [PERSON_NAME]" at bounding box center [424, 869] width 462 height 38
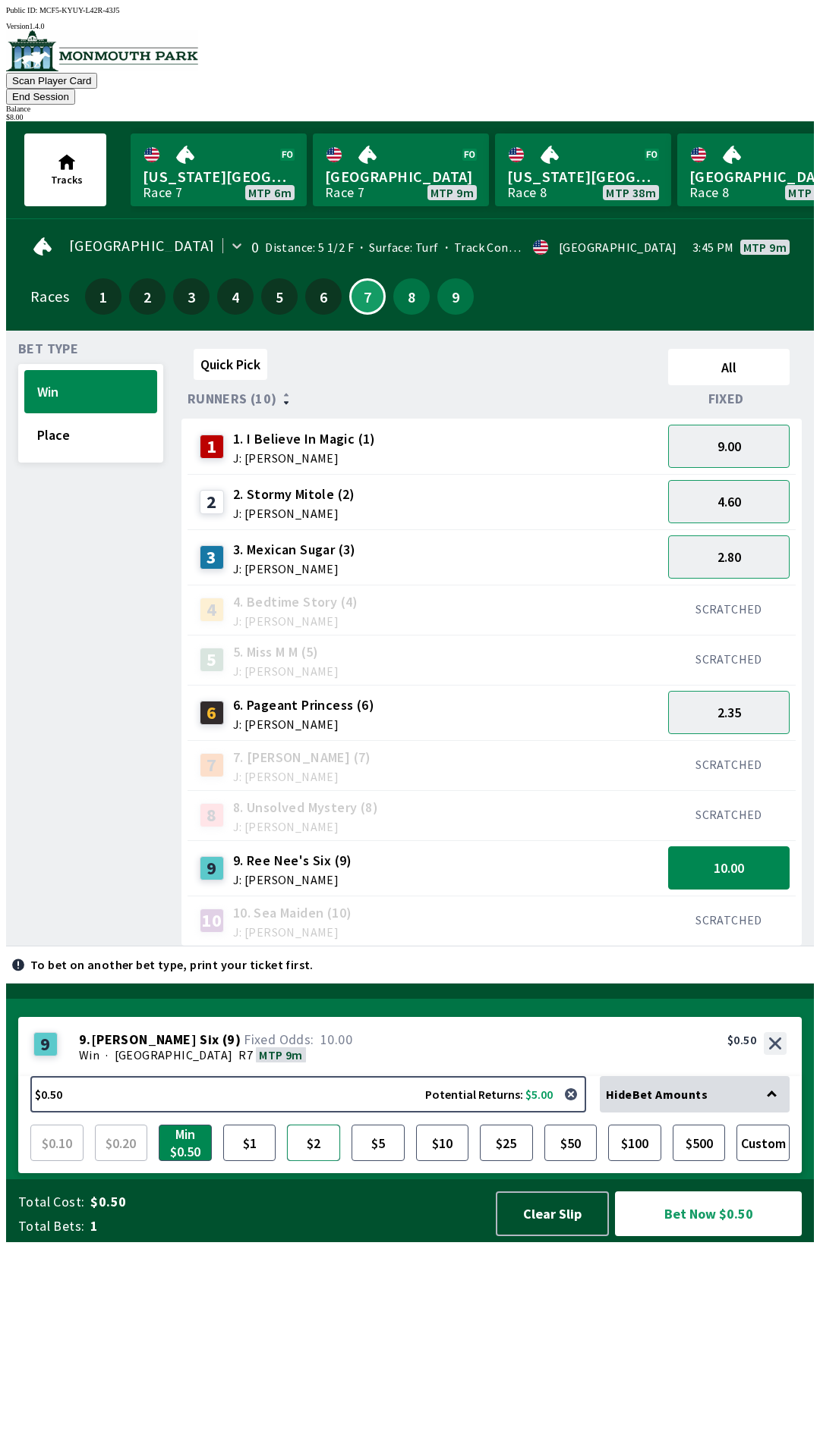
click at [311, 1161] on button "$2" at bounding box center [313, 1143] width 53 height 36
click at [380, 1161] on button "$5" at bounding box center [378, 1143] width 53 height 36
click at [381, 1113] on button "$5.00 Potential Returns: $50.00" at bounding box center [308, 1095] width 556 height 36
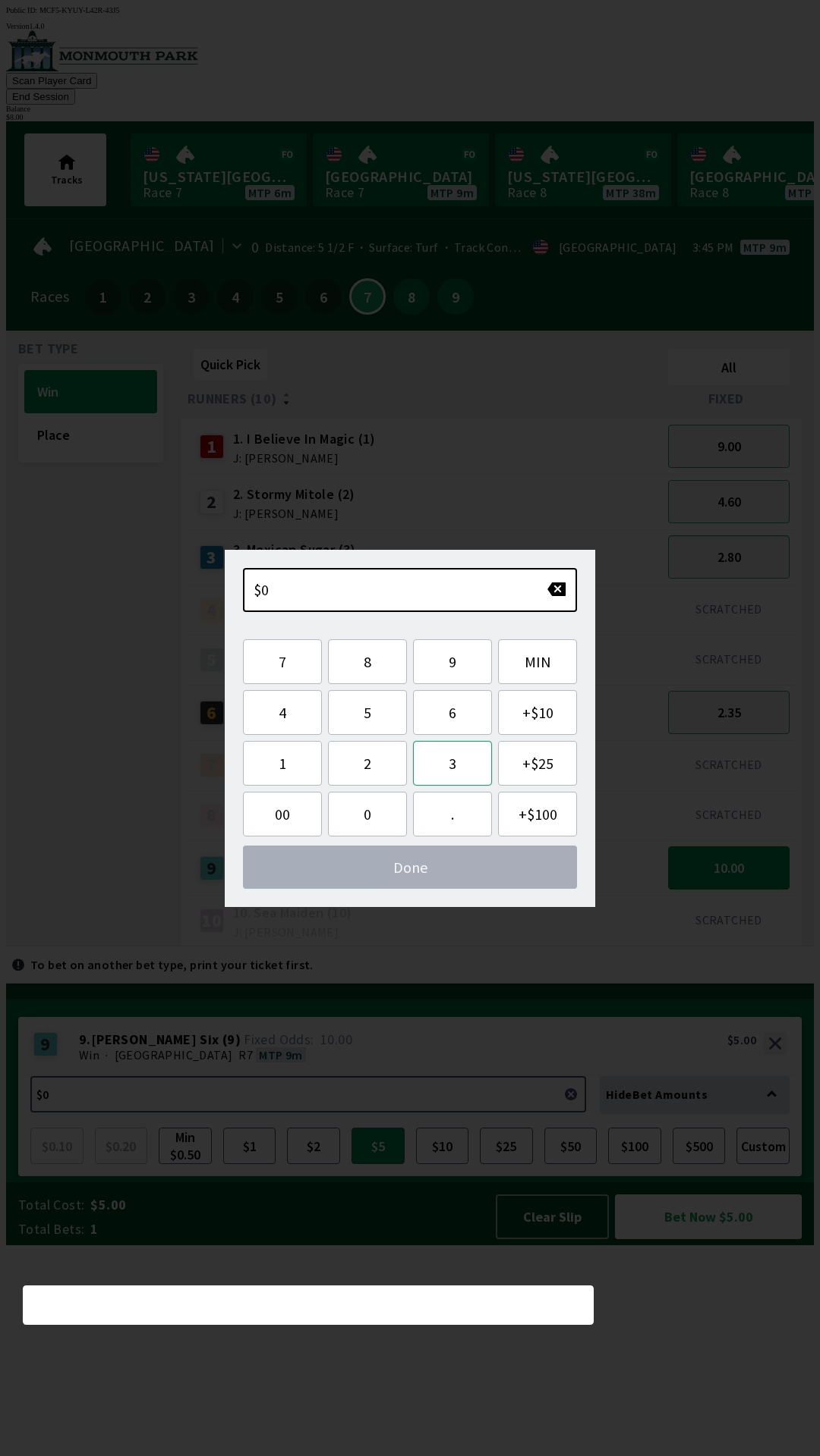
click at [461, 755] on button "3" at bounding box center [452, 763] width 79 height 45
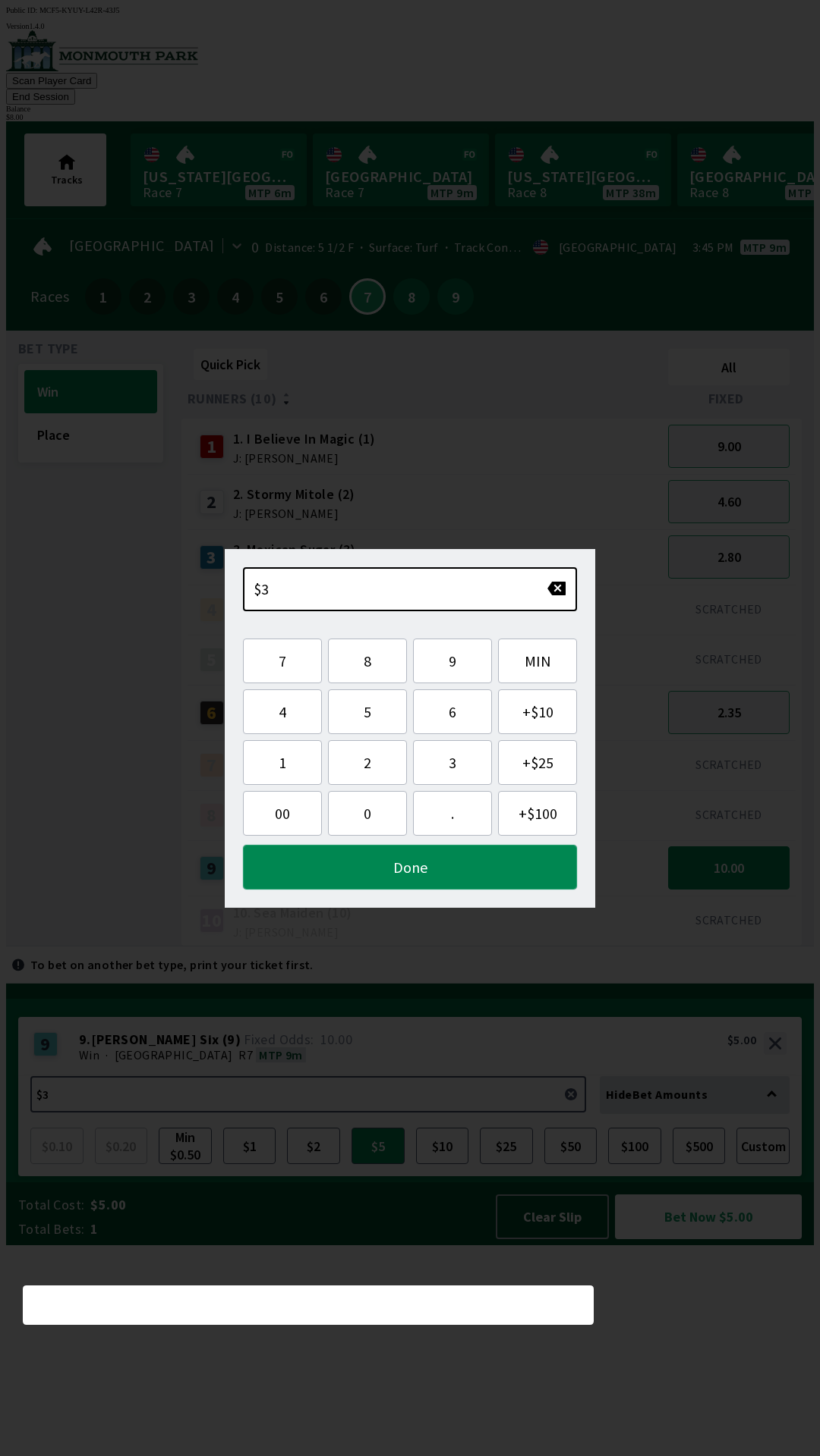
click at [443, 866] on button "Done" at bounding box center [410, 867] width 333 height 45
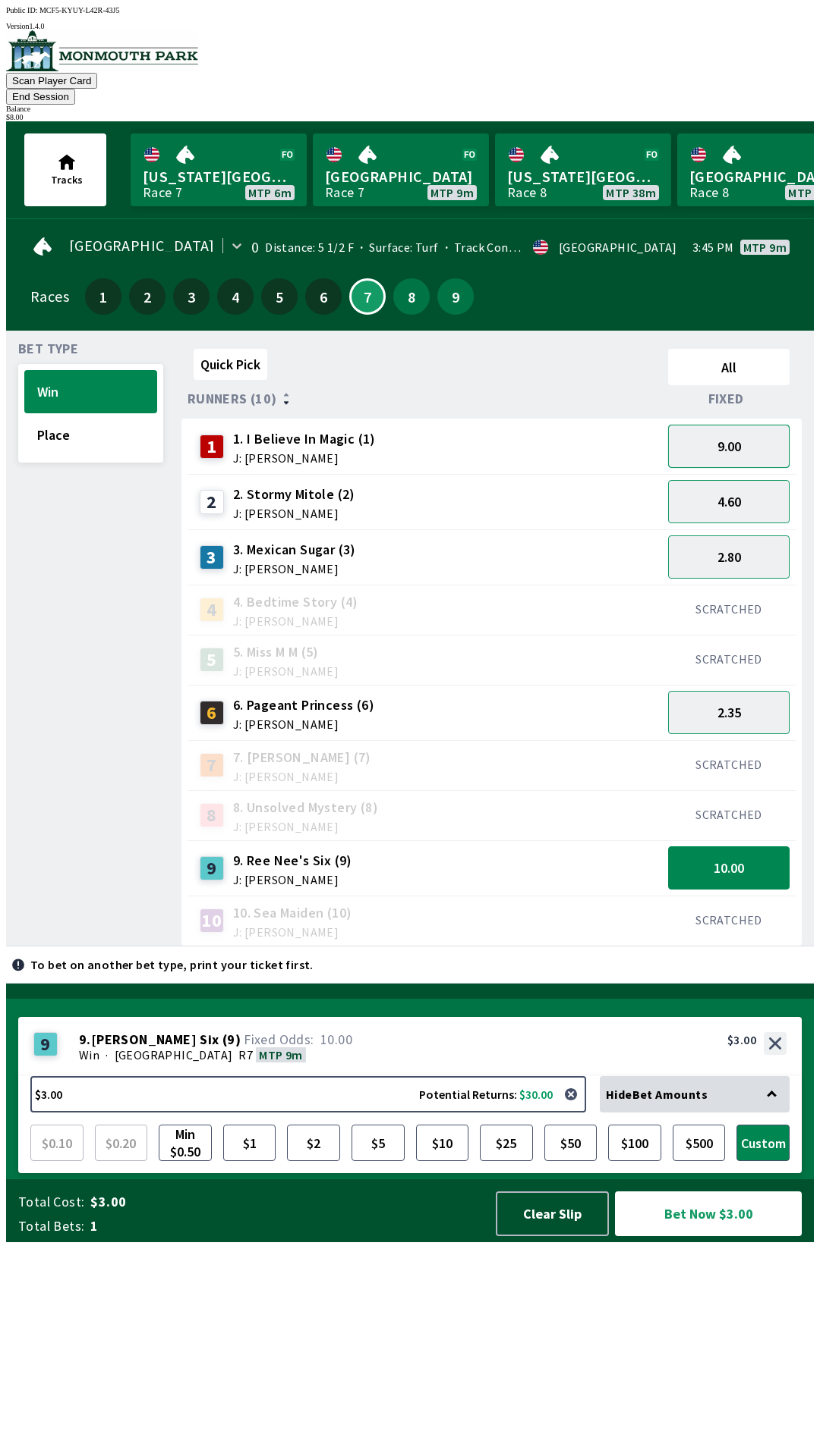
click at [716, 424] on button "9.00" at bounding box center [728, 445] width 121 height 43
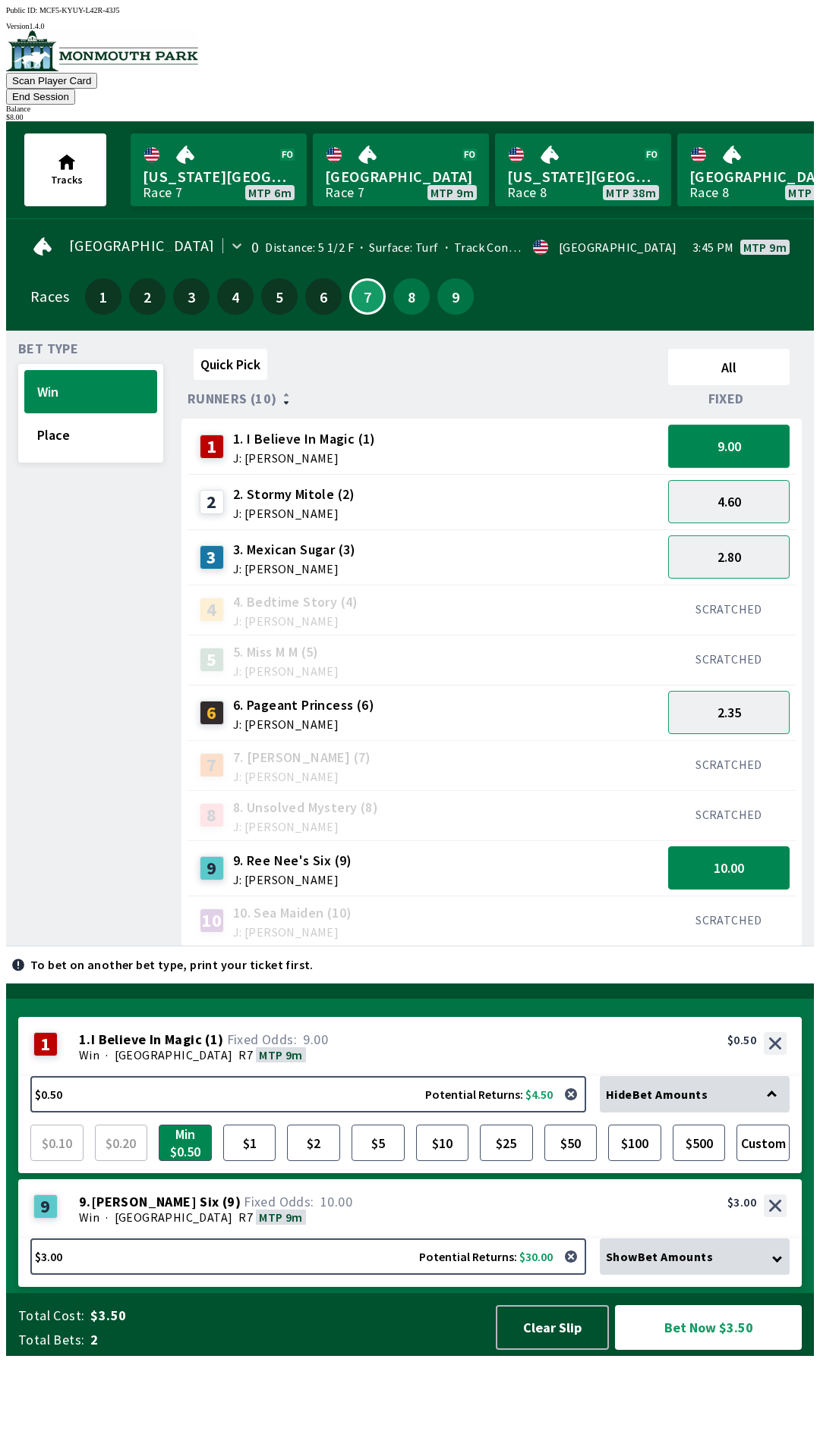
click at [745, 433] on button "9.00" at bounding box center [728, 445] width 121 height 43
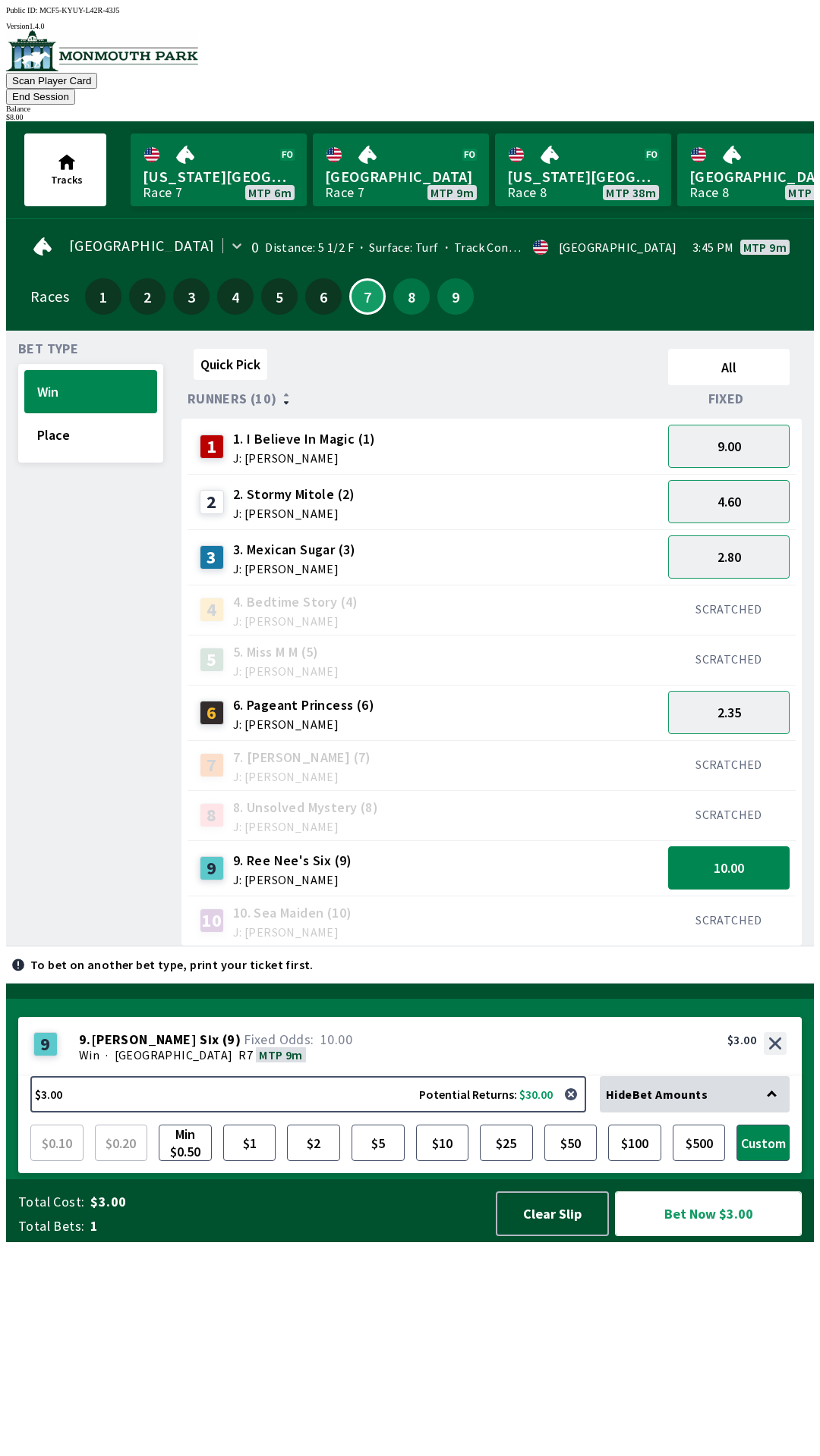
click at [738, 1237] on button "Bet Now $3.00" at bounding box center [708, 1213] width 187 height 45
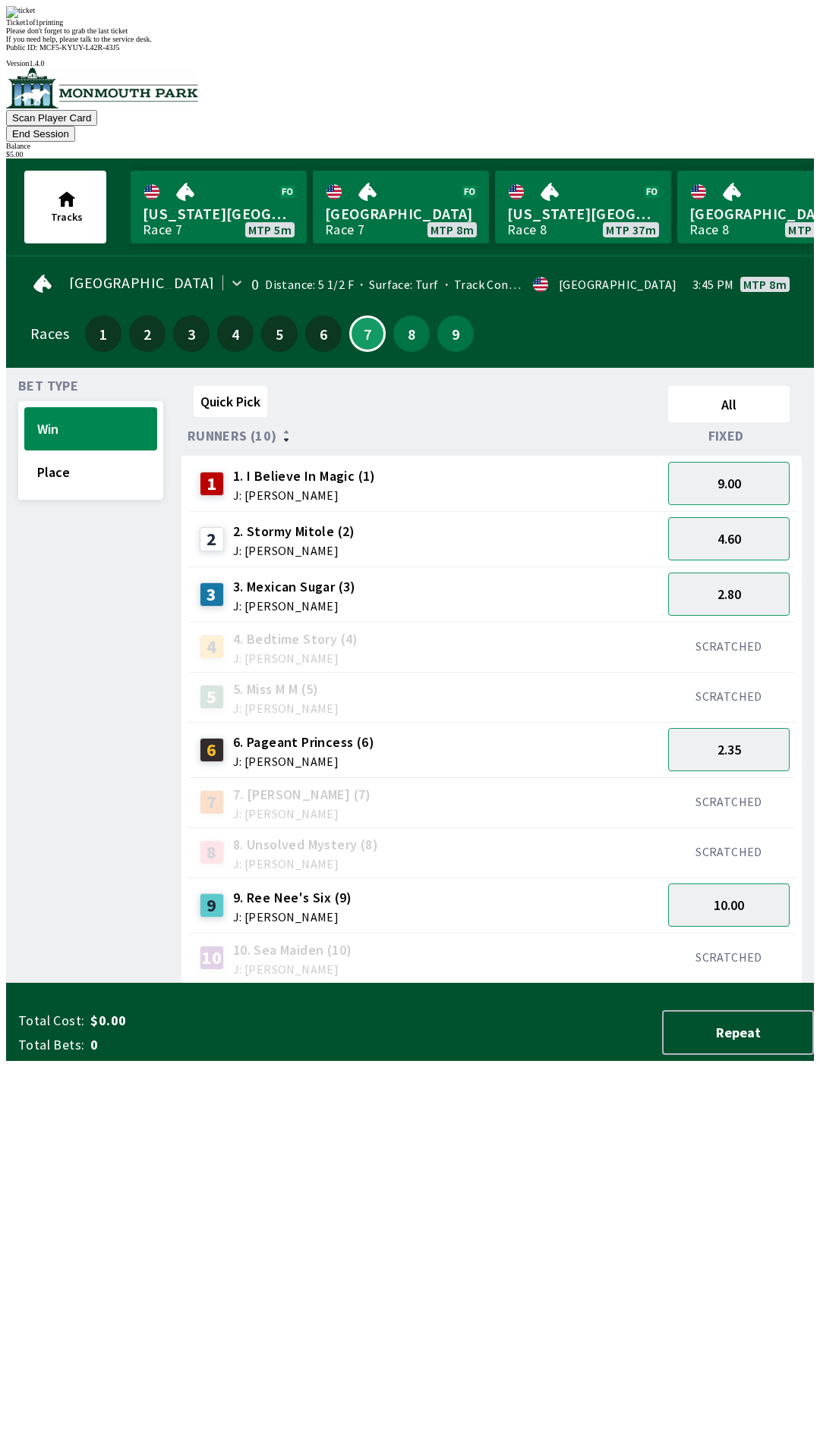
click at [565, 983] on div "Quick Pick All Runners (10) Fixed 1 1. I Believe In Magic (1) J: [PERSON_NAME] …" at bounding box center [497, 681] width 632 height 604
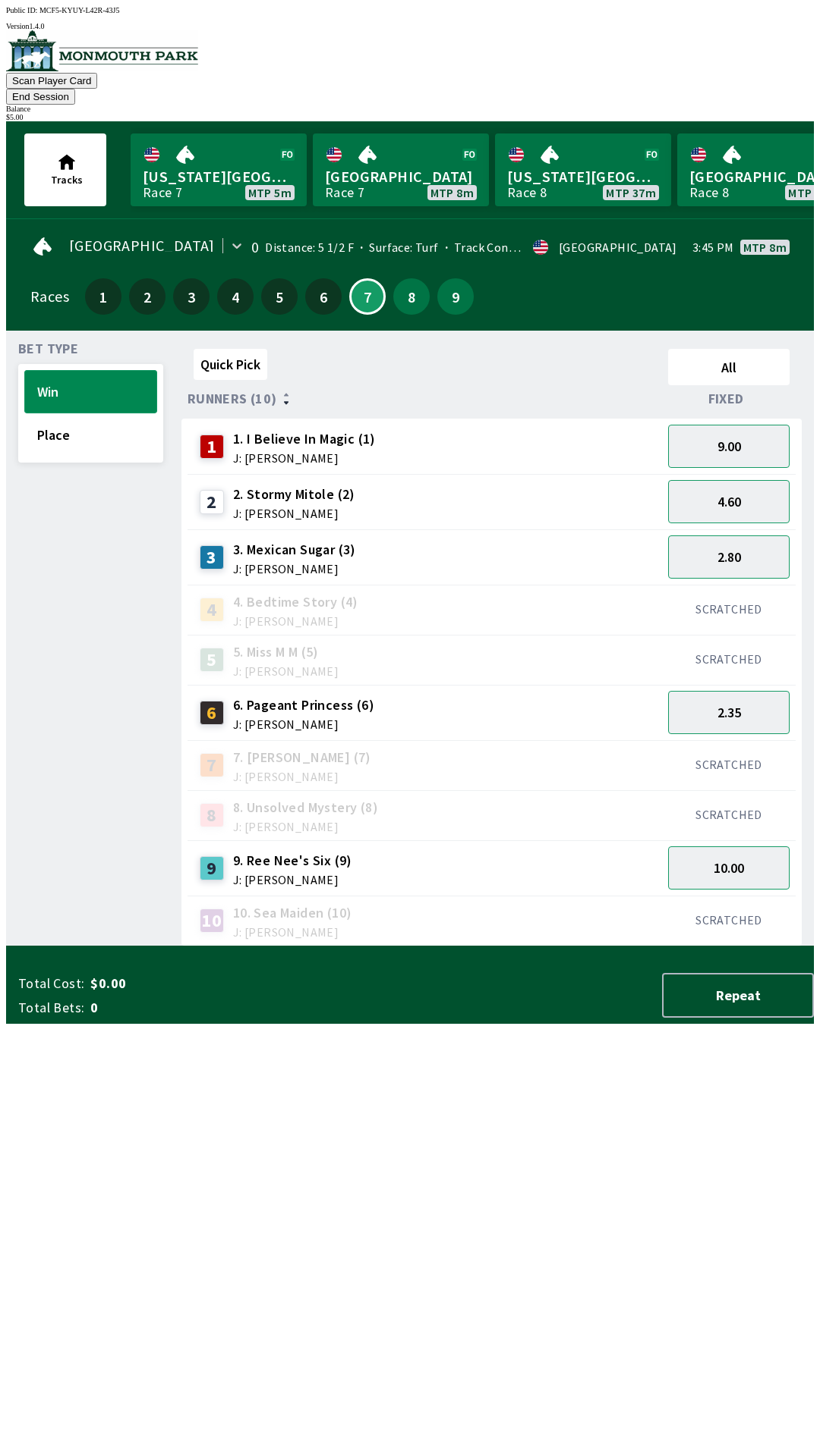
click at [61, 371] on button "Win" at bounding box center [91, 391] width 133 height 43
click at [71, 413] on button "Place" at bounding box center [91, 434] width 133 height 43
click at [762, 424] on button "3.50" at bounding box center [728, 445] width 121 height 43
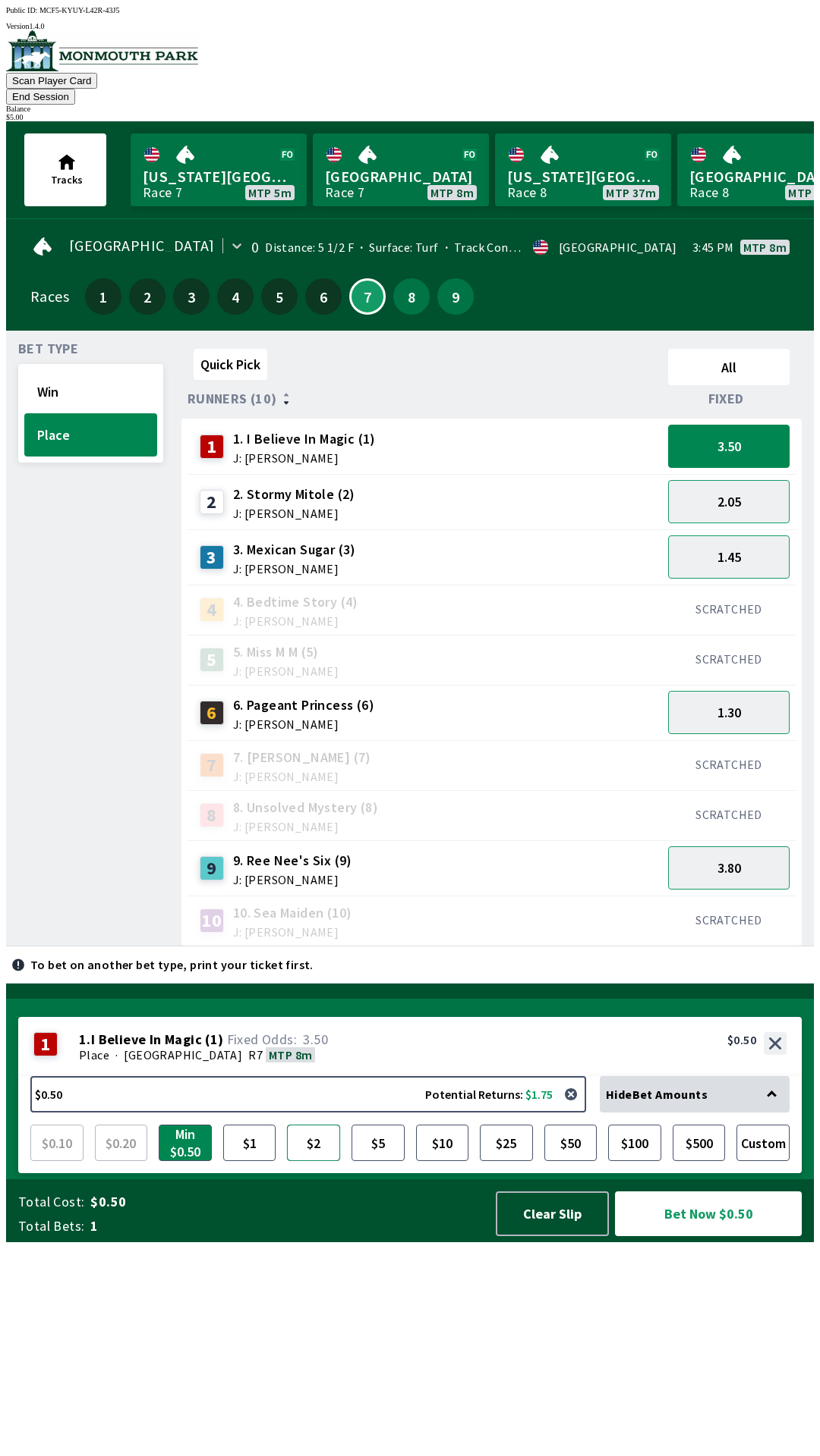
click at [320, 1161] on button "$2" at bounding box center [313, 1143] width 53 height 36
click at [88, 370] on button "Win" at bounding box center [91, 391] width 133 height 43
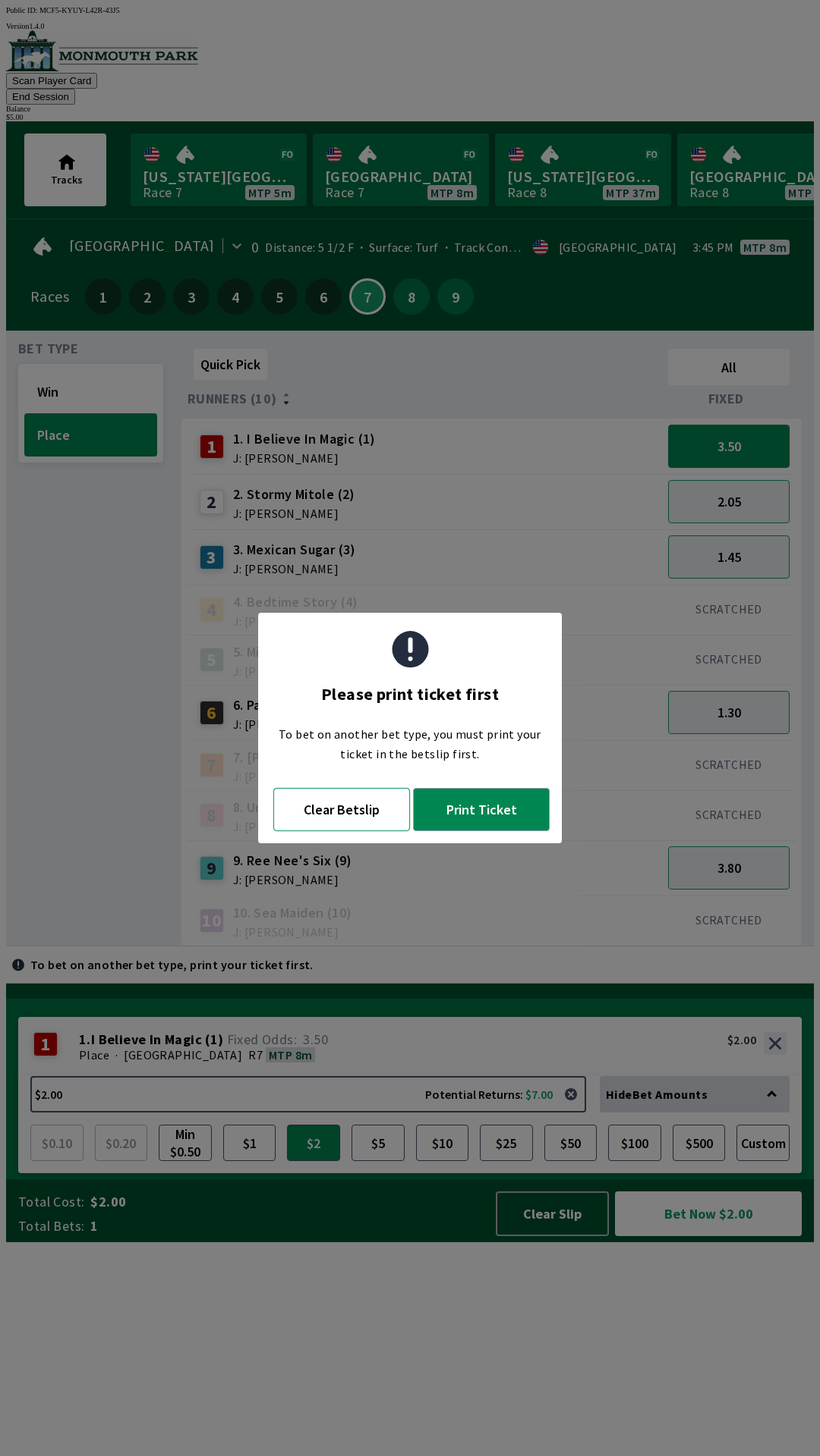
click at [368, 803] on button "Clear Betslip" at bounding box center [342, 809] width 137 height 43
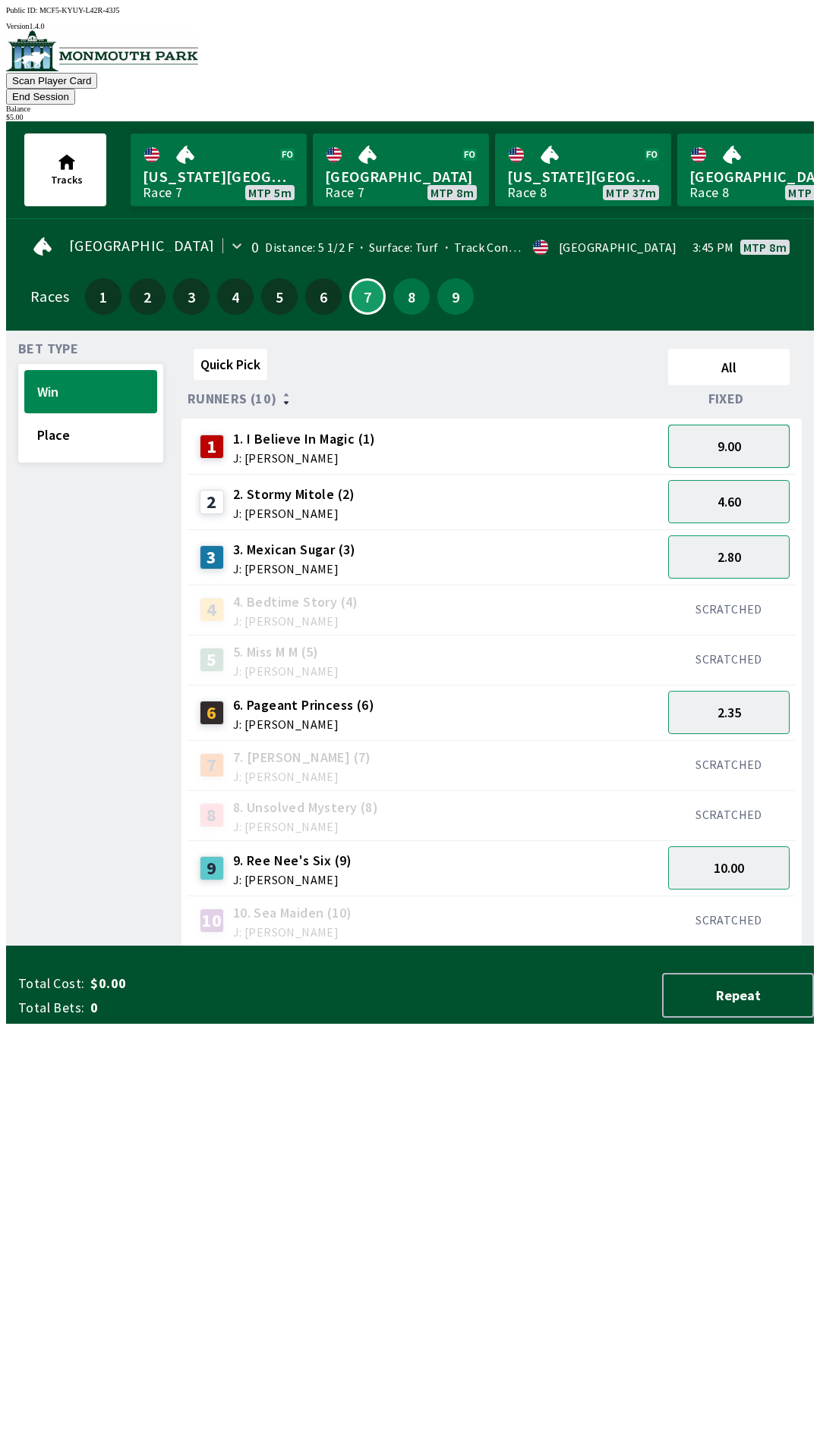
click at [736, 433] on button "9.00" at bounding box center [728, 445] width 121 height 43
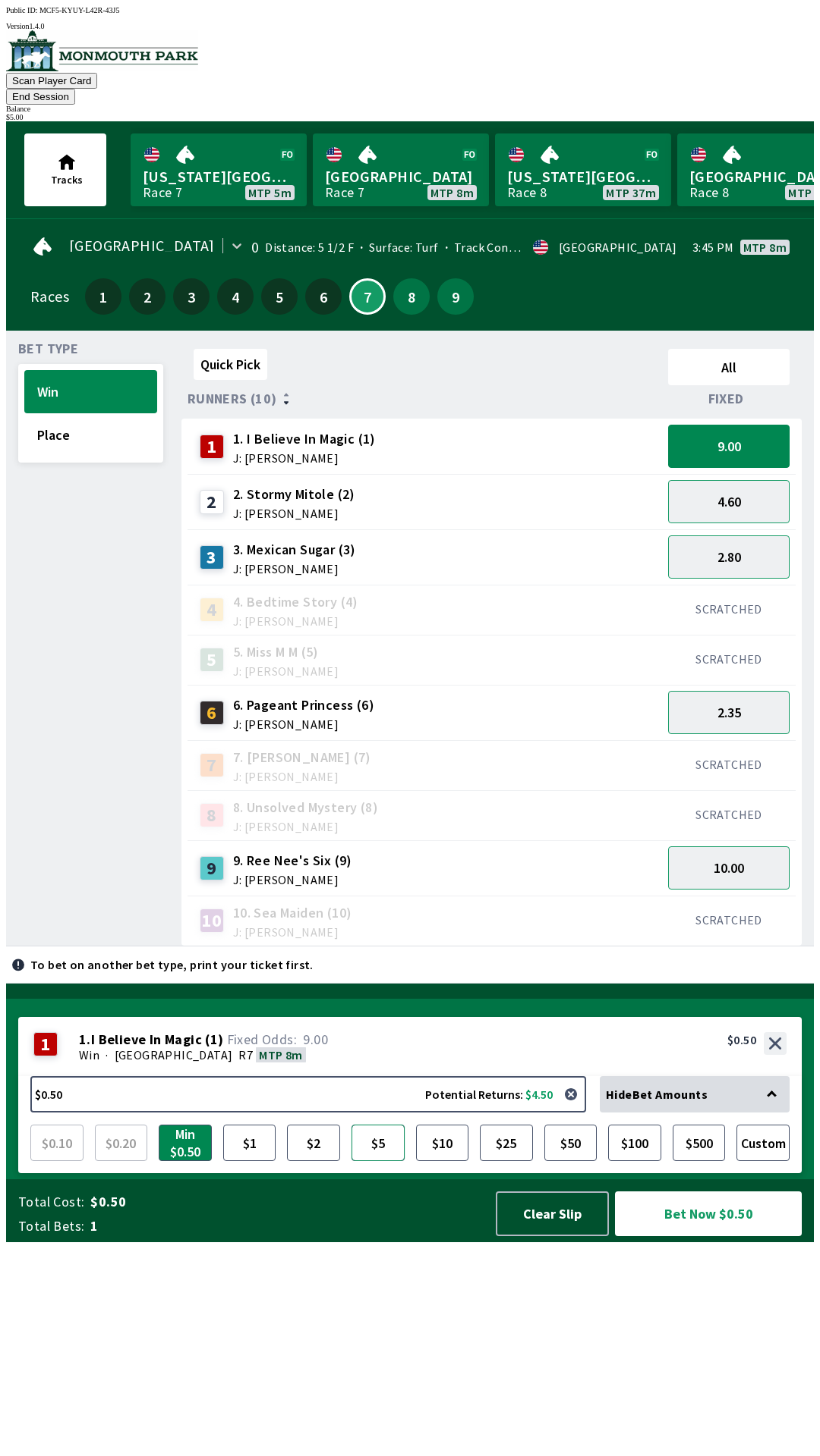
click at [385, 1161] on button "$5" at bounding box center [378, 1143] width 53 height 36
click at [761, 1237] on button "Bet Now $5.00" at bounding box center [708, 1213] width 187 height 45
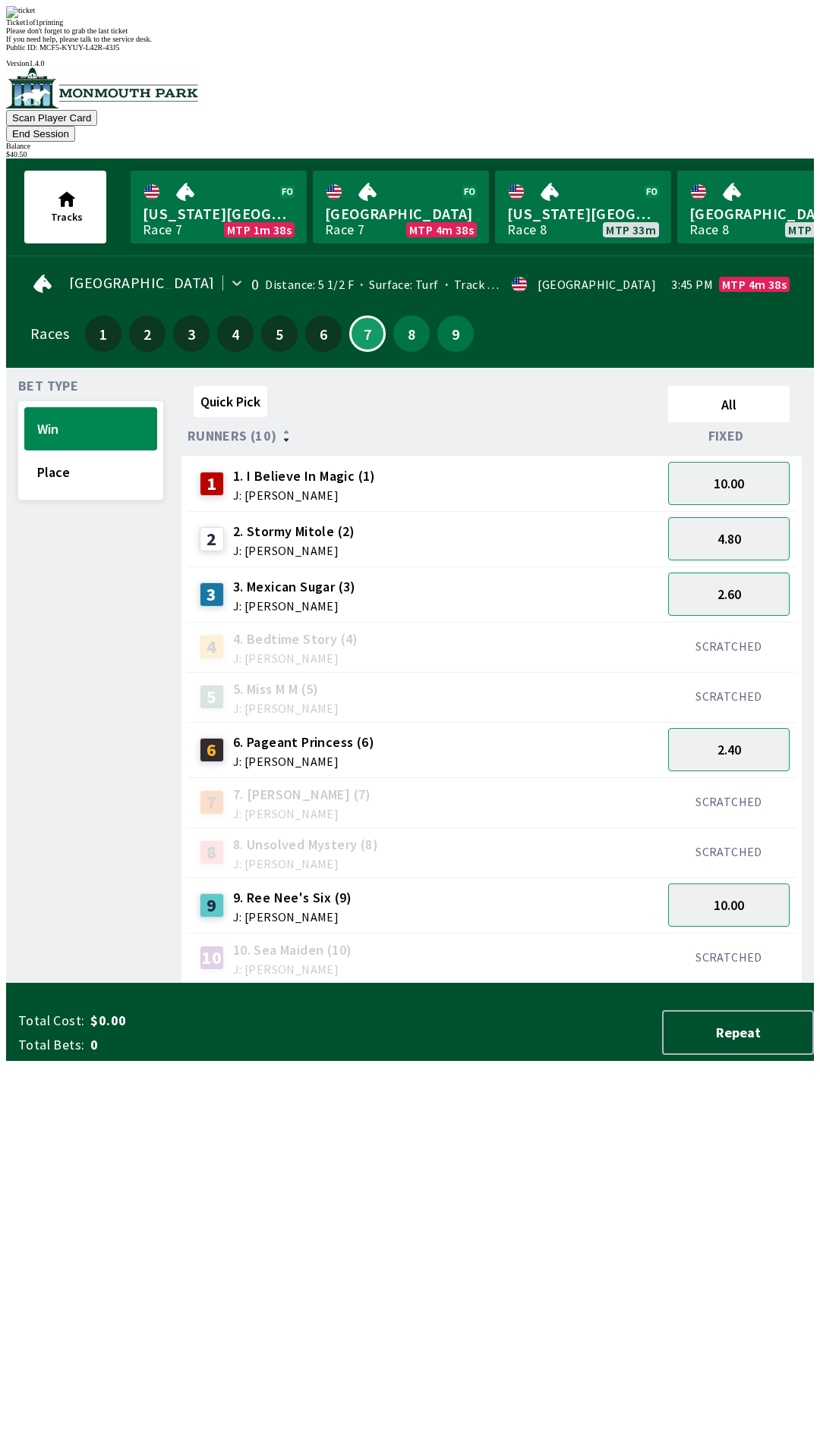
click at [94, 80] on div at bounding box center [410, 88] width 807 height 43
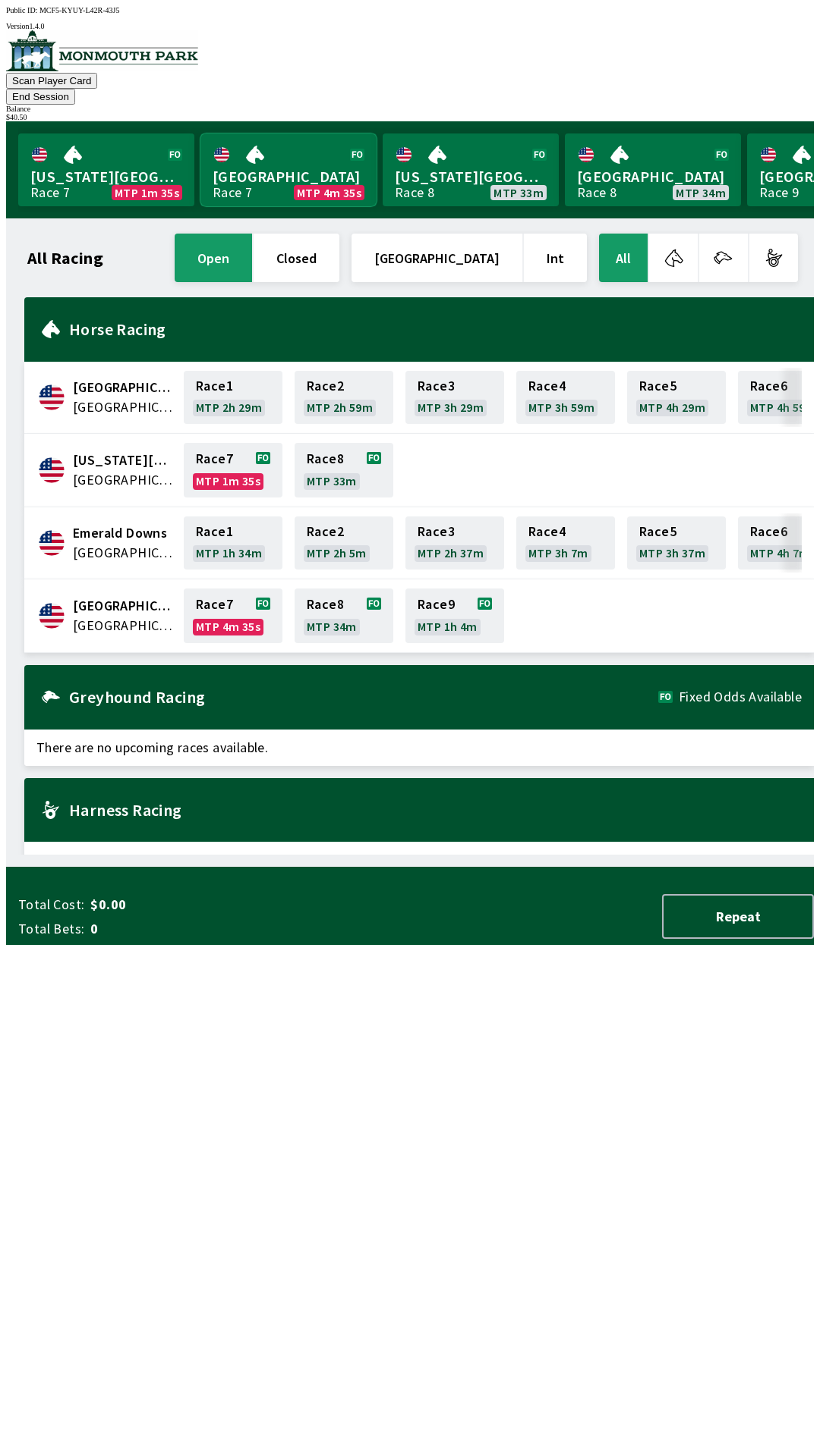
click at [280, 153] on link "Monmouth Park Race 7 MTP 4m 35s" at bounding box center [288, 170] width 176 height 73
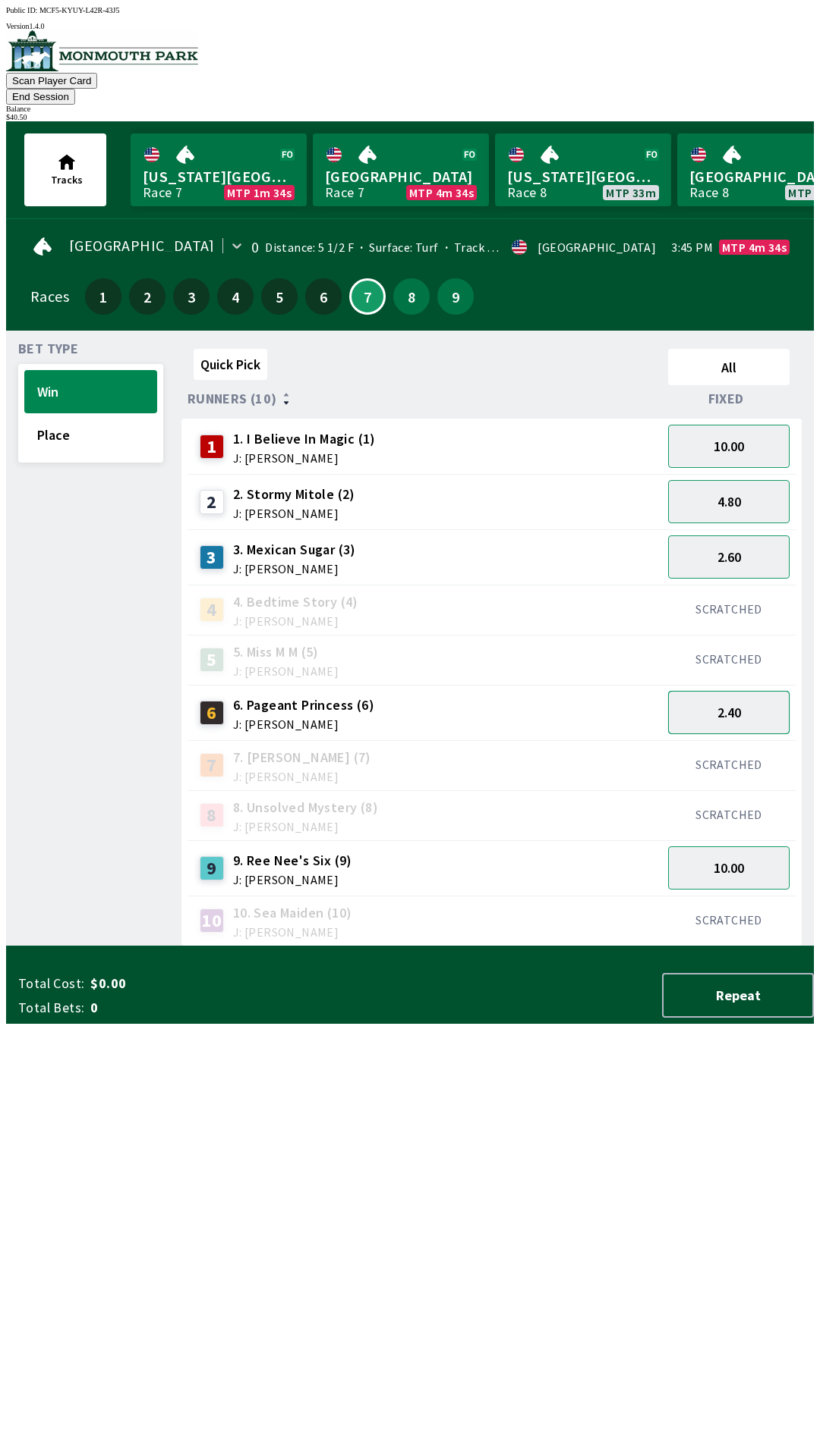
click at [767, 701] on button "2.40" at bounding box center [728, 712] width 121 height 43
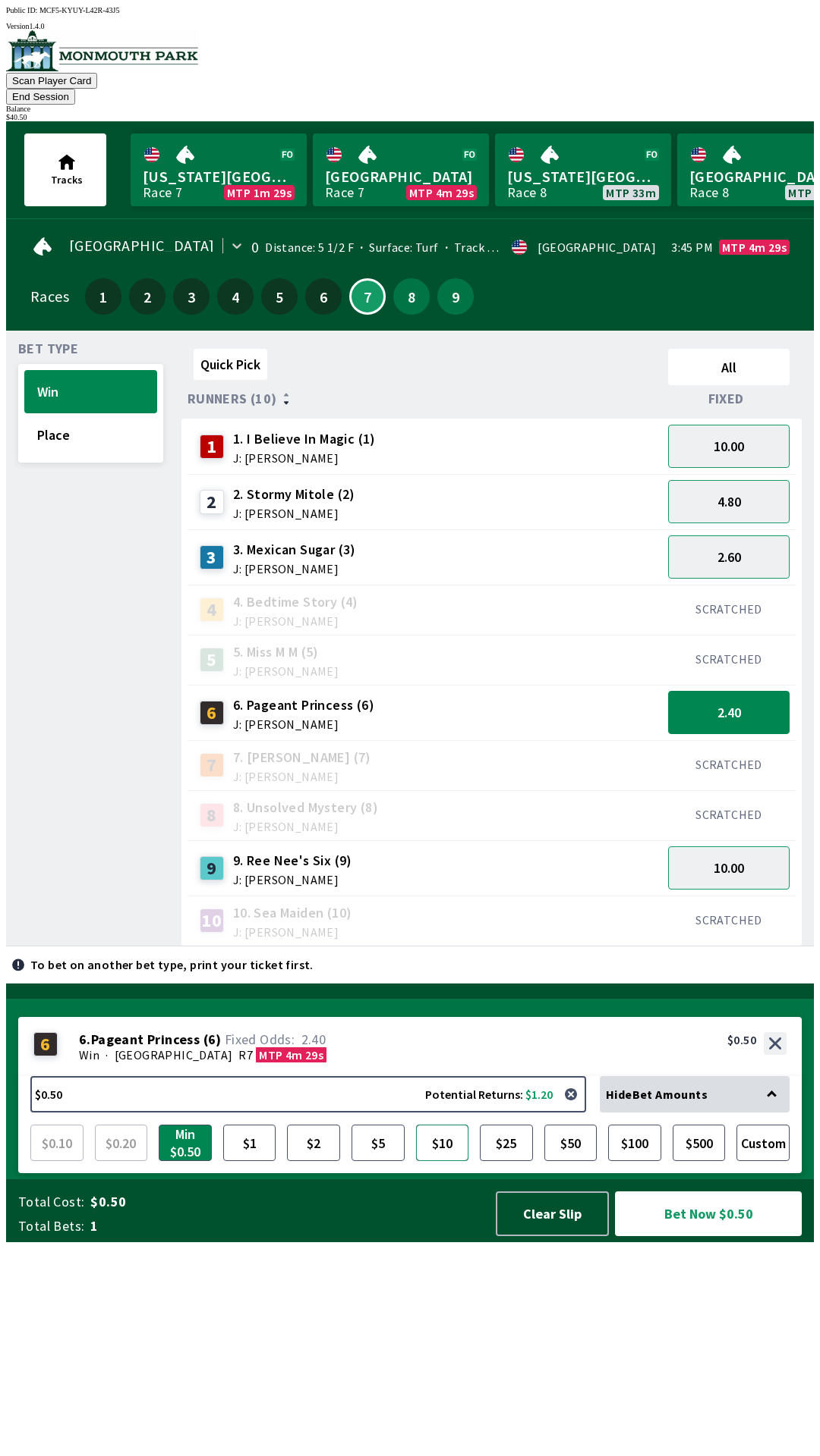
click at [444, 1161] on button "$10" at bounding box center [442, 1143] width 53 height 36
click at [697, 1237] on button "Bet Now $10.00" at bounding box center [708, 1213] width 187 height 45
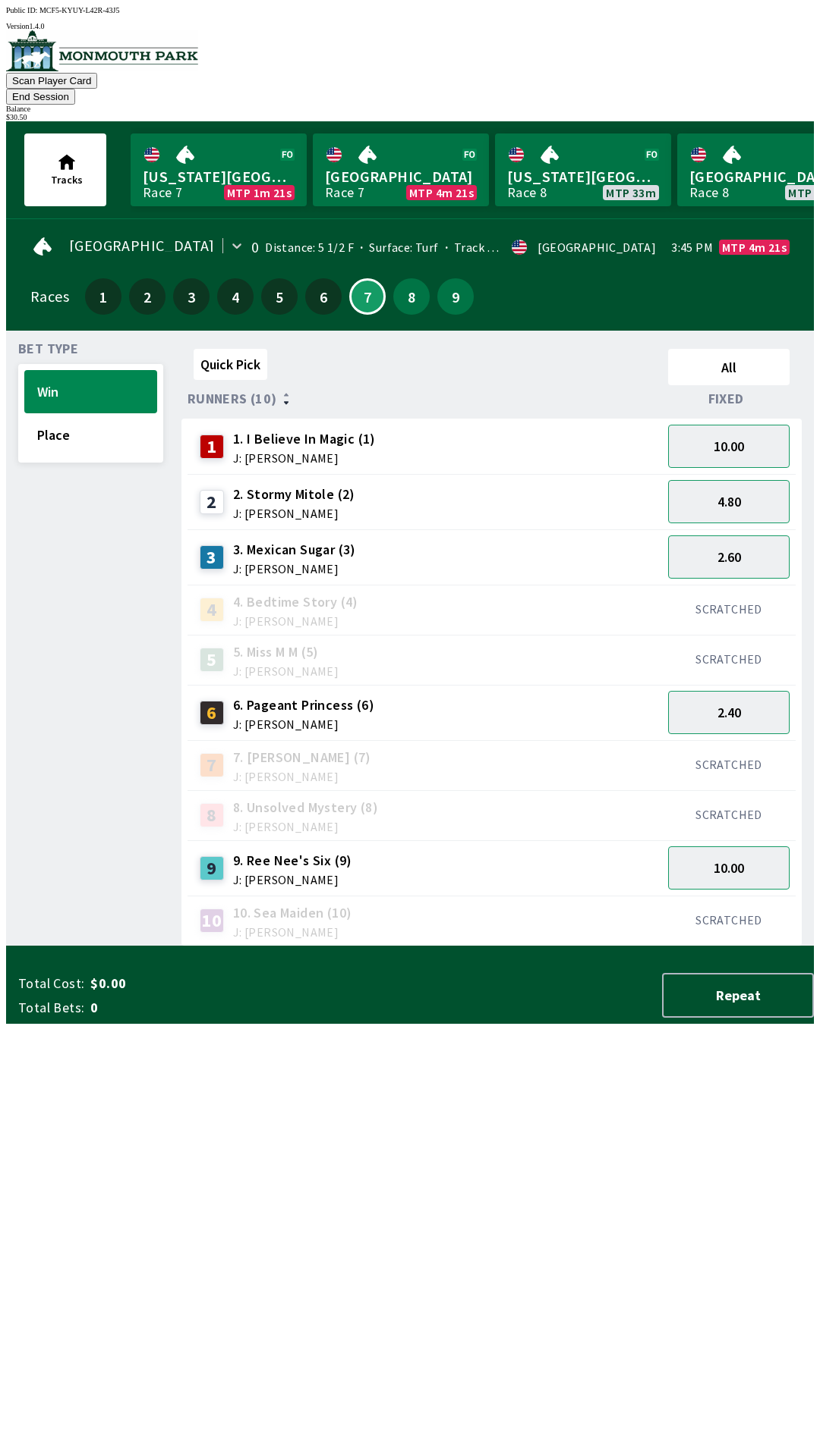
click at [75, 88] on button "End Session" at bounding box center [41, 96] width 69 height 15
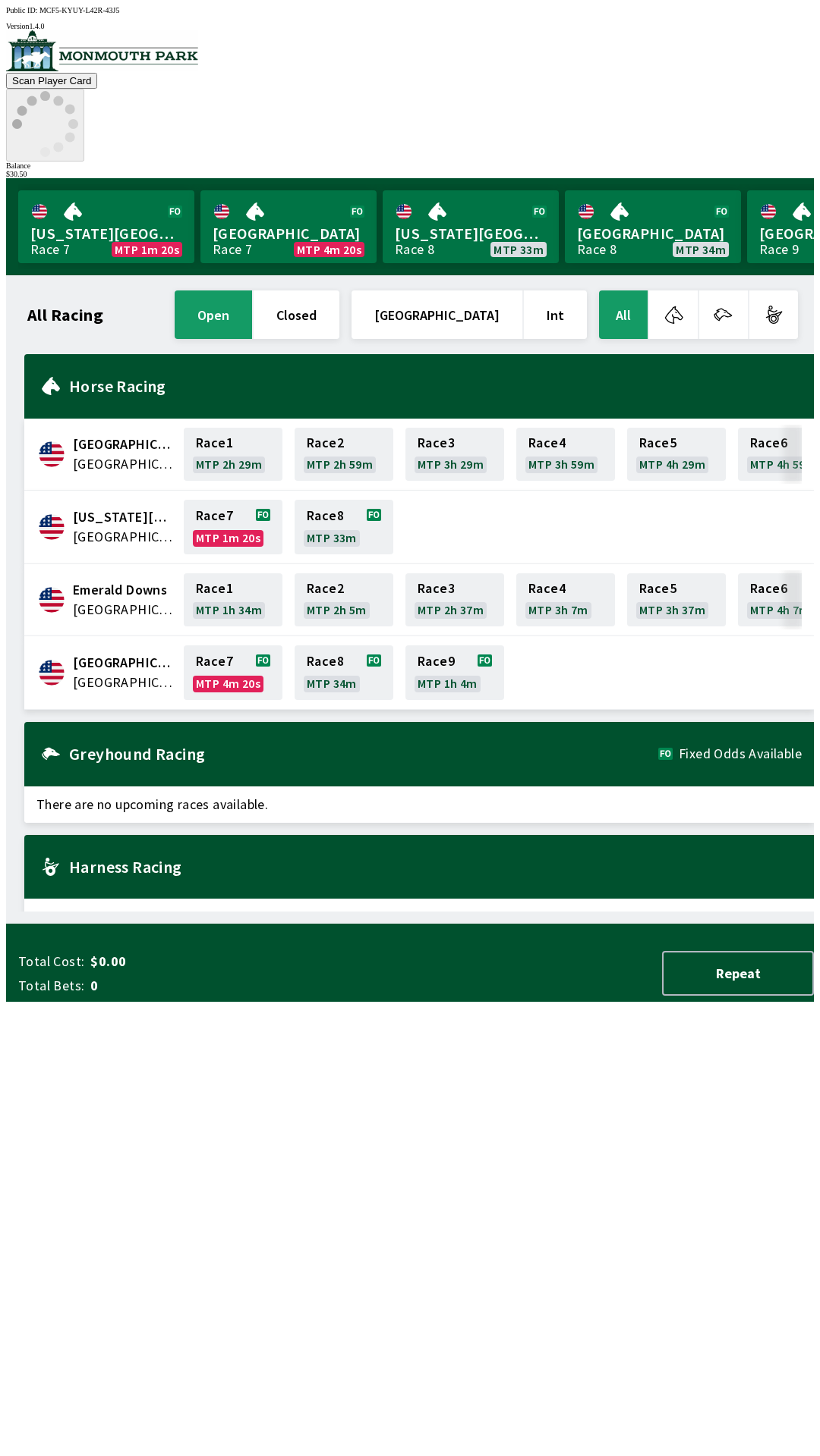
click at [78, 91] on icon at bounding box center [45, 124] width 66 height 66
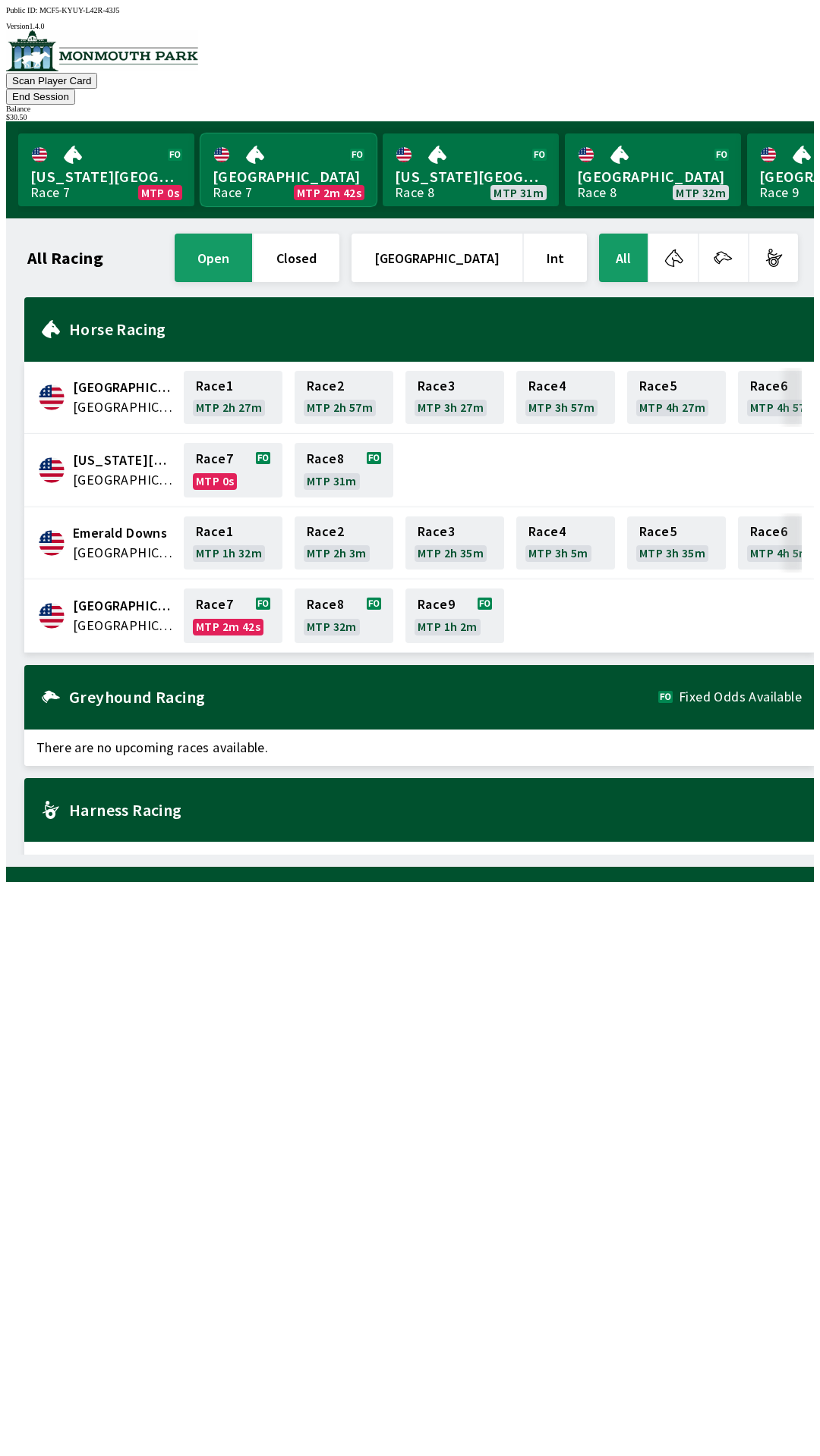
click at [332, 152] on link "Monmouth Park Race 7 MTP 2m 42s" at bounding box center [288, 170] width 176 height 73
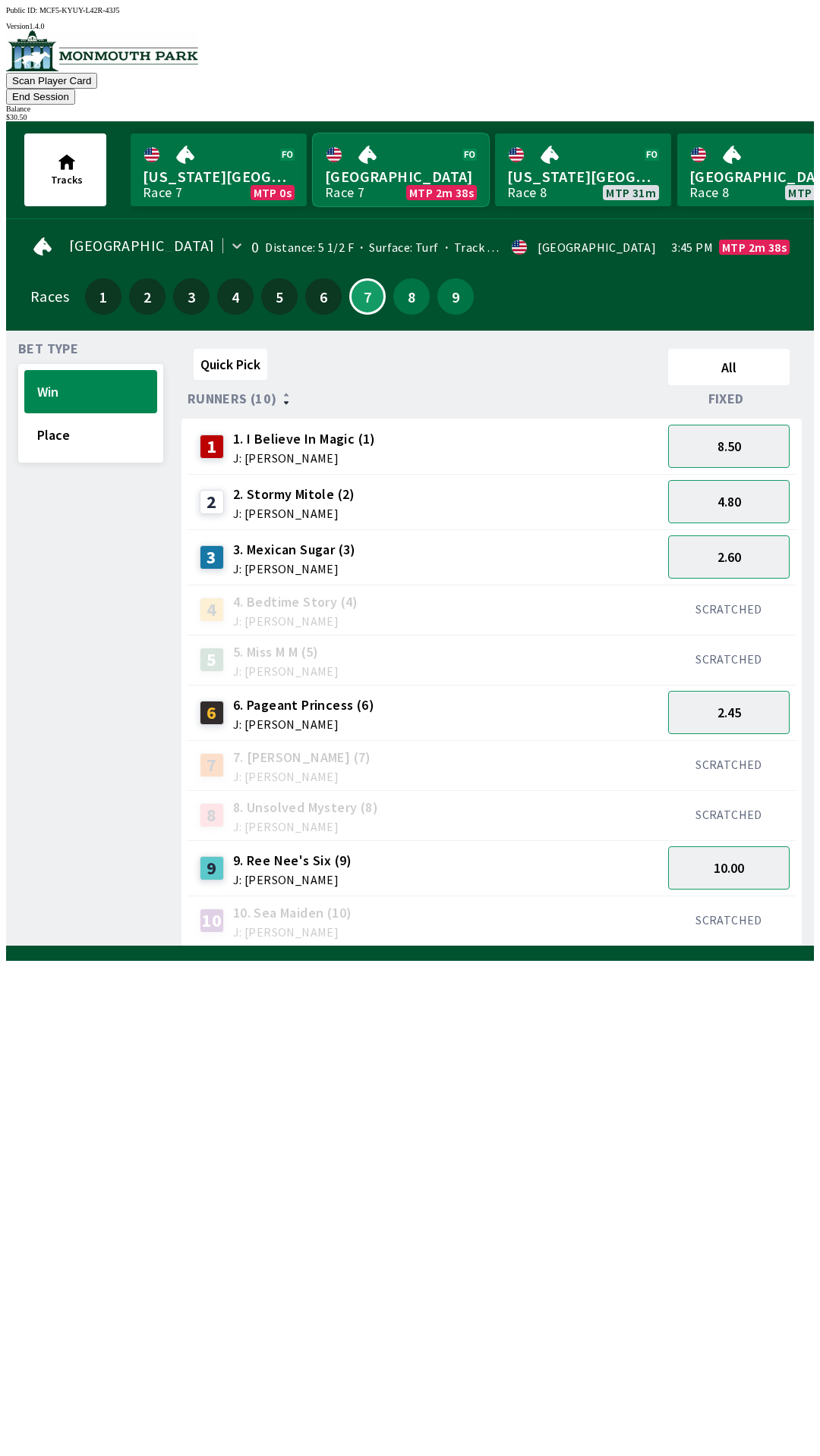
click at [384, 170] on link "Monmouth Park Race 7 MTP 2m 38s" at bounding box center [400, 170] width 176 height 73
click at [764, 490] on button "4.80" at bounding box center [728, 501] width 121 height 43
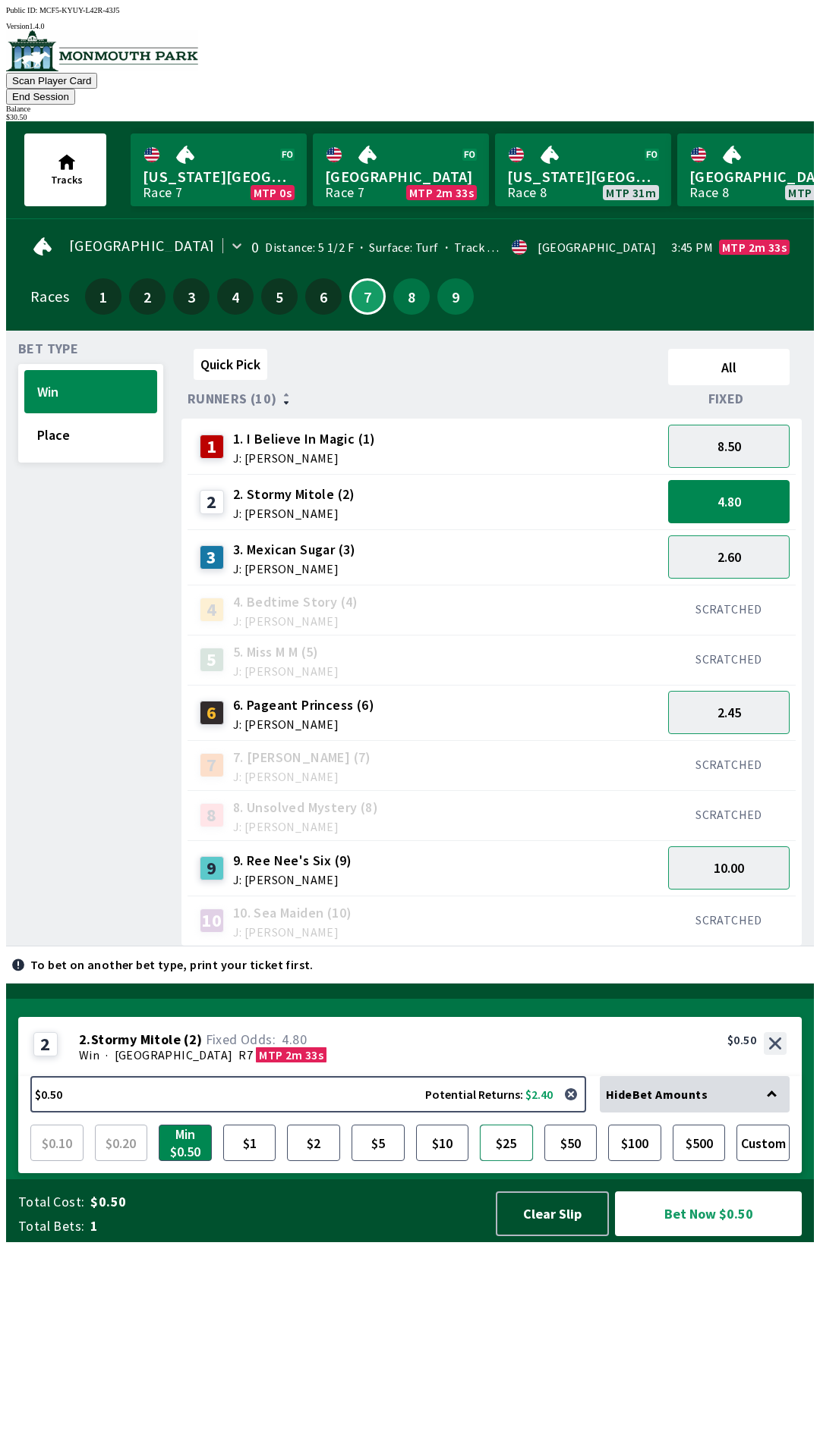
click at [508, 1161] on button "$25" at bounding box center [506, 1143] width 53 height 36
click at [711, 1237] on button "Bet Now $25.00" at bounding box center [708, 1213] width 187 height 45
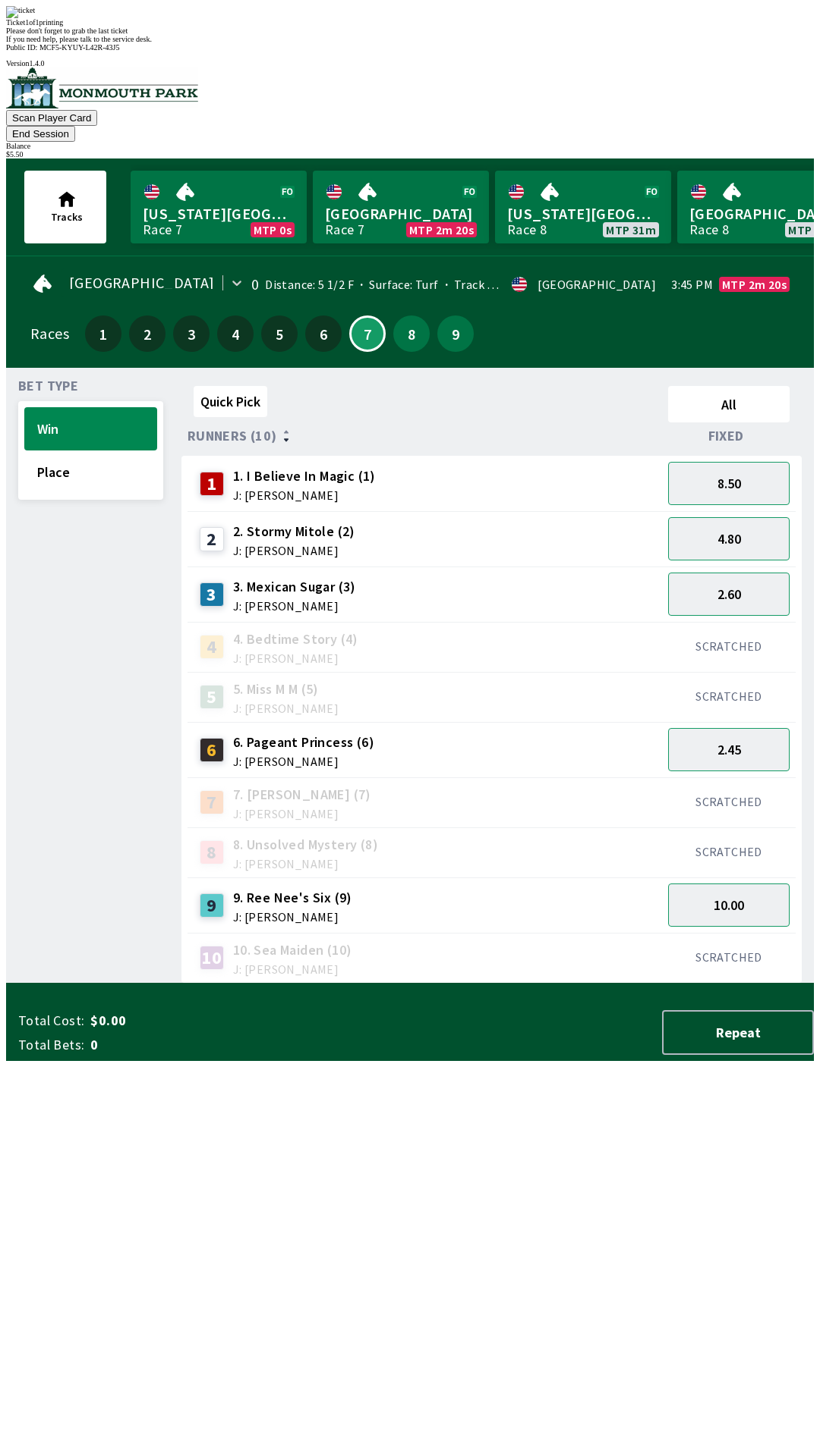
click at [75, 126] on button "End Session" at bounding box center [41, 133] width 69 height 15
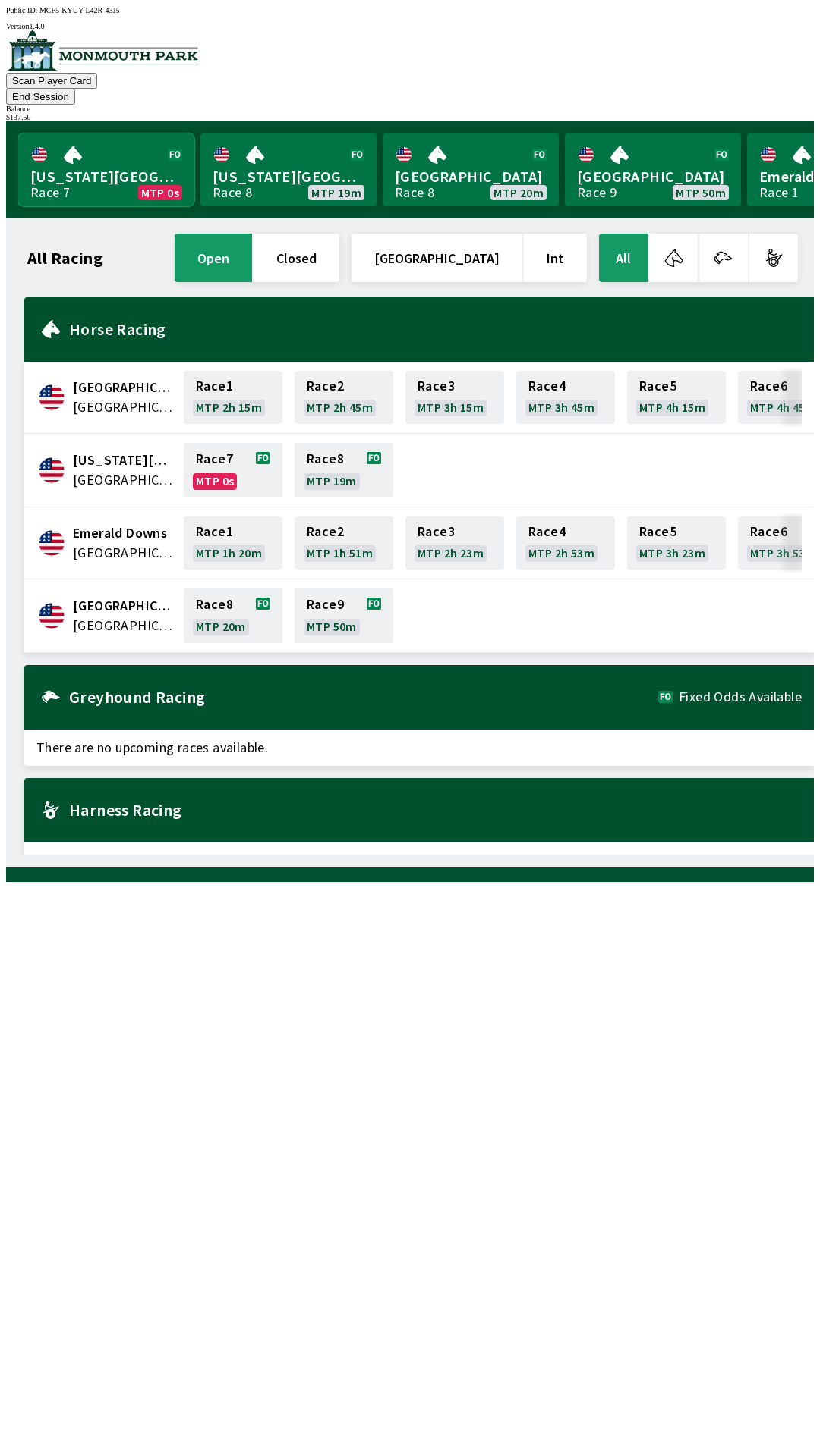
click at [98, 134] on link "[US_STATE] Park Race 7 MTP 0s" at bounding box center [106, 170] width 176 height 73
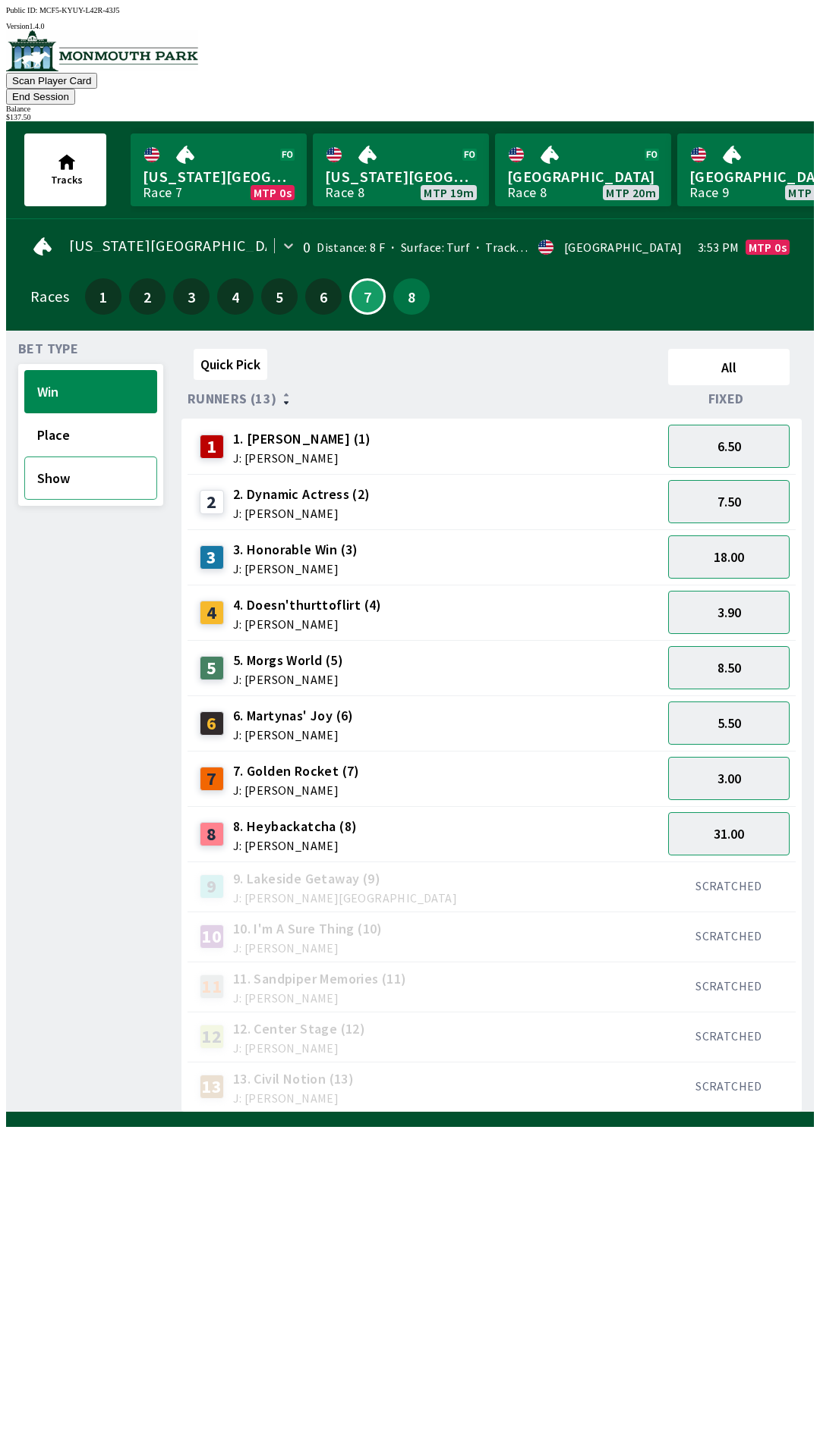
click at [73, 456] on button "Show" at bounding box center [91, 477] width 133 height 43
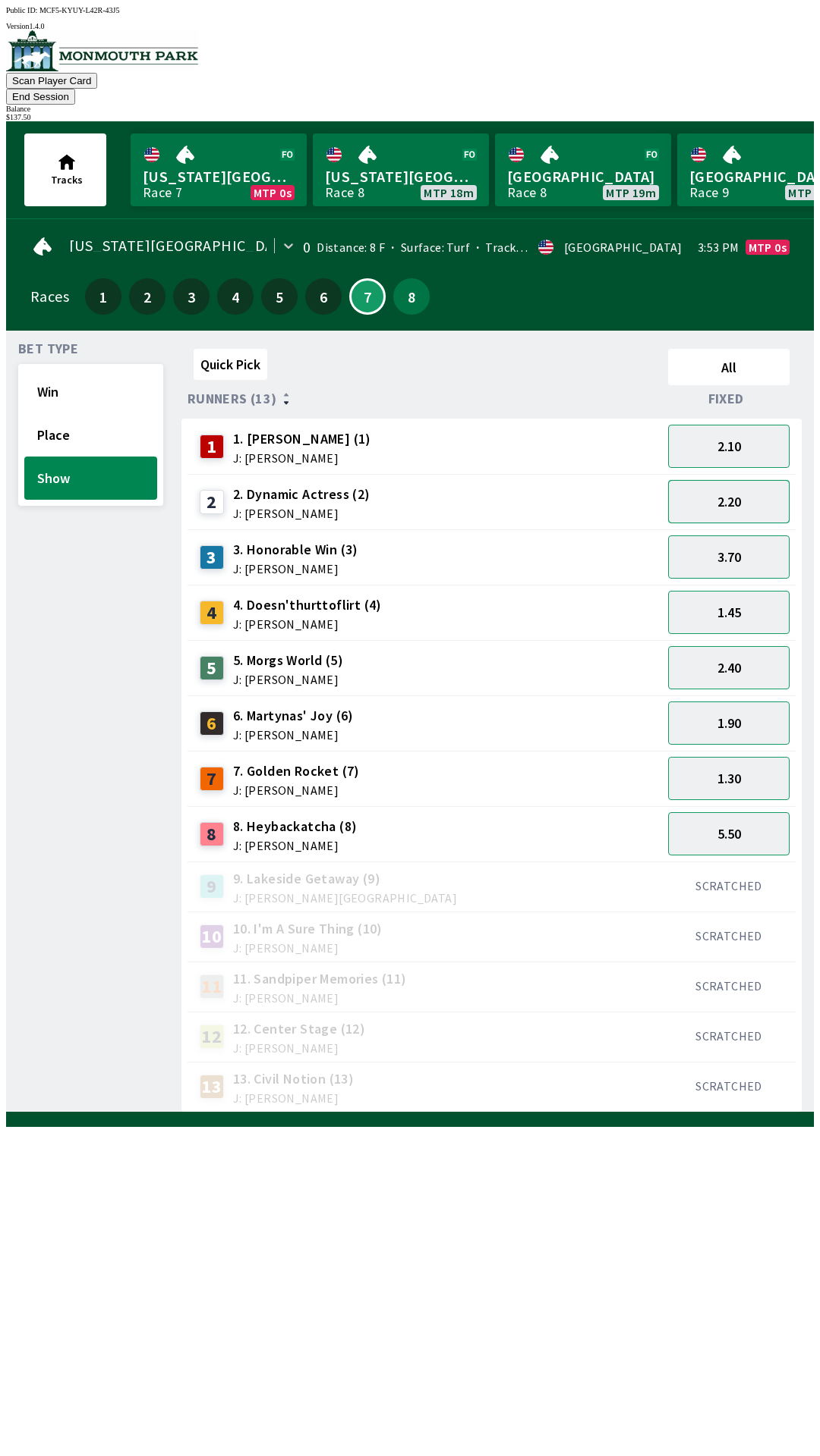
click at [741, 480] on button "2.20" at bounding box center [728, 501] width 121 height 43
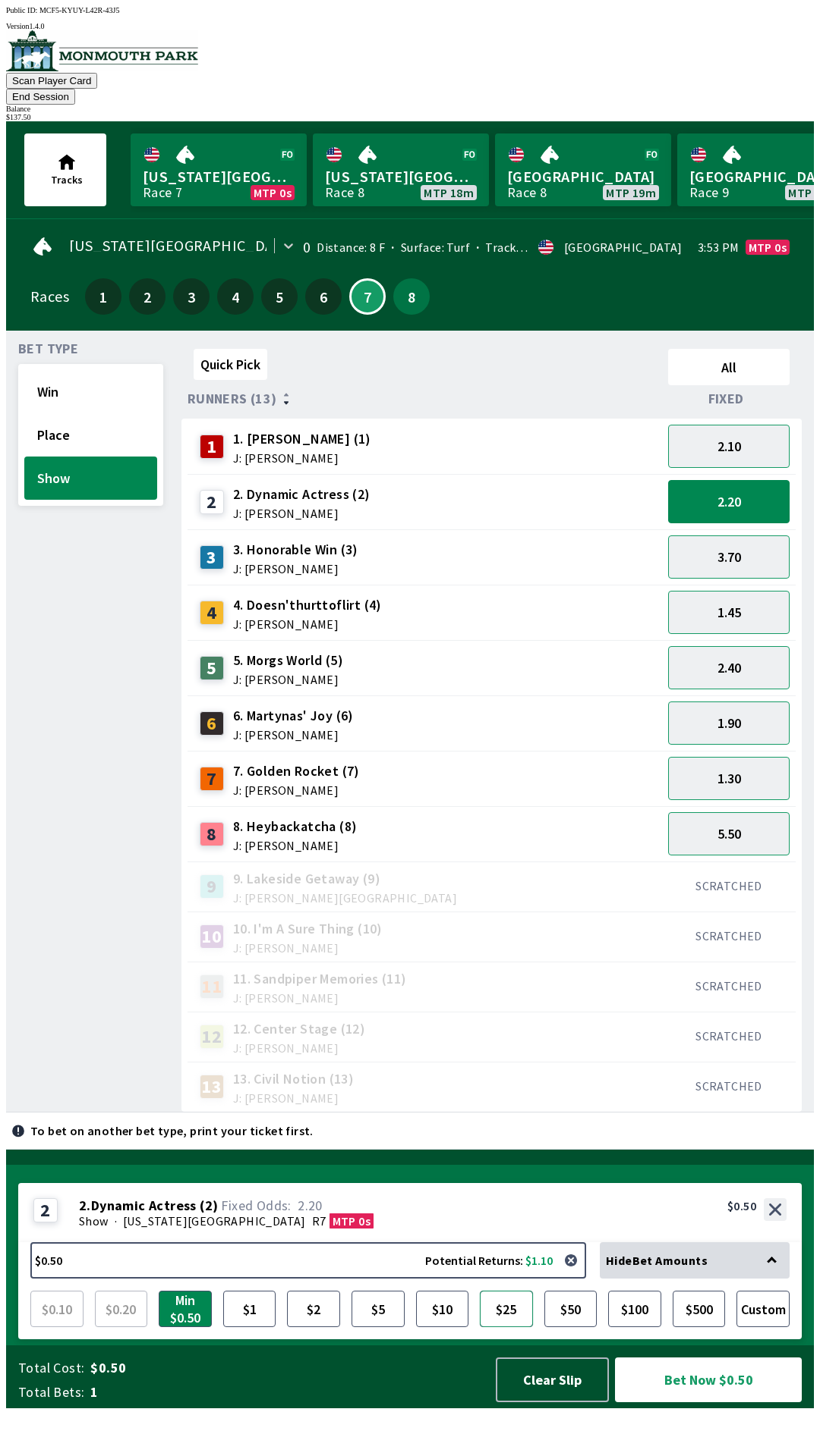
click at [510, 1328] on button "$25" at bounding box center [506, 1309] width 53 height 36
click at [710, 1402] on button "Bet Now $25.00" at bounding box center [708, 1380] width 187 height 45
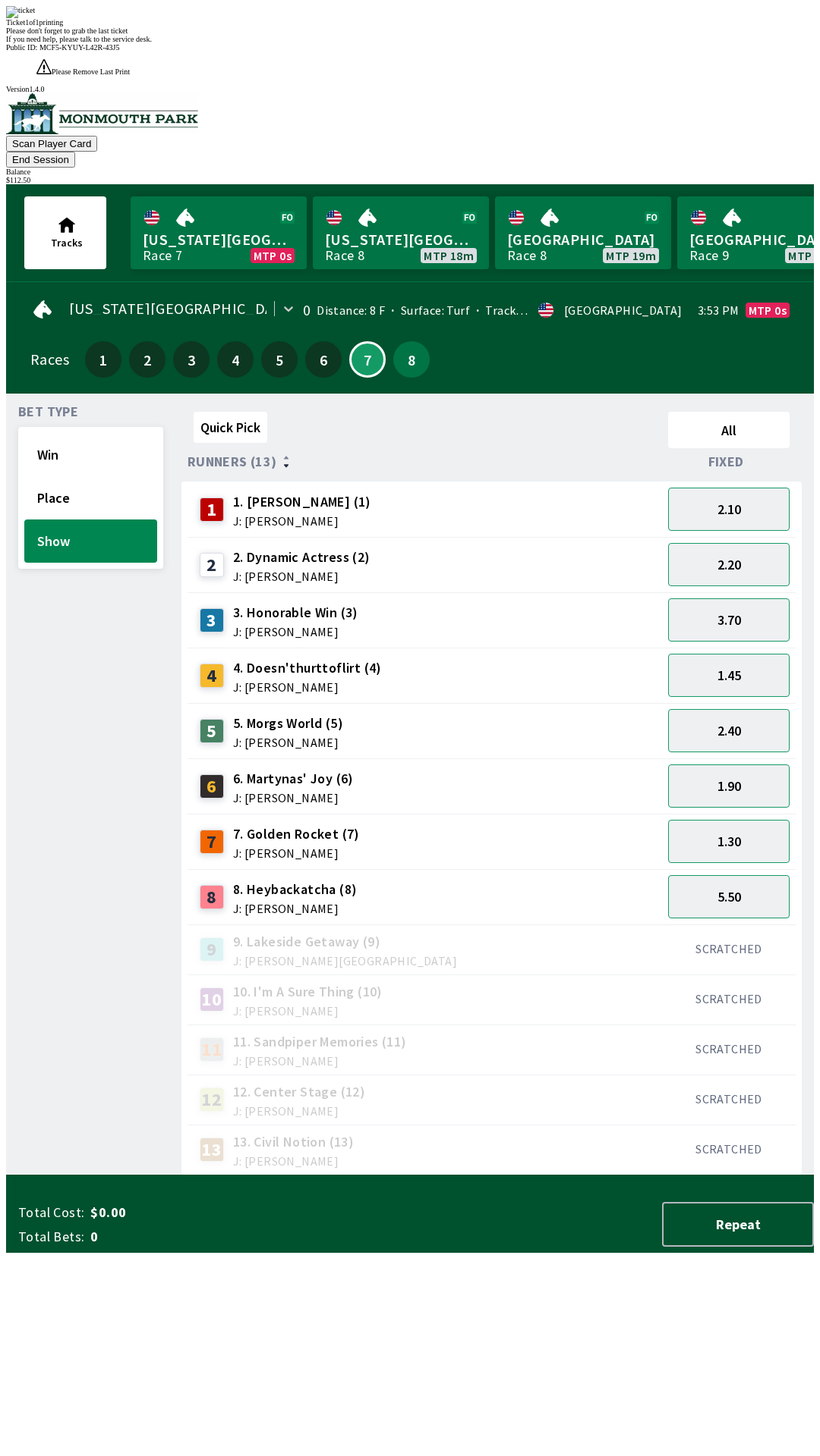
click at [282, 93] on div "Scan Player Card End Session Balance $ 112.50" at bounding box center [410, 138] width 807 height 91
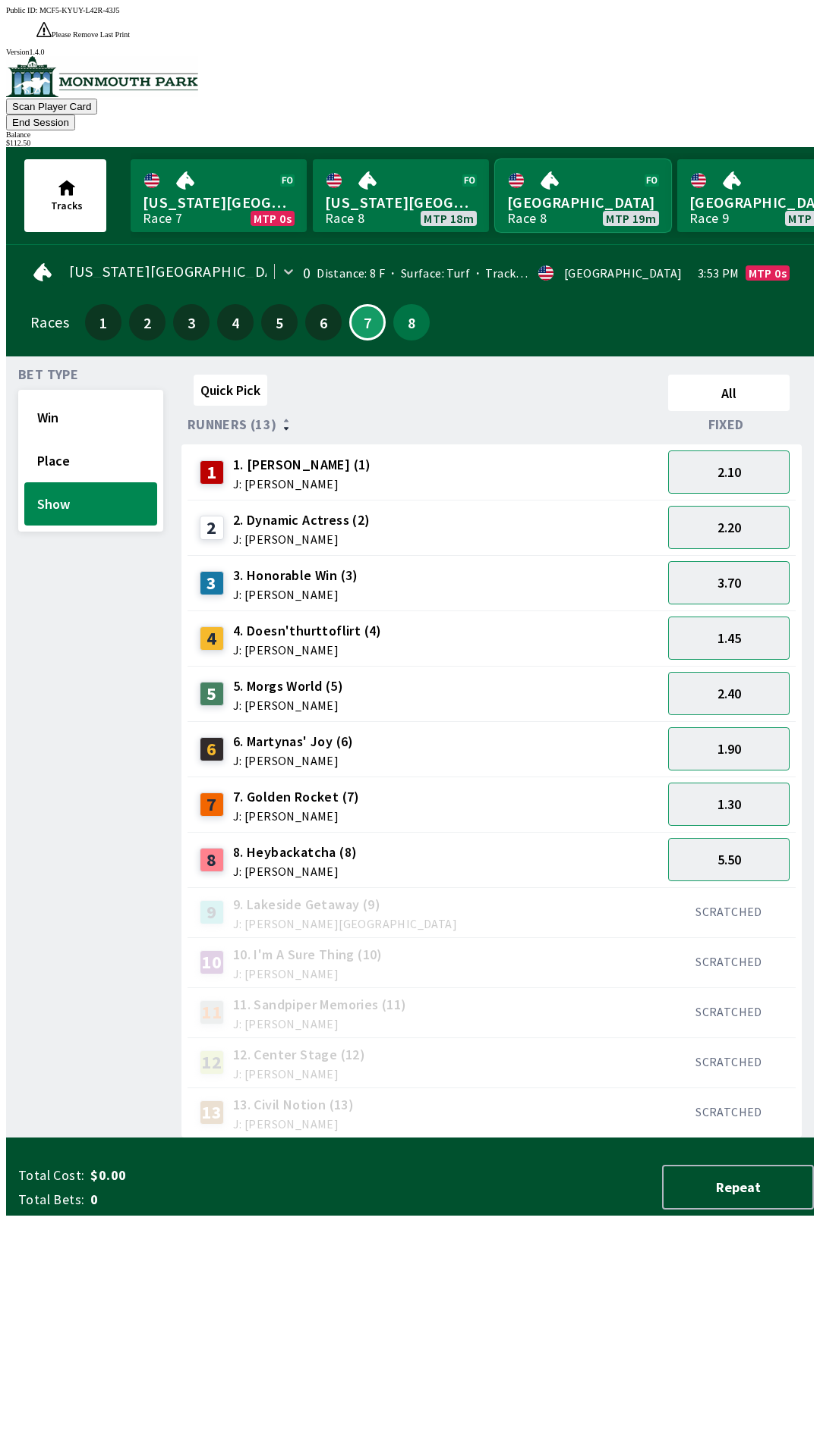
click at [574, 159] on link "[GEOGRAPHIC_DATA] Race 8 MTP 19m" at bounding box center [582, 196] width 176 height 73
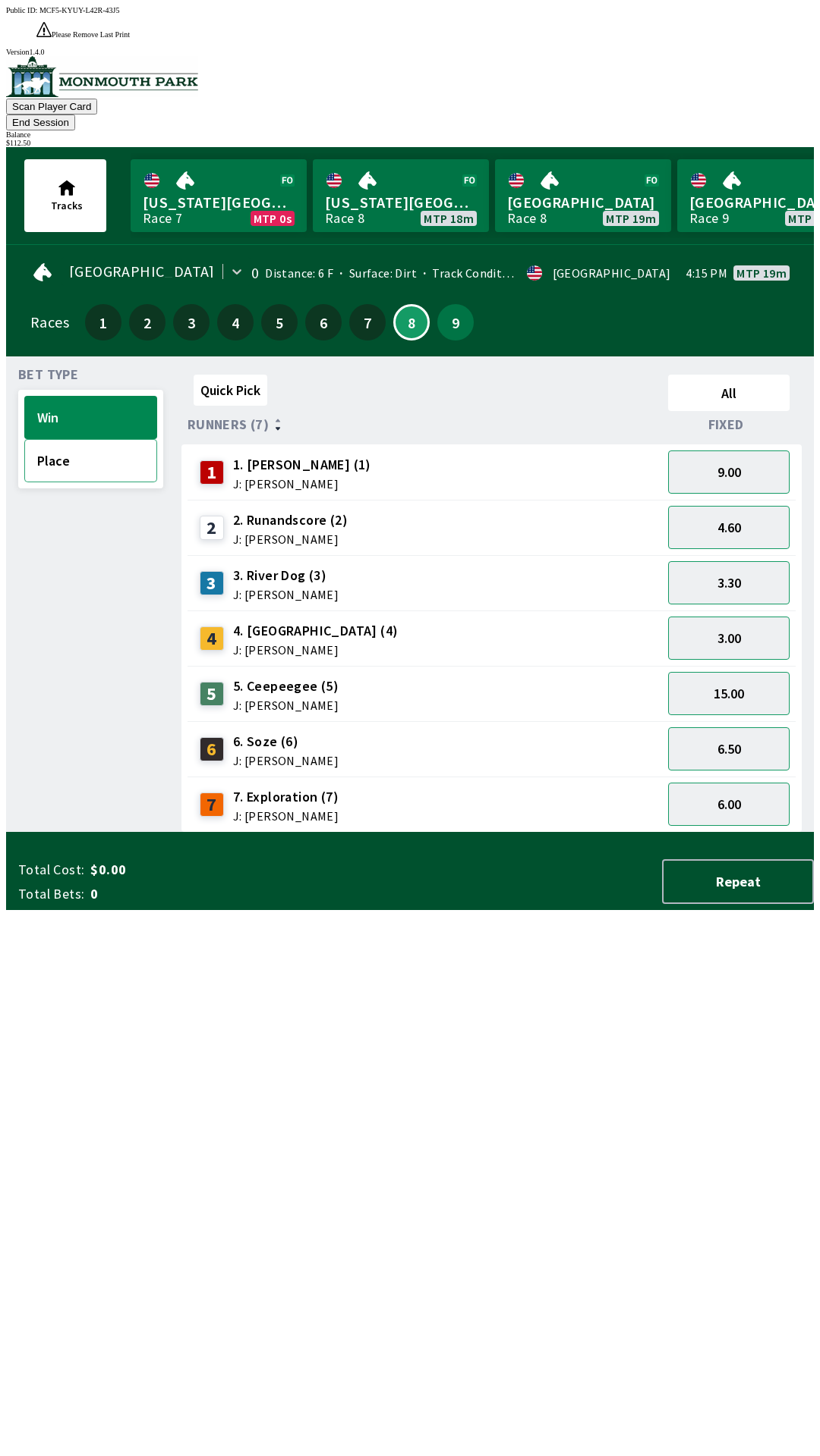
click at [63, 439] on button "Place" at bounding box center [91, 460] width 133 height 43
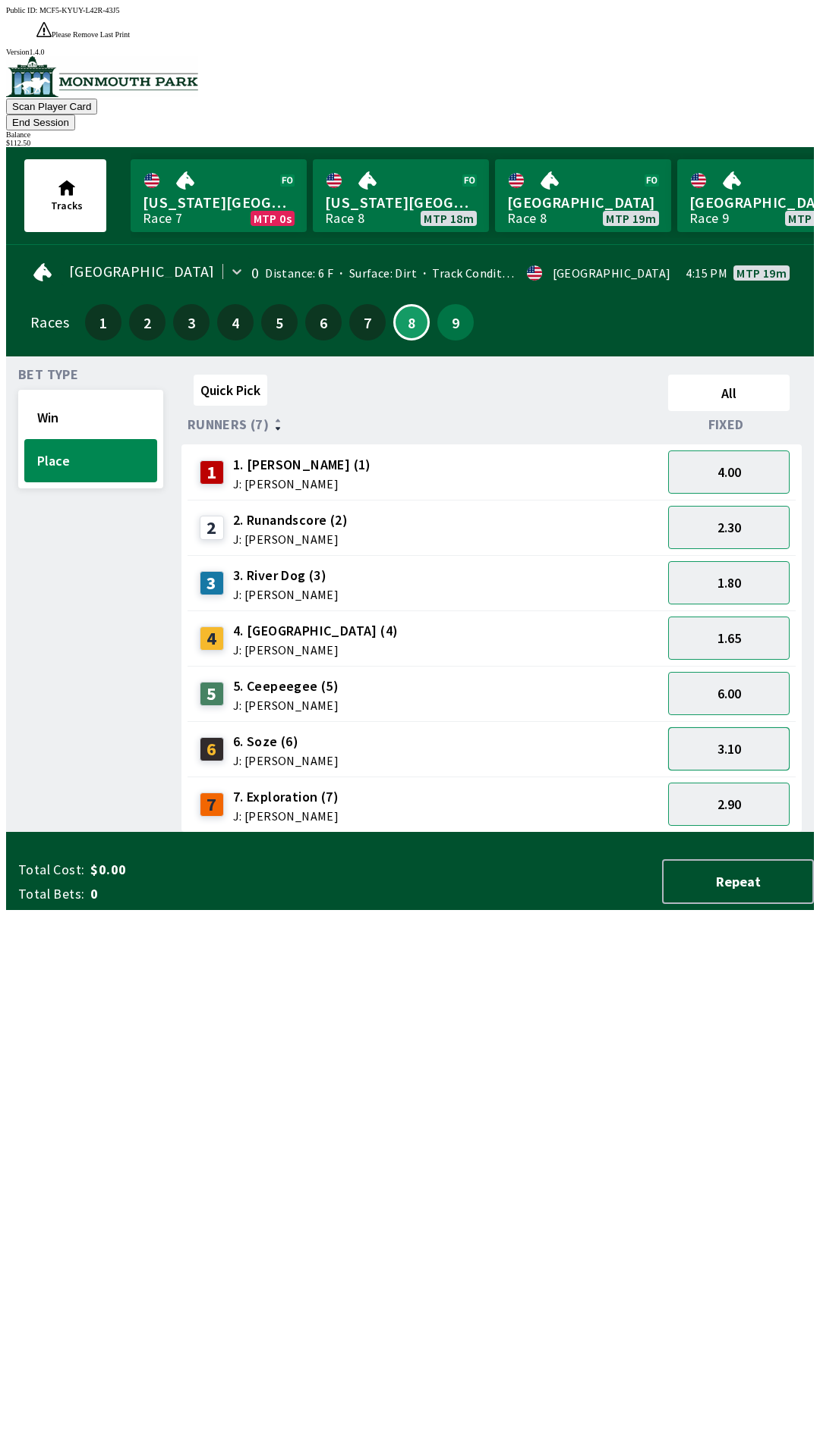
click at [747, 728] on button "3.10" at bounding box center [728, 748] width 121 height 43
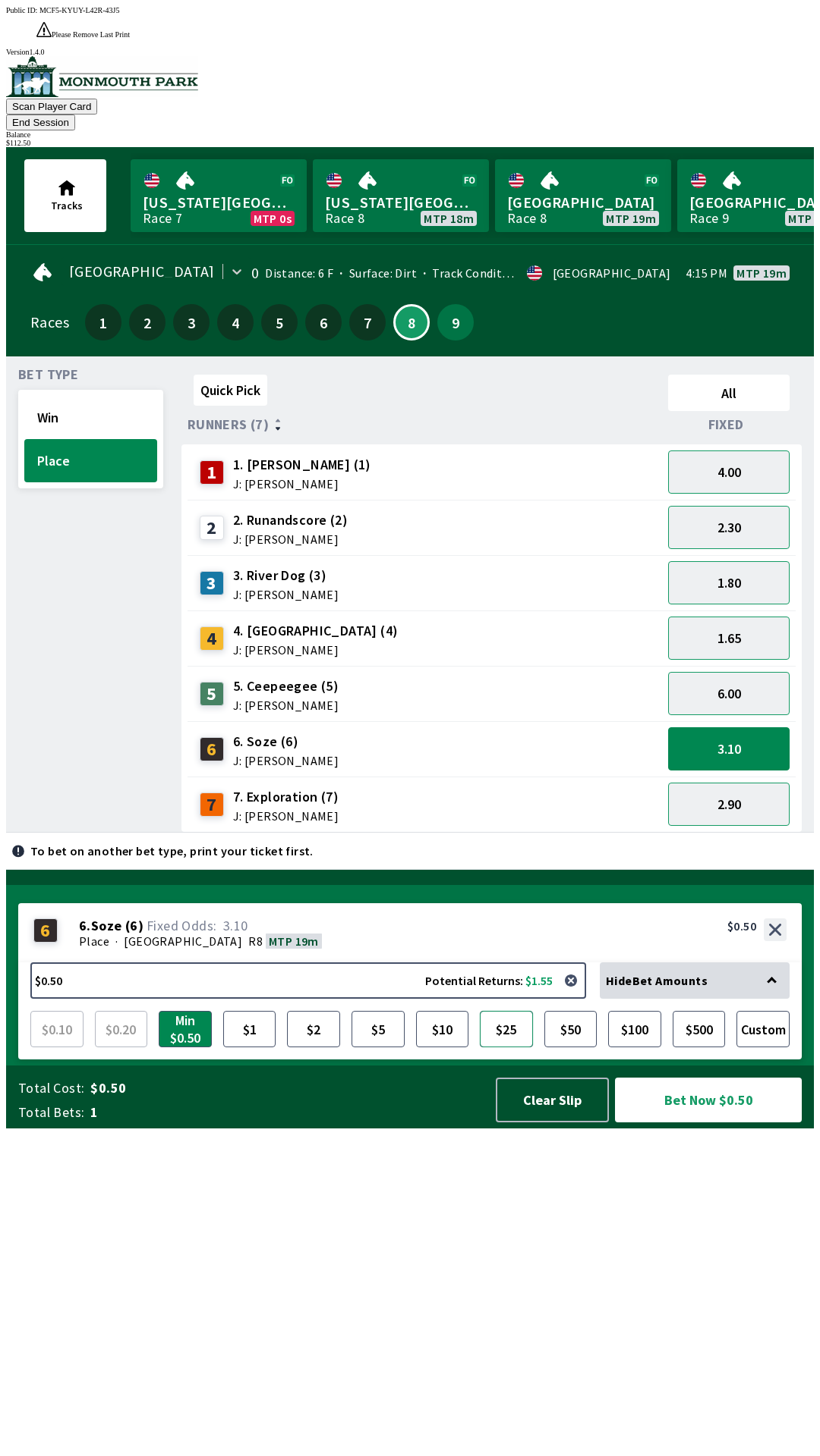
click at [509, 1047] on button "$25" at bounding box center [506, 1029] width 53 height 36
click at [711, 1123] on button "Bet Now $25.00" at bounding box center [708, 1100] width 187 height 45
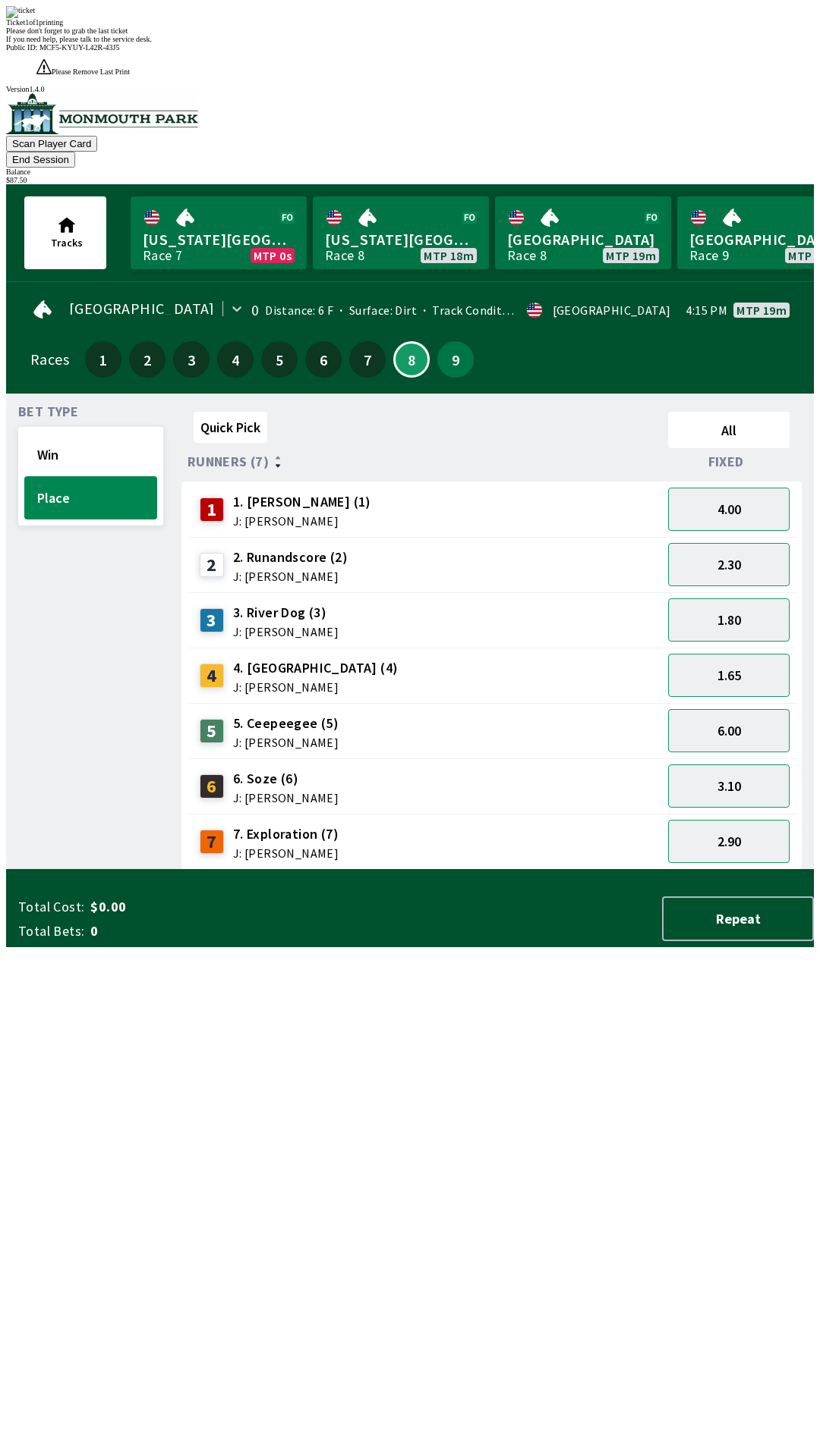
click at [75, 152] on button "End Session" at bounding box center [41, 159] width 69 height 15
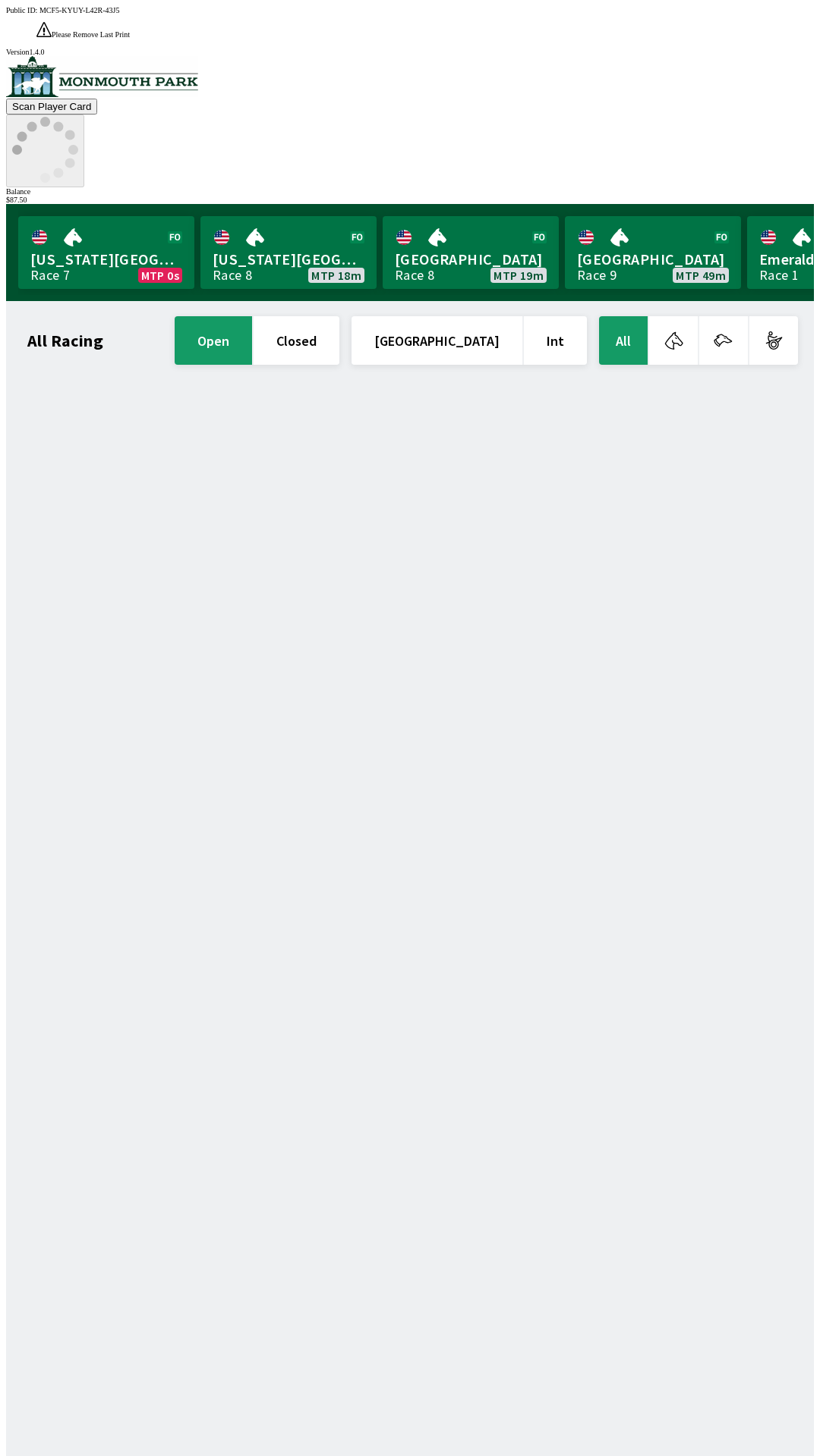
click at [78, 117] on icon at bounding box center [45, 149] width 66 height 66
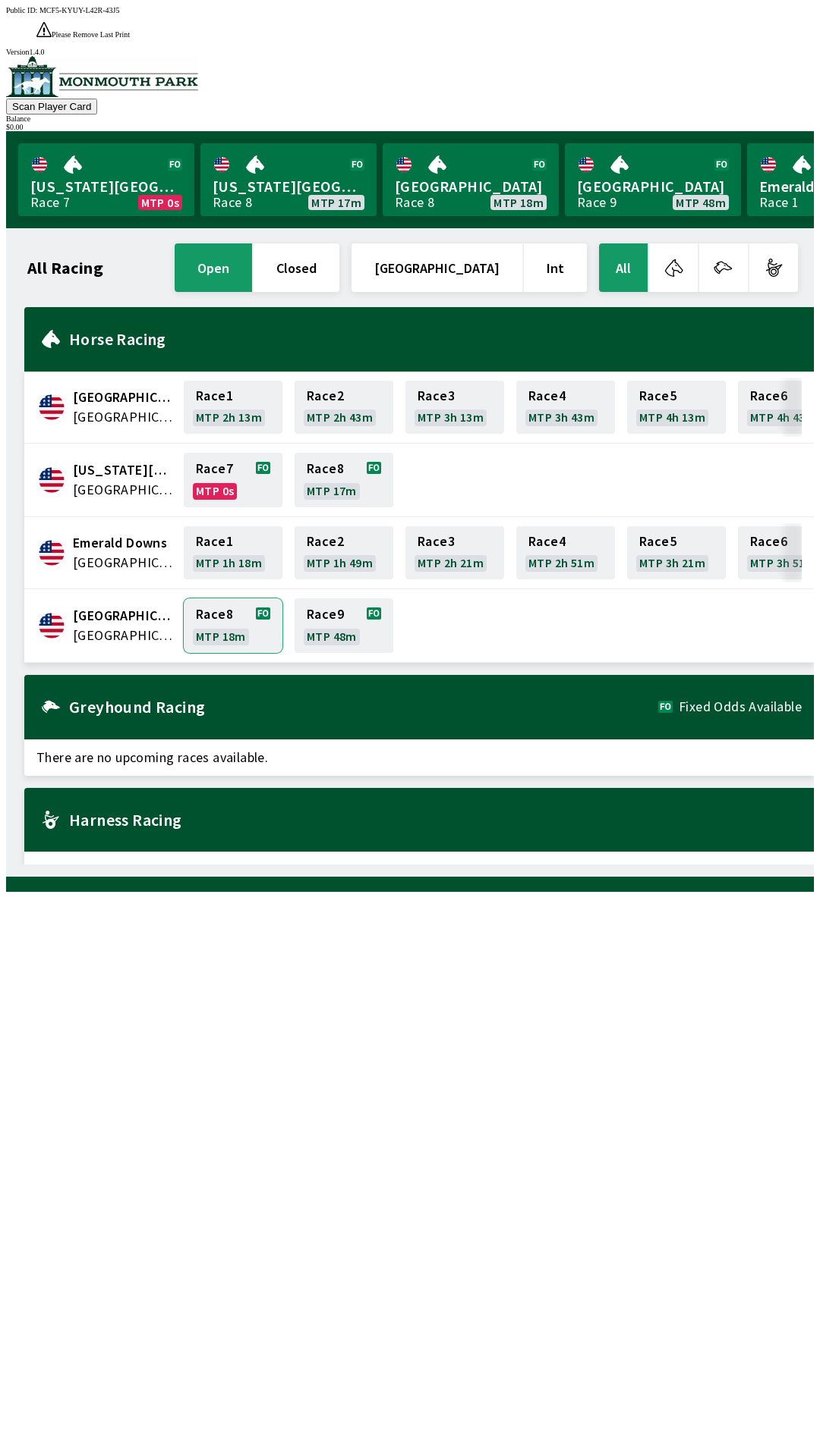
click at [242, 598] on link "Race 8 MTP 18m" at bounding box center [233, 626] width 98 height 55
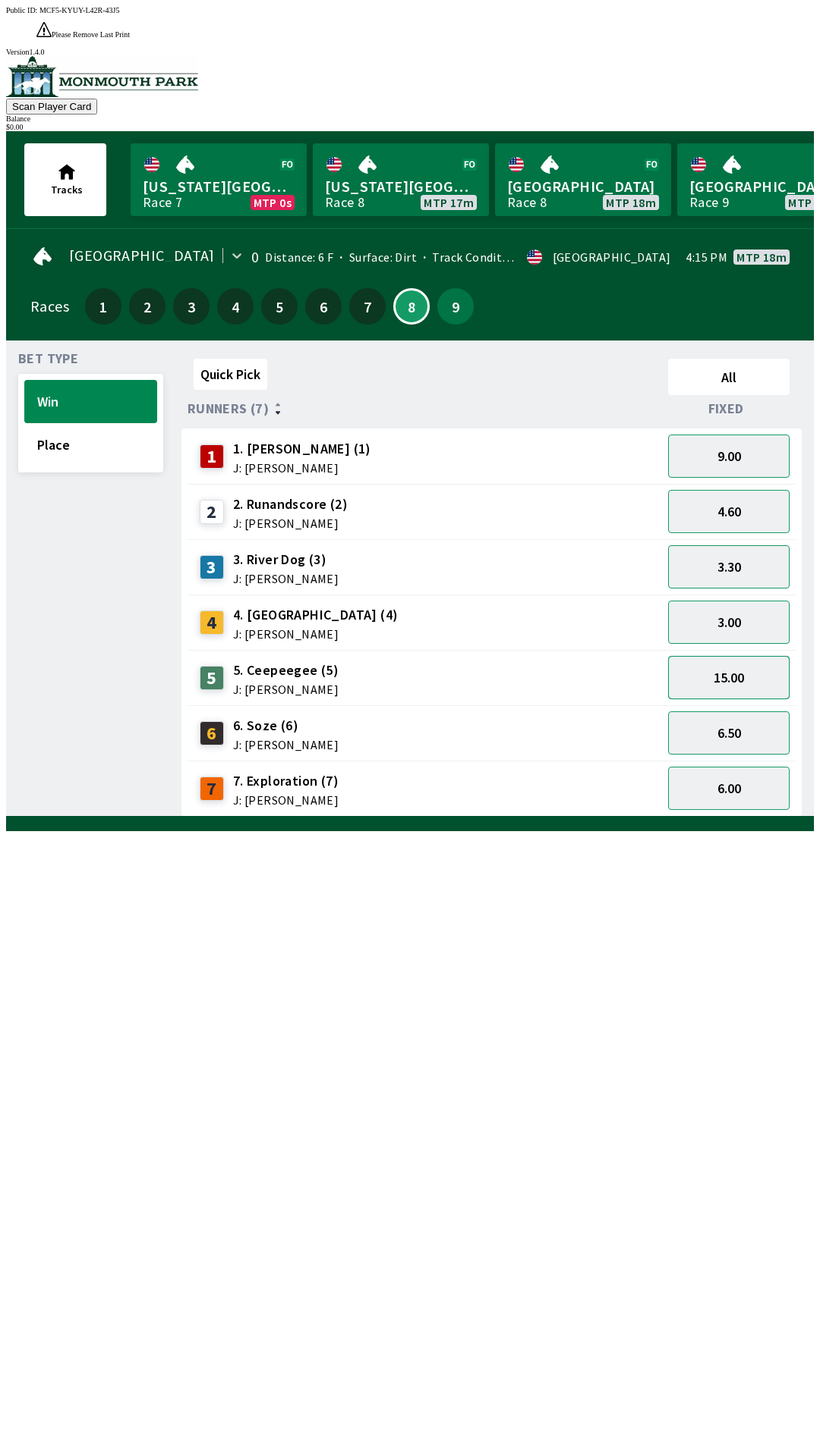
click at [700, 656] on button "15.00" at bounding box center [728, 677] width 121 height 43
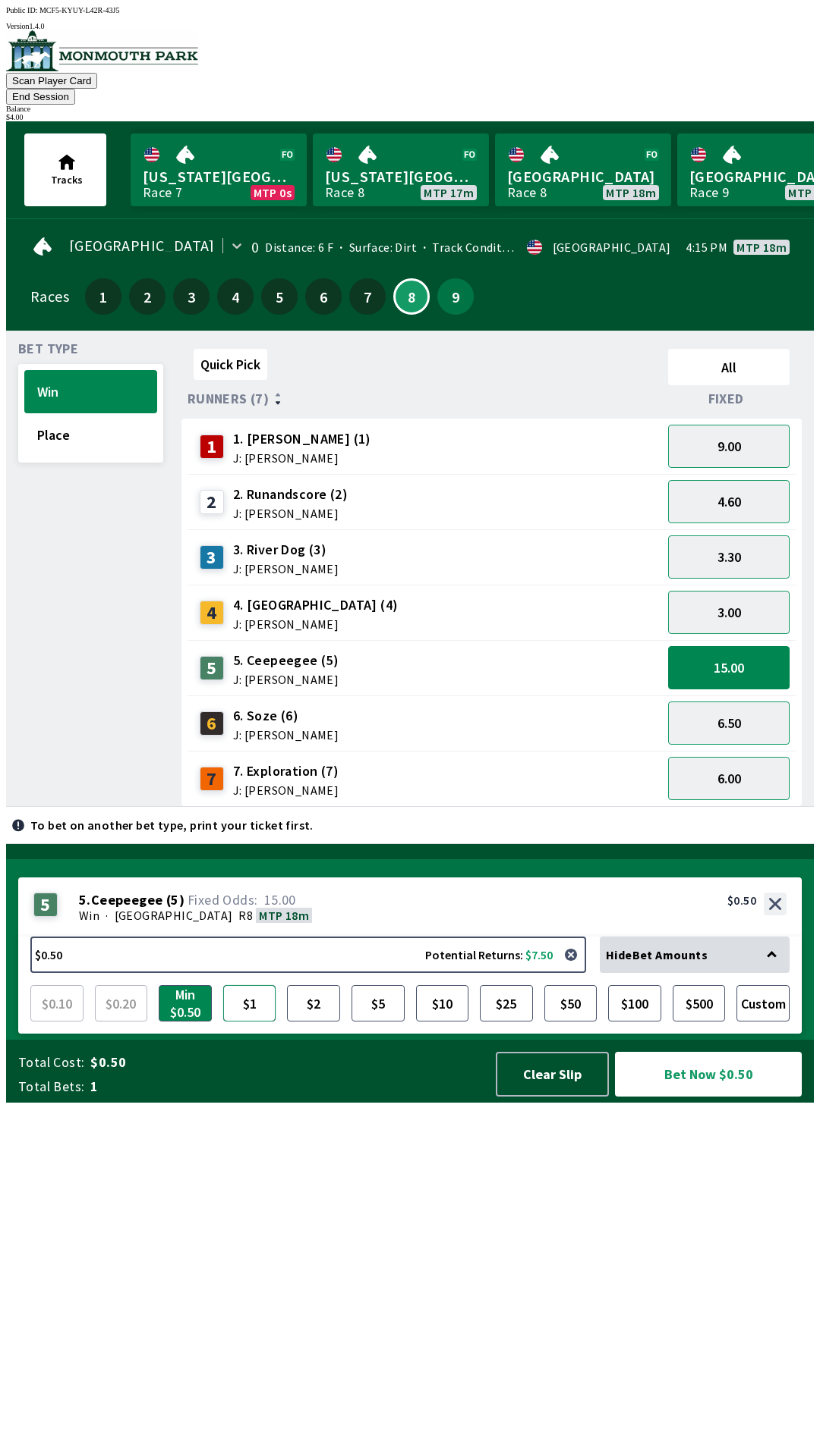
click at [251, 1022] on button "$1" at bounding box center [250, 1003] width 53 height 36
click at [322, 1022] on button "$2" at bounding box center [313, 1003] width 53 height 36
click at [250, 1022] on button "$1" at bounding box center [250, 1003] width 53 height 36
click at [733, 480] on button "4.60" at bounding box center [728, 501] width 121 height 43
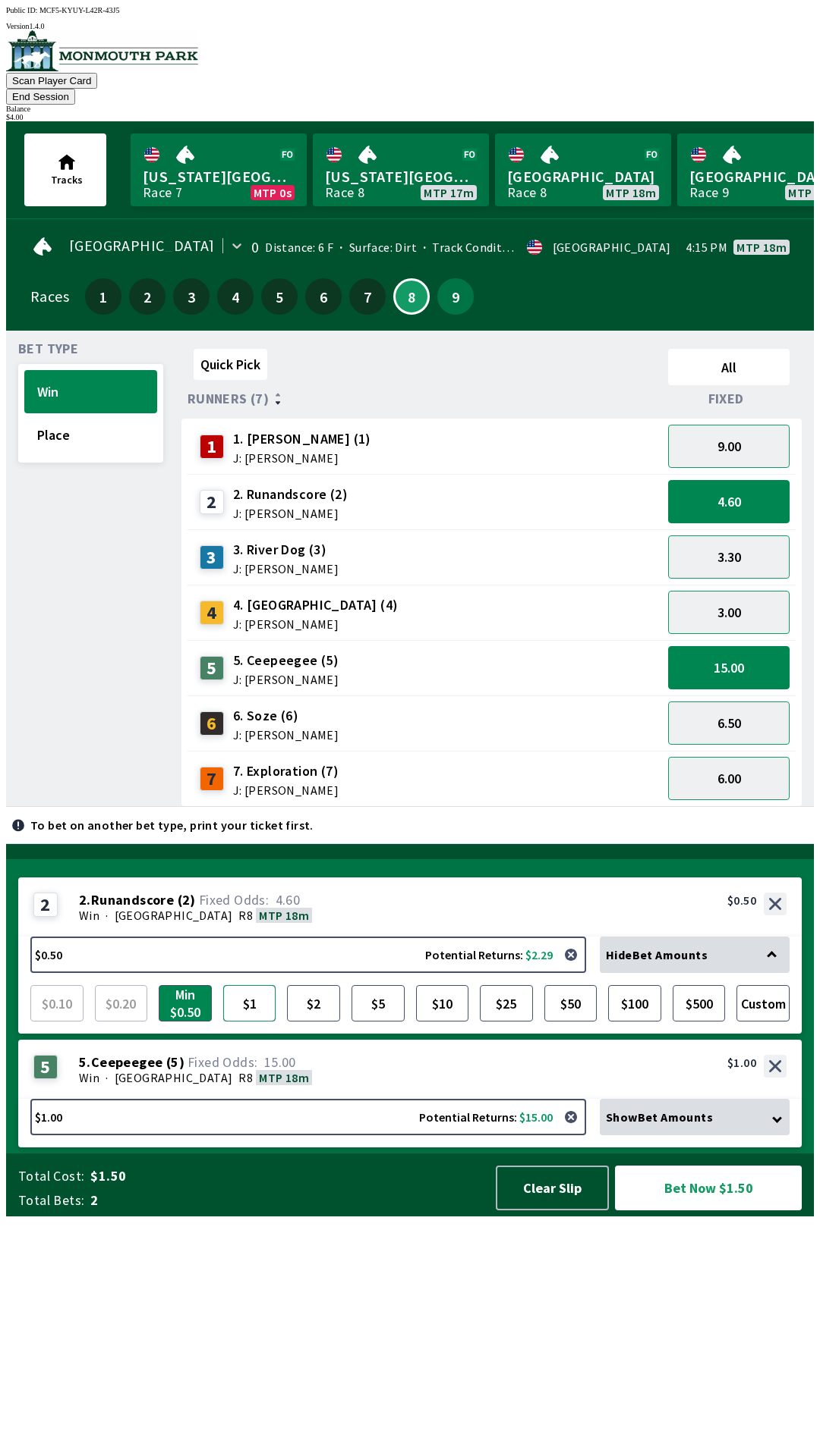
click at [242, 1022] on button "$1" at bounding box center [250, 1003] width 53 height 36
click at [84, 413] on button "Place" at bounding box center [91, 434] width 133 height 43
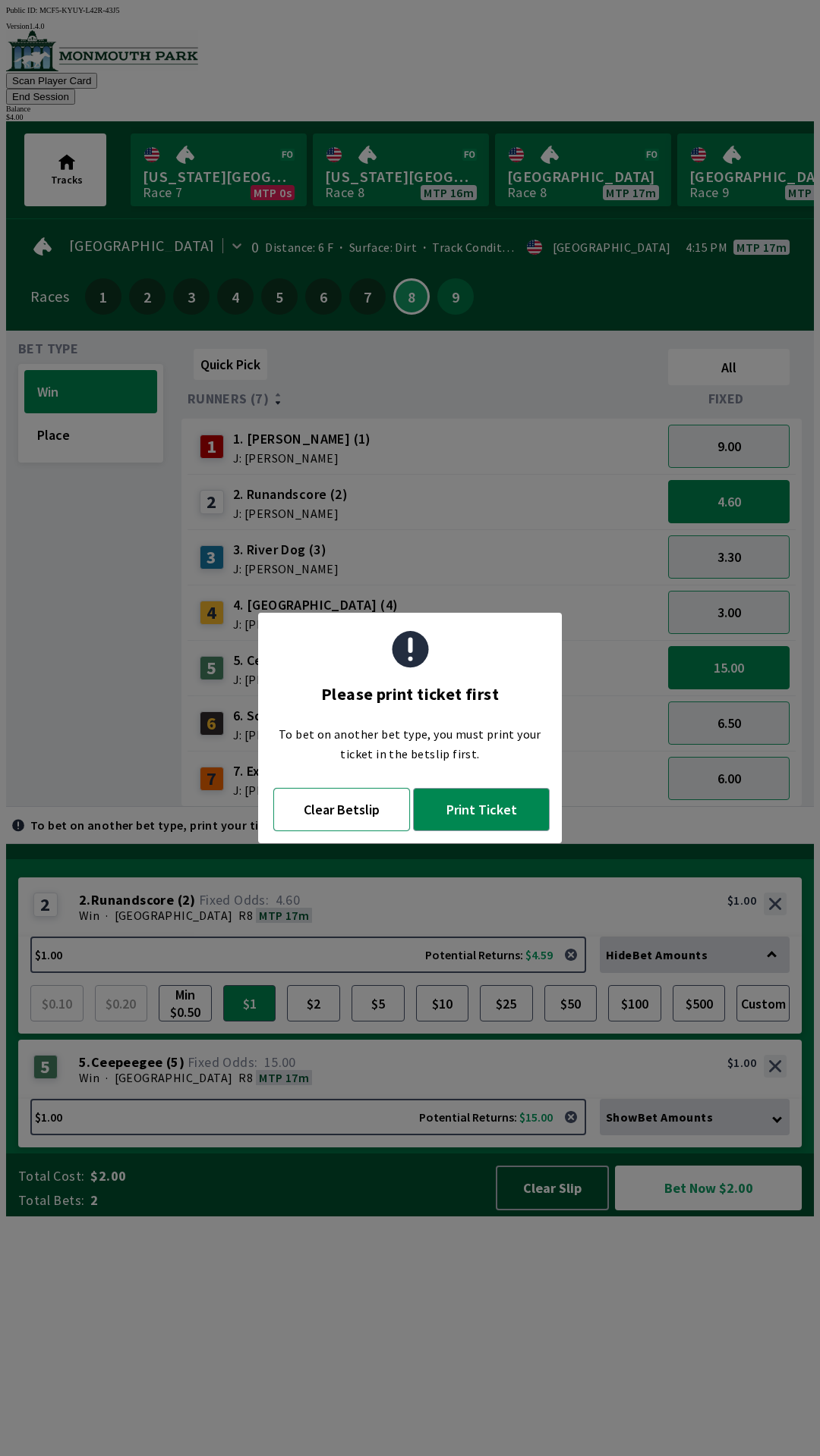
click at [364, 813] on button "Clear Betslip" at bounding box center [342, 809] width 137 height 43
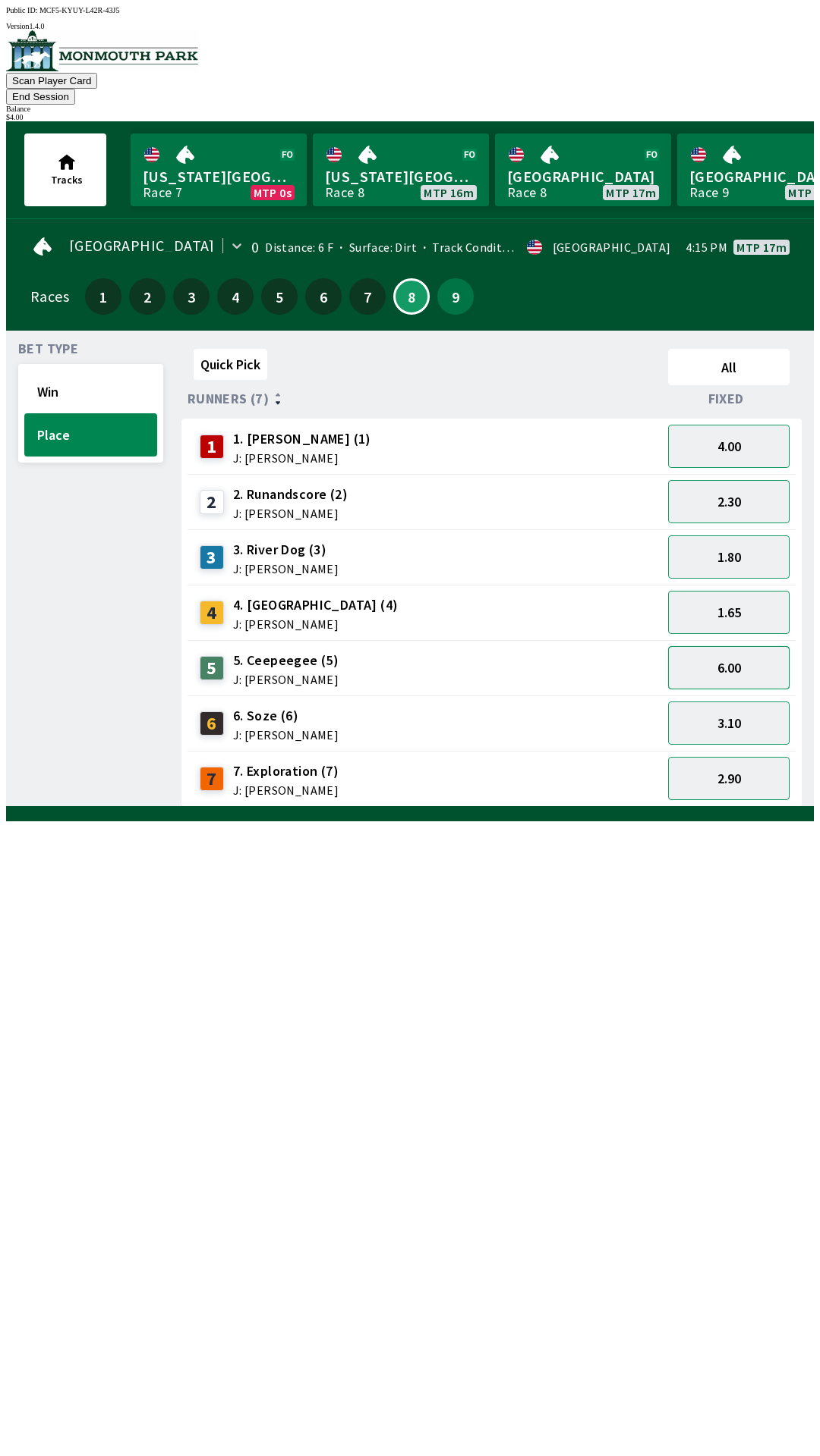
click at [763, 647] on button "6.00" at bounding box center [728, 667] width 121 height 43
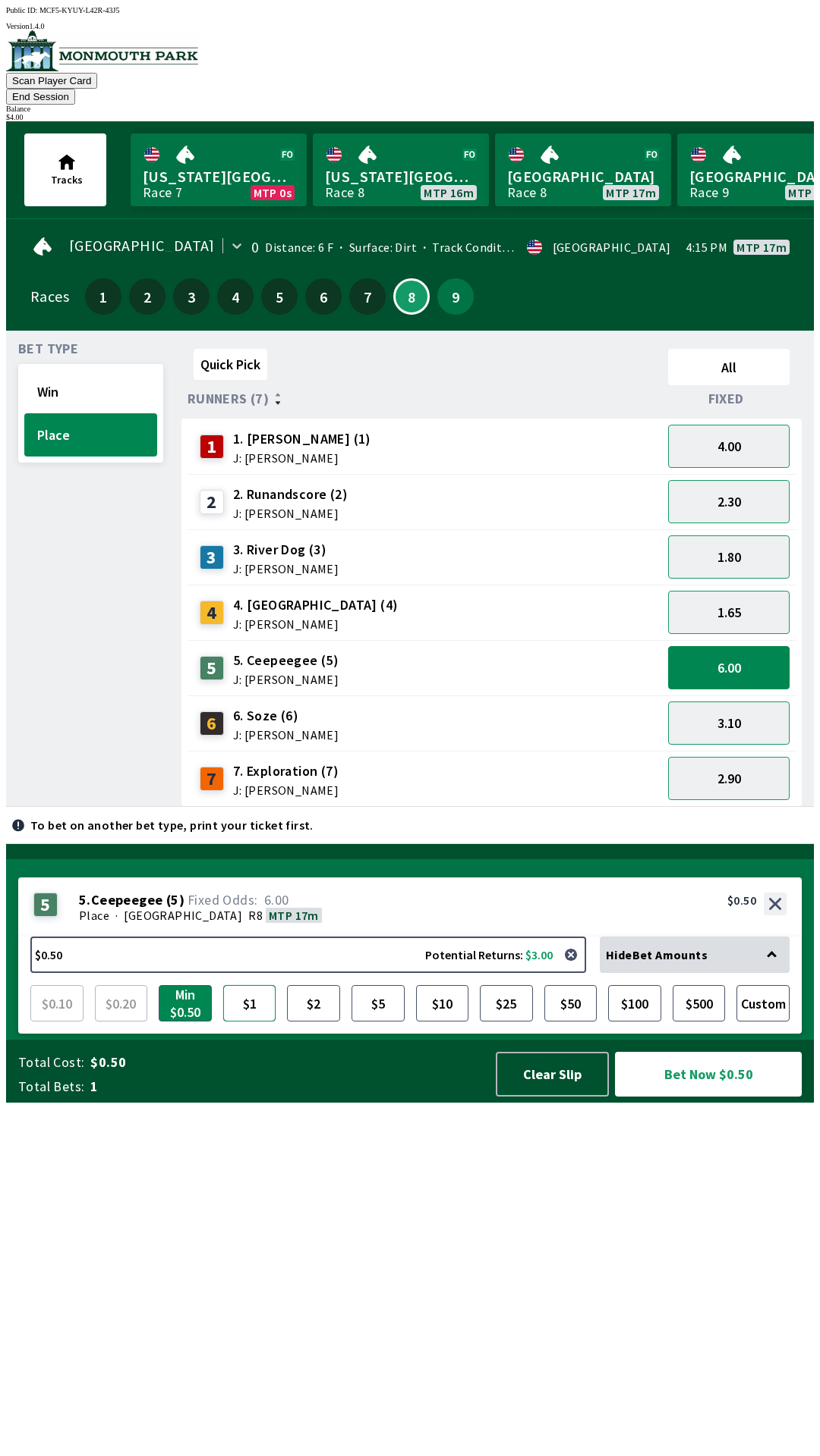
click at [252, 1022] on button "$1" at bounding box center [250, 1003] width 53 height 36
click at [322, 1022] on button "$2" at bounding box center [313, 1003] width 53 height 36
click at [738, 424] on button "4.00" at bounding box center [728, 445] width 121 height 43
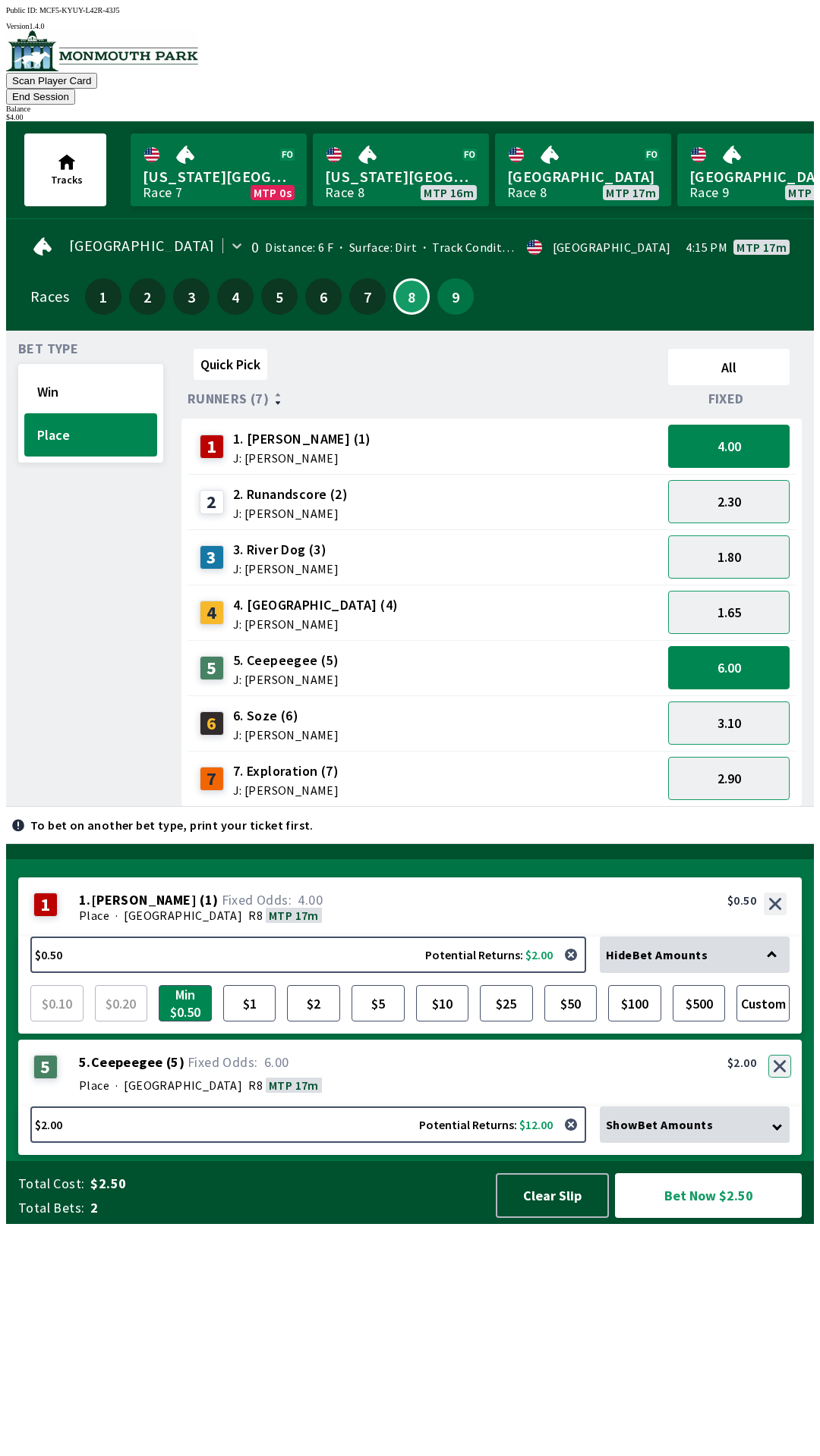
click at [783, 1078] on button "button" at bounding box center [779, 1066] width 23 height 23
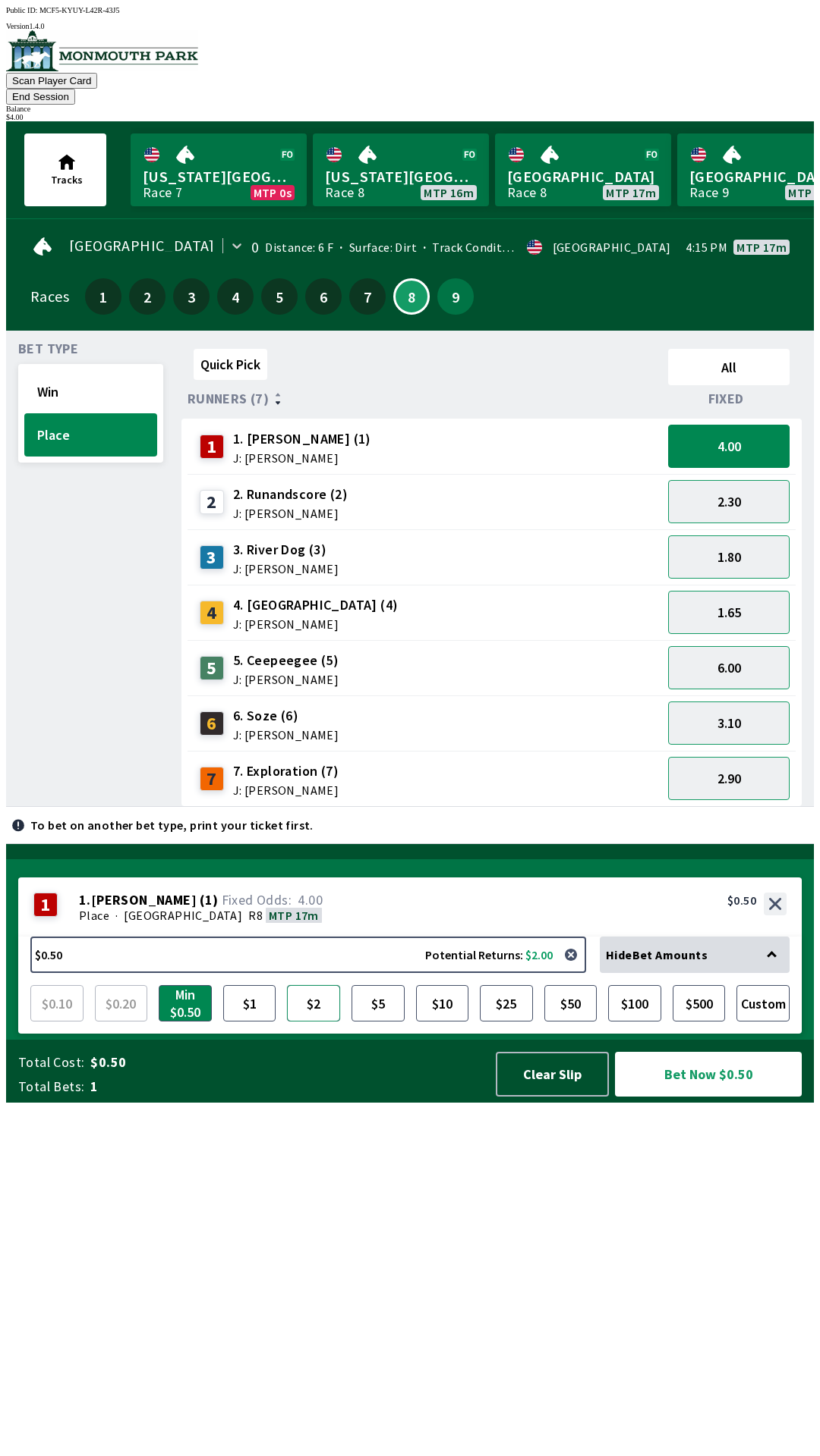
click at [313, 1022] on button "$2" at bounding box center [313, 1003] width 53 height 36
click at [747, 651] on button "6.00" at bounding box center [728, 667] width 121 height 43
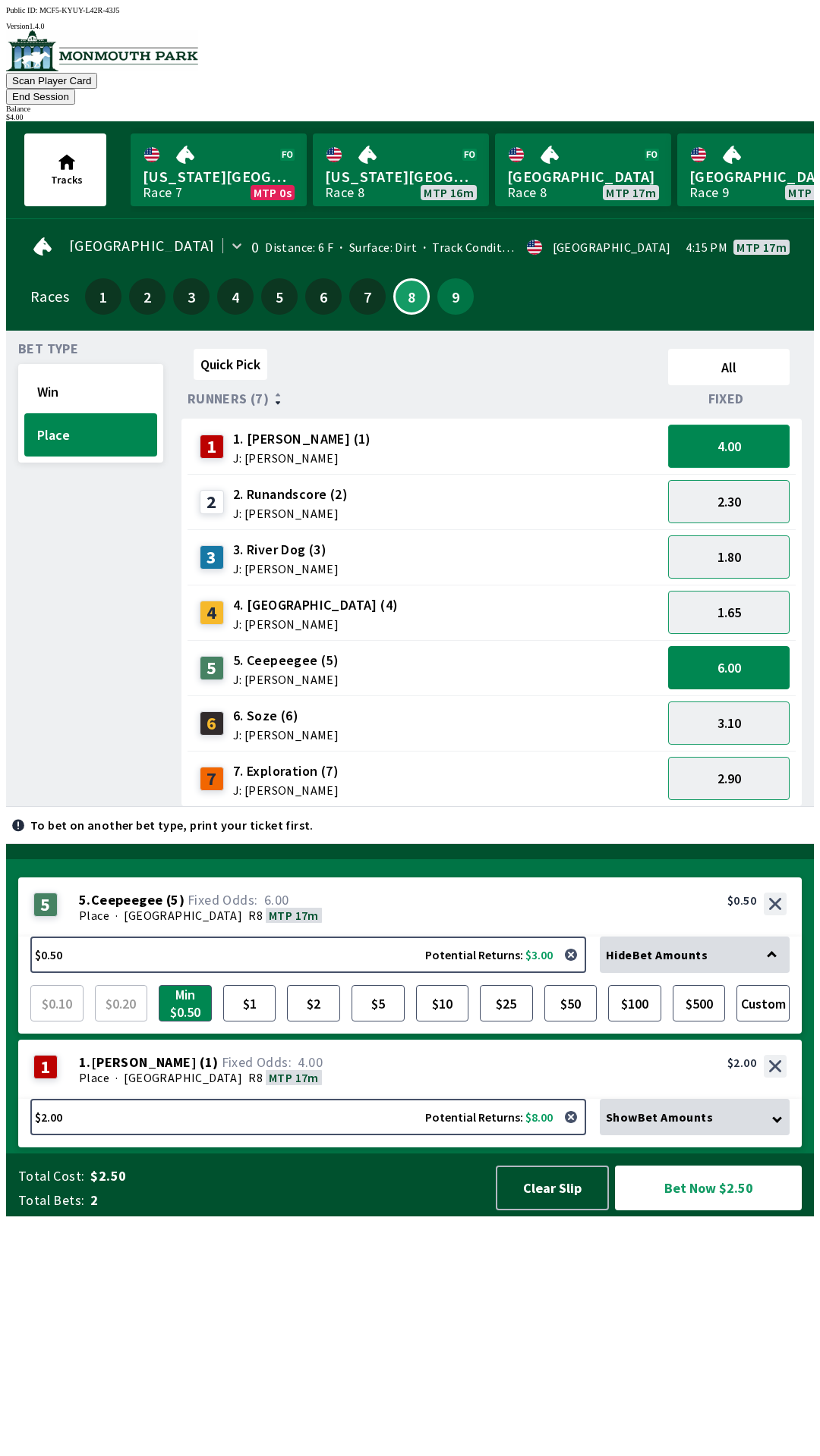
click at [738, 434] on button "4.00" at bounding box center [728, 445] width 121 height 43
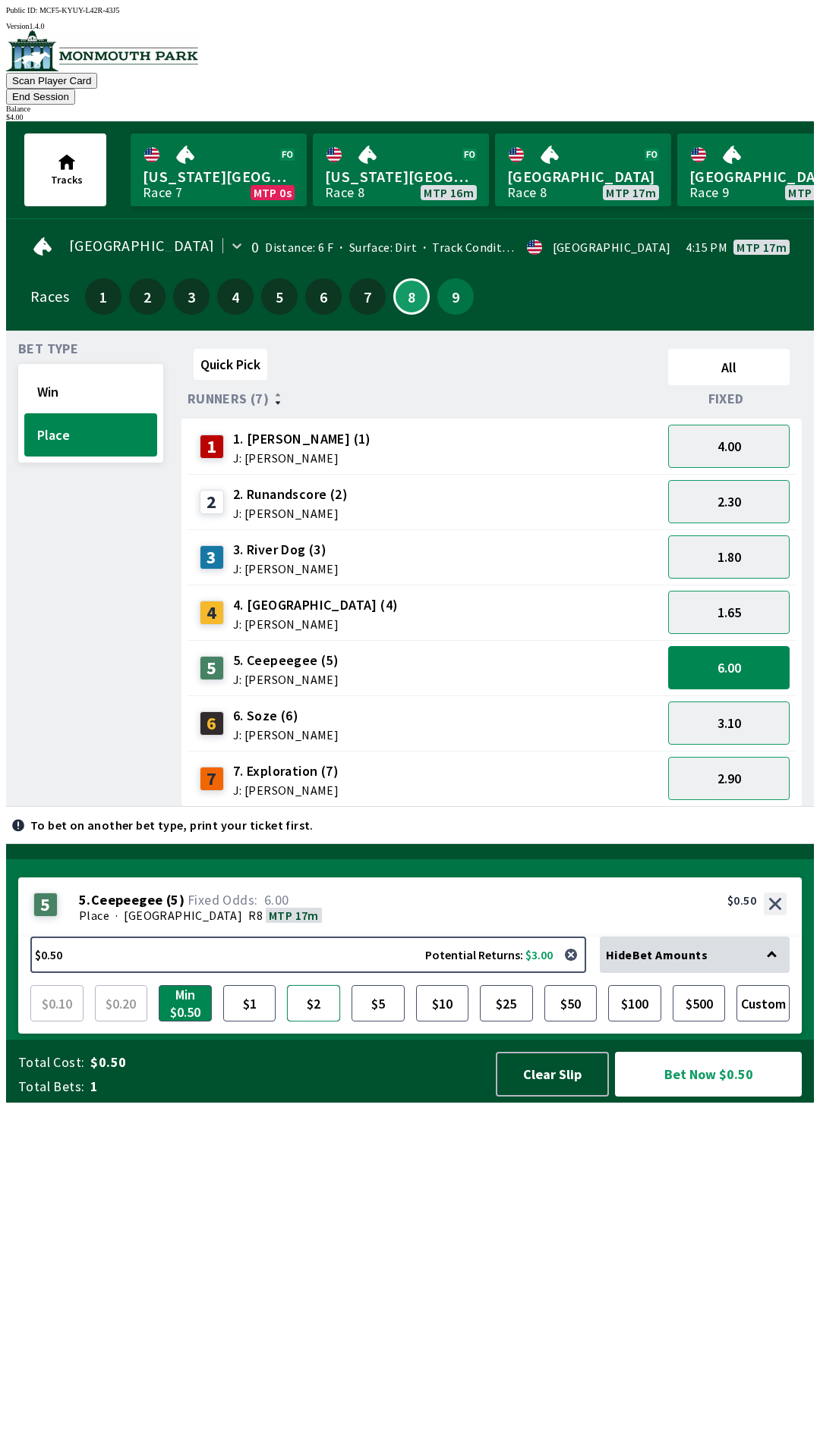
click at [308, 1022] on button "$2" at bounding box center [313, 1003] width 53 height 36
click at [370, 1022] on button "$5" at bounding box center [378, 1003] width 53 height 36
click at [337, 1022] on button "$2" at bounding box center [313, 1003] width 53 height 36
click at [670, 1096] on button "Bet Now $2.00" at bounding box center [708, 1074] width 187 height 45
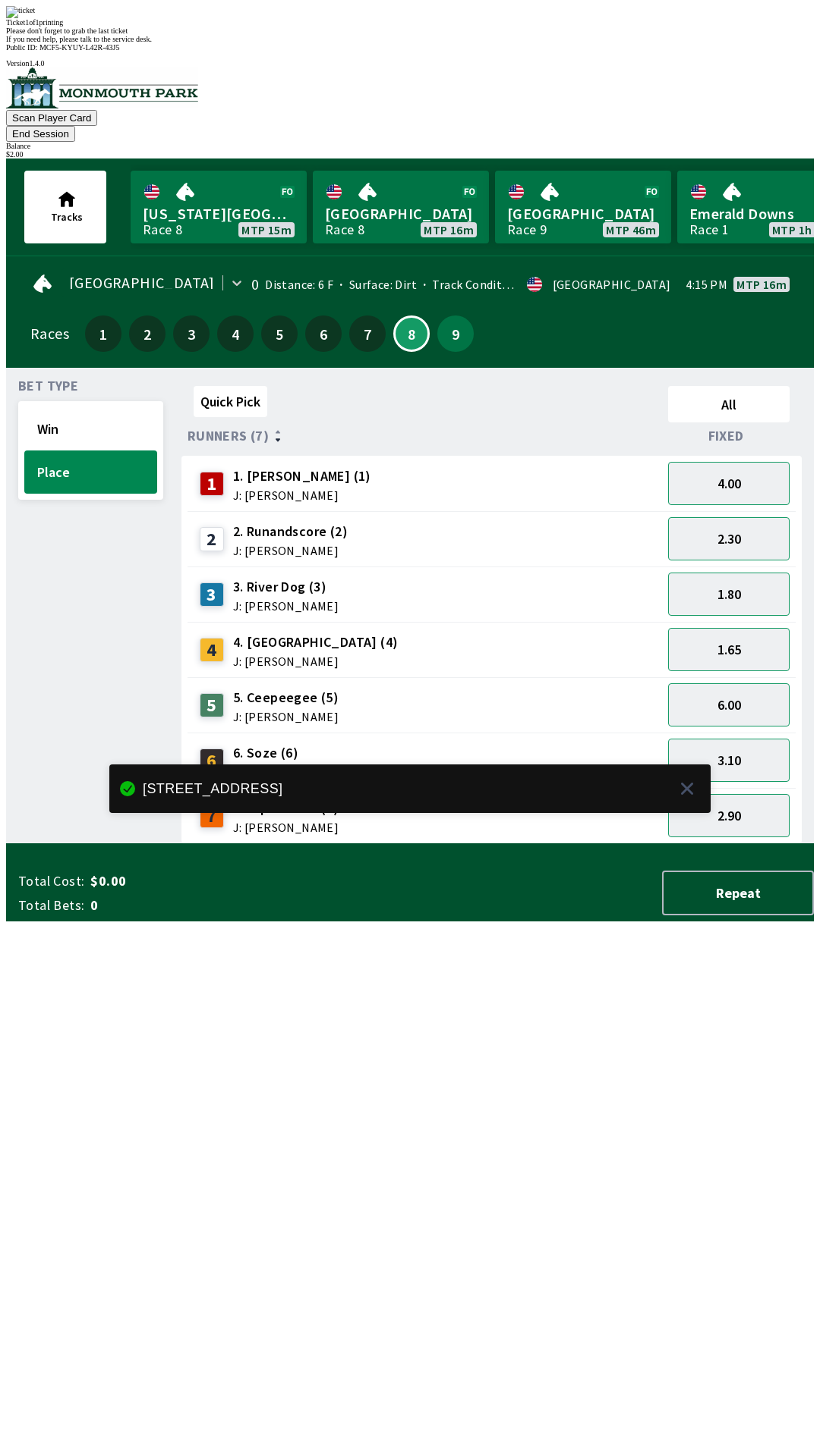
click at [499, 844] on div "Quick Pick All Runners (7) Fixed 1 1. [PERSON_NAME] (1) J: [PERSON_NAME] 4.00 2…" at bounding box center [497, 612] width 632 height 464
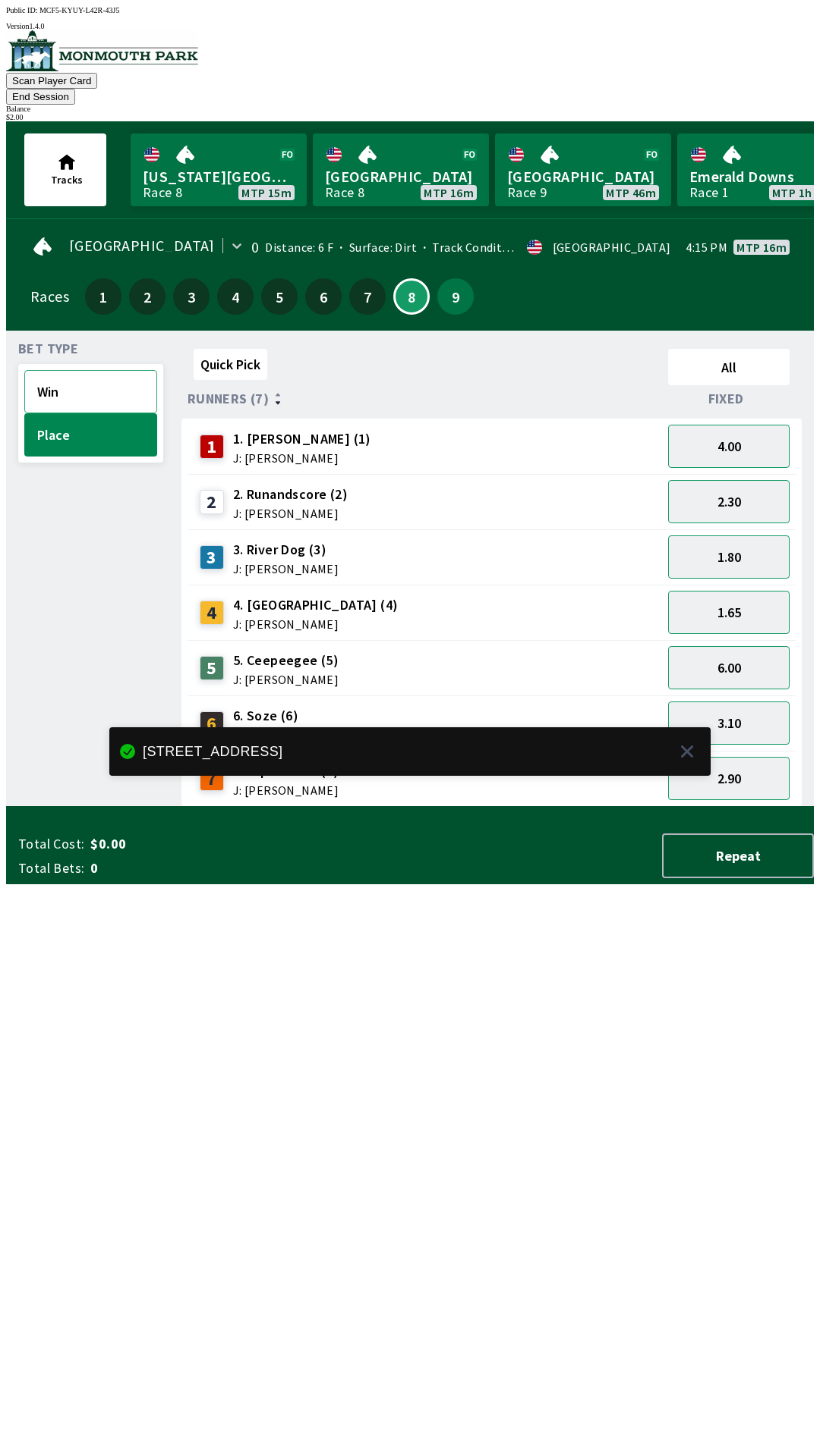
click at [89, 370] on button "Win" at bounding box center [91, 391] width 133 height 43
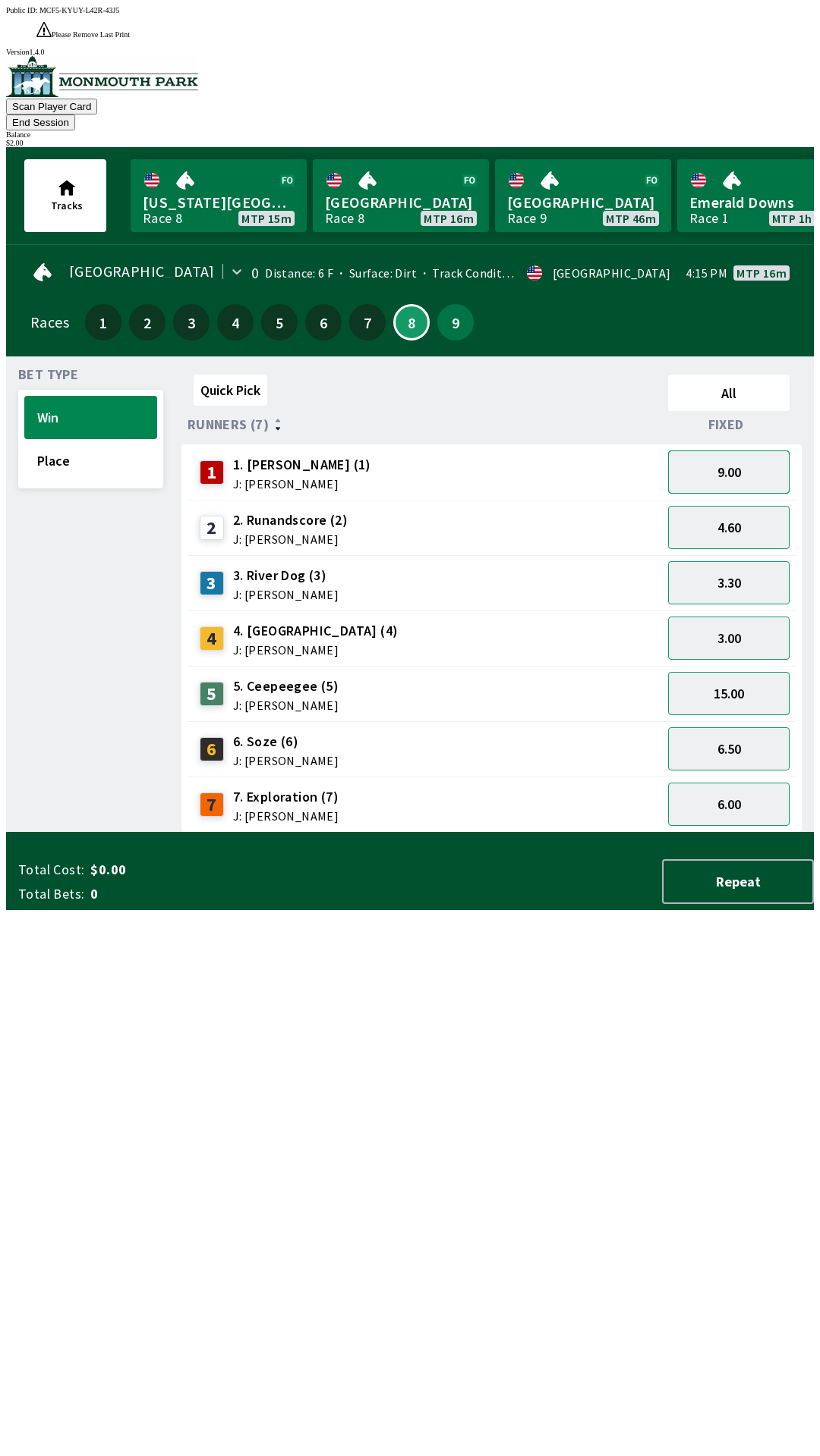
click at [750, 451] on button "9.00" at bounding box center [728, 472] width 121 height 43
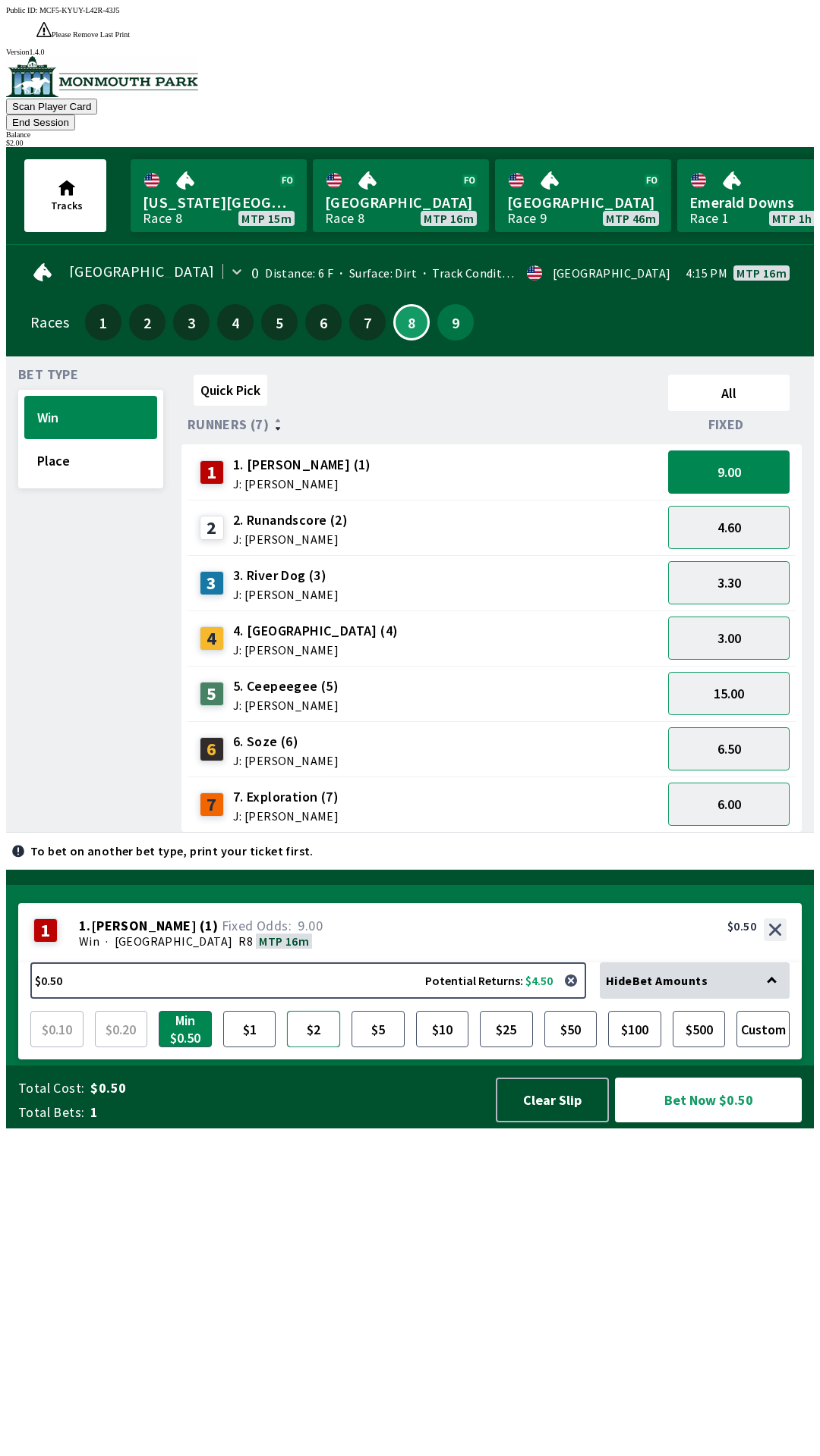
click at [313, 1047] on button "$2" at bounding box center [313, 1029] width 53 height 36
click at [750, 1123] on button "Bet Now $2.00" at bounding box center [708, 1100] width 187 height 45
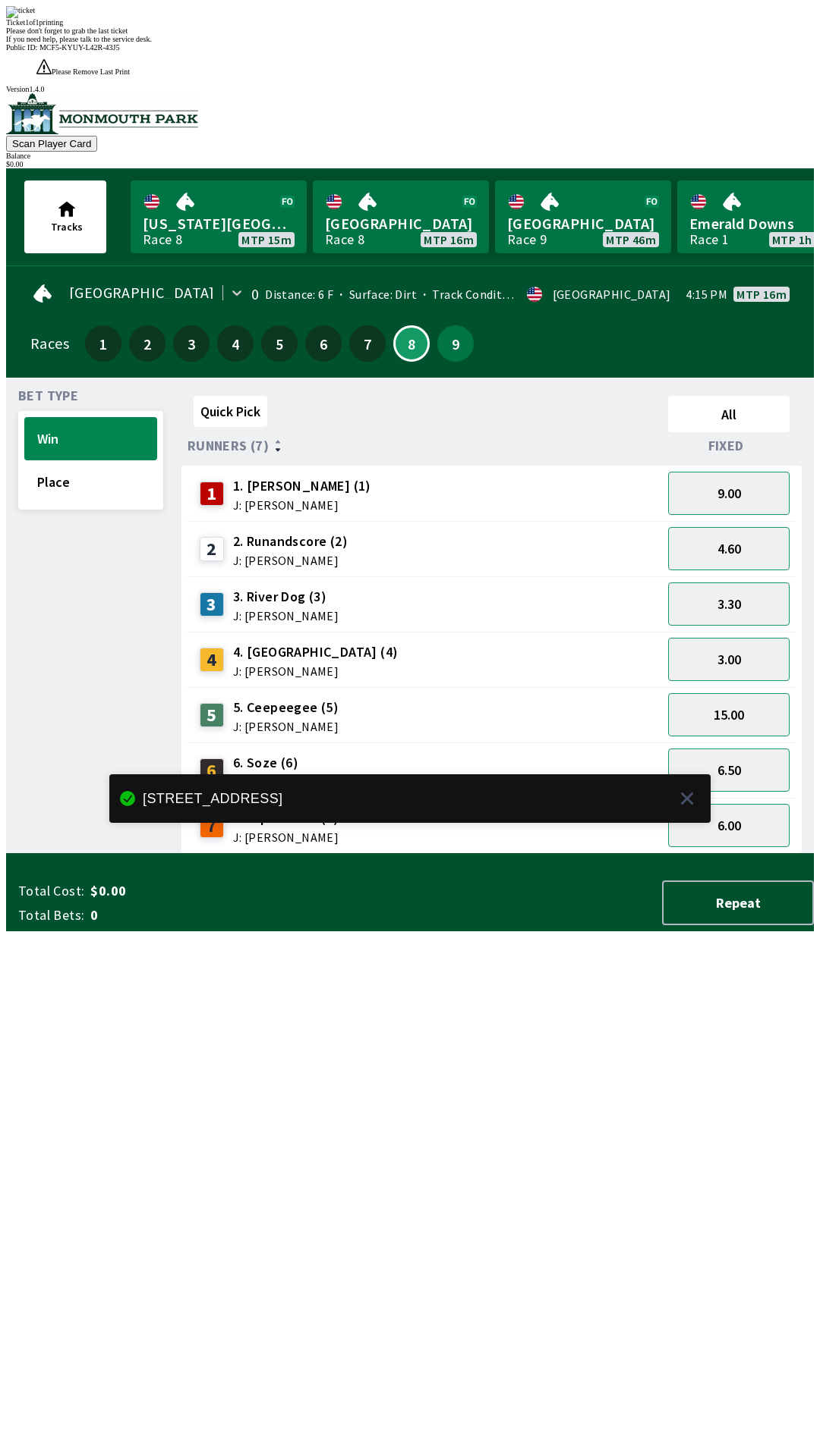
click at [467, 854] on div "Quick Pick All Runners (7) Fixed 1 1. [PERSON_NAME] (1) J: [PERSON_NAME] 9.00 2…" at bounding box center [497, 622] width 632 height 464
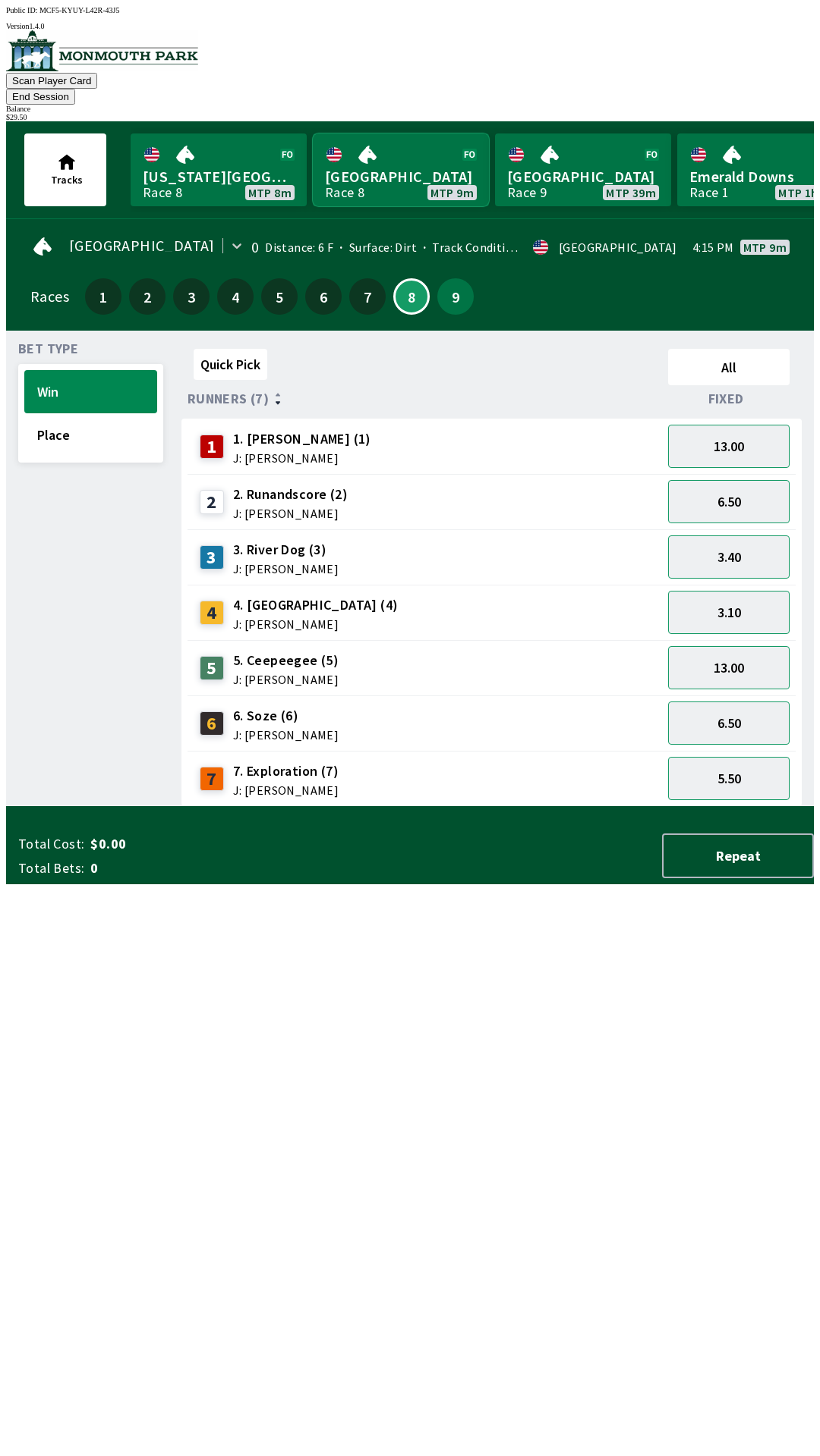
click at [404, 157] on link "[GEOGRAPHIC_DATA] Race 8 MTP 9m" at bounding box center [400, 170] width 176 height 73
click at [448, 288] on button "9" at bounding box center [456, 297] width 36 height 36
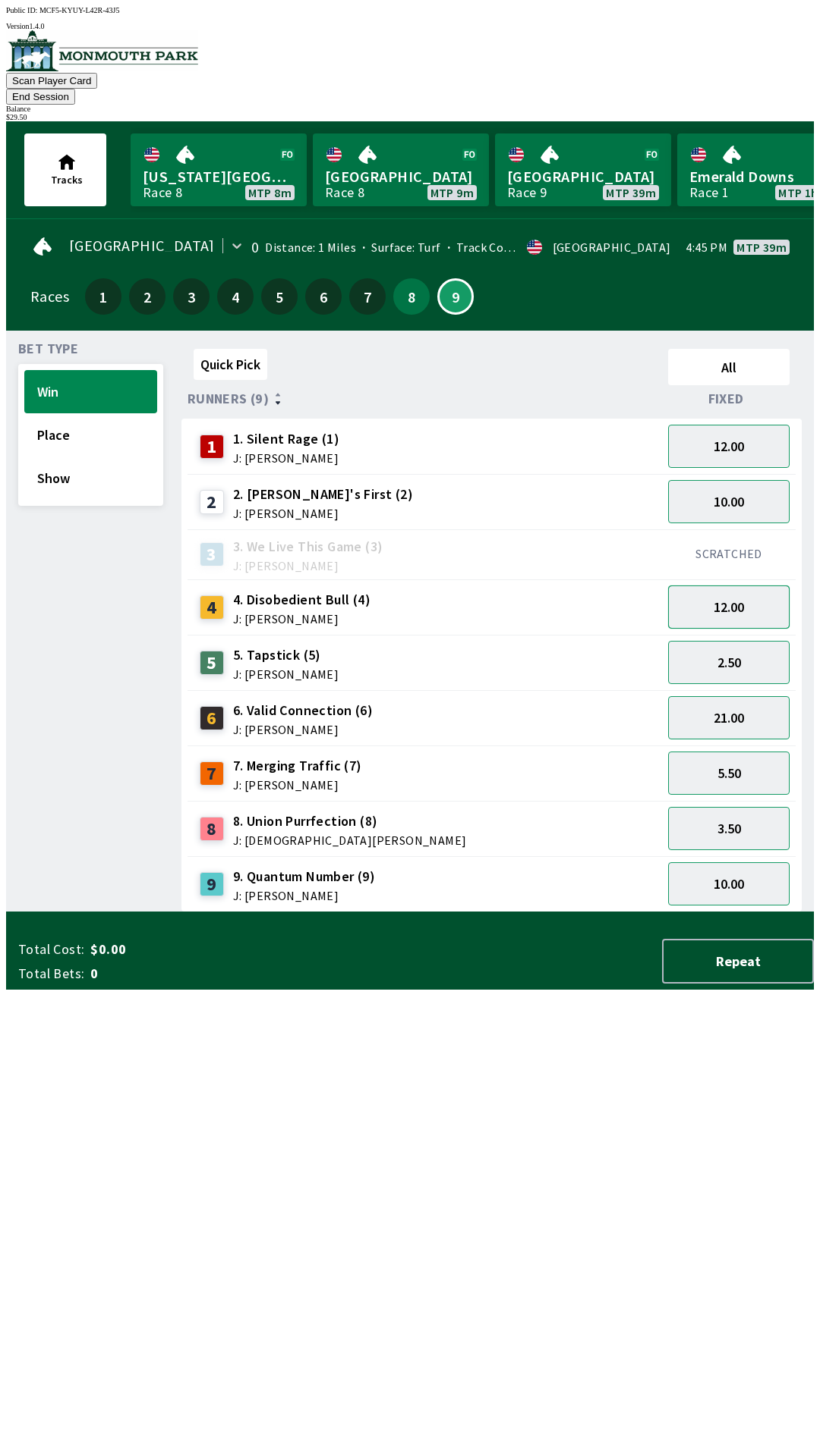
click at [765, 599] on button "12.00" at bounding box center [728, 606] width 121 height 43
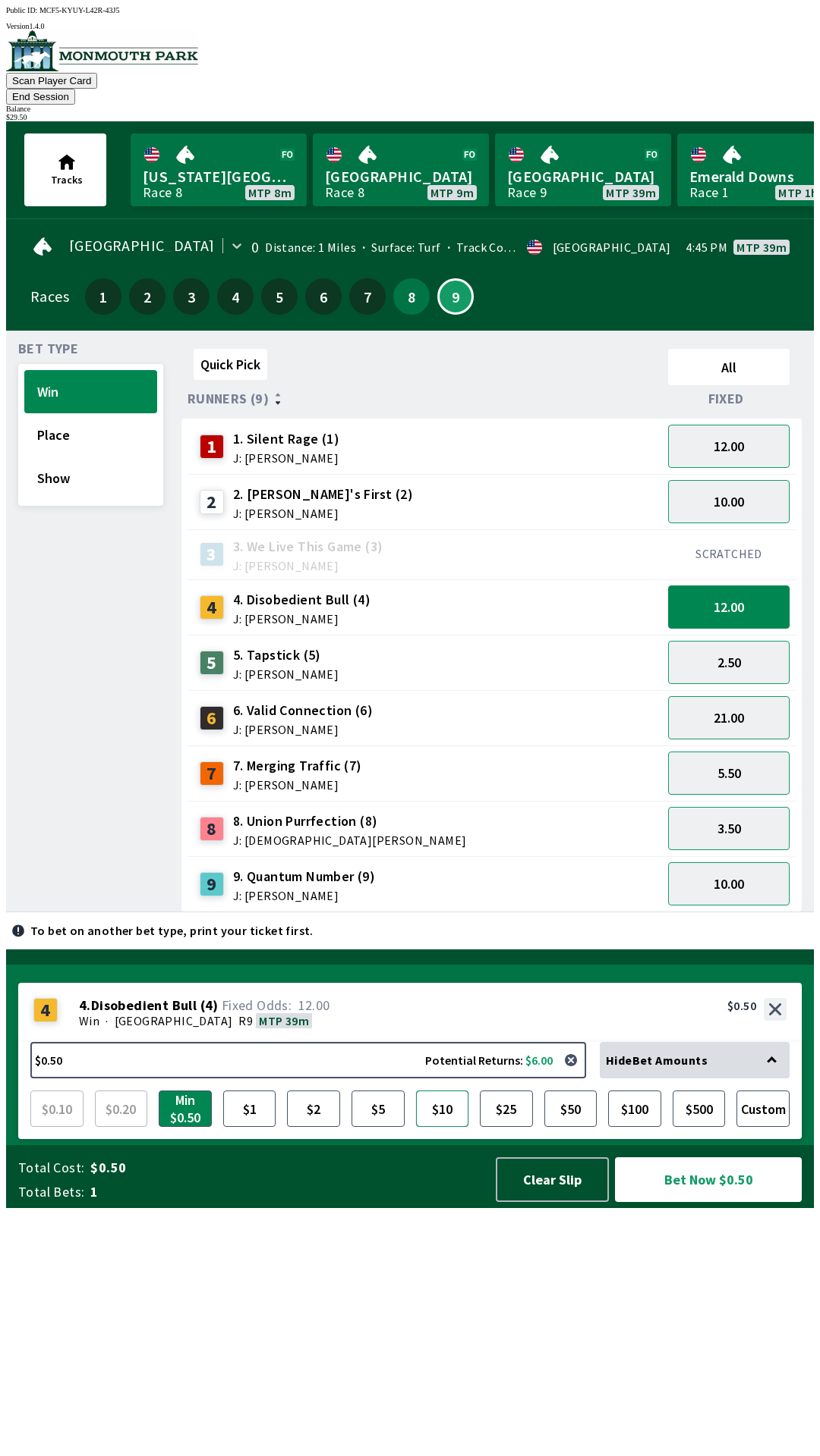
click at [438, 1127] on button "$10" at bounding box center [442, 1109] width 53 height 36
click at [697, 1202] on button "Bet Now $10.00" at bounding box center [708, 1179] width 187 height 45
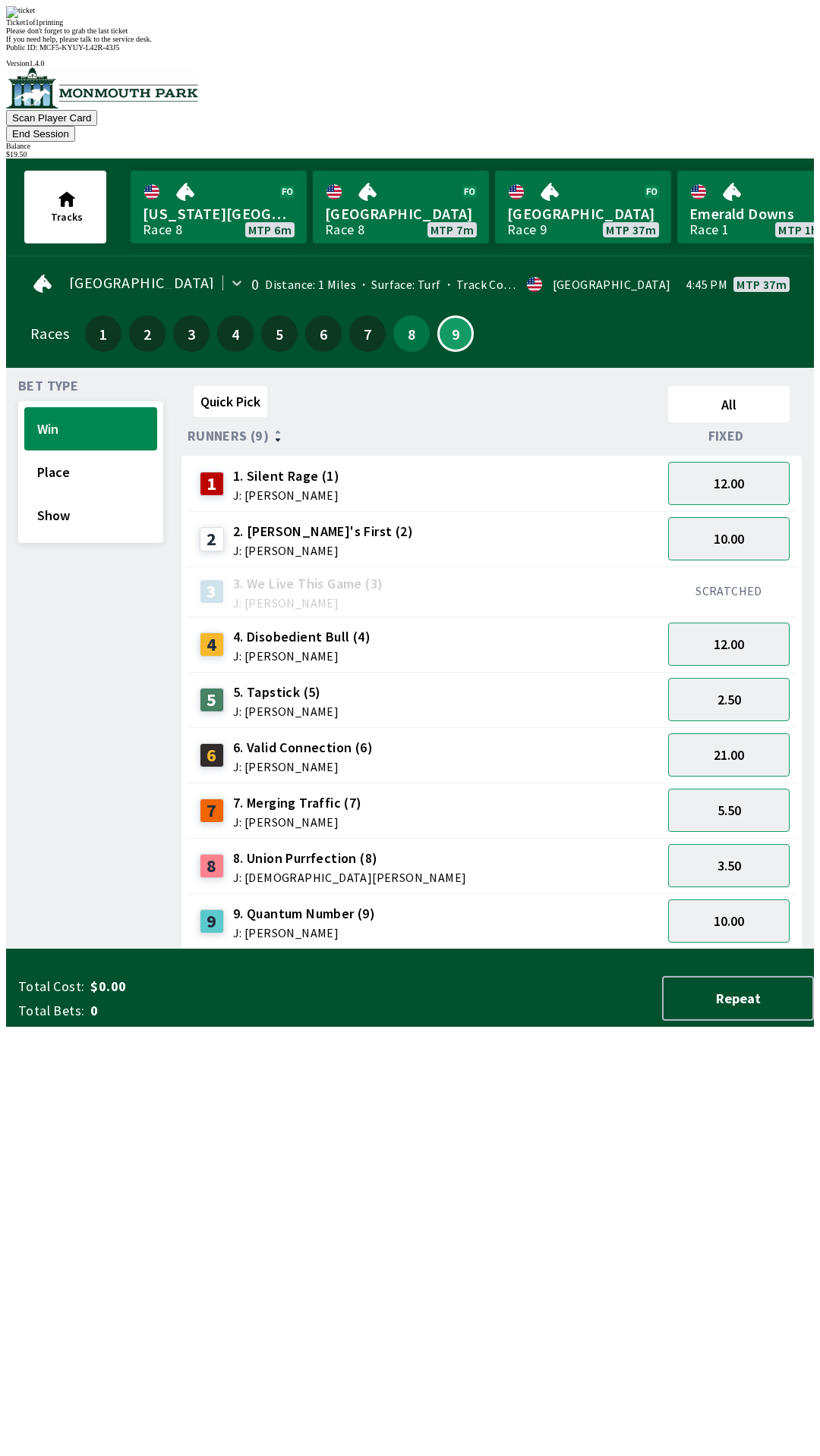
click at [307, 950] on div "Quick Pick All Runners (9) Fixed 1 1. Silent Rage (1) J: [PERSON_NAME] 12.00 2 …" at bounding box center [497, 665] width 632 height 570
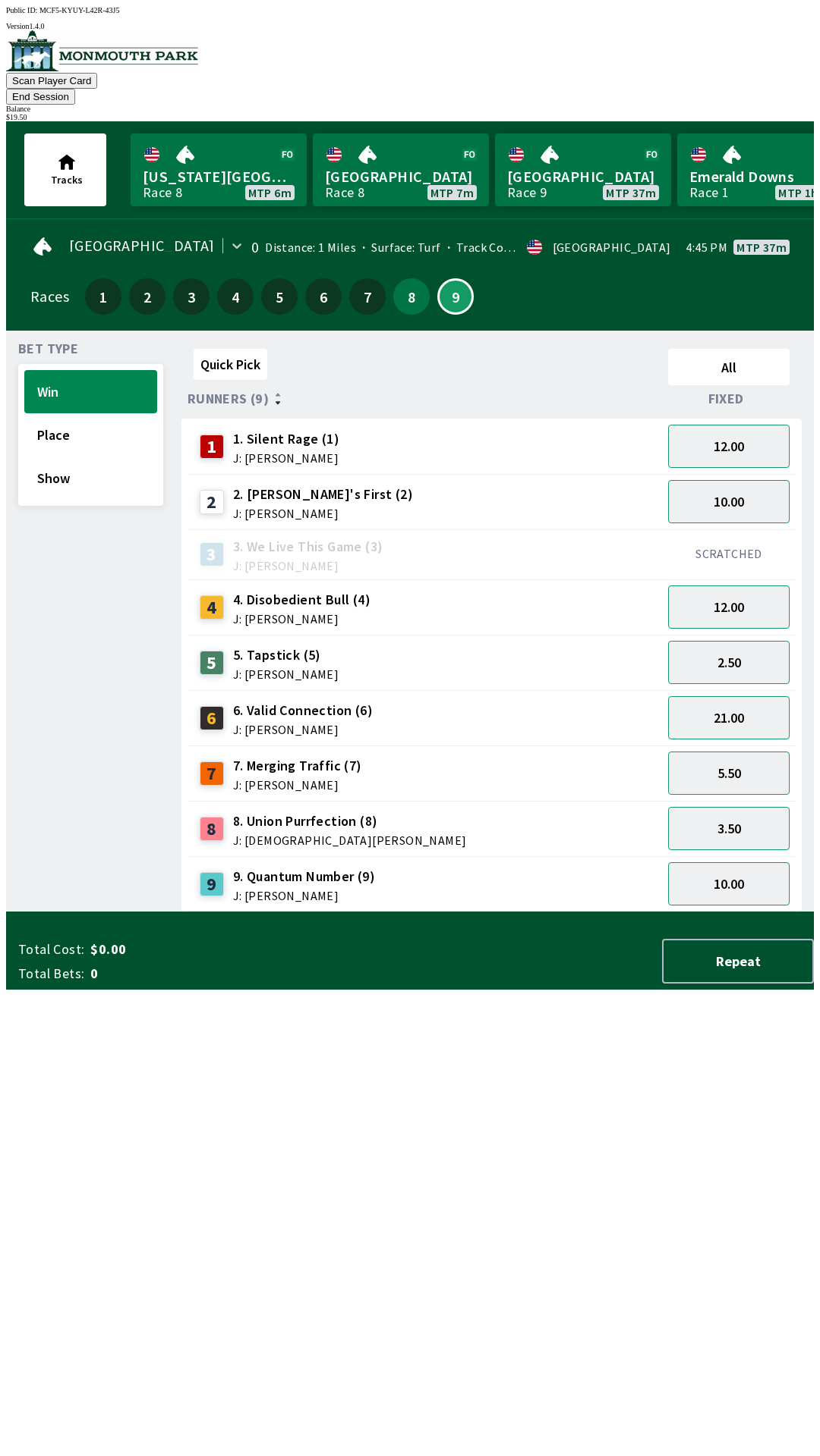
click at [322, 912] on div "Quick Pick All Runners (9) Fixed 1 1. Silent Rage (1) J: [PERSON_NAME] 12.00 2 …" at bounding box center [497, 627] width 632 height 570
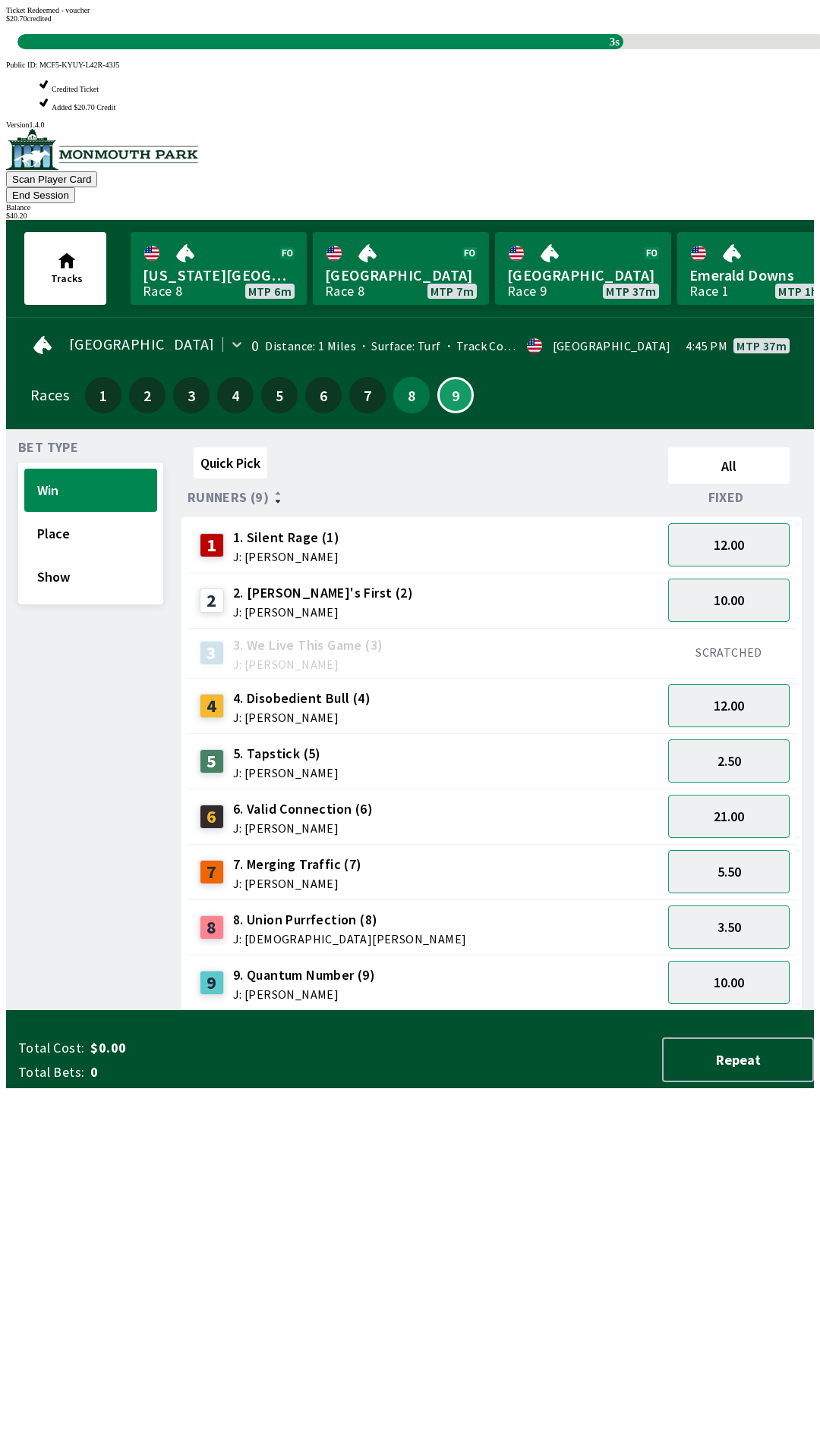
click at [452, 1011] on div "Quick Pick All Runners (9) Fixed 1 1. Silent Rage (1) J: [PERSON_NAME] 12.00 2 …" at bounding box center [497, 727] width 632 height 570
click at [402, 1011] on div "Quick Pick All Runners (9) Fixed 1 1. Silent Rage (1) J: [PERSON_NAME] 12.00 2 …" at bounding box center [497, 727] width 632 height 570
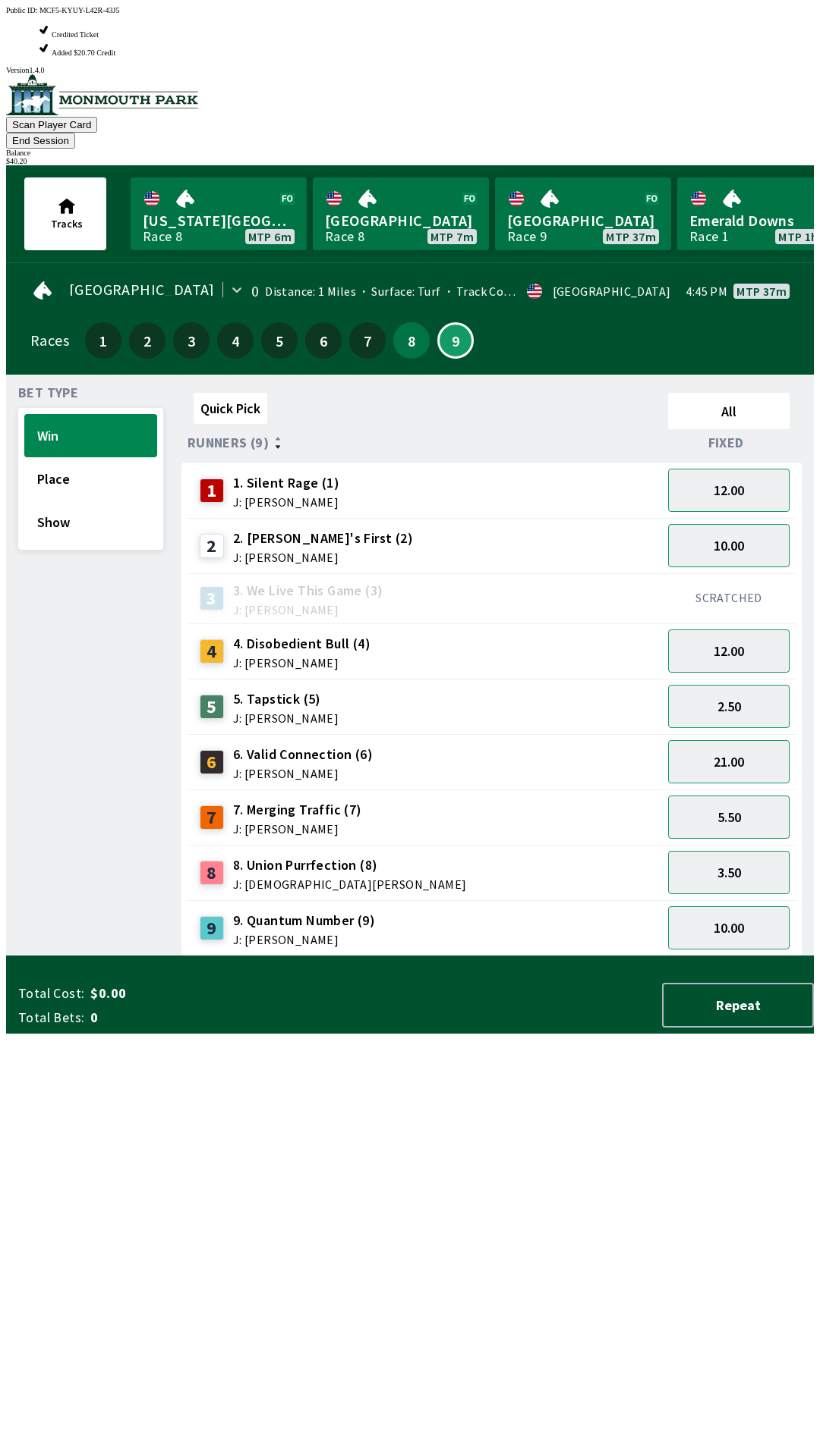
click at [375, 956] on div "Quick Pick All Runners (9) Fixed 1 1. Silent Rage (1) J: [PERSON_NAME] 12.00 2 …" at bounding box center [497, 672] width 632 height 570
click at [391, 178] on link "[GEOGRAPHIC_DATA] Race 8 MTP 7m" at bounding box center [400, 214] width 176 height 73
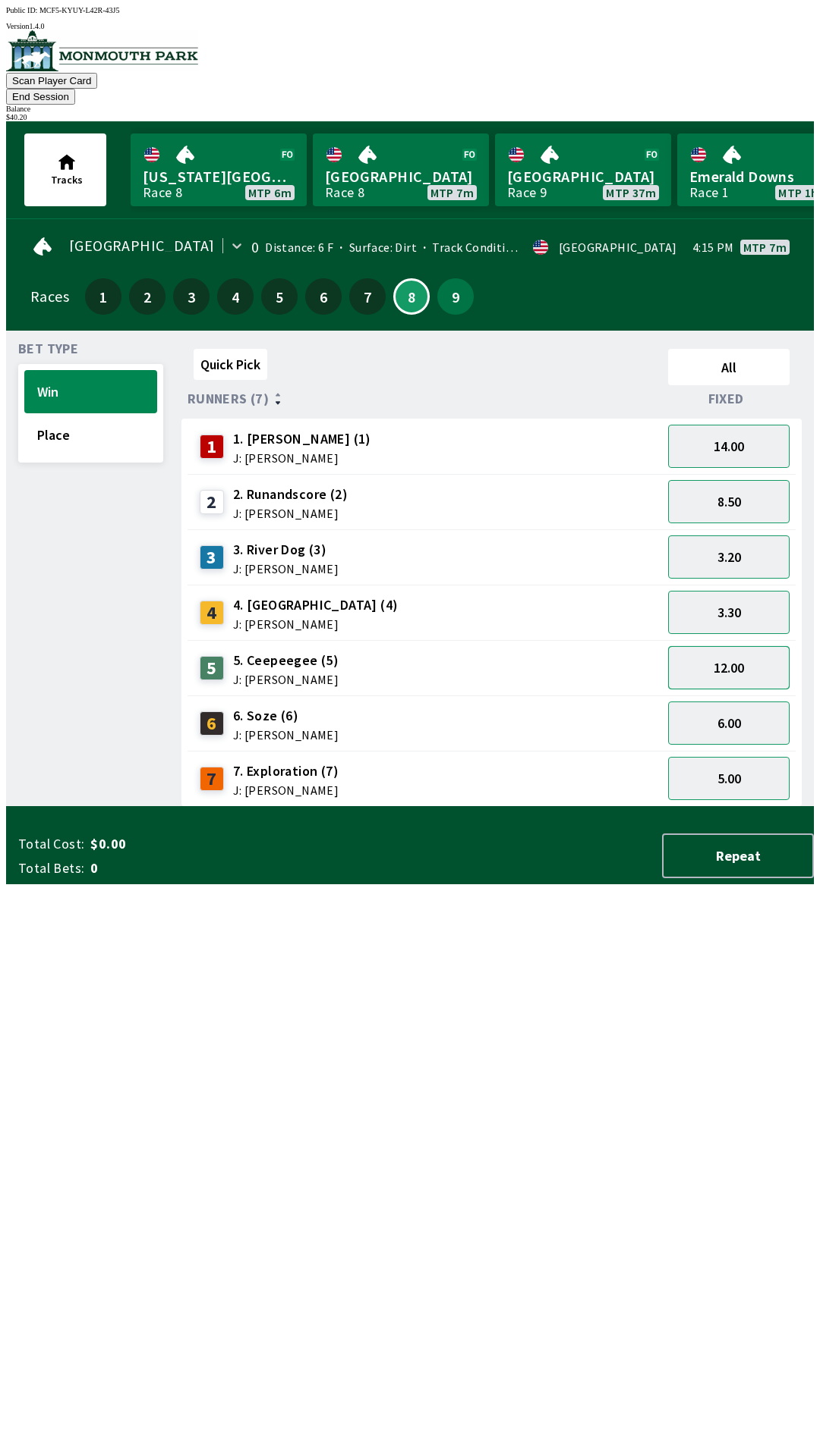
click at [747, 654] on button "12.00" at bounding box center [728, 667] width 121 height 43
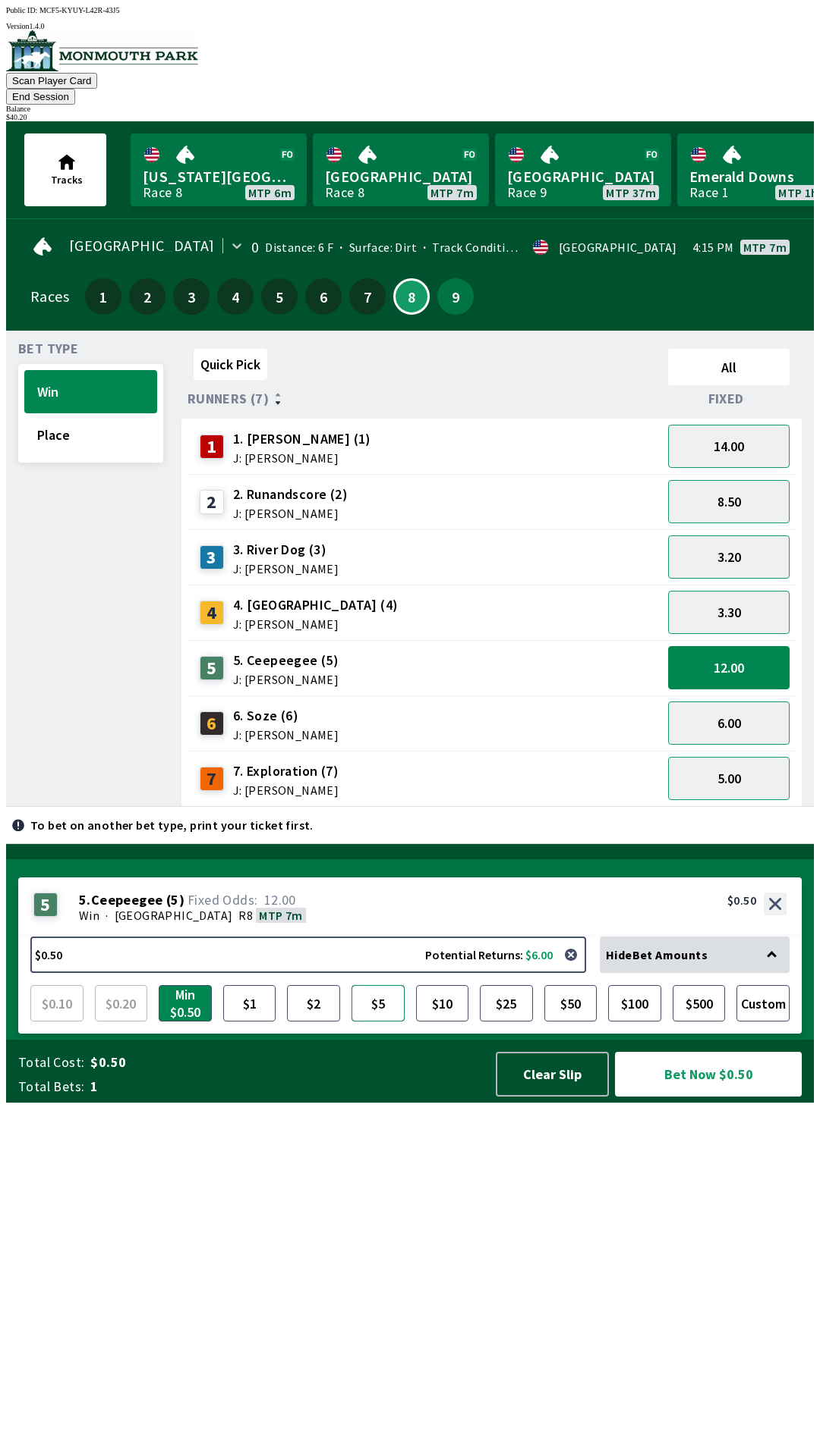
click at [381, 1022] on button "$5" at bounding box center [378, 1003] width 53 height 36
click at [656, 1096] on button "Bet Now $5.00" at bounding box center [708, 1074] width 187 height 45
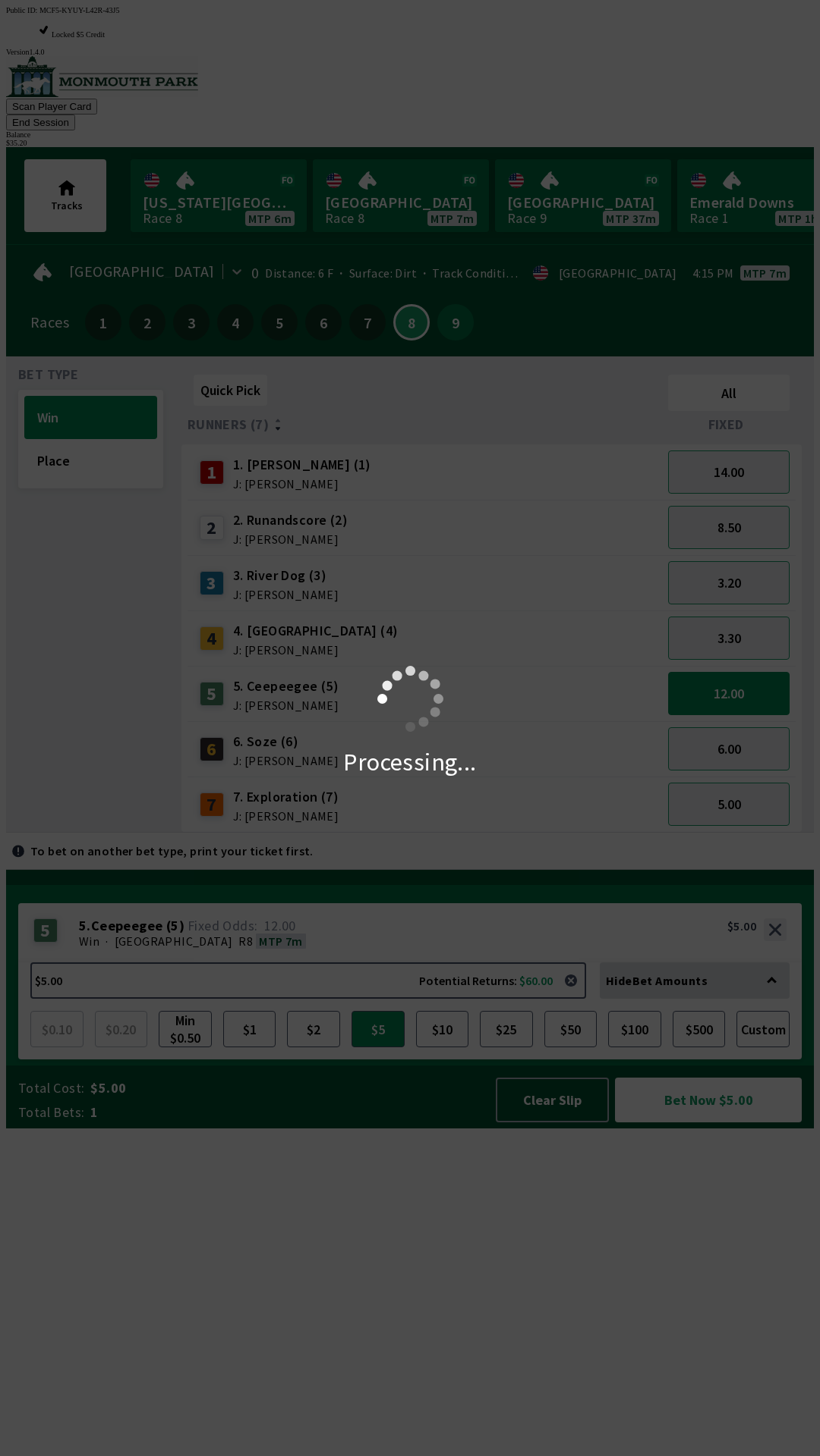
click at [647, 66] on div "Processing..." at bounding box center [410, 728] width 820 height 1456
click at [627, 60] on div "Processing..." at bounding box center [410, 728] width 820 height 1456
click at [638, 63] on div "Processing..." at bounding box center [410, 728] width 820 height 1456
click at [650, 62] on div "Processing..." at bounding box center [410, 728] width 820 height 1456
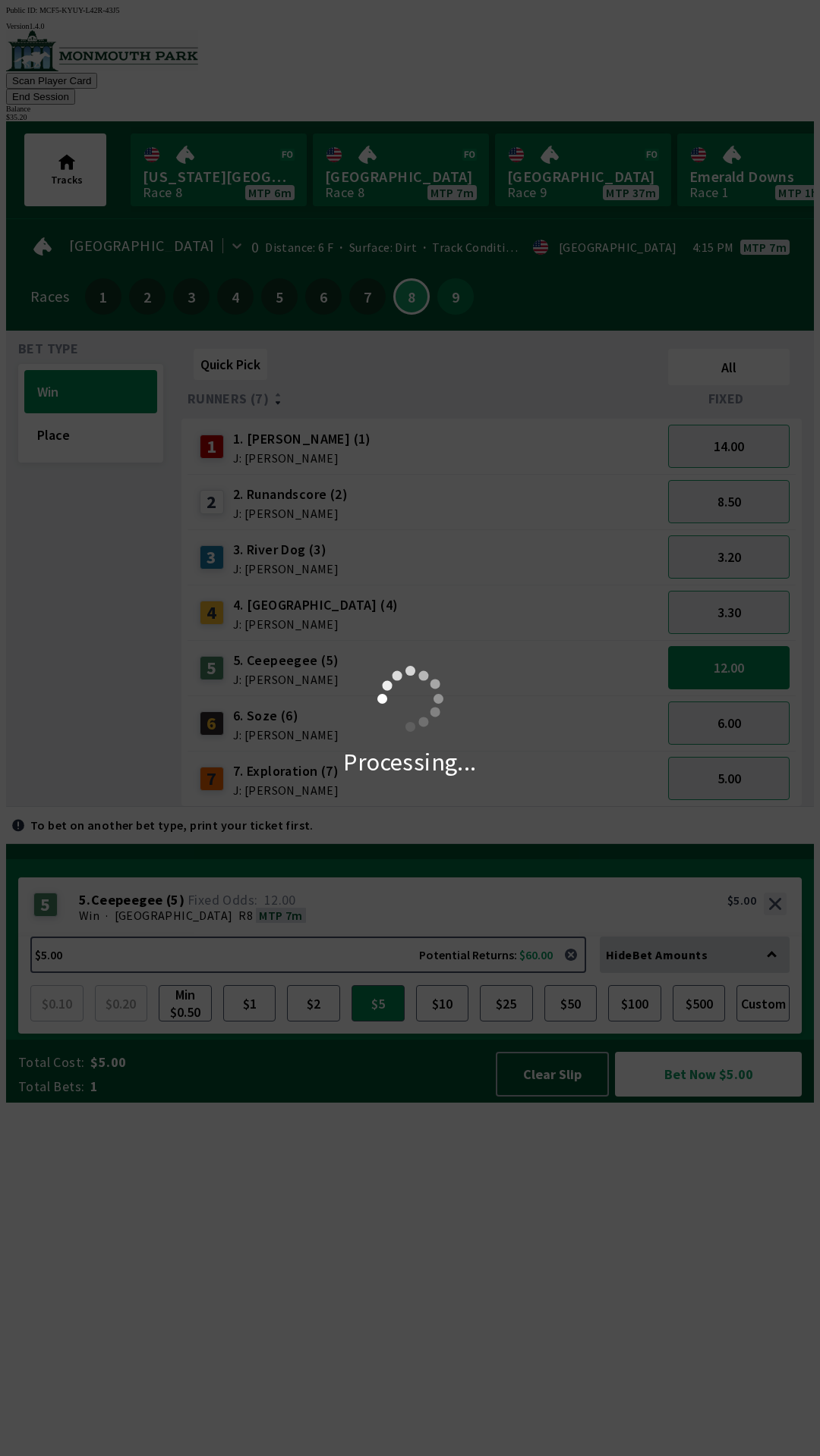
click at [649, 80] on div "Processing..." at bounding box center [410, 728] width 820 height 1456
click at [635, 79] on div "Processing..." at bounding box center [410, 728] width 820 height 1456
click at [629, 77] on div "Processing..." at bounding box center [410, 728] width 820 height 1456
click at [644, 76] on div "Processing..." at bounding box center [410, 728] width 820 height 1456
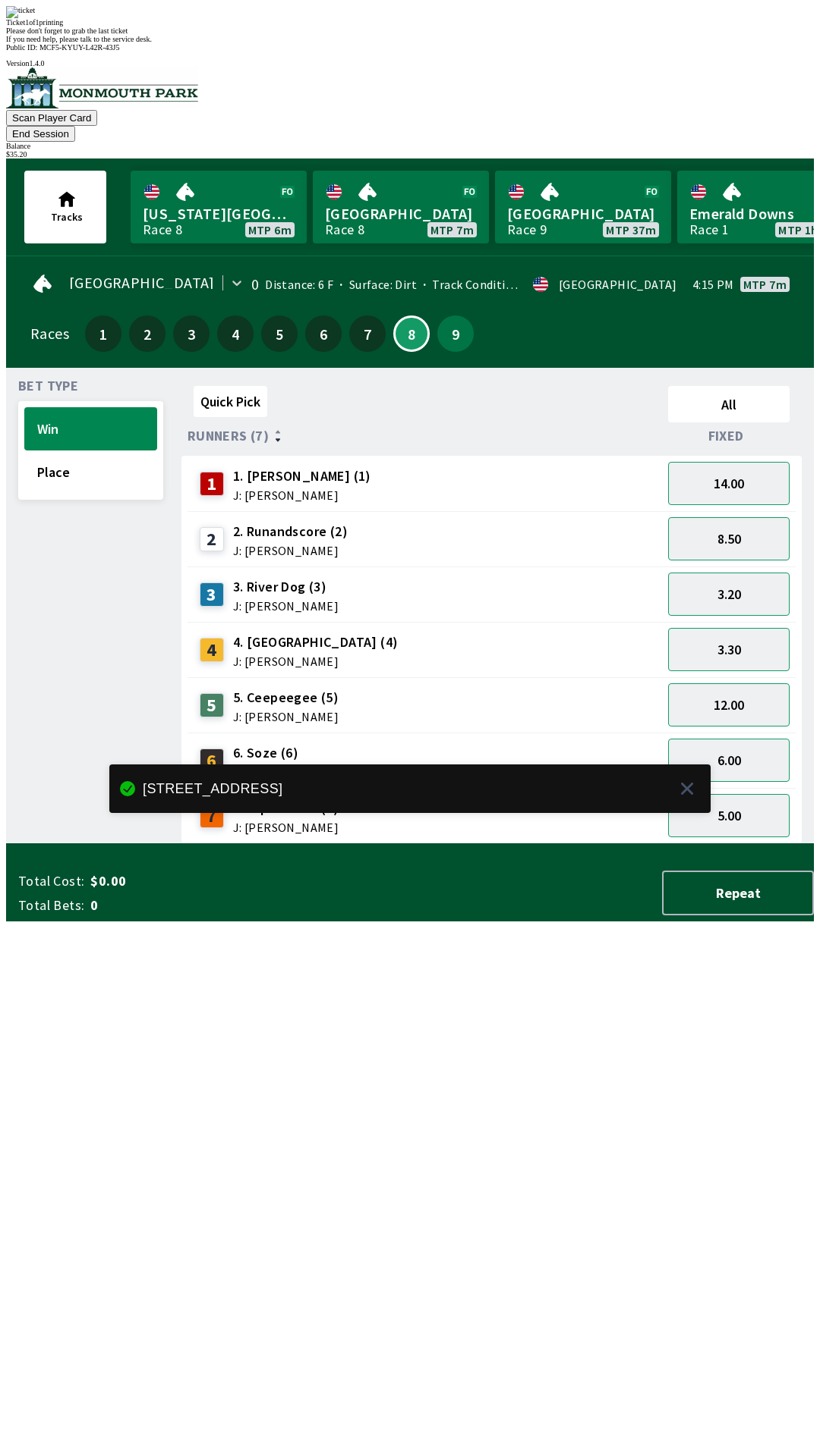
click at [75, 126] on button "End Session" at bounding box center [41, 133] width 69 height 15
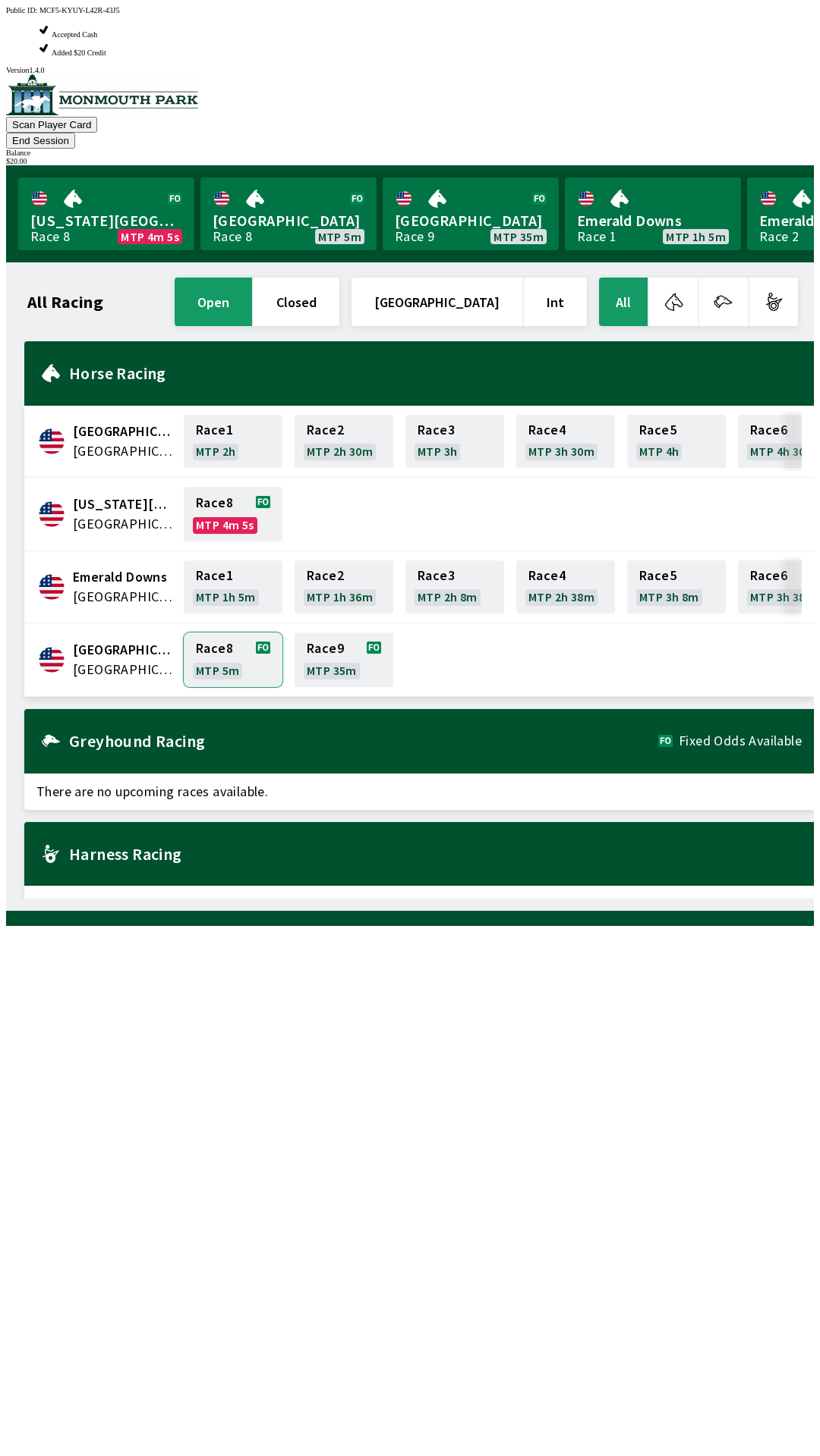
click at [220, 633] on link "Race 8 MTP 5m" at bounding box center [233, 660] width 98 height 55
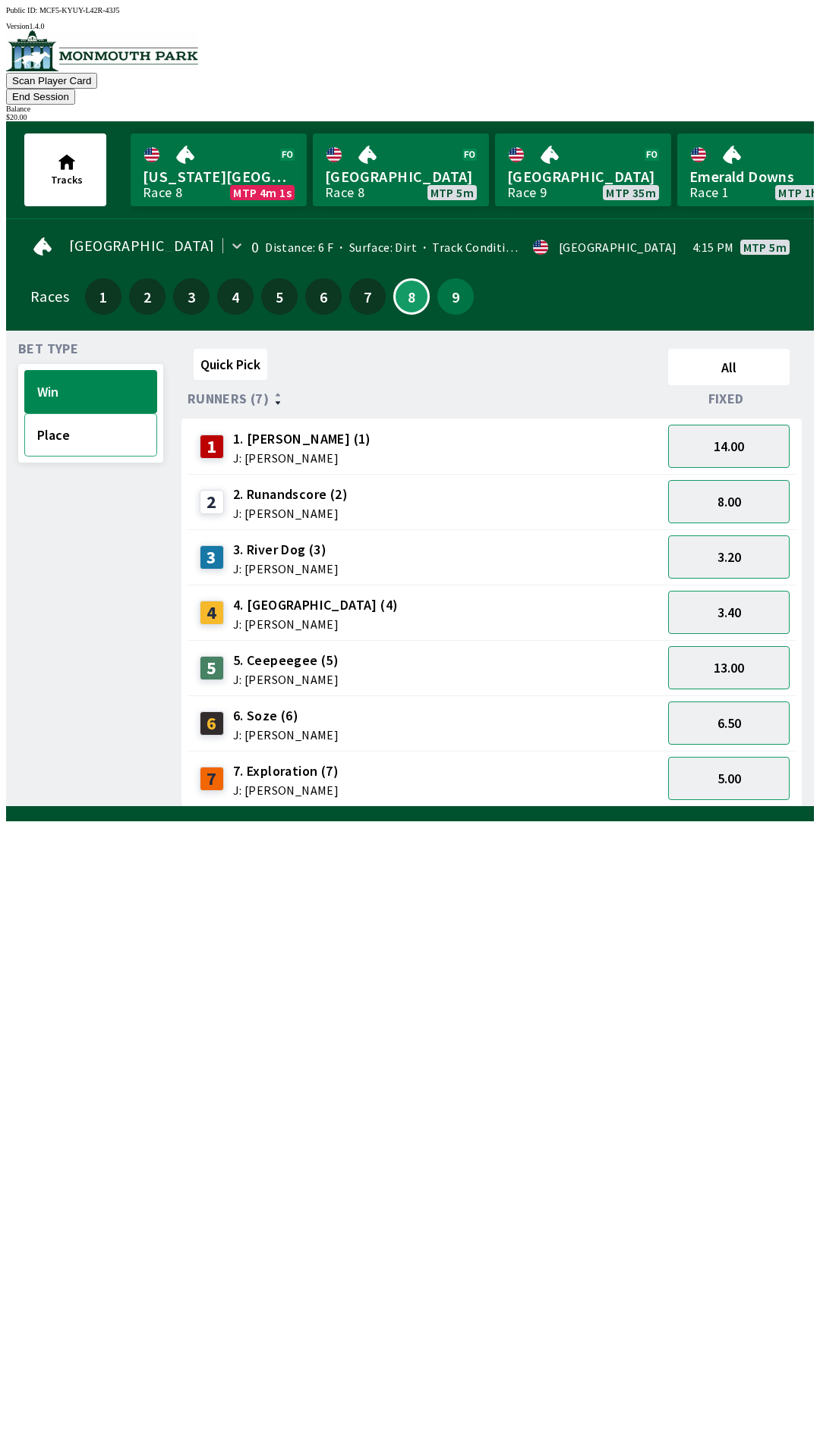
click at [76, 413] on button "Place" at bounding box center [91, 434] width 133 height 43
click at [66, 386] on button "Win" at bounding box center [91, 391] width 133 height 43
click at [75, 88] on button "End Session" at bounding box center [41, 96] width 69 height 15
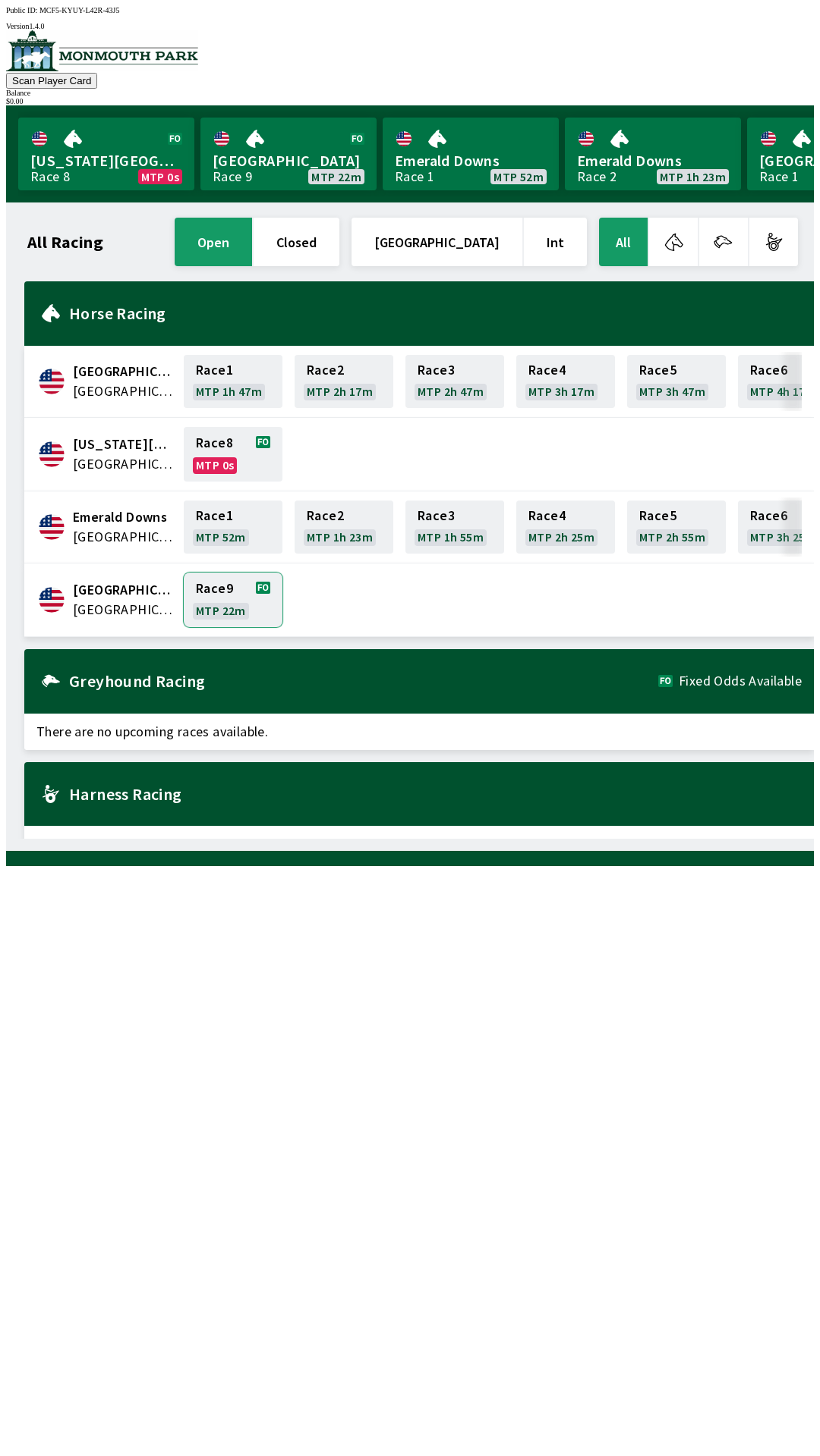
click at [207, 591] on link "Race 9 MTP 22m" at bounding box center [233, 600] width 98 height 55
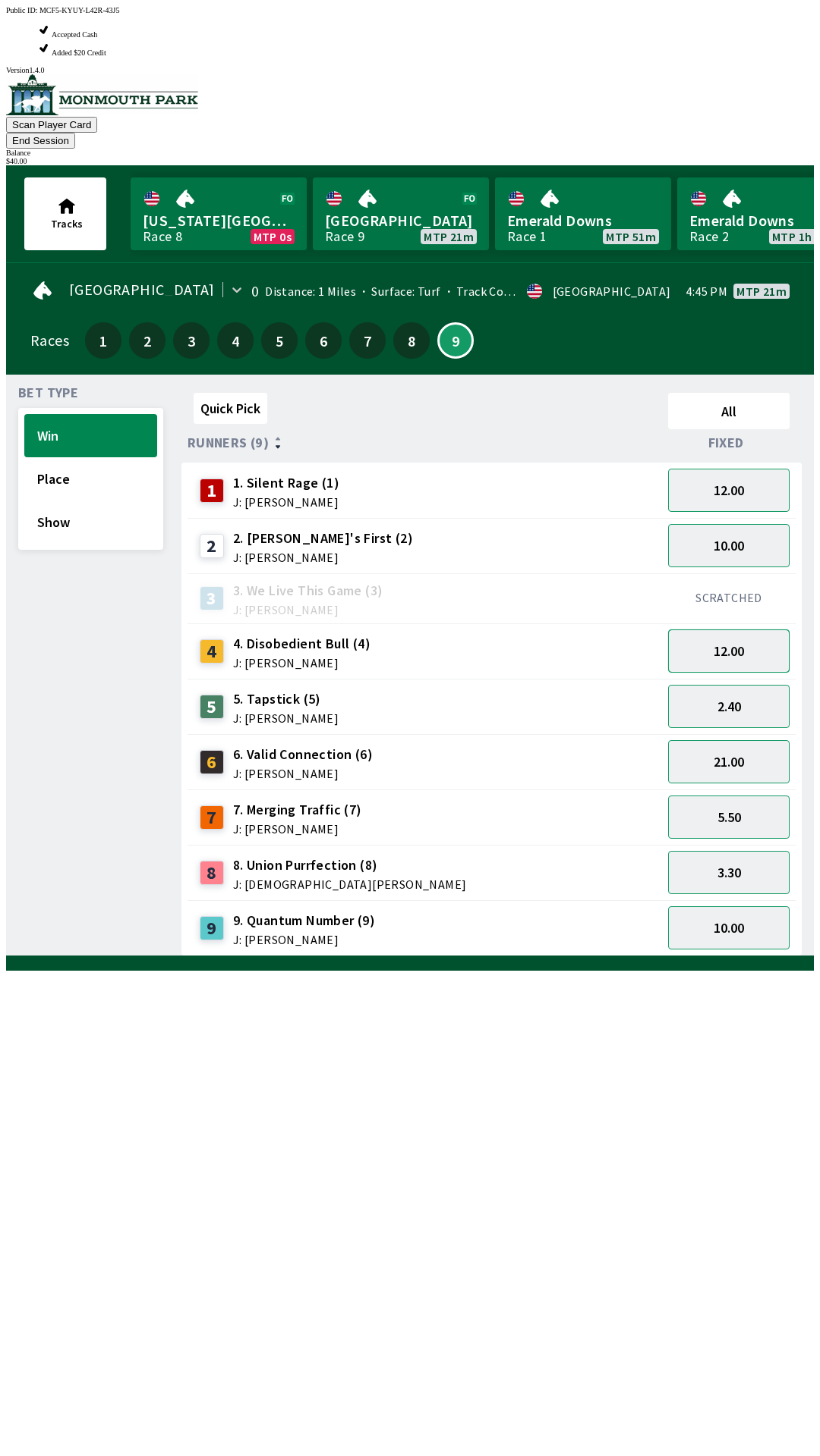
click at [730, 629] on button "12.00" at bounding box center [728, 650] width 121 height 43
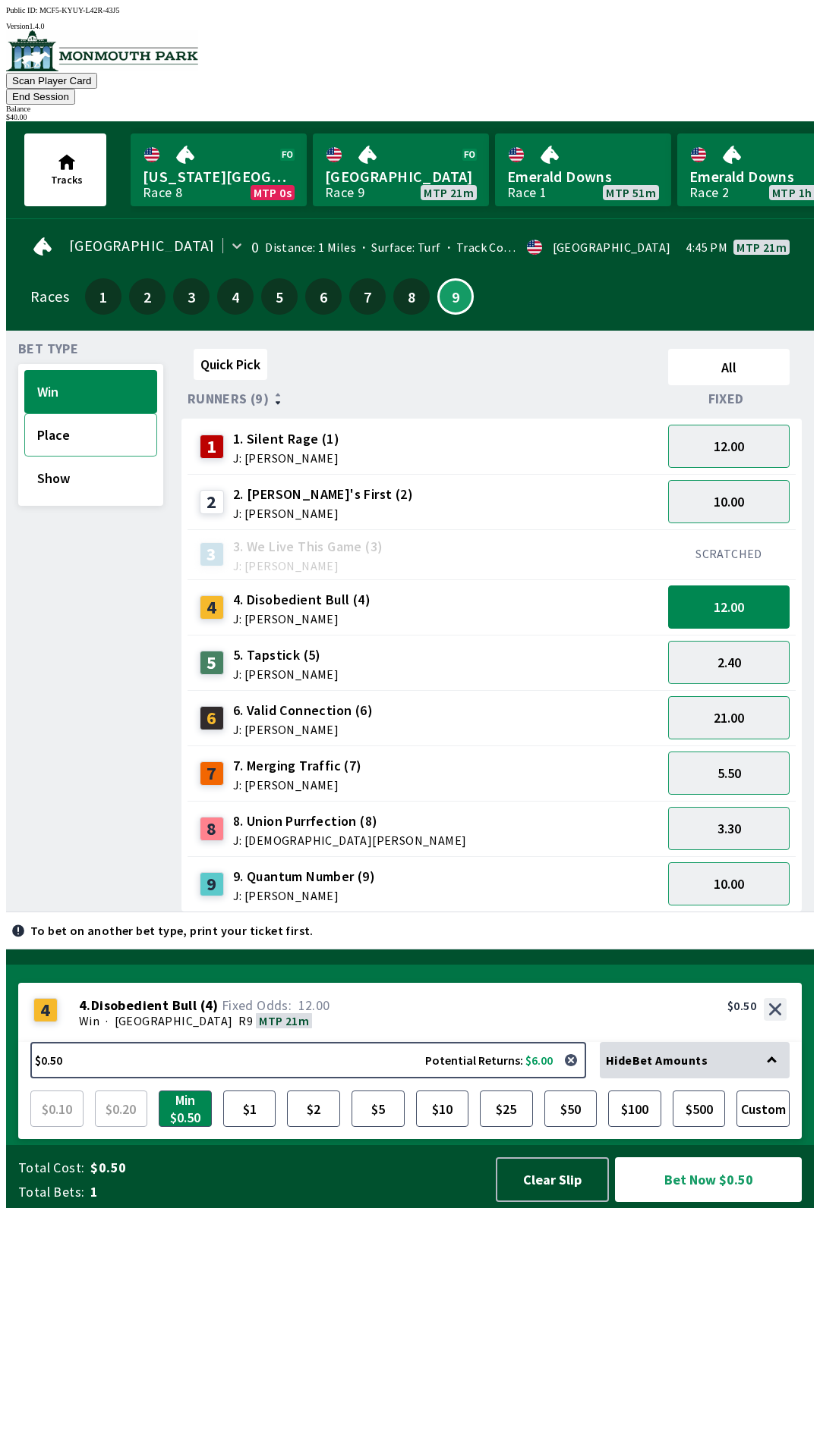
click at [78, 413] on button "Place" at bounding box center [91, 434] width 133 height 43
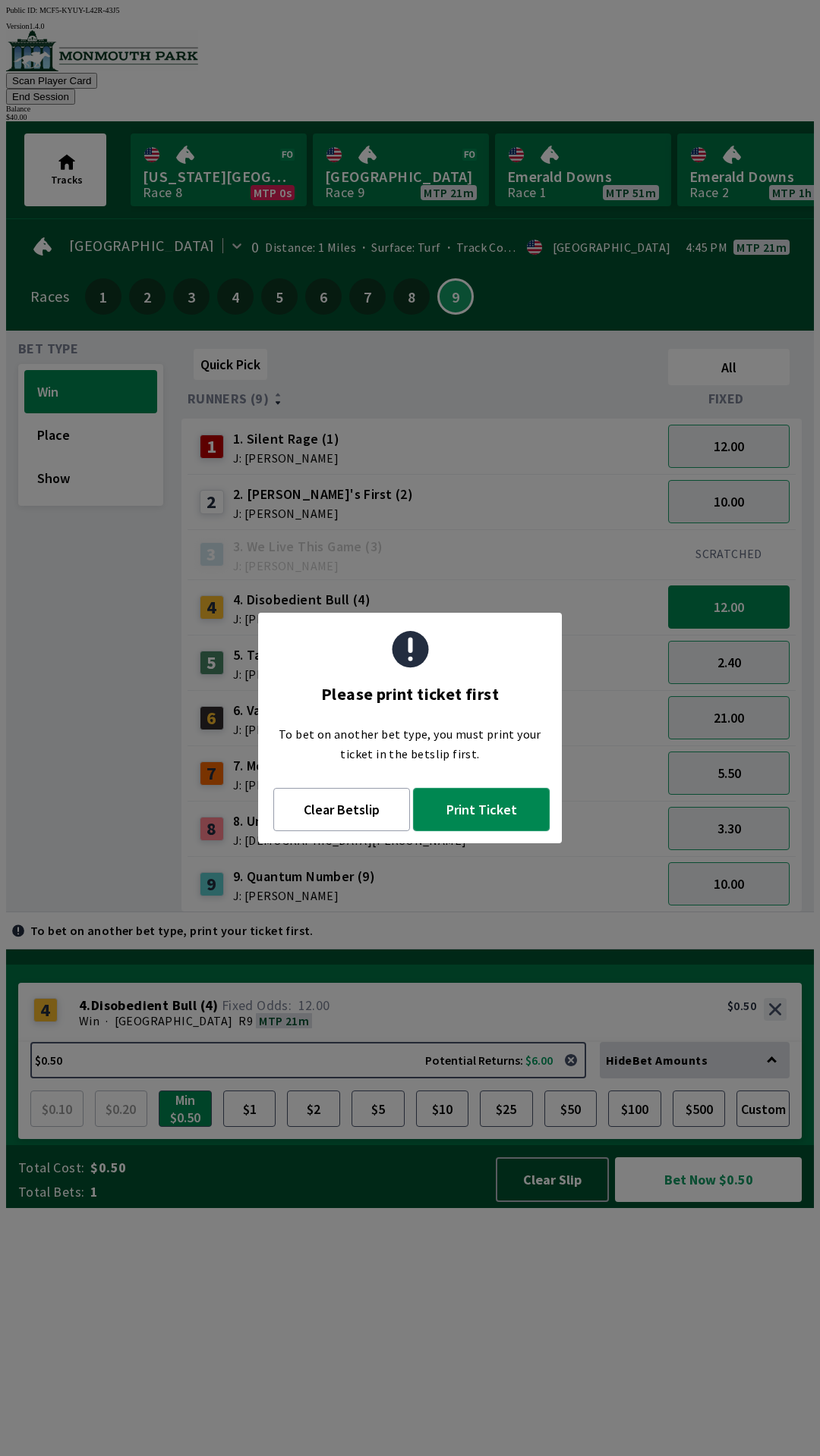
click at [472, 821] on button "Print Ticket" at bounding box center [481, 809] width 137 height 43
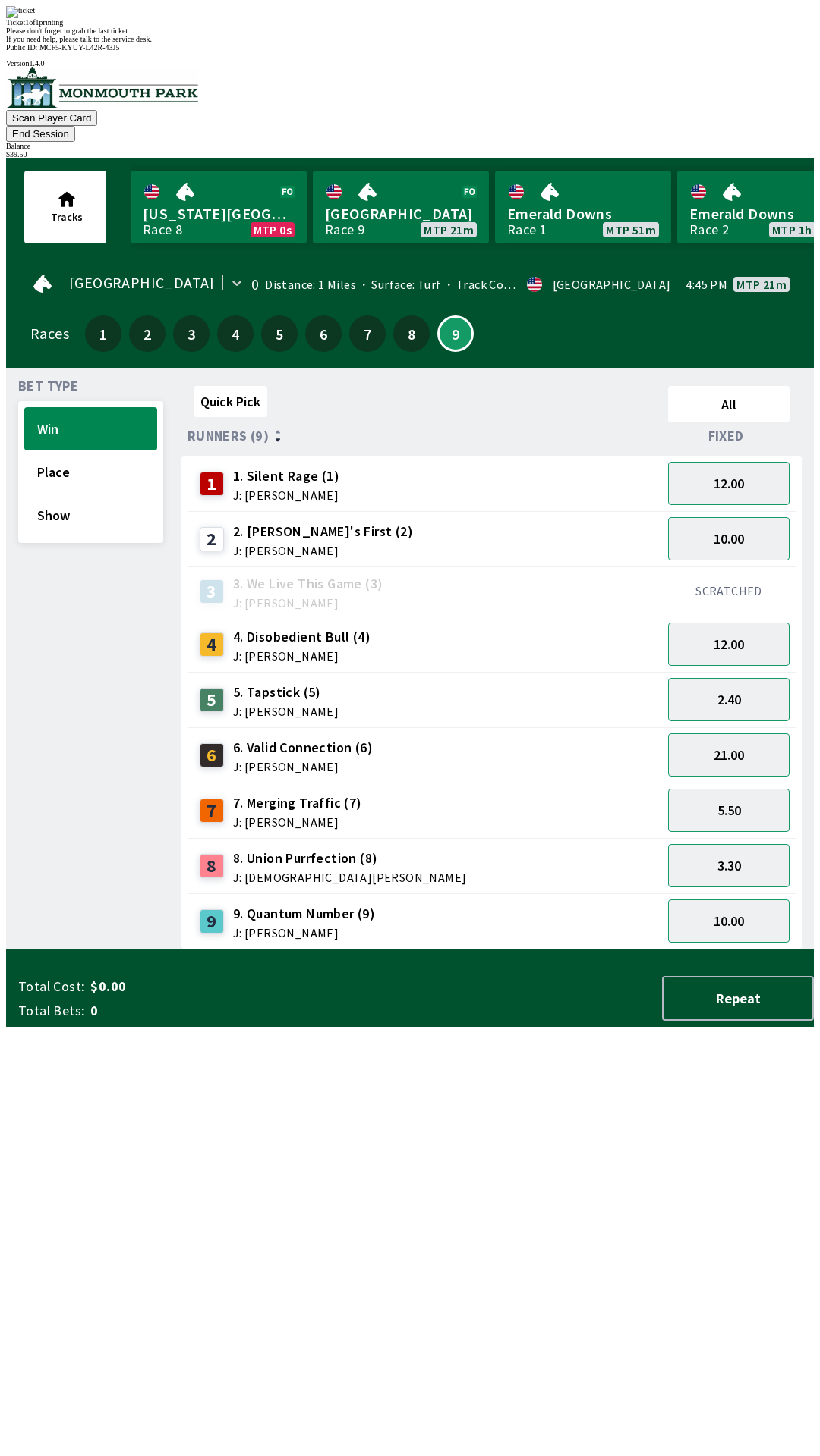
click at [599, 950] on div "Quick Pick All Runners (9) Fixed 1 1. Silent Rage (1) J: [PERSON_NAME] 12.00 2 …" at bounding box center [497, 665] width 632 height 570
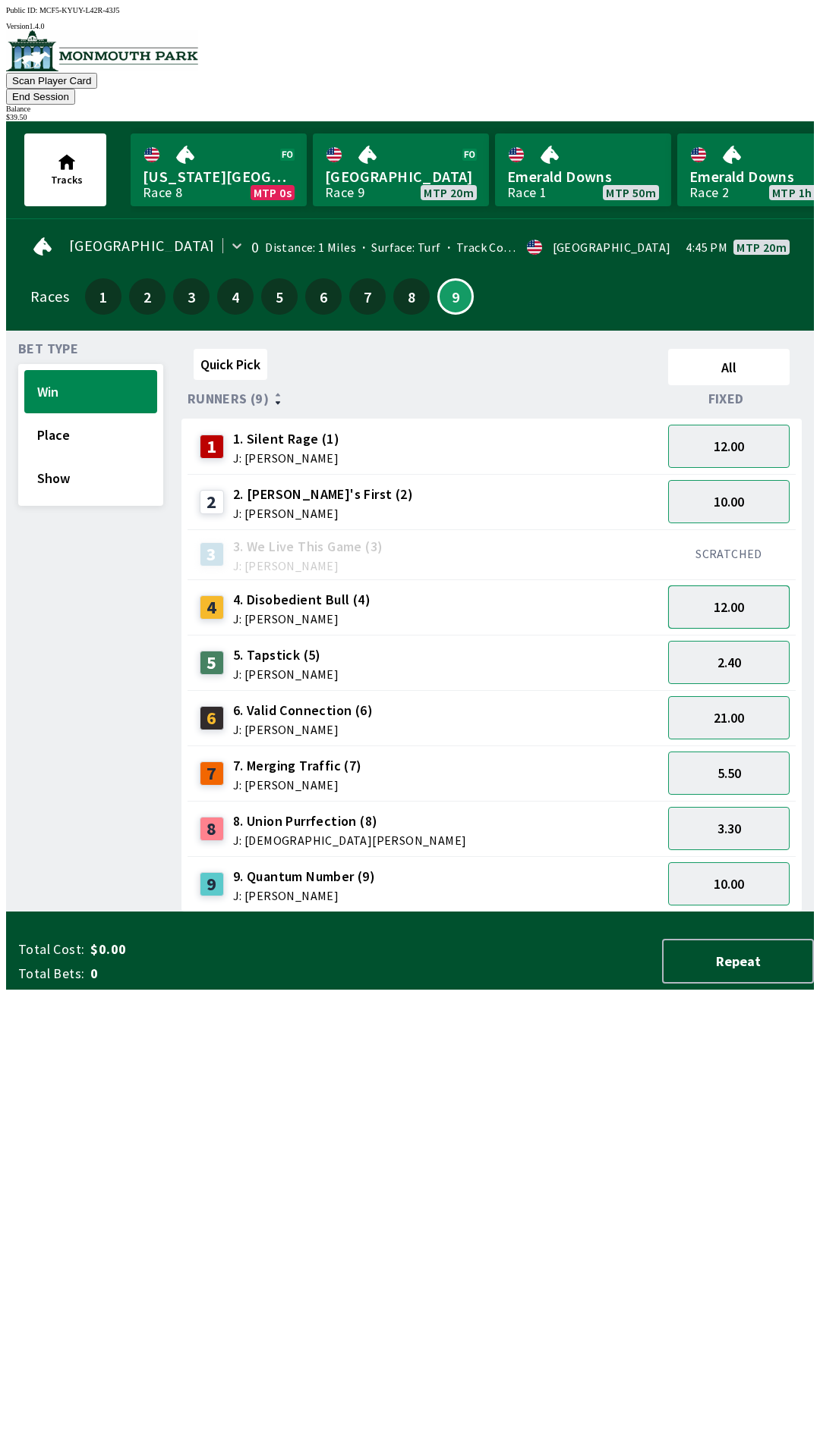
click at [729, 585] on button "12.00" at bounding box center [728, 606] width 121 height 43
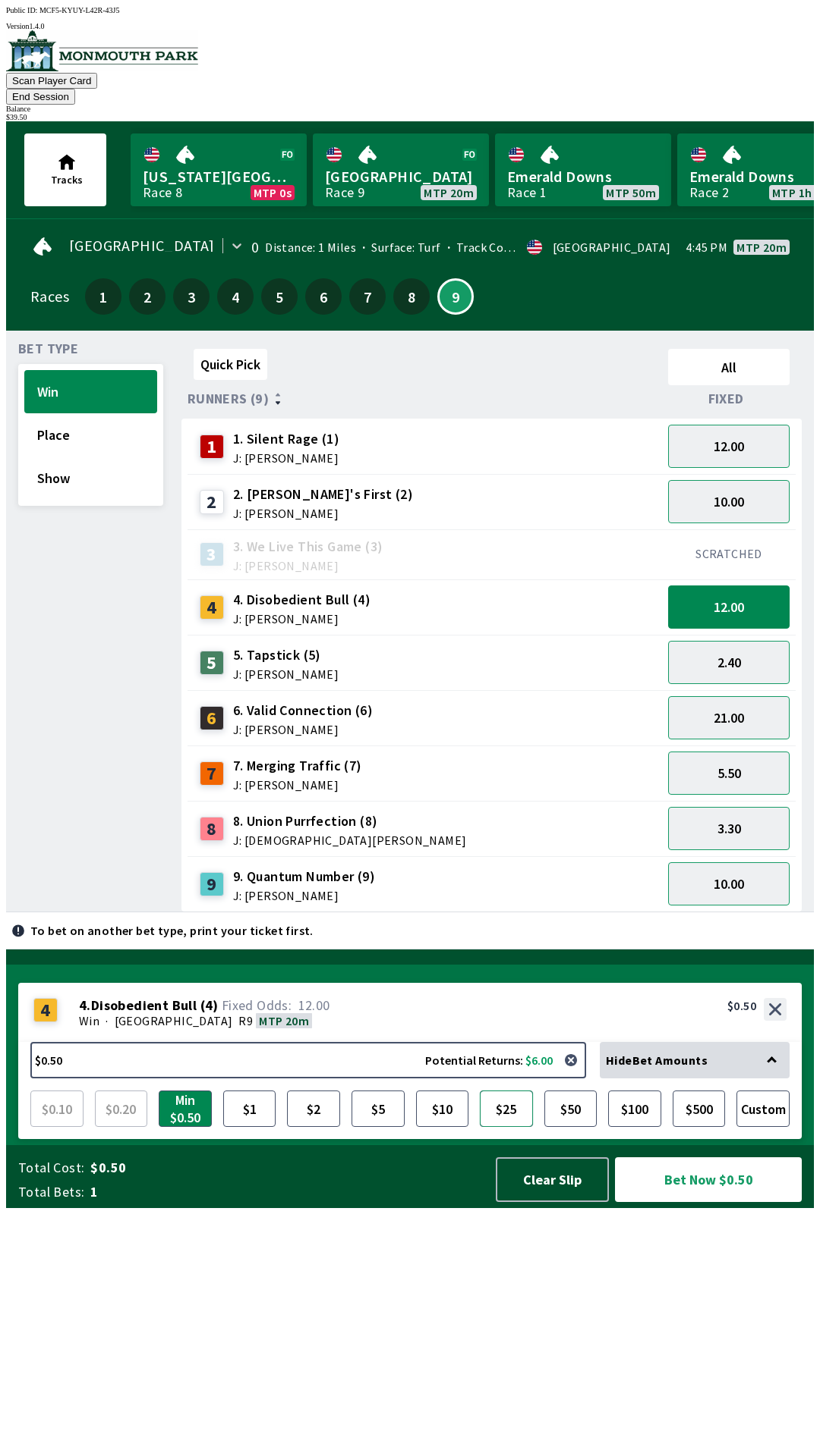
click at [505, 1127] on button "$25" at bounding box center [506, 1109] width 53 height 36
click at [724, 1202] on button "Bet Now $25.00" at bounding box center [708, 1179] width 187 height 45
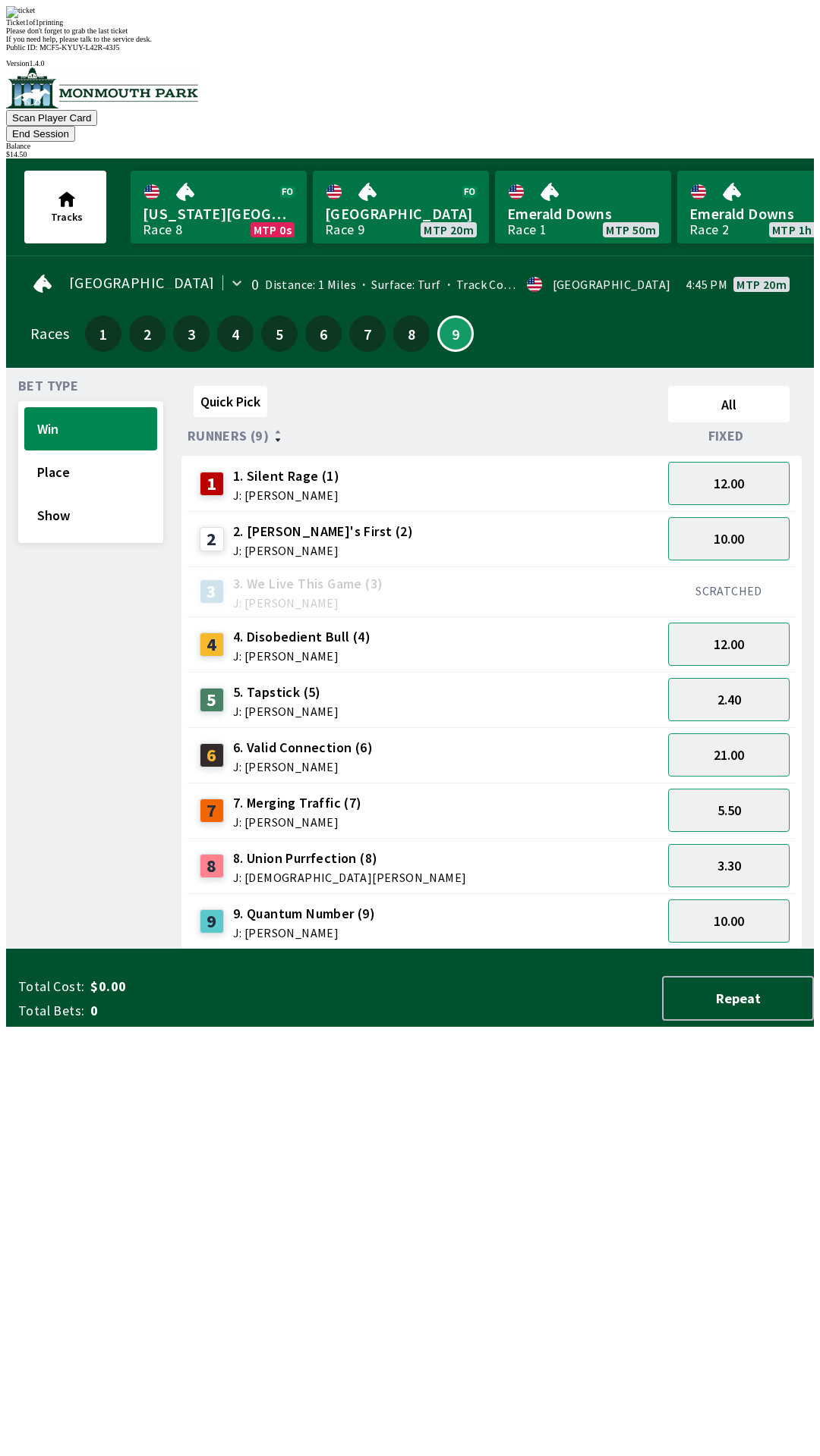
click at [263, 950] on div "Quick Pick All Runners (9) Fixed 1 1. Silent Rage (1) J: [PERSON_NAME] 12.00 2 …" at bounding box center [497, 665] width 632 height 570
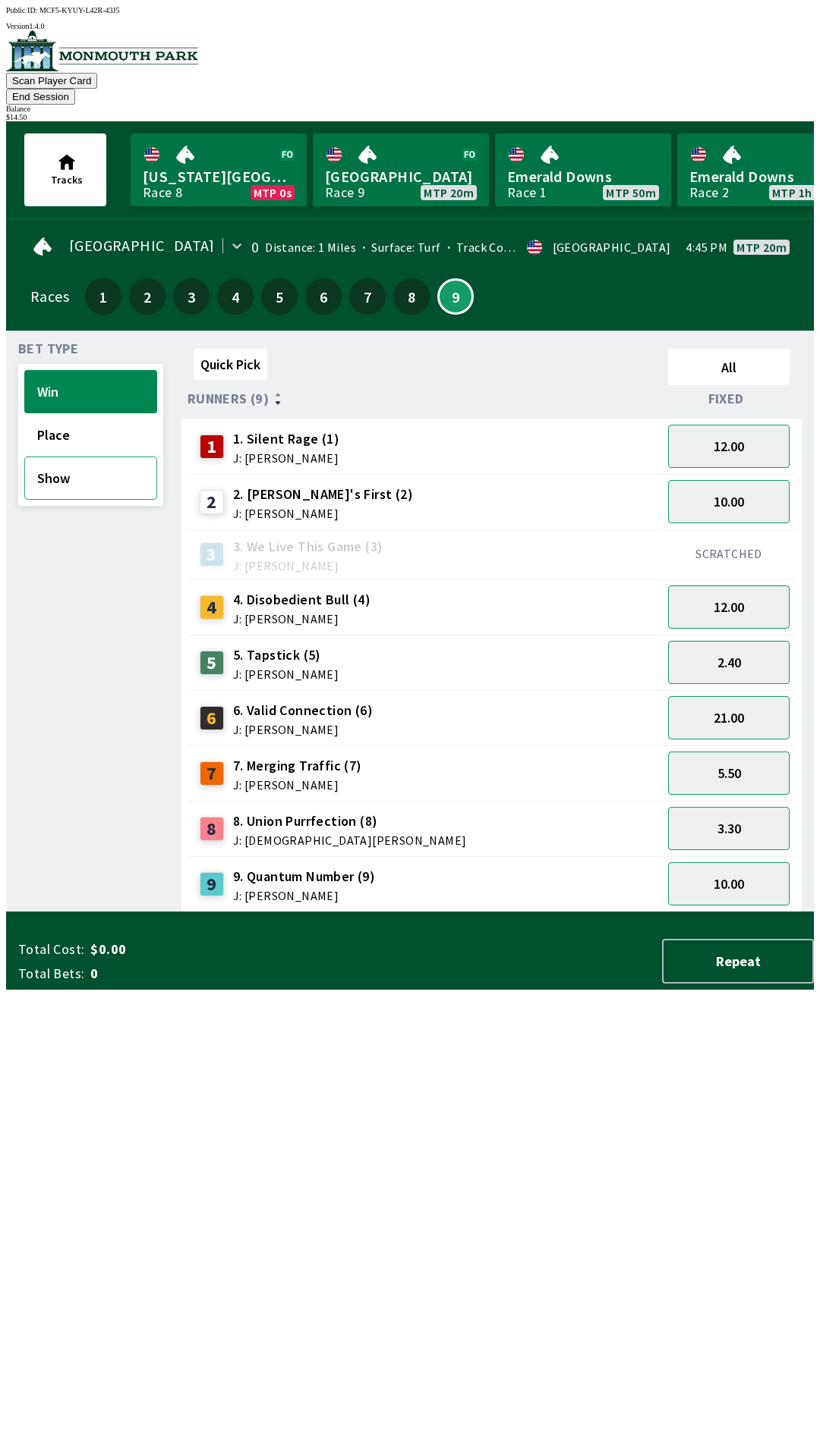
click at [67, 456] on button "Show" at bounding box center [91, 477] width 133 height 43
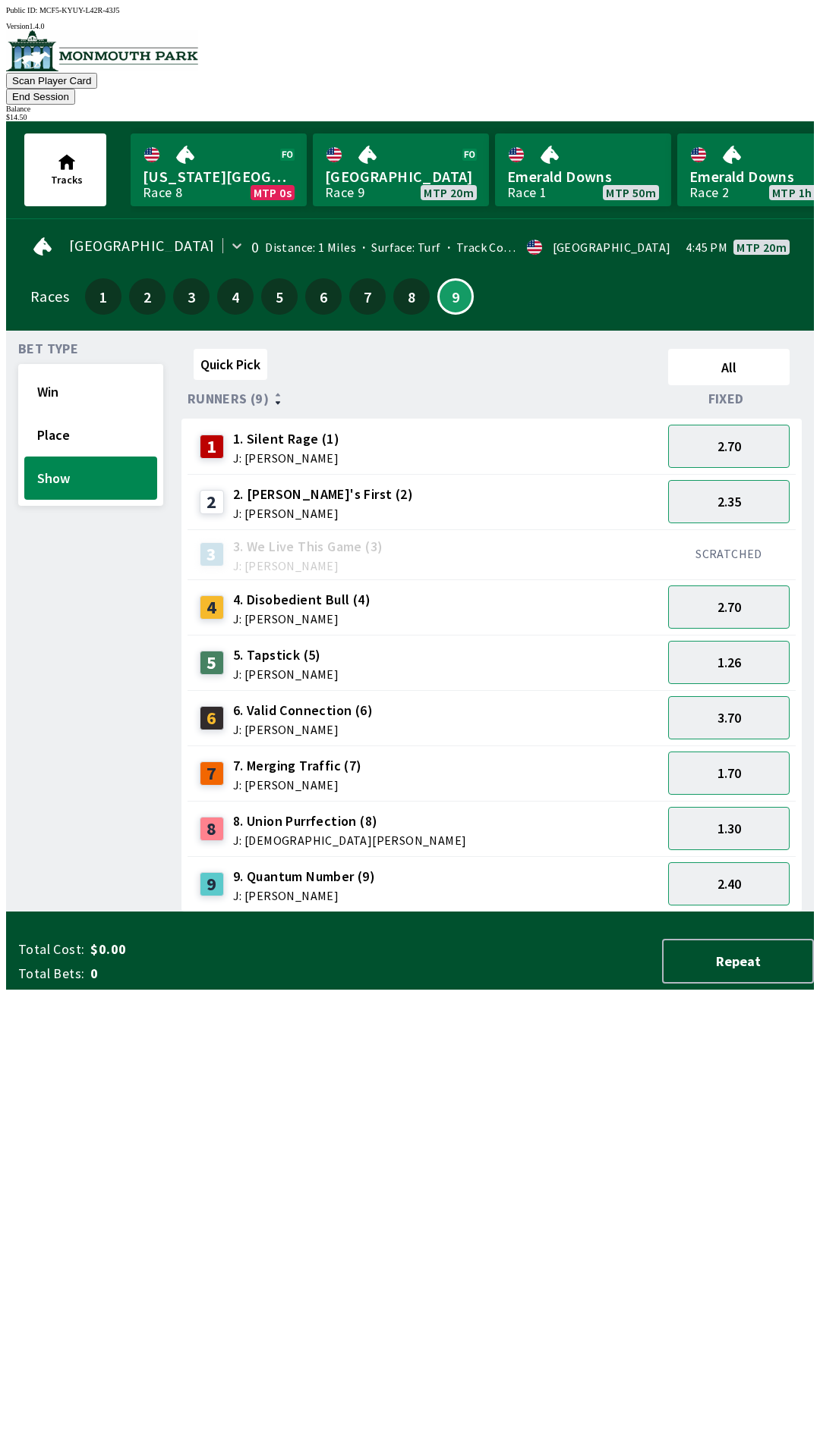
click at [622, 593] on div "4 4. Disobedient Bull (4) J: [PERSON_NAME]" at bounding box center [424, 607] width 462 height 38
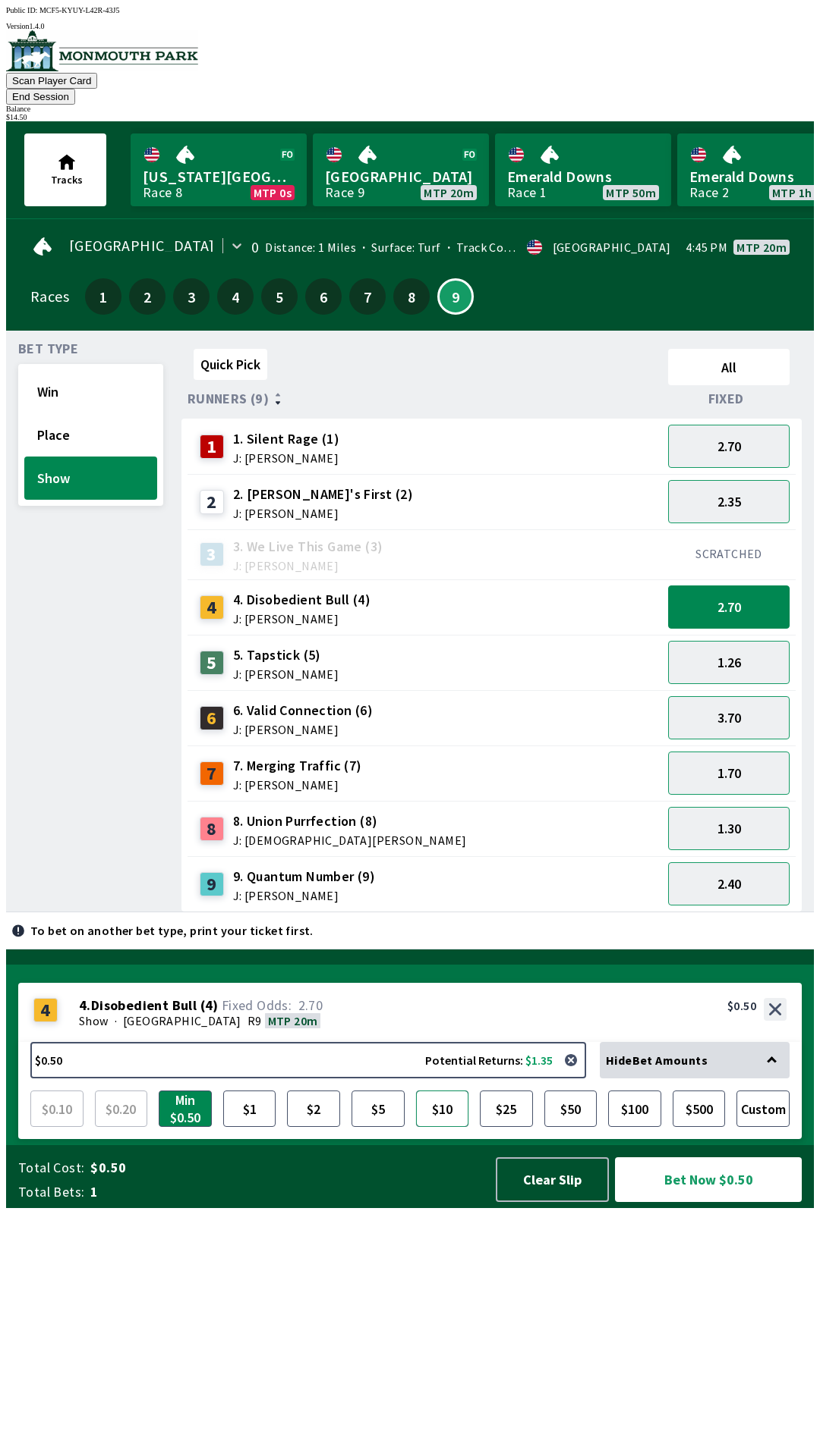
click at [446, 1127] on button "$10" at bounding box center [442, 1109] width 53 height 36
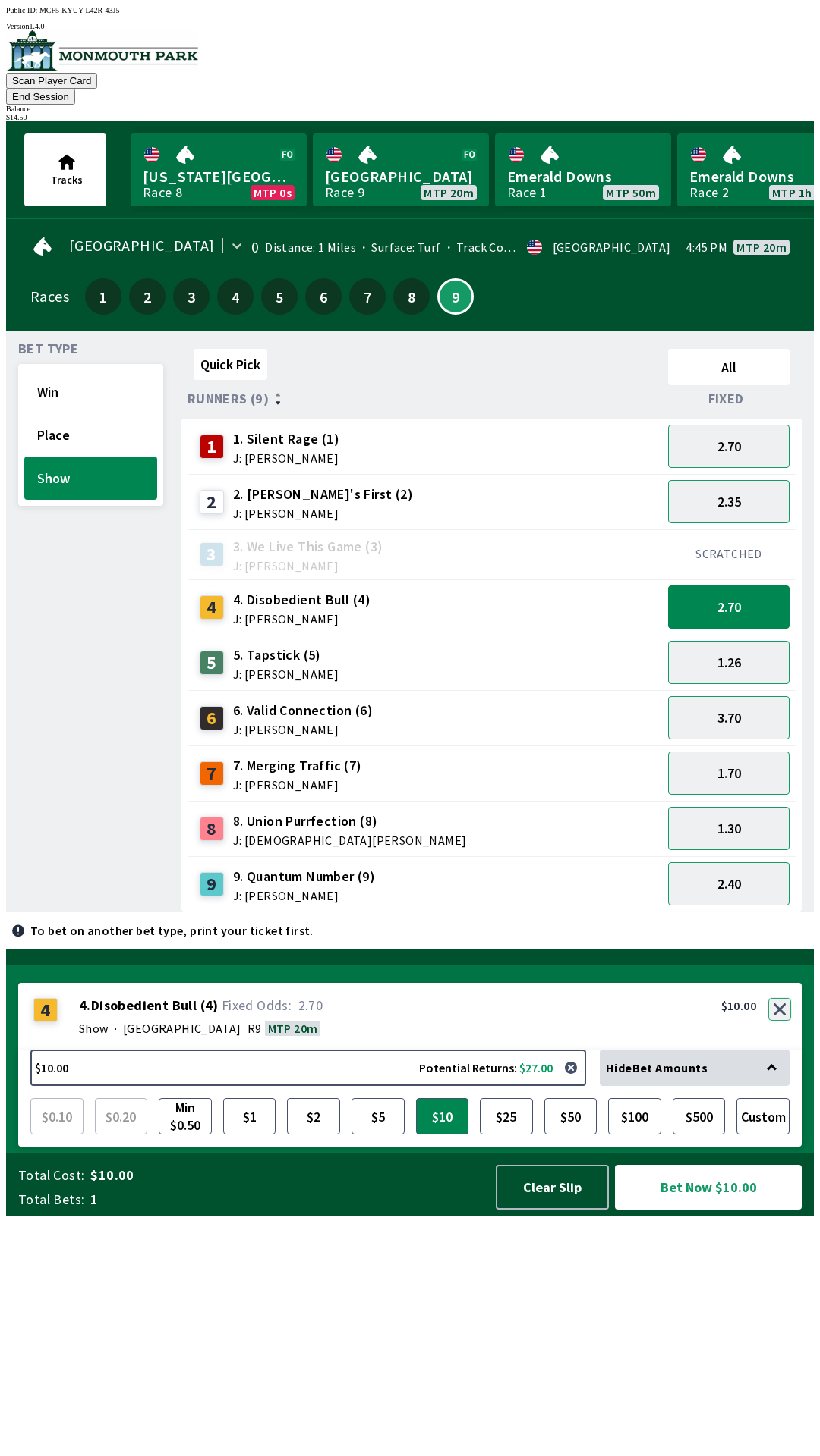
click at [781, 1021] on button "button" at bounding box center [779, 1009] width 23 height 23
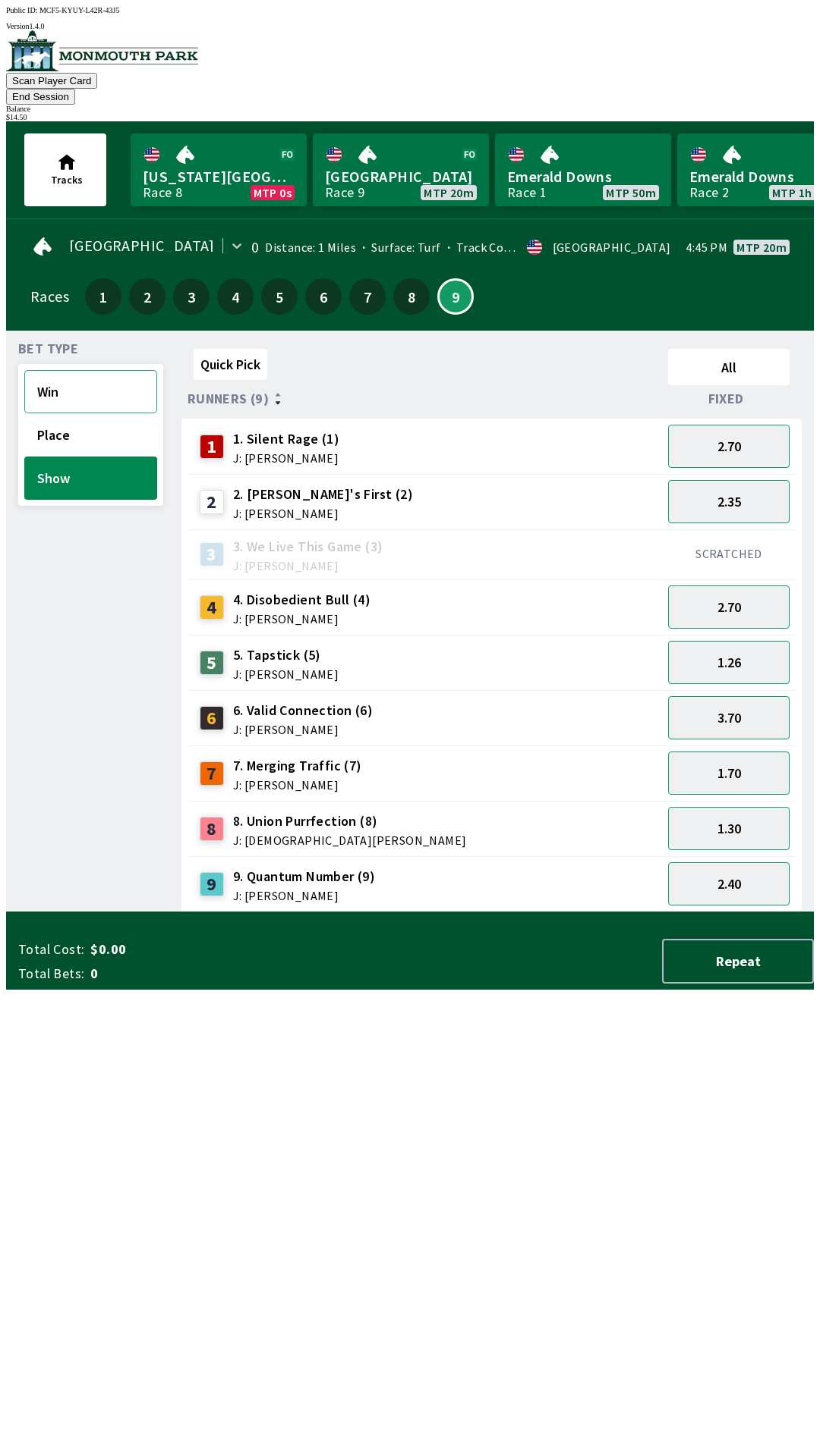
click at [83, 370] on button "Win" at bounding box center [91, 391] width 133 height 43
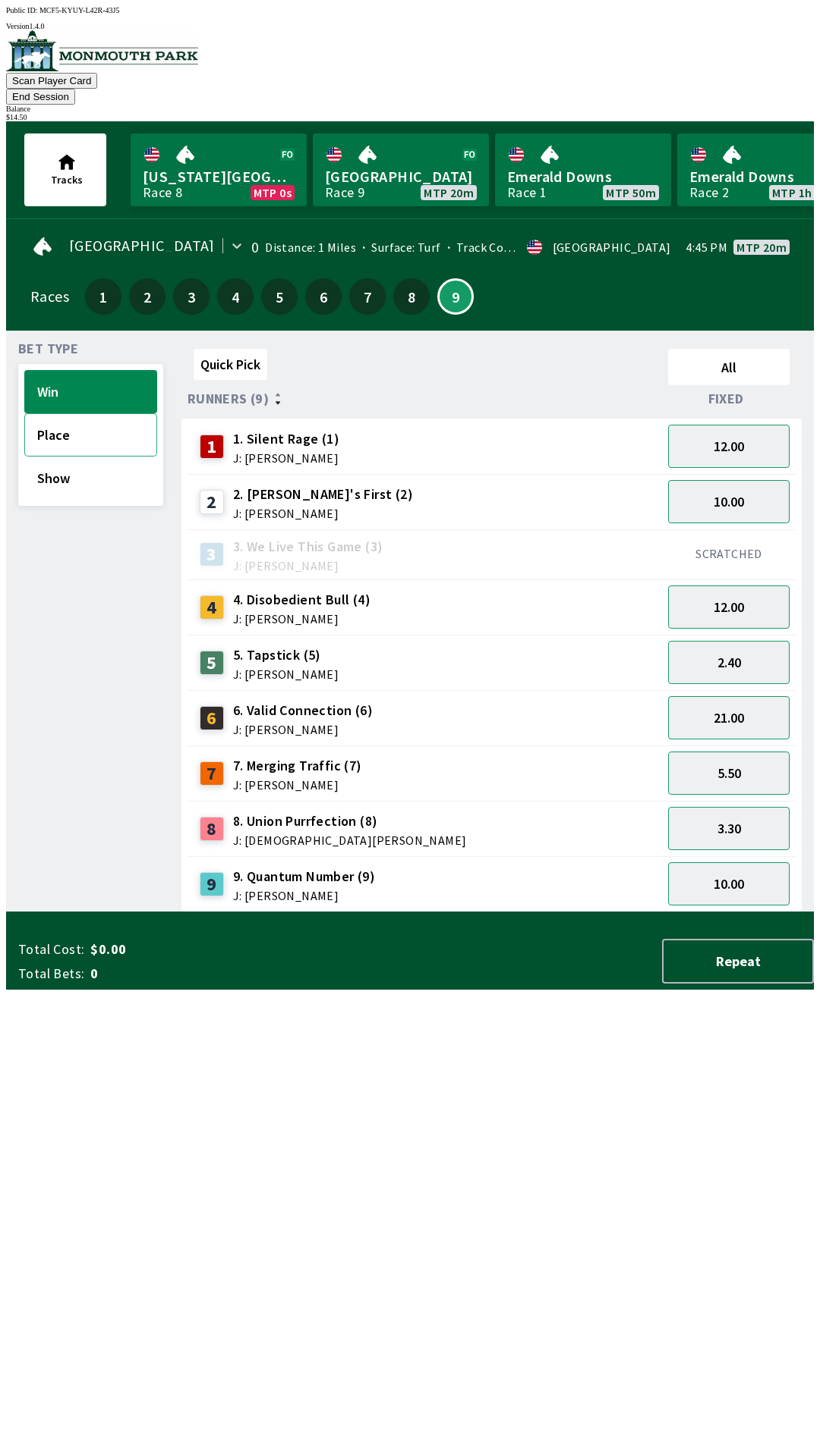
click at [77, 413] on button "Place" at bounding box center [91, 434] width 133 height 43
click at [743, 586] on button "5.00" at bounding box center [728, 606] width 121 height 43
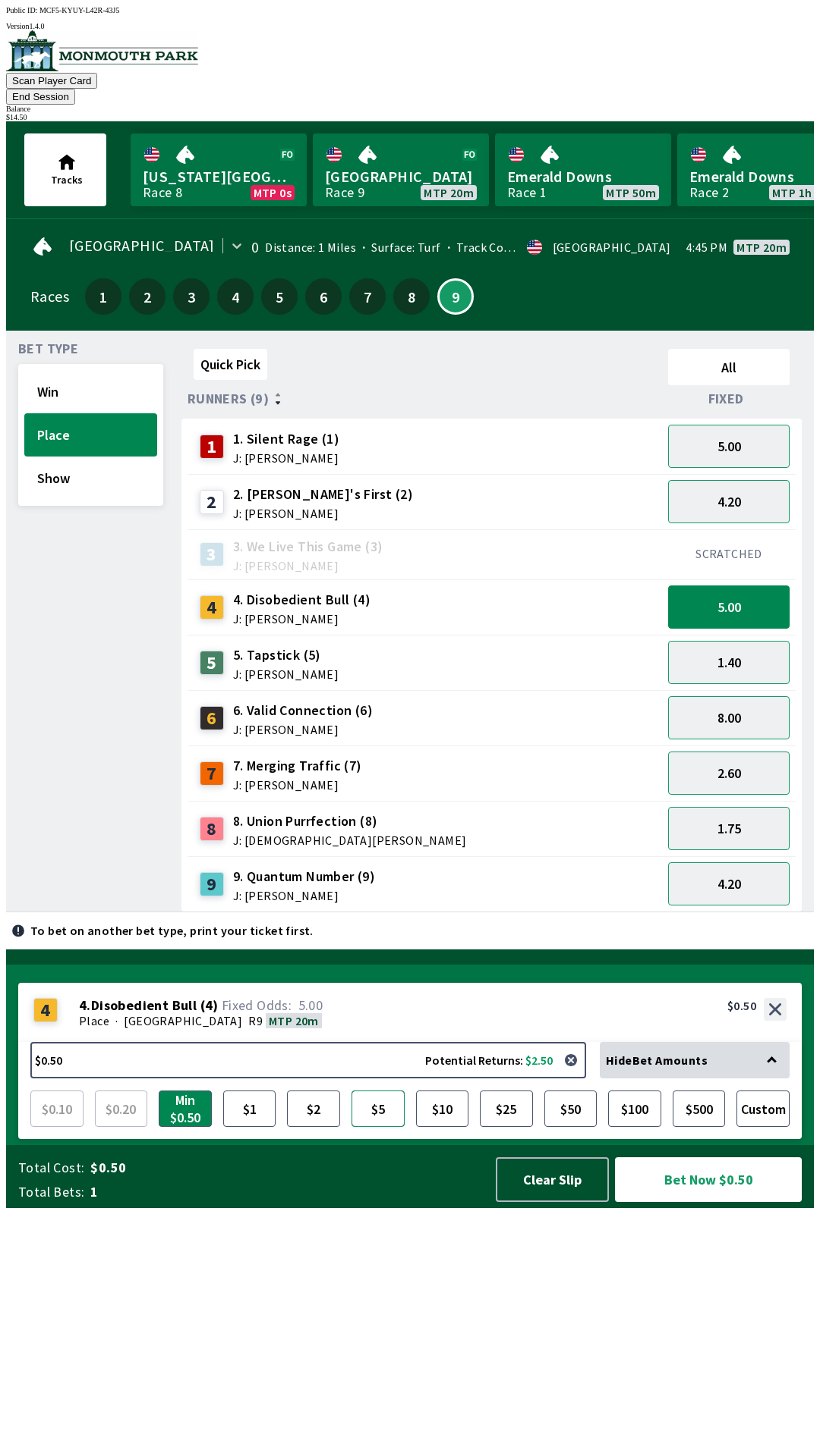
click at [387, 1127] on button "$5" at bounding box center [378, 1109] width 53 height 36
click at [527, 1202] on button "Clear Slip" at bounding box center [552, 1179] width 113 height 45
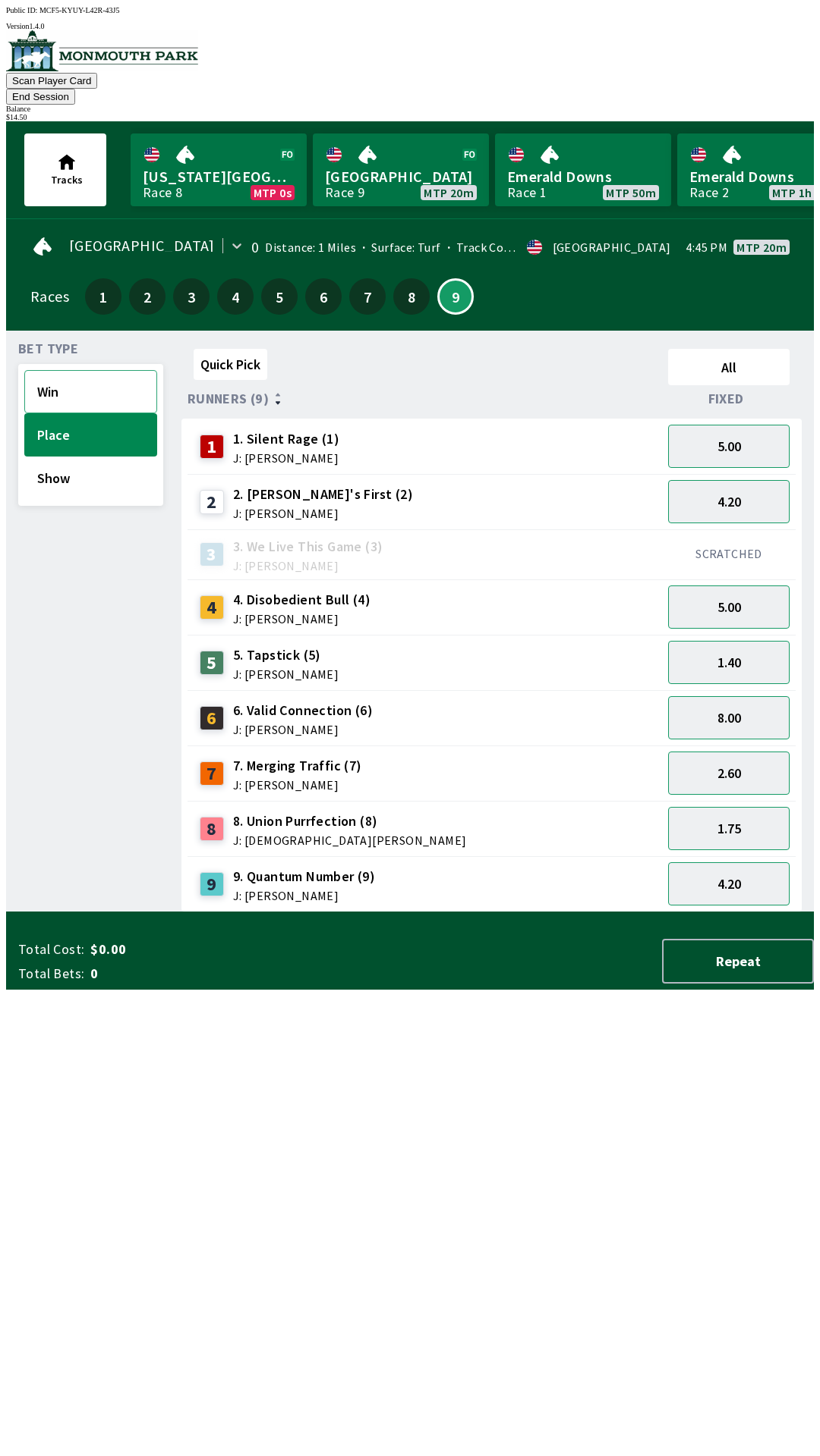
click at [80, 370] on button "Win" at bounding box center [91, 391] width 133 height 43
click at [733, 424] on button "12.00" at bounding box center [728, 445] width 121 height 43
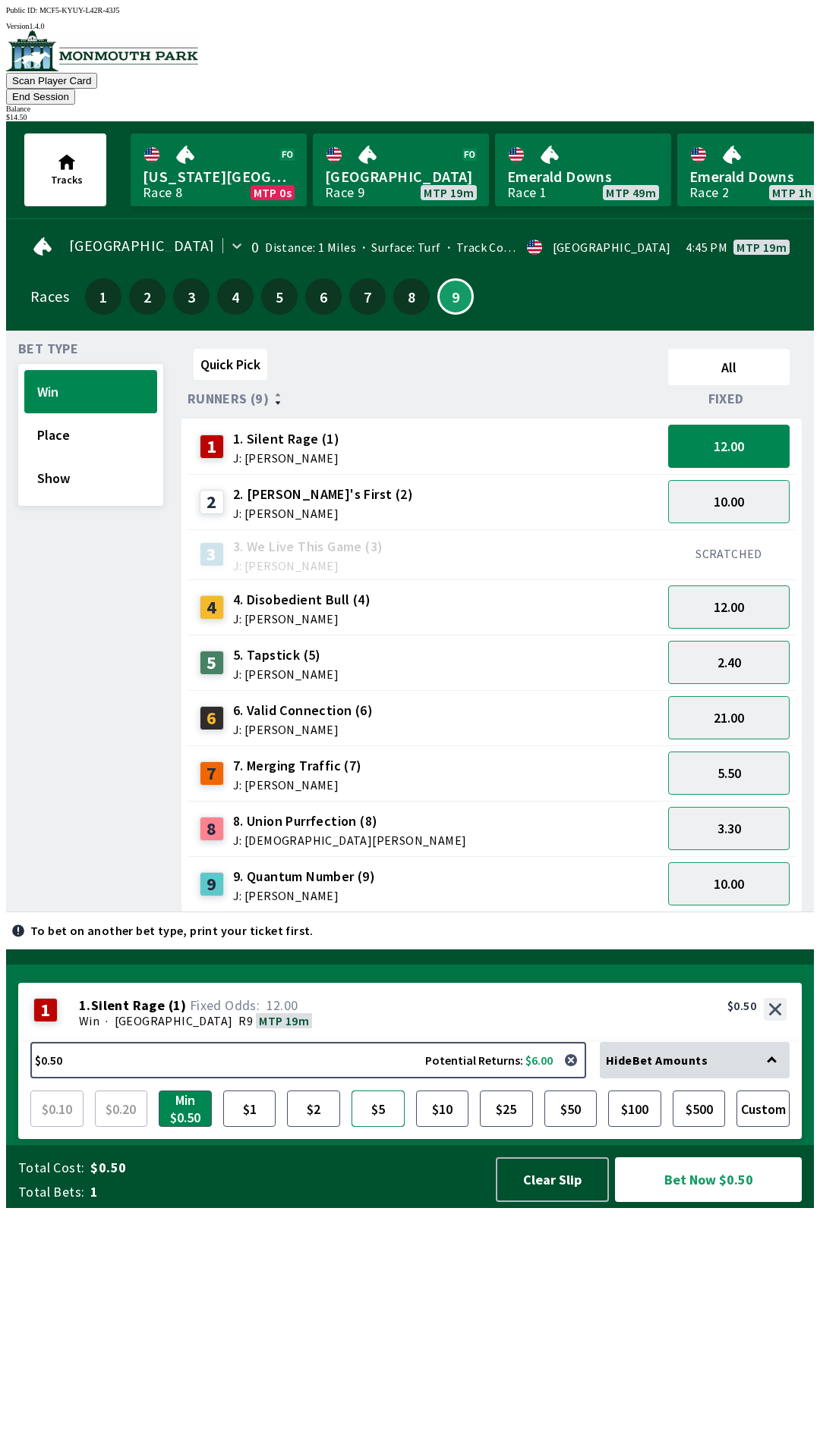
click at [384, 1127] on button "$5" at bounding box center [378, 1109] width 53 height 36
click at [691, 1202] on button "Bet Now $5.00" at bounding box center [708, 1179] width 187 height 45
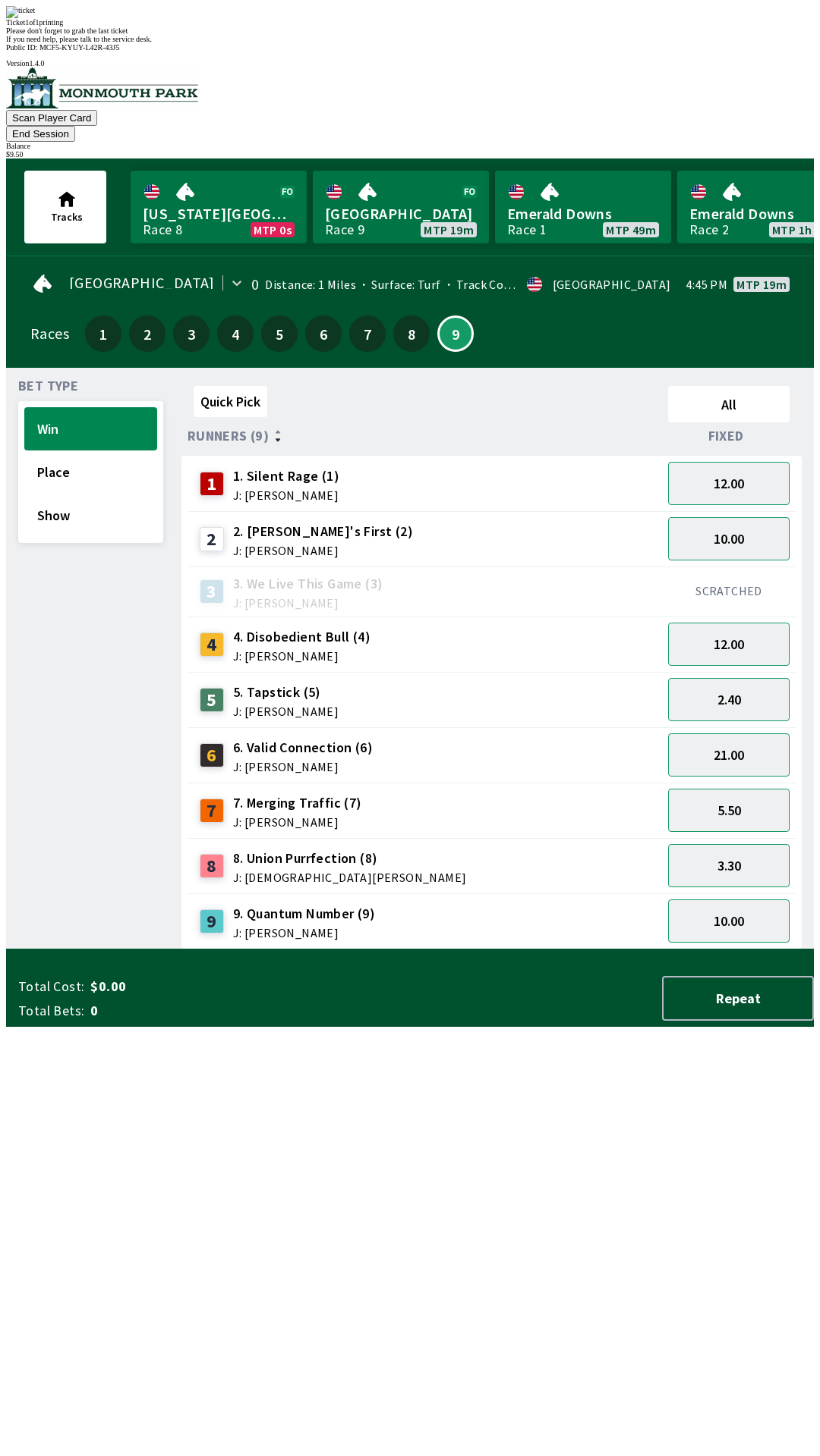
click at [557, 950] on div "Quick Pick All Runners (9) Fixed 1 1. Silent Rage (1) J: [PERSON_NAME] 12.00 2 …" at bounding box center [497, 665] width 632 height 570
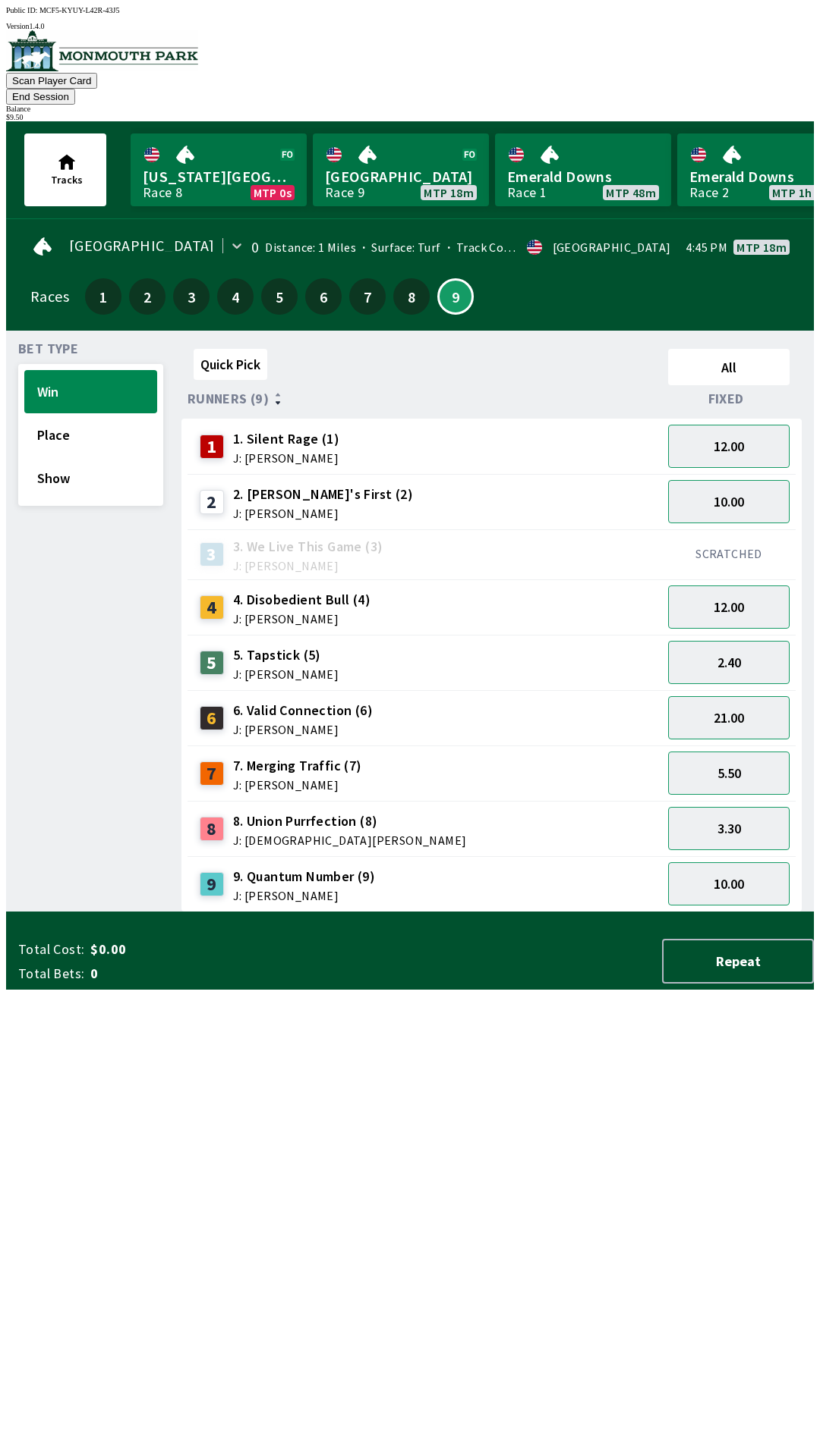
click at [670, 912] on div "Quick Pick All Runners (9) Fixed 1 1. Silent Rage (1) J: [PERSON_NAME] 12.00 2 …" at bounding box center [497, 627] width 632 height 570
click at [546, 491] on div "2 2. [PERSON_NAME]'s First (2) J: [PERSON_NAME]" at bounding box center [424, 503] width 462 height 38
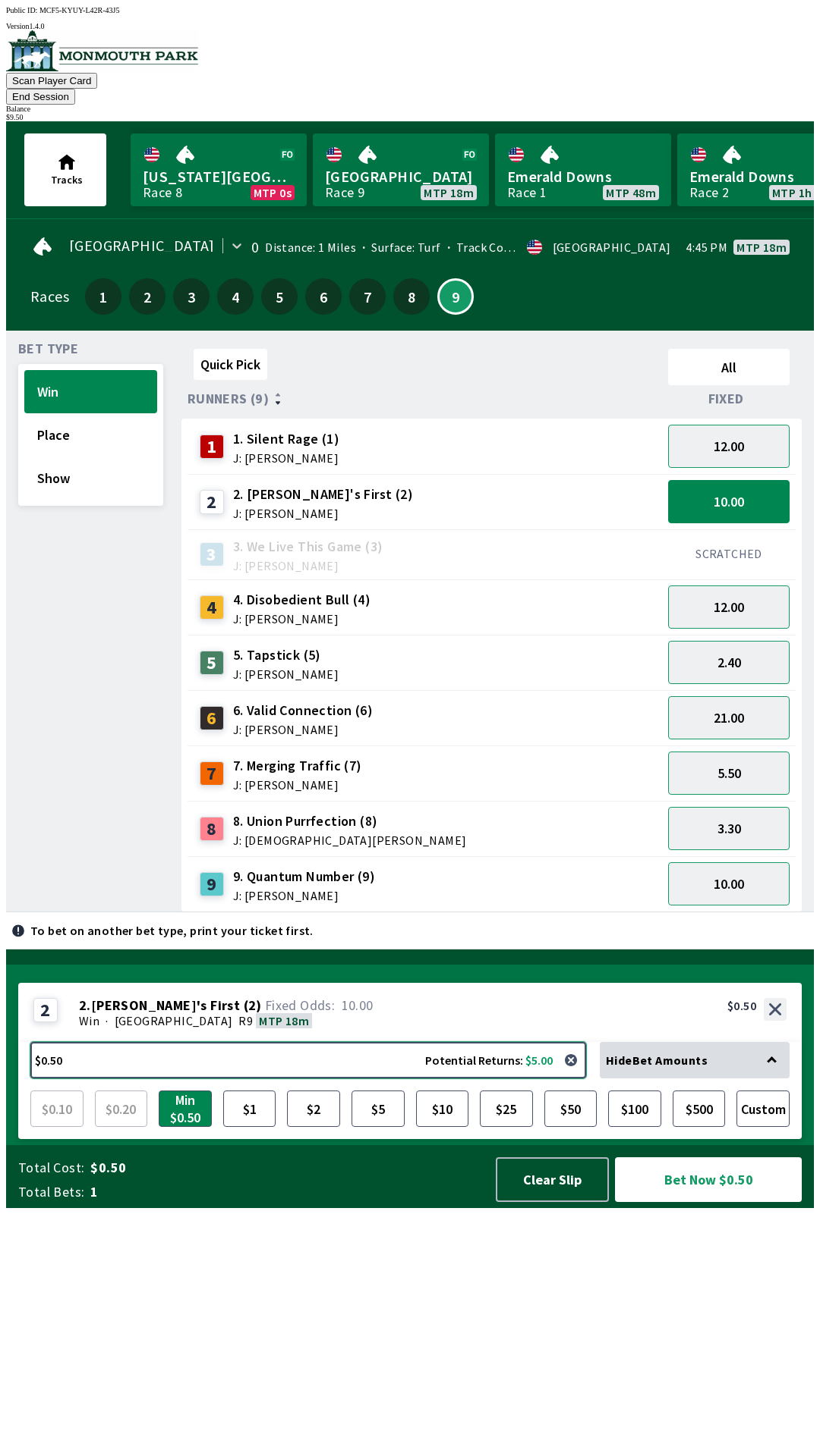
click at [134, 1078] on button "$0.50 Potential Returns: $5.00" at bounding box center [308, 1060] width 556 height 36
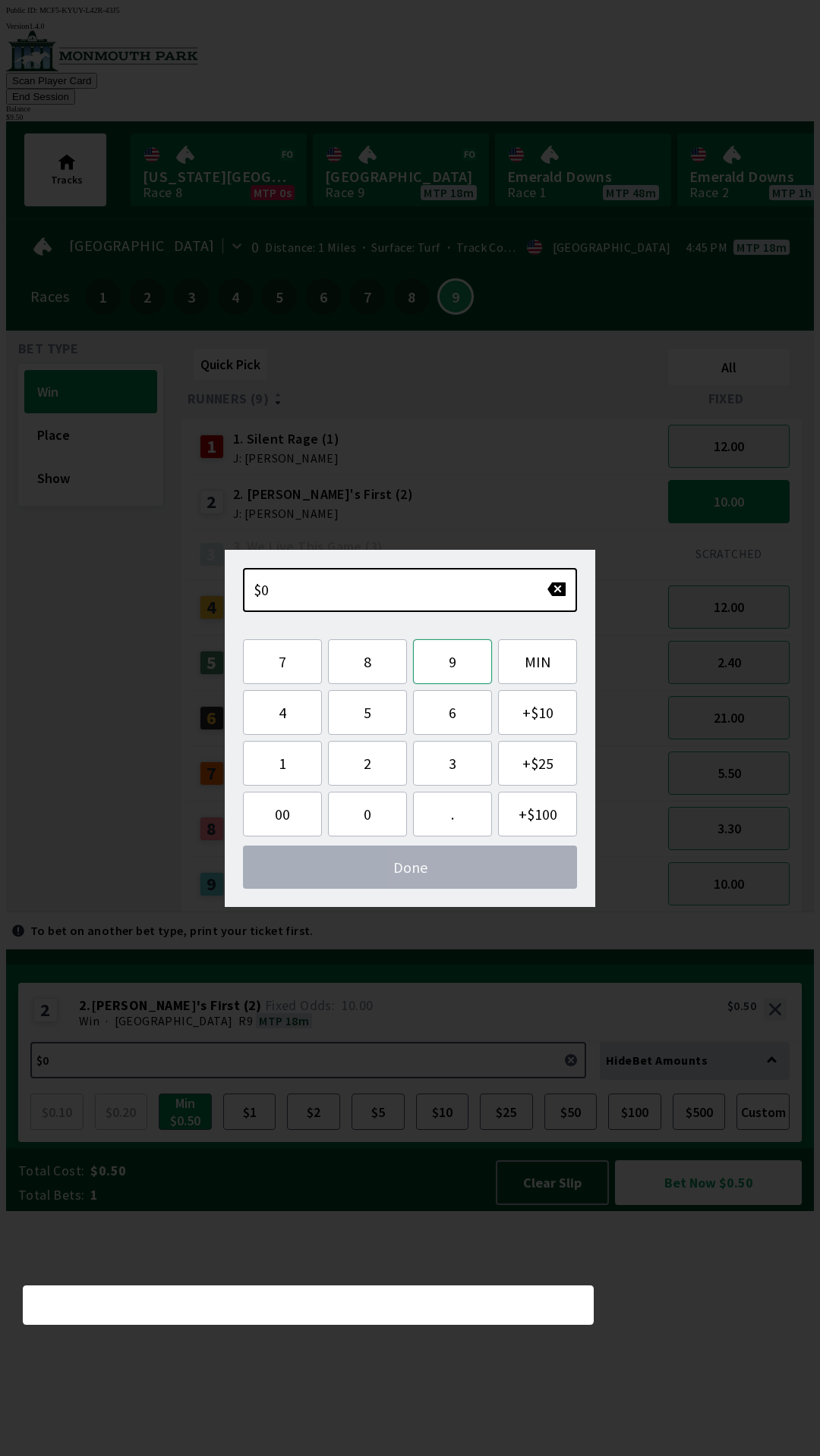
click at [451, 661] on button "9" at bounding box center [452, 661] width 79 height 45
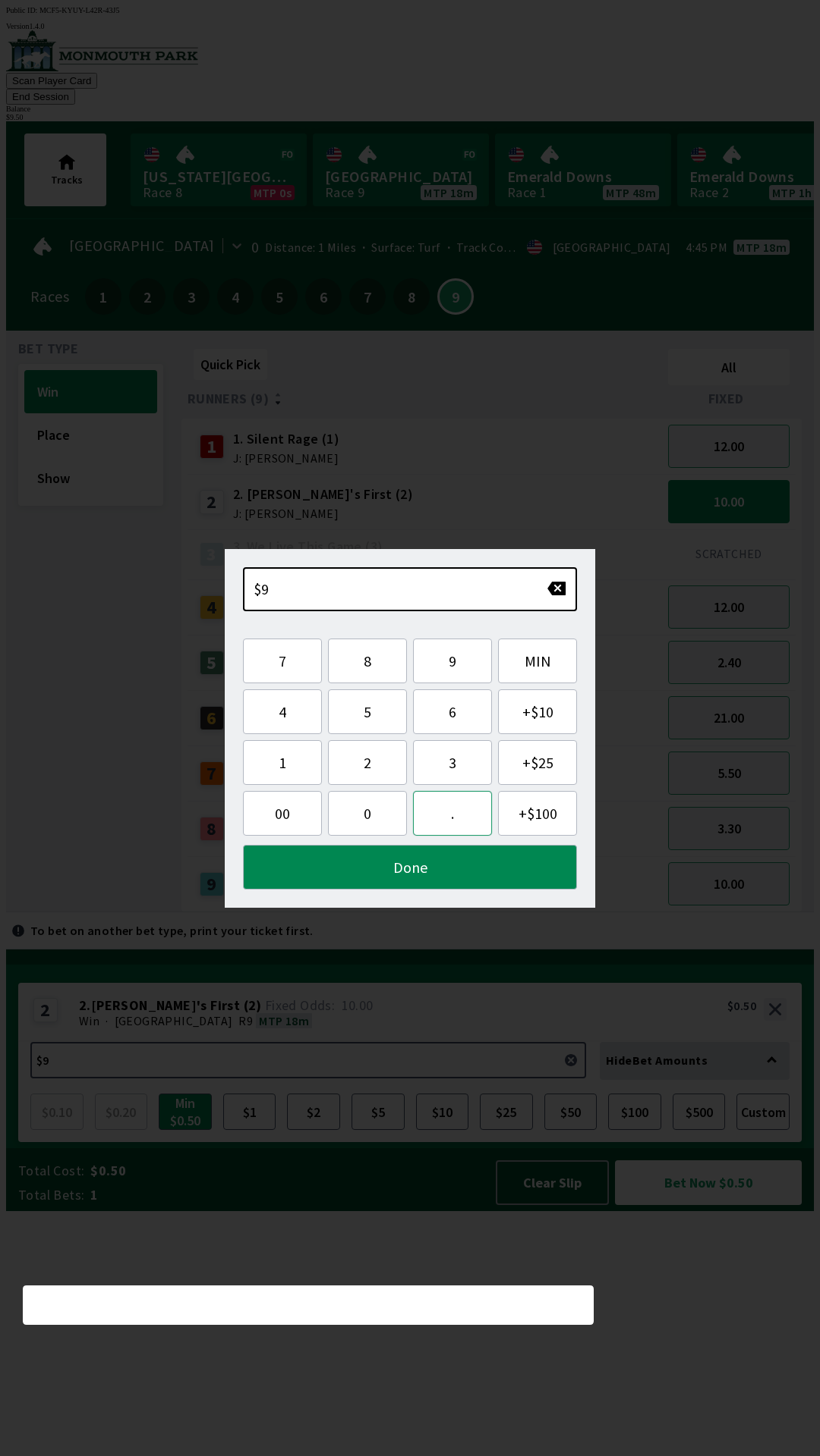
click at [454, 811] on button "." at bounding box center [452, 813] width 79 height 45
click at [371, 704] on button "5" at bounding box center [367, 711] width 79 height 45
click at [374, 805] on button "0" at bounding box center [367, 813] width 79 height 45
click at [436, 864] on button "Done" at bounding box center [410, 867] width 333 height 45
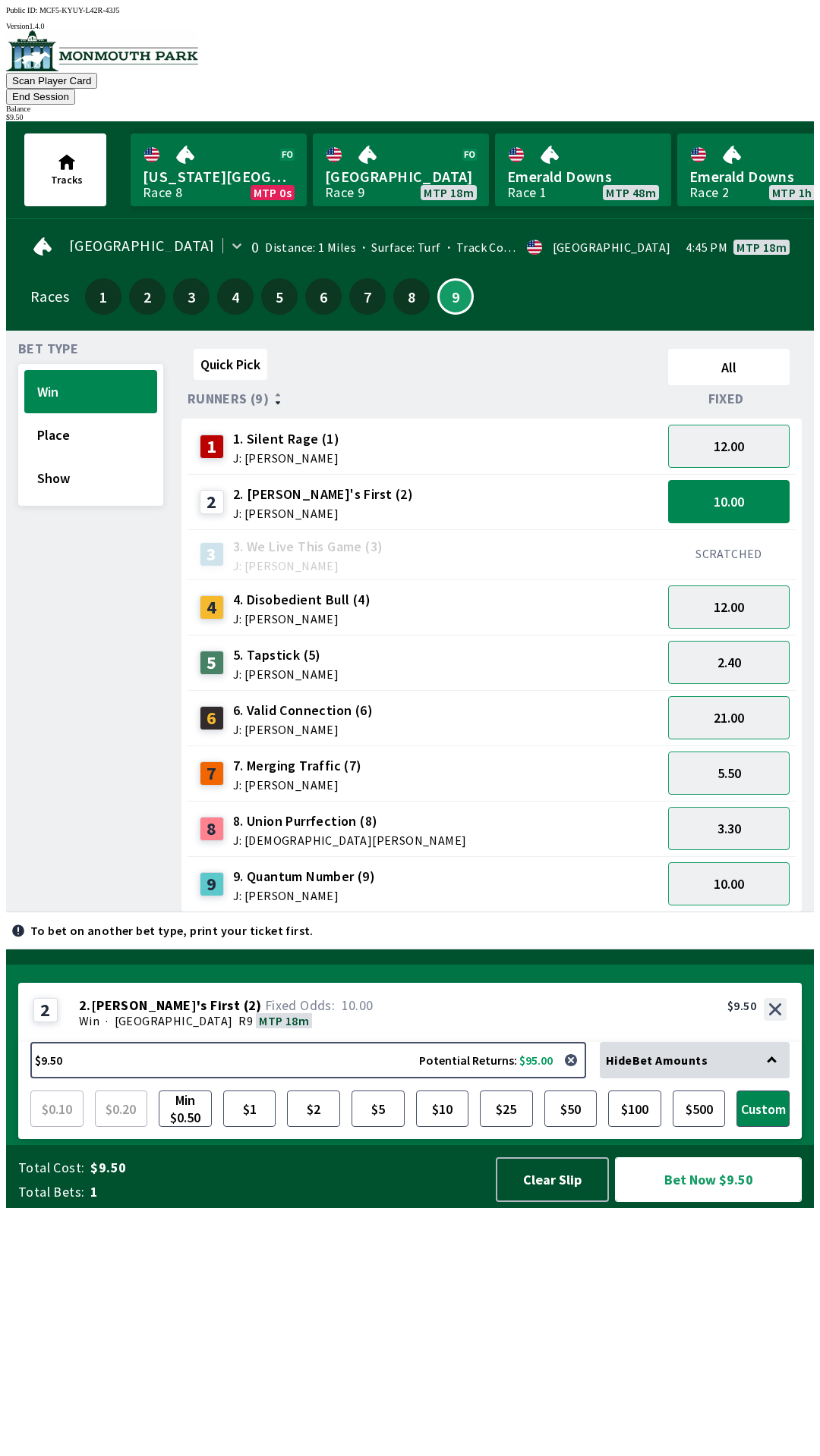
click at [681, 1202] on button "Bet Now $9.50" at bounding box center [708, 1179] width 187 height 45
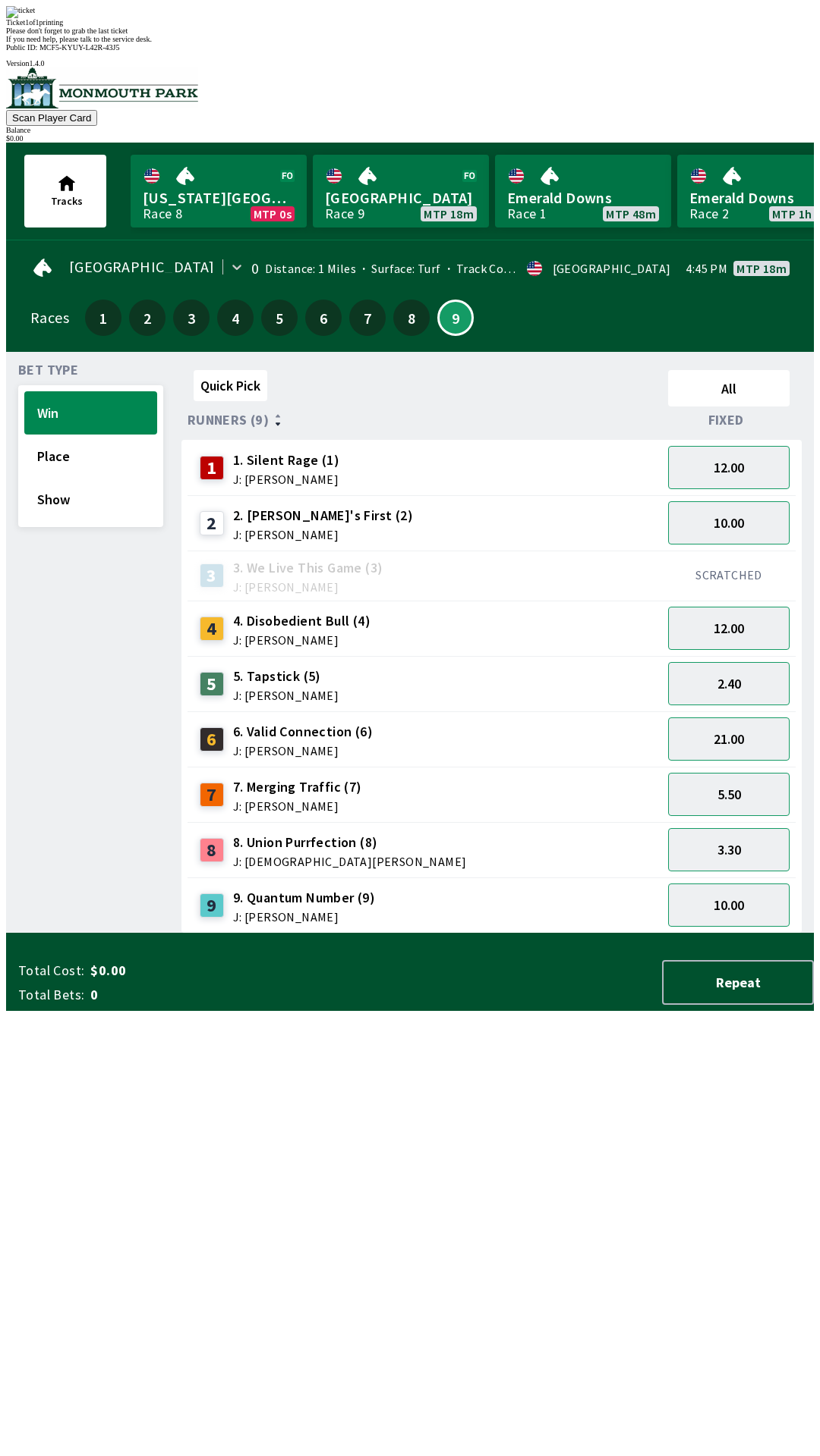
click at [554, 933] on div "Quick Pick All Runners (9) Fixed 1 1. Silent Rage (1) J: [PERSON_NAME] 12.00 2 …" at bounding box center [497, 649] width 632 height 570
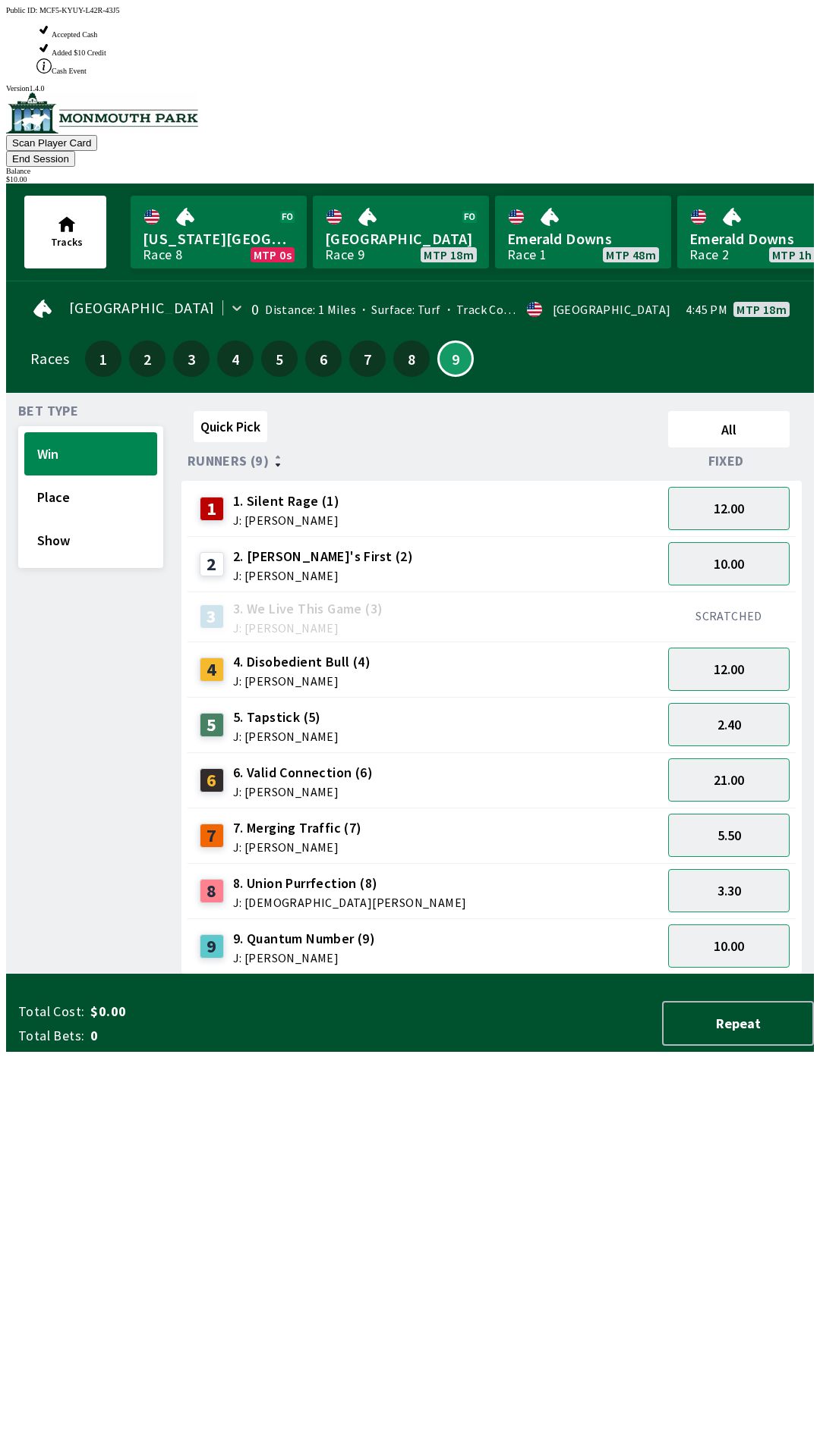
click at [551, 974] on div "Quick Pick All Runners (9) Fixed 1 1. Silent Rage (1) J: [PERSON_NAME] 12.00 2 …" at bounding box center [497, 690] width 632 height 570
click at [579, 974] on div "Quick Pick All Runners (9) Fixed 1 1. Silent Rage (1) J: [PERSON_NAME] 12.00 2 …" at bounding box center [497, 690] width 632 height 570
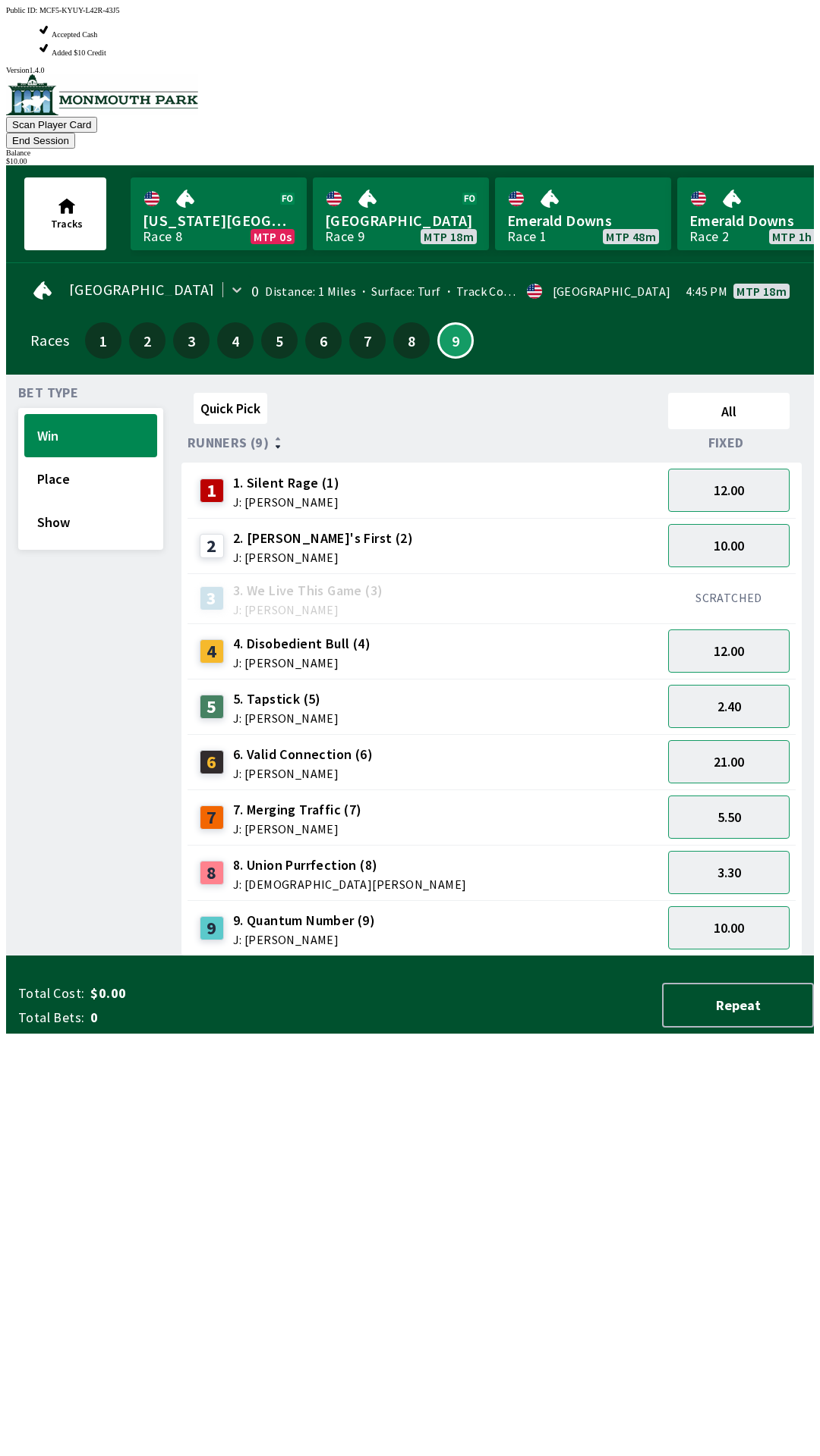
click at [566, 743] on div "6 6. Valid Connection (6) J: [PERSON_NAME]" at bounding box center [424, 762] width 462 height 38
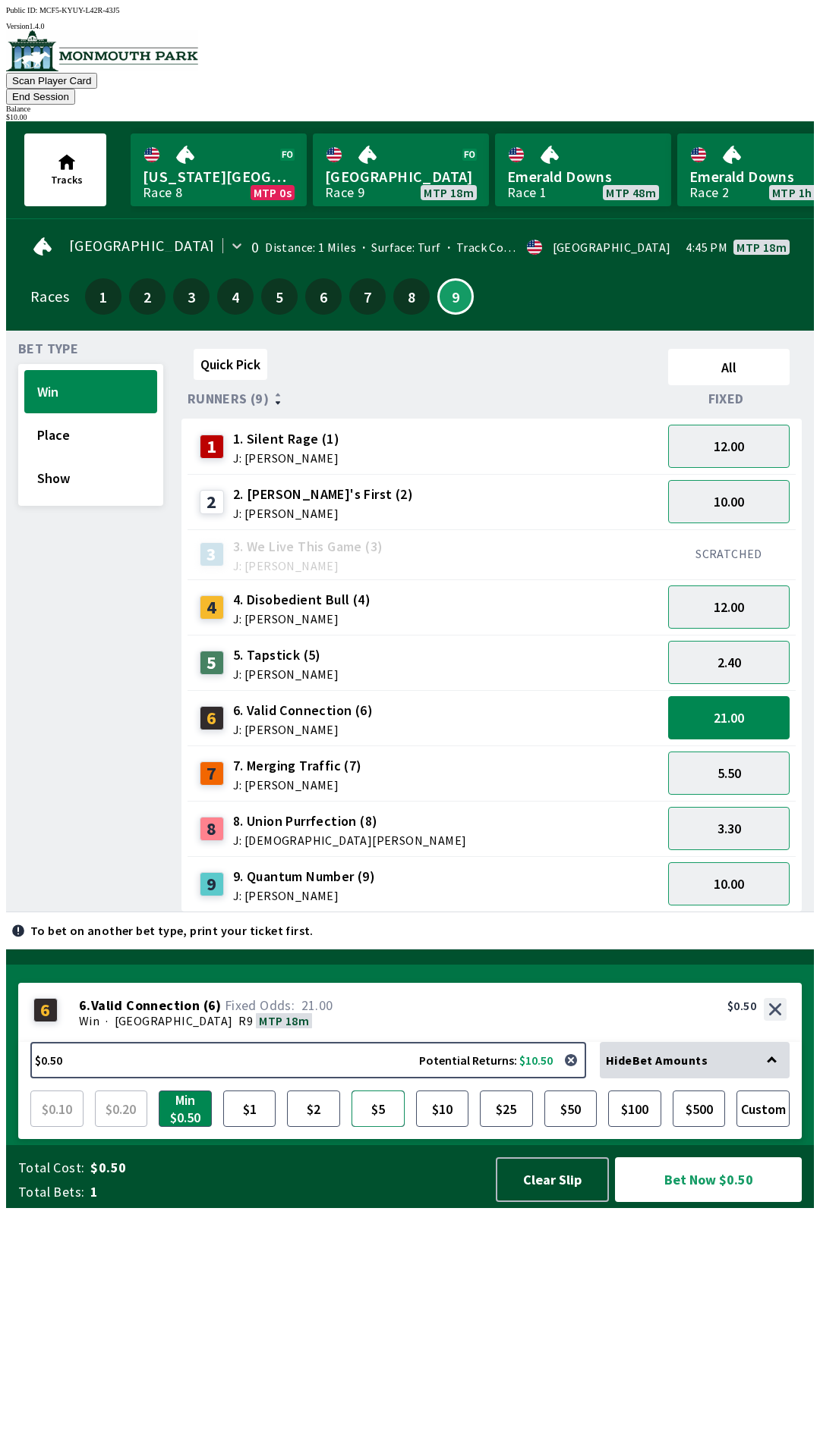
click at [392, 1127] on button "$5" at bounding box center [378, 1109] width 53 height 36
click at [683, 1202] on button "Bet Now $5.00" at bounding box center [708, 1179] width 187 height 45
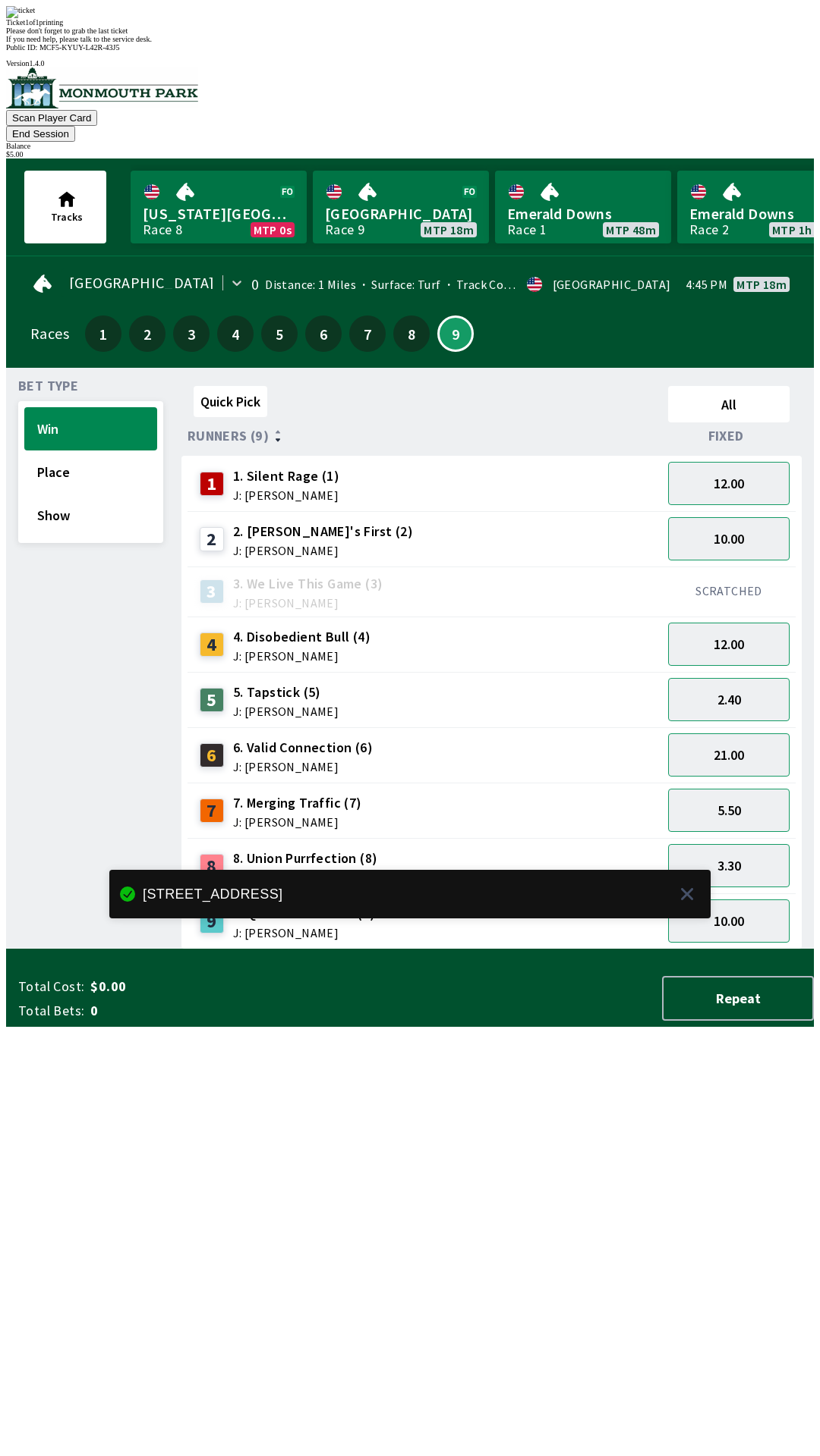
click at [470, 950] on div "Quick Pick All Runners (9) Fixed 1 1. Silent Rage (1) J: [PERSON_NAME] 12.00 2 …" at bounding box center [497, 665] width 632 height 570
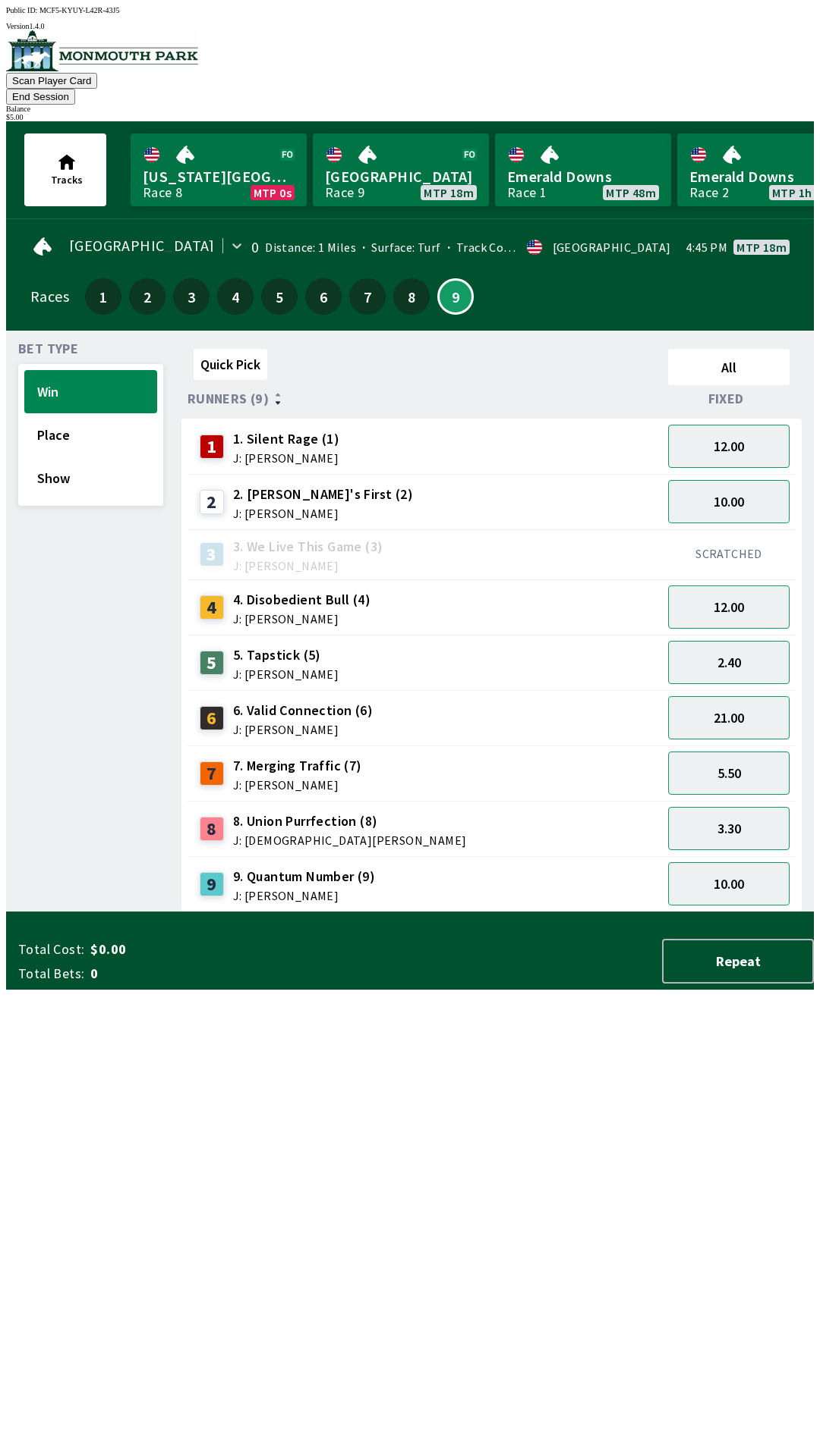
click at [507, 865] on div "9 9. Quantum Number (9) J: [PERSON_NAME]" at bounding box center [424, 884] width 462 height 38
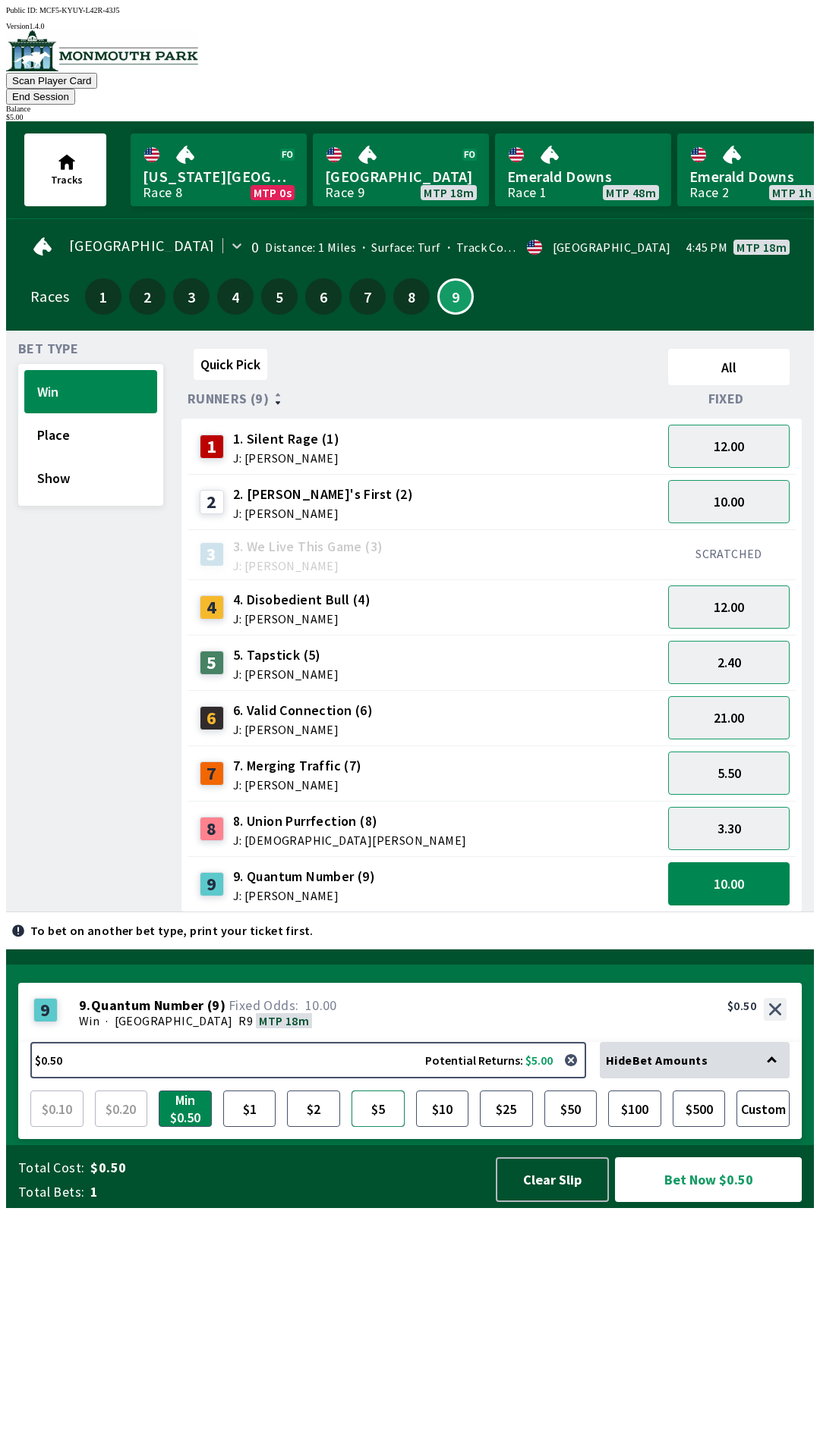
click at [389, 1127] on button "$5" at bounding box center [378, 1109] width 53 height 36
click at [687, 1202] on button "Bet Now $5.00" at bounding box center [708, 1179] width 187 height 45
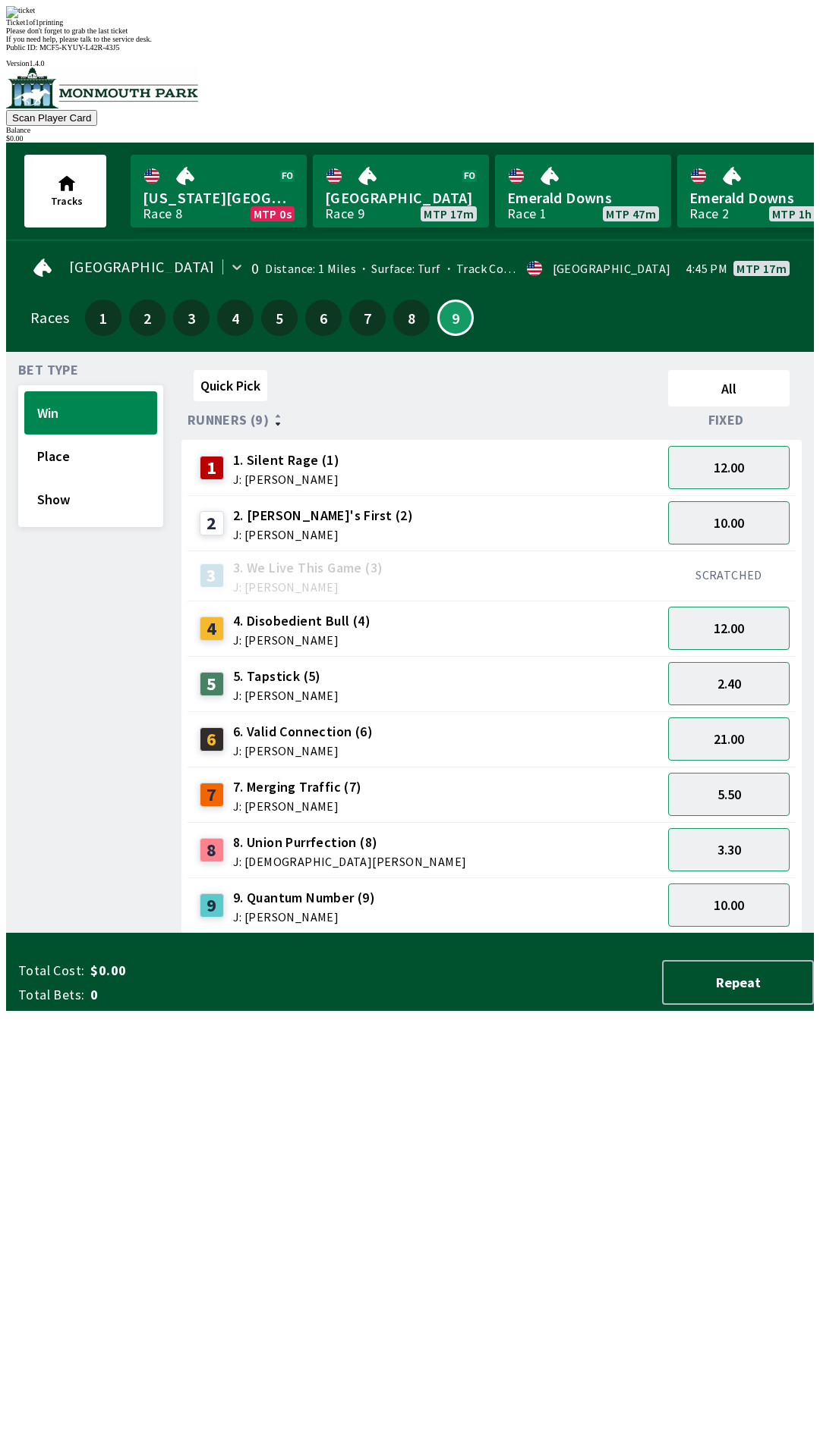
click at [650, 933] on div "Quick Pick All Runners (9) Fixed 1 1. Silent Rage (1) J: [PERSON_NAME] 12.00 2 …" at bounding box center [497, 649] width 632 height 570
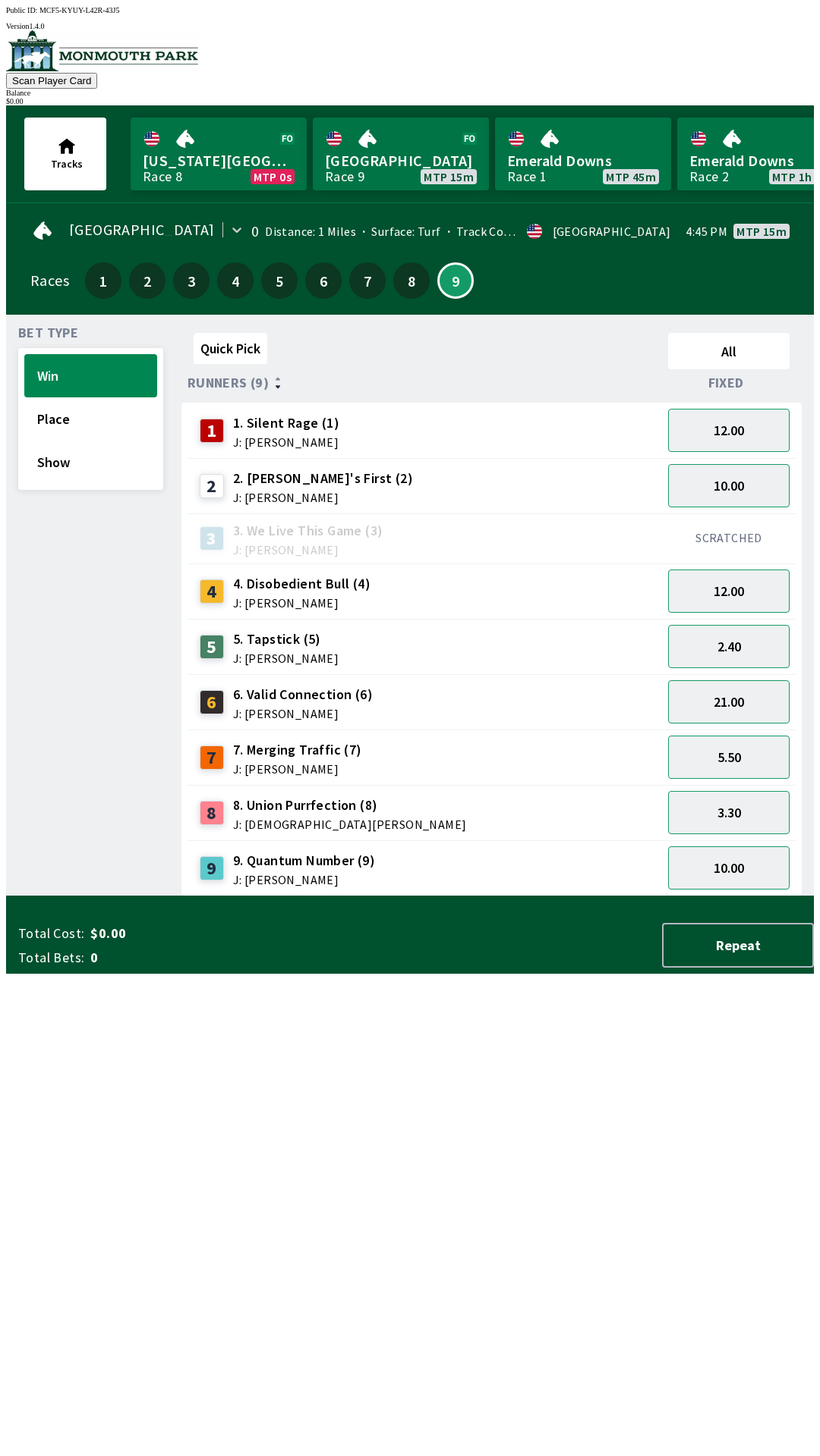
click at [262, 414] on span "1. Silent Rage (1)" at bounding box center [286, 423] width 107 height 20
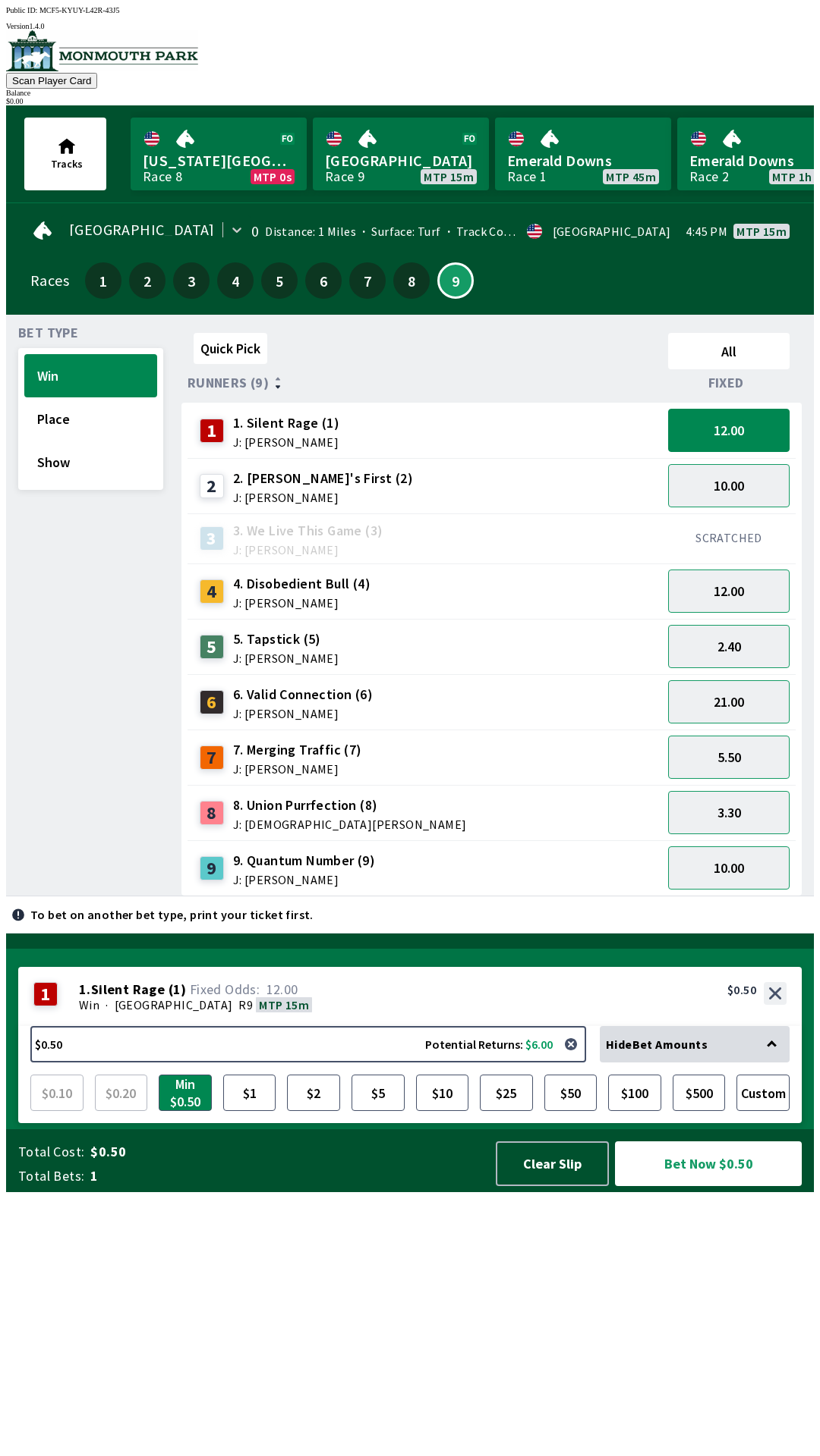
click at [420, 493] on div "2 2. [PERSON_NAME]'s First (2) J: [PERSON_NAME]" at bounding box center [424, 486] width 462 height 38
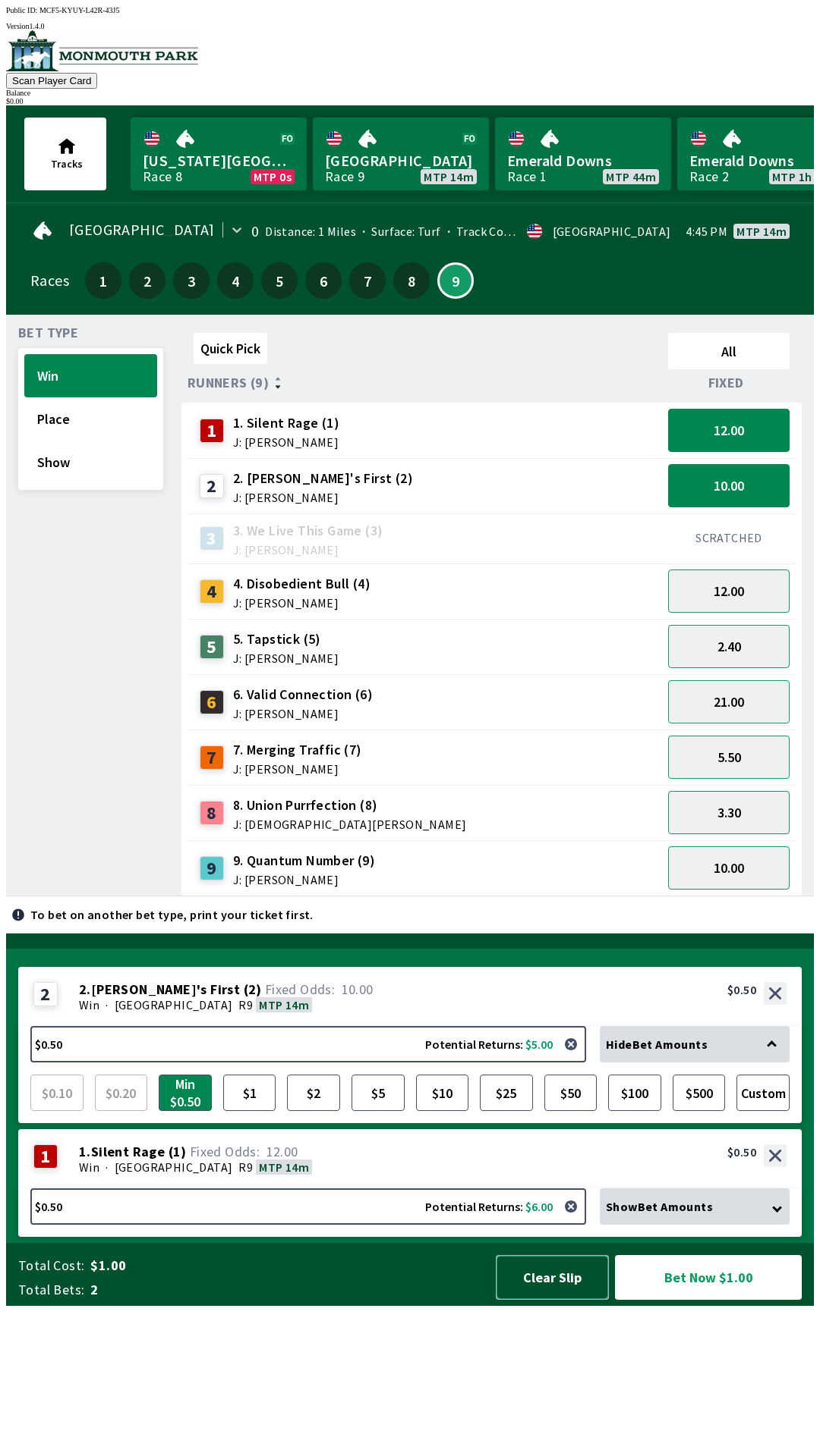
click at [560, 1300] on button "Clear Slip" at bounding box center [552, 1277] width 113 height 45
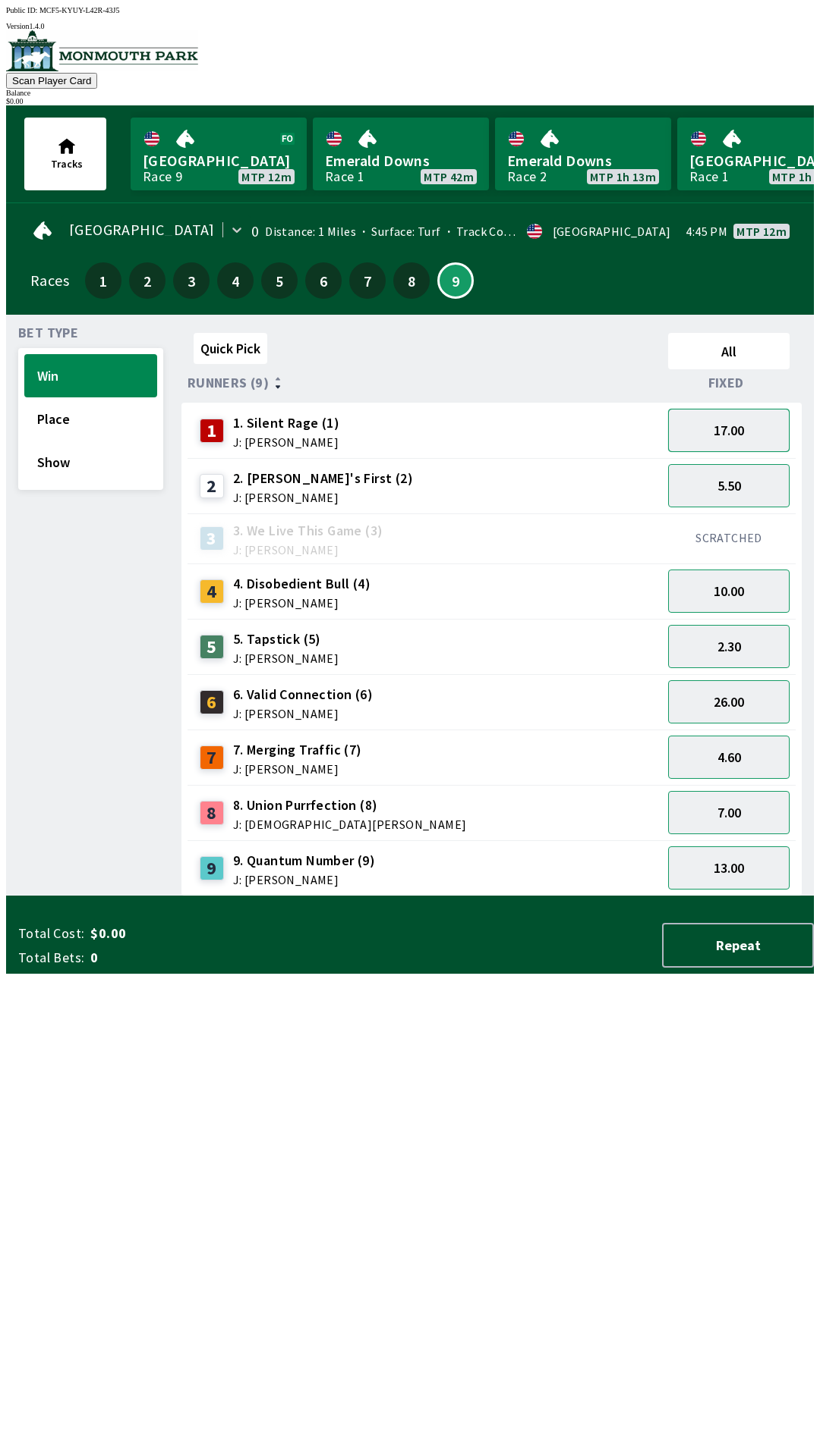
click at [768, 426] on button "17.00" at bounding box center [728, 430] width 121 height 43
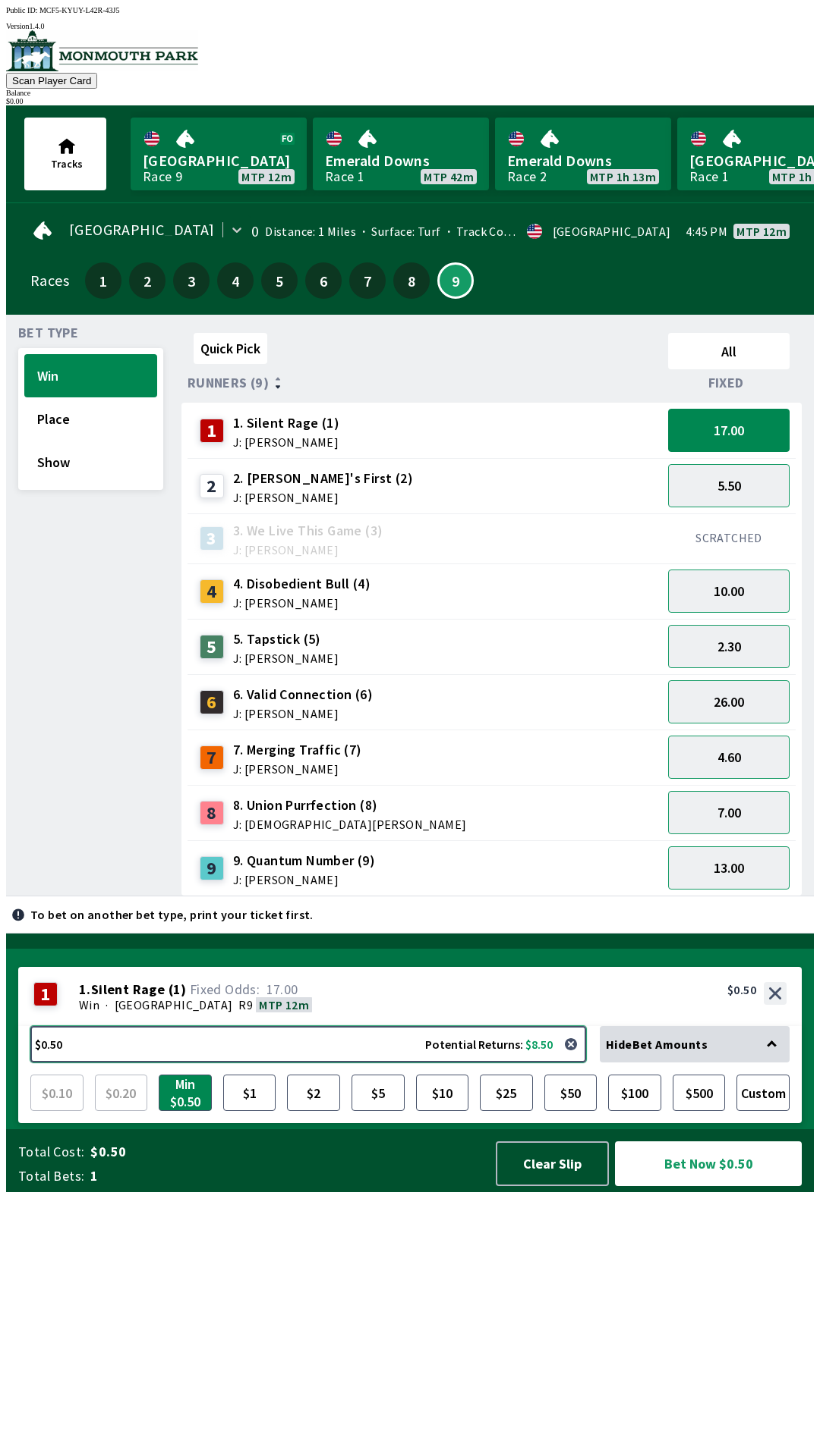
click at [260, 1063] on button "$0.50 Potential Returns: $8.50" at bounding box center [308, 1044] width 556 height 36
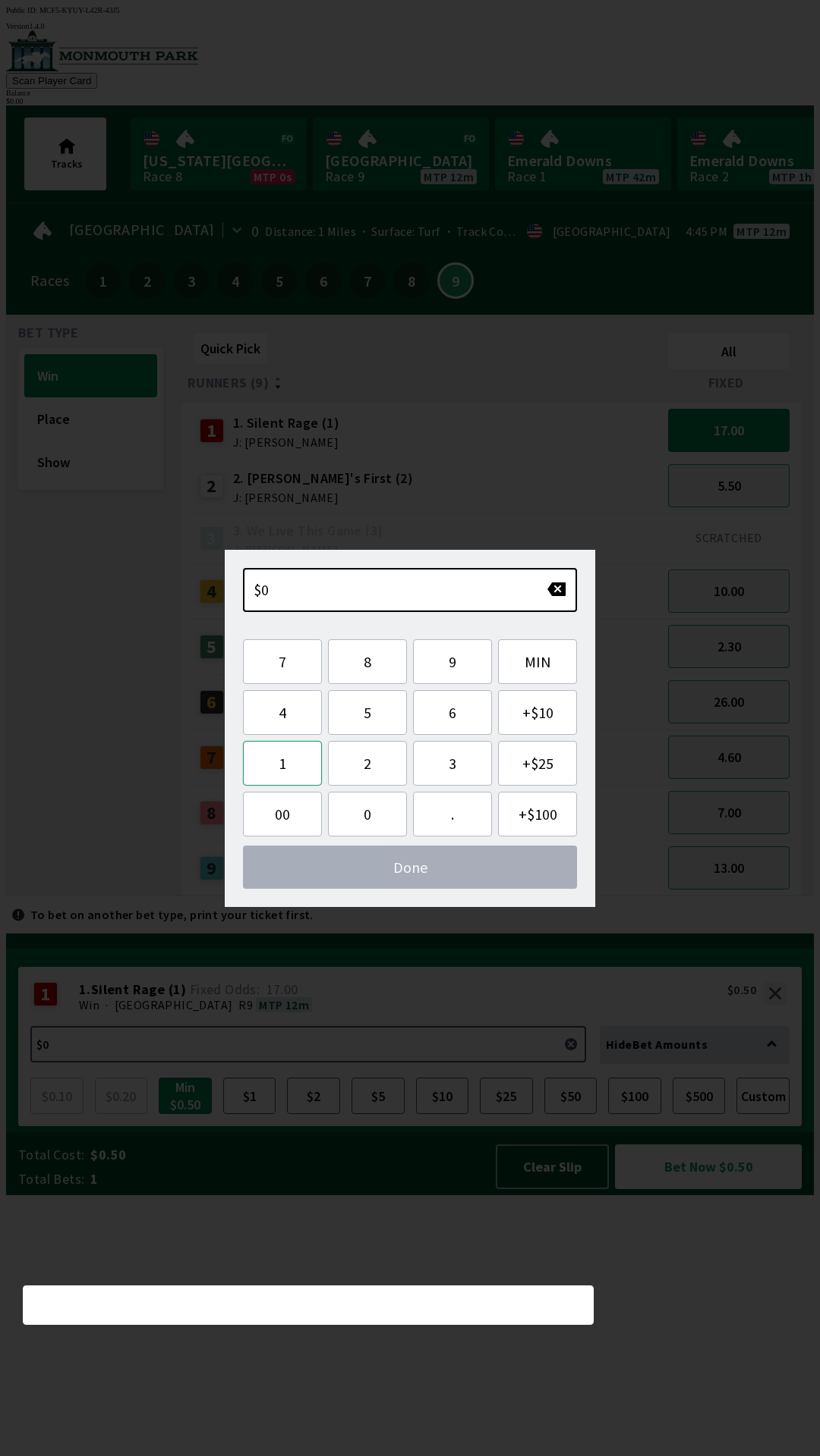
click at [292, 769] on button "1" at bounding box center [282, 763] width 79 height 45
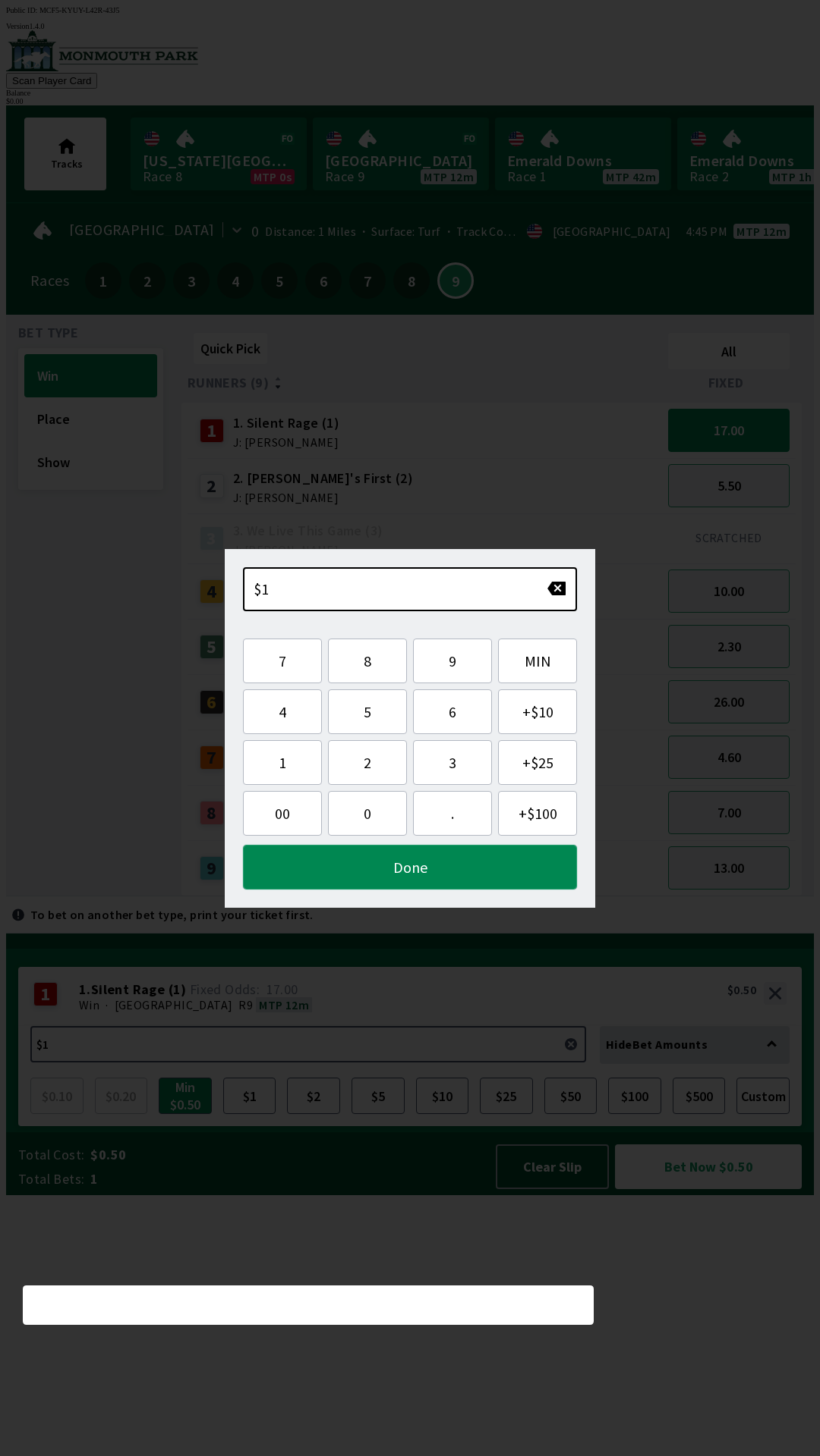
click at [390, 884] on button "Done" at bounding box center [410, 867] width 333 height 45
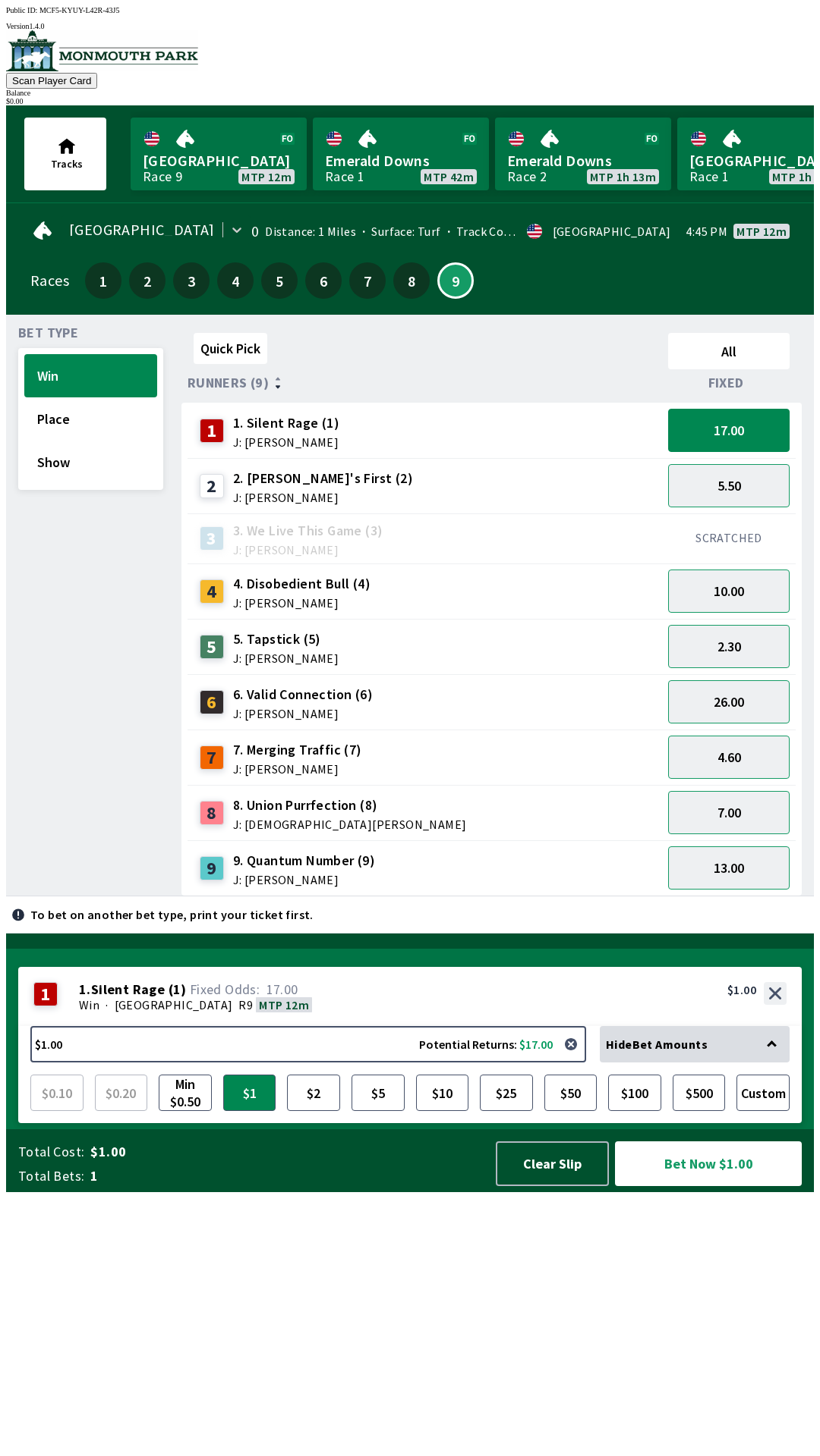
click at [150, 1013] on span "[GEOGRAPHIC_DATA]" at bounding box center [174, 1004] width 118 height 15
click at [382, 760] on div "7 7. Merging Traffic (7) J: [PERSON_NAME]" at bounding box center [424, 758] width 462 height 38
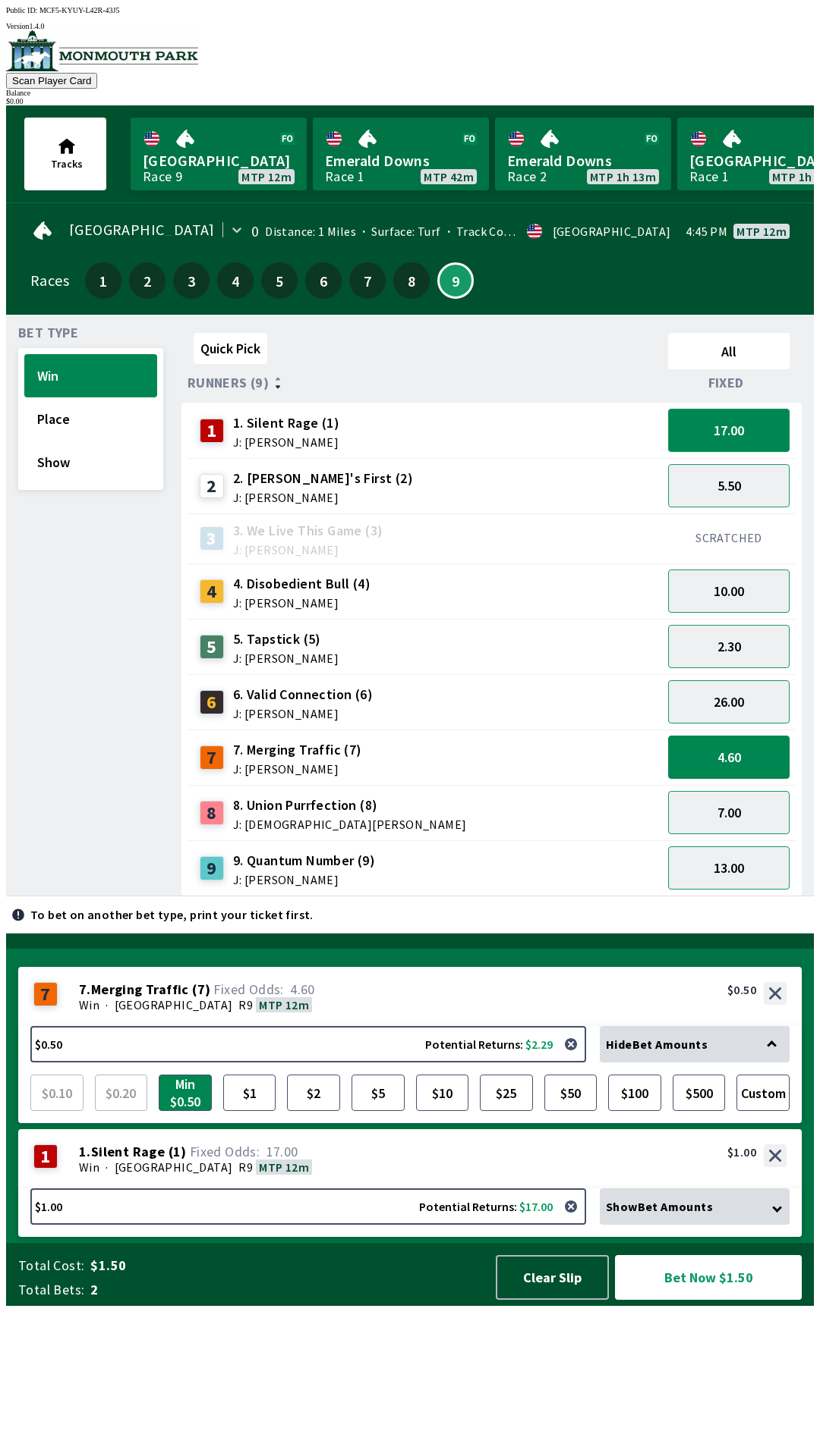
click at [762, 424] on button "17.00" at bounding box center [728, 430] width 121 height 43
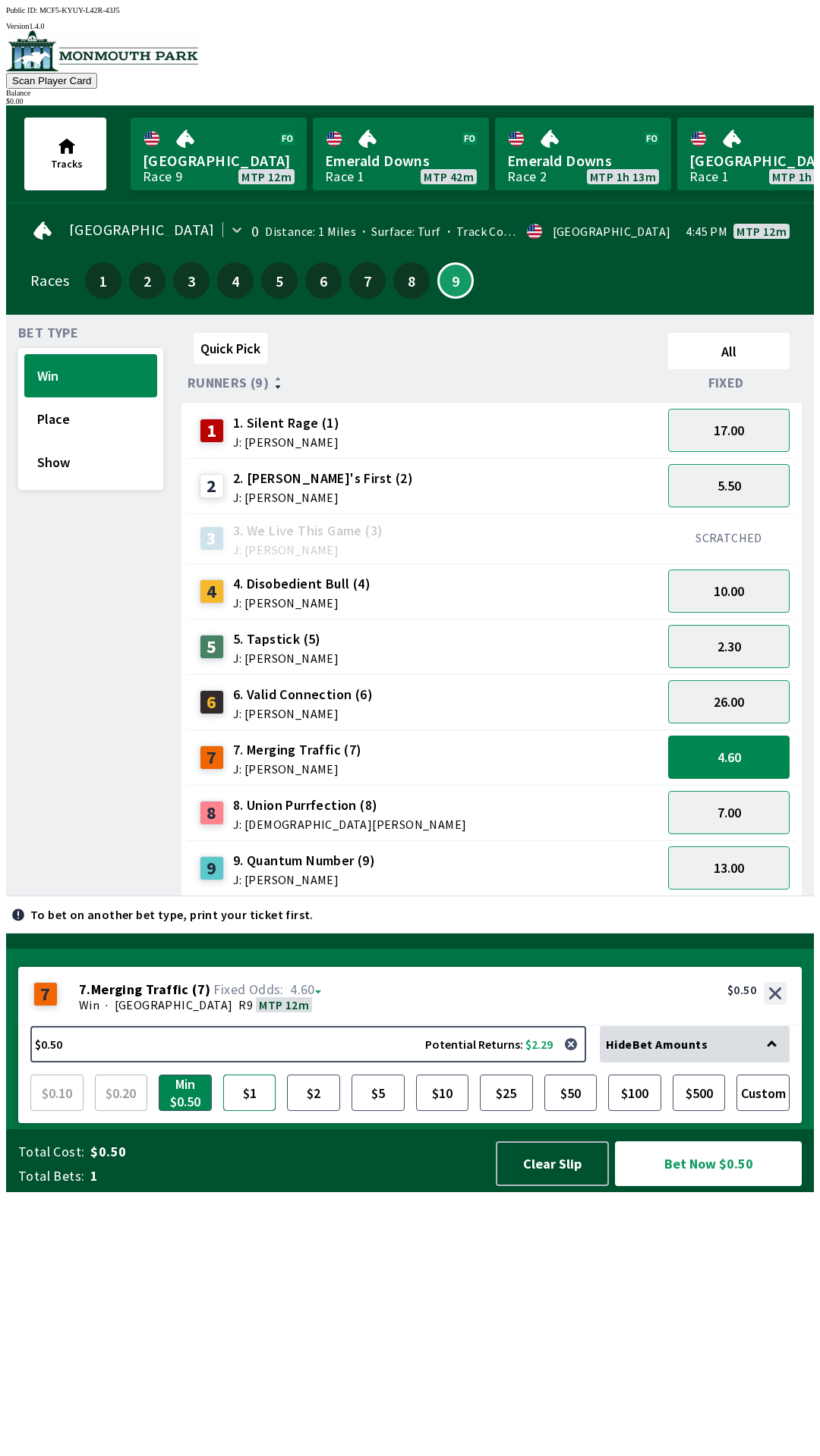
click at [241, 1111] on button "$1" at bounding box center [250, 1093] width 53 height 36
click at [374, 1111] on button "$5" at bounding box center [378, 1093] width 53 height 36
click at [755, 458] on div "5.50" at bounding box center [728, 485] width 134 height 56
click at [734, 744] on button "4.60" at bounding box center [728, 757] width 121 height 43
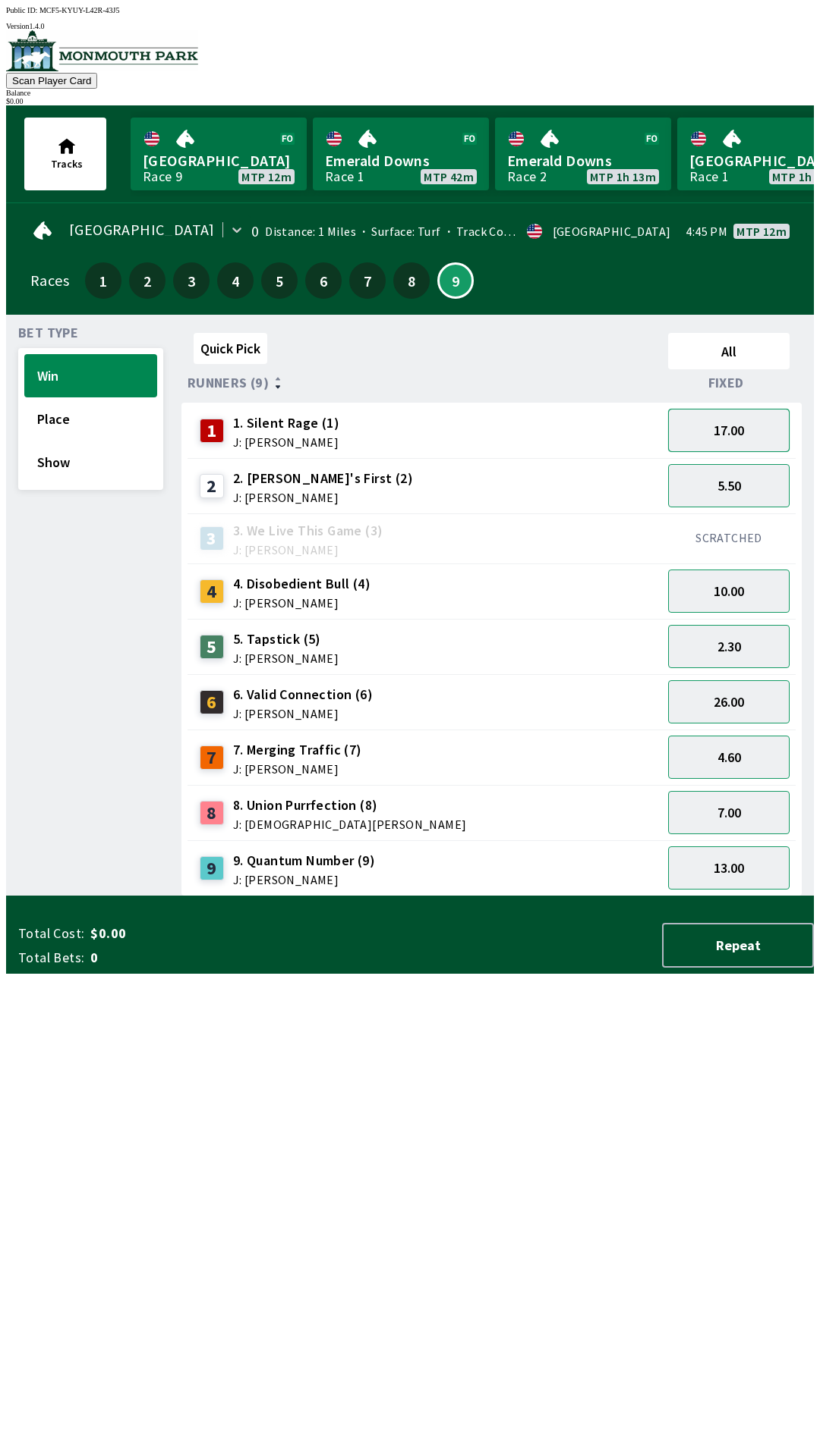
click at [770, 416] on button "17.00" at bounding box center [728, 430] width 121 height 43
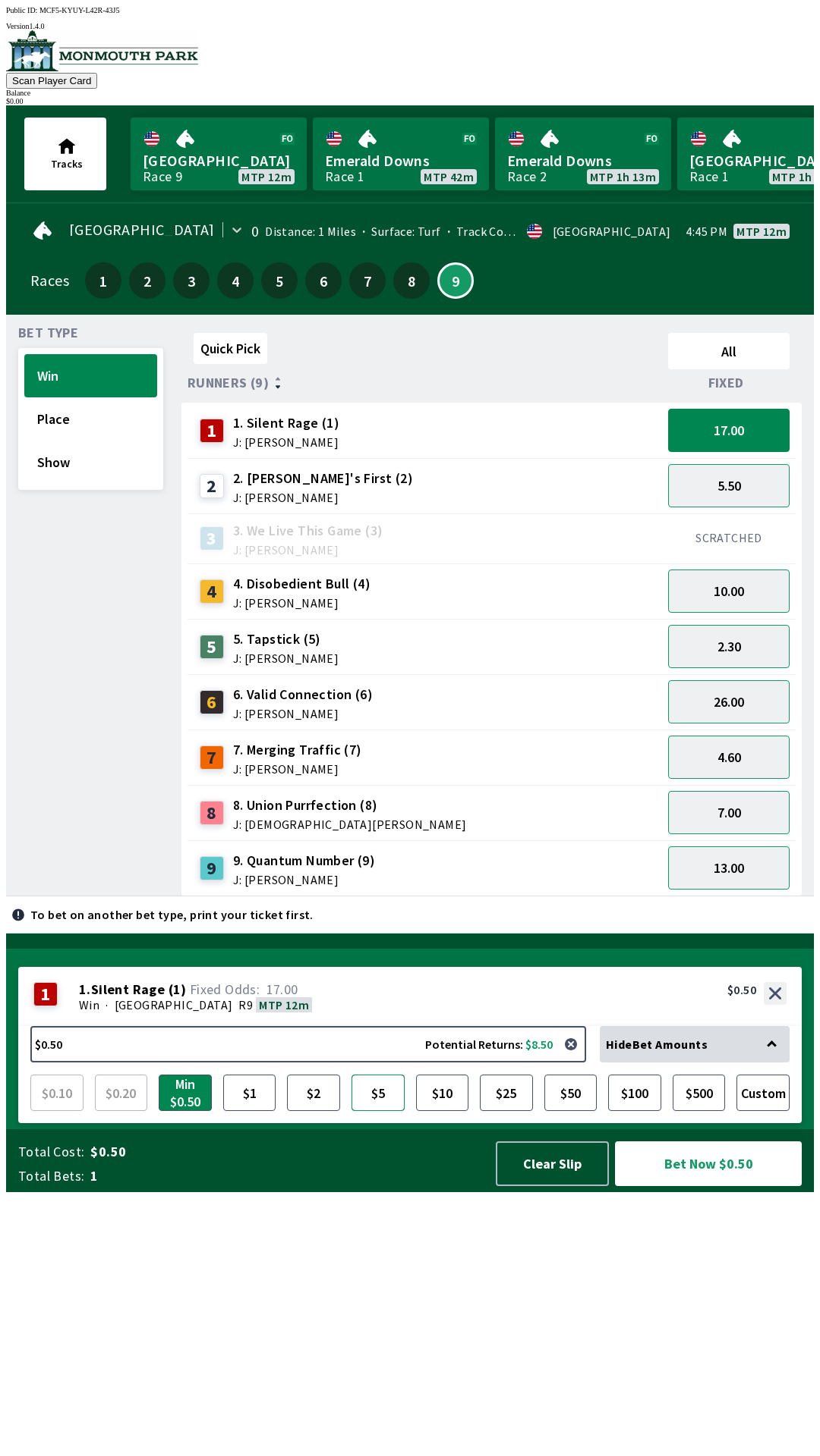
click at [364, 1111] on button "$5" at bounding box center [378, 1093] width 53 height 36
click at [756, 436] on button "17.00" at bounding box center [728, 430] width 121 height 43
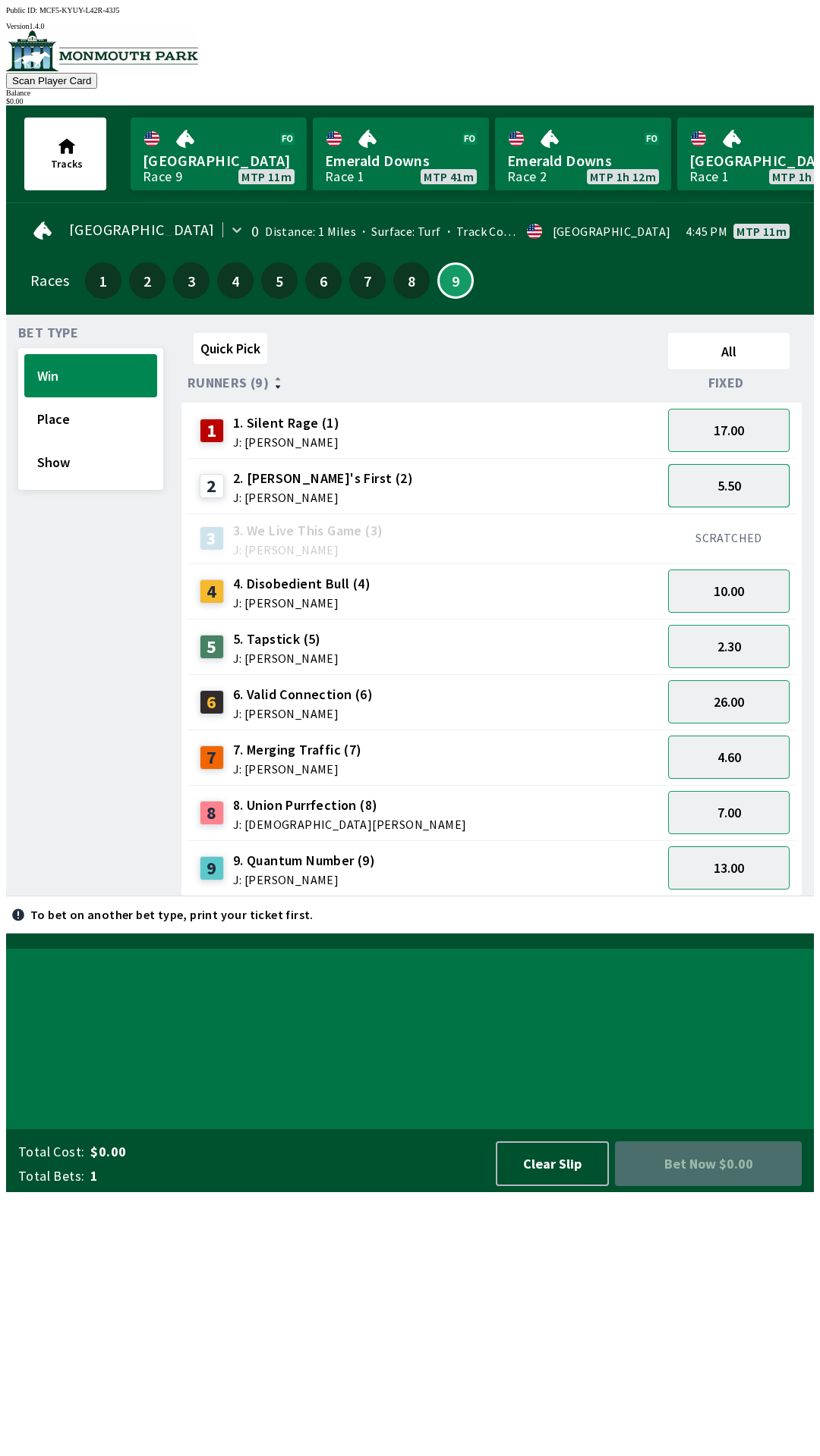
click at [762, 482] on button "5.50" at bounding box center [728, 485] width 121 height 43
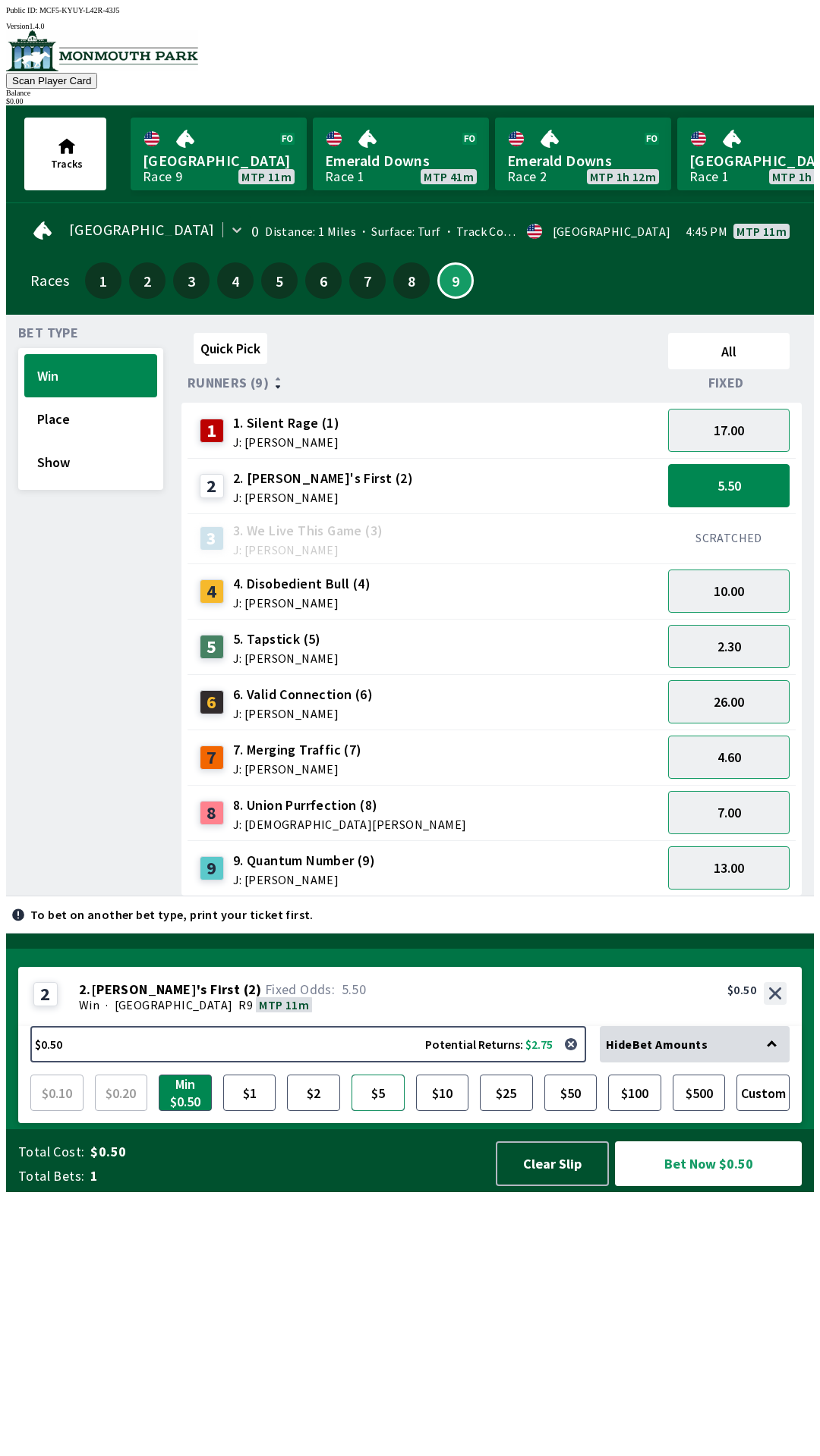
click at [384, 1111] on button "$5" at bounding box center [378, 1093] width 53 height 36
click at [756, 479] on button "5.50" at bounding box center [728, 485] width 121 height 43
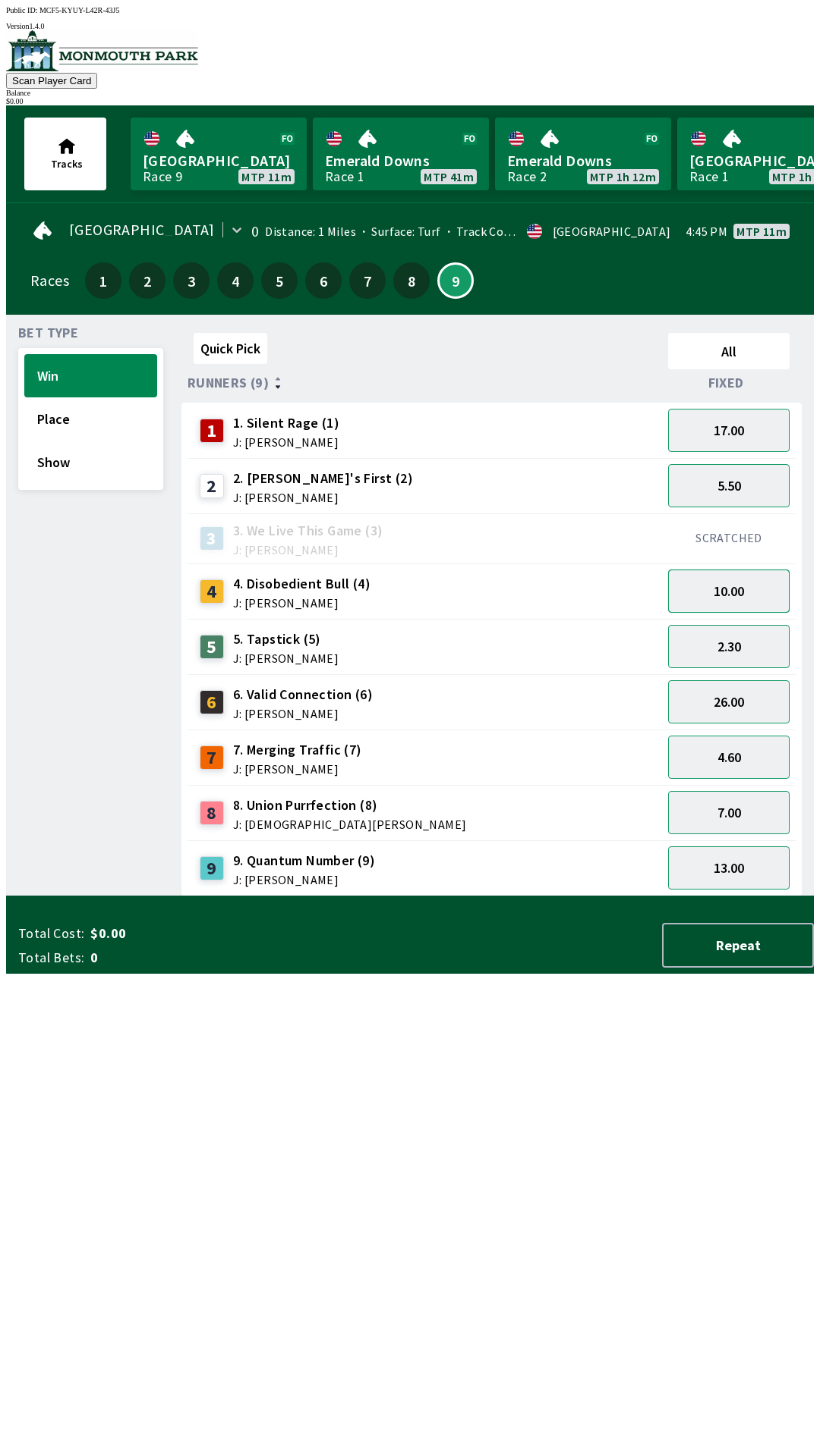
click at [737, 592] on button "10.00" at bounding box center [728, 591] width 121 height 43
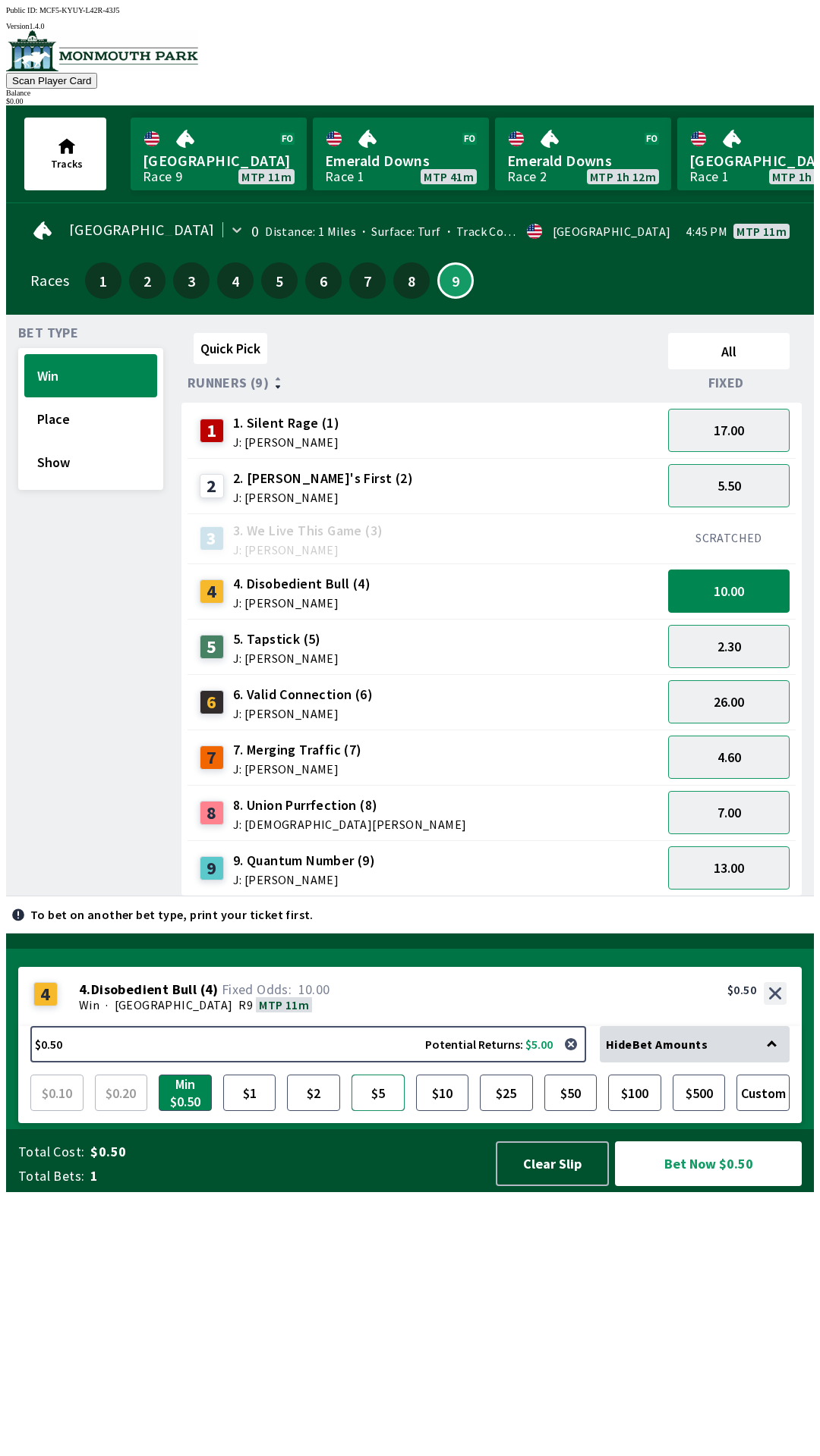
click at [382, 1111] on button "$5" at bounding box center [378, 1093] width 53 height 36
click at [725, 871] on button "13.00" at bounding box center [728, 868] width 121 height 43
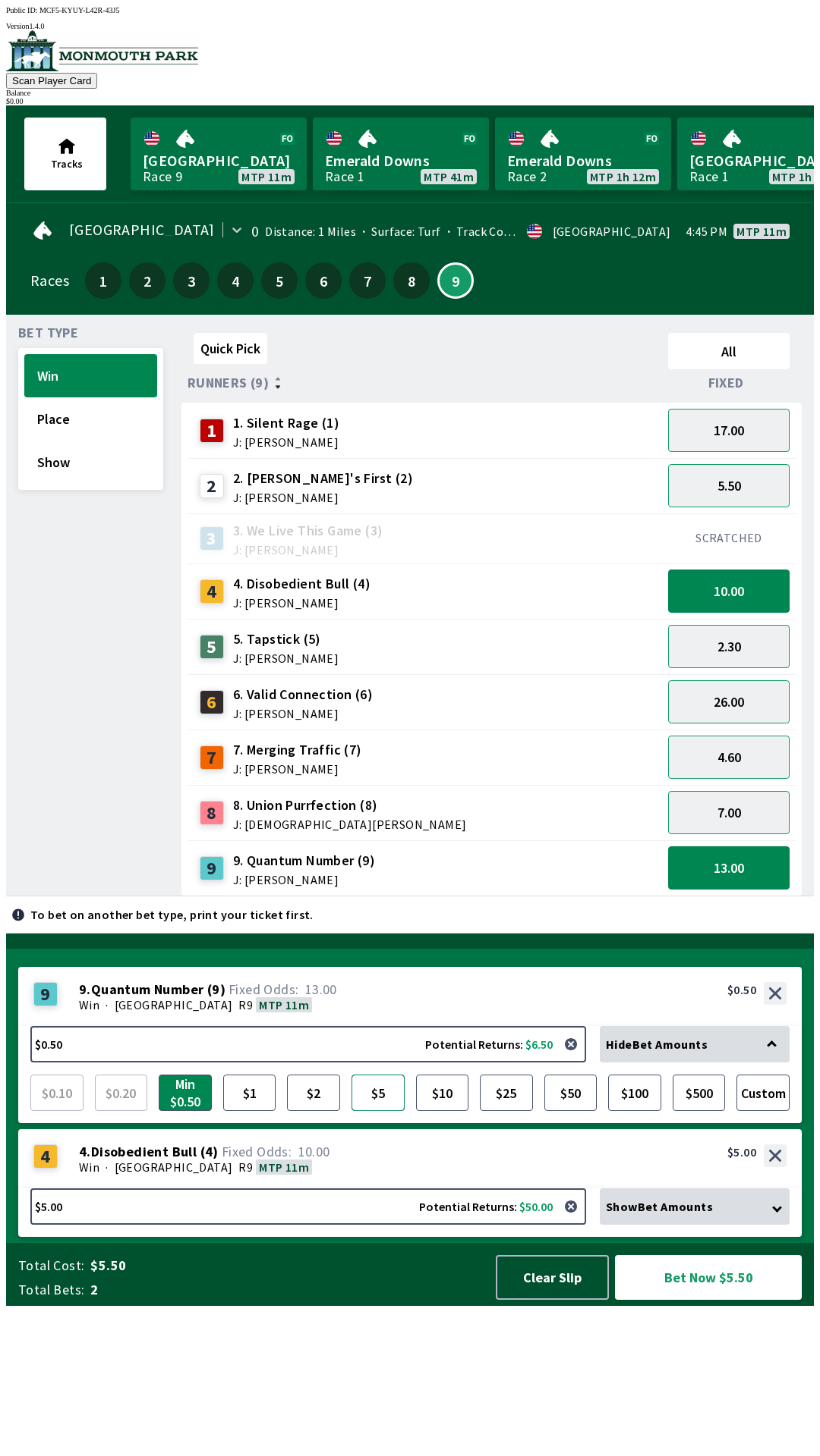
click at [363, 1111] on button "$5" at bounding box center [378, 1093] width 53 height 36
click at [763, 1225] on div "Show Bet Amounts" at bounding box center [694, 1207] width 190 height 36
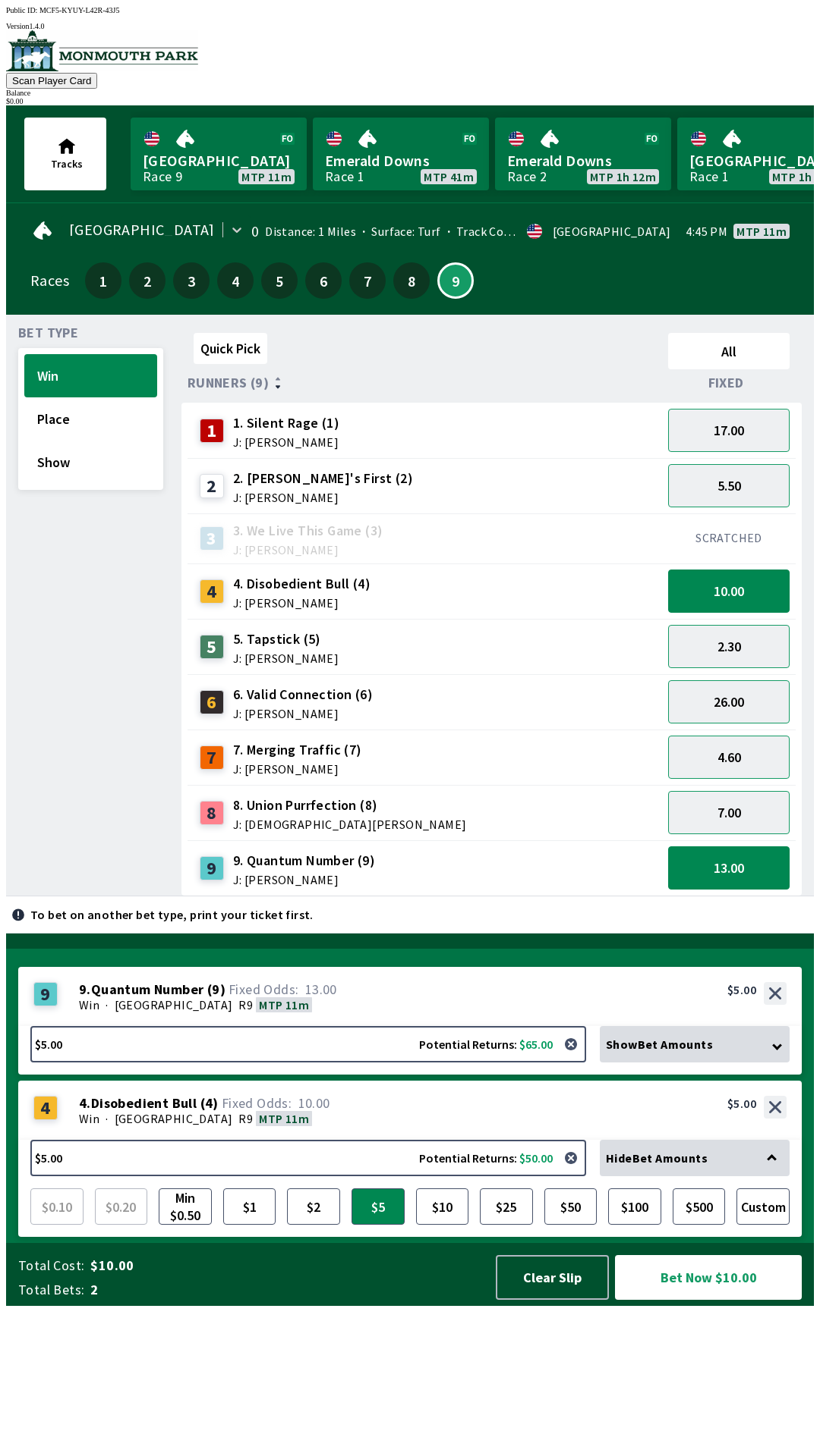
click at [776, 1165] on icon at bounding box center [771, 1159] width 10 height 10
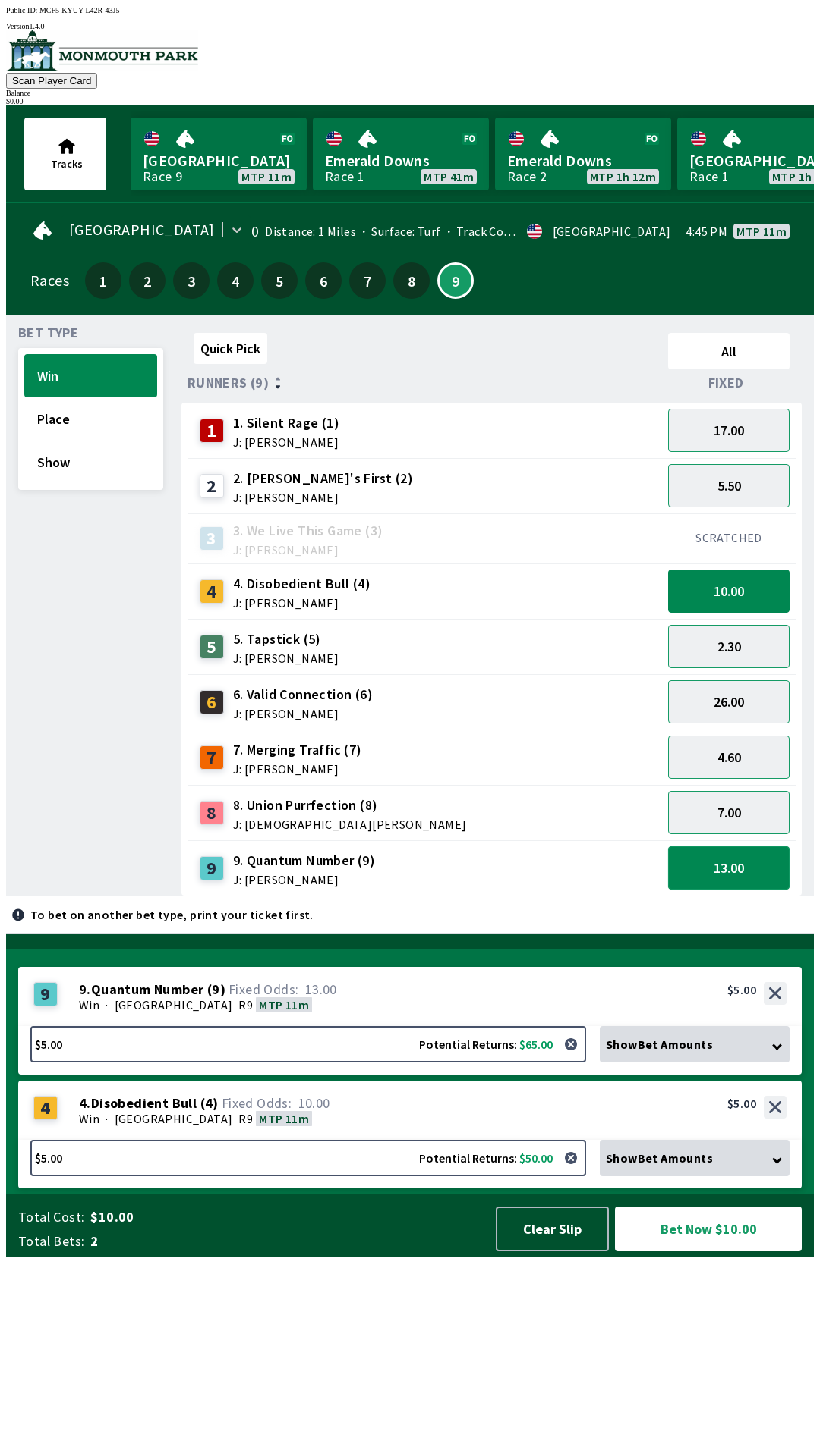
click at [747, 847] on button "13.00" at bounding box center [728, 868] width 121 height 43
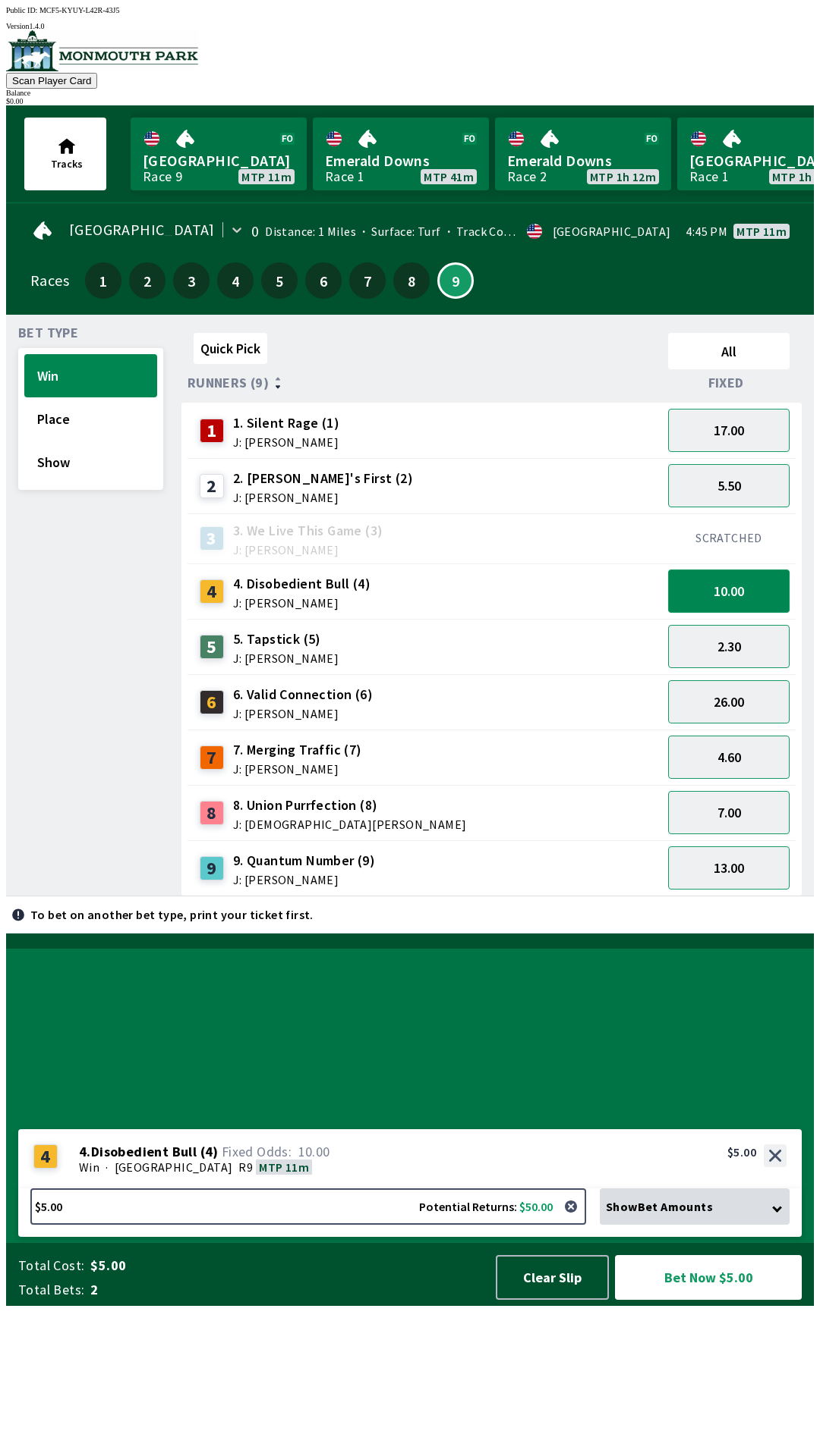
click at [753, 599] on button "10.00" at bounding box center [728, 591] width 121 height 43
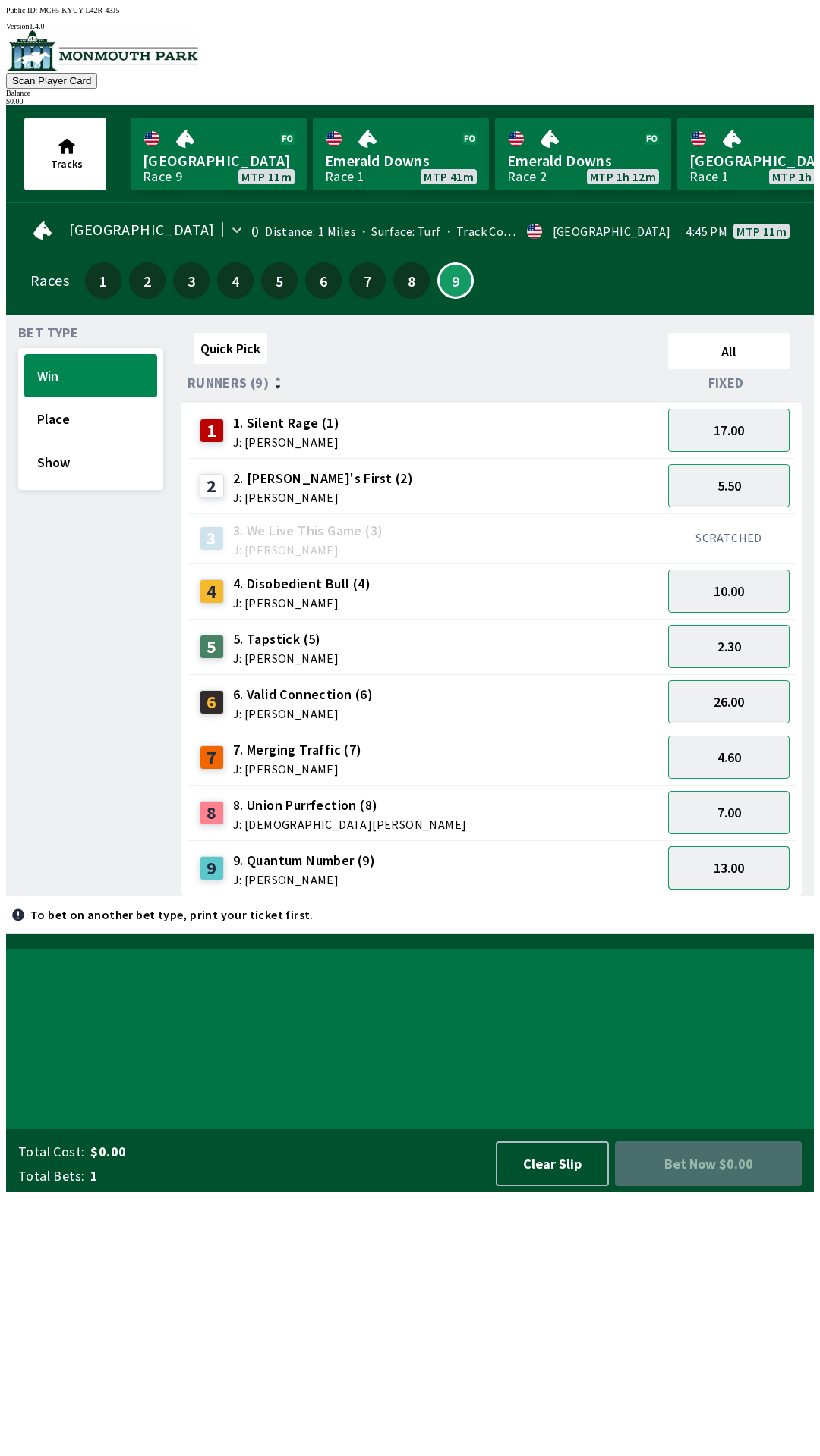
click at [760, 847] on button "13.00" at bounding box center [728, 868] width 121 height 43
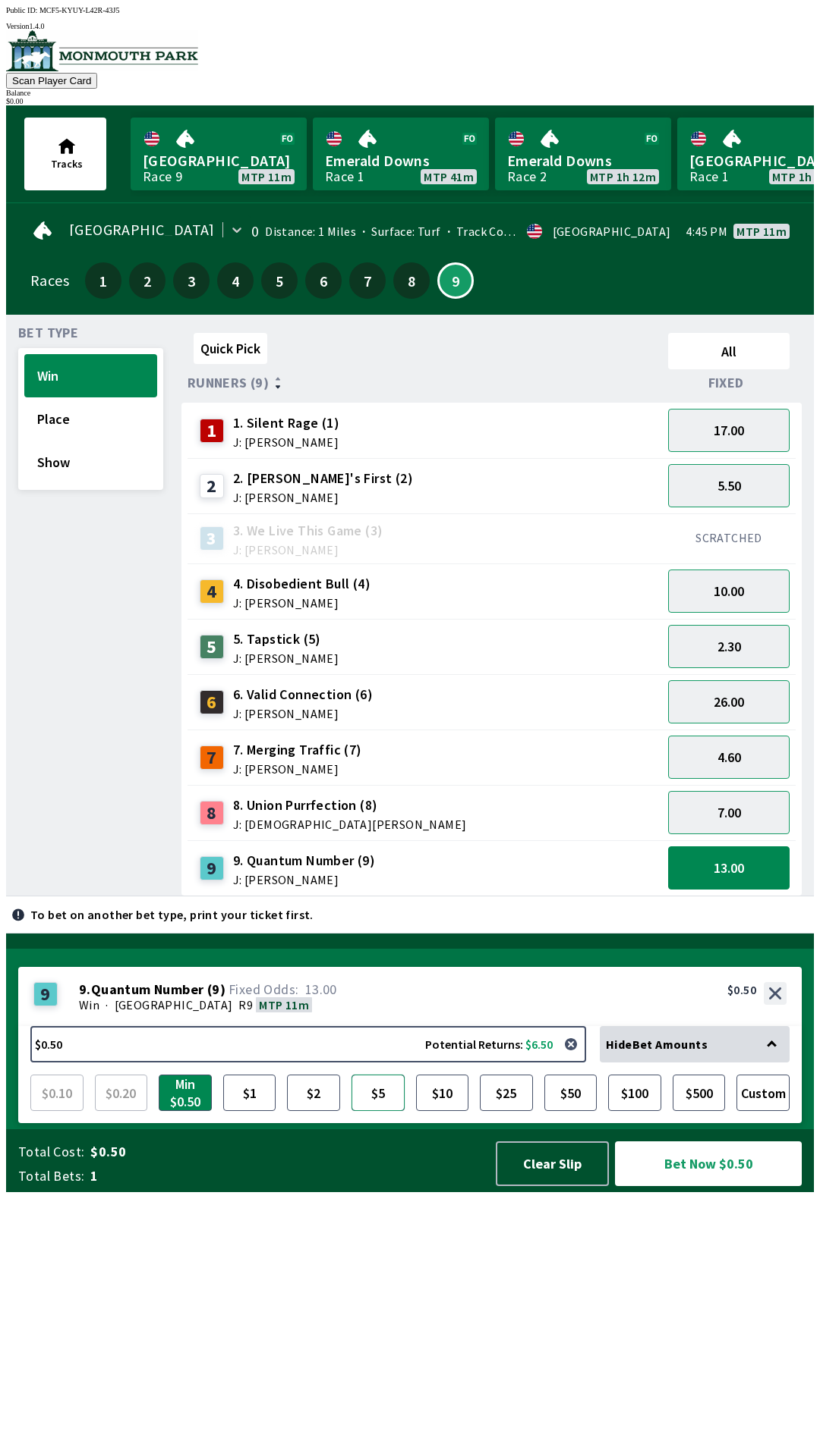
click at [379, 1111] on button "$5" at bounding box center [378, 1093] width 53 height 36
click at [769, 858] on button "15.00" at bounding box center [728, 868] width 121 height 43
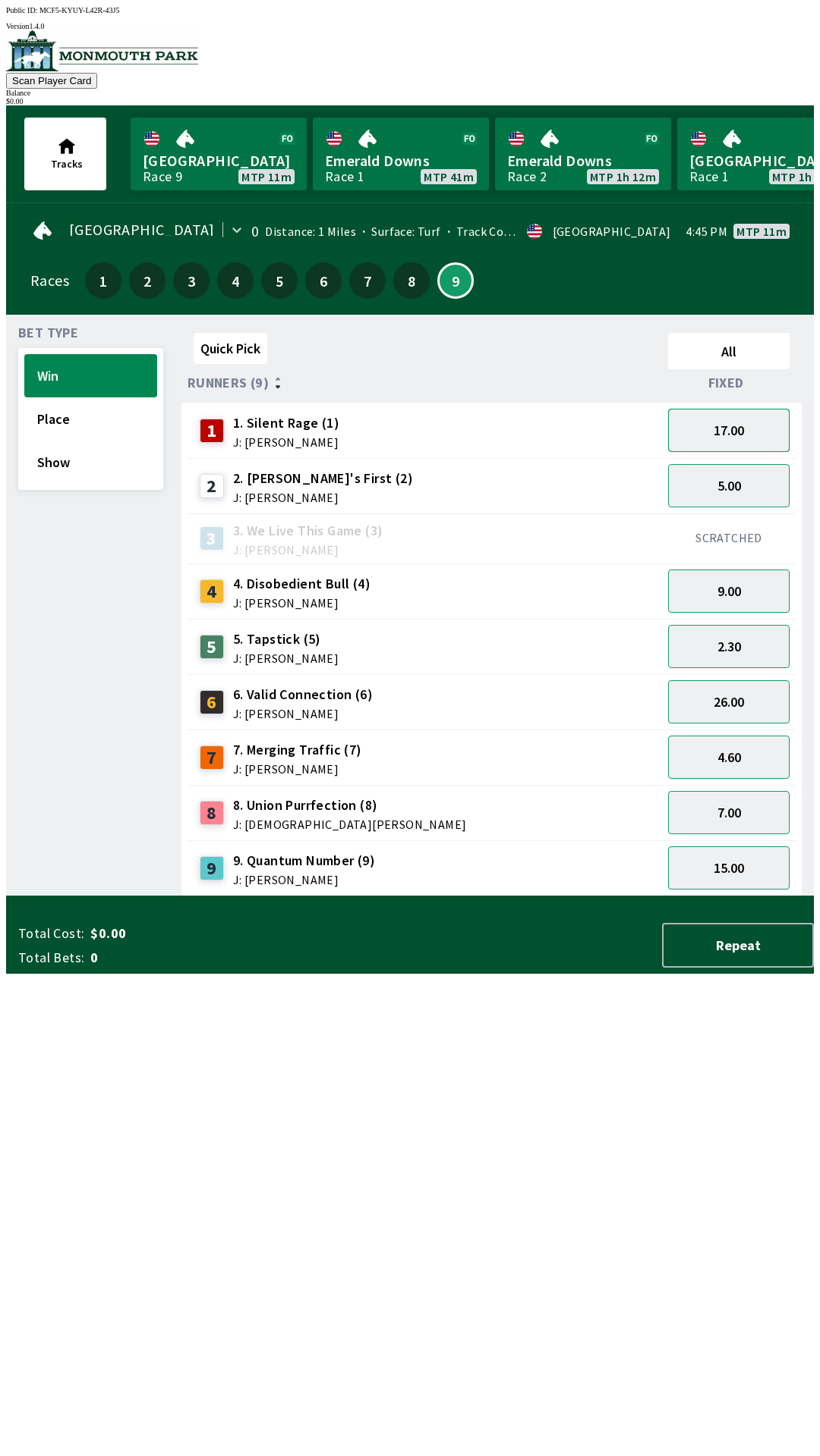
click at [747, 433] on button "17.00" at bounding box center [728, 430] width 121 height 43
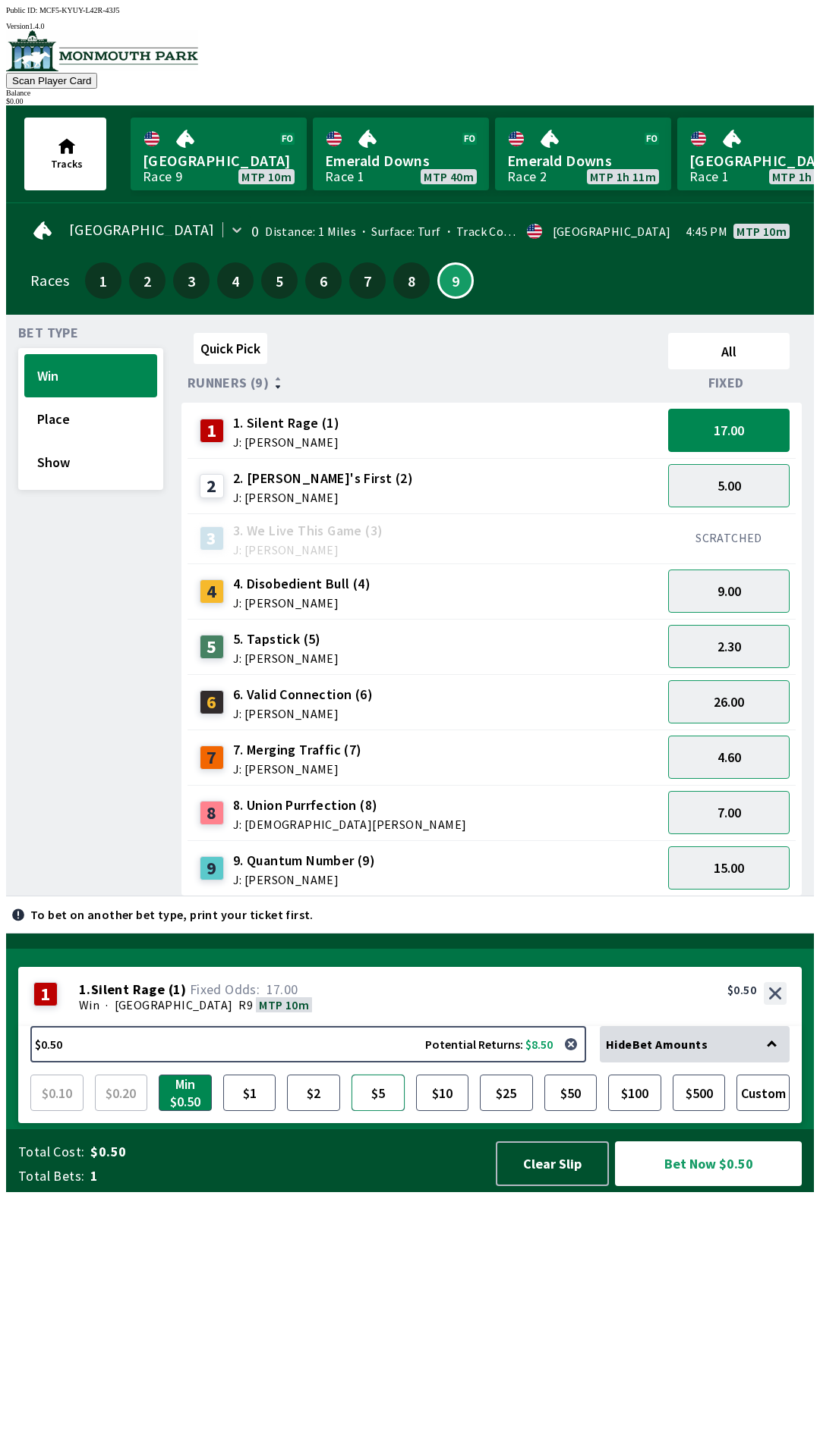
click at [384, 1111] on button "$5" at bounding box center [378, 1093] width 53 height 36
click at [768, 433] on button "17.00" at bounding box center [728, 430] width 121 height 43
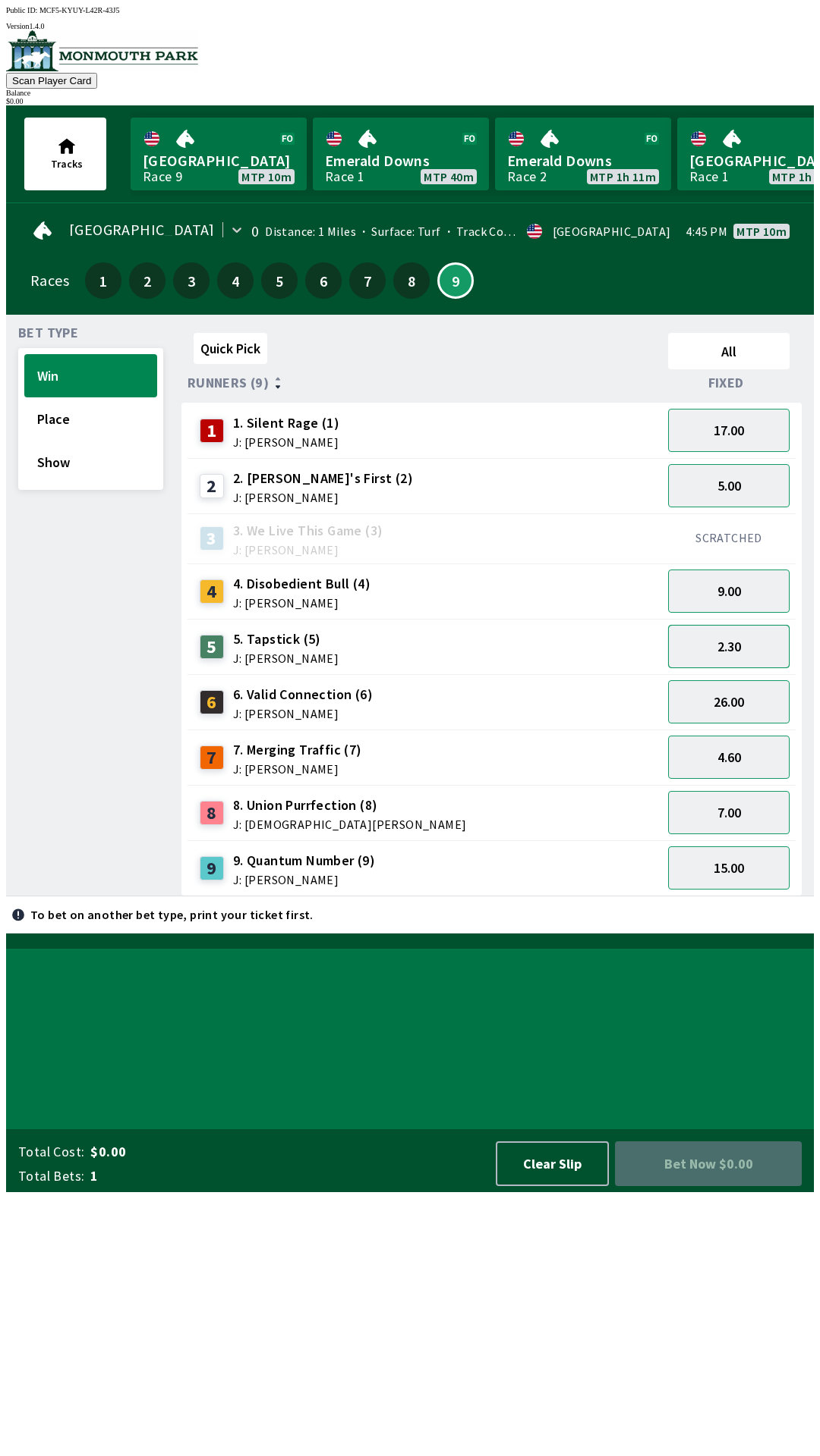
click at [765, 634] on button "2.30" at bounding box center [728, 646] width 121 height 43
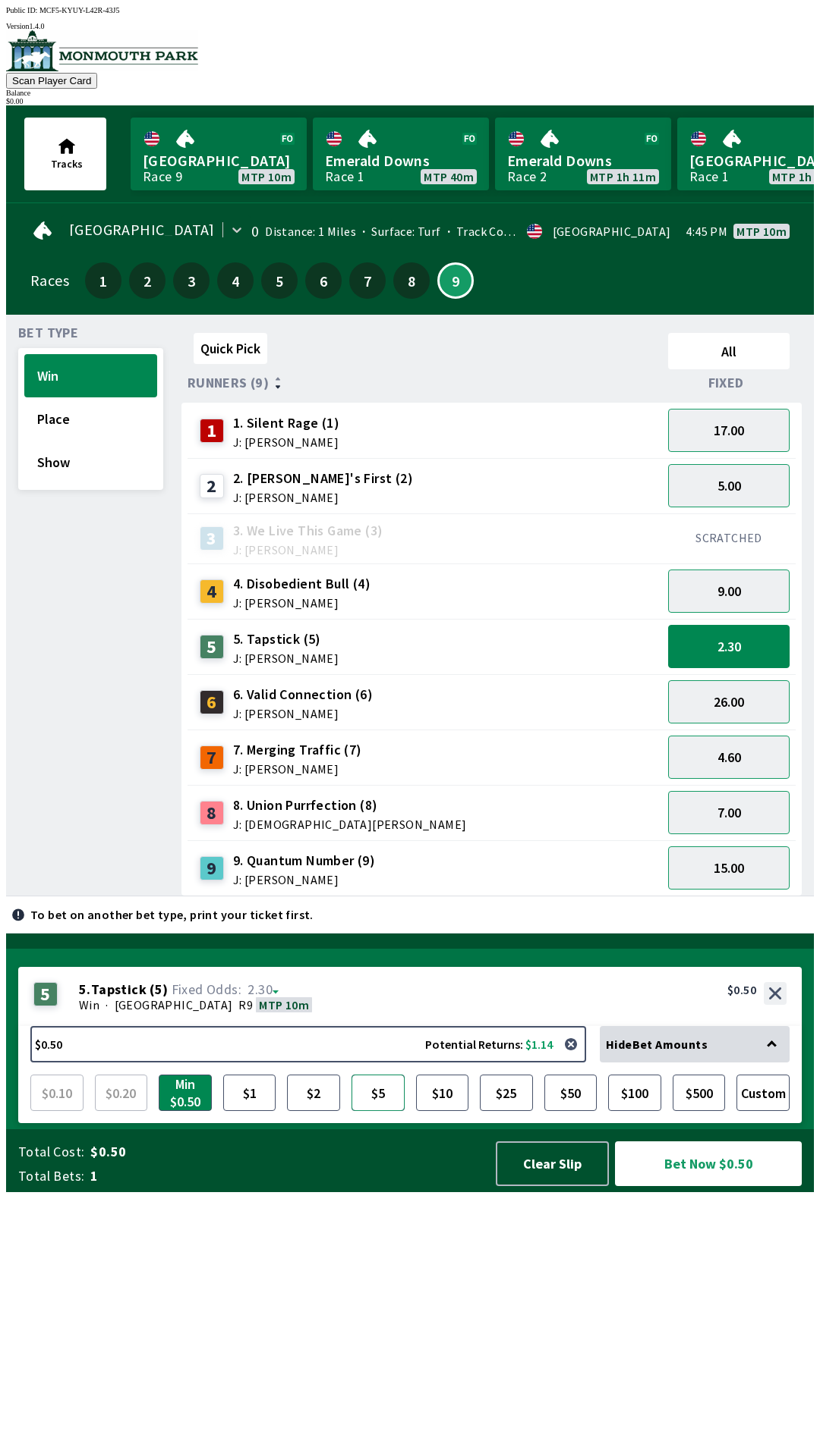
click at [376, 1111] on button "$5" at bounding box center [378, 1093] width 53 height 36
click at [384, 1111] on button "$5" at bounding box center [378, 1093] width 53 height 36
click at [374, 1111] on button "$5" at bounding box center [378, 1093] width 53 height 36
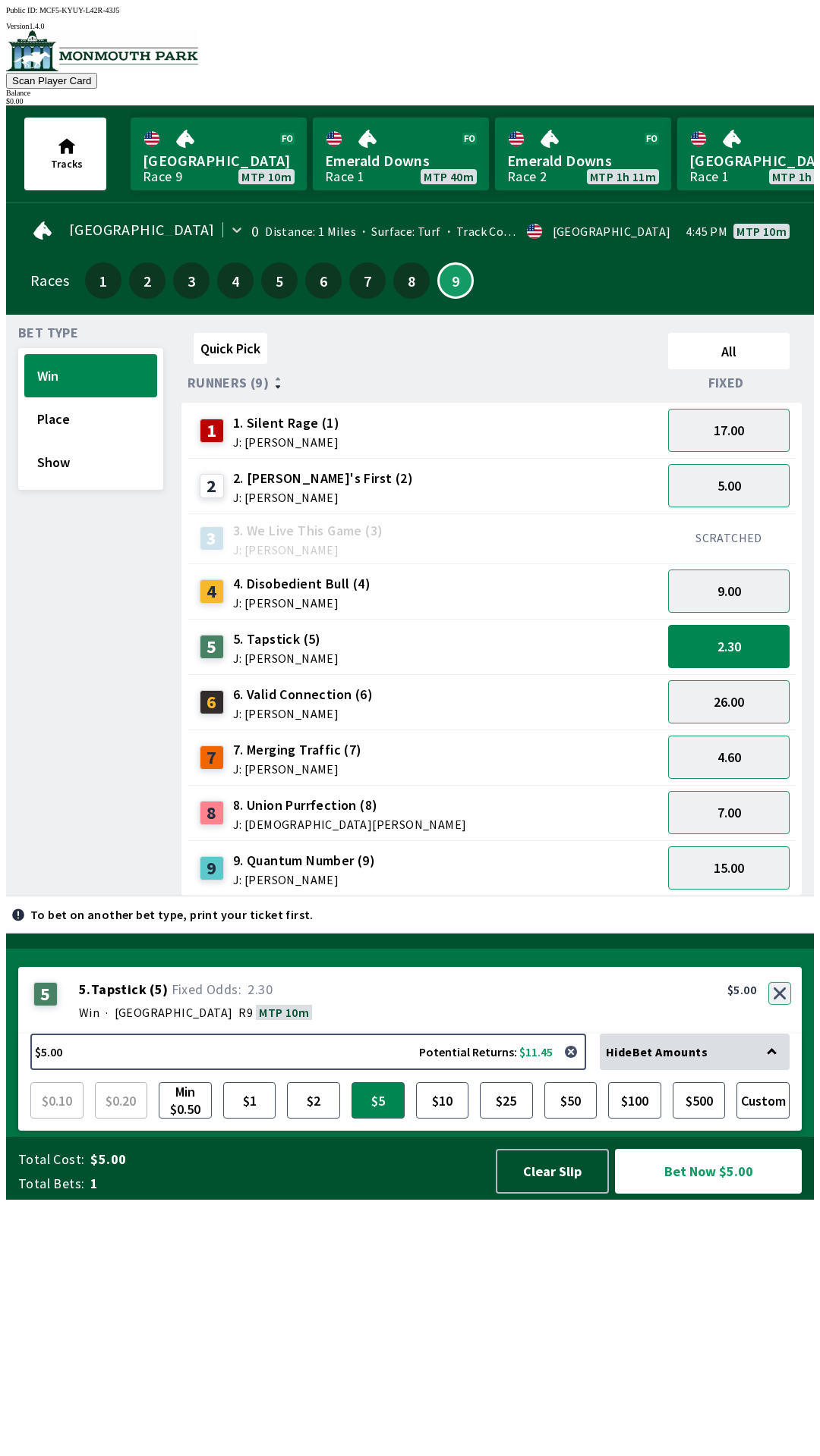
click at [779, 1005] on button "button" at bounding box center [779, 993] width 23 height 23
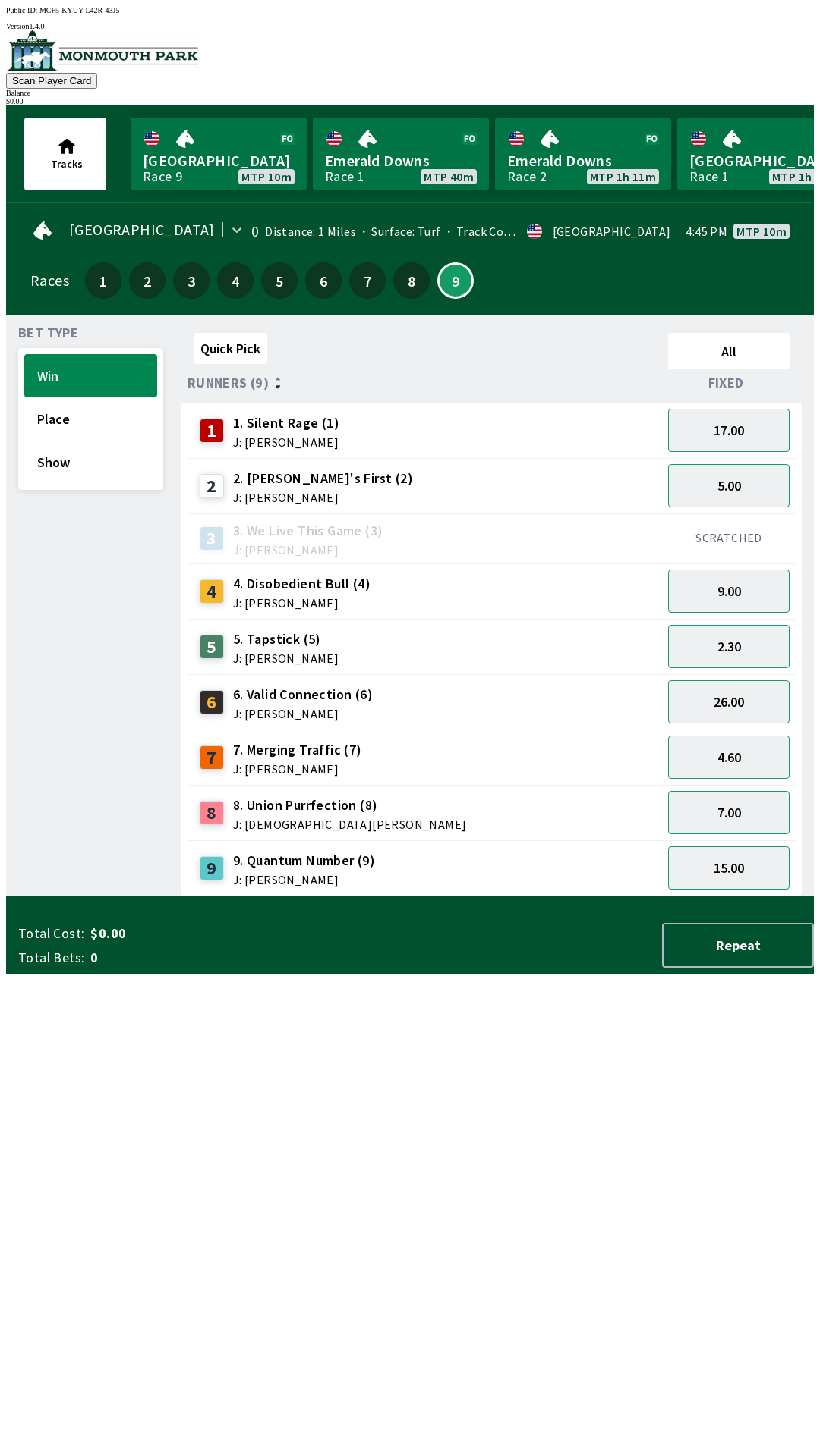
click at [753, 458] on div "5.00" at bounding box center [728, 485] width 134 height 56
click at [770, 423] on button "17.00" at bounding box center [728, 430] width 121 height 43
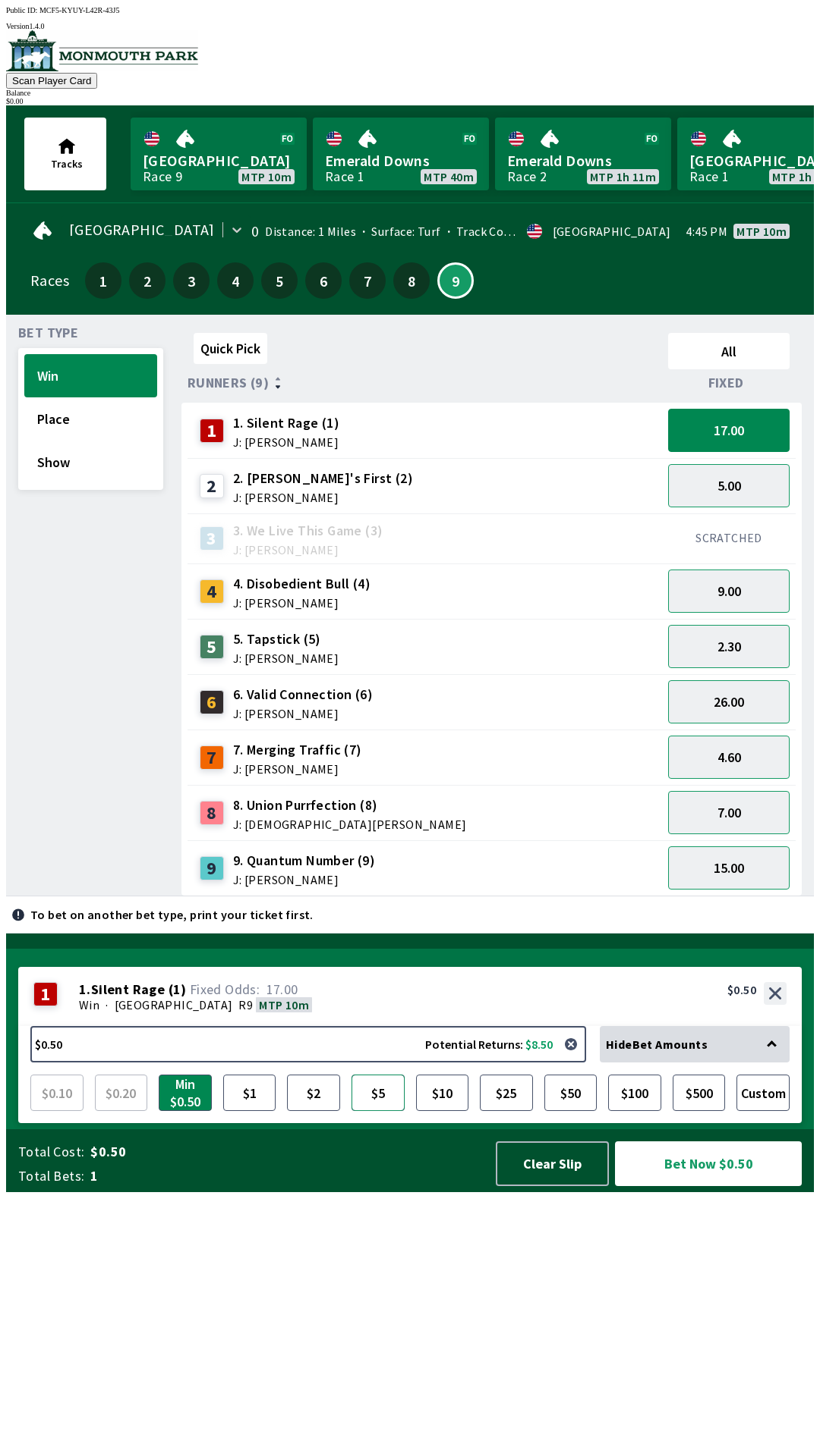
click at [376, 1111] on button "$5" at bounding box center [378, 1093] width 53 height 36
click at [528, 1063] on button "$5.00 Potential Returns: $85.00" at bounding box center [308, 1044] width 556 height 36
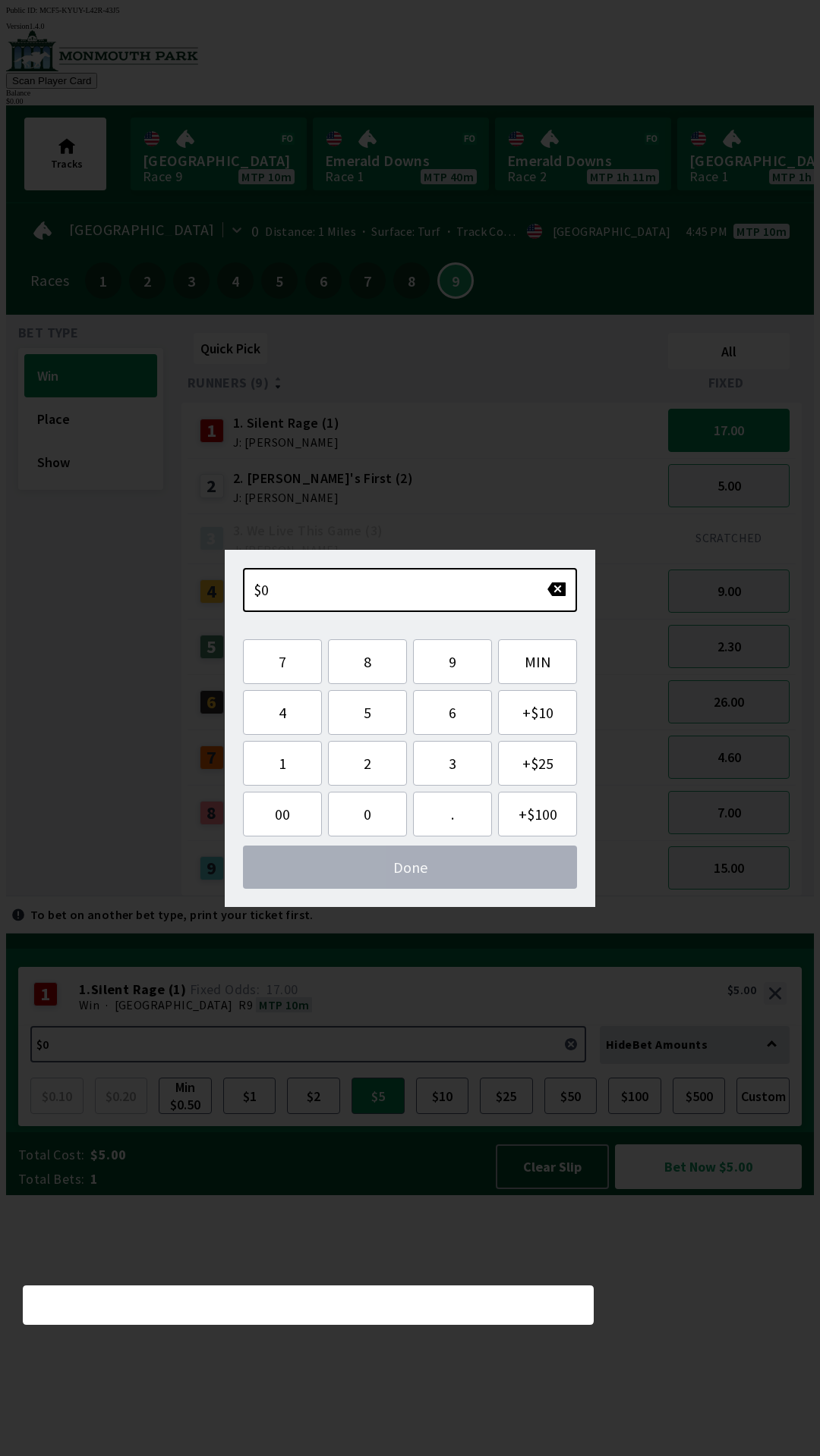
click at [594, 448] on div "1 1. Silent Rage (1) J: [PERSON_NAME]" at bounding box center [425, 430] width 475 height 56
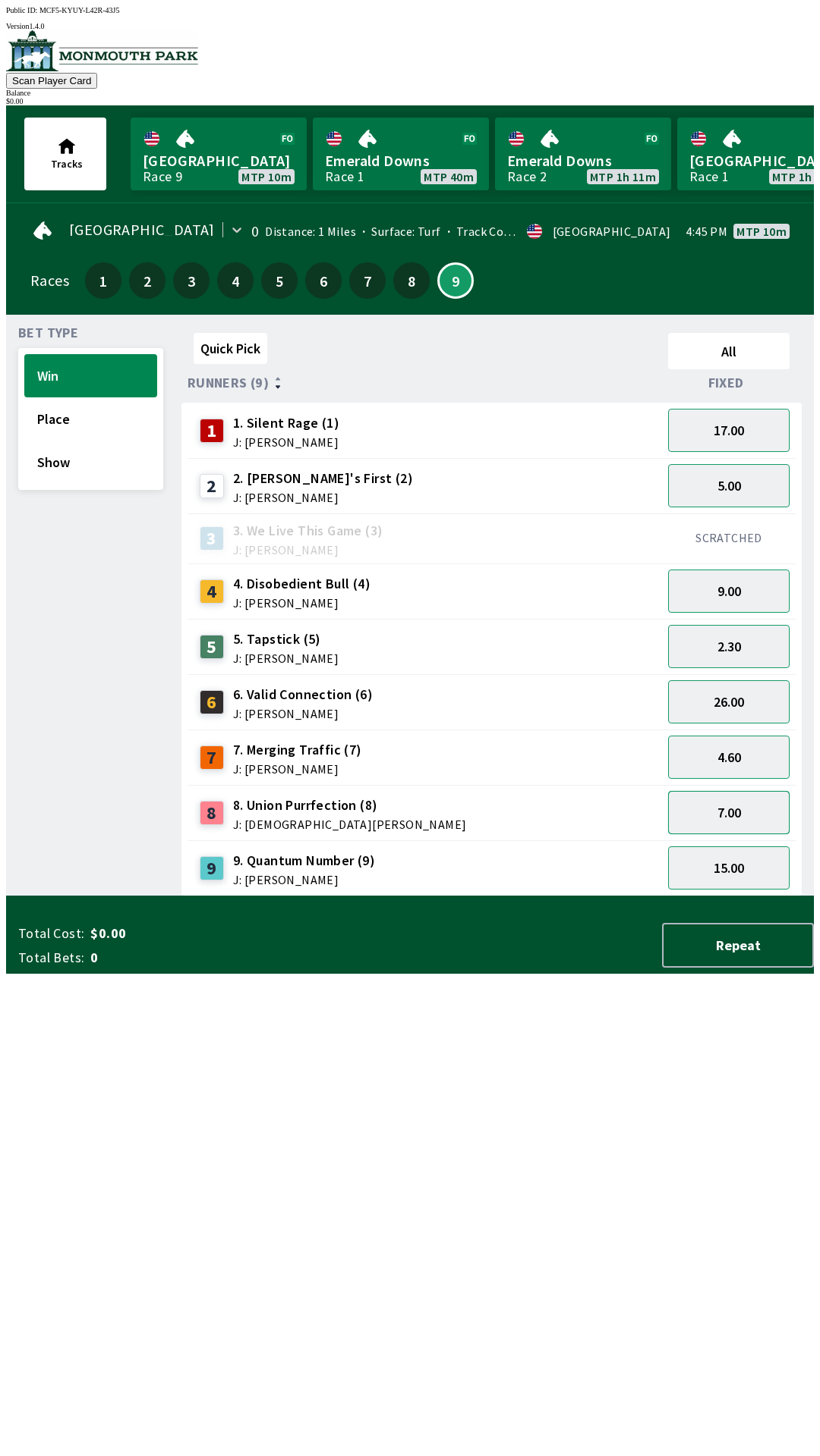
click at [764, 806] on button "7.00" at bounding box center [728, 812] width 121 height 43
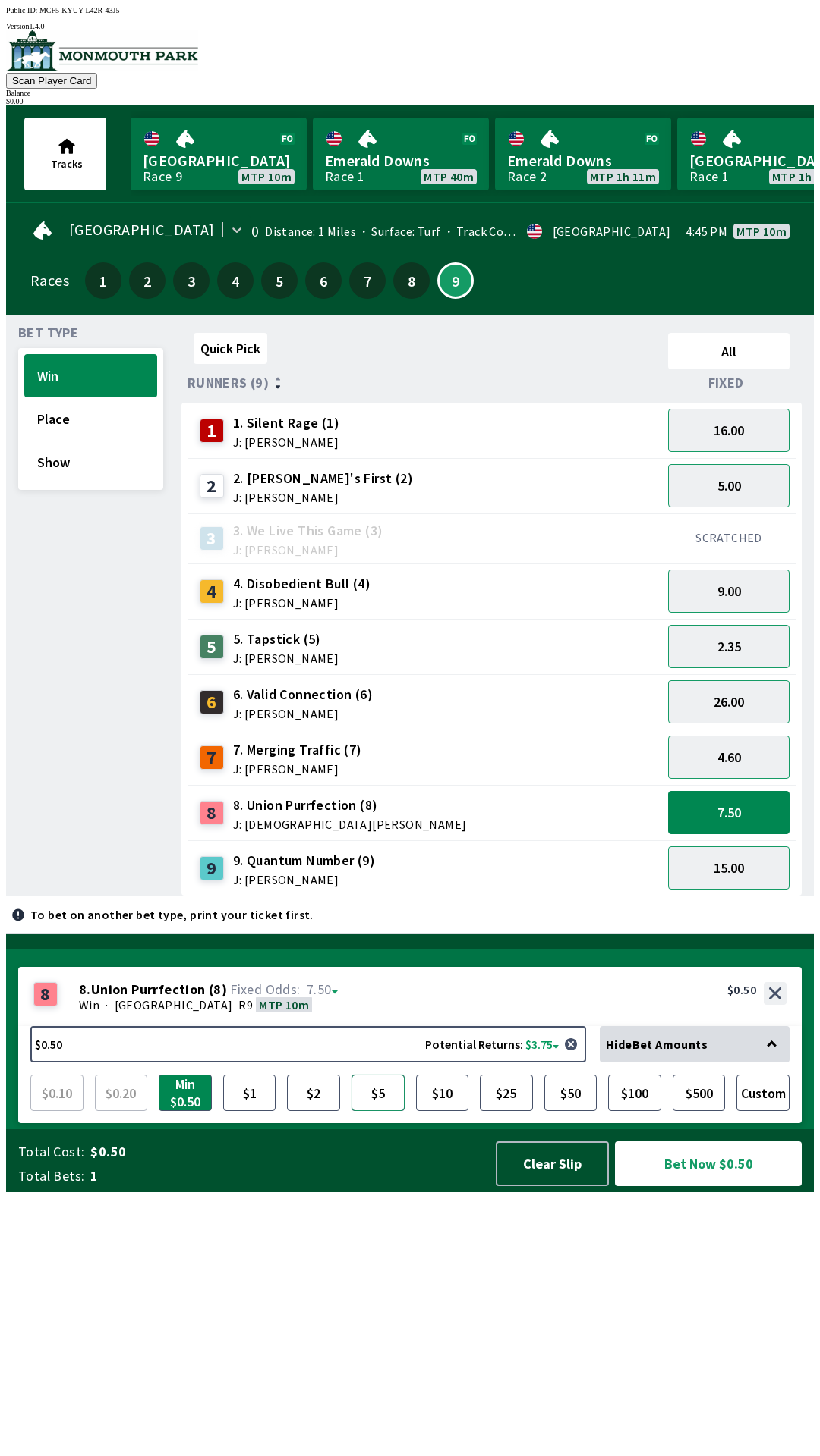
click at [388, 1111] on button "$5" at bounding box center [378, 1093] width 53 height 36
click at [245, 1111] on button "$1" at bounding box center [250, 1093] width 53 height 36
click at [384, 1111] on button "$5" at bounding box center [378, 1093] width 53 height 36
click at [720, 815] on button "7.50" at bounding box center [728, 812] width 121 height 43
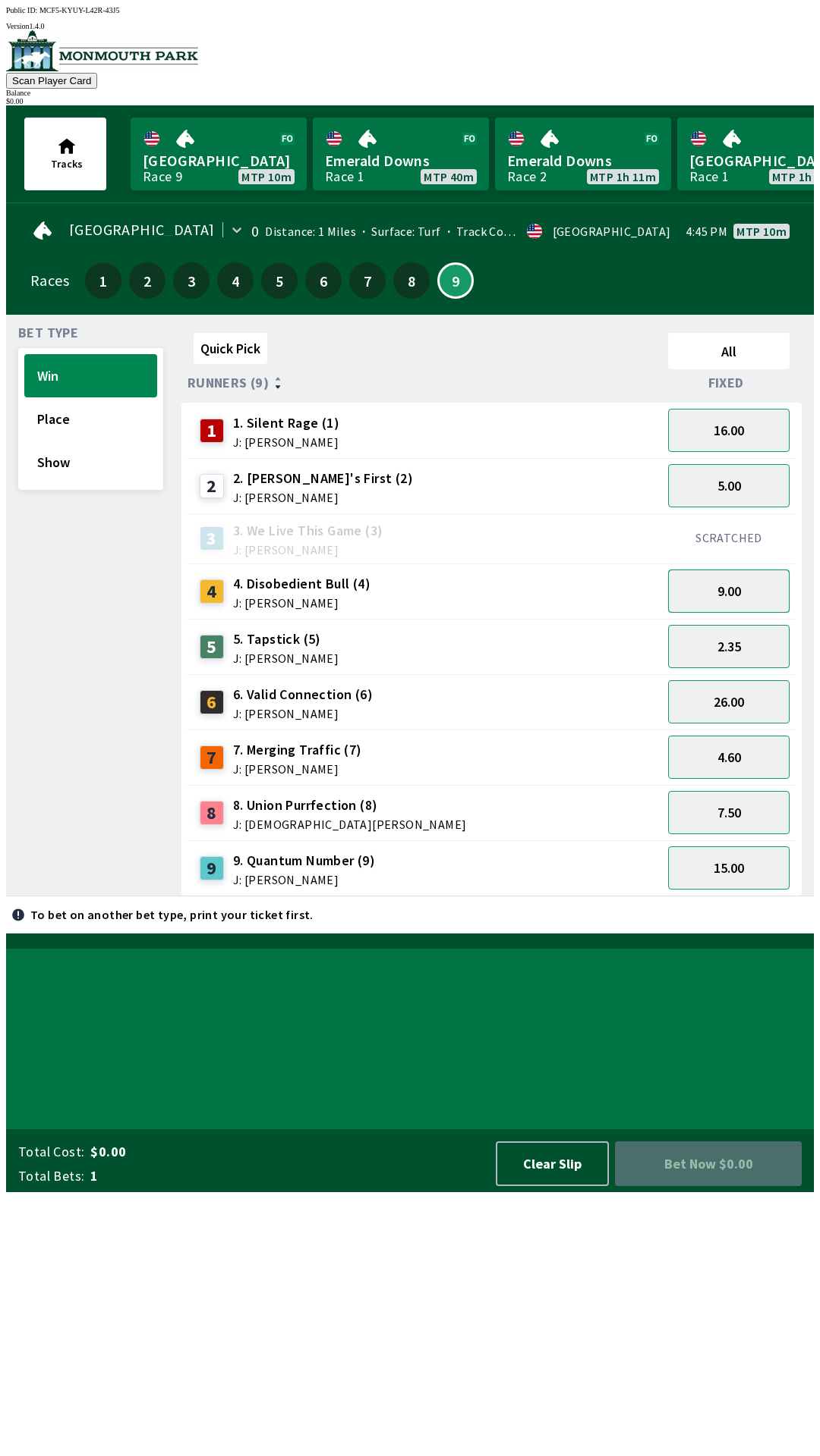
click at [736, 592] on button "9.00" at bounding box center [728, 591] width 121 height 43
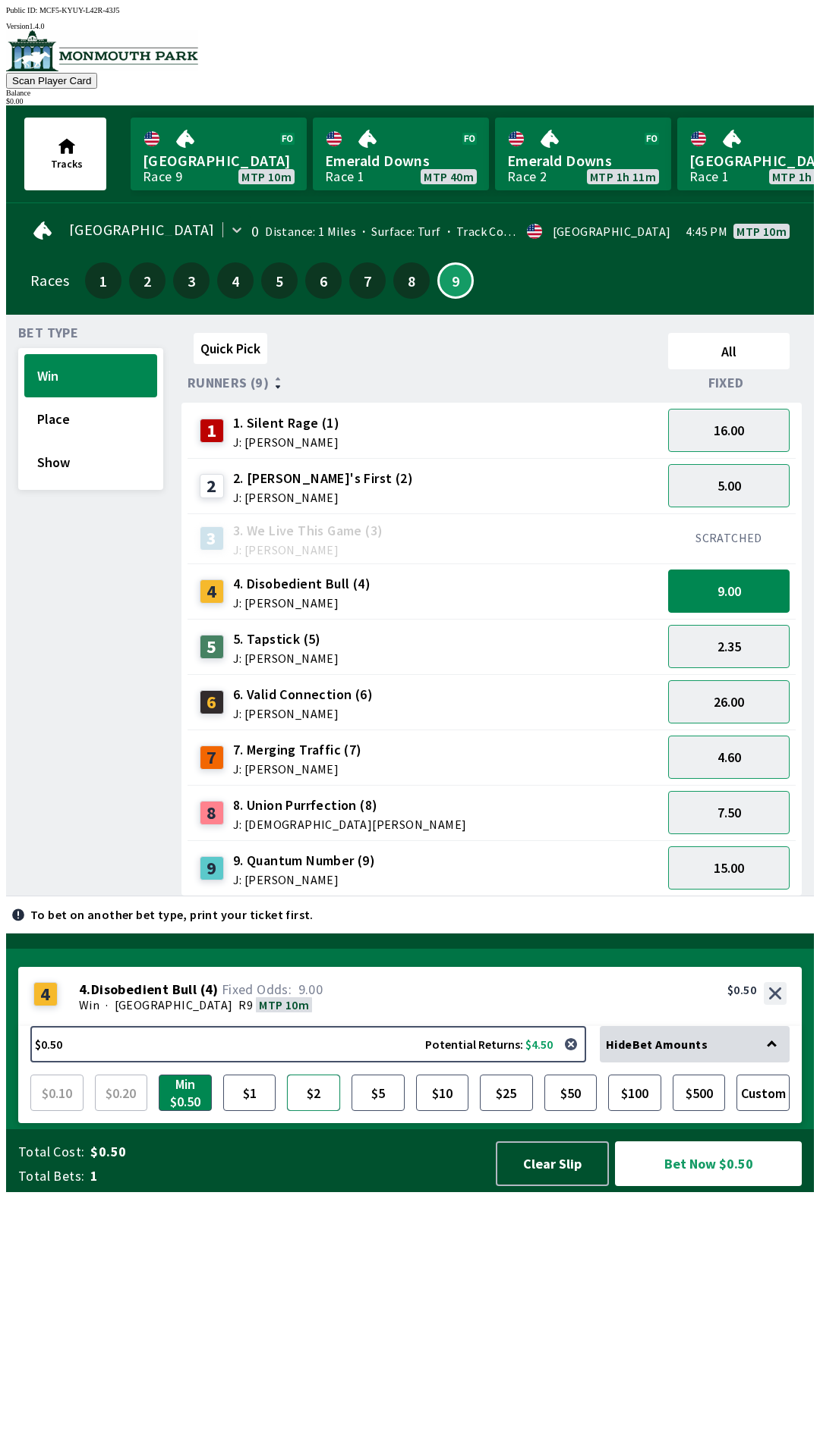
click at [317, 1111] on button "$2" at bounding box center [313, 1093] width 53 height 36
click at [730, 594] on button "9.00" at bounding box center [728, 591] width 121 height 43
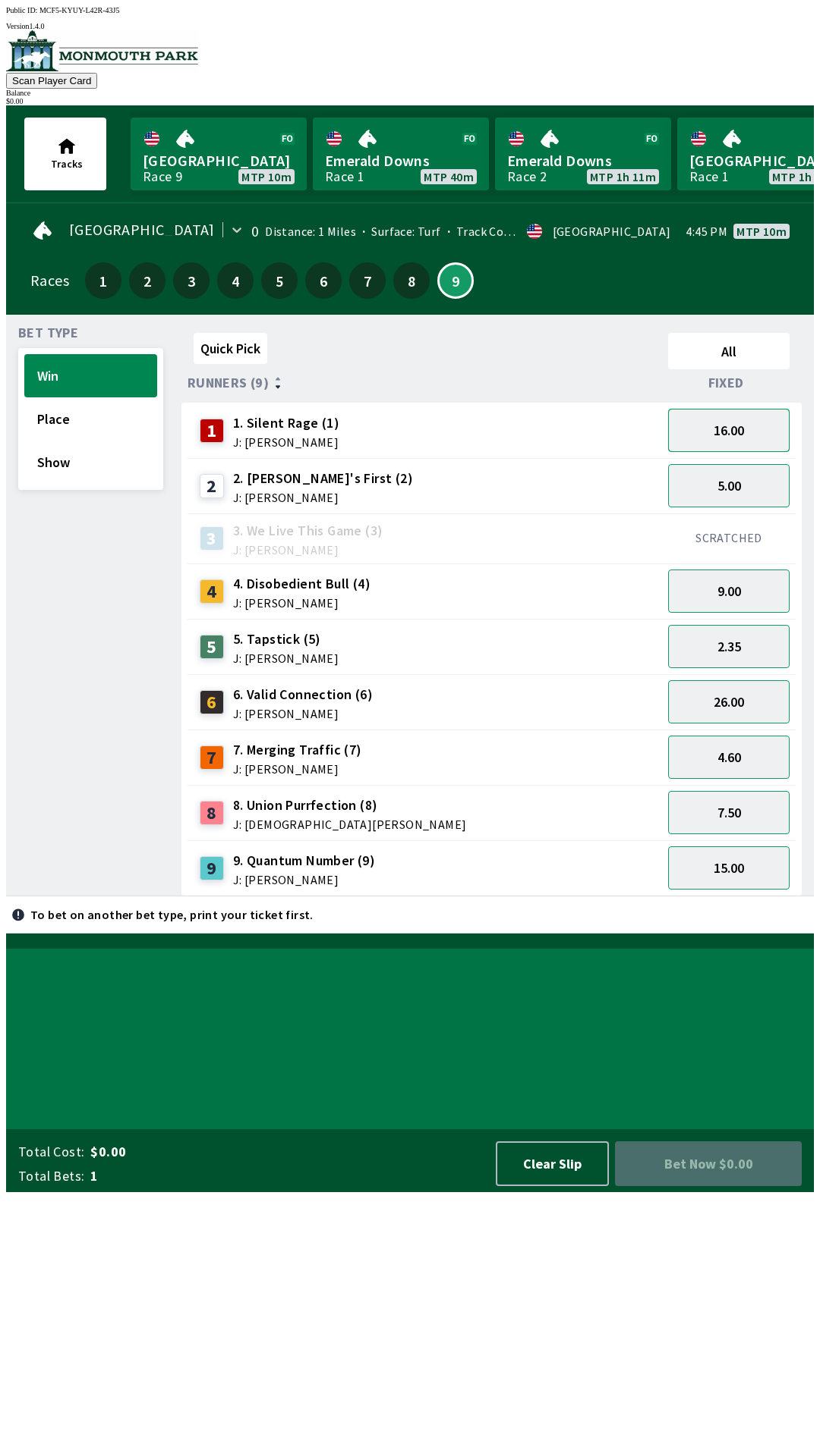
click at [724, 438] on button "16.00" at bounding box center [728, 430] width 121 height 43
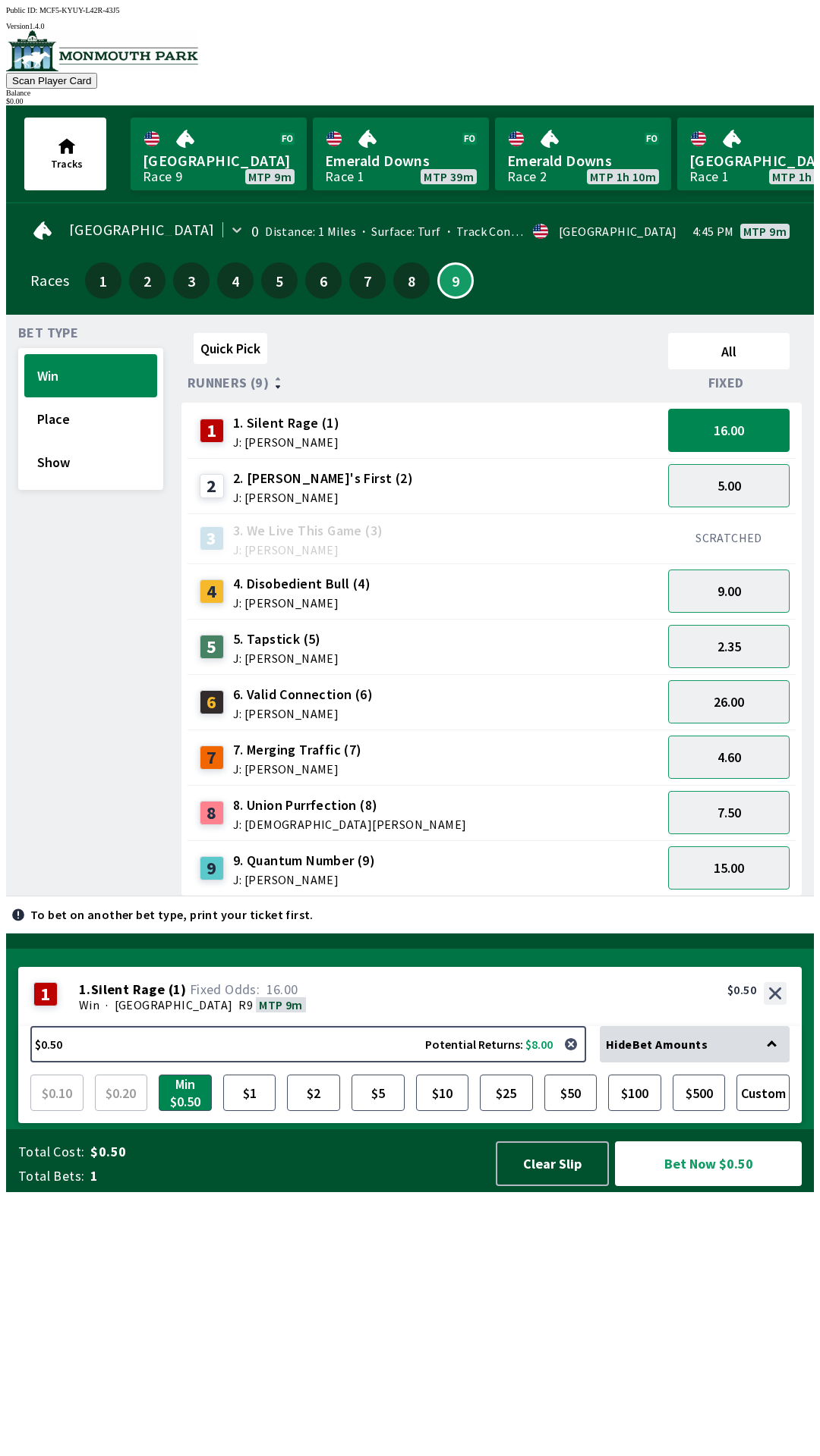
click at [635, 896] on div "Quick Pick All Runners (9) Fixed 1 1. Silent Rage (1) J: [PERSON_NAME] 16.00 2 …" at bounding box center [497, 612] width 632 height 570
click at [752, 514] on div "SCRATCHED" at bounding box center [728, 538] width 134 height 50
click at [779, 488] on button "5.00" at bounding box center [728, 485] width 121 height 43
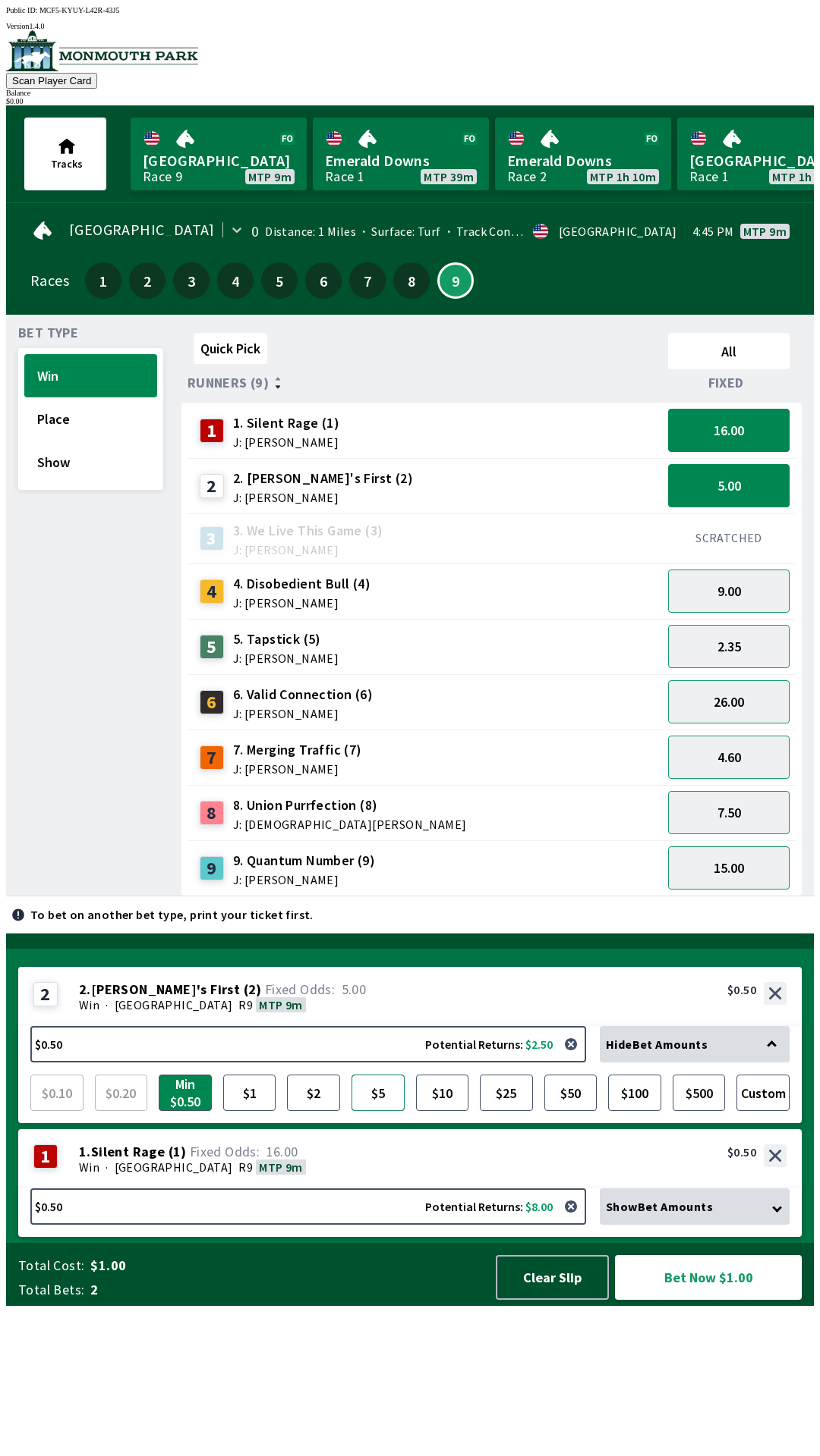
click at [388, 1111] on button "$5" at bounding box center [378, 1093] width 53 height 36
click at [732, 423] on button "16.00" at bounding box center [728, 430] width 121 height 43
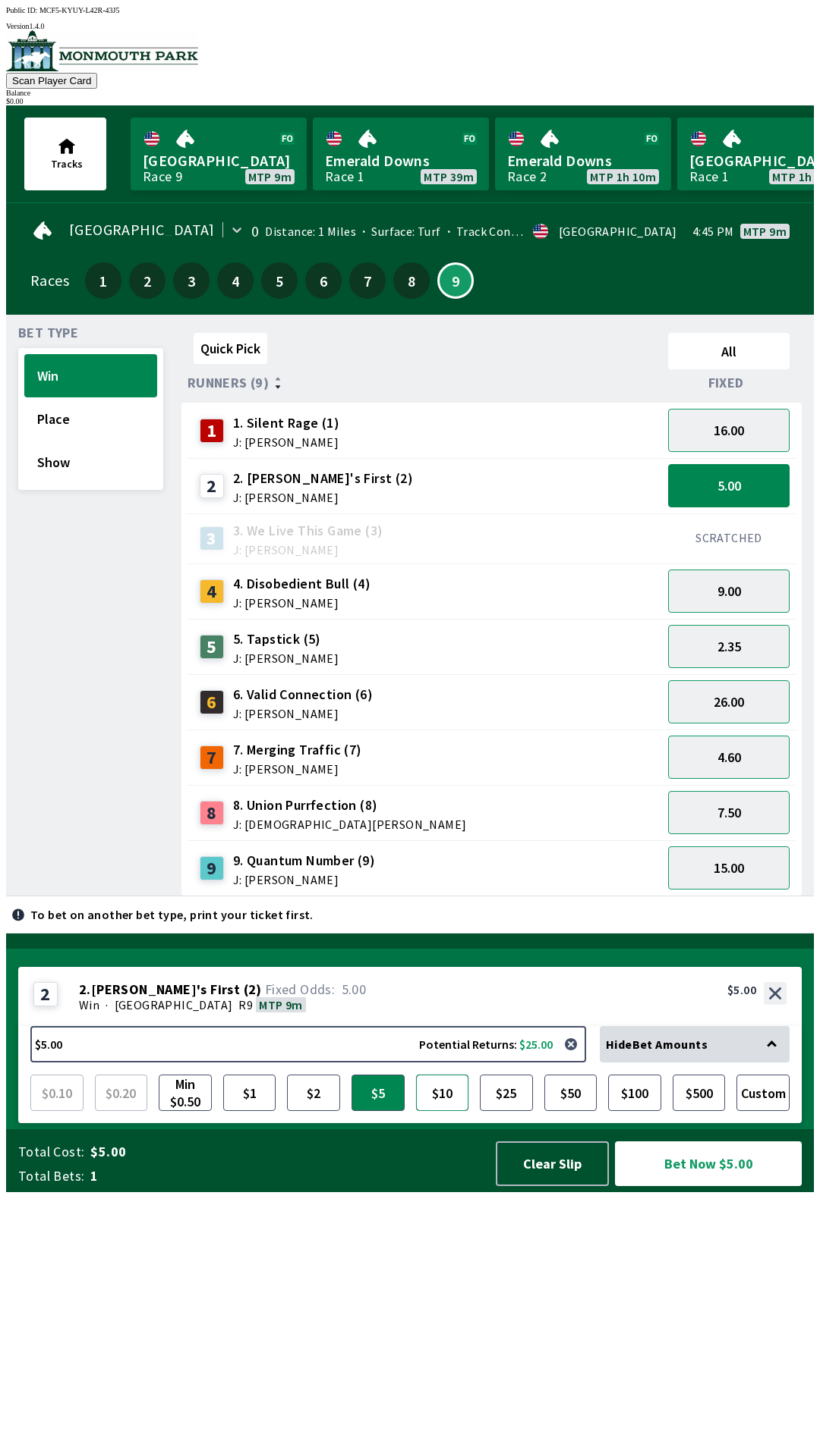
click at [440, 1111] on button "$10" at bounding box center [442, 1093] width 53 height 36
click at [381, 1111] on button "$5" at bounding box center [378, 1093] width 53 height 36
click at [87, 470] on button "Show" at bounding box center [91, 462] width 133 height 43
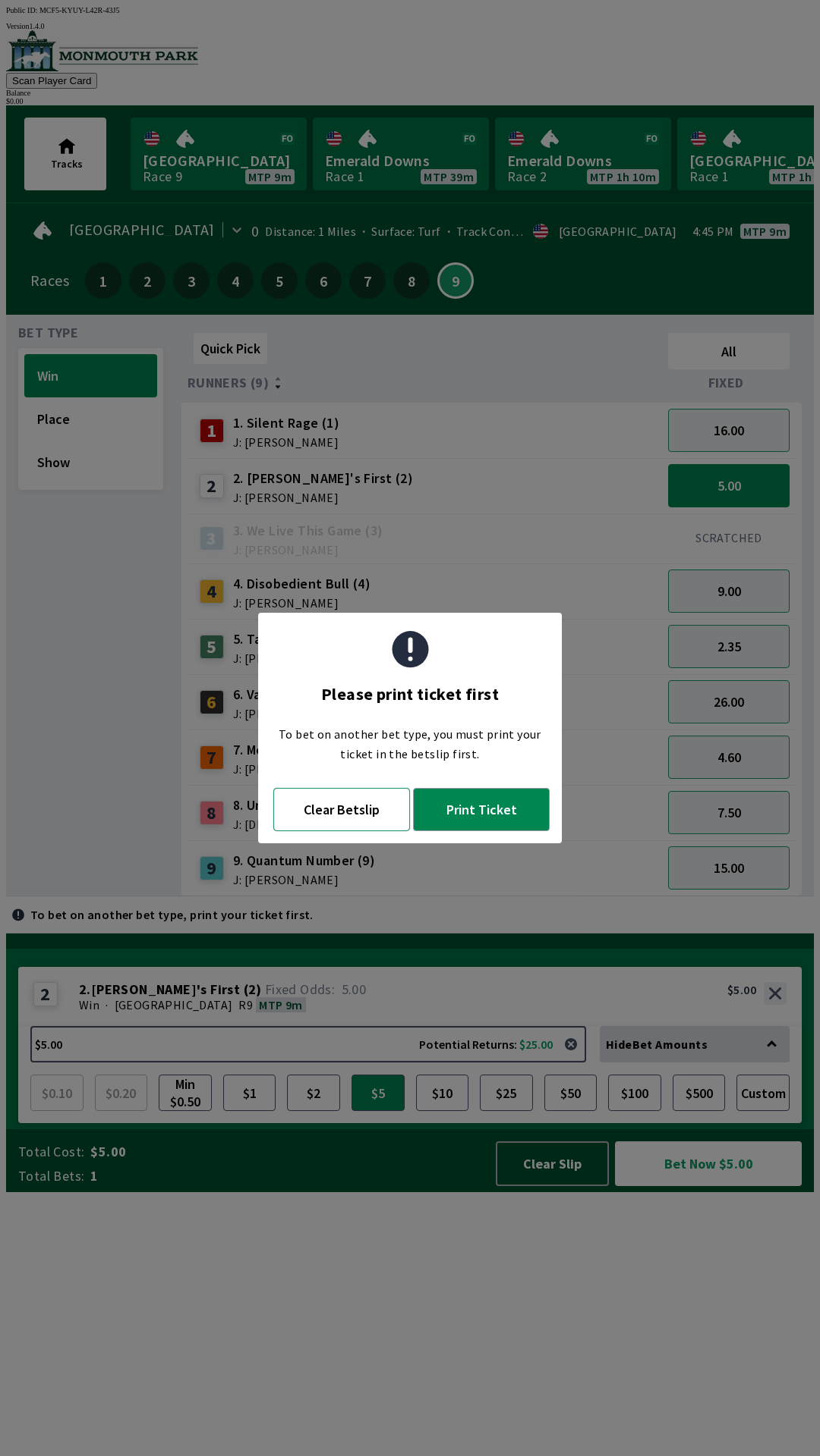
click at [371, 816] on button "Clear Betslip" at bounding box center [342, 809] width 137 height 43
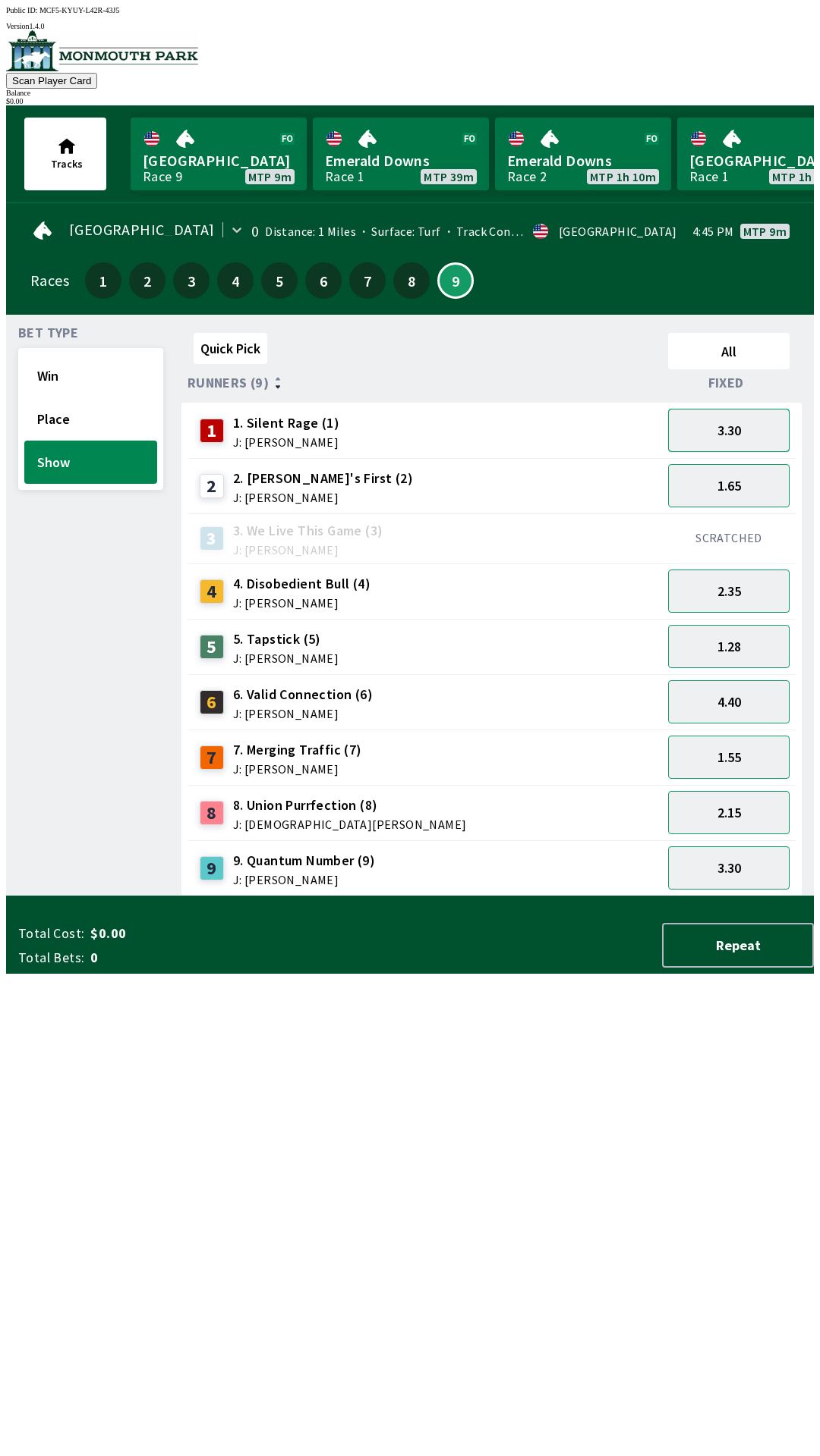
click at [765, 432] on button "3.30" at bounding box center [728, 430] width 121 height 43
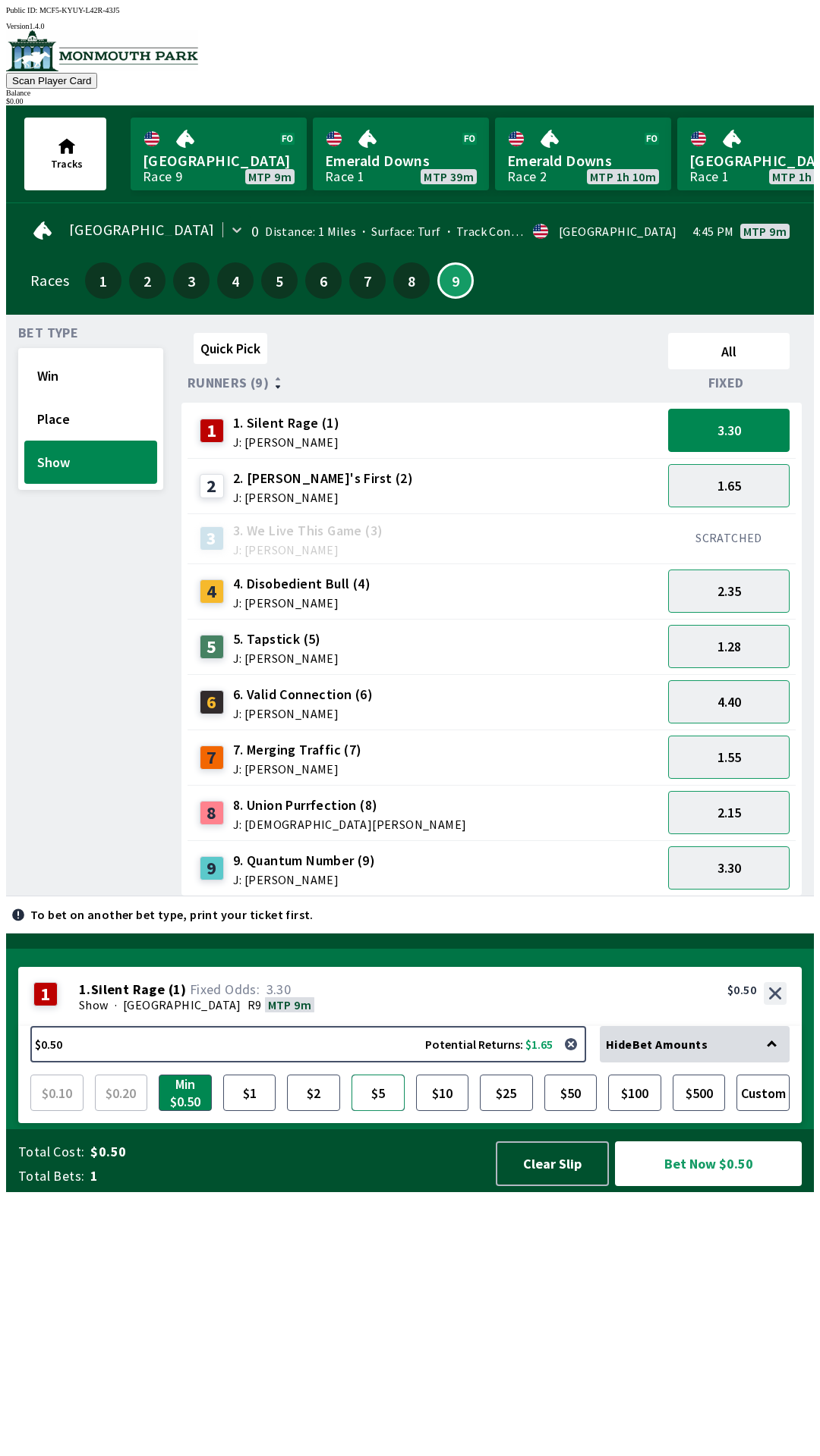
click at [389, 1111] on button "$5" at bounding box center [378, 1093] width 53 height 36
click at [387, 1111] on button "$5" at bounding box center [378, 1093] width 53 height 36
click at [391, 1111] on button "$5" at bounding box center [378, 1093] width 53 height 36
click at [384, 1111] on button "$5" at bounding box center [378, 1093] width 53 height 36
click at [42, 410] on button "Place" at bounding box center [91, 418] width 133 height 43
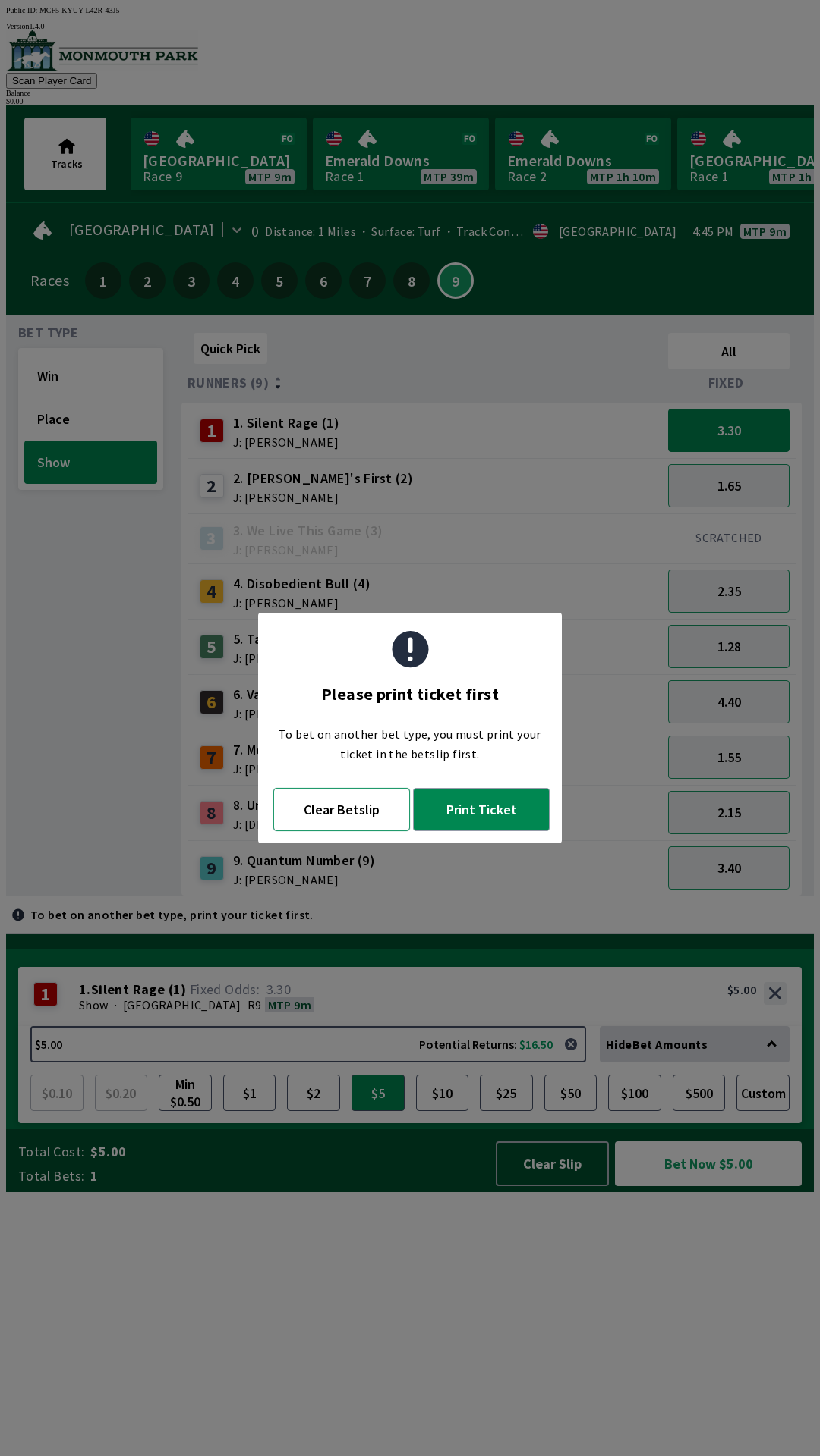
click at [308, 824] on button "Clear Betslip" at bounding box center [342, 809] width 137 height 43
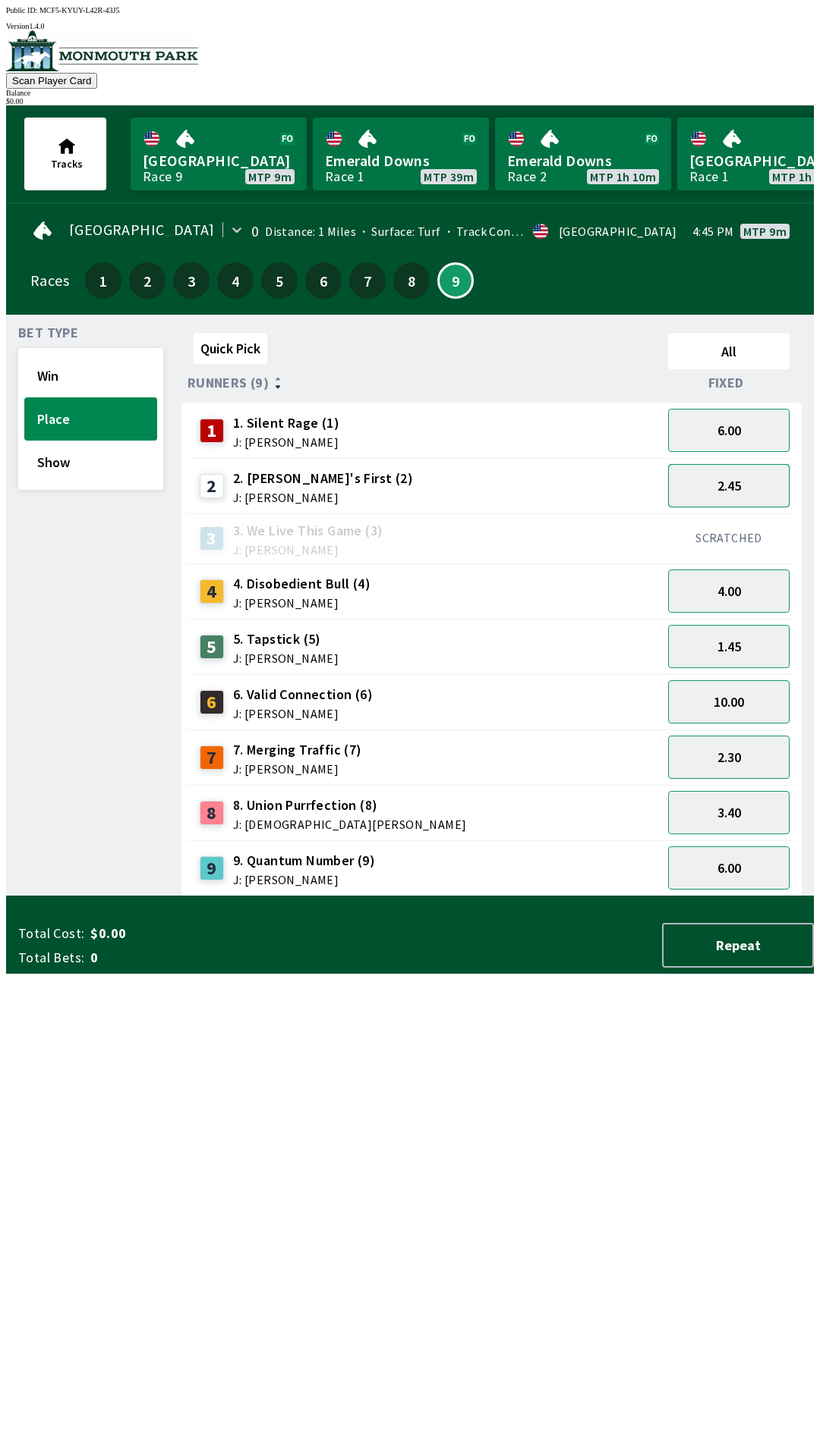
click at [734, 489] on button "2.45" at bounding box center [728, 485] width 121 height 43
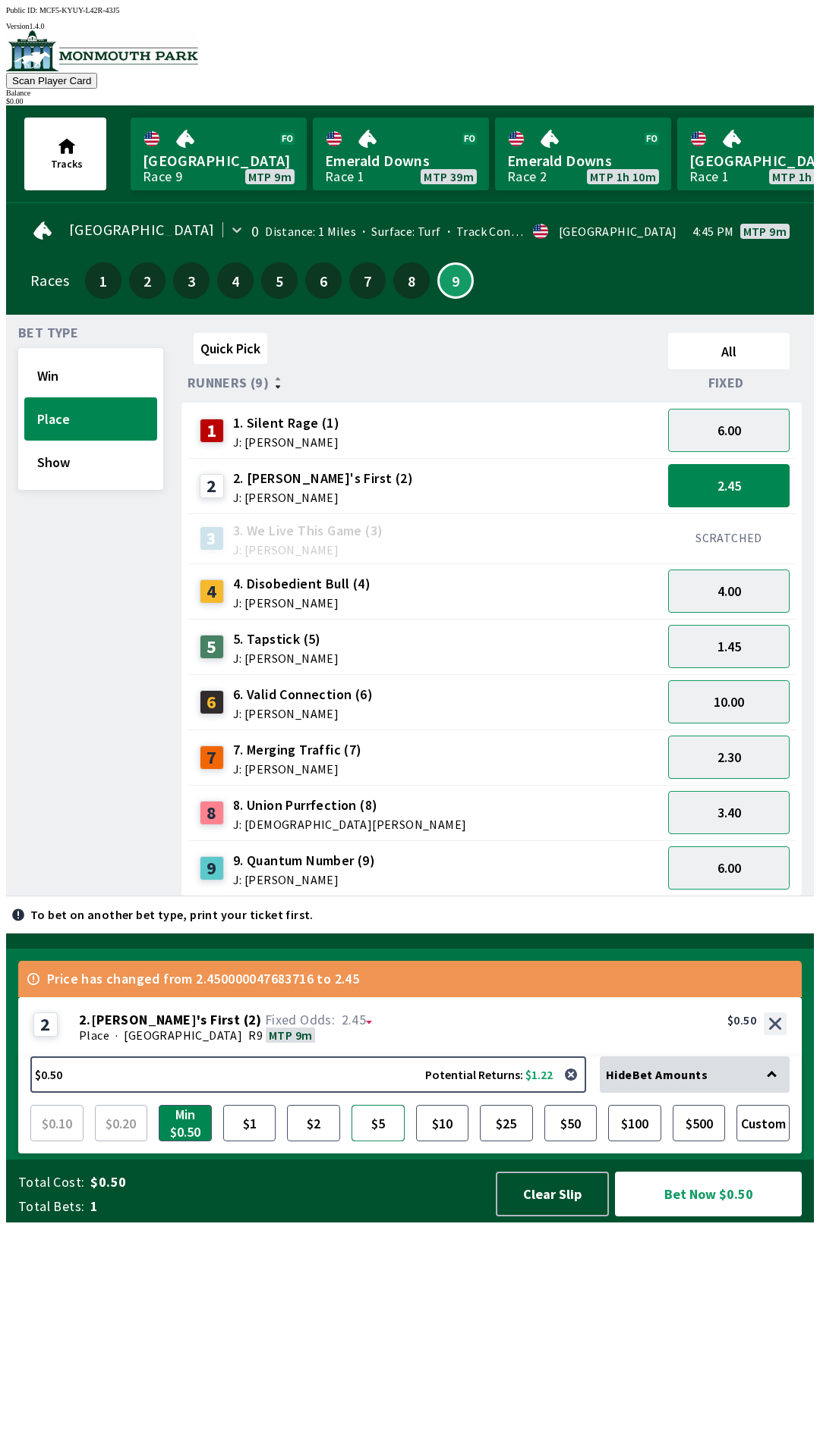
click at [363, 1142] on button "$5" at bounding box center [378, 1124] width 53 height 36
click at [751, 514] on div "SCRATCHED" at bounding box center [728, 538] width 134 height 50
click at [102, 385] on button "Win" at bounding box center [91, 375] width 133 height 43
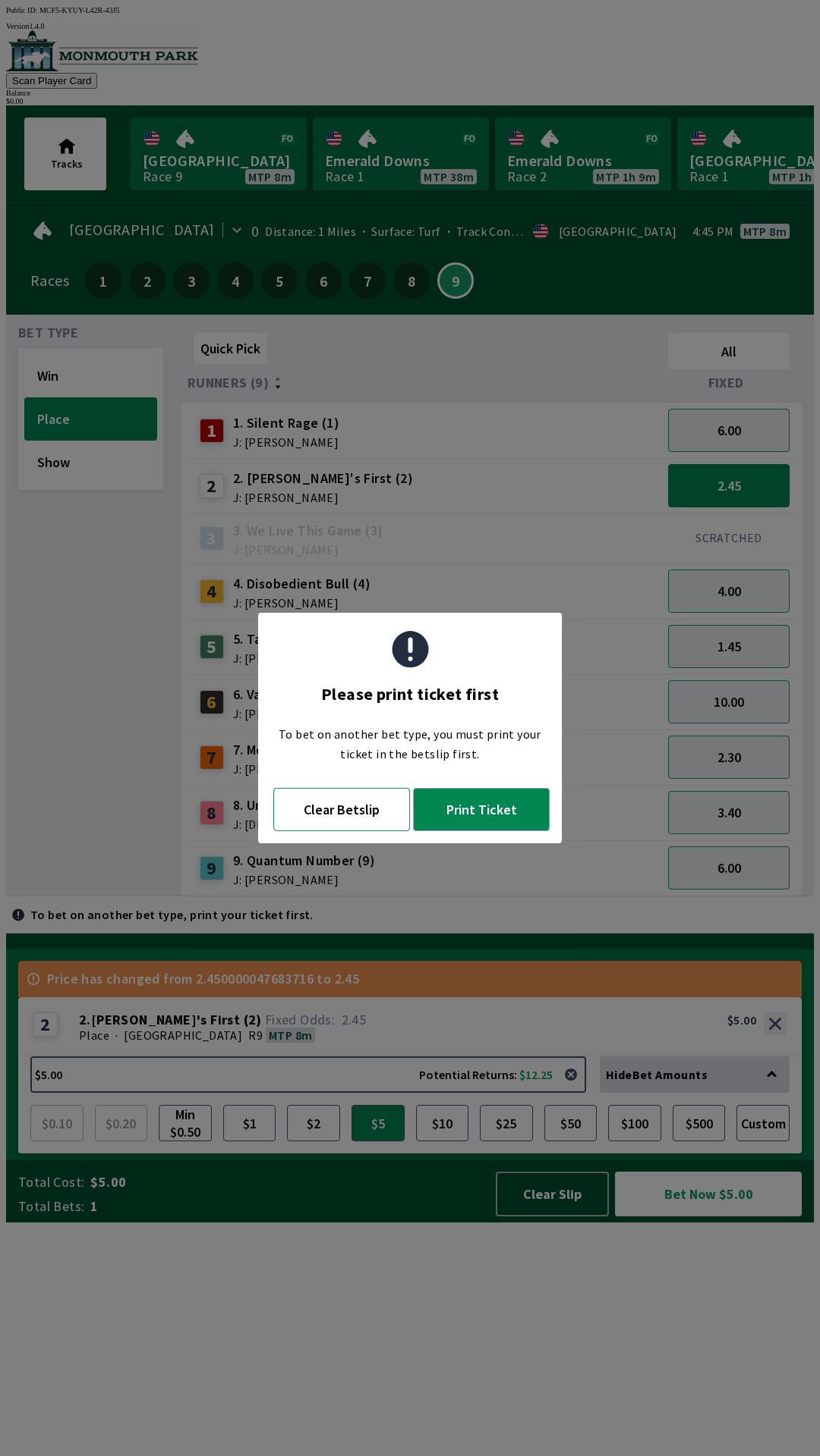
click at [357, 817] on button "Clear Betslip" at bounding box center [342, 809] width 137 height 43
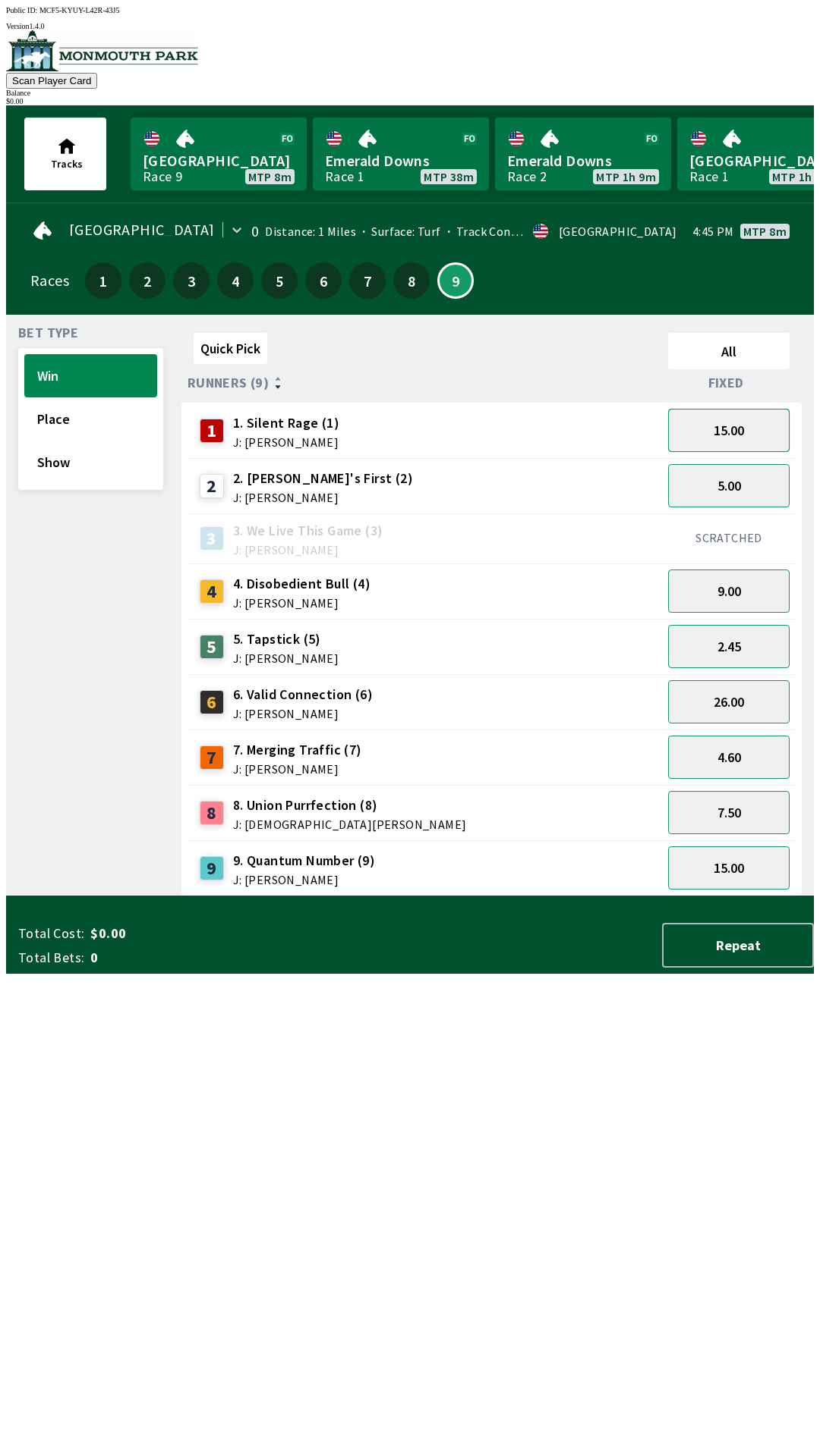
click at [764, 430] on button "15.00" at bounding box center [728, 430] width 121 height 43
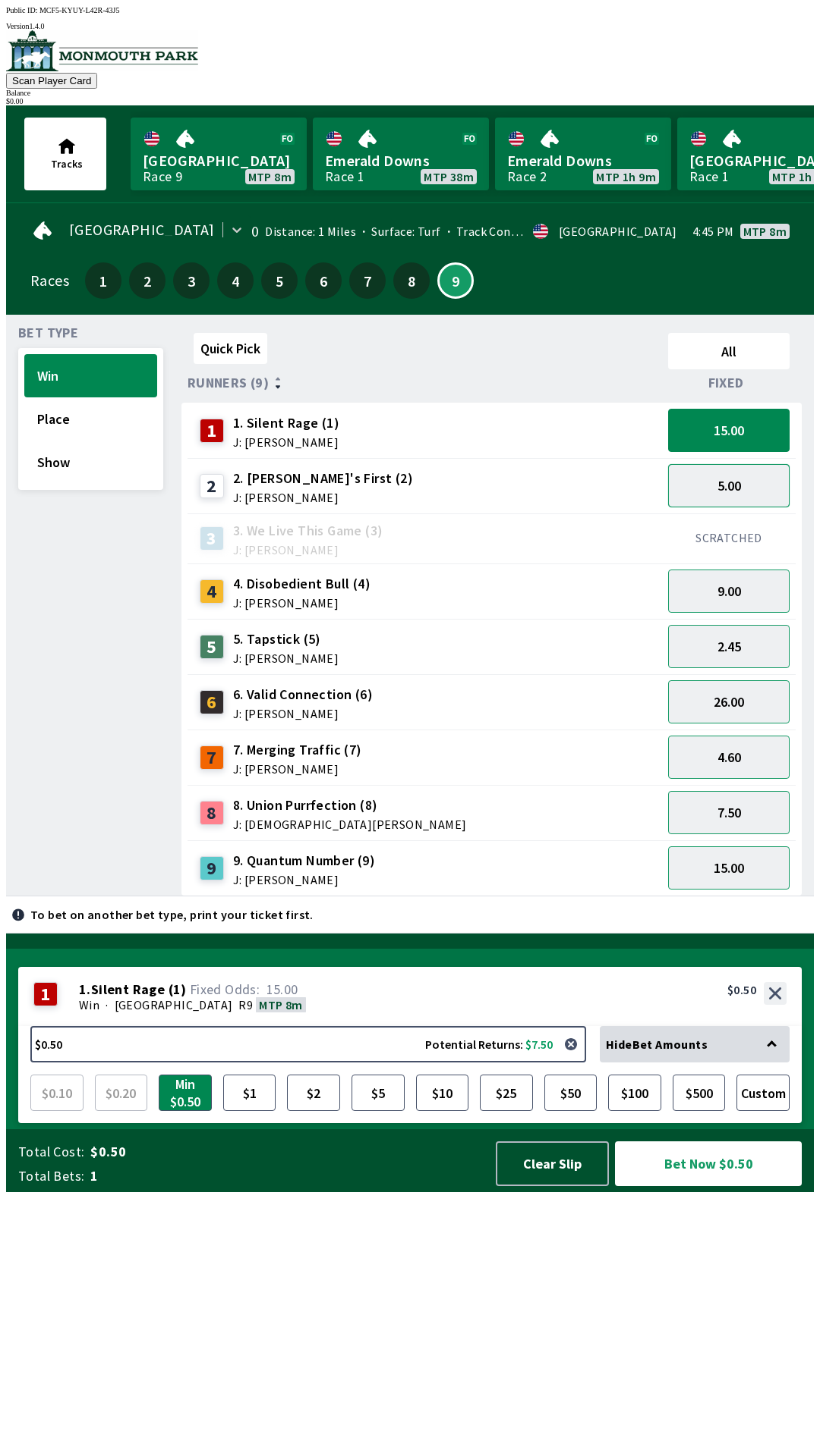
click at [734, 464] on button "5.00" at bounding box center [728, 485] width 121 height 43
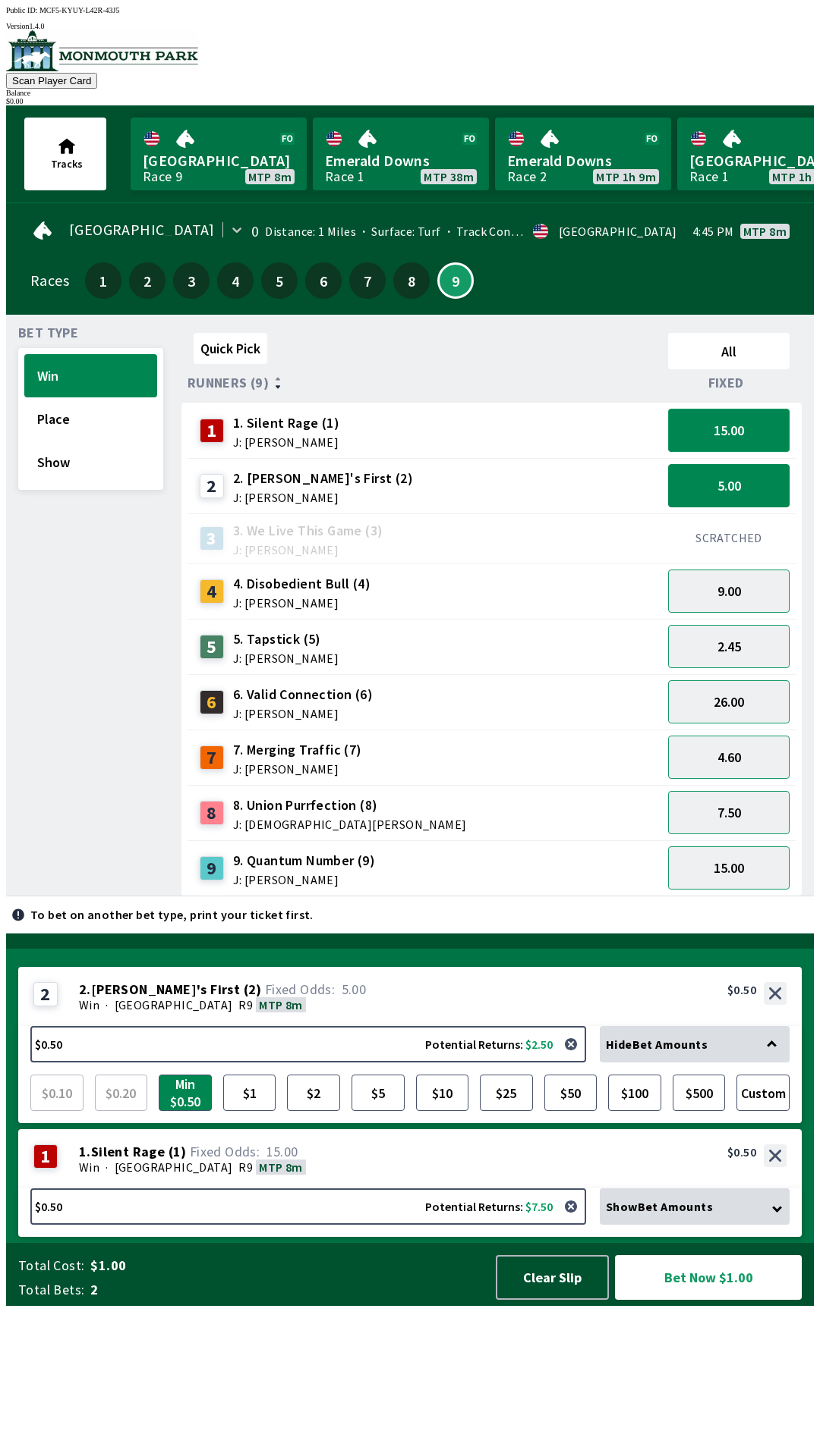
click at [745, 431] on button "15.00" at bounding box center [728, 430] width 121 height 43
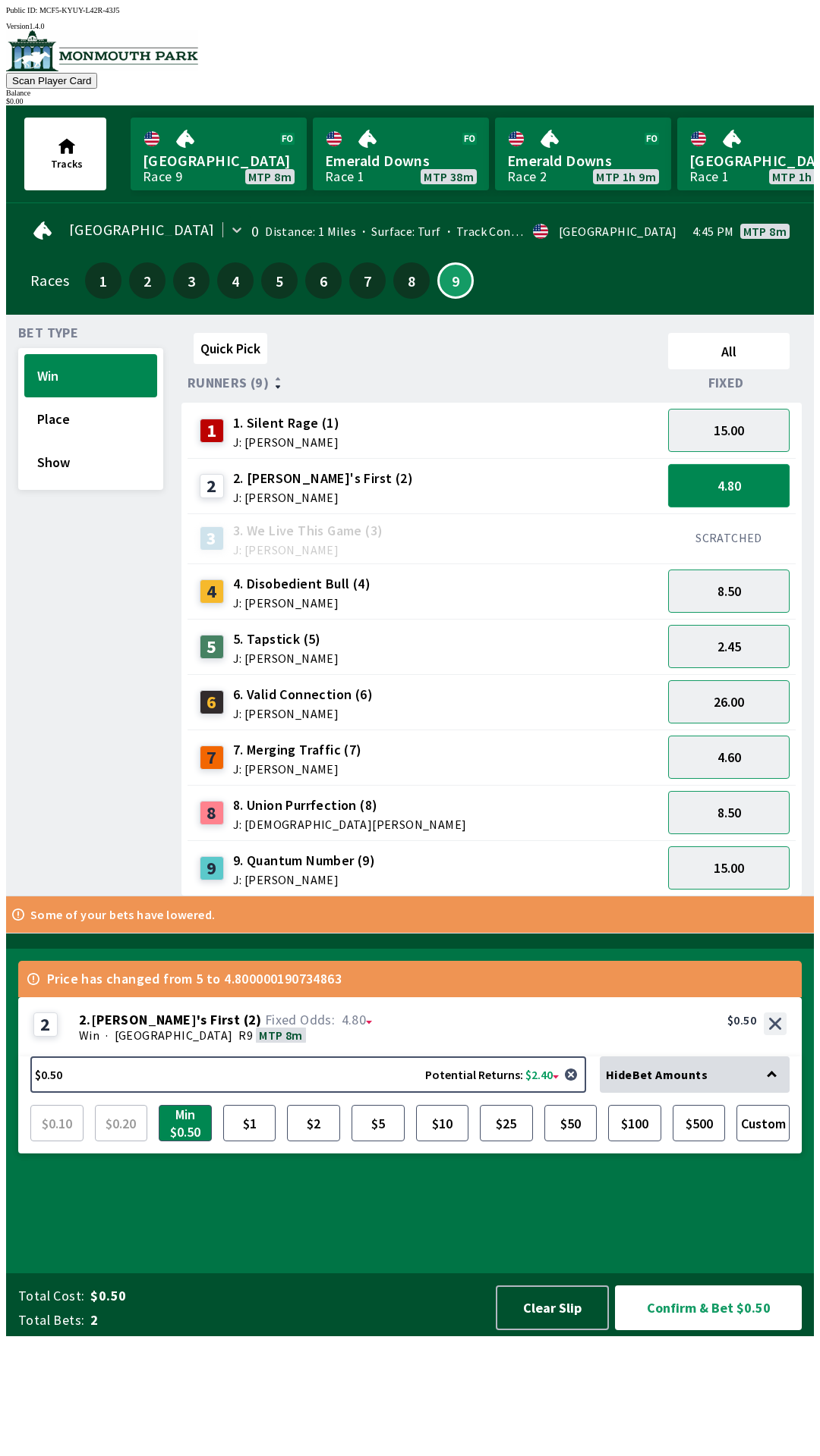
click at [738, 486] on button "4.80" at bounding box center [728, 485] width 121 height 43
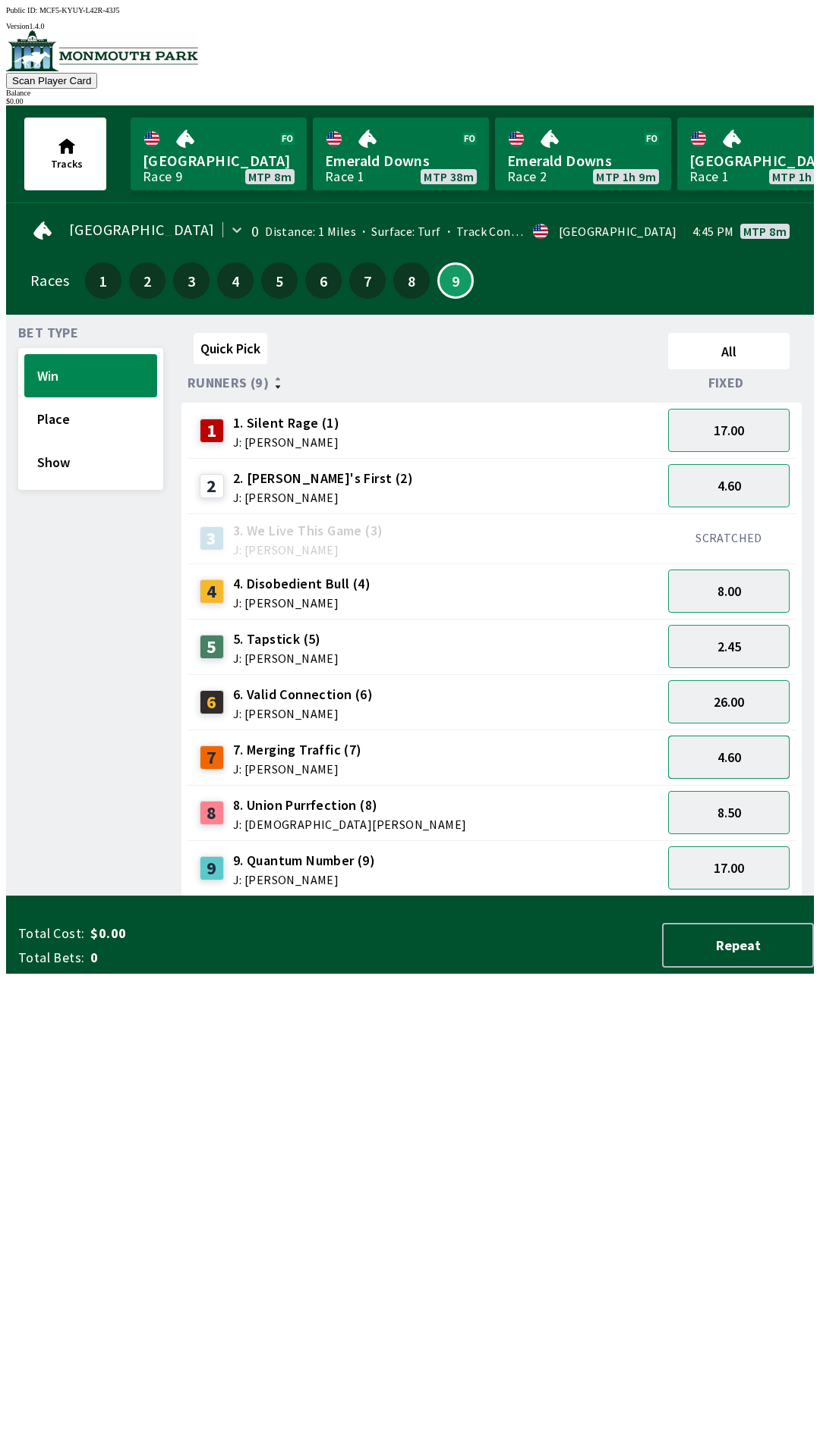
click at [776, 744] on button "4.60" at bounding box center [728, 757] width 121 height 43
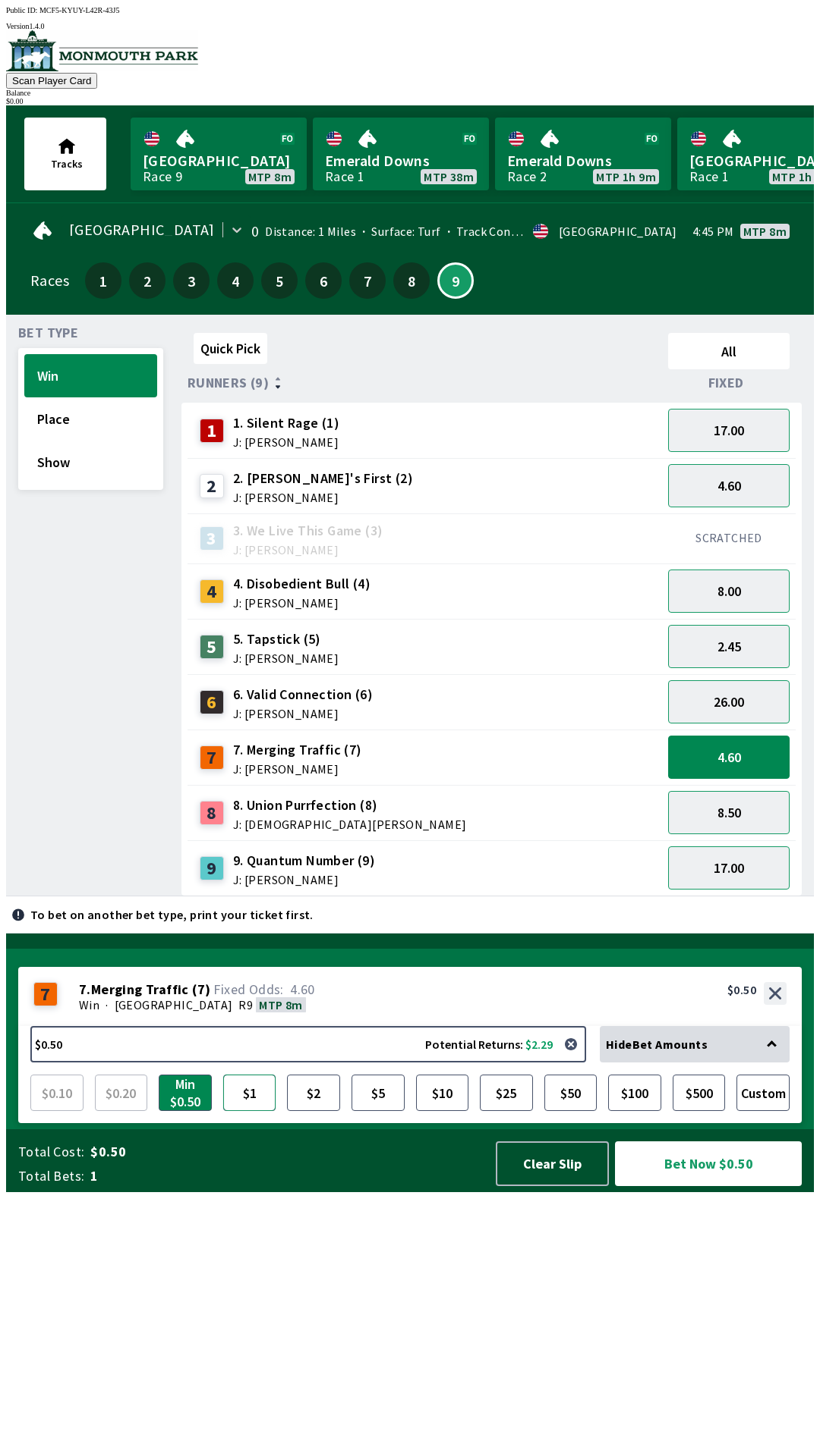
click at [253, 1111] on button "$1" at bounding box center [250, 1093] width 53 height 36
click at [370, 1111] on button "$5" at bounding box center [378, 1093] width 53 height 36
click at [387, 1111] on button "$5" at bounding box center [378, 1093] width 53 height 36
click at [774, 748] on button "4.60" at bounding box center [728, 757] width 121 height 43
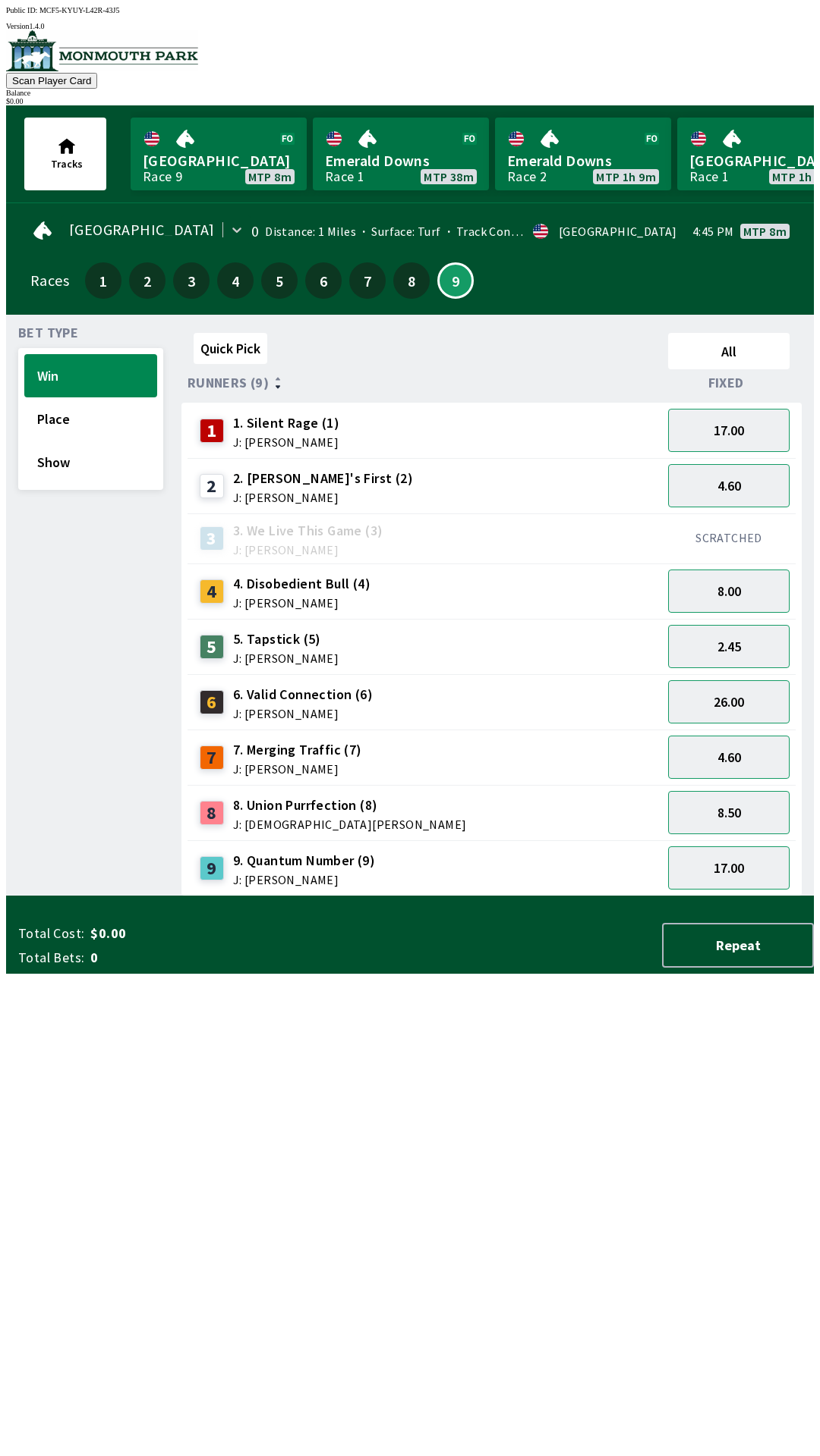
click at [736, 514] on div "SCRATCHED" at bounding box center [728, 538] width 134 height 50
click at [757, 483] on button "4.60" at bounding box center [728, 485] width 121 height 43
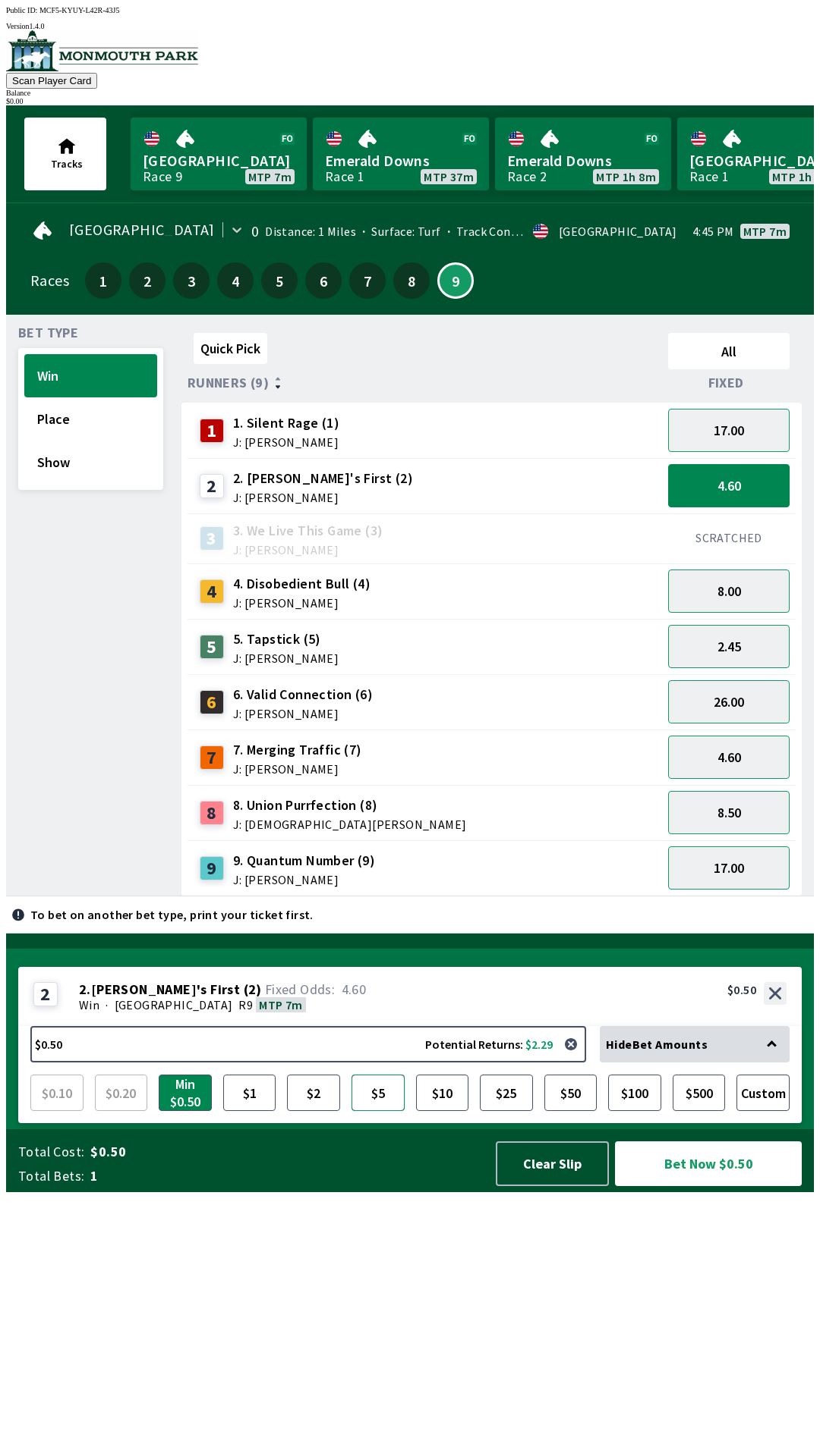
click at [381, 1111] on button "$5" at bounding box center [378, 1093] width 53 height 36
click at [784, 1186] on button "Bet Now $5.00" at bounding box center [708, 1164] width 187 height 45
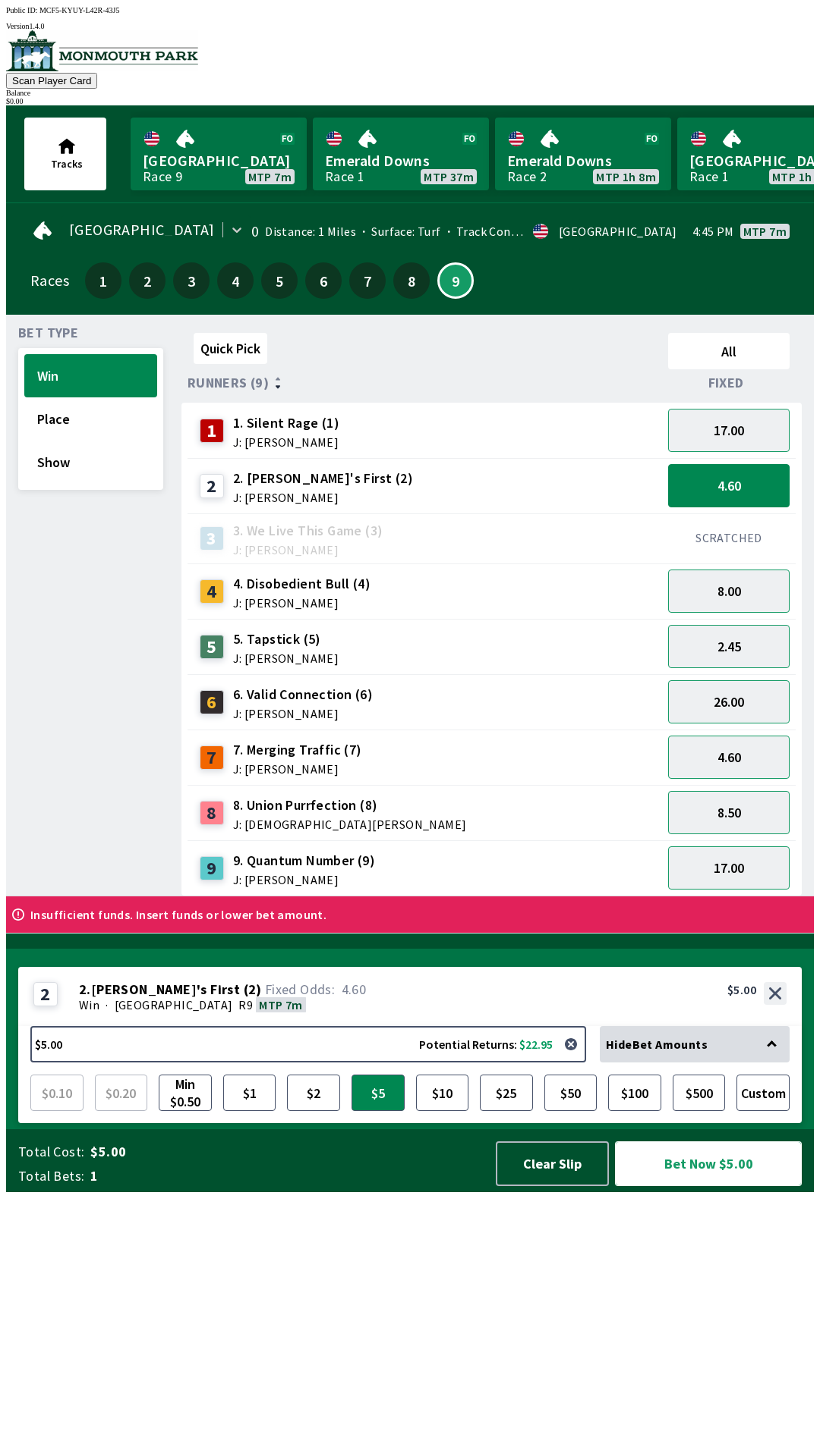
click at [753, 1186] on button "Bet Now $5.00" at bounding box center [708, 1164] width 187 height 45
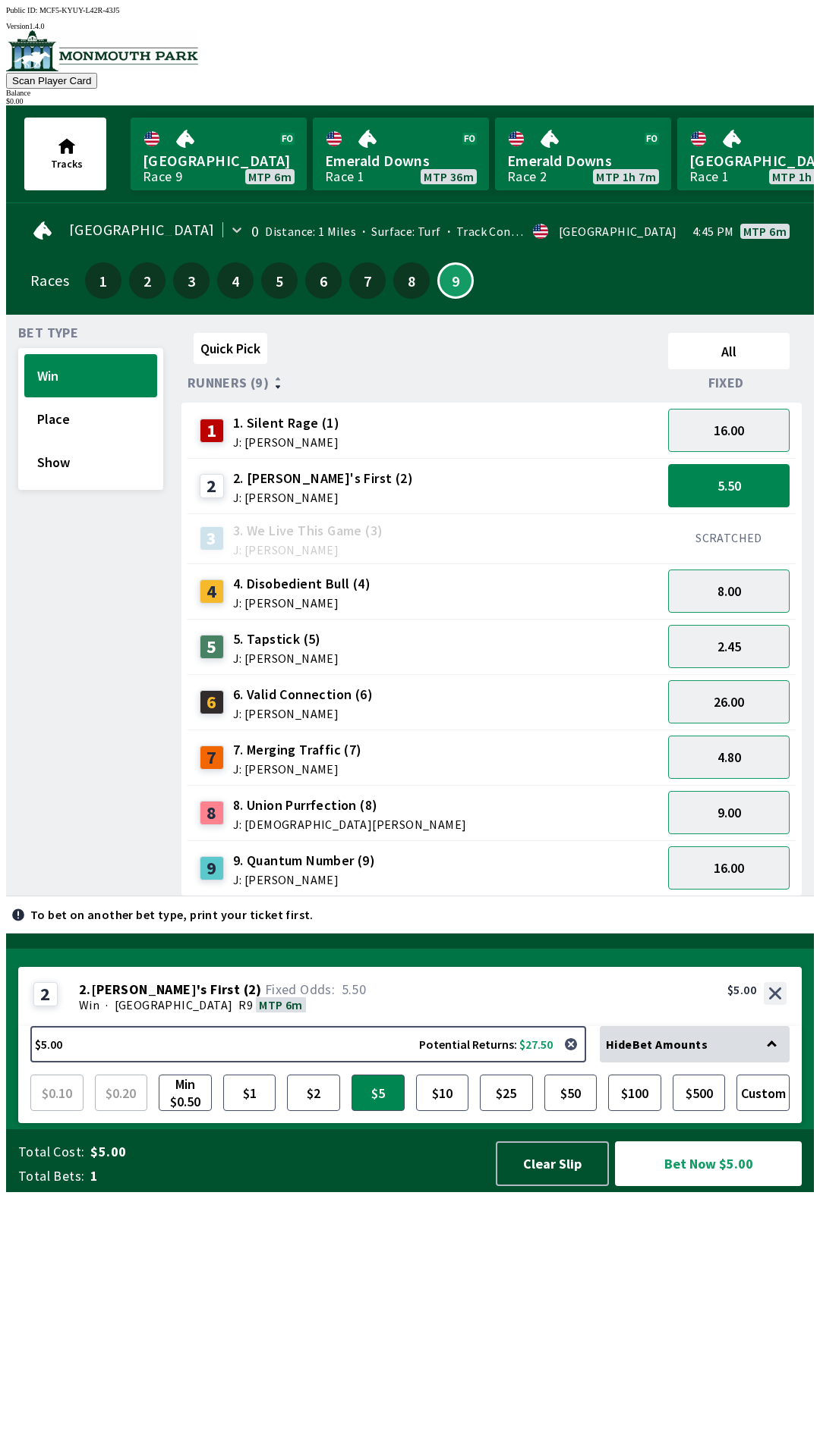
click at [321, 729] on div "7 7. Merging Traffic (7) J: [PERSON_NAME]" at bounding box center [425, 757] width 475 height 56
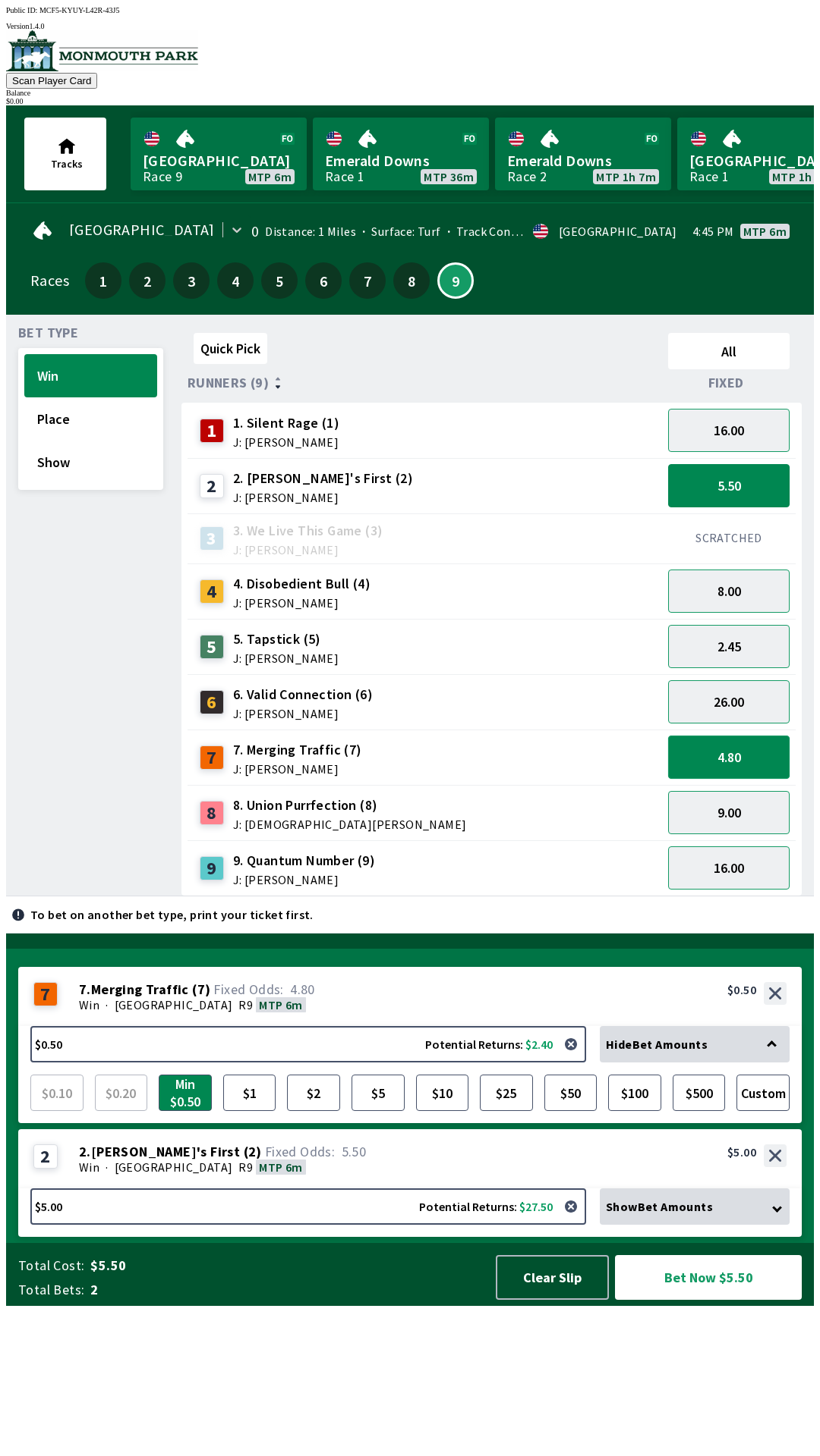
click at [770, 744] on button "4.80" at bounding box center [728, 757] width 121 height 43
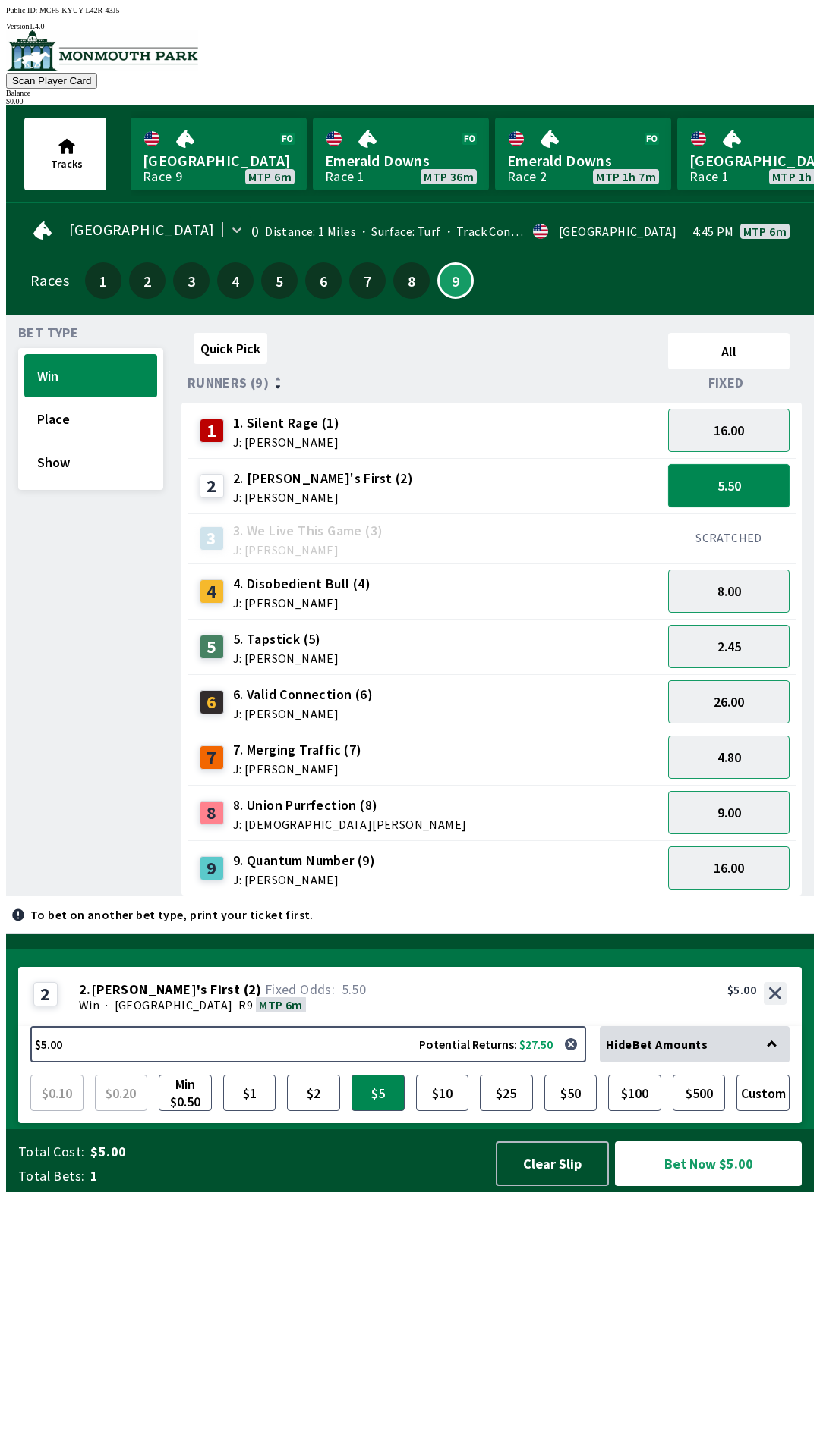
click at [759, 484] on button "5.50" at bounding box center [728, 485] width 121 height 43
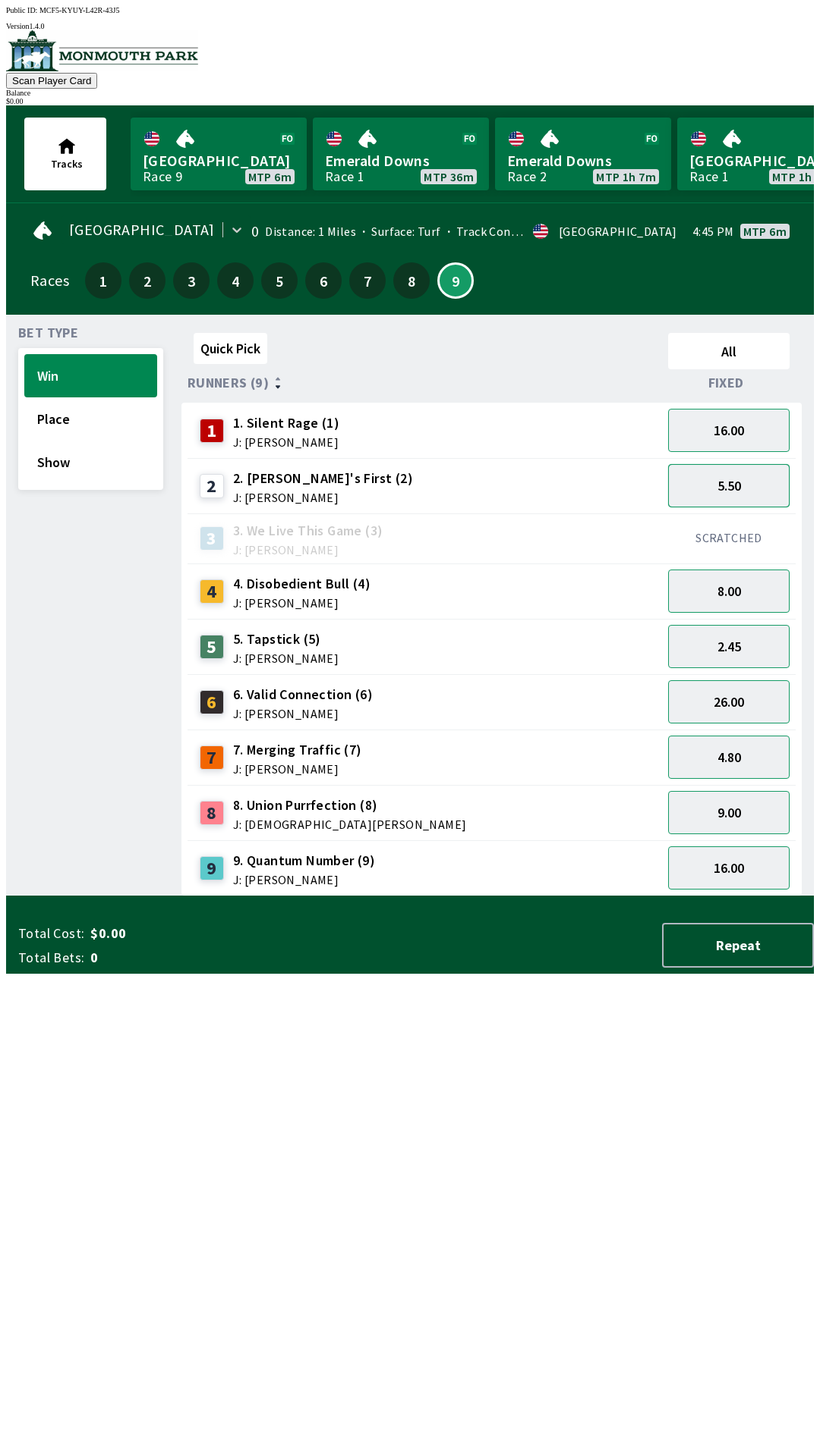
scroll to position [1, 0]
click at [764, 694] on button "26.00" at bounding box center [728, 700] width 121 height 43
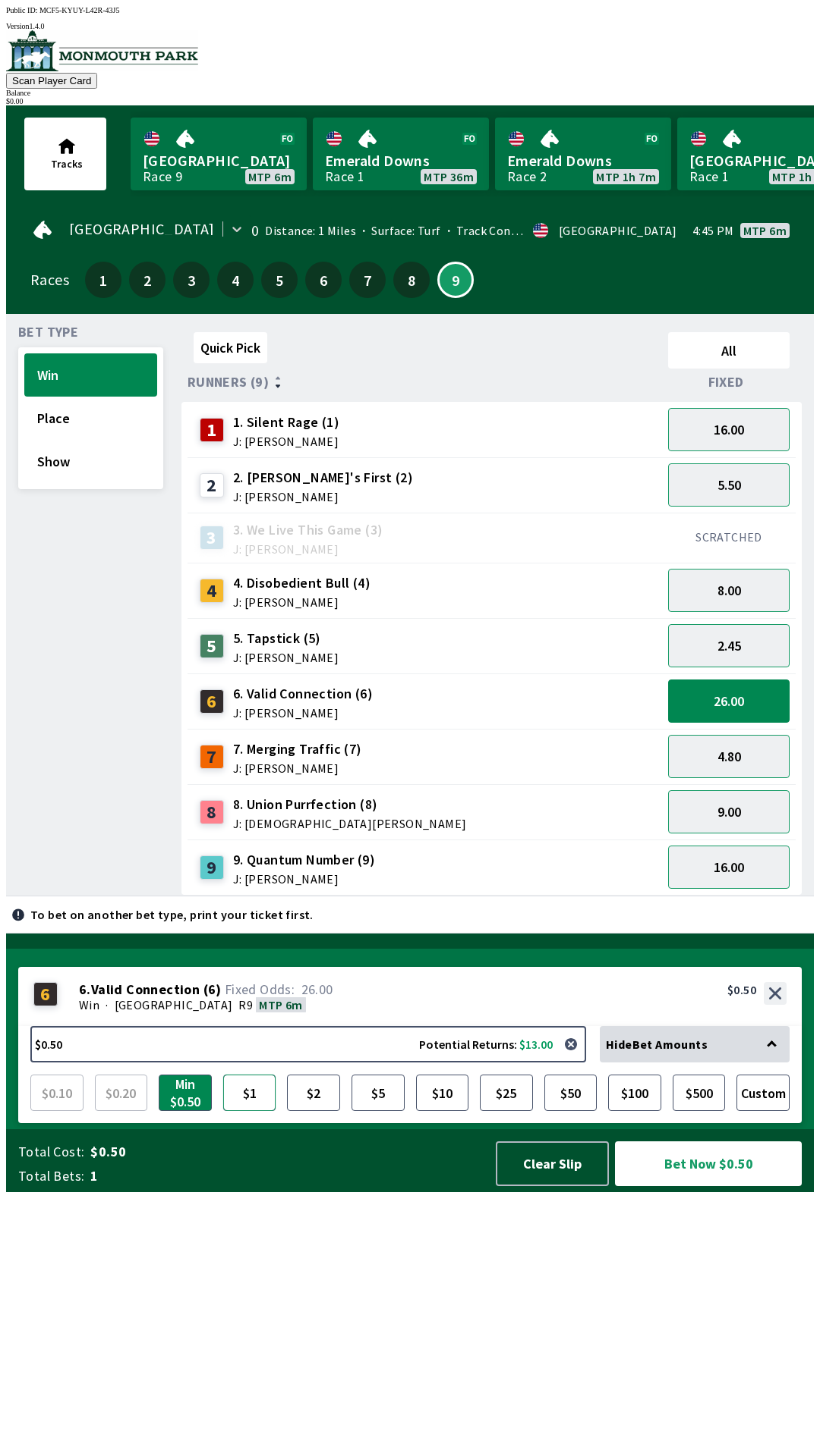
click at [261, 1111] on button "$1" at bounding box center [250, 1093] width 53 height 36
click at [438, 1111] on button "$10" at bounding box center [442, 1093] width 53 height 36
click at [456, 1111] on button "$10" at bounding box center [442, 1093] width 53 height 36
click at [581, 1060] on button "button" at bounding box center [570, 1044] width 30 height 30
click at [578, 1060] on button "button" at bounding box center [570, 1044] width 30 height 30
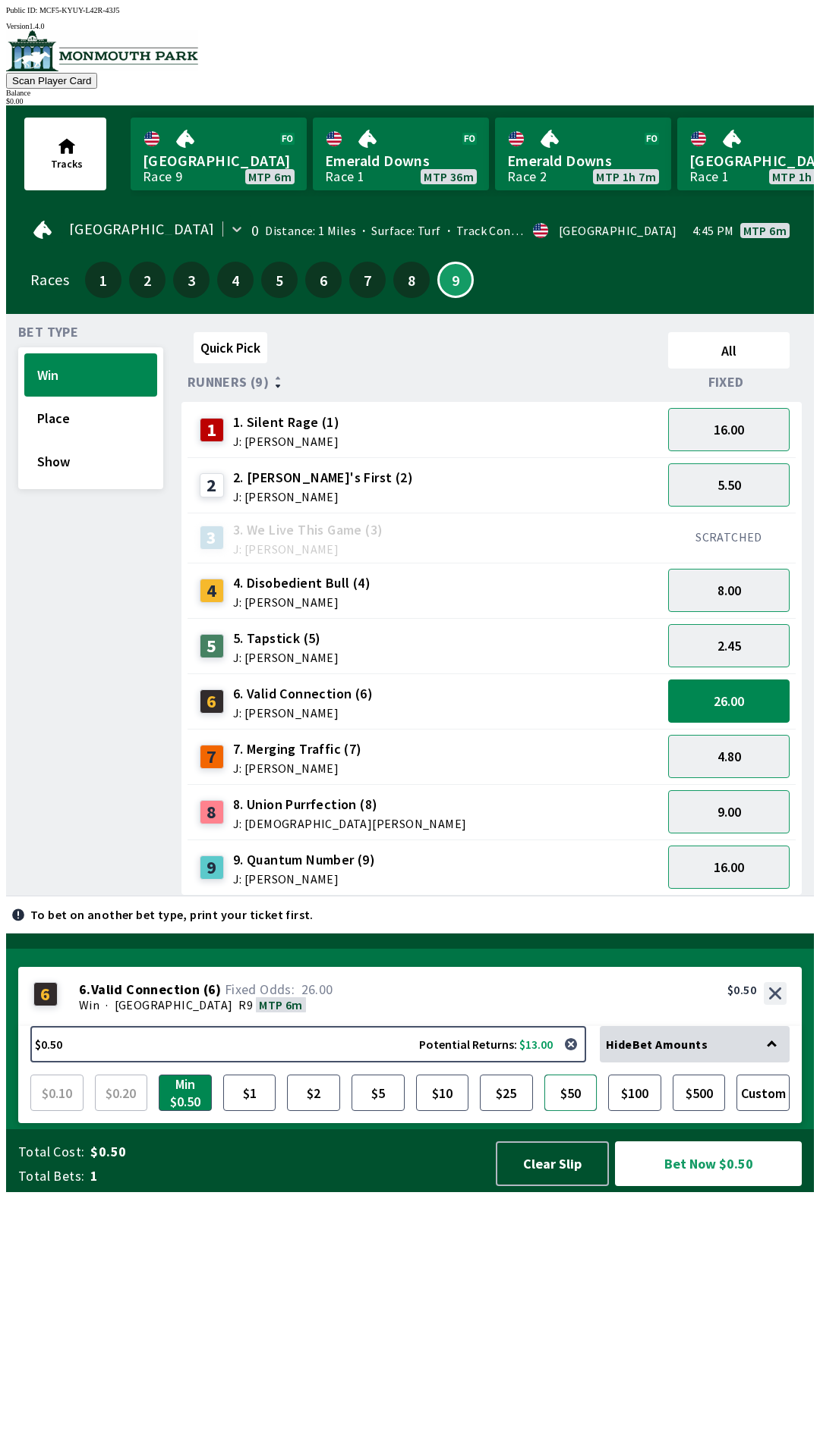
click at [568, 1111] on button "$50" at bounding box center [570, 1093] width 53 height 36
click at [708, 1111] on button "$500" at bounding box center [699, 1093] width 53 height 36
click at [767, 1111] on button "Custom" at bounding box center [763, 1093] width 53 height 36
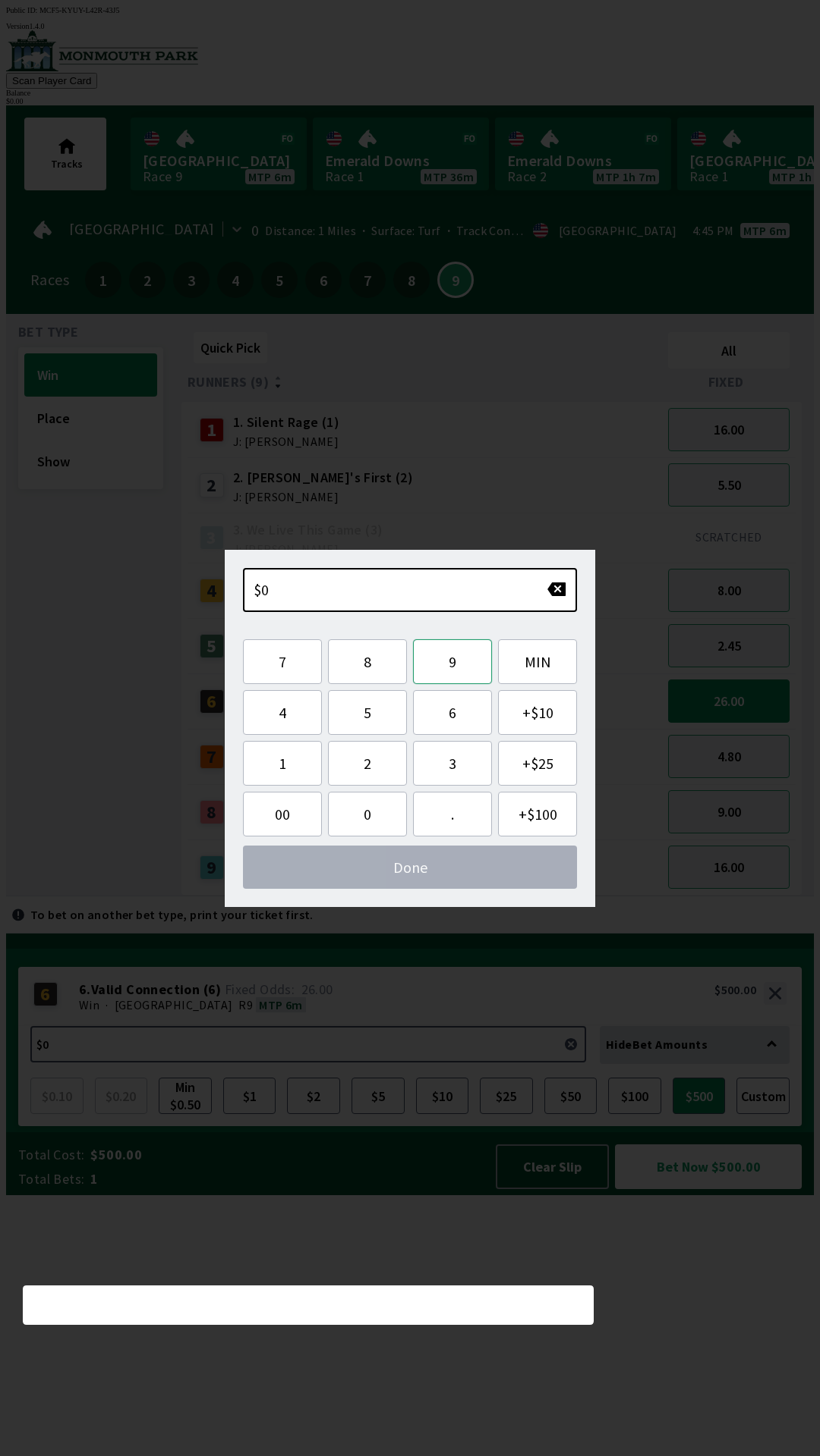
click at [455, 665] on button "9" at bounding box center [452, 661] width 79 height 45
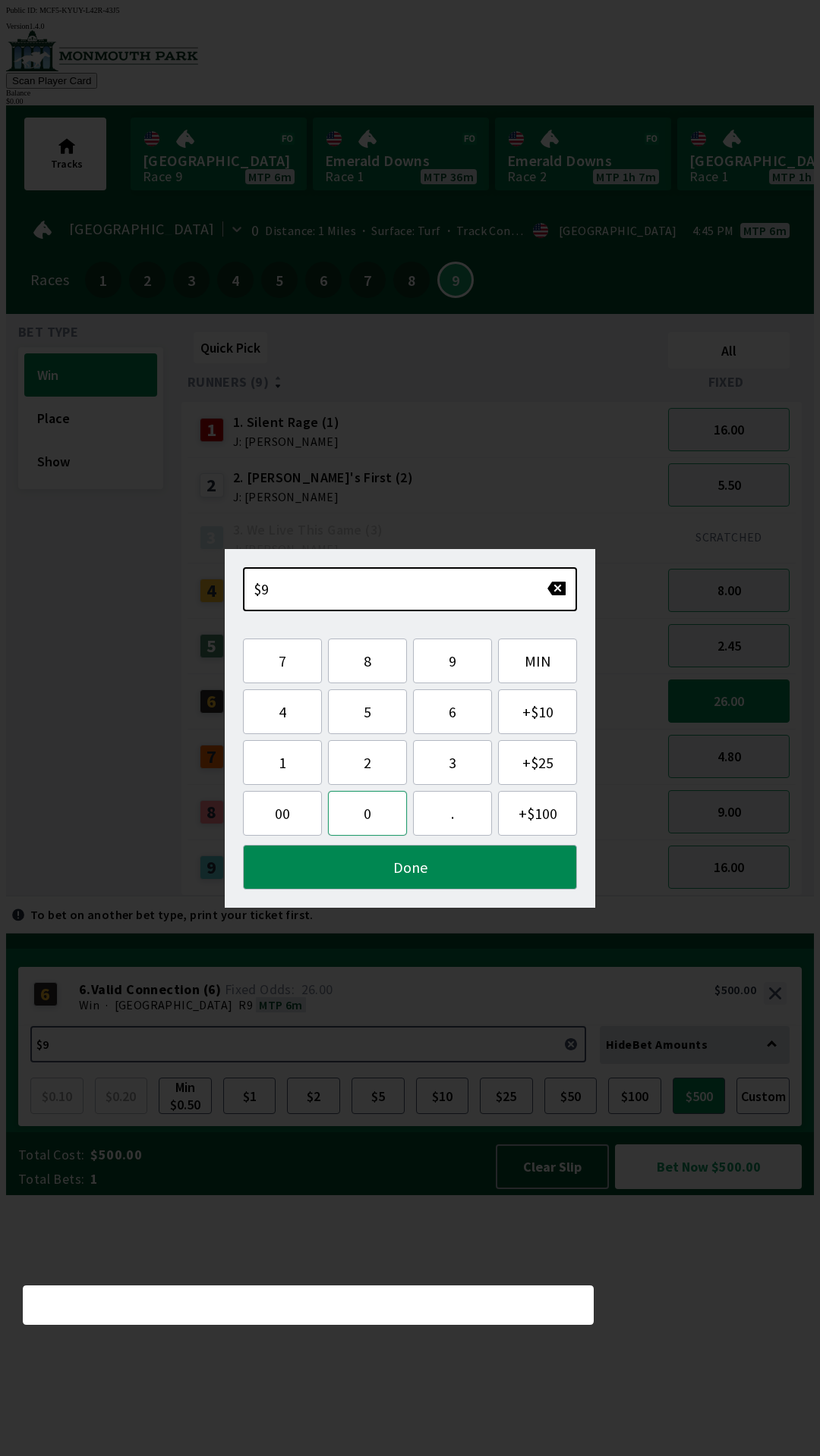
click at [358, 822] on button "0" at bounding box center [367, 813] width 79 height 45
click at [353, 820] on button "0" at bounding box center [367, 813] width 79 height 45
click at [435, 880] on button "Done" at bounding box center [410, 867] width 333 height 45
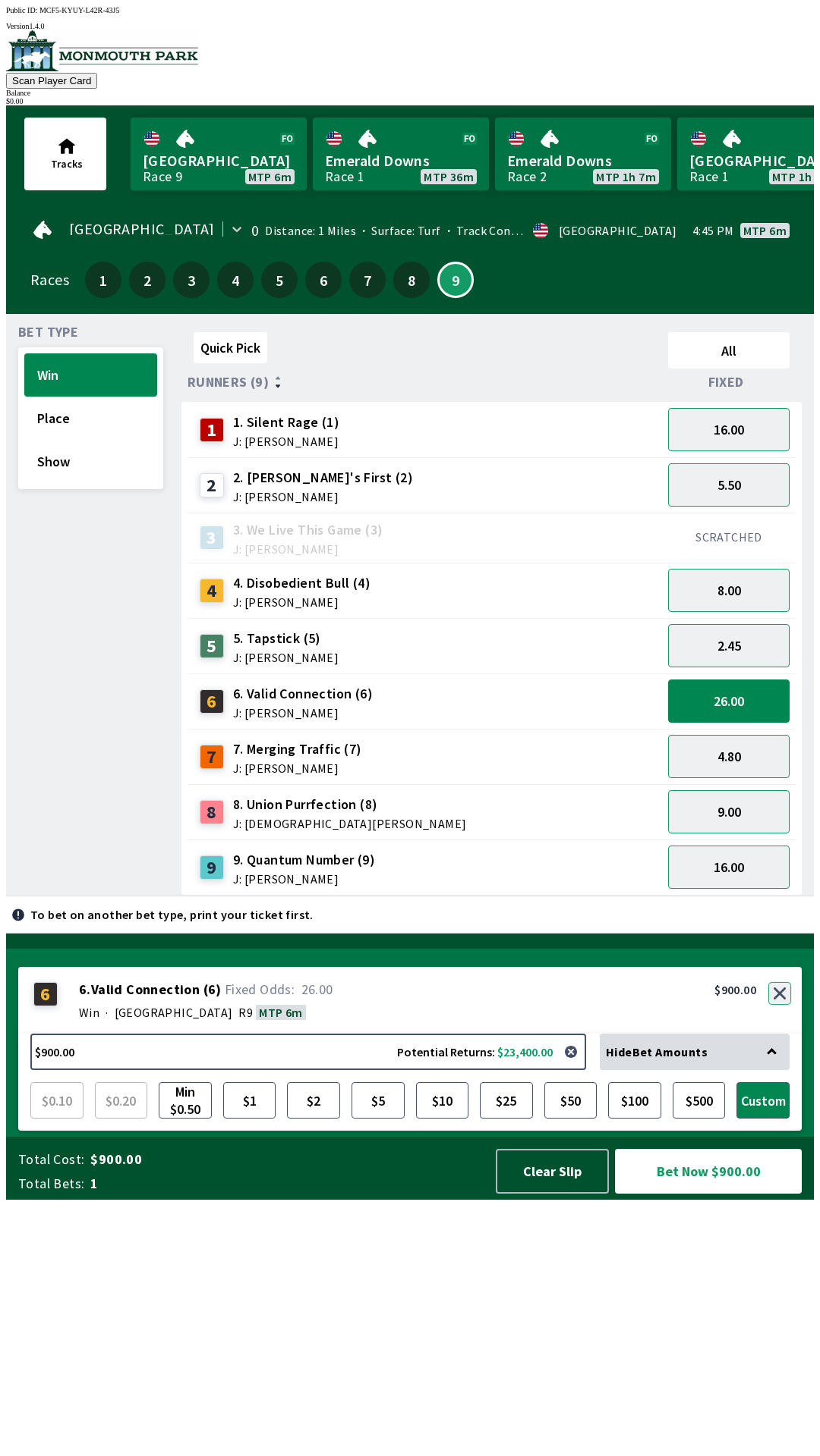
click at [781, 1005] on button "button" at bounding box center [779, 993] width 23 height 23
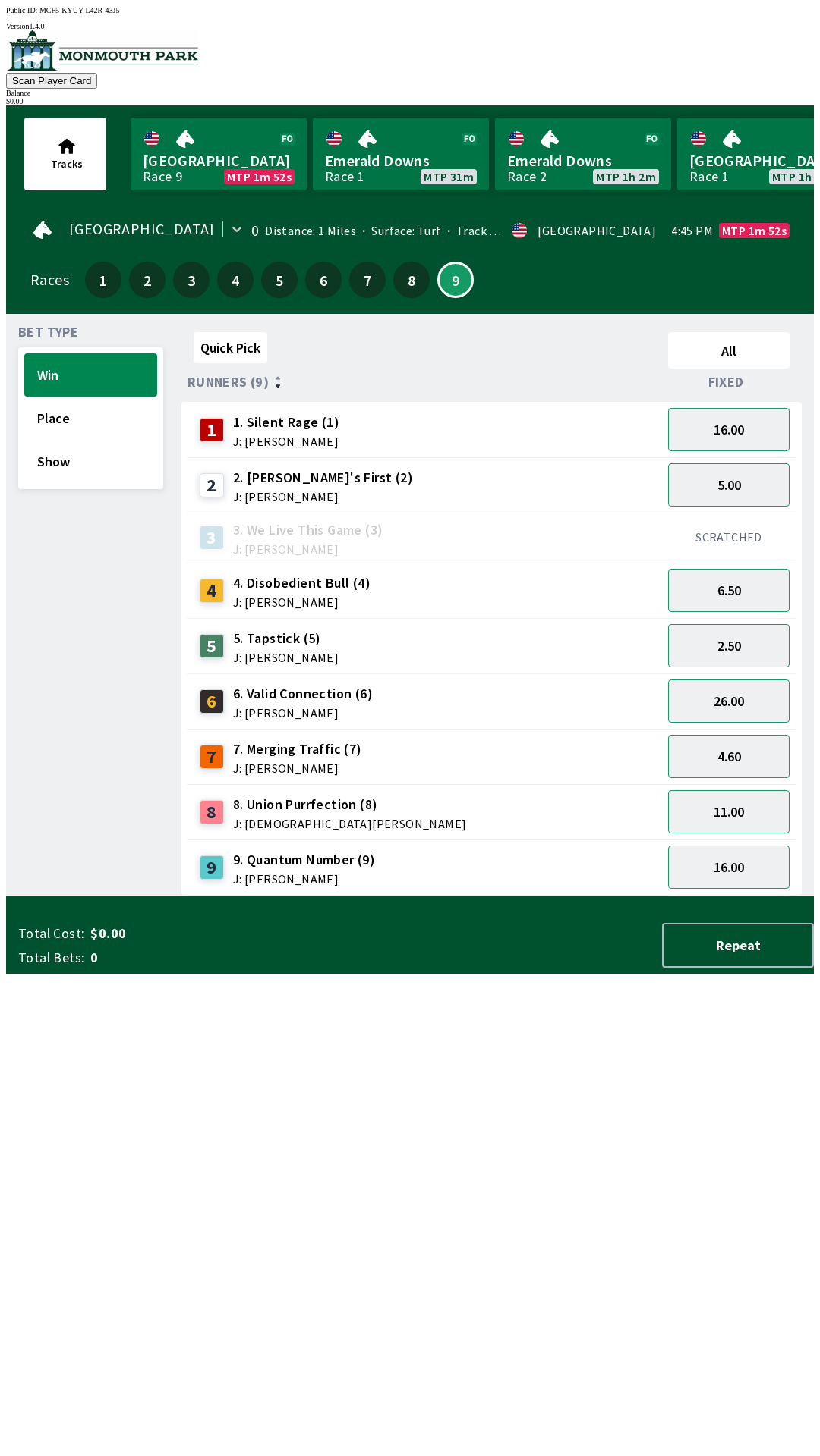
click at [62, 71] on img at bounding box center [102, 50] width 192 height 41
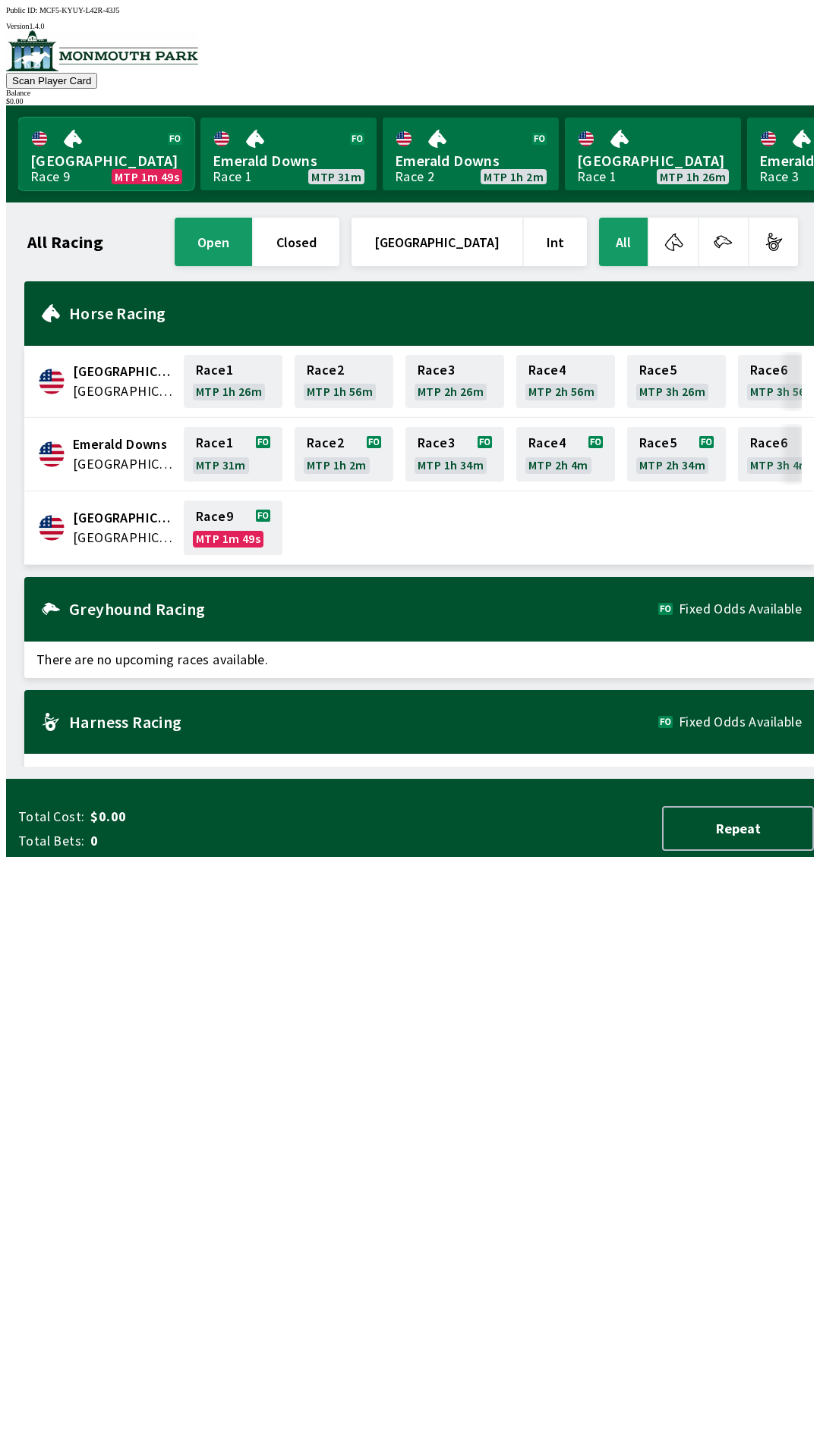
click at [116, 165] on link "[GEOGRAPHIC_DATA] Race 9 MTP 1m 49s" at bounding box center [106, 154] width 176 height 73
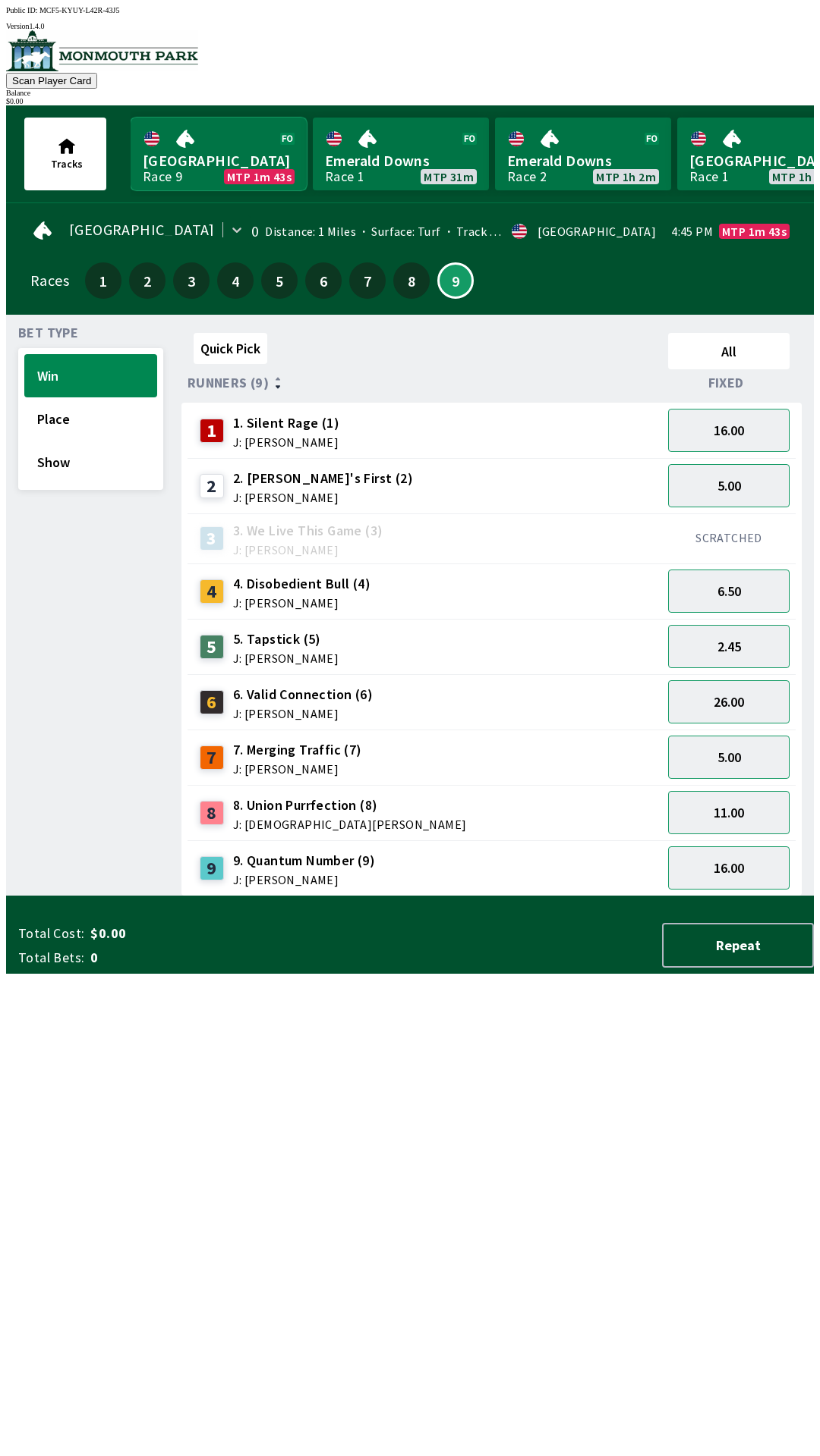
click at [183, 176] on link "[GEOGRAPHIC_DATA] Race 9 MTP 1m 43s" at bounding box center [218, 154] width 176 height 73
click at [210, 140] on link "[GEOGRAPHIC_DATA] Race 9 MTP 1m 42s" at bounding box center [218, 154] width 176 height 73
click at [751, 417] on button "16.00" at bounding box center [728, 430] width 121 height 43
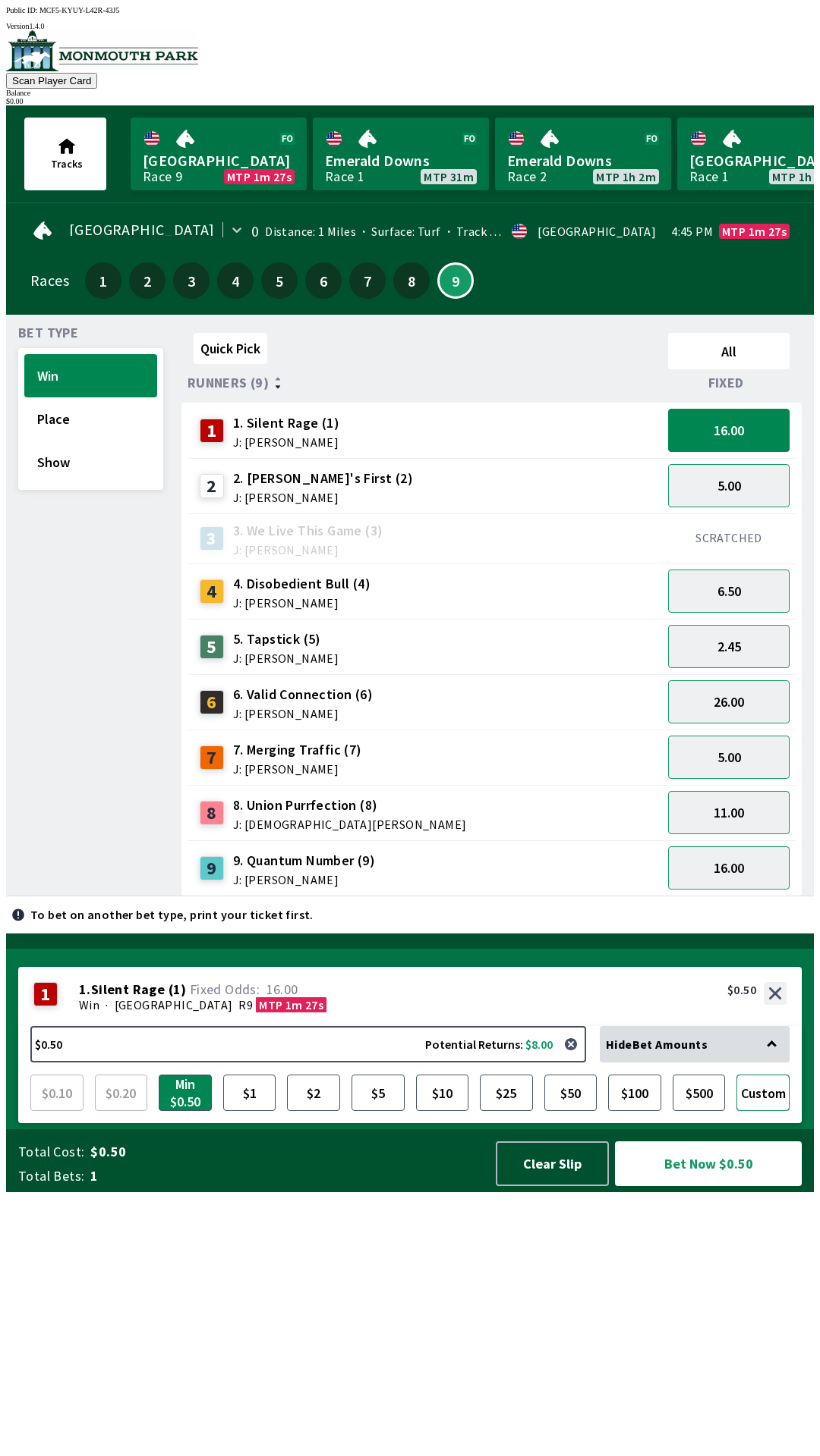
click at [767, 1111] on button "Custom" at bounding box center [763, 1093] width 53 height 36
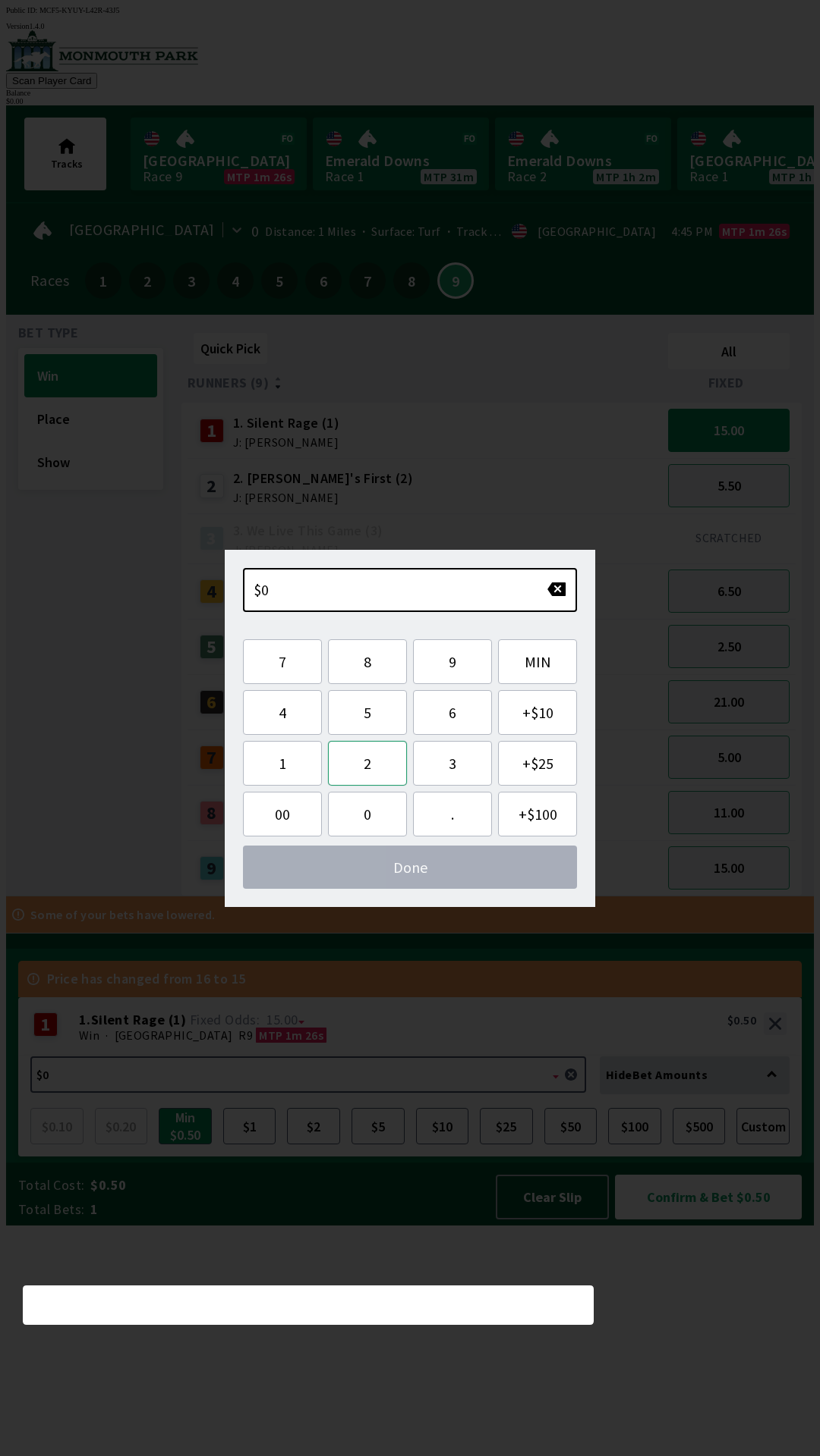
click at [362, 769] on button "2" at bounding box center [367, 763] width 79 height 45
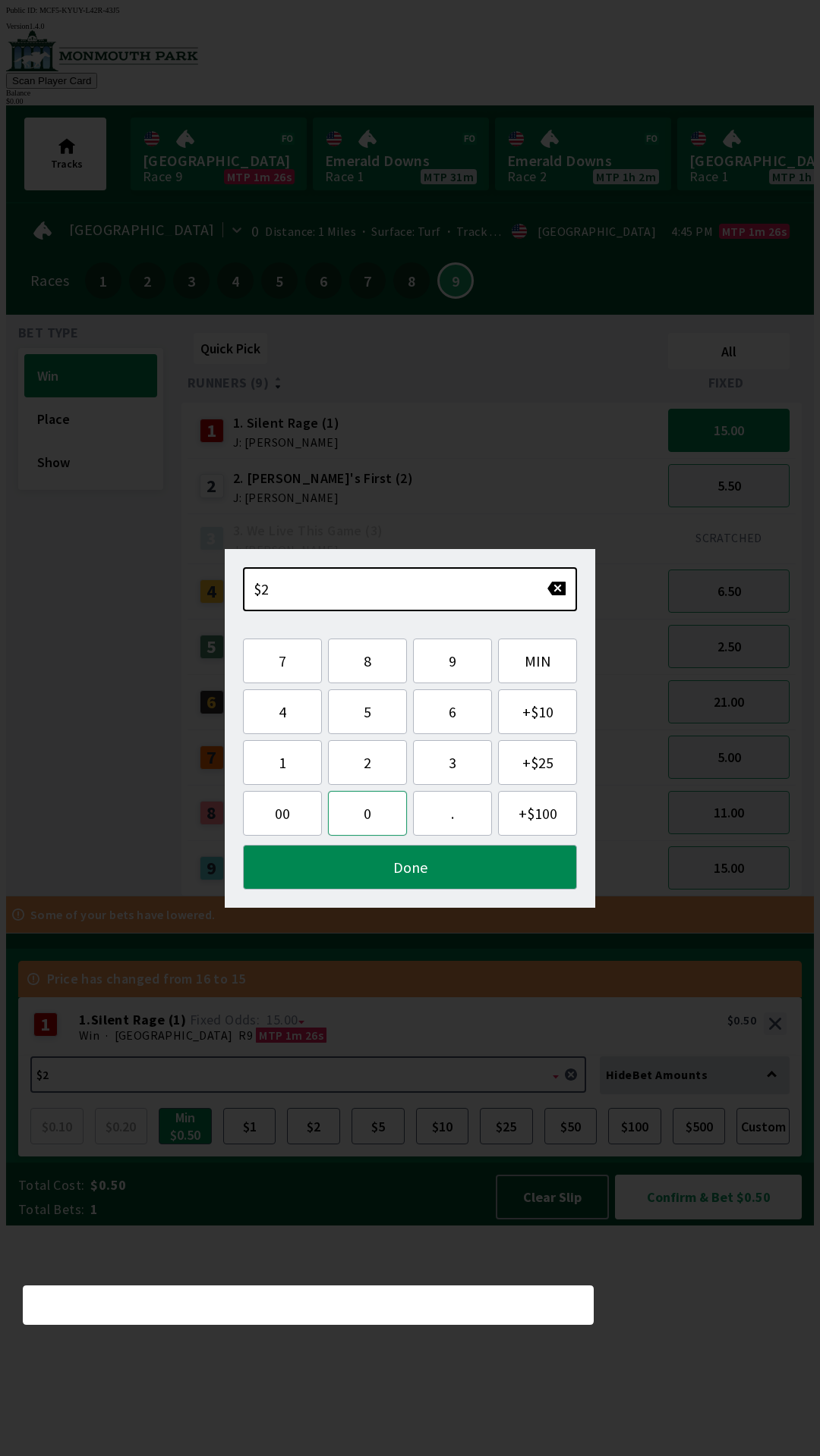
click at [350, 814] on button "0" at bounding box center [367, 813] width 79 height 45
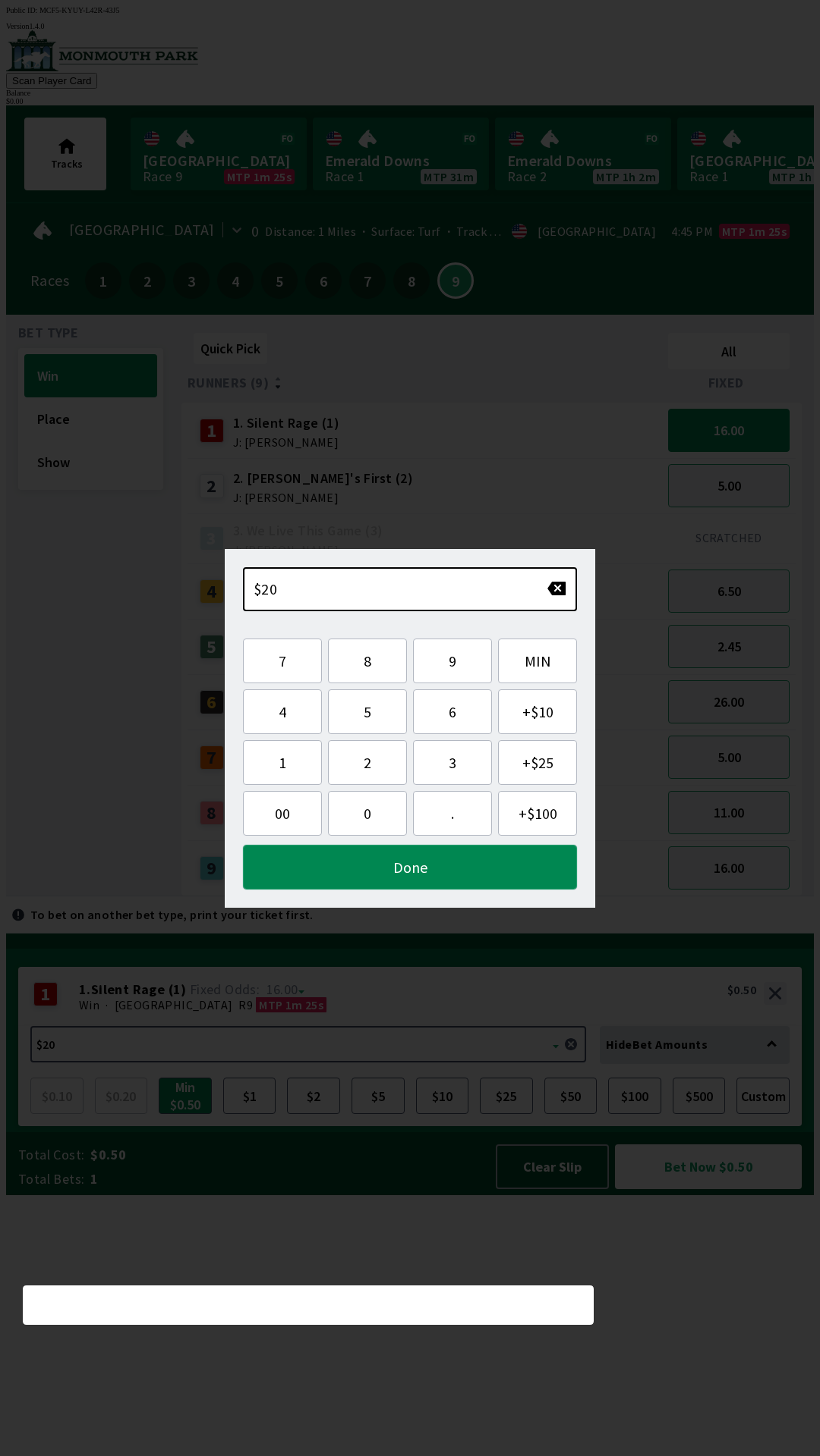
click at [406, 870] on button "Done" at bounding box center [410, 867] width 333 height 45
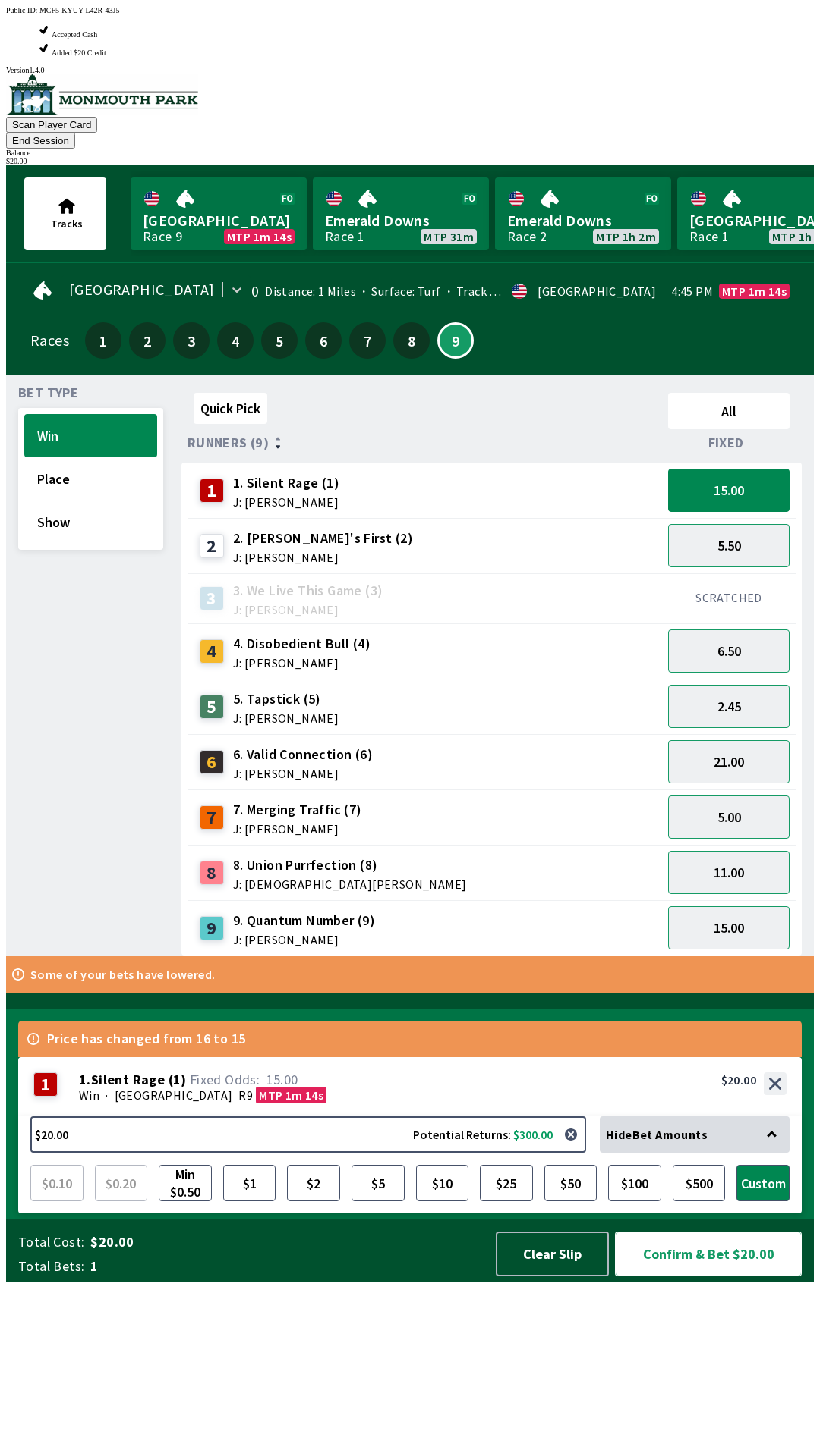
click at [725, 1277] on button "Confirm & Bet $20.00" at bounding box center [708, 1254] width 187 height 45
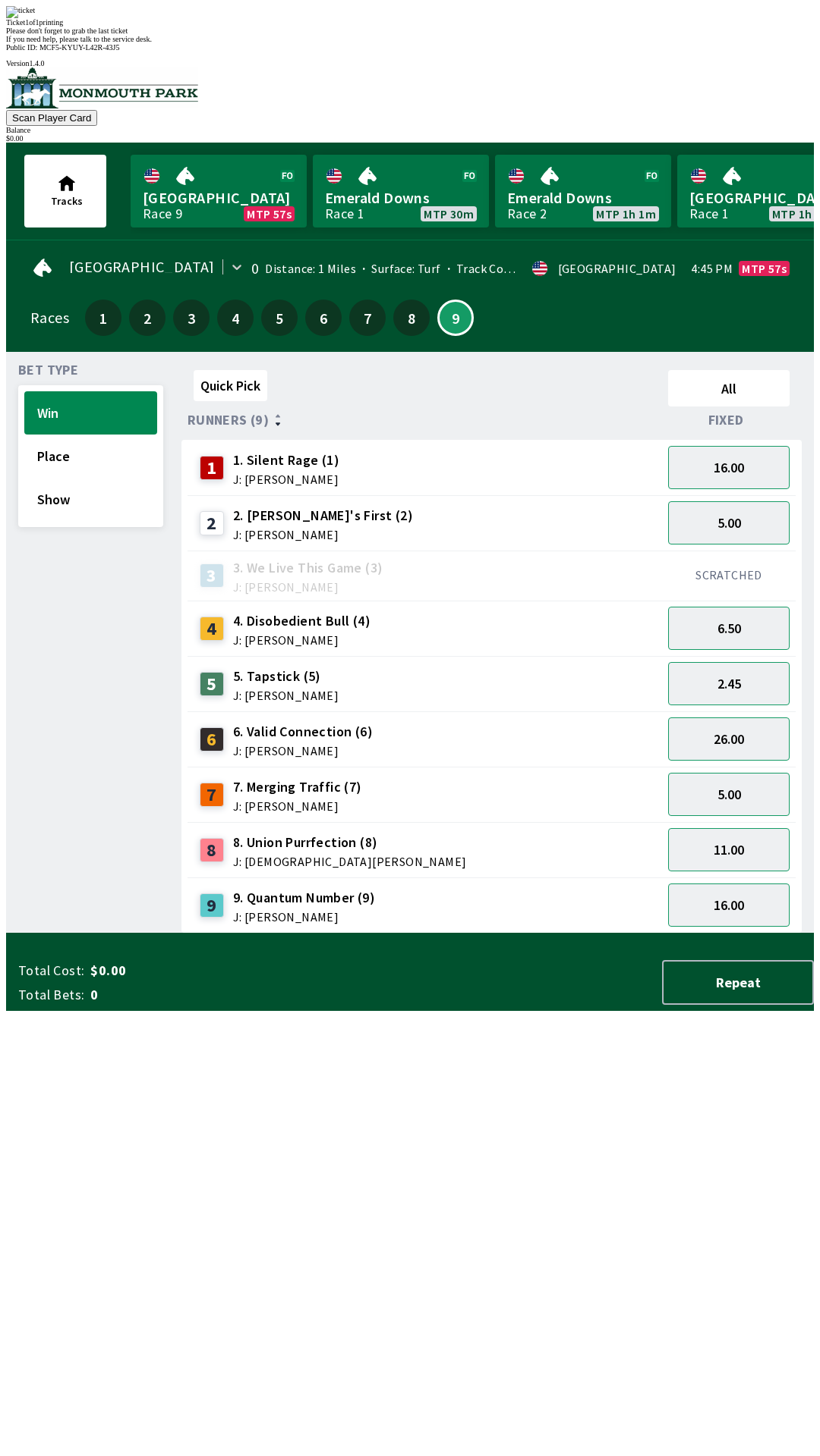
click at [566, 933] on div "Quick Pick All Runners (9) Fixed 1 1. Silent Rage (1) J: [PERSON_NAME] 16.00 2 …" at bounding box center [497, 649] width 632 height 570
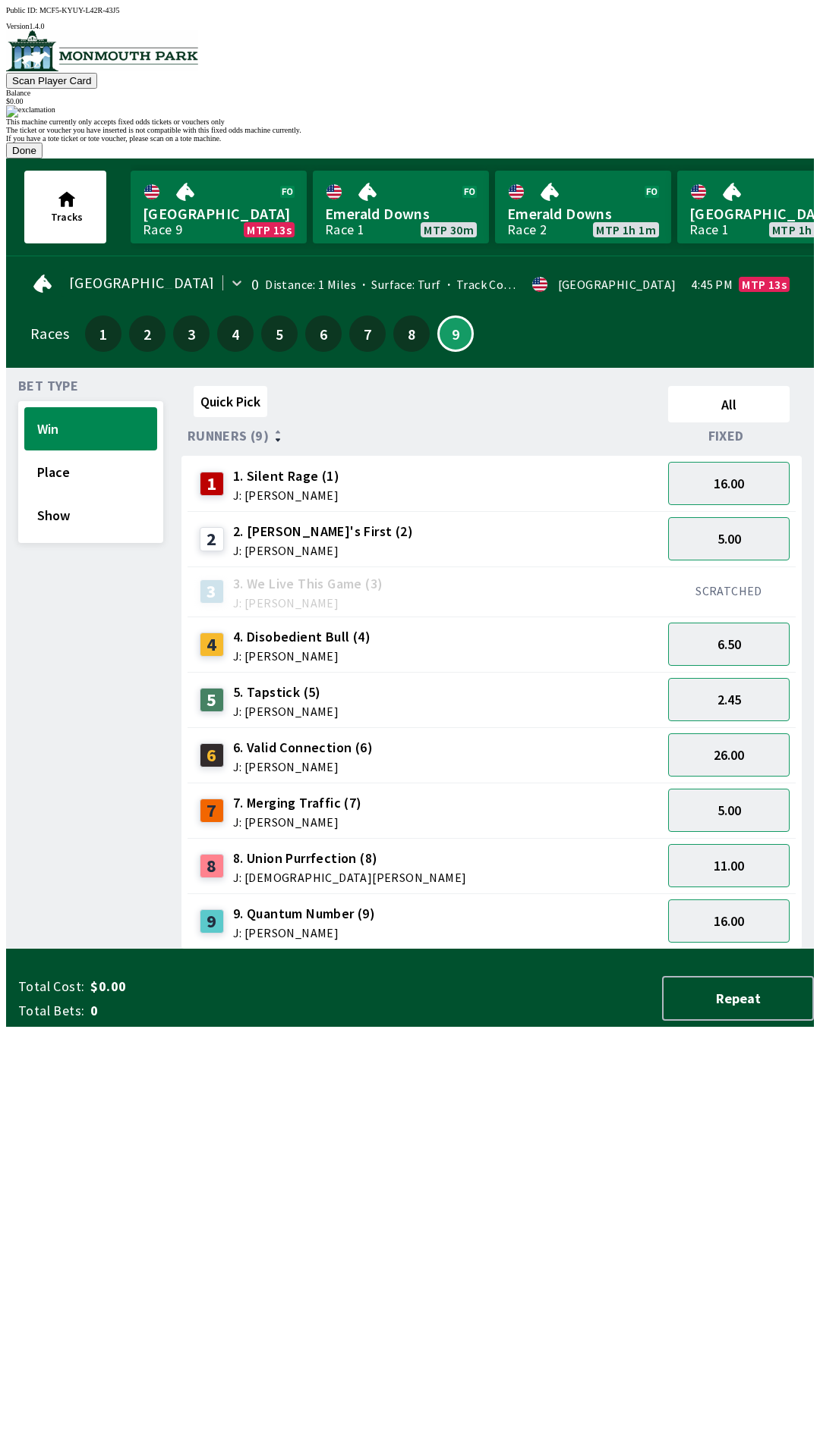
click at [43, 158] on button "Done" at bounding box center [25, 150] width 36 height 15
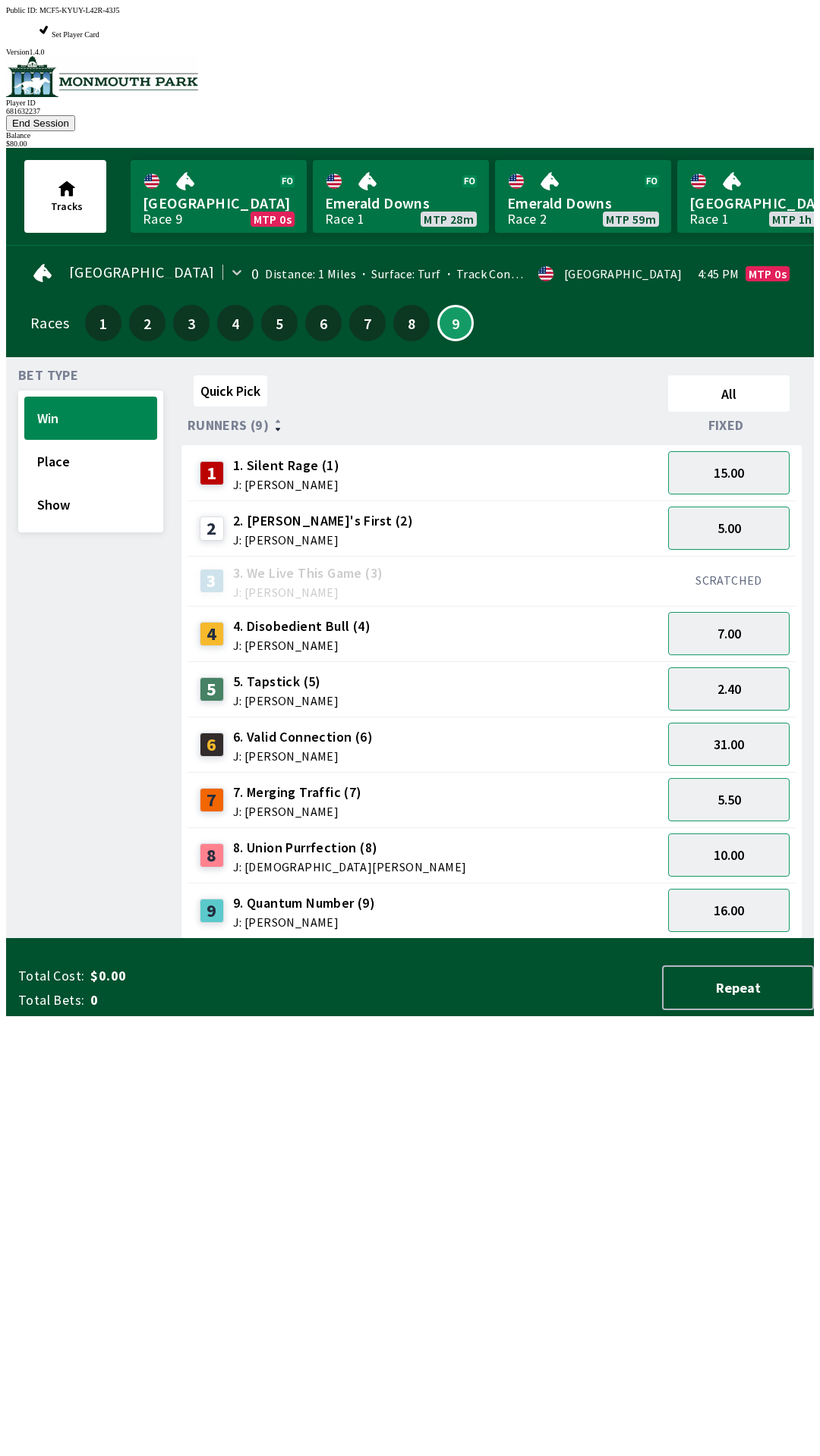
click at [437, 939] on div "Quick Pick All Runners (9) Fixed 1 1. Silent Rage (1) J: [PERSON_NAME] 15.00 2 …" at bounding box center [497, 655] width 632 height 570
click at [737, 833] on button "10.00" at bounding box center [728, 854] width 121 height 43
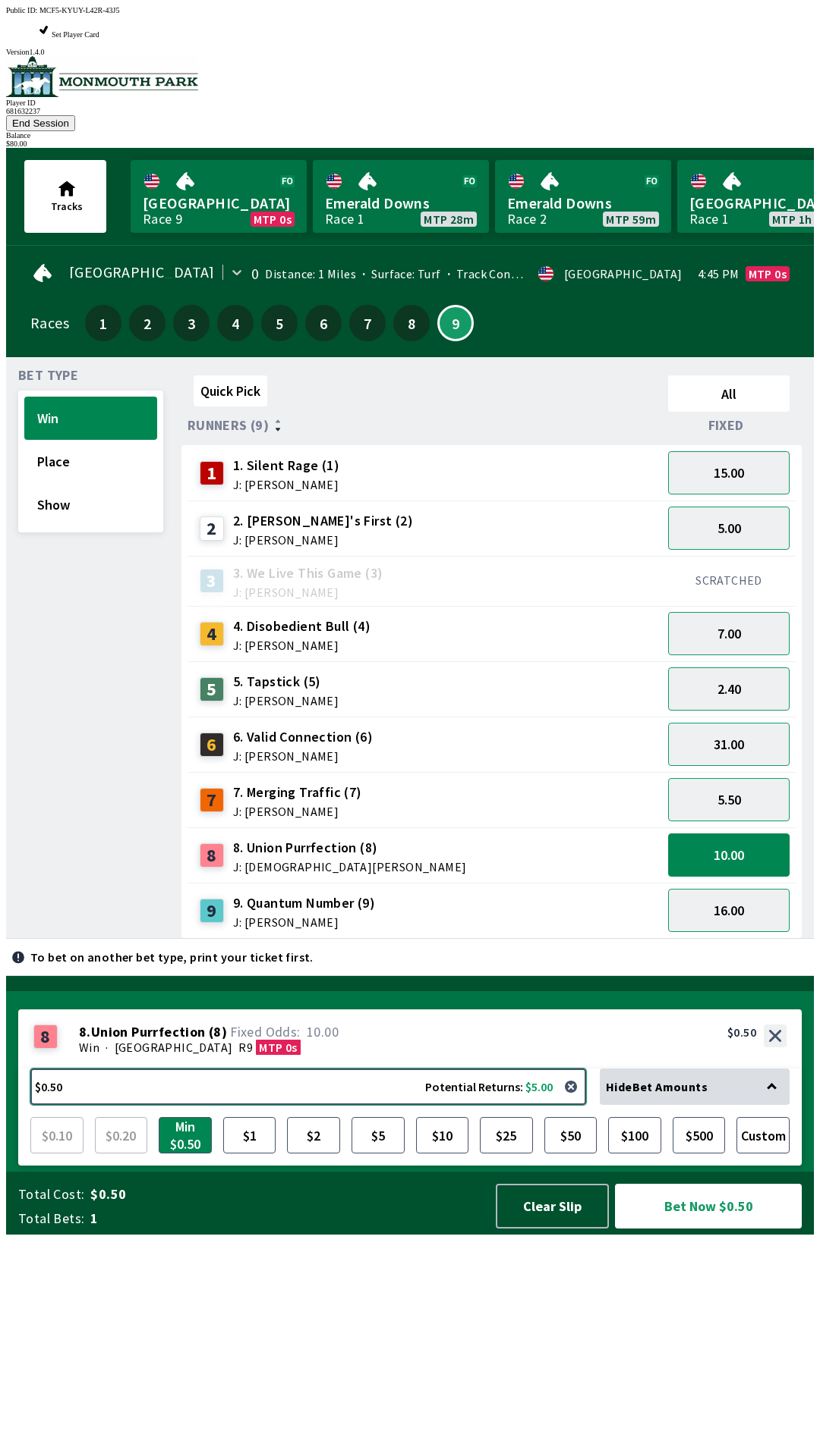
click at [149, 1105] on button "$0.50 Potential Returns: $5.00" at bounding box center [308, 1087] width 556 height 36
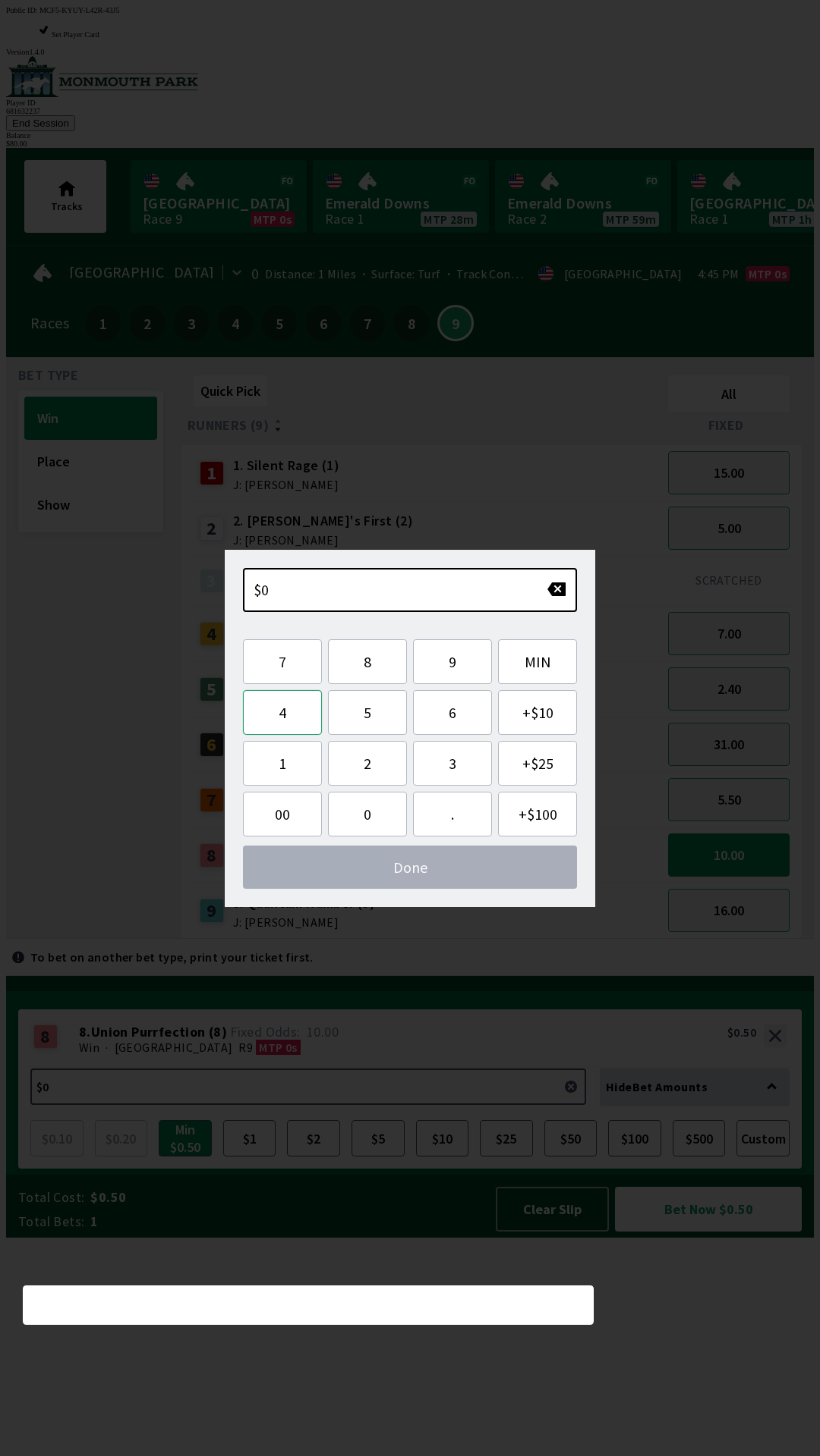
click at [289, 716] on button "4" at bounding box center [282, 712] width 79 height 45
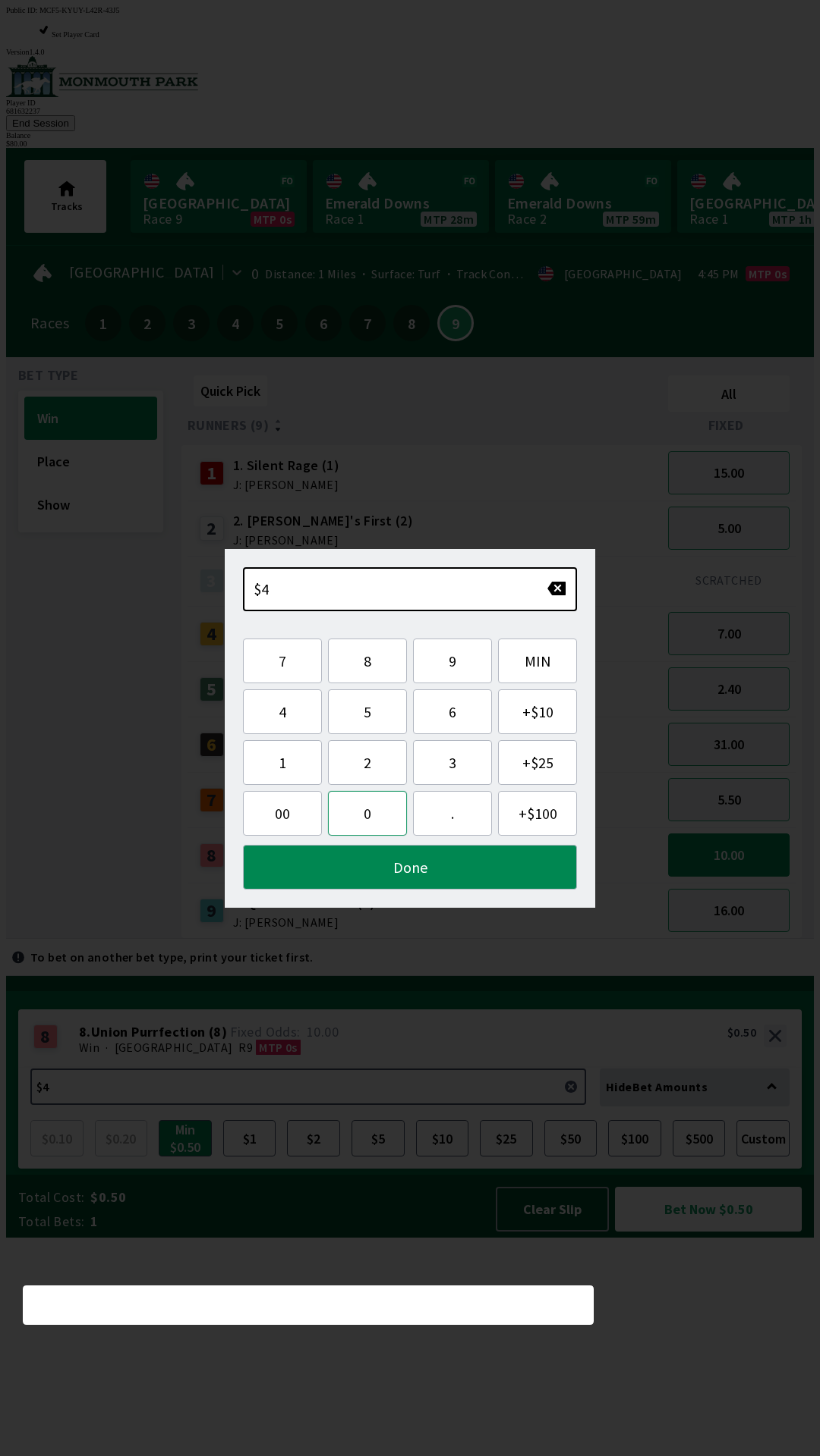
click at [392, 813] on button "0" at bounding box center [367, 813] width 79 height 45
click at [411, 871] on button "Done" at bounding box center [410, 867] width 333 height 45
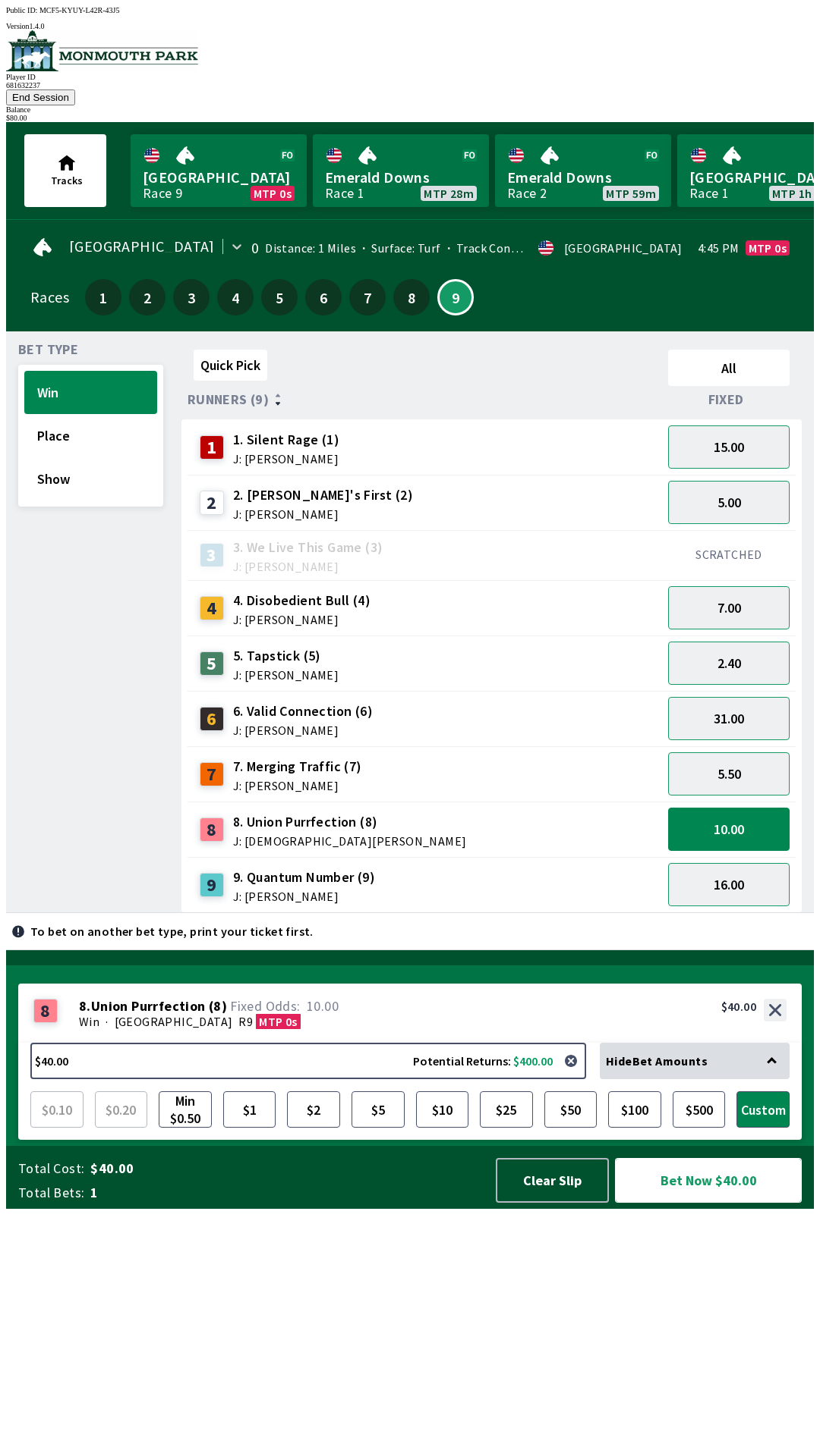
click at [694, 1203] on button "Bet Now $40.00" at bounding box center [708, 1180] width 187 height 45
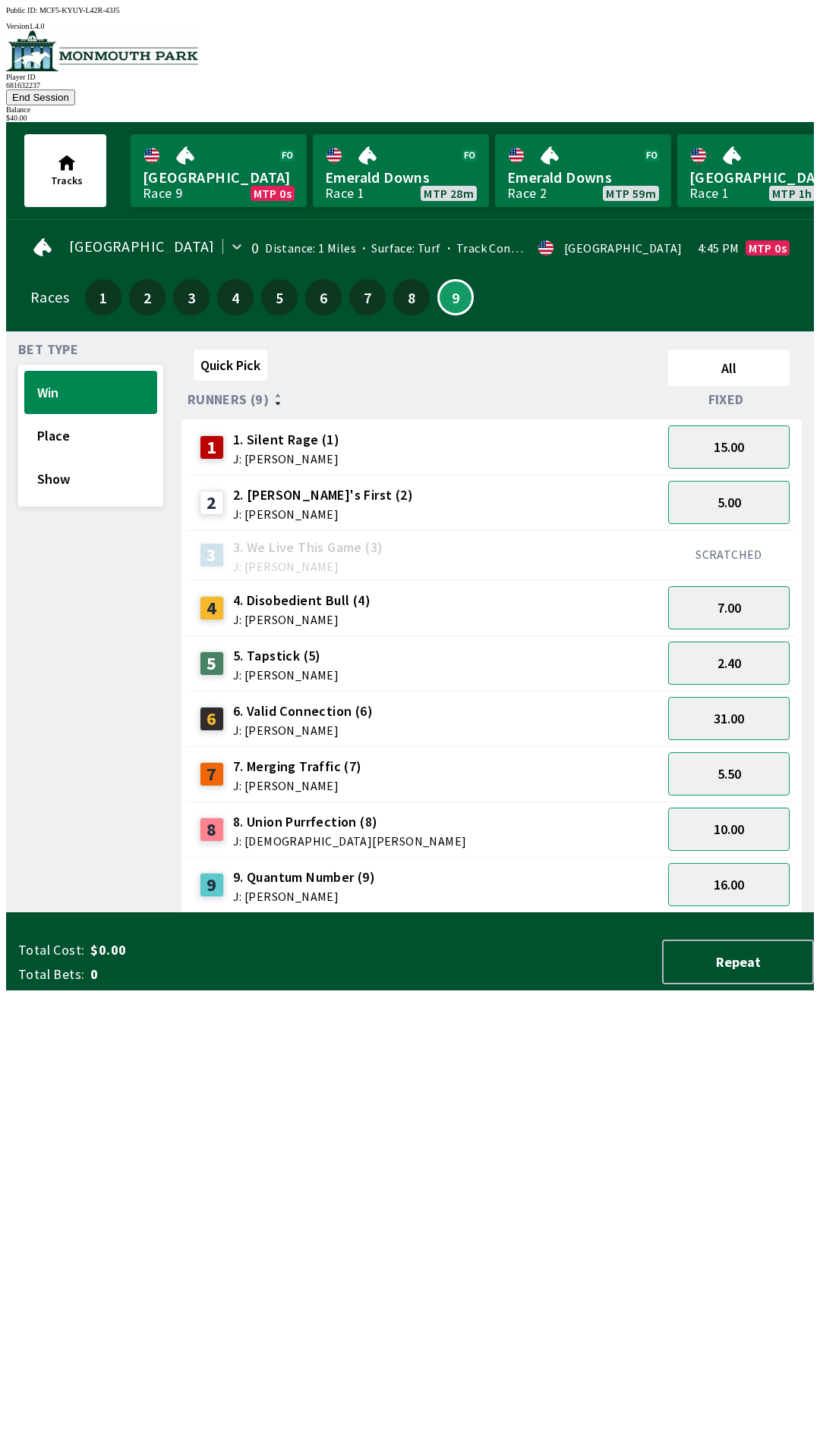
click at [241, 913] on div "Quick Pick All Runners (9) Fixed 1 1. Silent Rage (1) J: [PERSON_NAME] 15.00 2 …" at bounding box center [497, 628] width 632 height 570
click at [87, 414] on button "Place" at bounding box center [91, 435] width 133 height 43
click at [749, 857] on div "6.50" at bounding box center [728, 884] width 134 height 56
click at [748, 808] on button "4.20" at bounding box center [728, 829] width 121 height 43
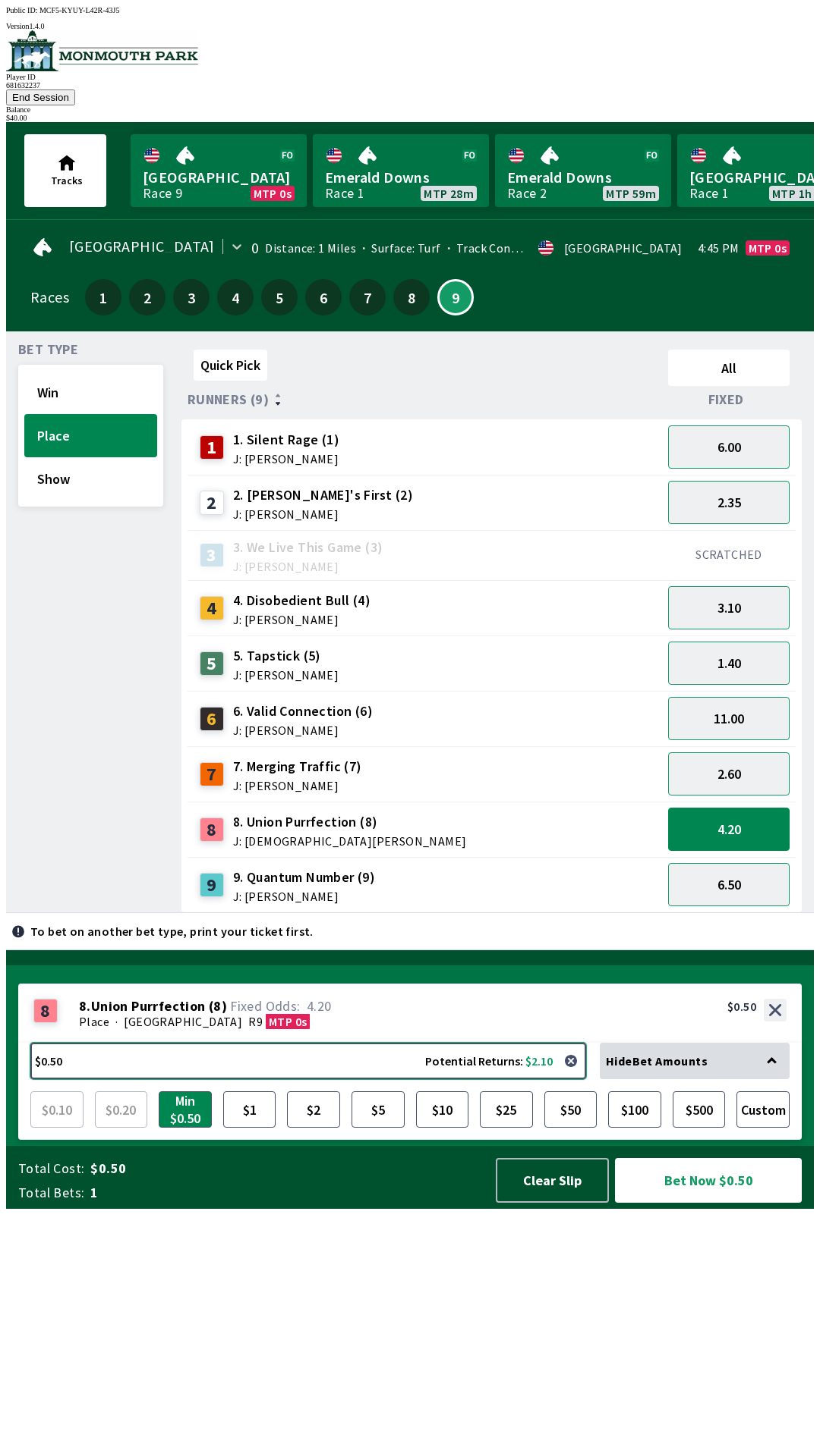
click at [333, 1079] on button "$0.50 Potential Returns: $2.10" at bounding box center [308, 1061] width 556 height 36
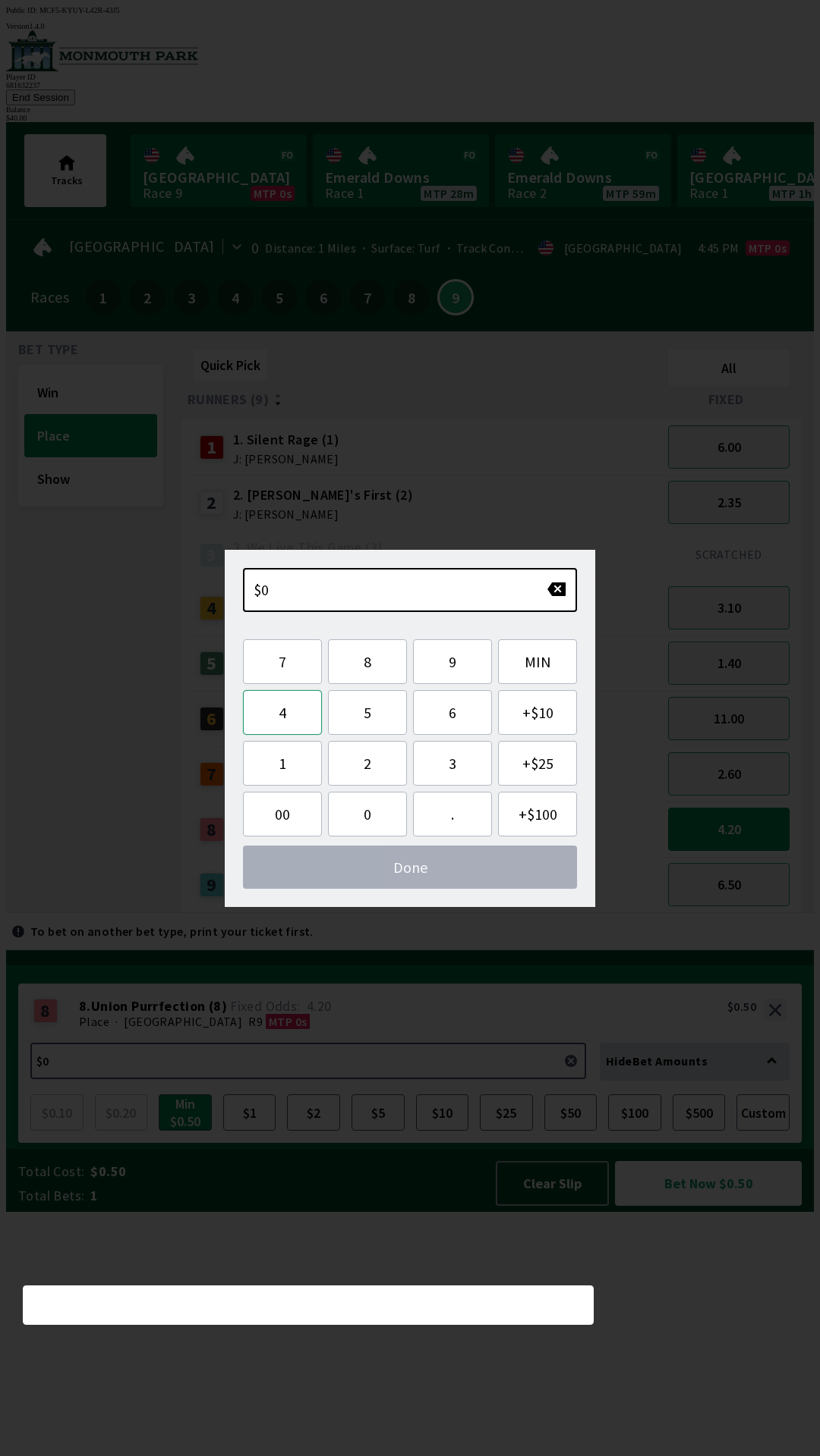
click at [297, 716] on button "4" at bounding box center [282, 712] width 79 height 45
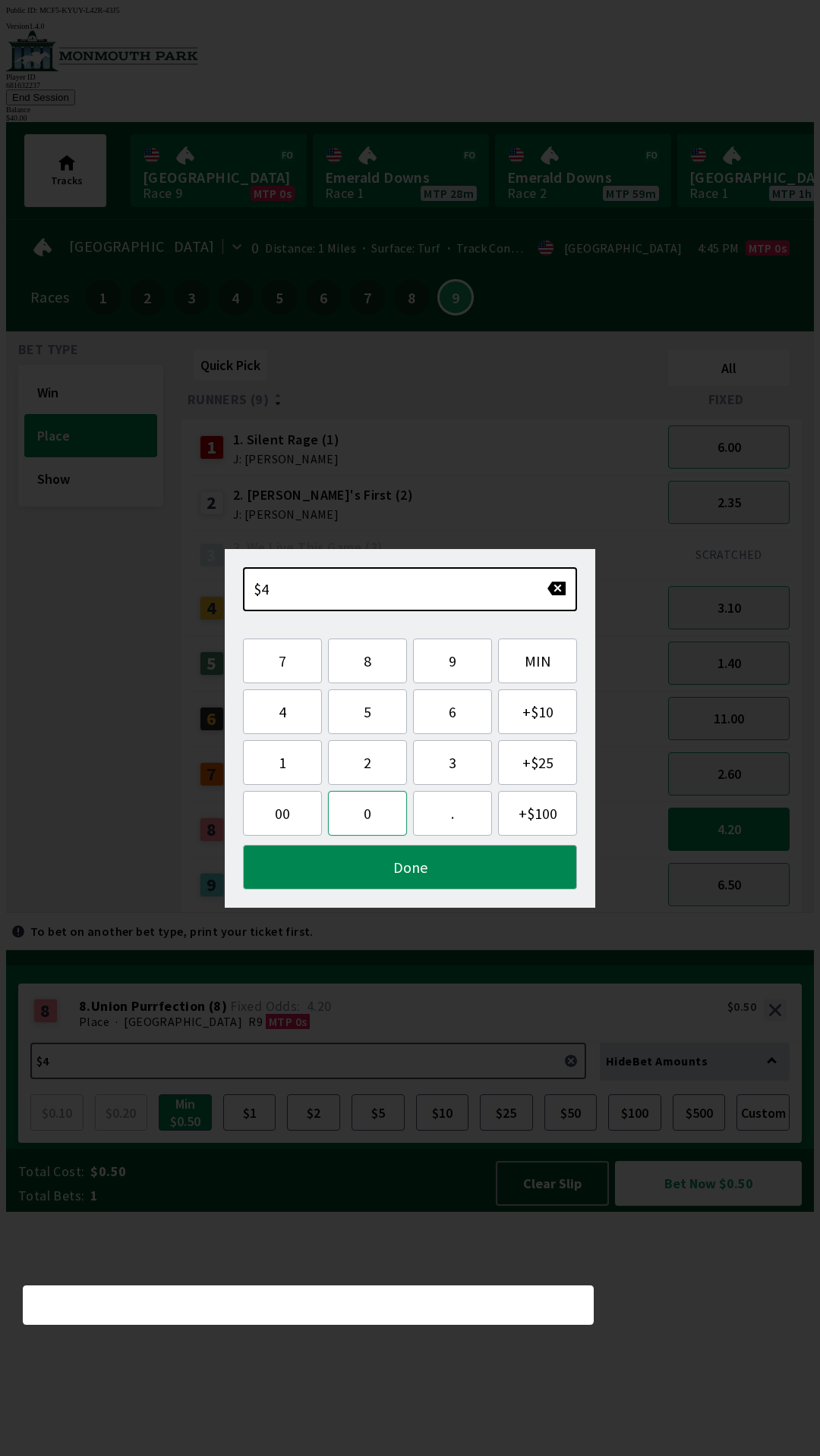
click at [365, 810] on button "0" at bounding box center [367, 813] width 79 height 45
click at [386, 870] on button "Done" at bounding box center [410, 867] width 333 height 45
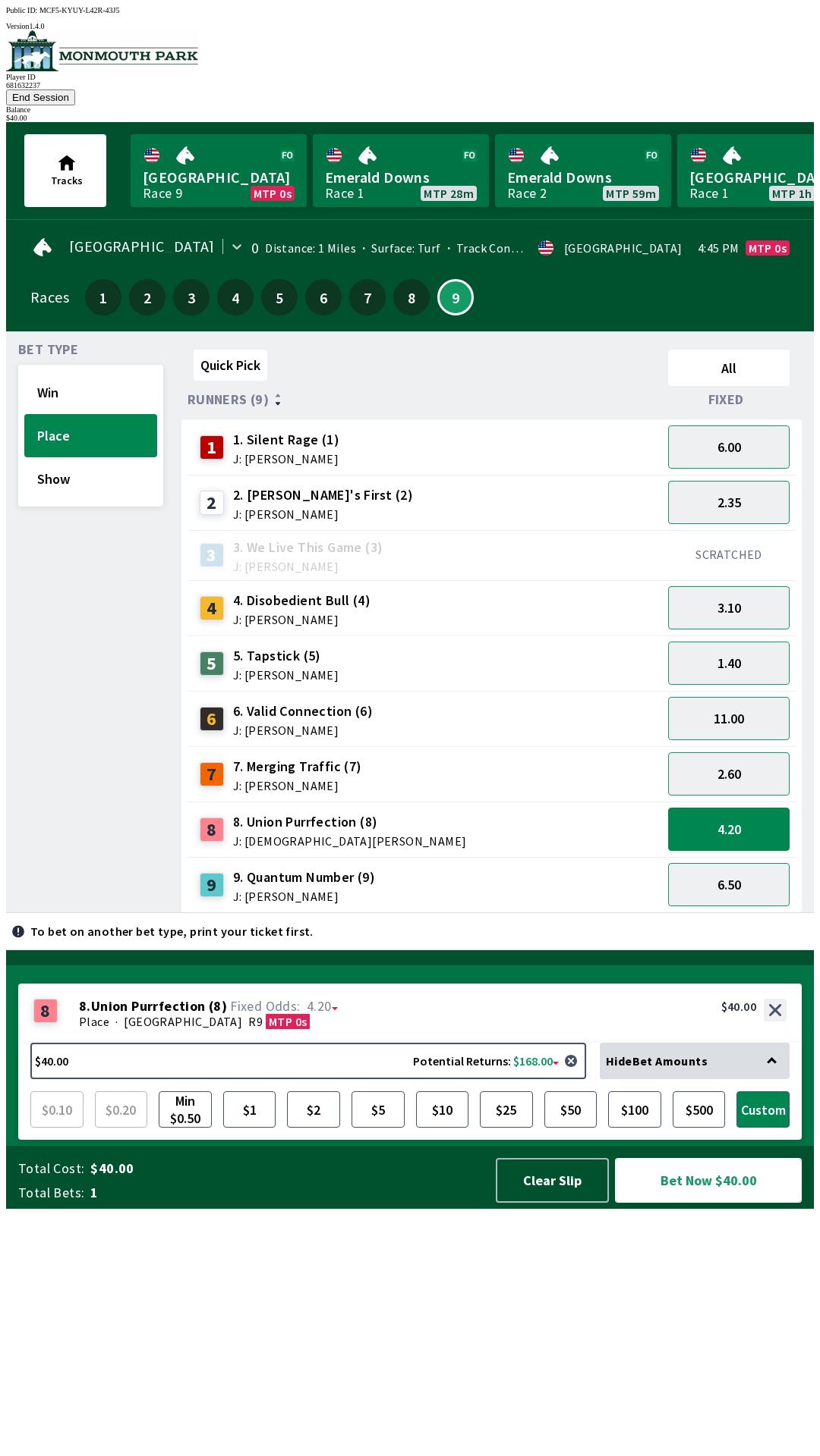
click at [719, 1203] on button "Bet Now $40.00" at bounding box center [708, 1180] width 187 height 45
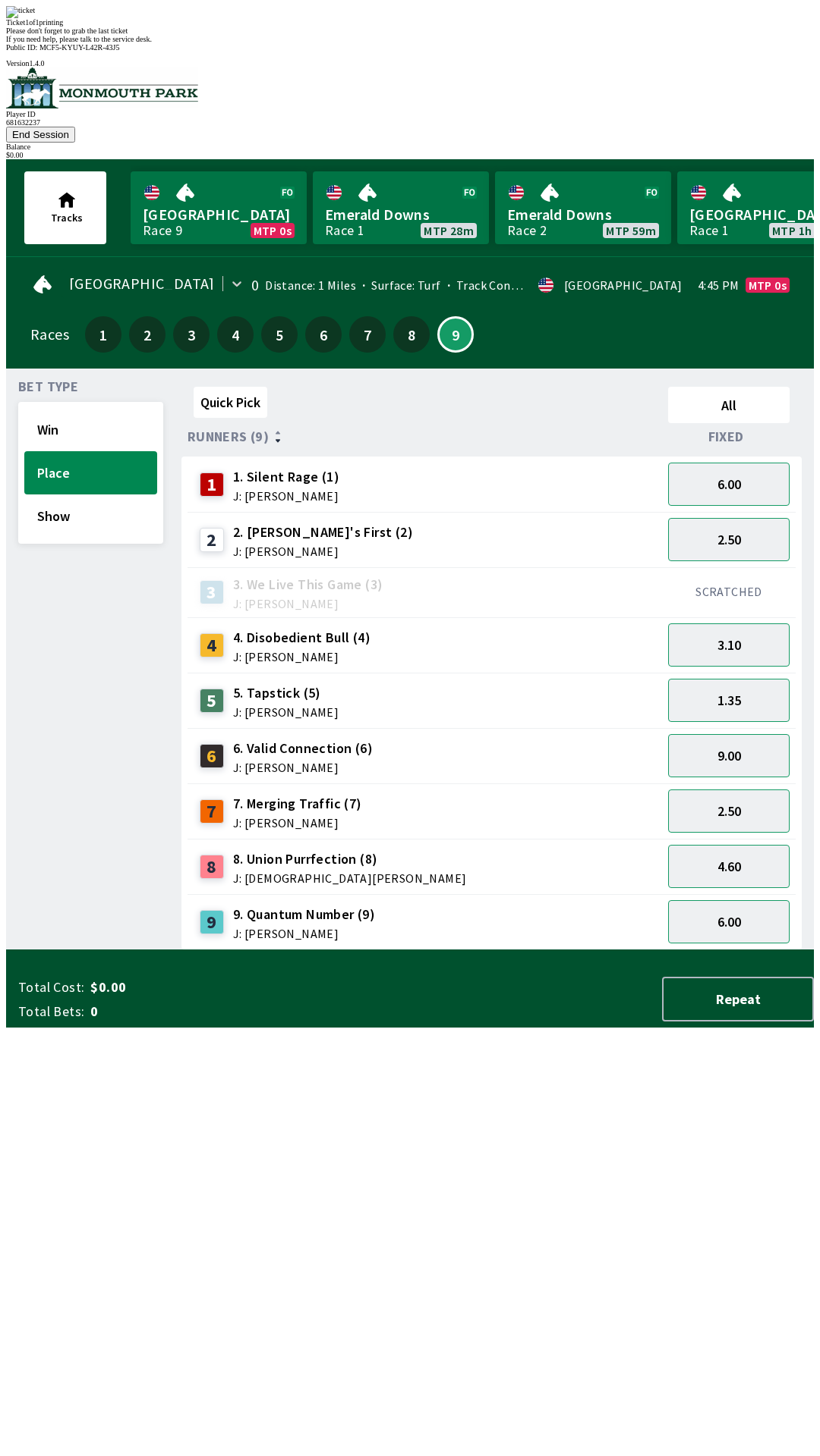
click at [482, 951] on div "Quick Pick All Runners (9) Fixed 1 1. Silent Rage (1) J: [PERSON_NAME] 6.00 2 2…" at bounding box center [497, 666] width 632 height 570
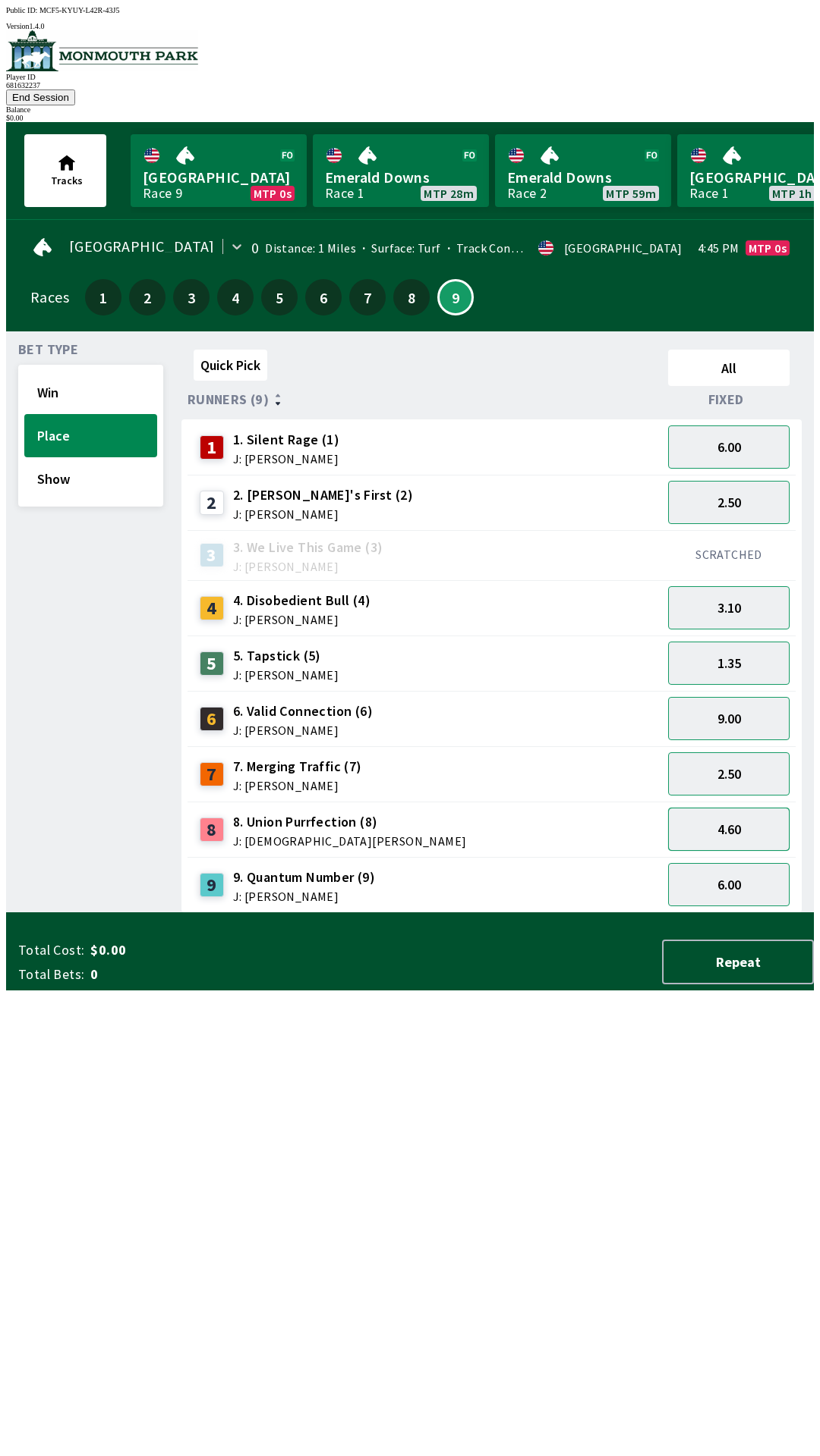
click at [750, 808] on button "4.60" at bounding box center [728, 829] width 121 height 43
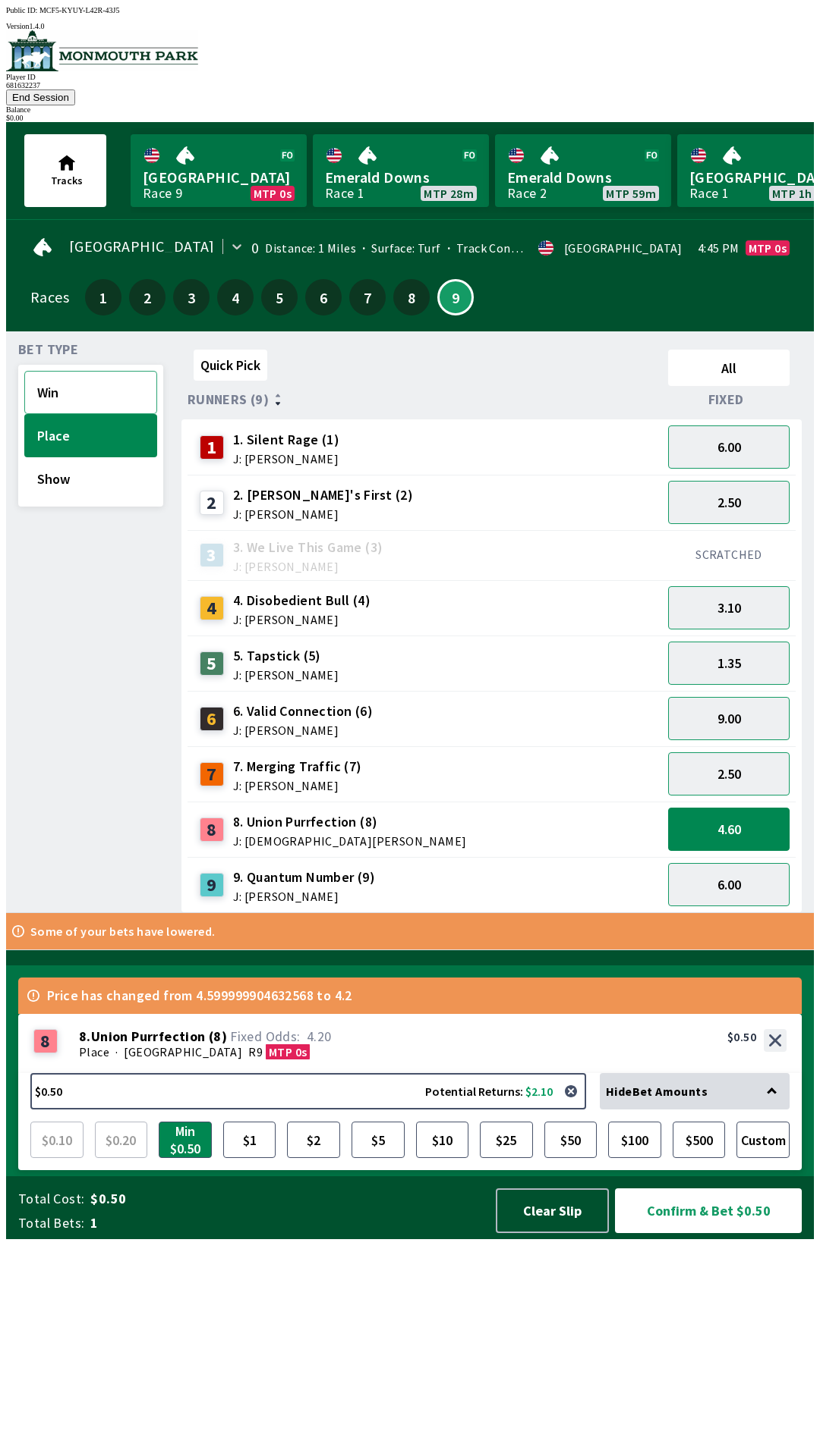
click at [95, 371] on button "Win" at bounding box center [91, 392] width 133 height 43
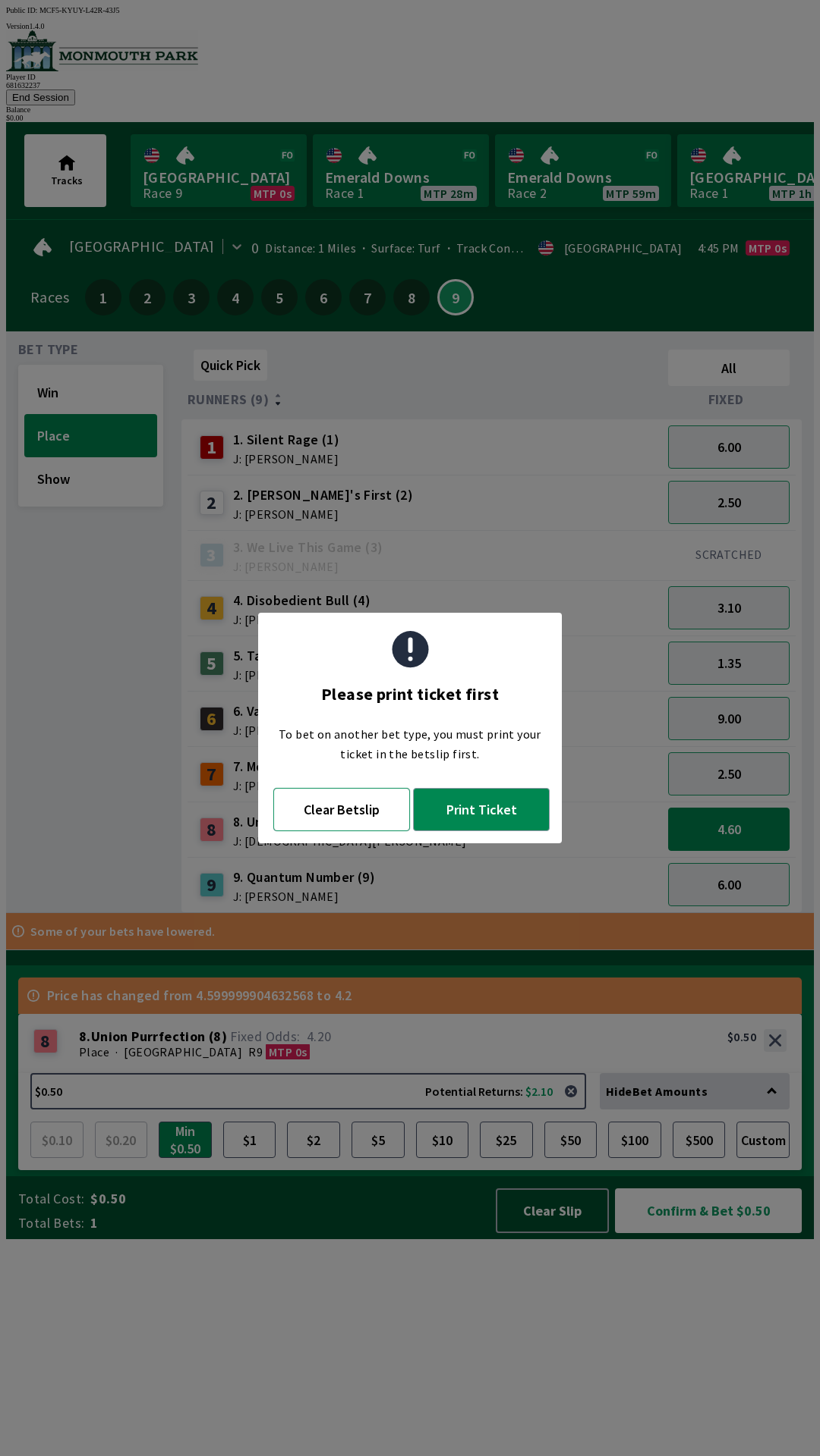
click at [351, 809] on button "Clear Betslip" at bounding box center [342, 809] width 137 height 43
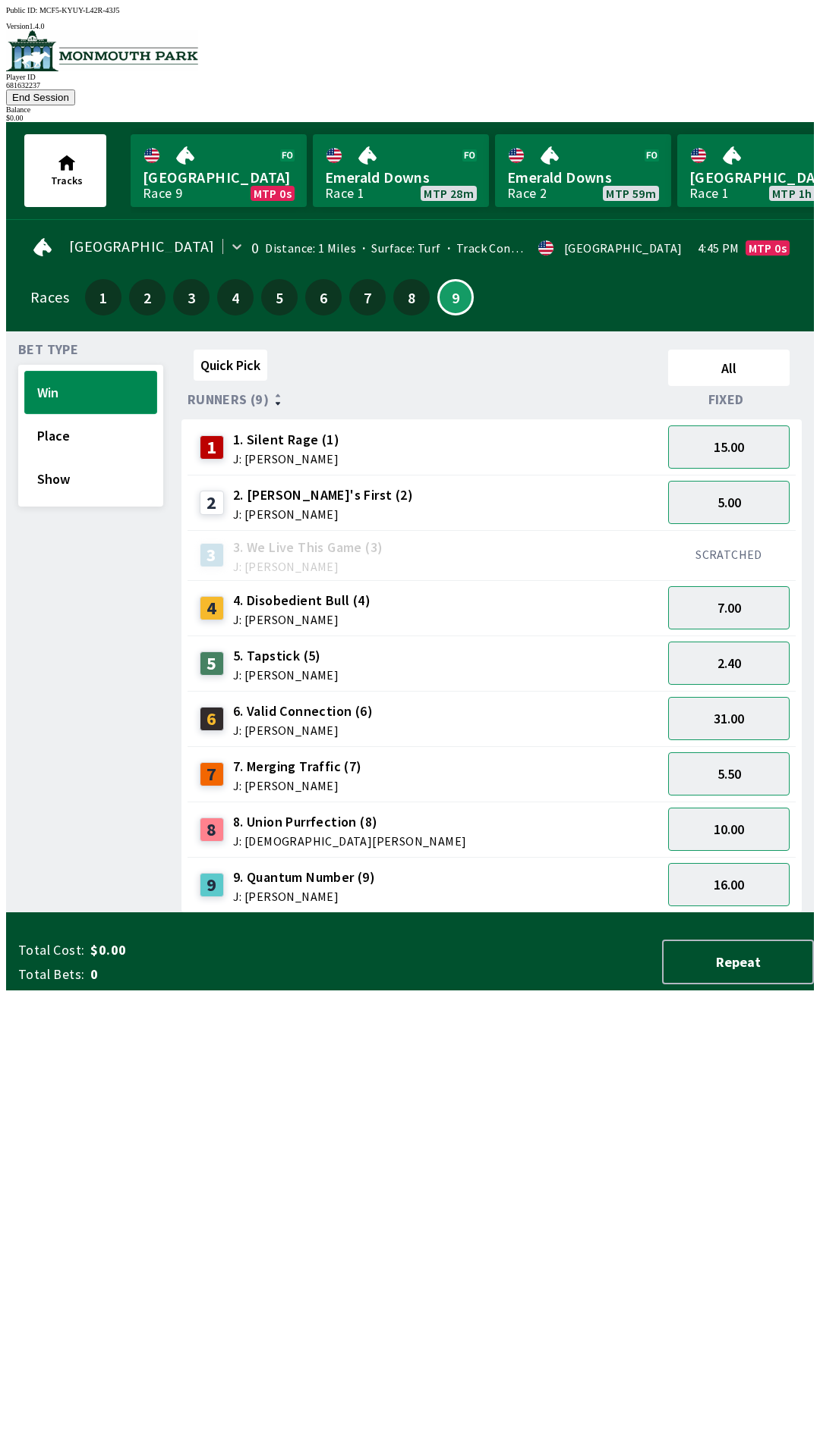
click at [99, 371] on button "Win" at bounding box center [91, 392] width 133 height 43
click at [90, 382] on button "Win" at bounding box center [91, 392] width 133 height 43
click at [102, 429] on button "Place" at bounding box center [91, 435] width 133 height 43
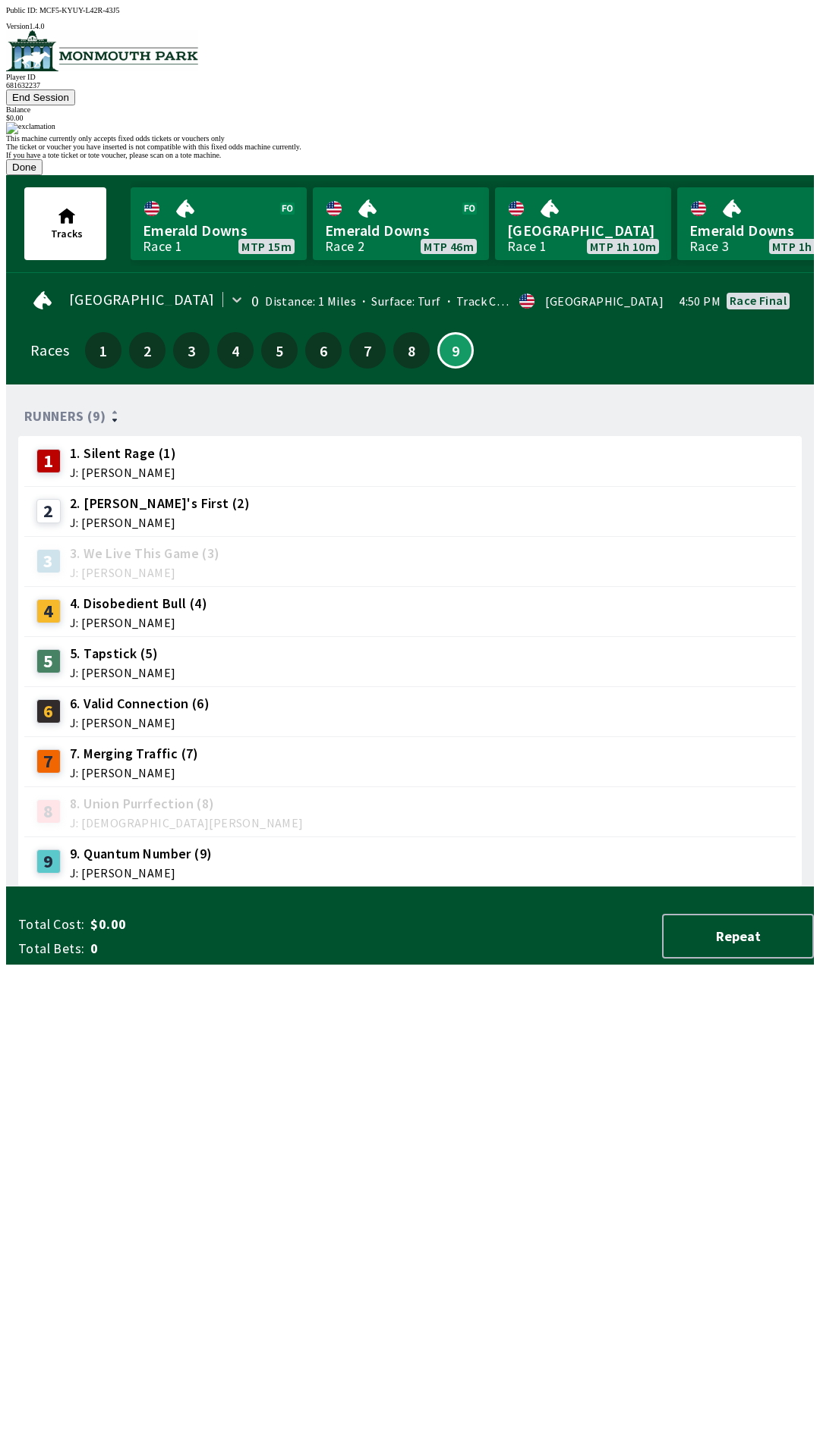
click at [43, 175] on button "Done" at bounding box center [25, 167] width 36 height 15
